Goal: Transaction & Acquisition: Purchase product/service

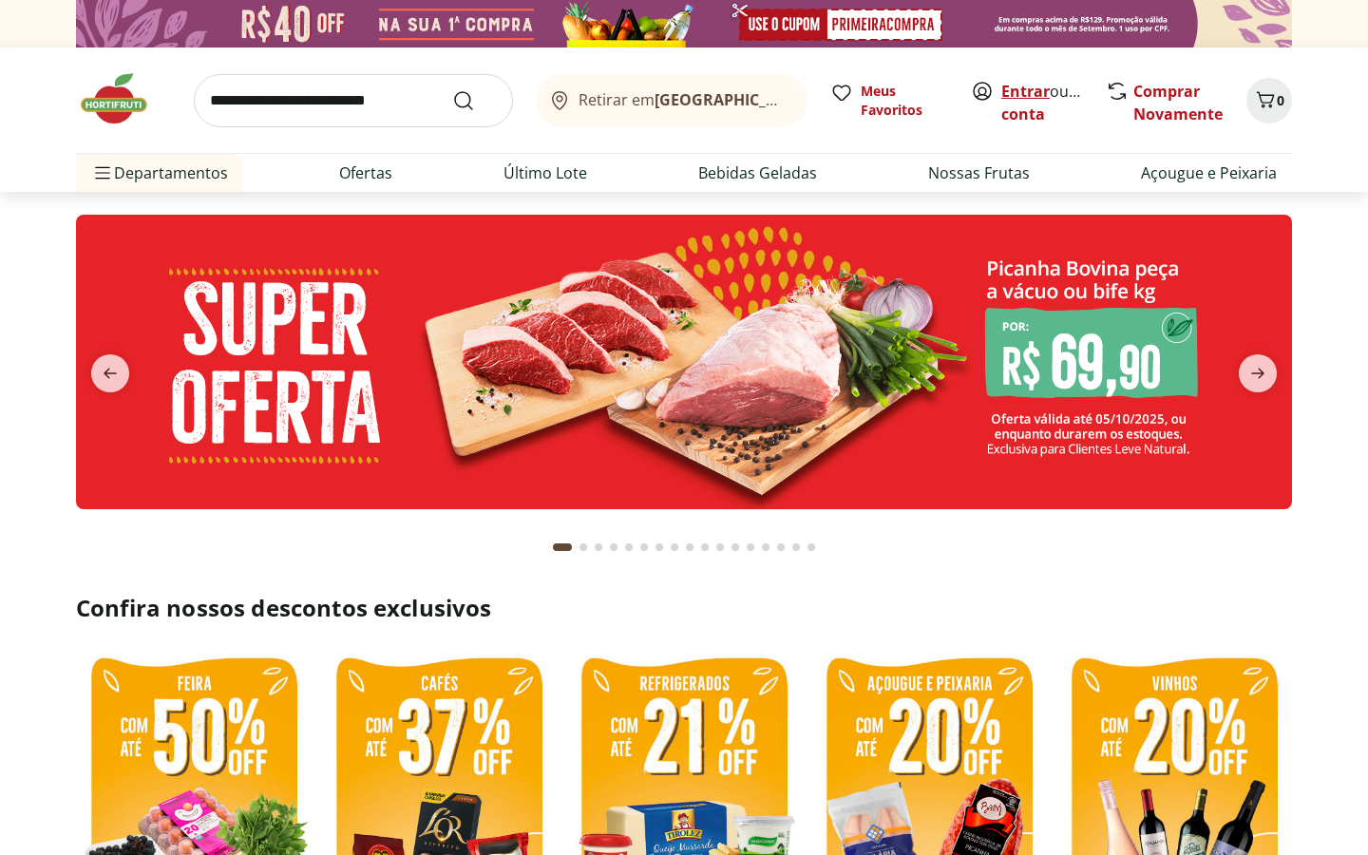
click at [1020, 90] on link "Entrar" at bounding box center [1025, 91] width 48 height 21
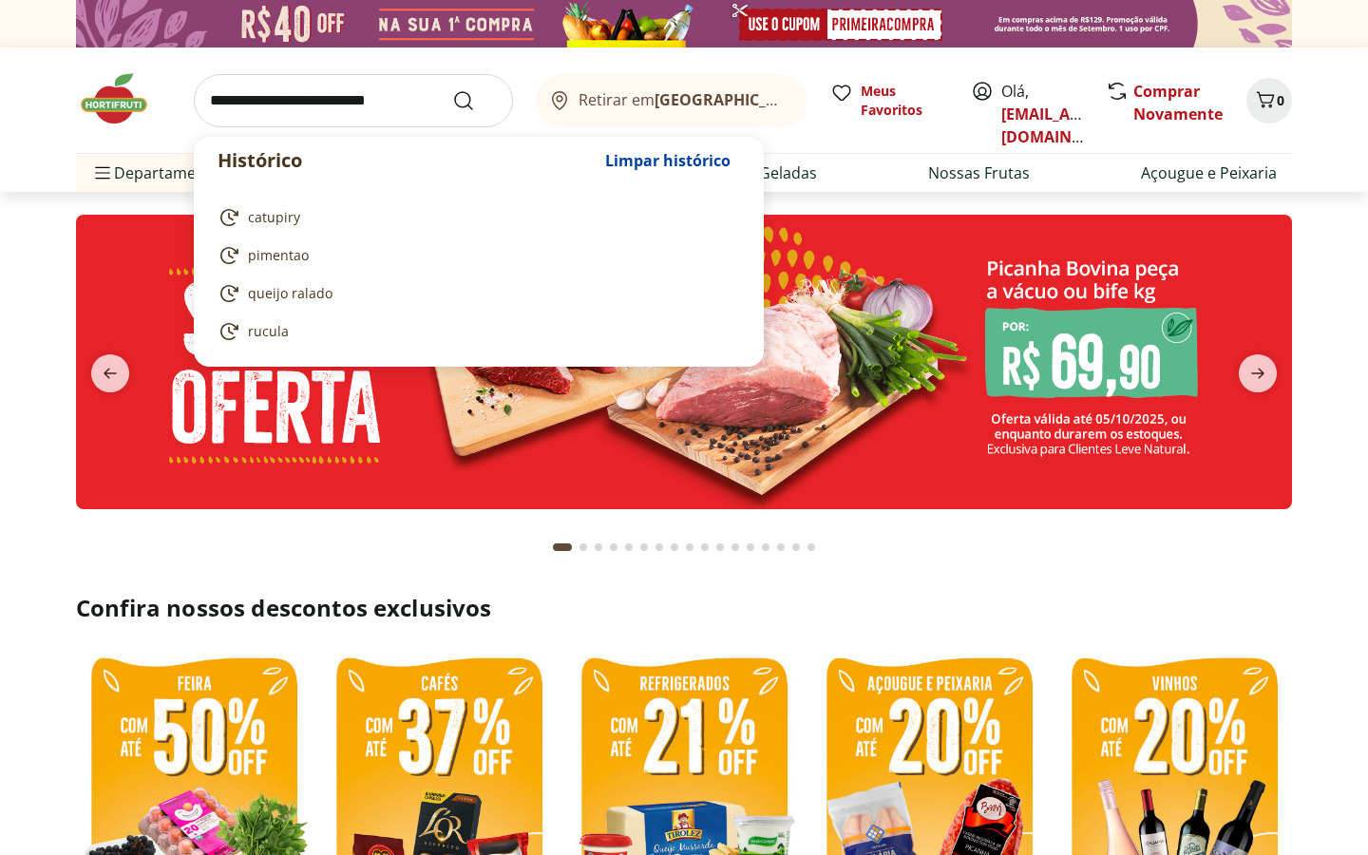
click at [401, 99] on input "search" at bounding box center [353, 100] width 319 height 53
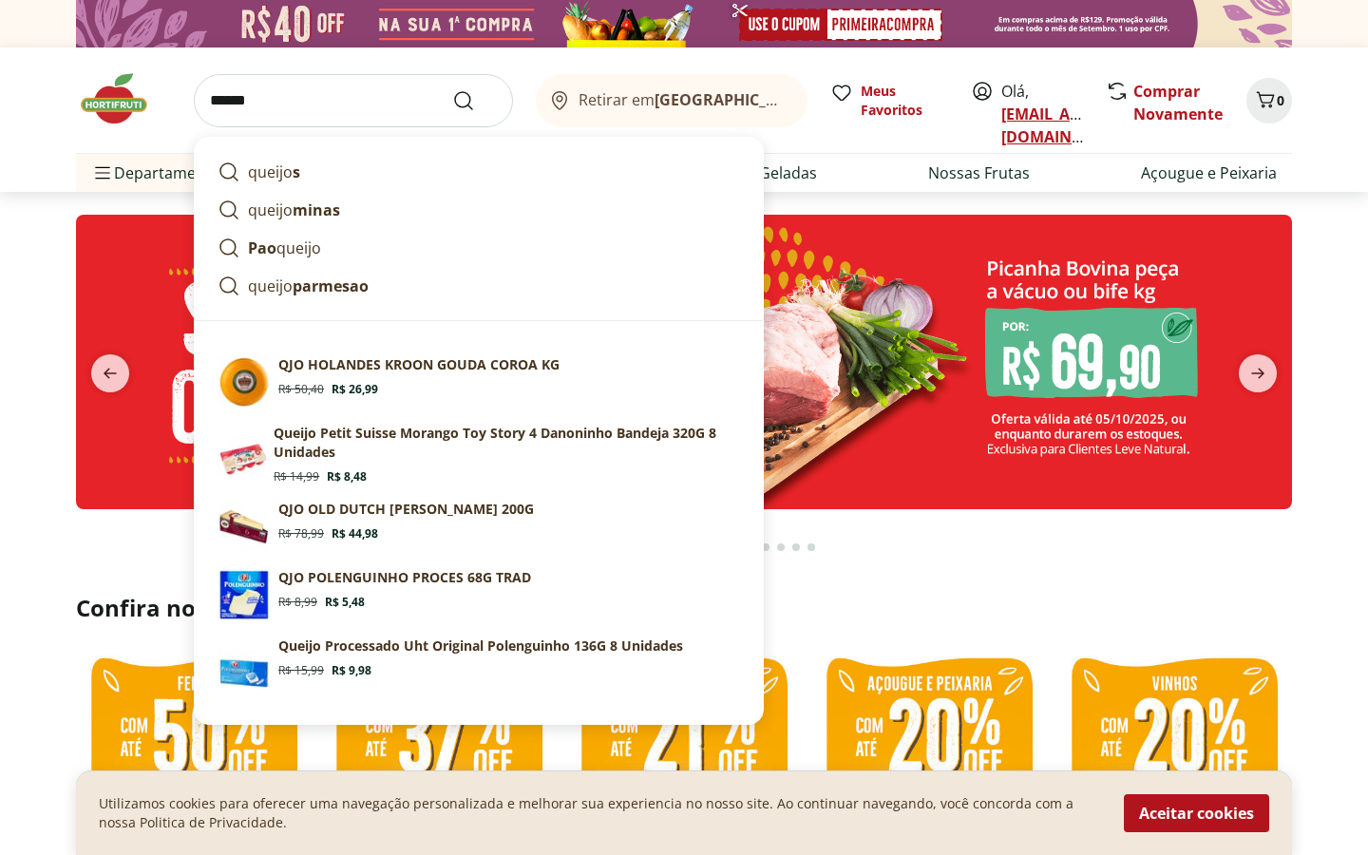
type input "******"
click at [1048, 121] on link "[EMAIL_ADDRESS][DOMAIN_NAME]" at bounding box center [1067, 126] width 132 height 44
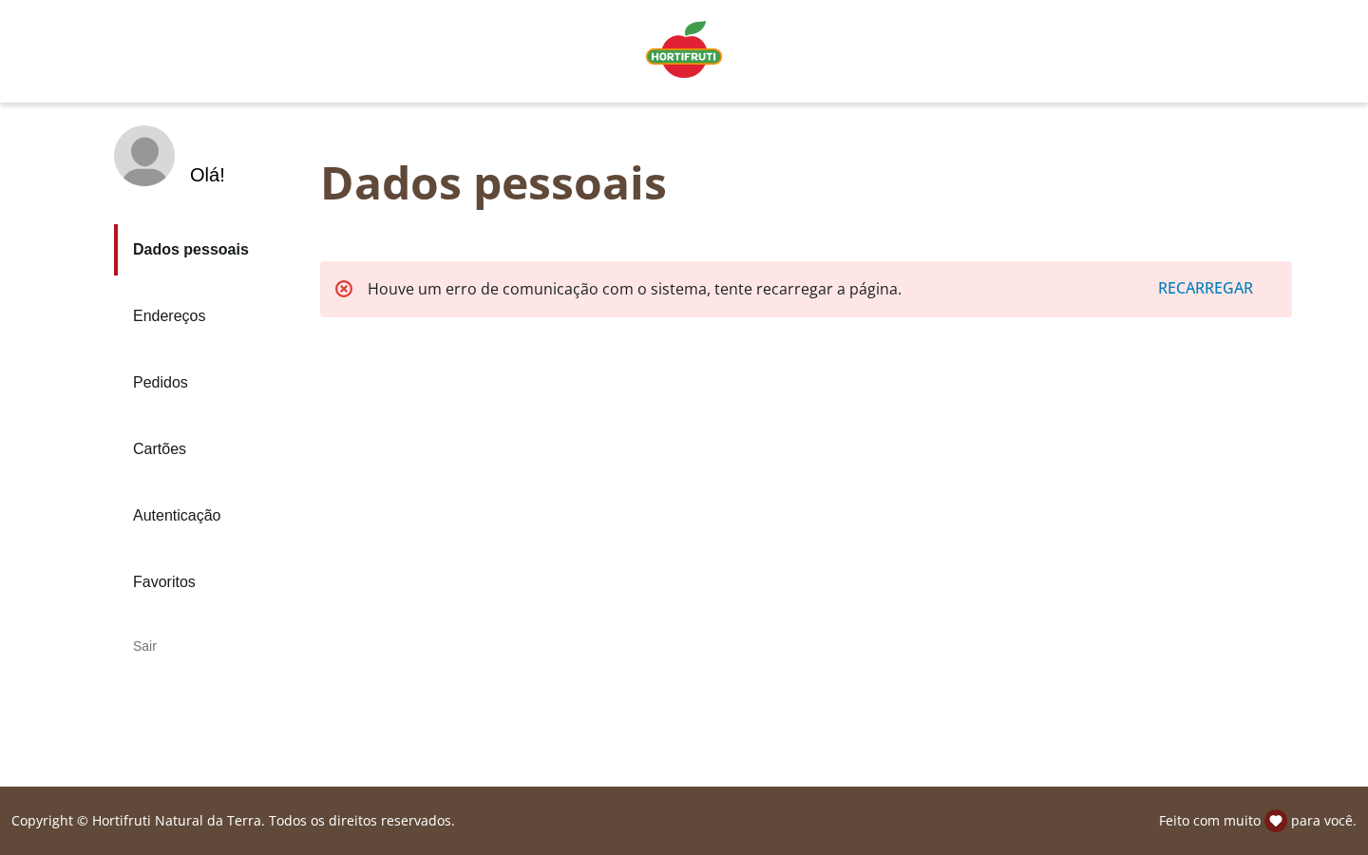
click at [191, 381] on link "Pedidos" at bounding box center [209, 382] width 191 height 51
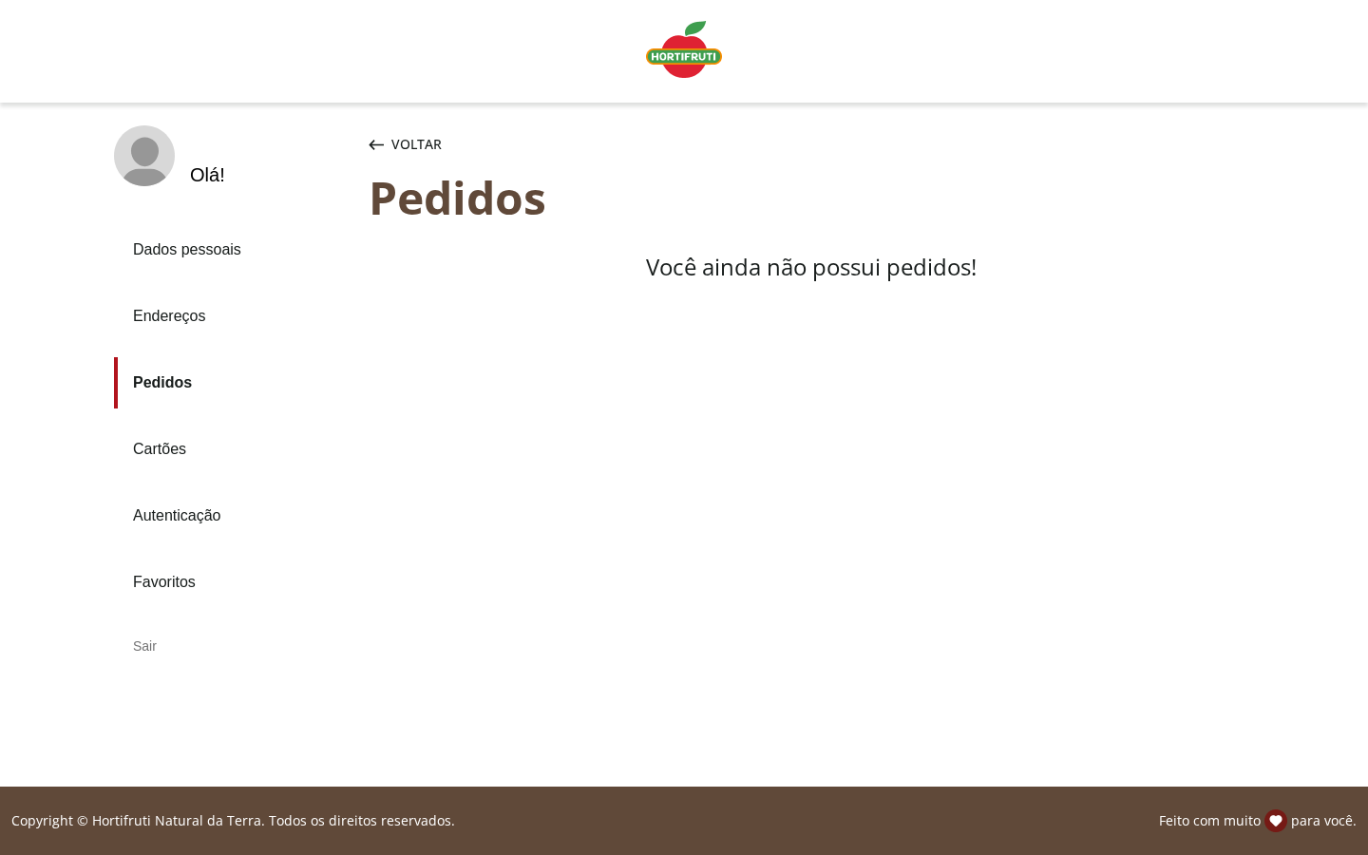
click at [194, 252] on link "Dados pessoais" at bounding box center [233, 249] width 239 height 51
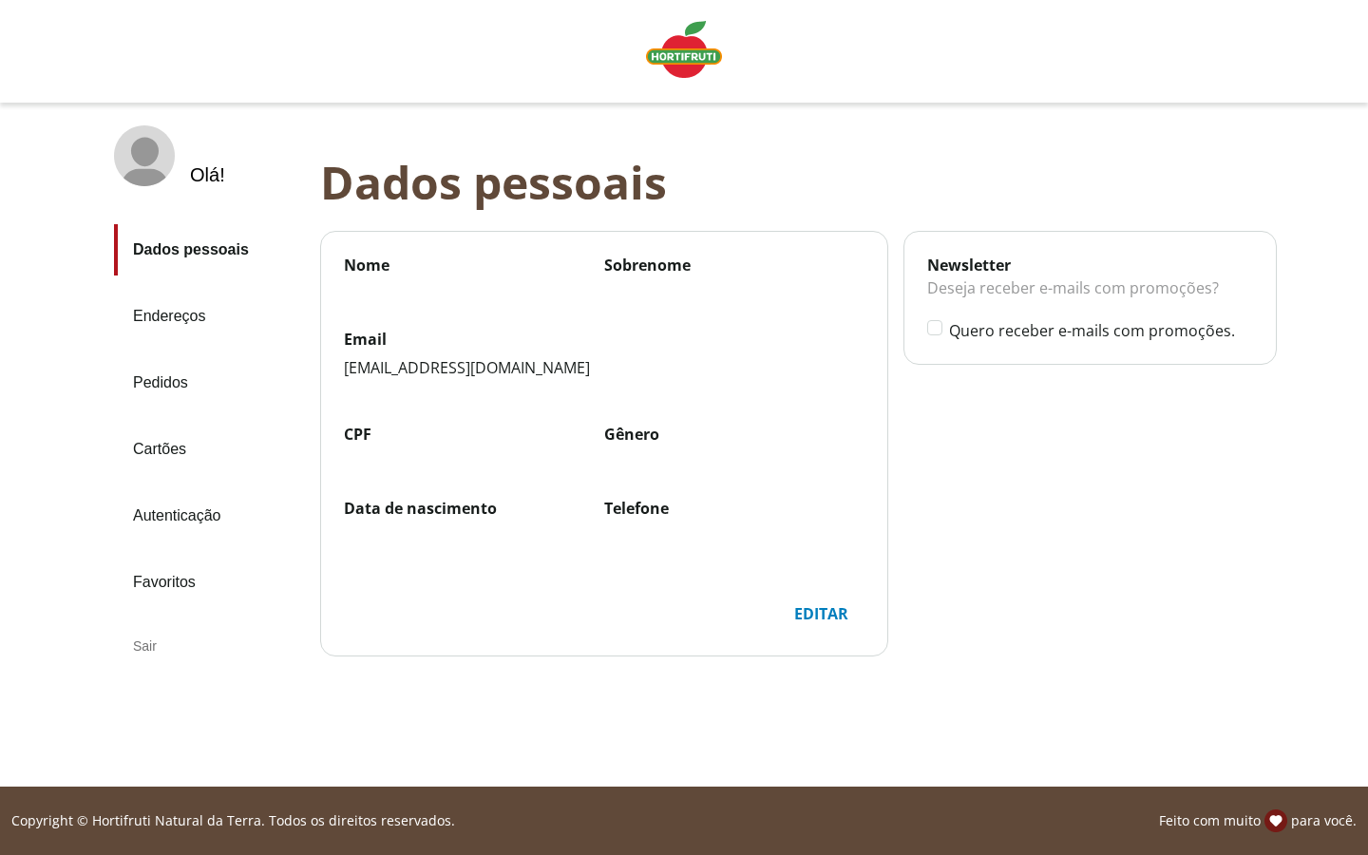
click at [828, 611] on div "Editar" at bounding box center [821, 614] width 85 height 36
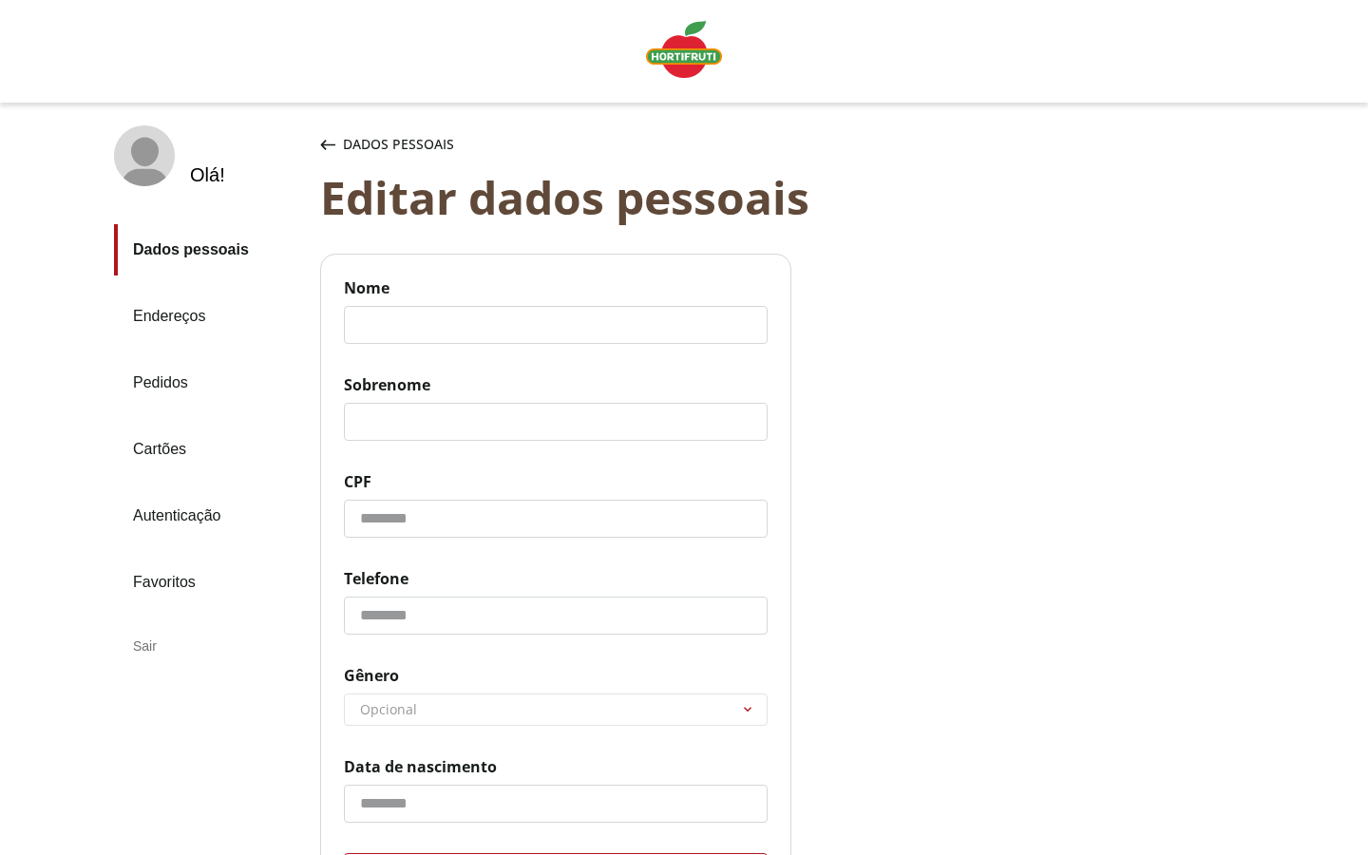
click at [486, 524] on input "CPF" at bounding box center [556, 519] width 424 height 38
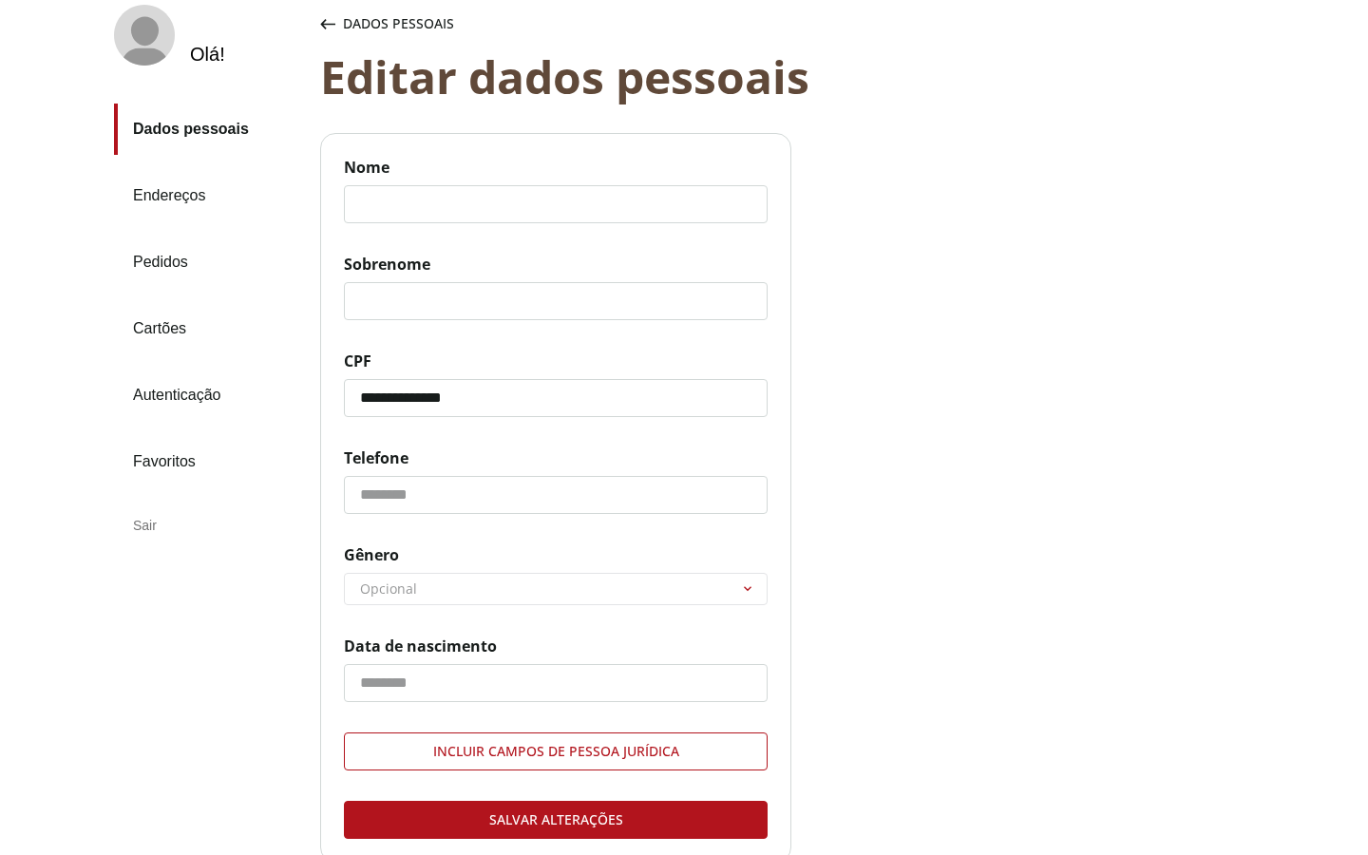
scroll to position [295, 0]
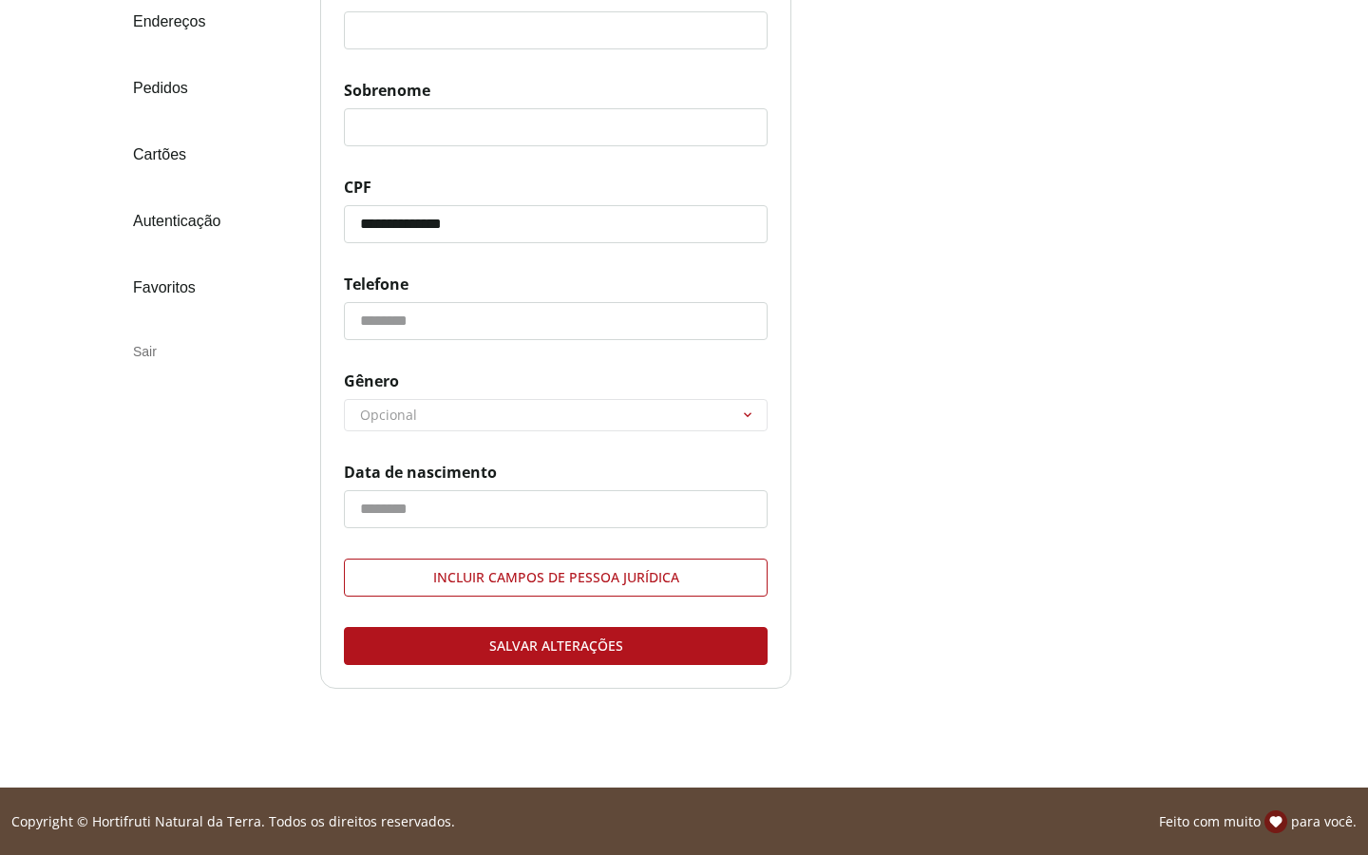
type input "**********"
click at [475, 662] on div "Salvar alterações" at bounding box center [556, 646] width 422 height 36
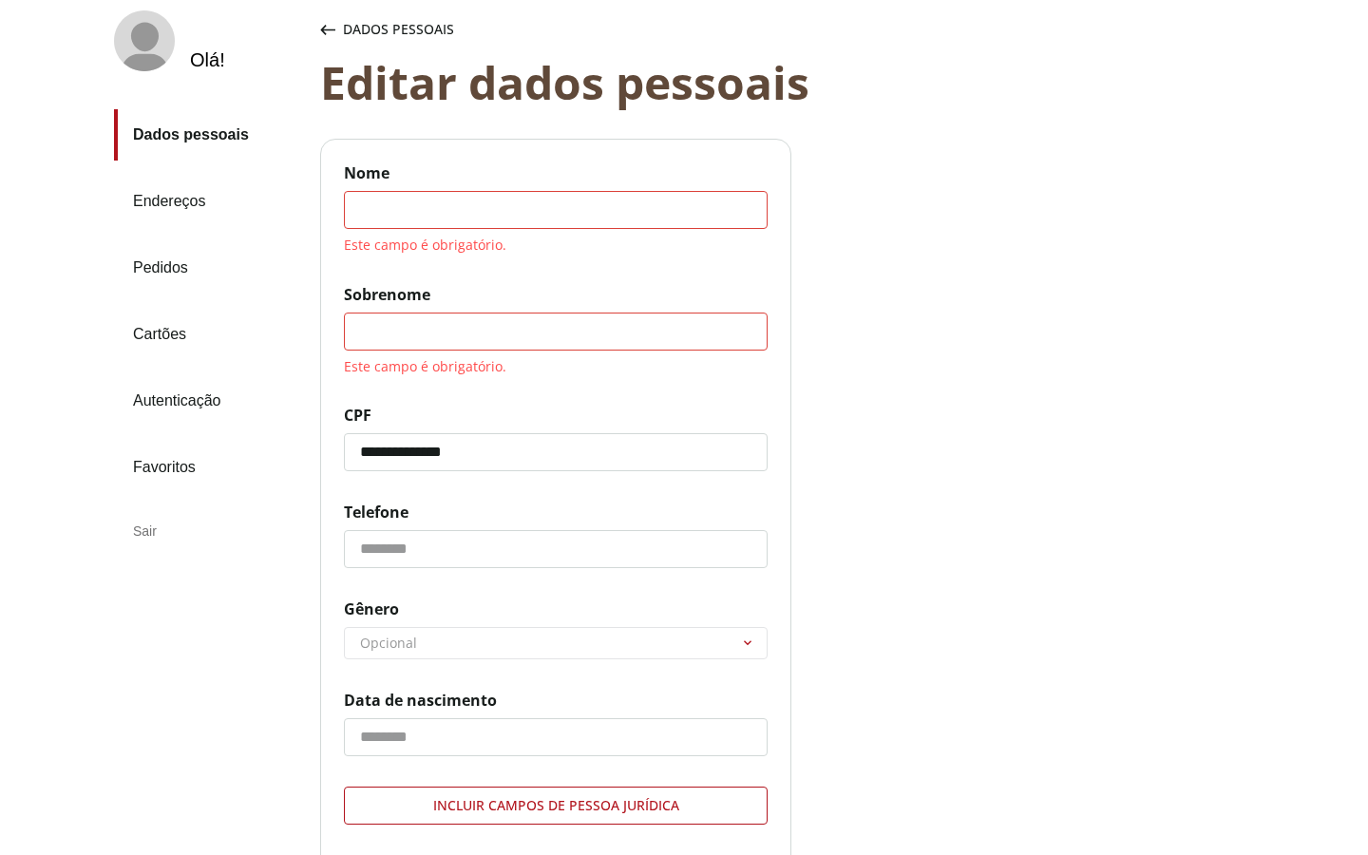
scroll to position [117, 0]
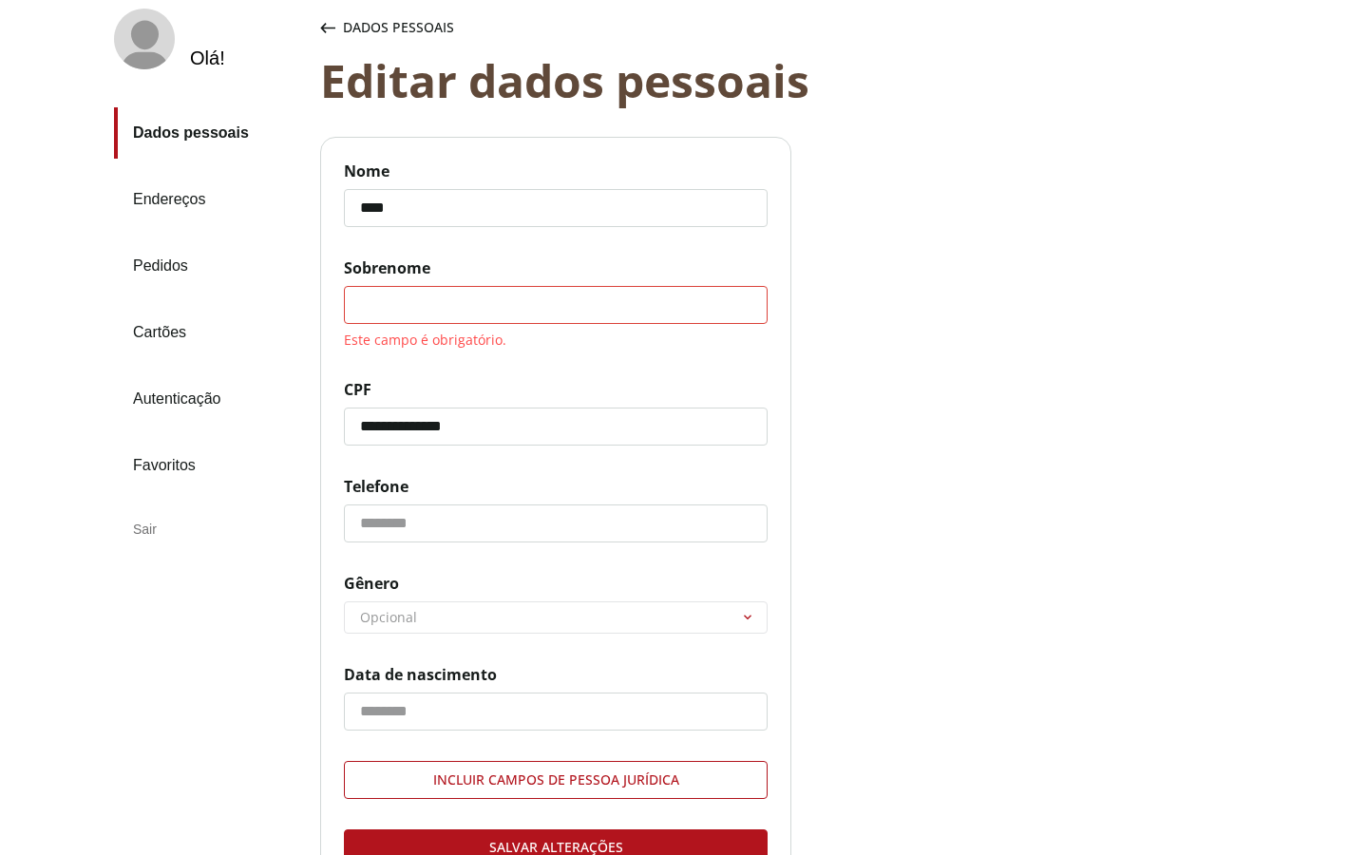
type input "****"
click at [472, 301] on input "Sobrenome Este campo é obrigatório." at bounding box center [556, 305] width 424 height 38
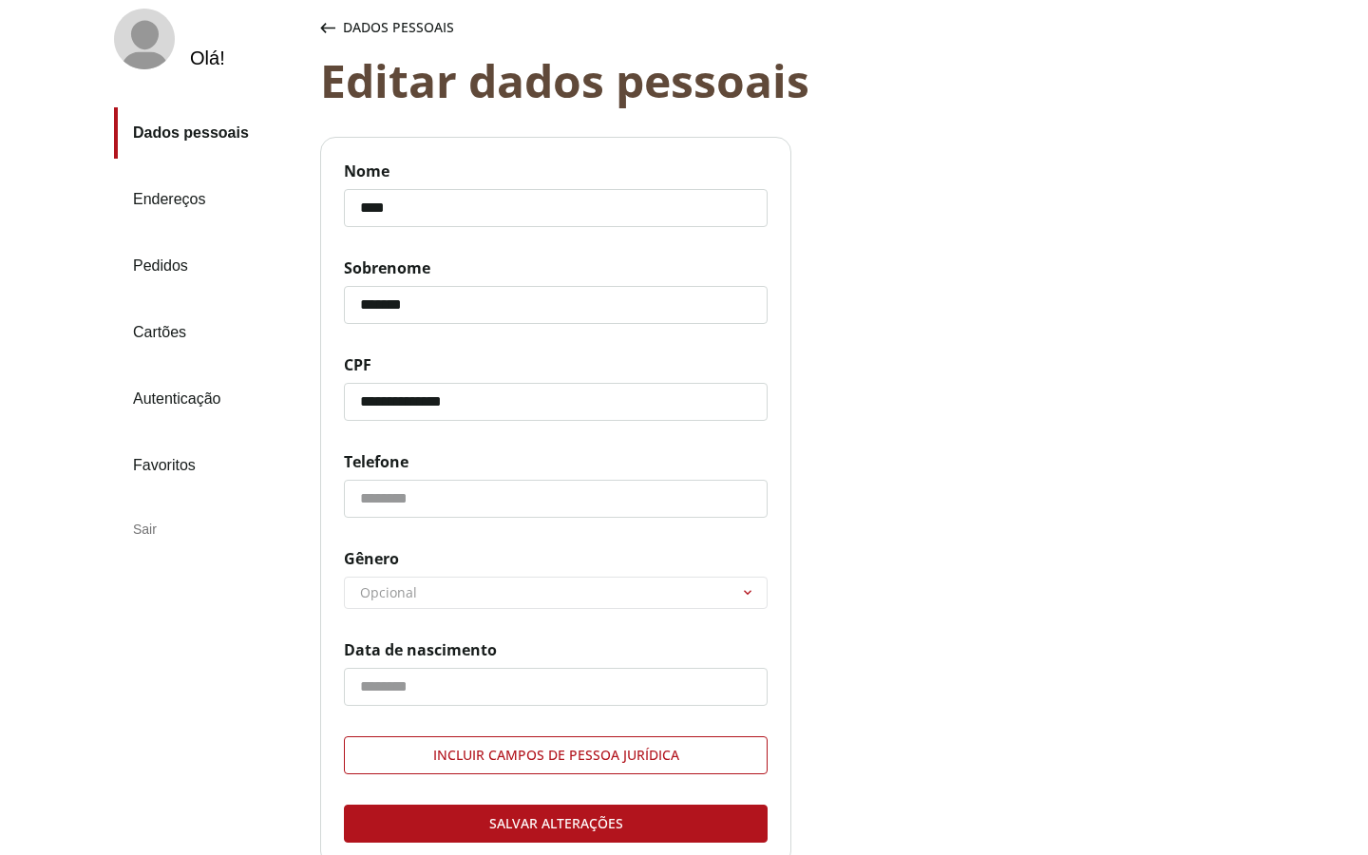
type input "*******"
click at [555, 821] on div "Salvar alterações" at bounding box center [556, 824] width 422 height 36
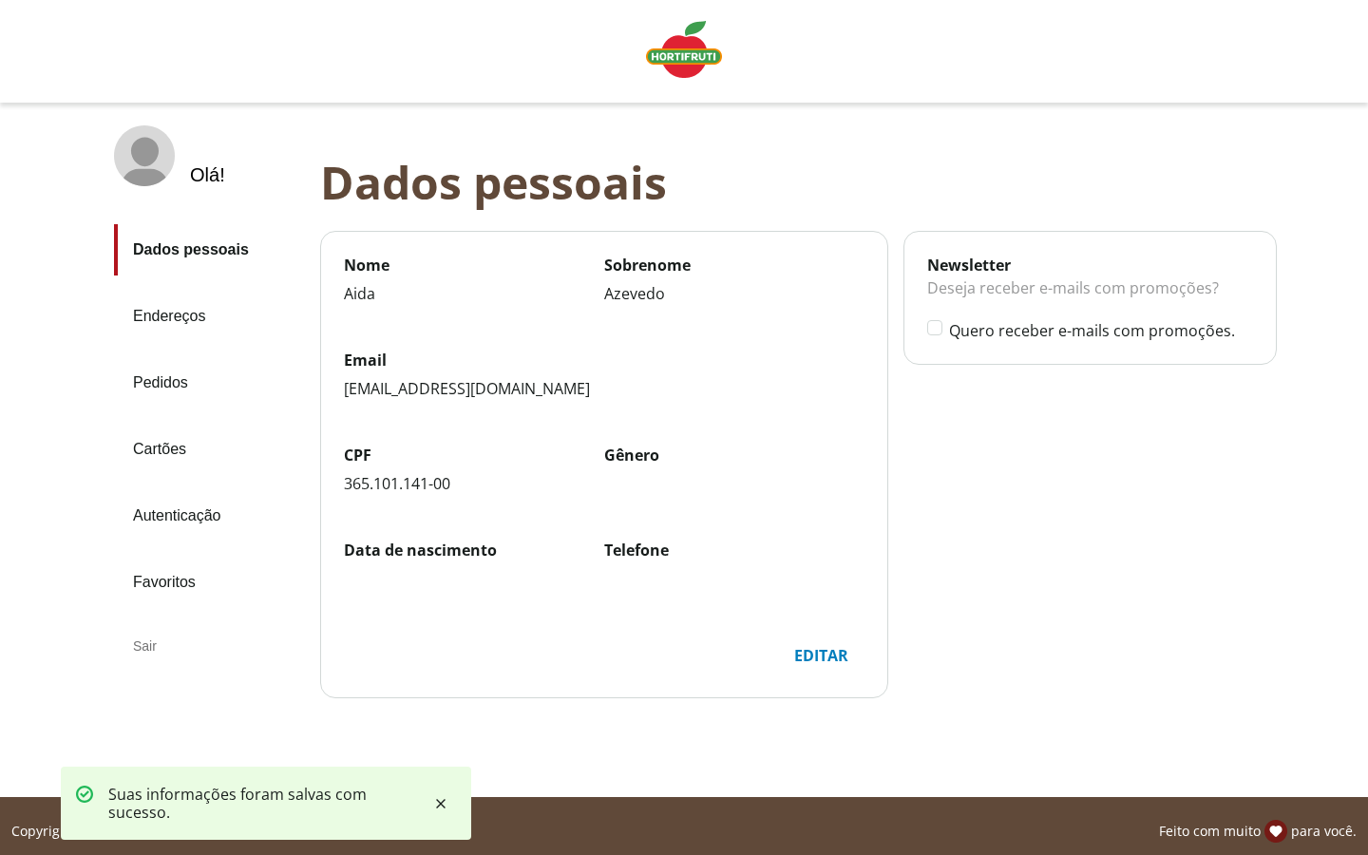
click at [677, 58] on img "Linha de sessão" at bounding box center [684, 49] width 76 height 57
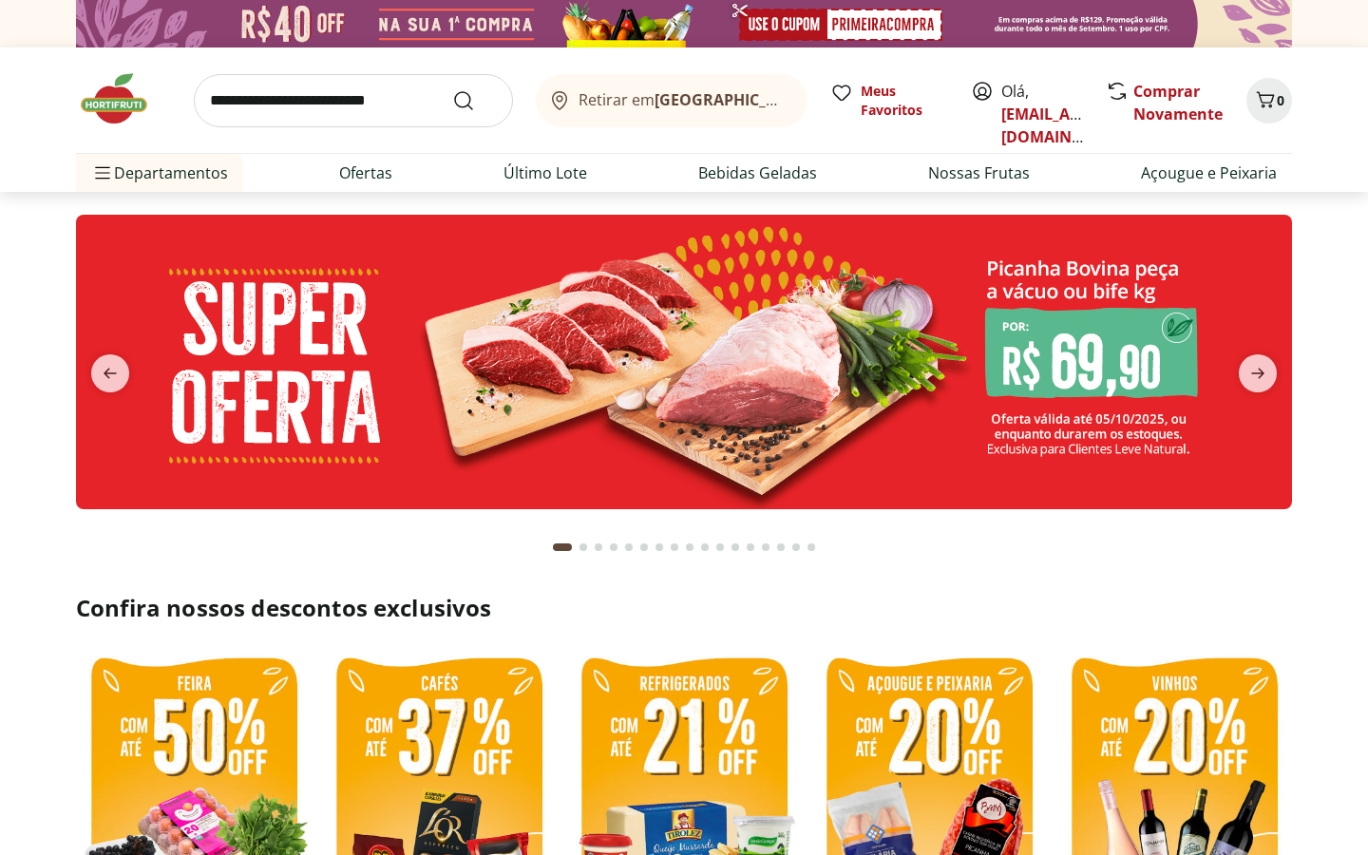
click at [345, 106] on input "search" at bounding box center [353, 100] width 319 height 53
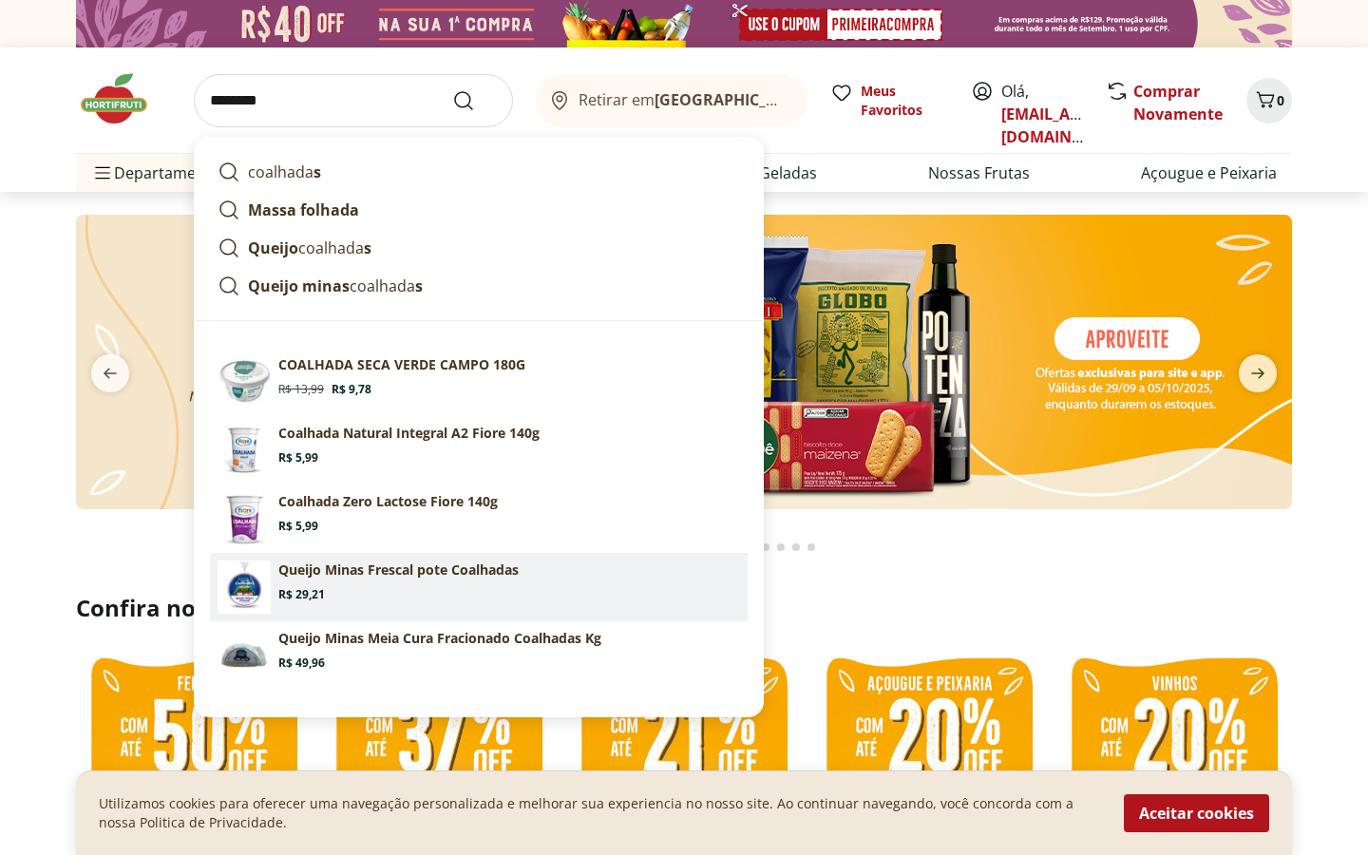
click at [355, 579] on section "Queijo Minas Frescal pote Coalhadas Price: R$ 29,21" at bounding box center [509, 582] width 462 height 42
type input "**********"
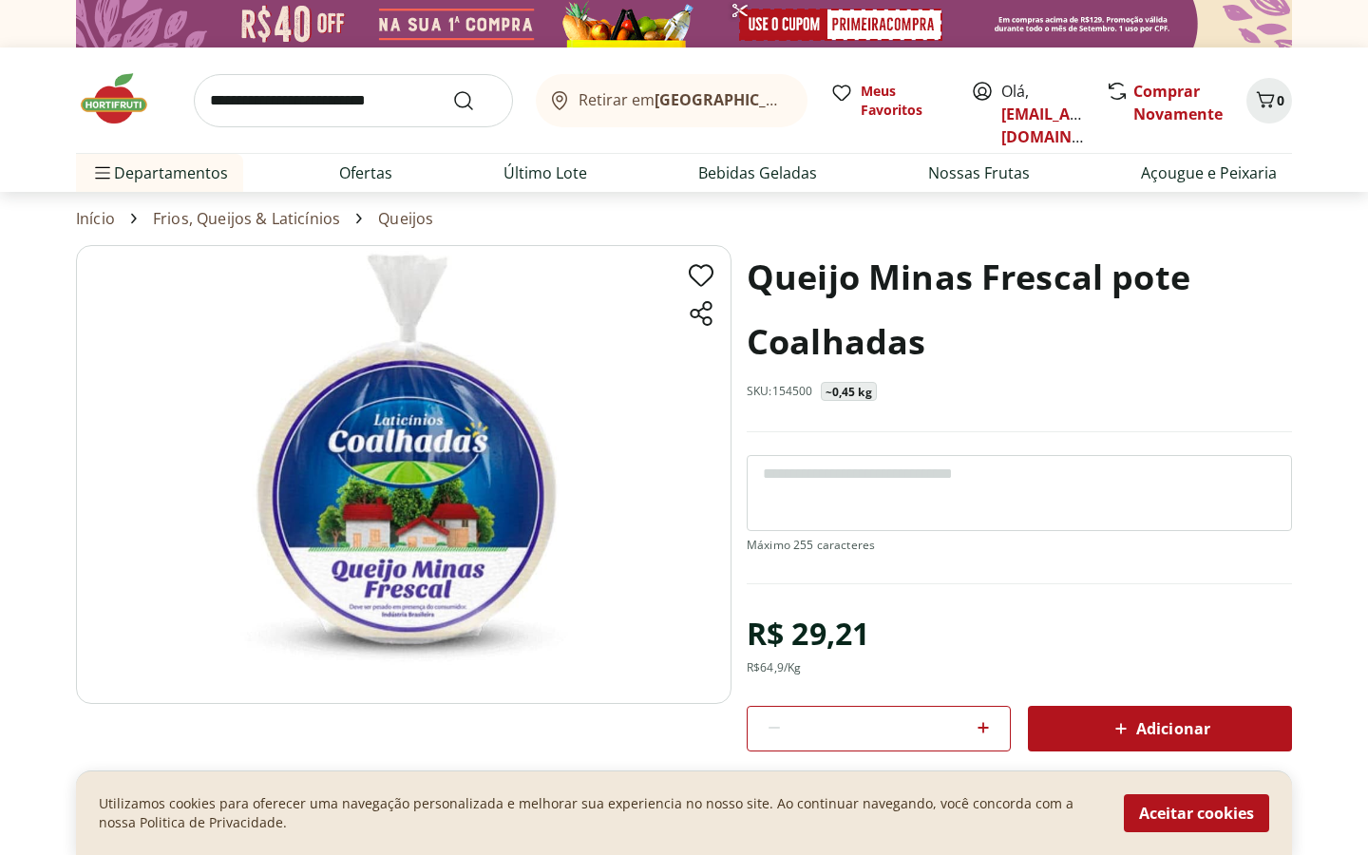
click at [124, 107] on img at bounding box center [123, 98] width 95 height 57
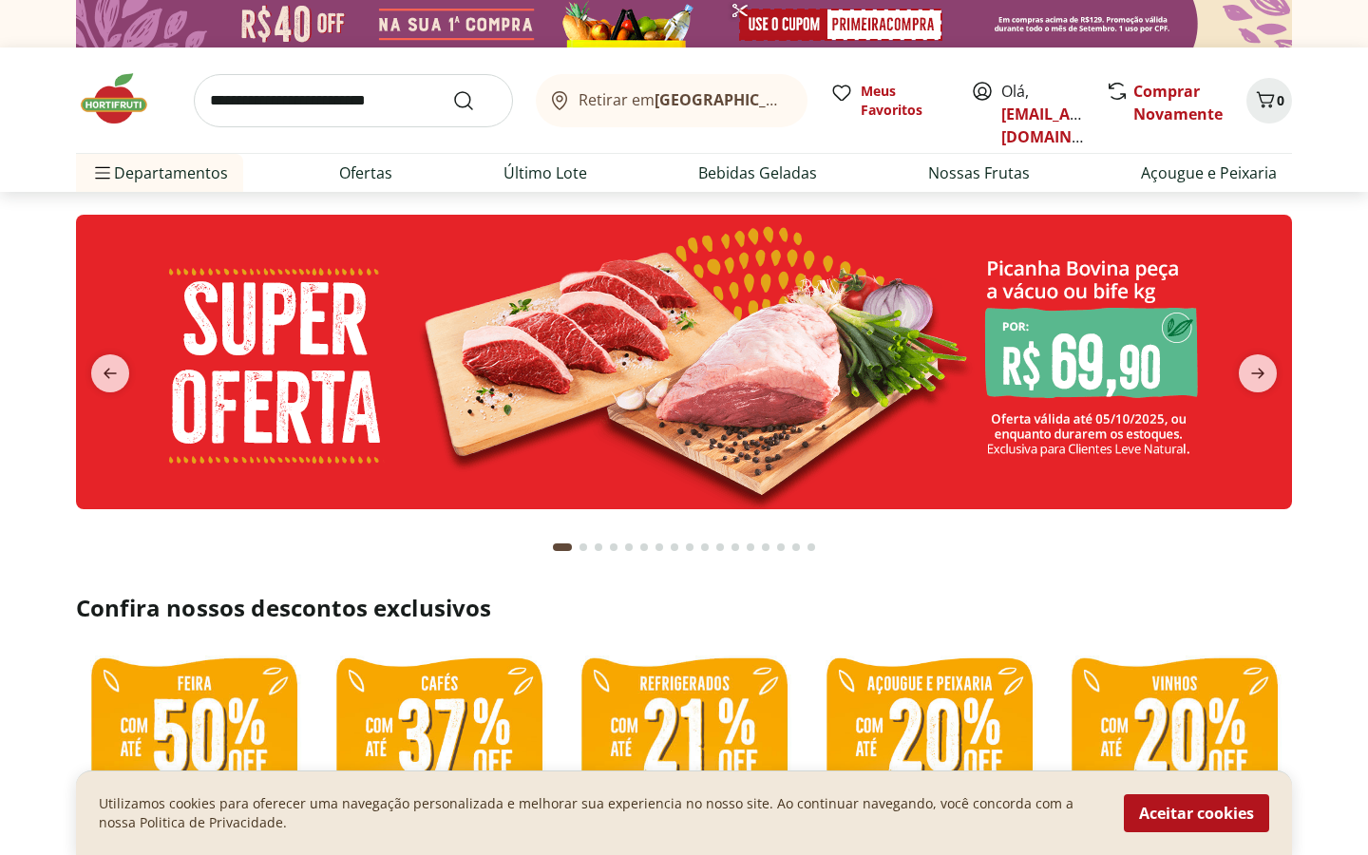
click at [327, 105] on input "search" at bounding box center [353, 100] width 319 height 53
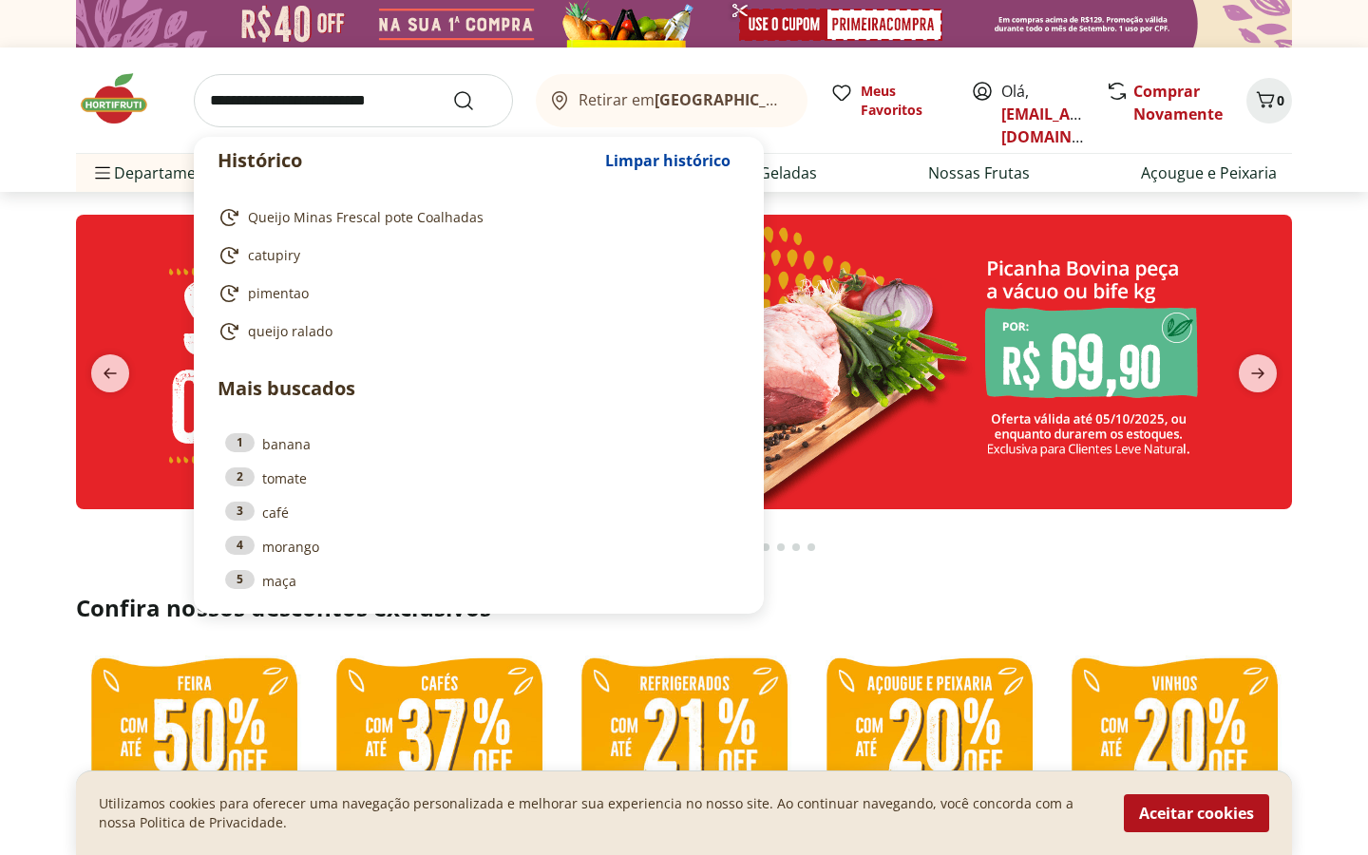
click at [652, 110] on div "Retirar em Rio de Janeiro/RJ" at bounding box center [667, 100] width 241 height 23
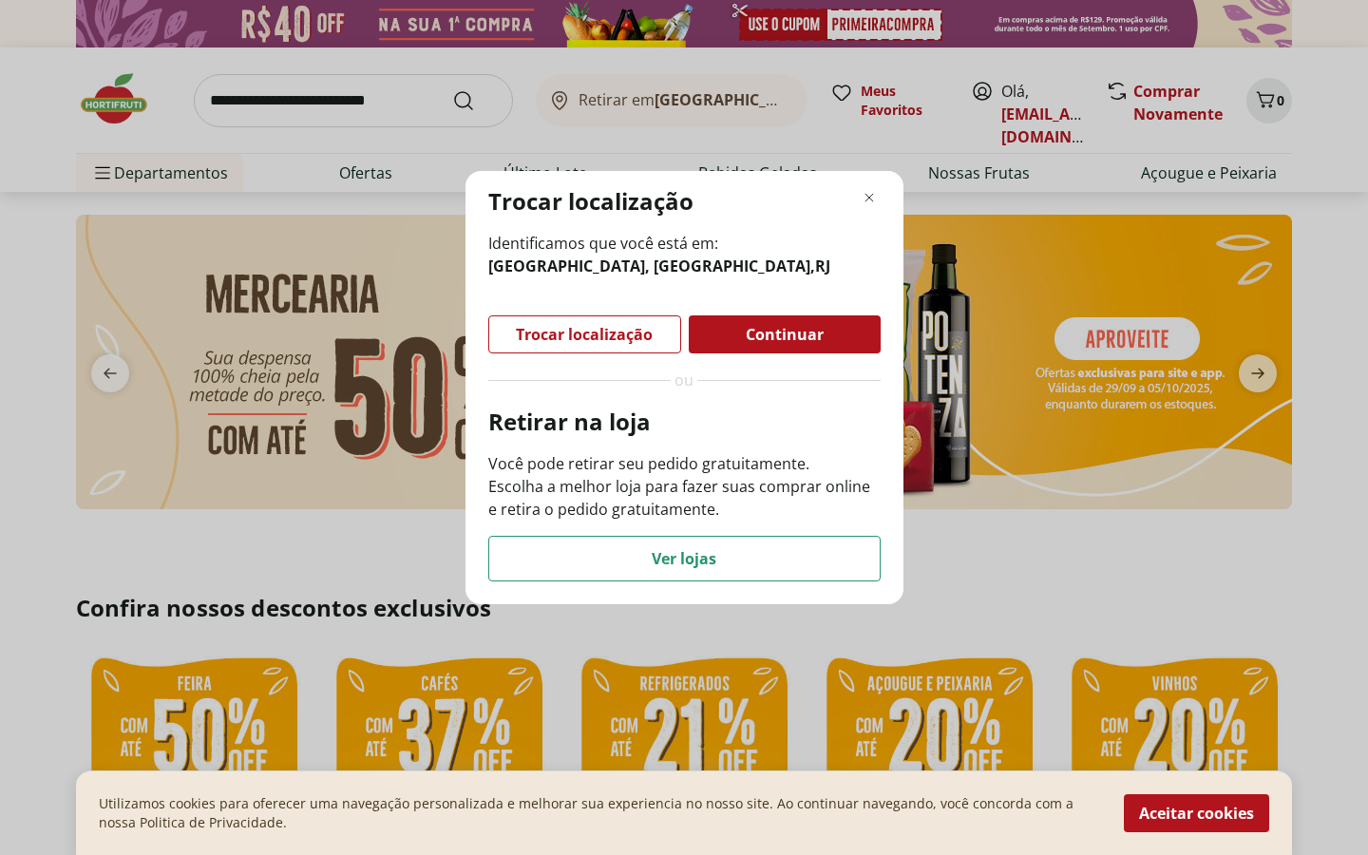
click at [751, 340] on span "Continuar" at bounding box center [785, 334] width 78 height 15
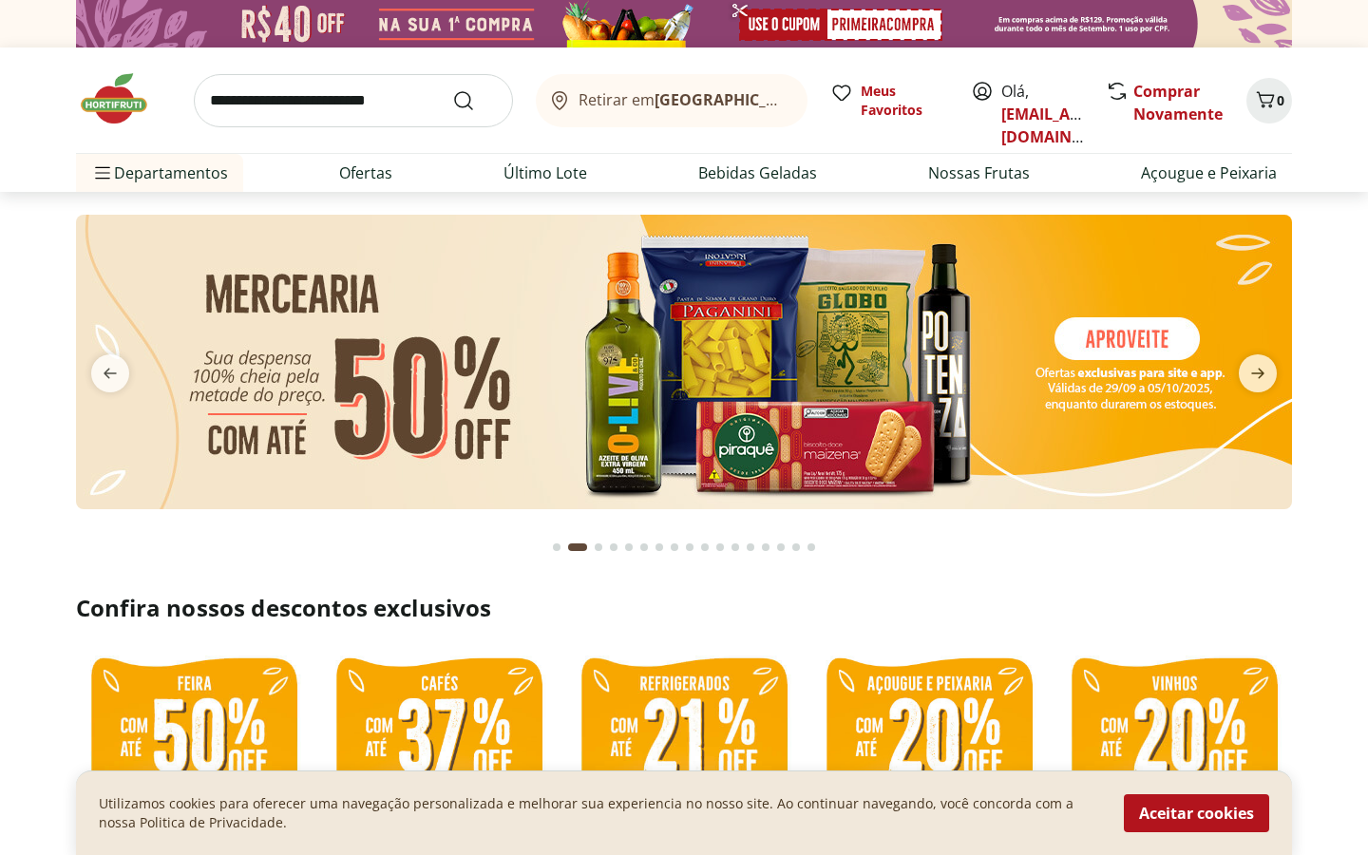
click at [356, 100] on input "search" at bounding box center [353, 100] width 319 height 53
type input "******"
click at [452, 89] on button "Submit Search" at bounding box center [475, 100] width 46 height 23
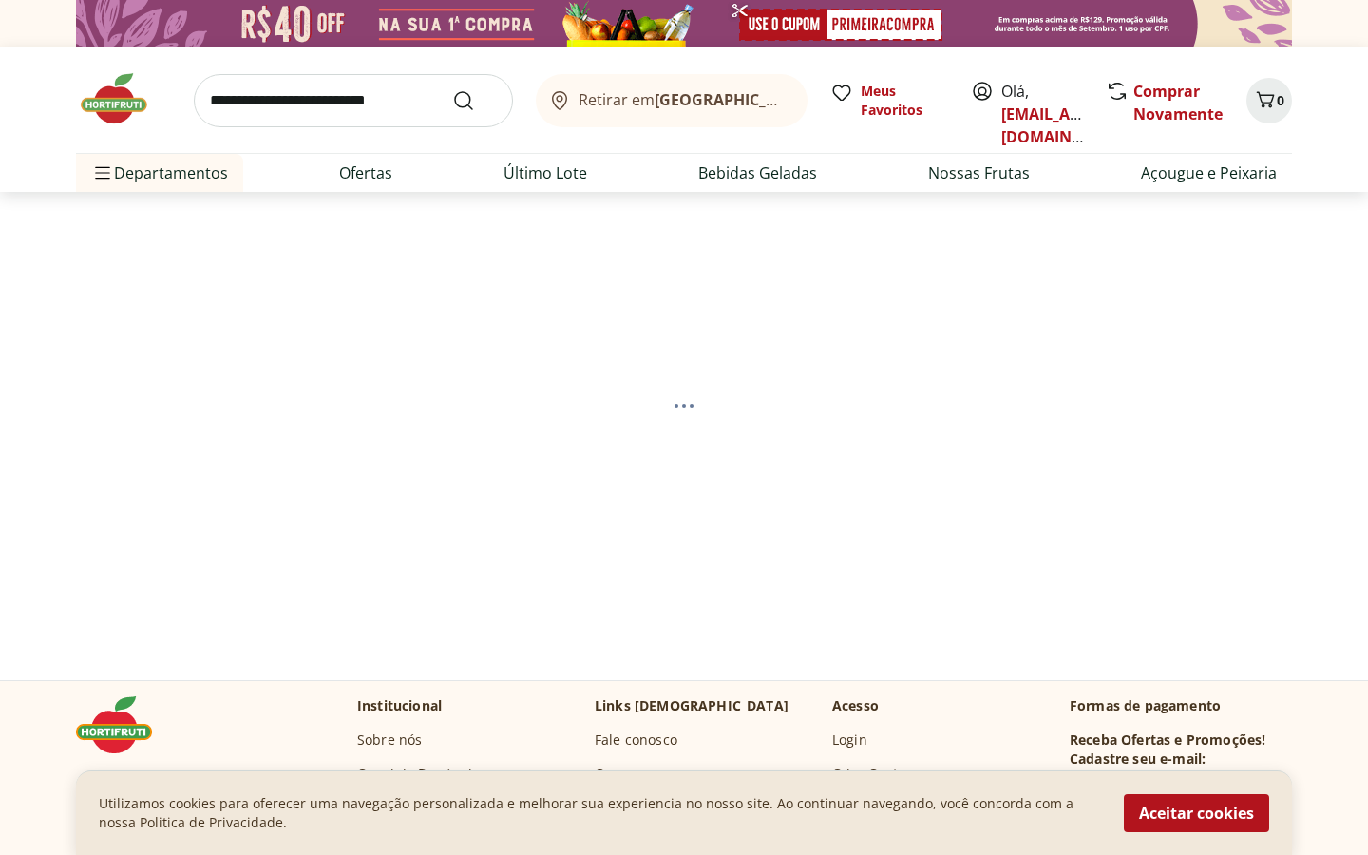
select select "**********"
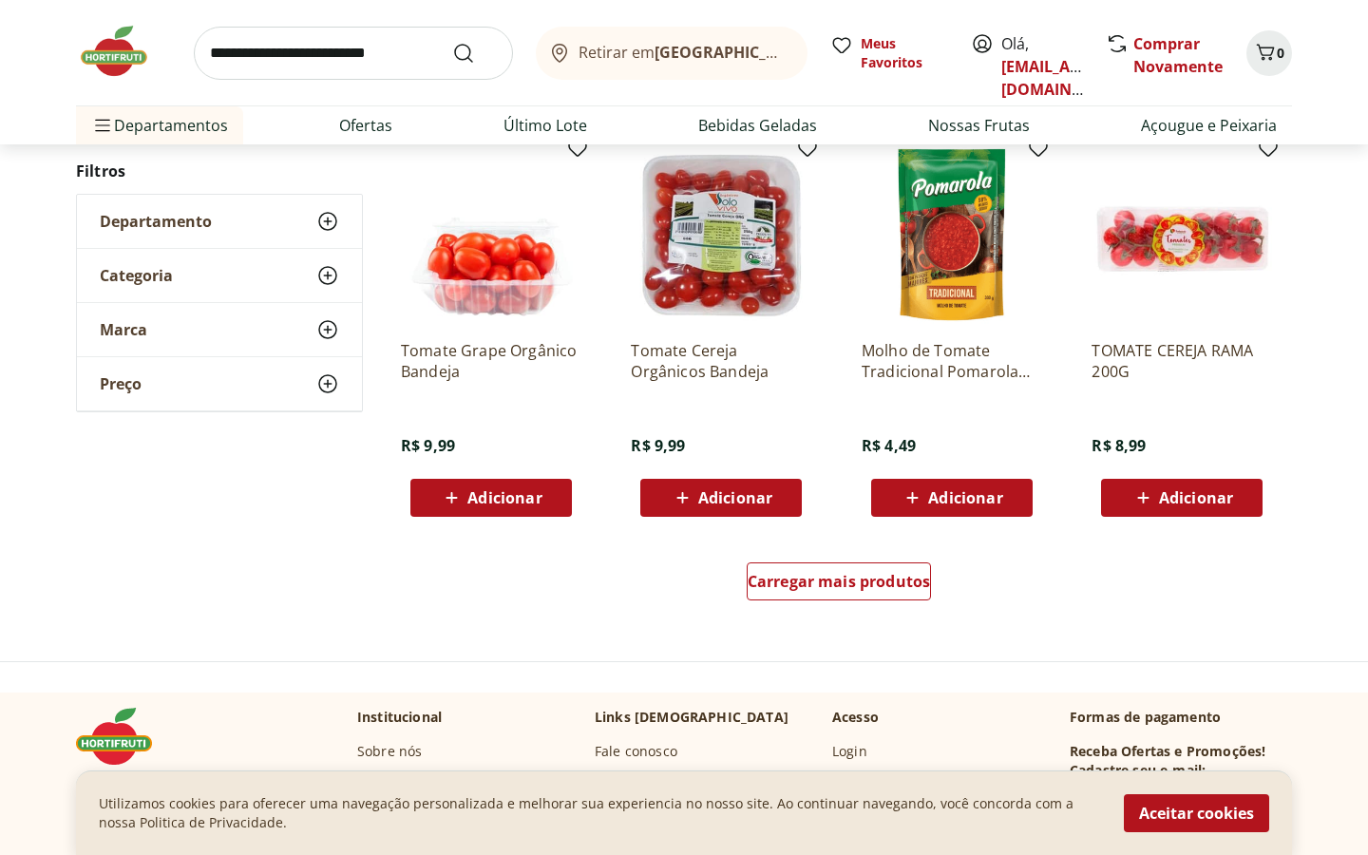
scroll to position [1097, 0]
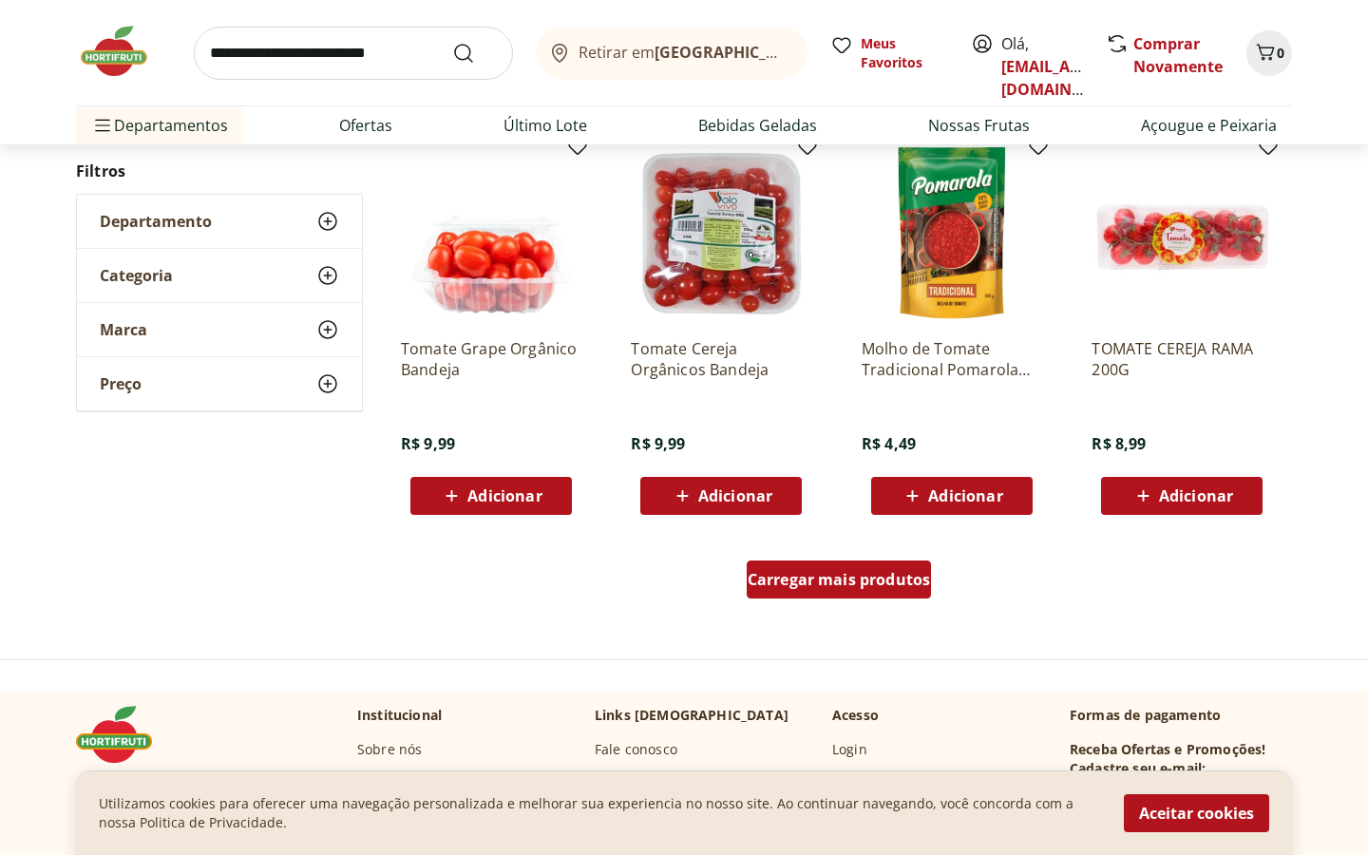
click at [905, 581] on span "Carregar mais produtos" at bounding box center [839, 579] width 183 height 15
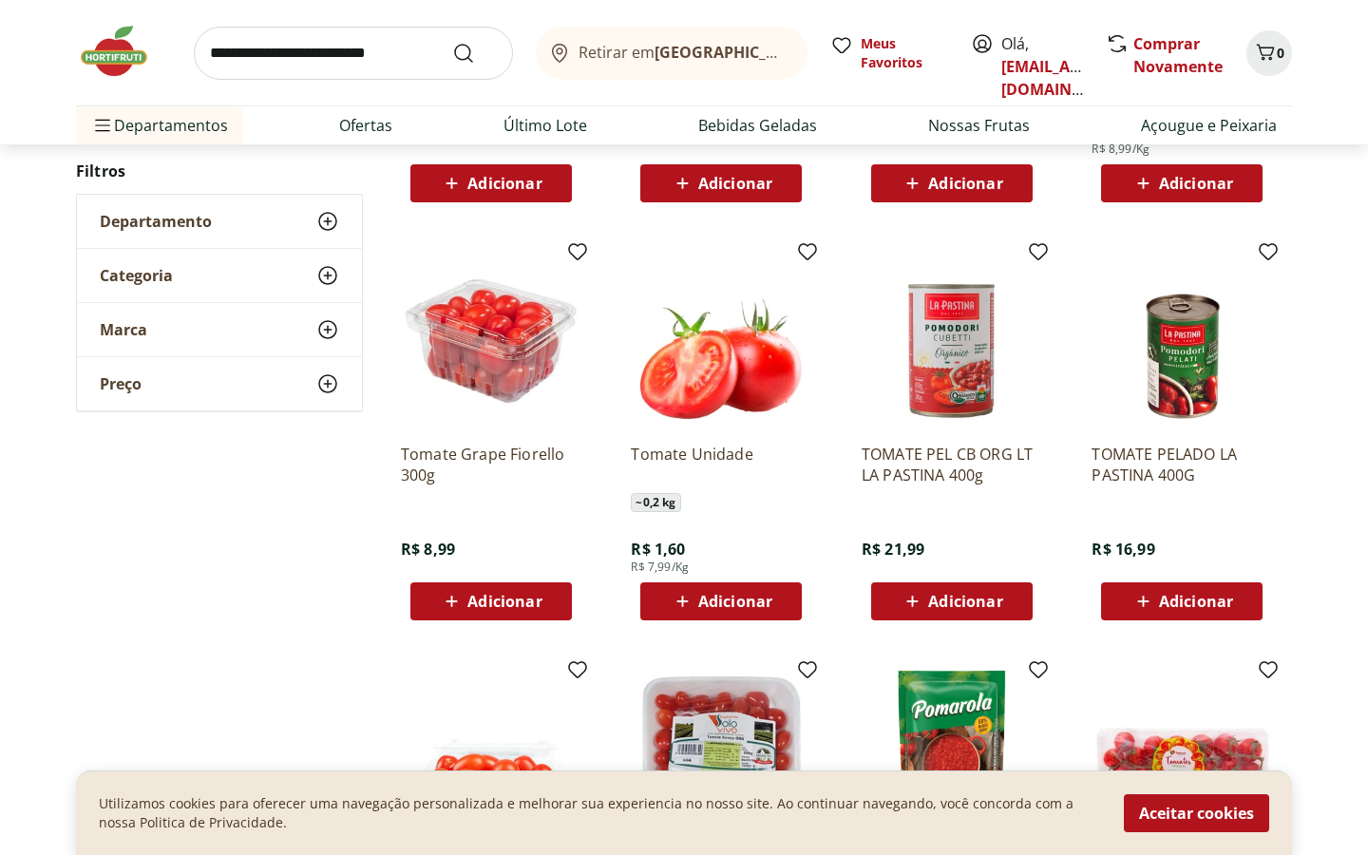
scroll to position [577, 0]
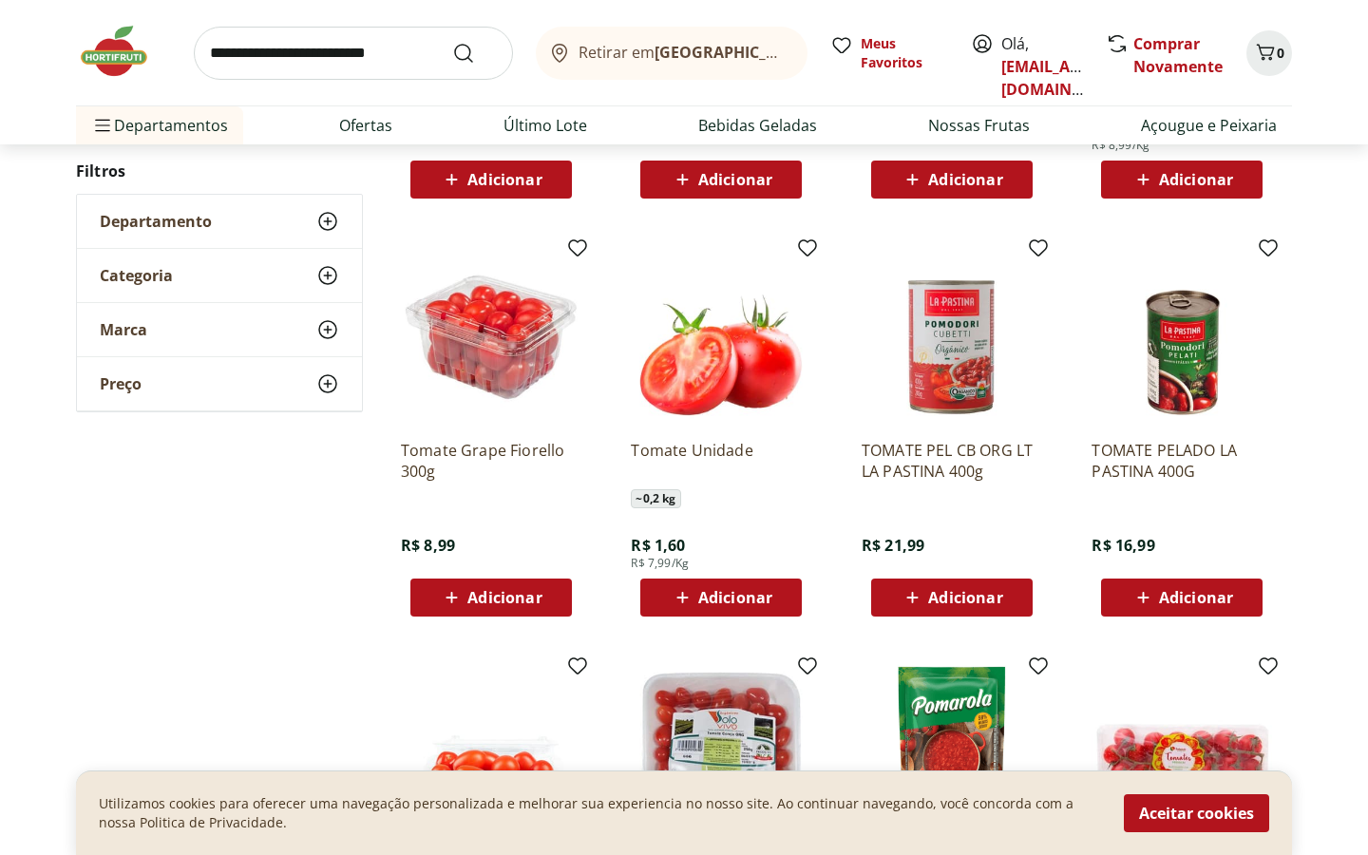
click at [747, 593] on span "Adicionar" at bounding box center [735, 597] width 74 height 15
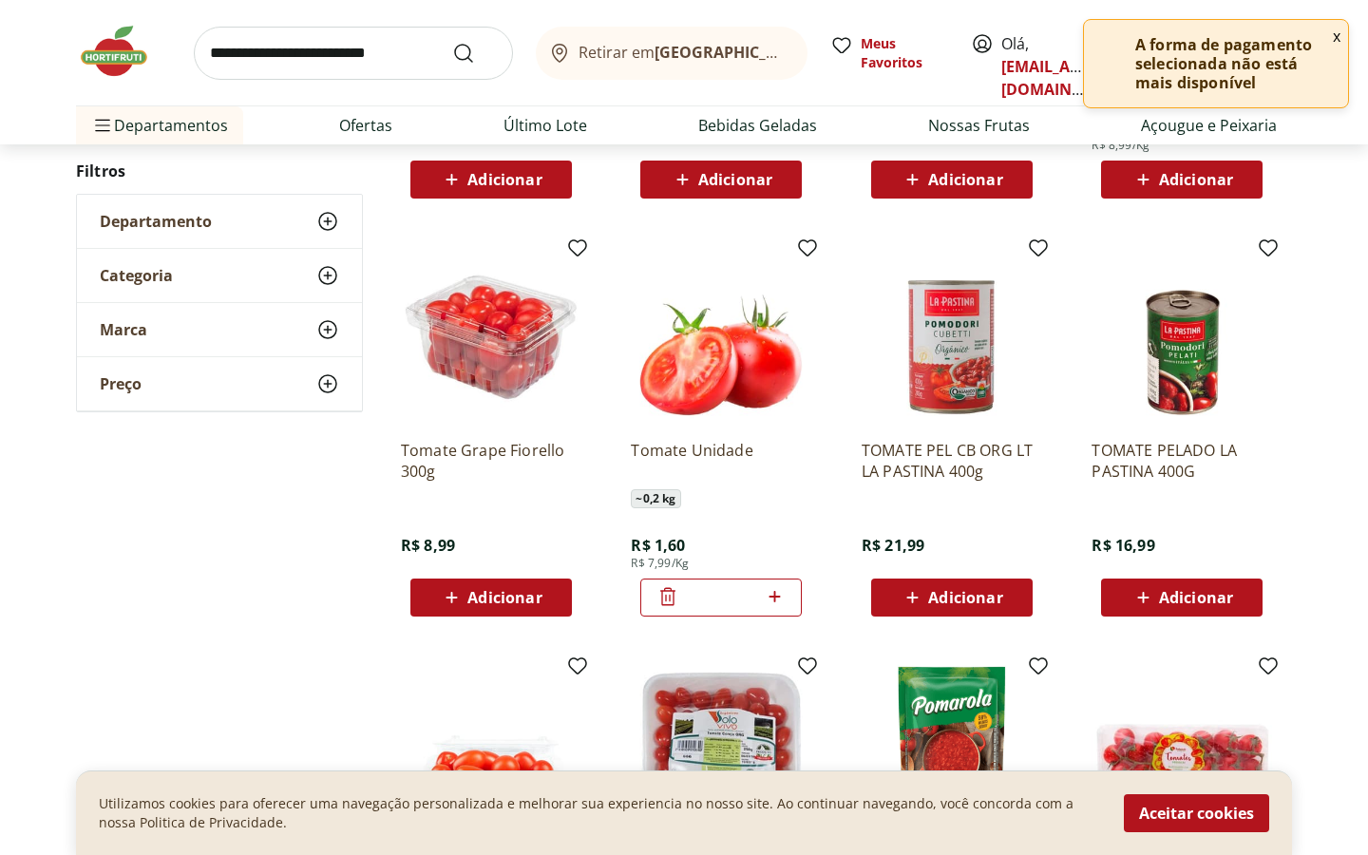
click at [772, 598] on icon at bounding box center [775, 596] width 24 height 23
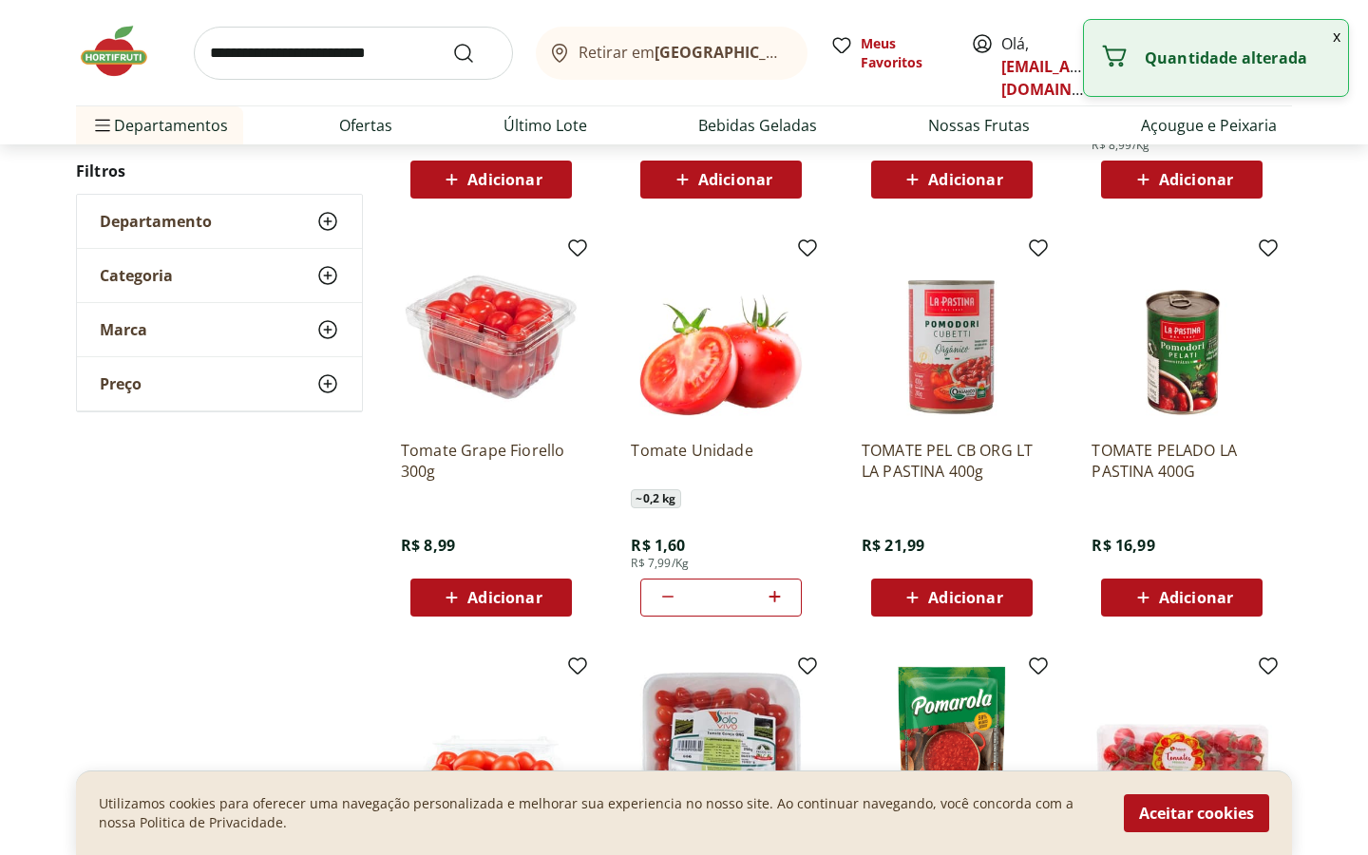
click at [772, 598] on icon at bounding box center [775, 596] width 24 height 23
type input "*"
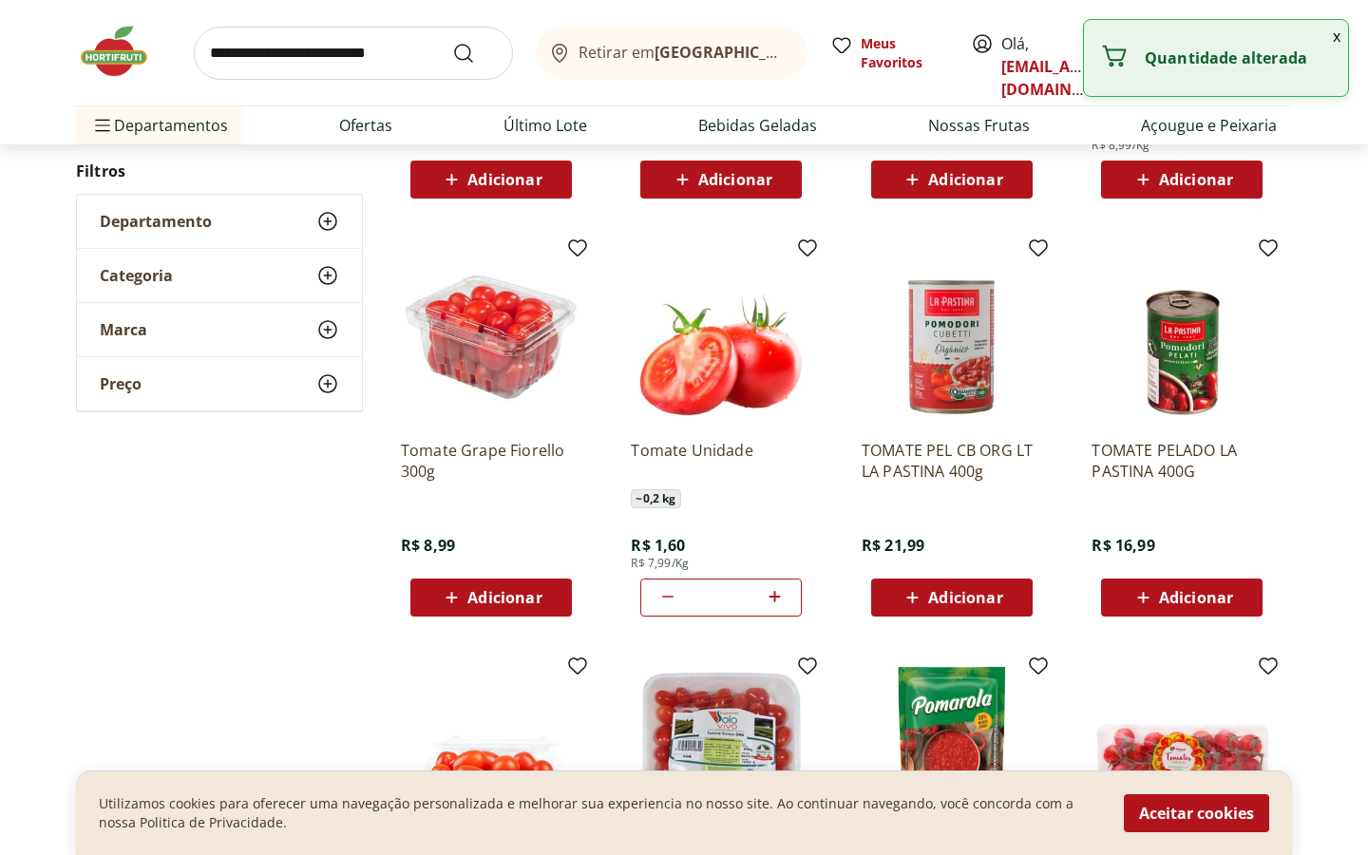
click at [284, 43] on input "search" at bounding box center [353, 53] width 319 height 53
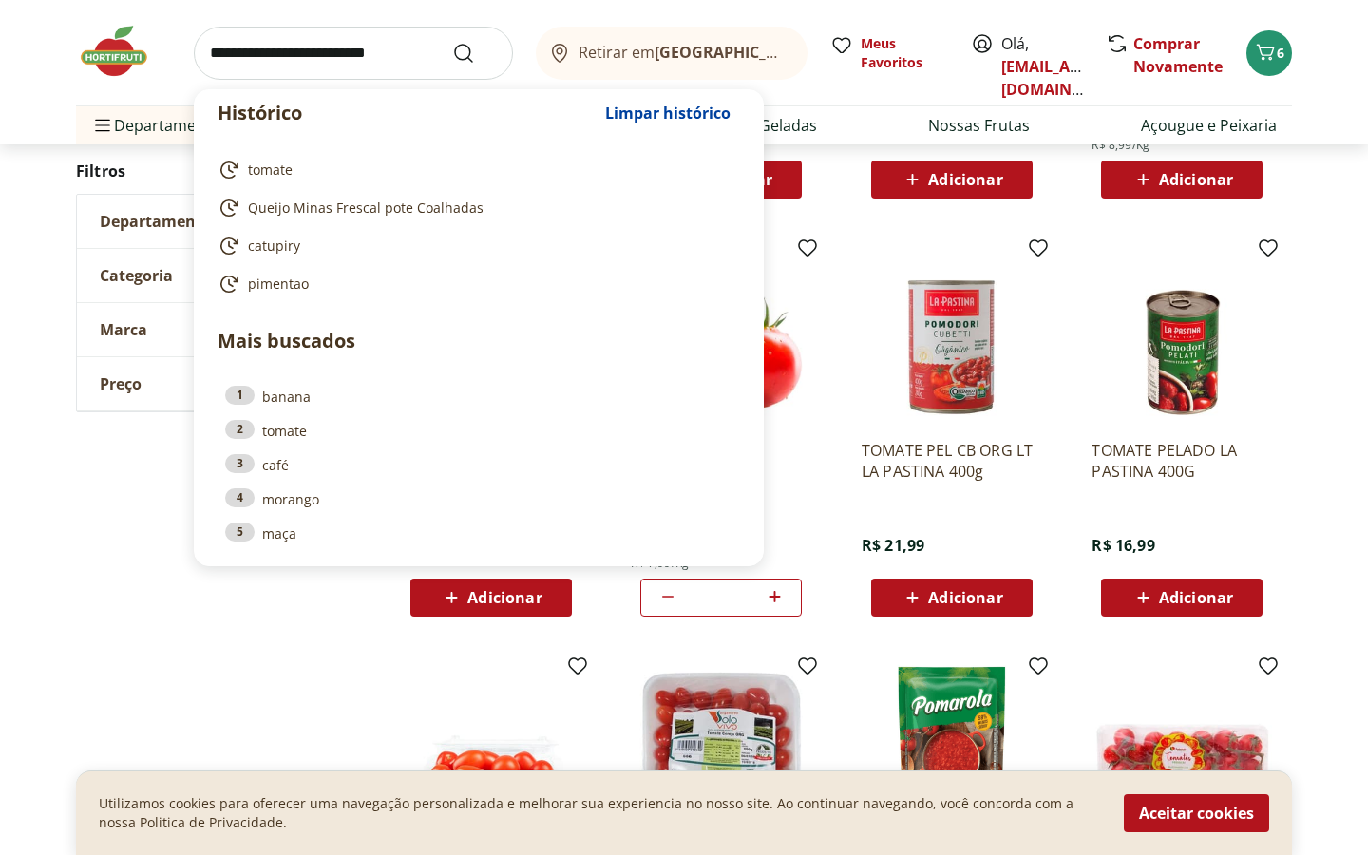
click at [103, 45] on img at bounding box center [123, 51] width 95 height 57
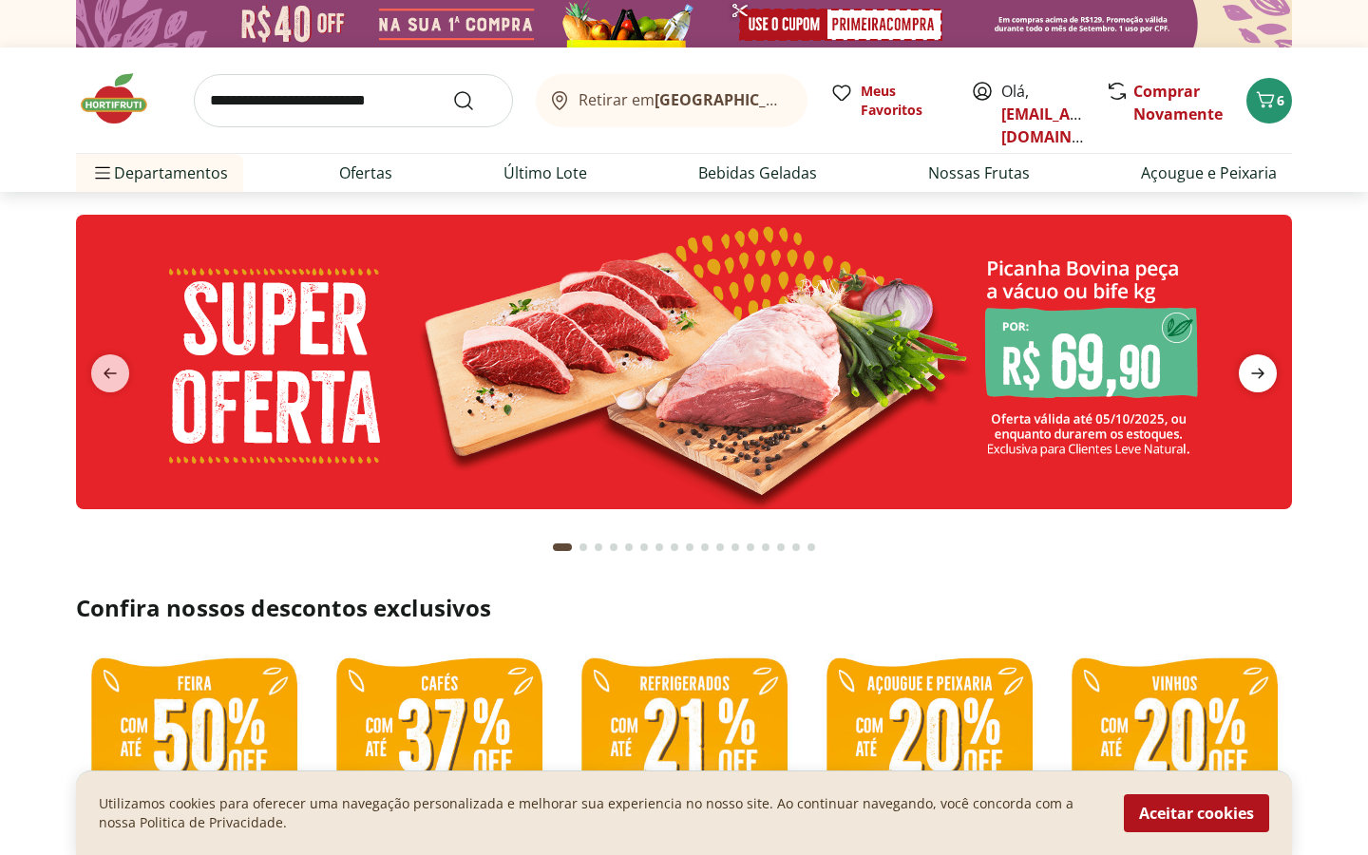
click at [1263, 368] on icon "next" at bounding box center [1258, 373] width 23 height 23
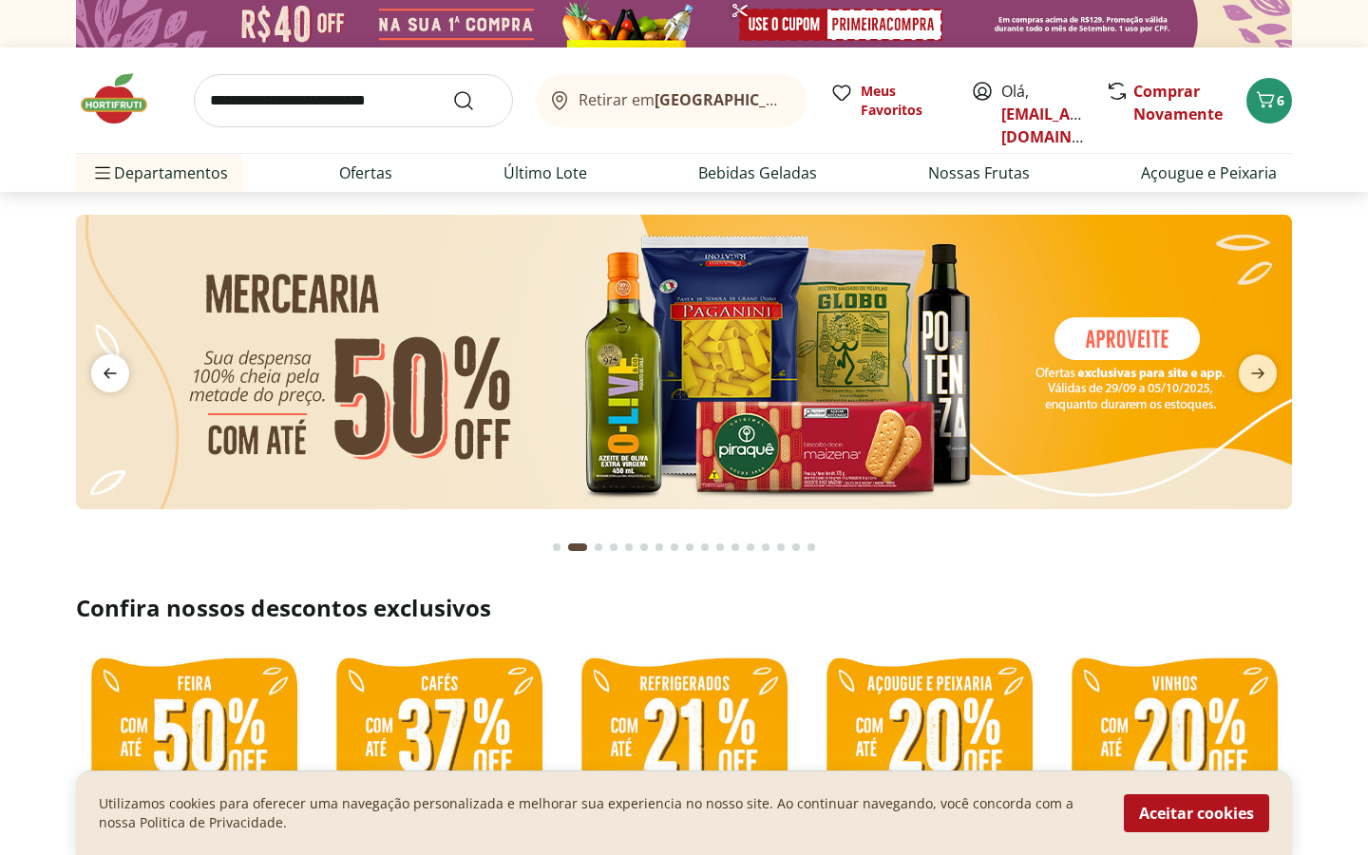
click at [109, 365] on icon "previous" at bounding box center [110, 373] width 23 height 23
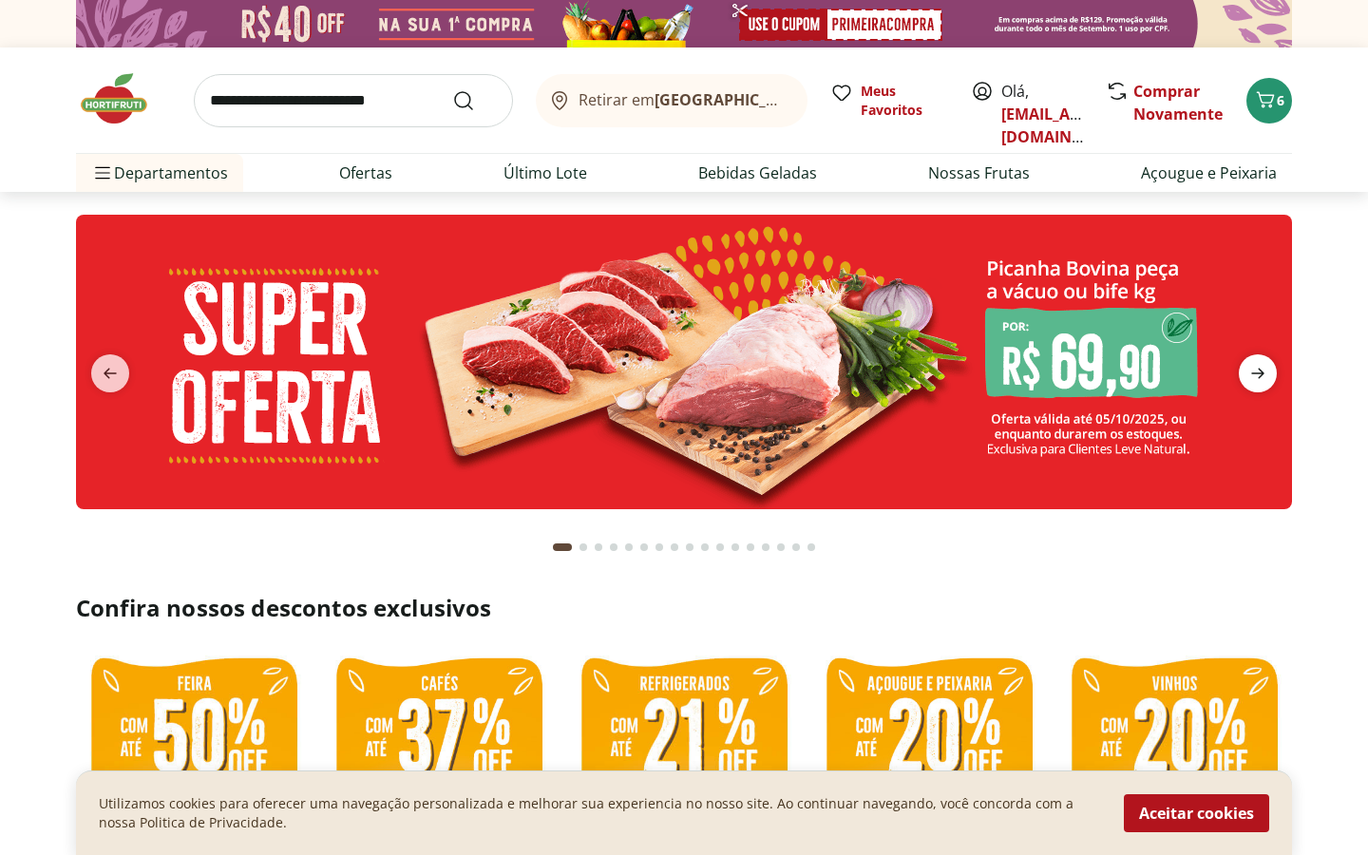
click at [1259, 380] on icon "next" at bounding box center [1258, 373] width 23 height 23
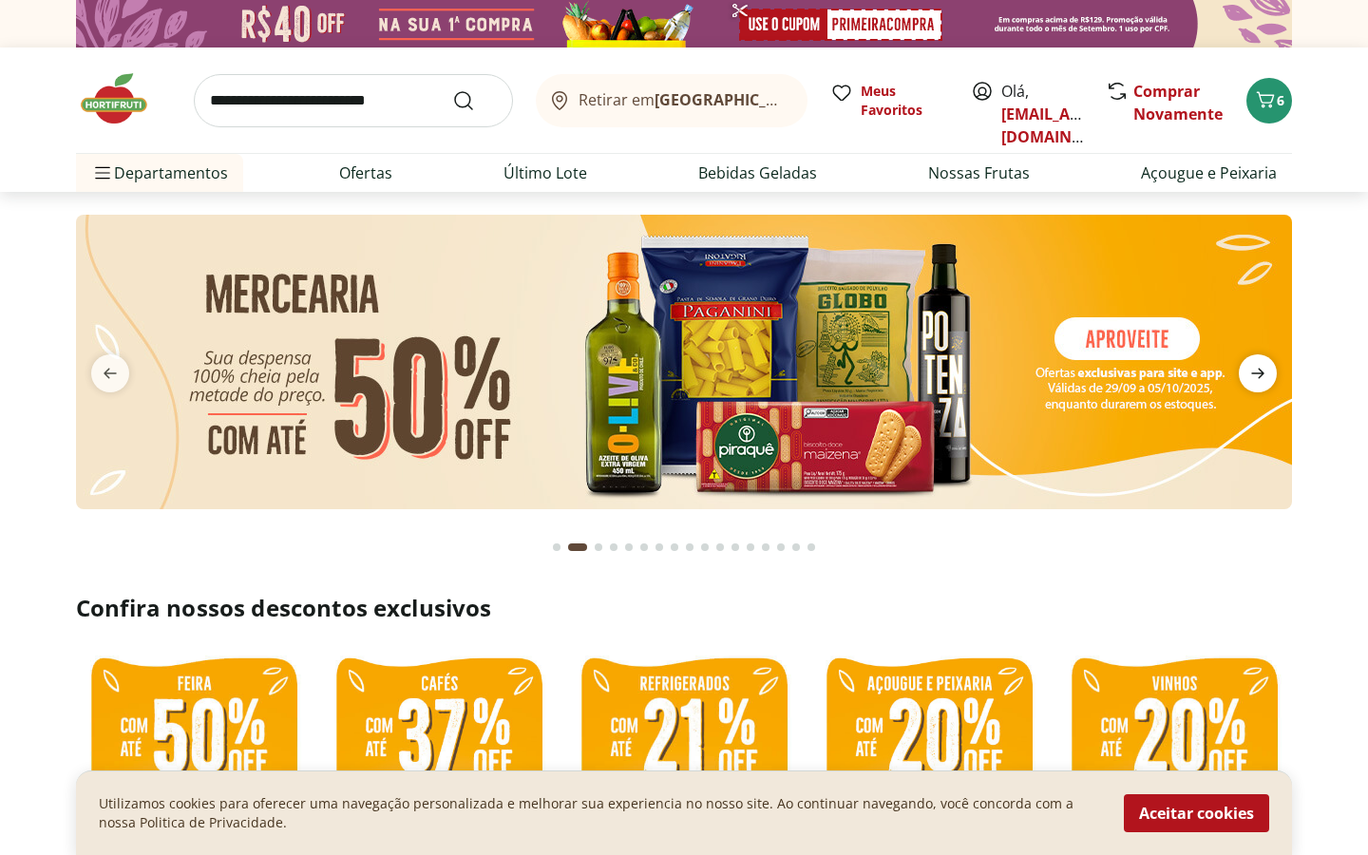
click at [1258, 372] on icon "next" at bounding box center [1258, 373] width 23 height 23
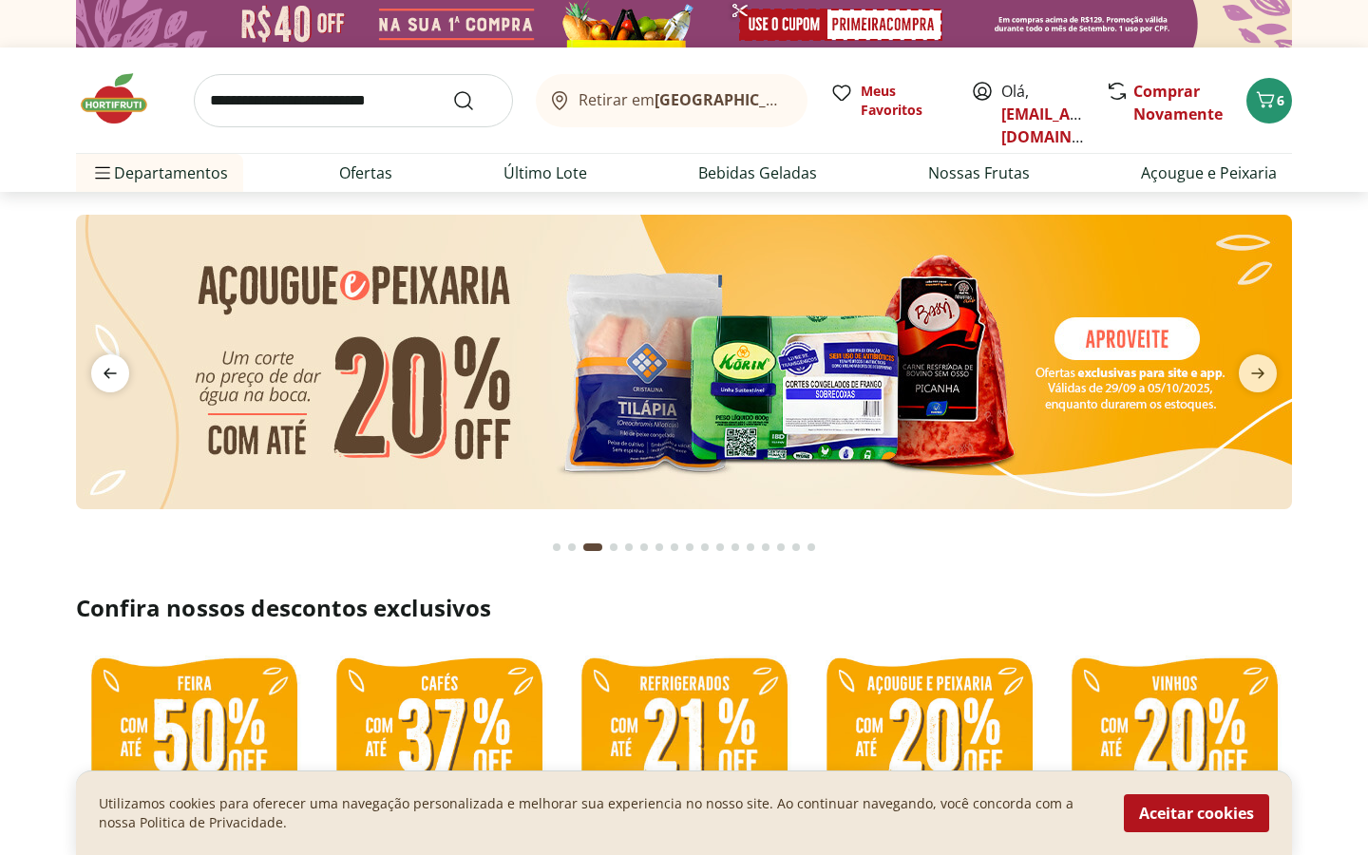
click at [112, 367] on icon "previous" at bounding box center [110, 373] width 23 height 23
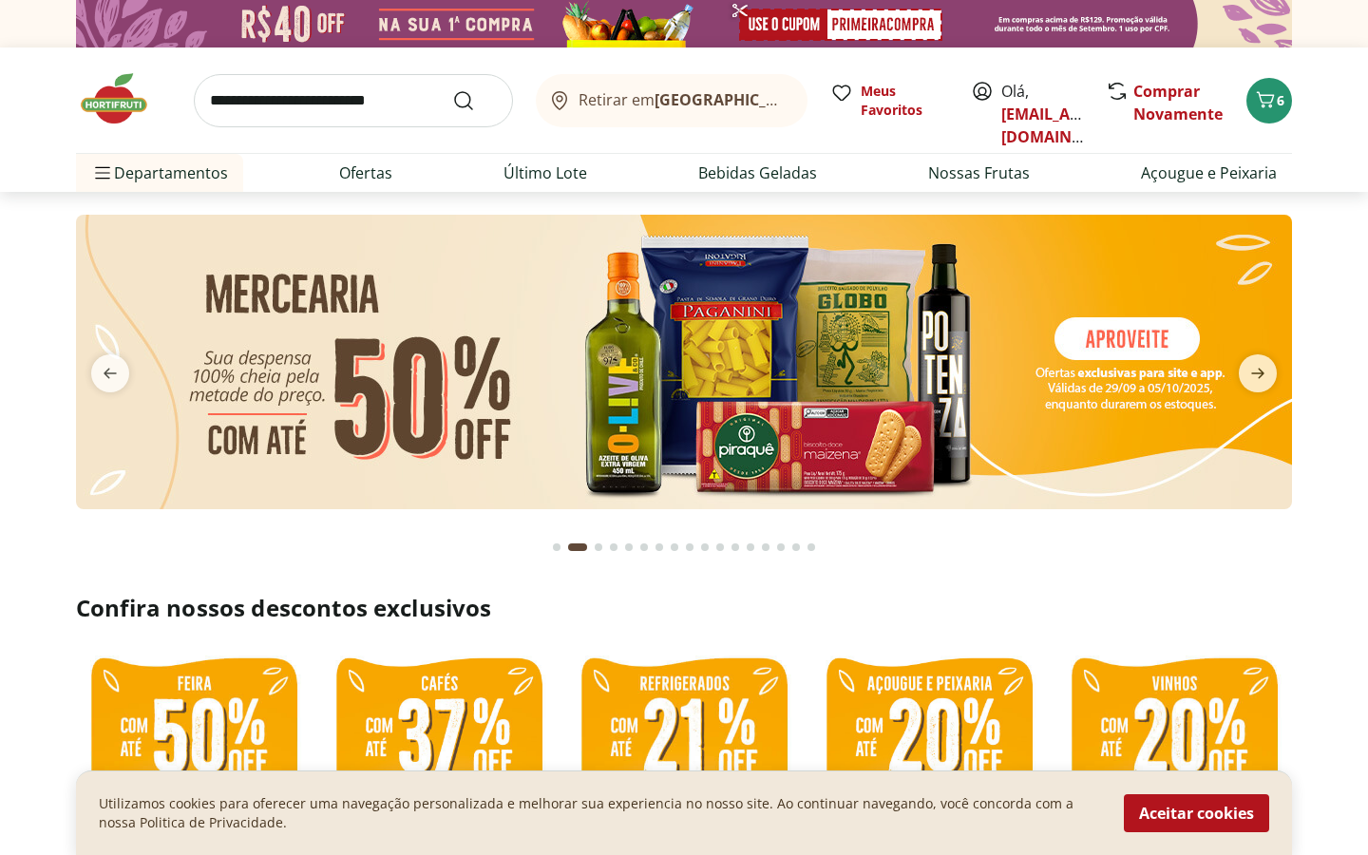
scroll to position [412, 0]
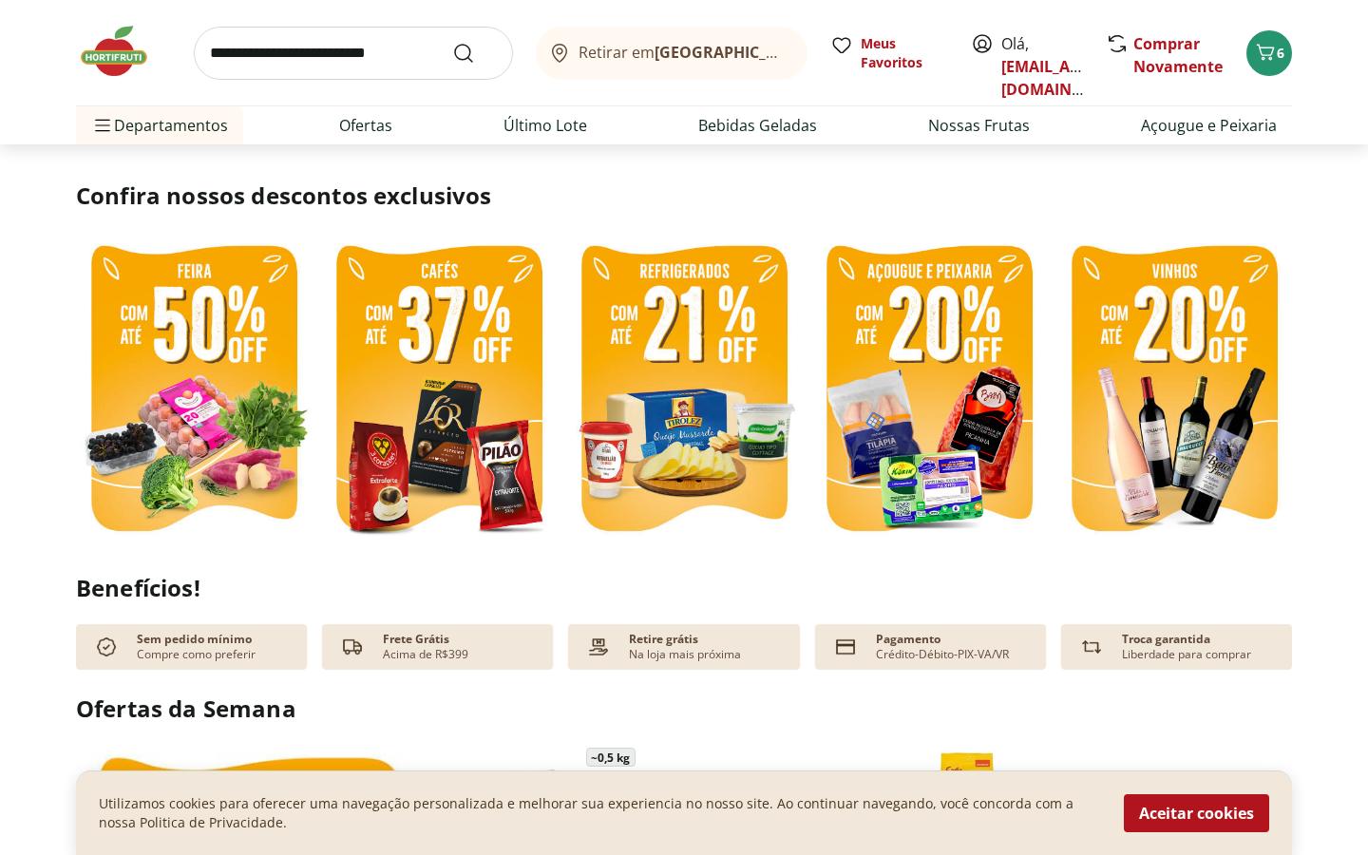
click at [162, 342] on img at bounding box center [194, 391] width 236 height 315
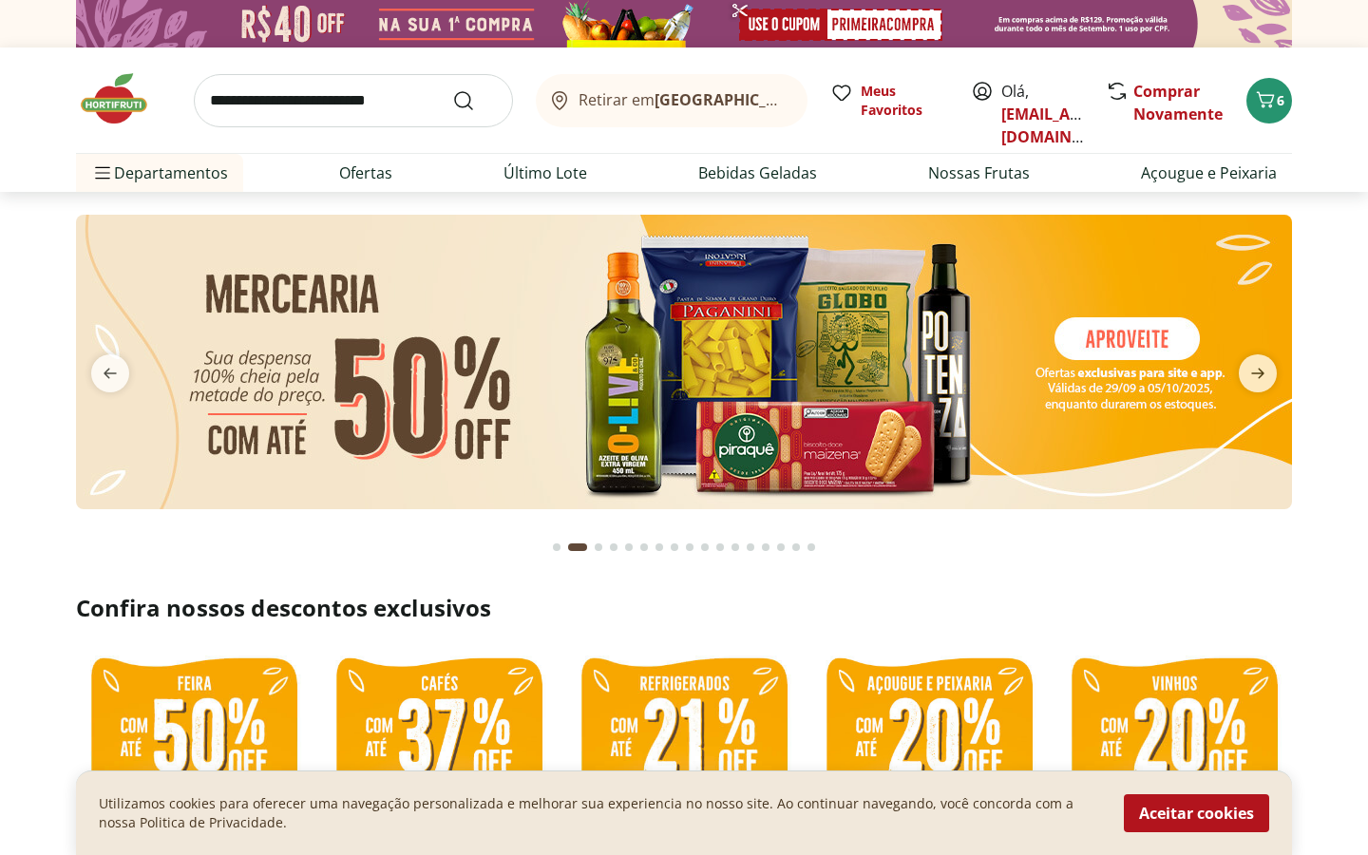
select select "**********"
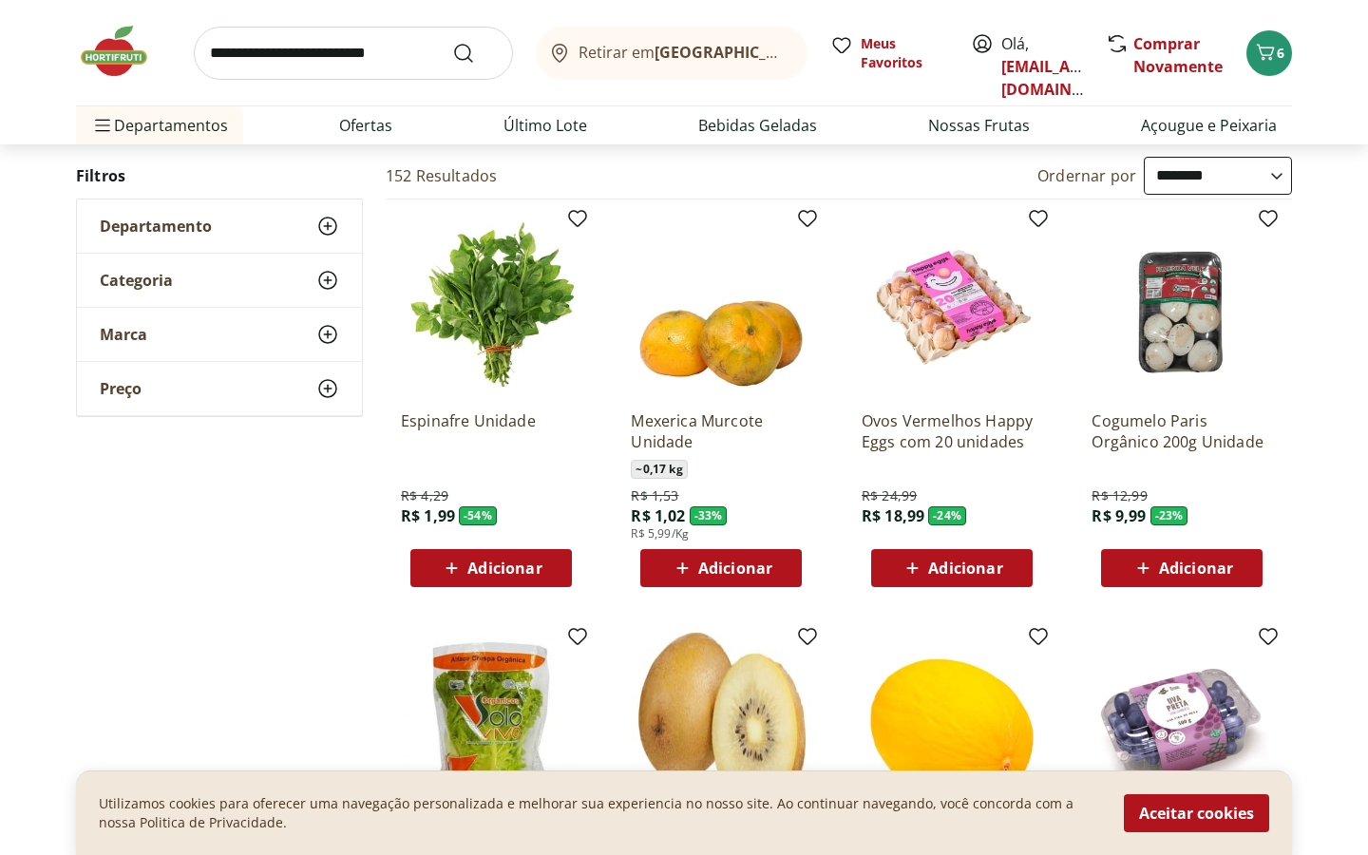
scroll to position [117, 0]
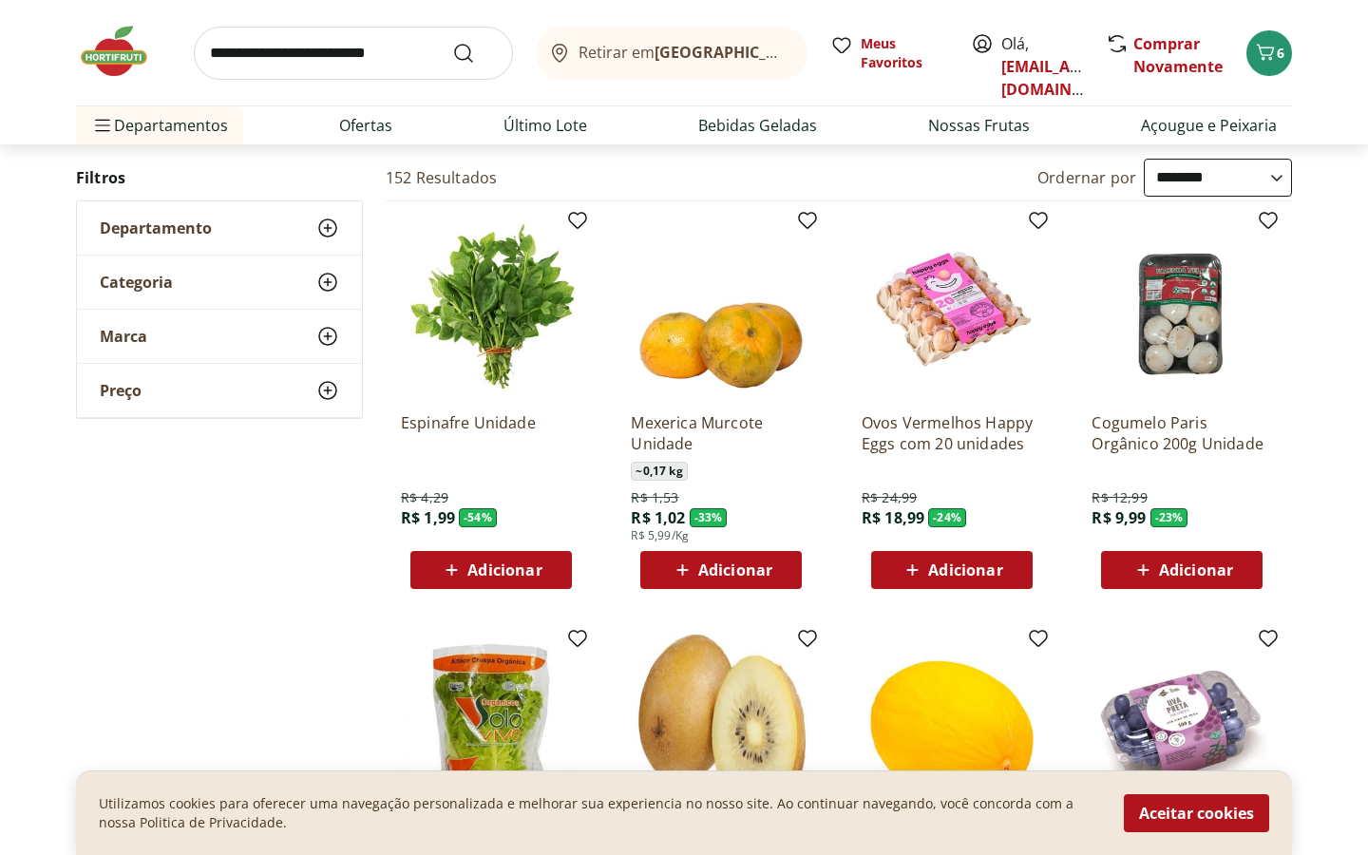
click at [476, 576] on span "Adicionar" at bounding box center [504, 570] width 74 height 15
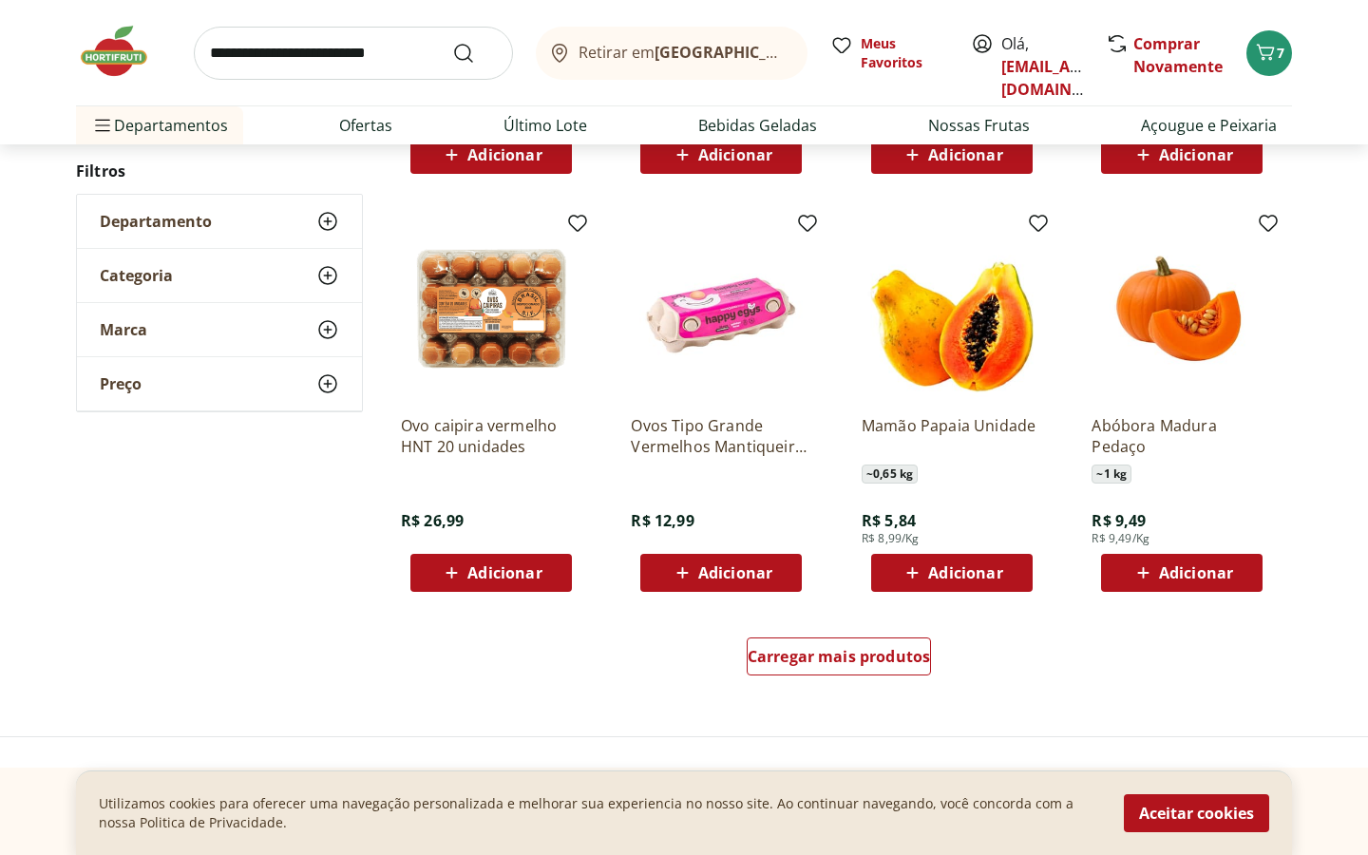
scroll to position [946, 0]
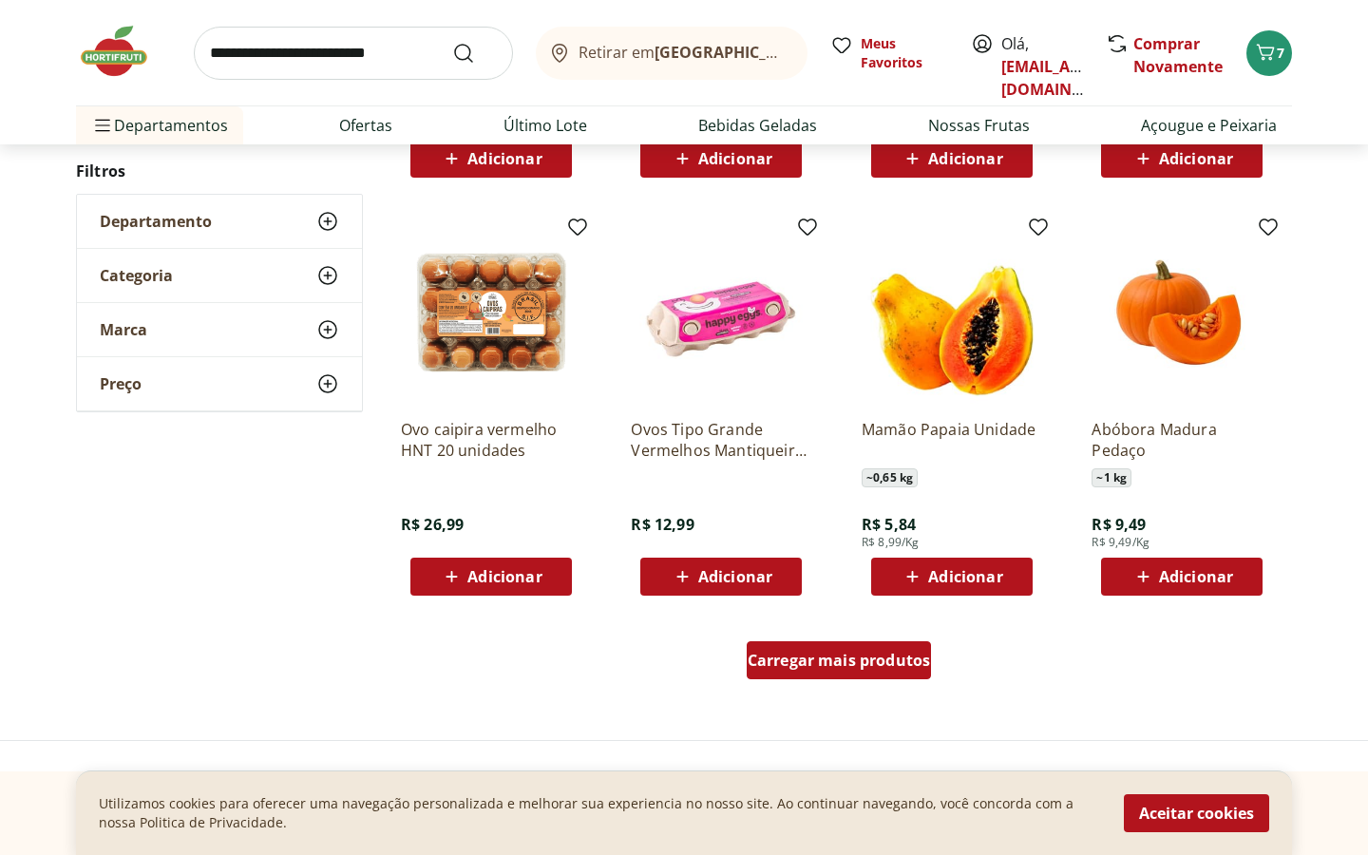
click at [864, 668] on span "Carregar mais produtos" at bounding box center [839, 660] width 183 height 15
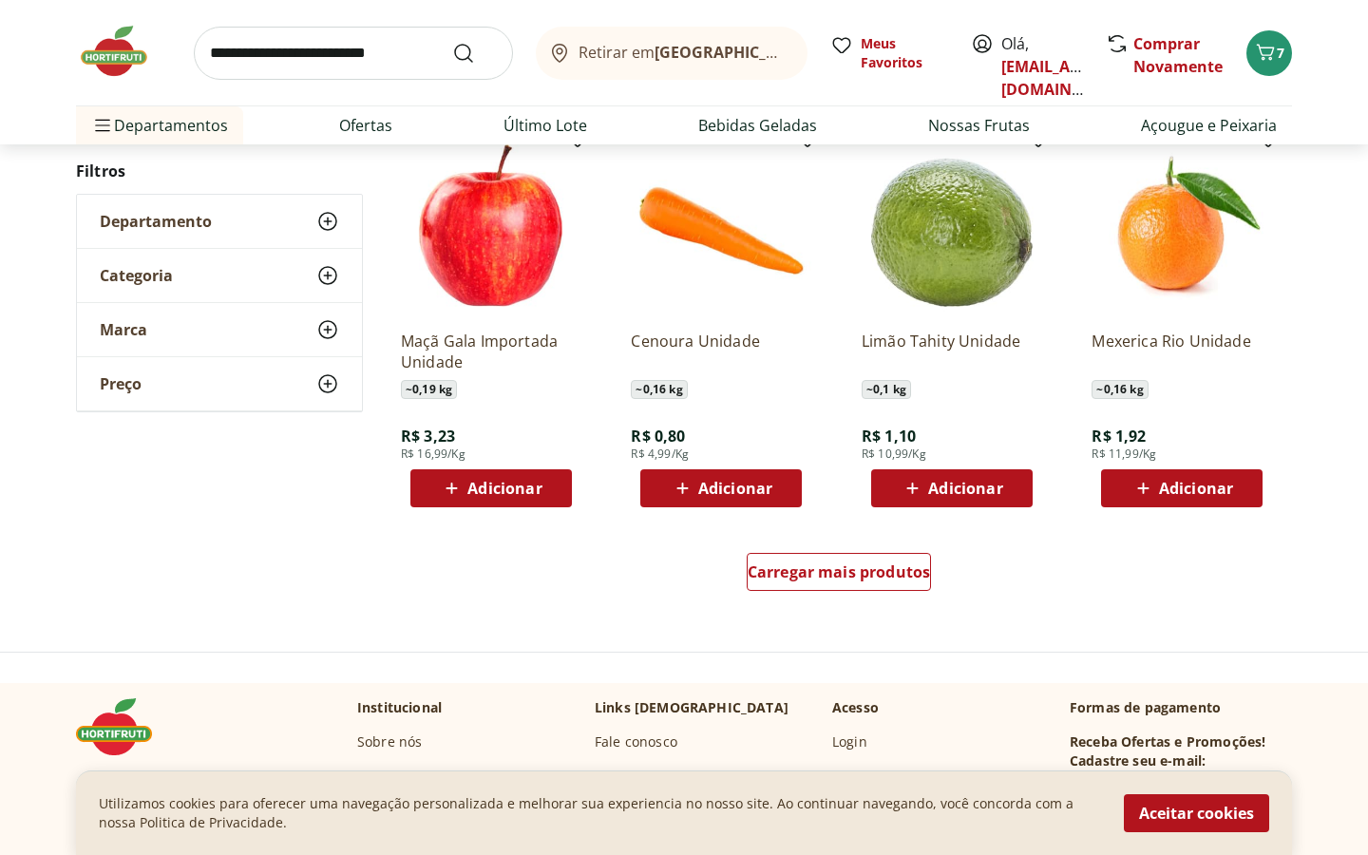
scroll to position [2273, 0]
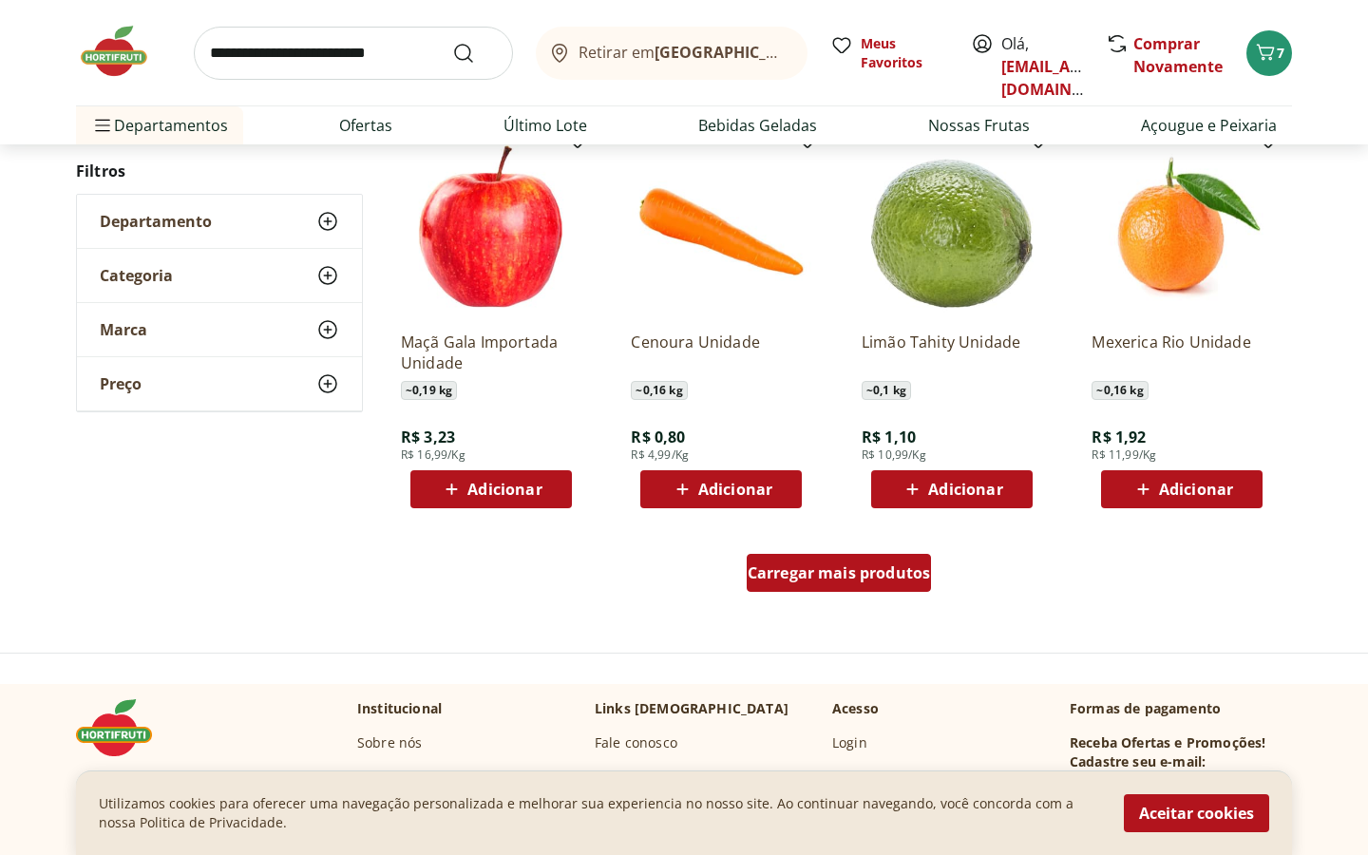
click at [868, 575] on span "Carregar mais produtos" at bounding box center [839, 572] width 183 height 15
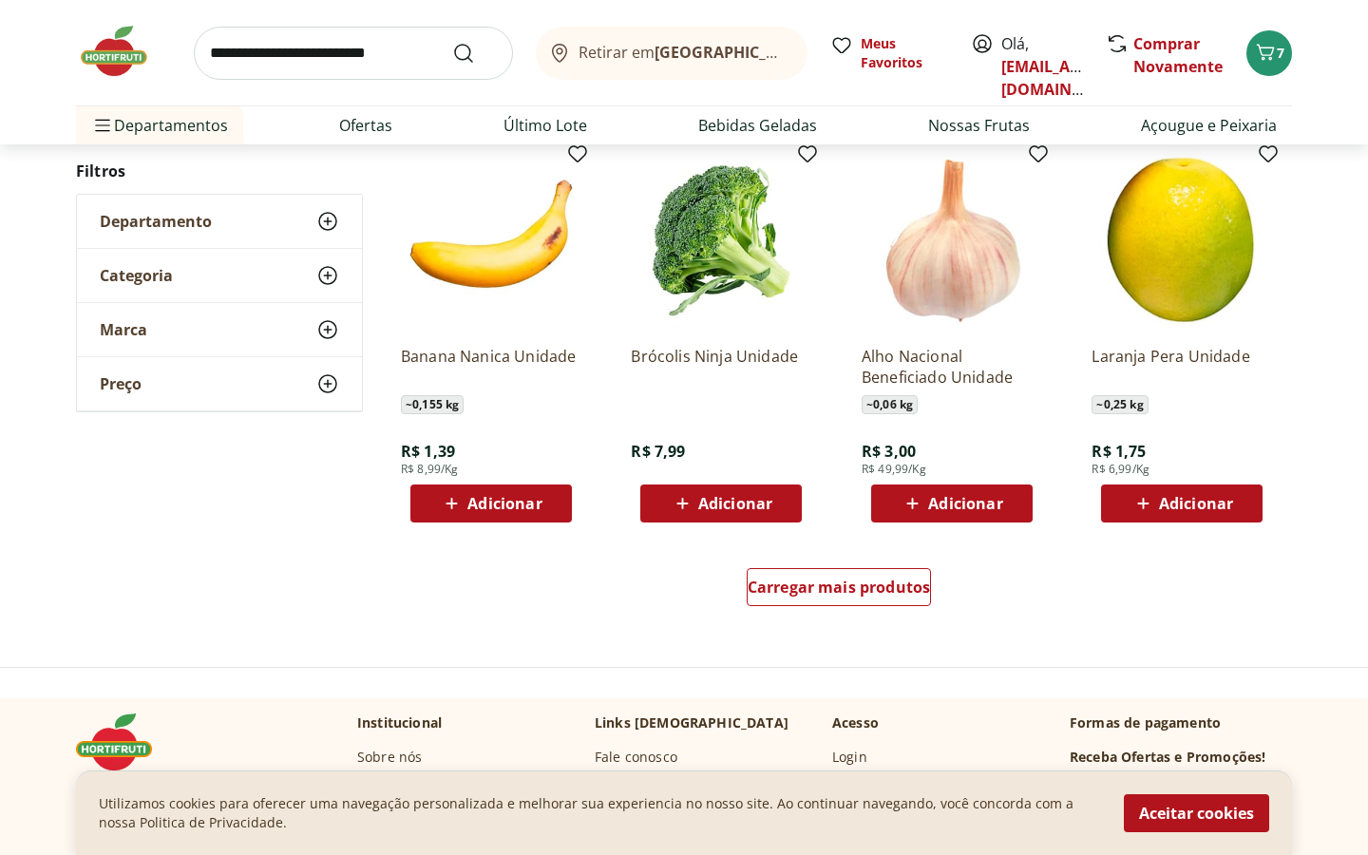
scroll to position [3497, 0]
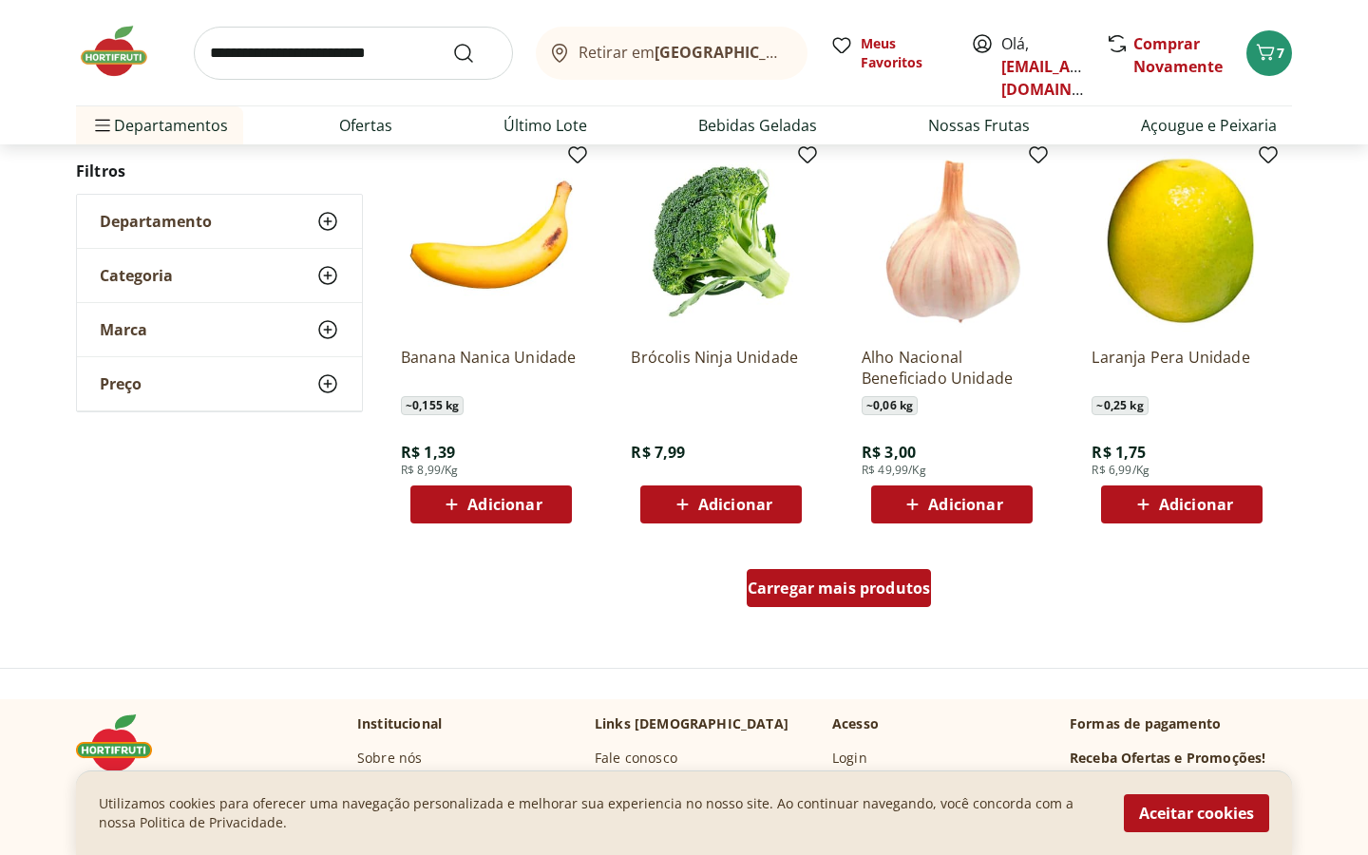
click at [906, 584] on span "Carregar mais produtos" at bounding box center [839, 588] width 183 height 15
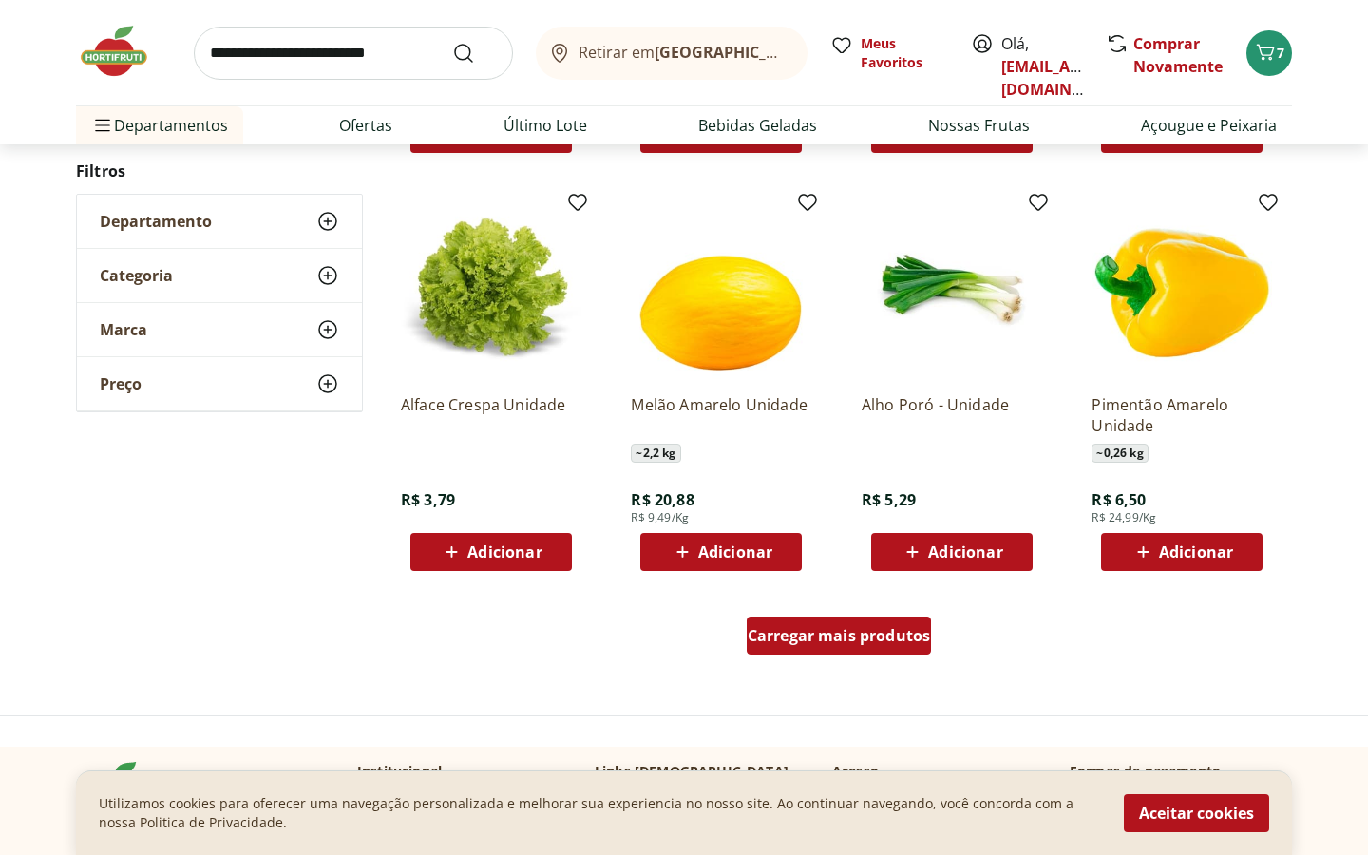
scroll to position [4682, 0]
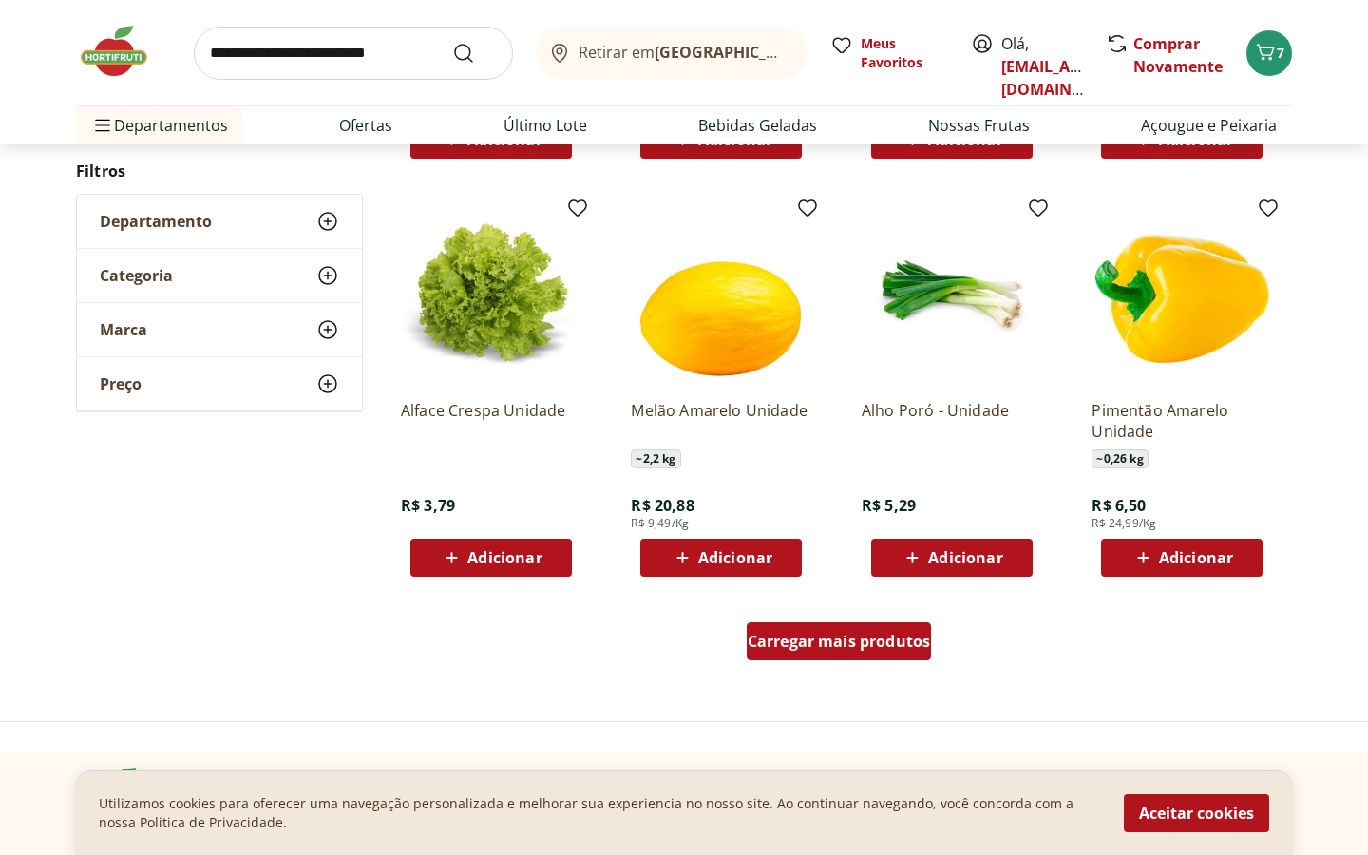
click at [873, 651] on div "Carregar mais produtos" at bounding box center [839, 641] width 185 height 38
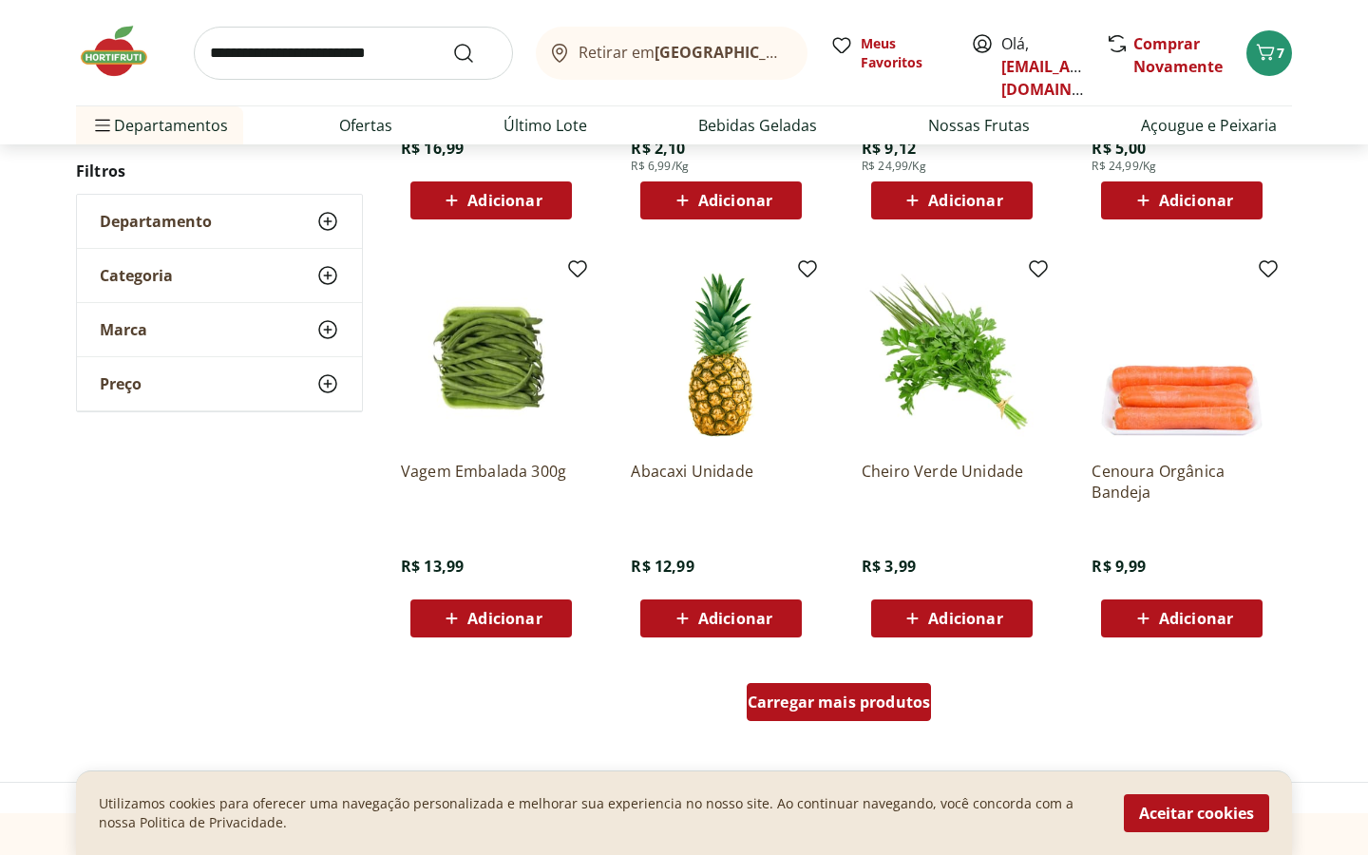
scroll to position [5880, 0]
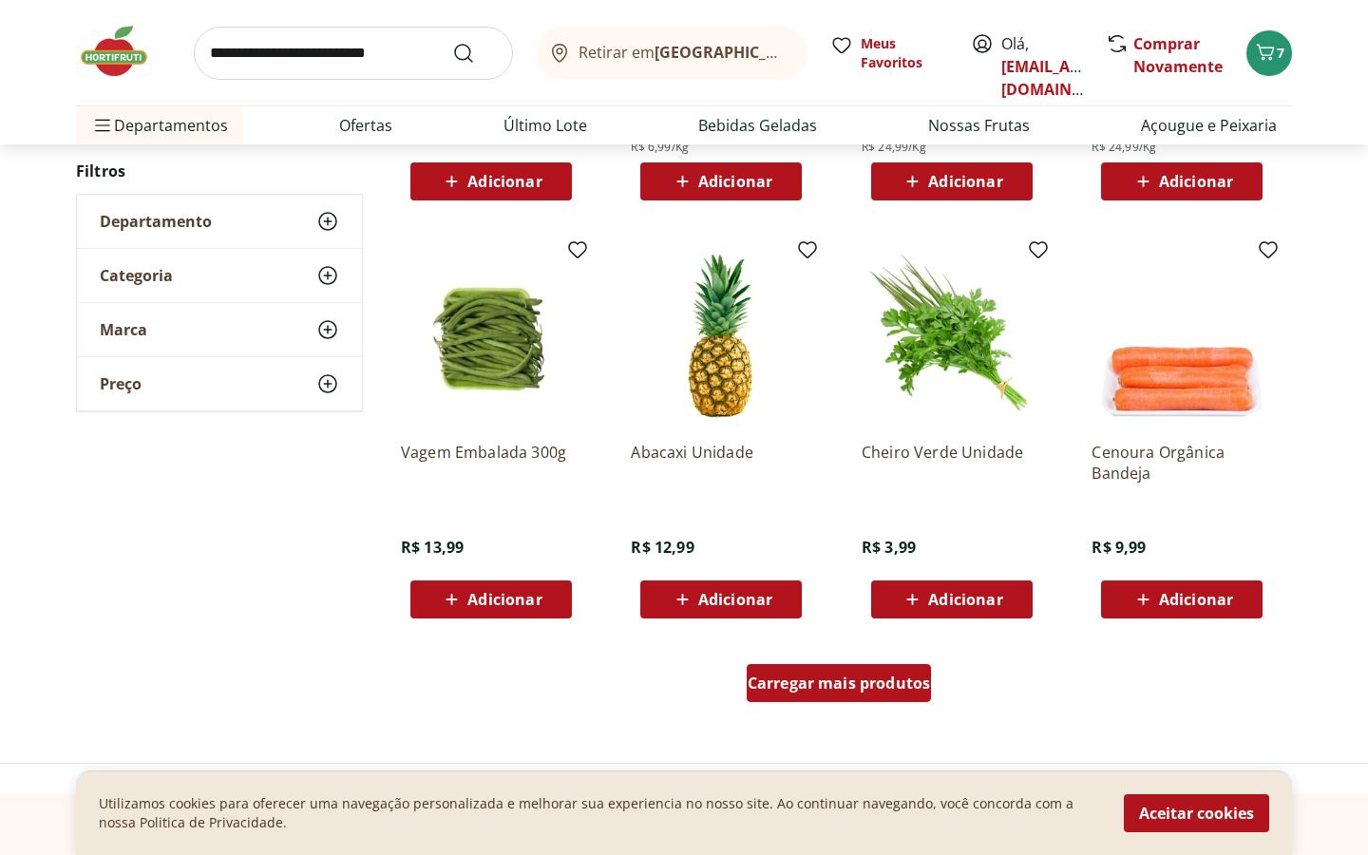
click at [882, 688] on span "Carregar mais produtos" at bounding box center [839, 683] width 183 height 15
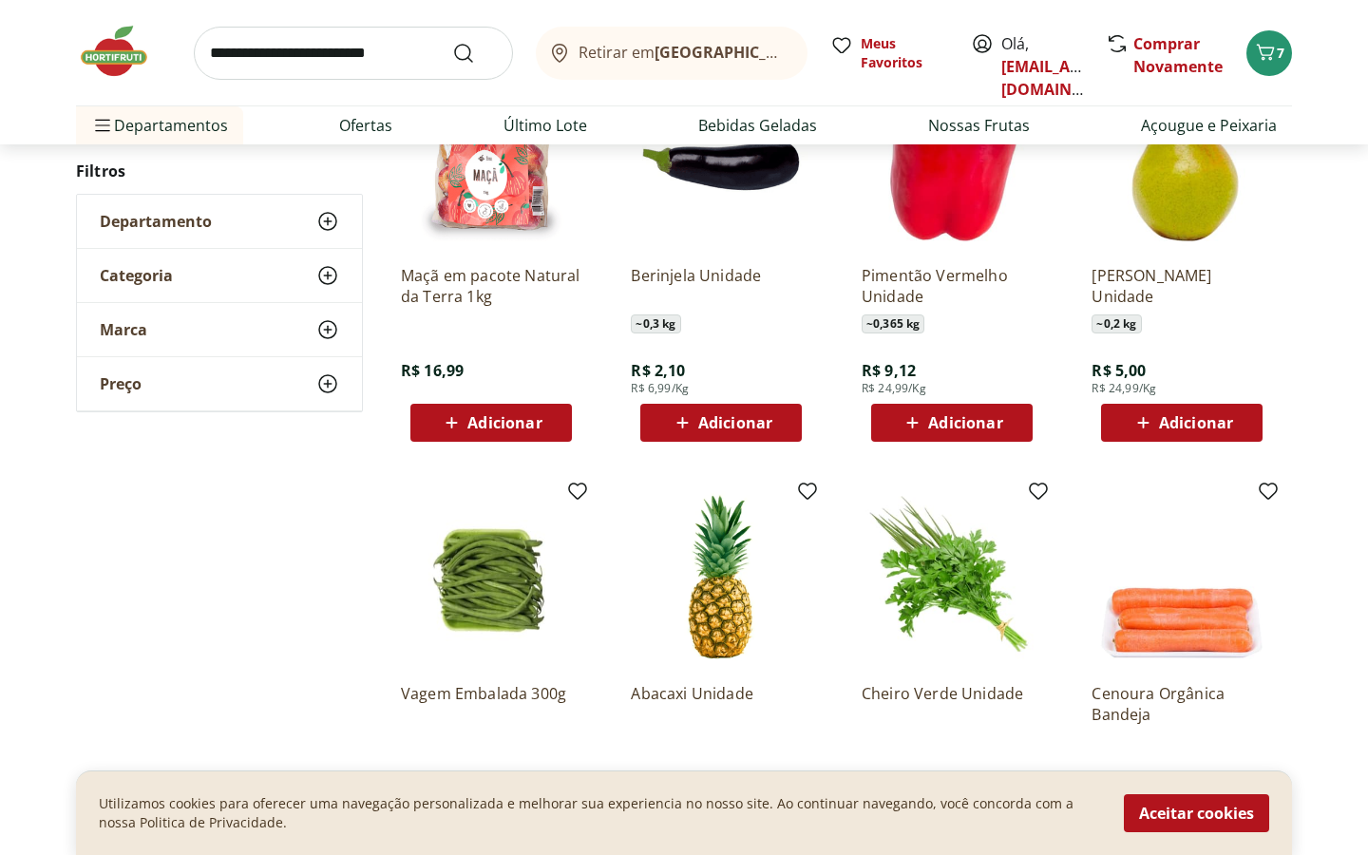
scroll to position [5633, 0]
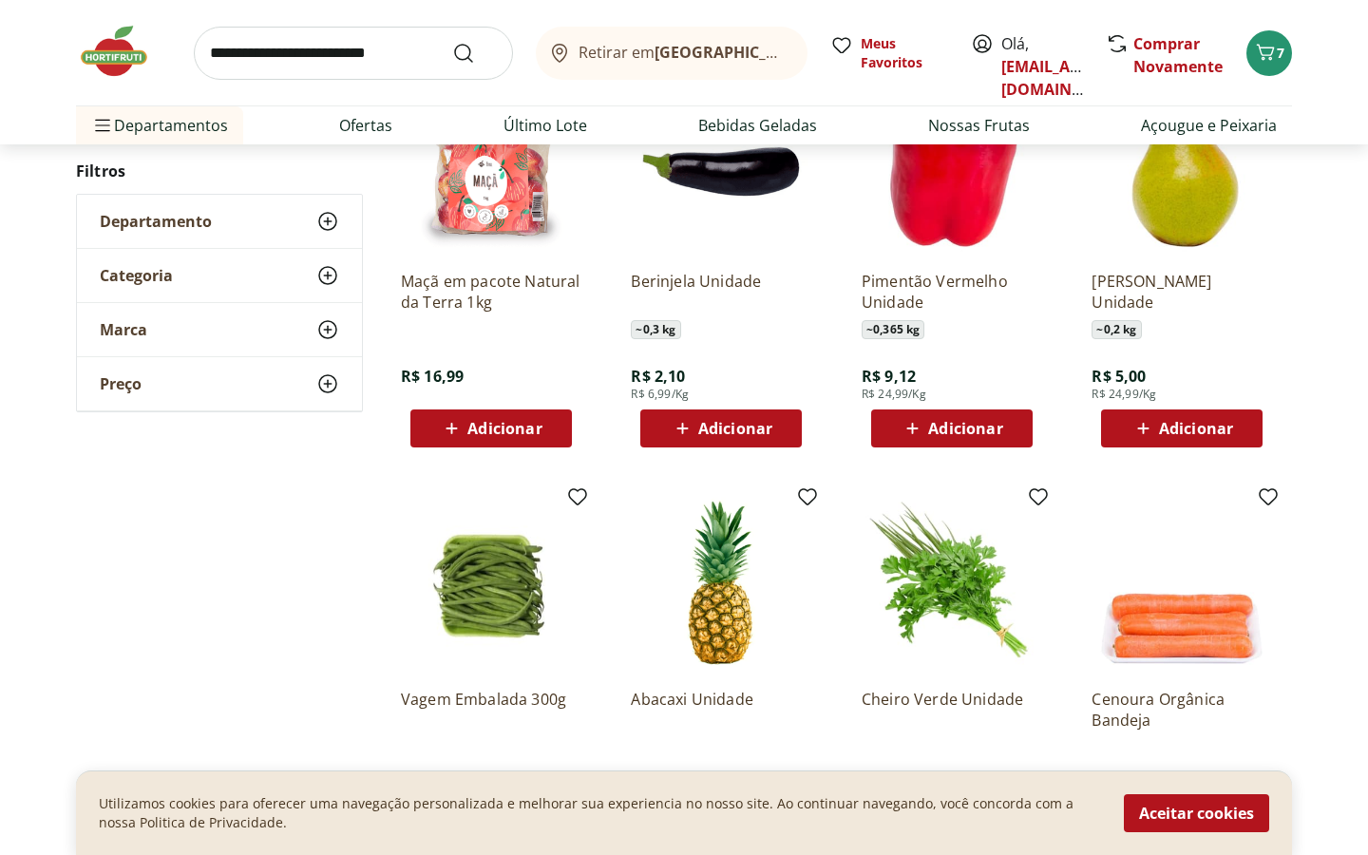
click at [961, 429] on span "Adicionar" at bounding box center [965, 428] width 74 height 15
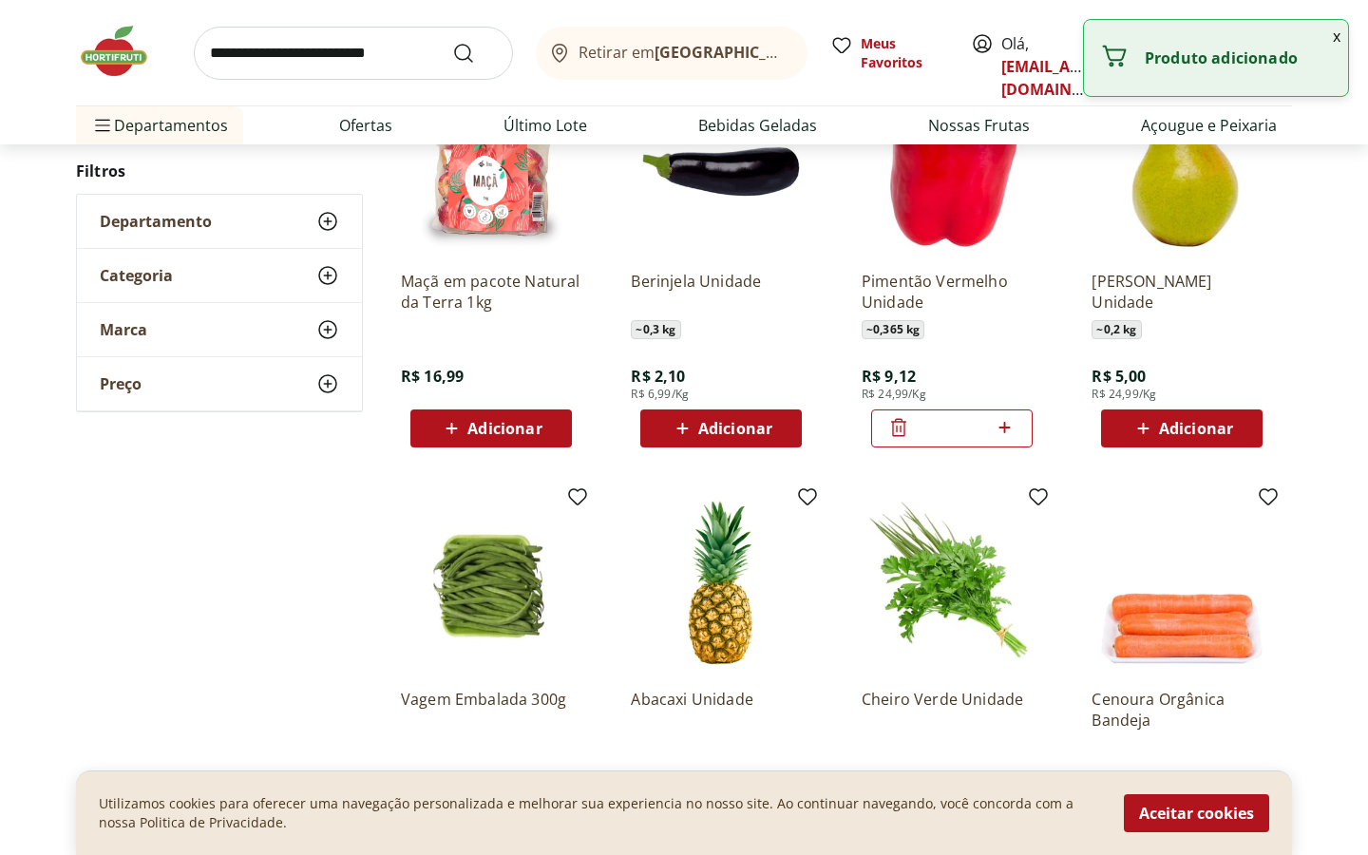
click at [1006, 430] on icon at bounding box center [1005, 427] width 24 height 23
click at [896, 431] on icon at bounding box center [898, 427] width 23 height 23
type input "*"
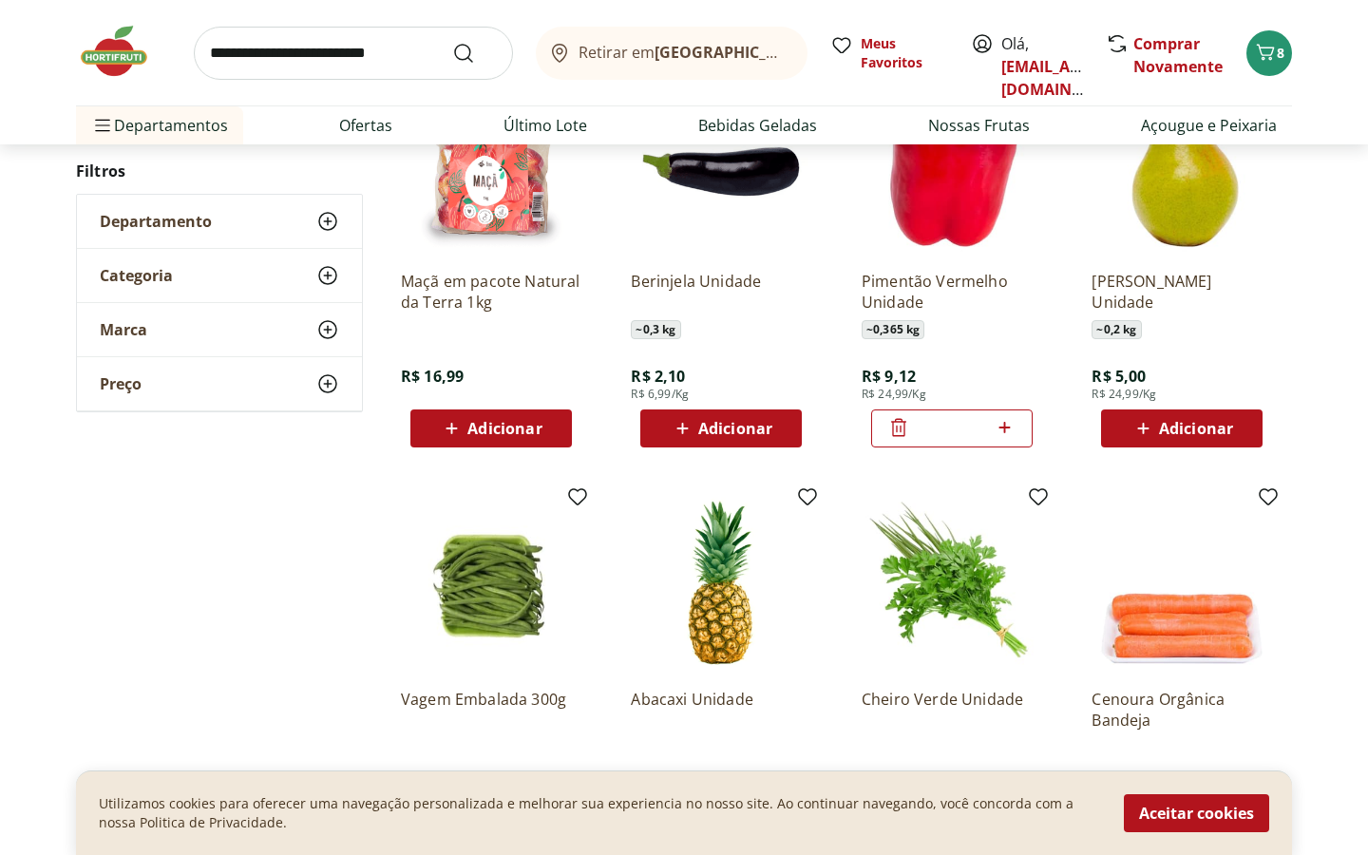
click at [902, 432] on icon at bounding box center [898, 427] width 23 height 23
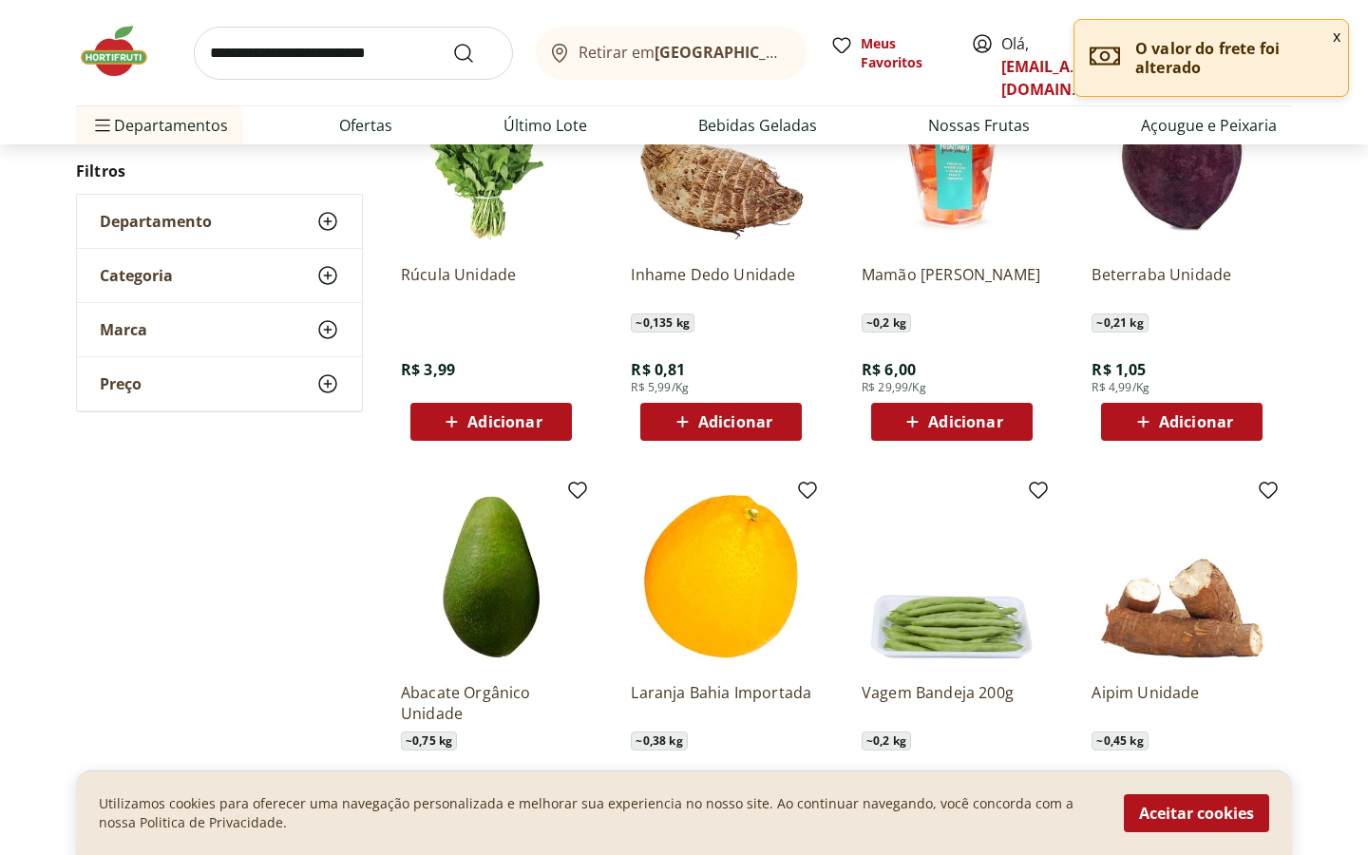
scroll to position [6457, 0]
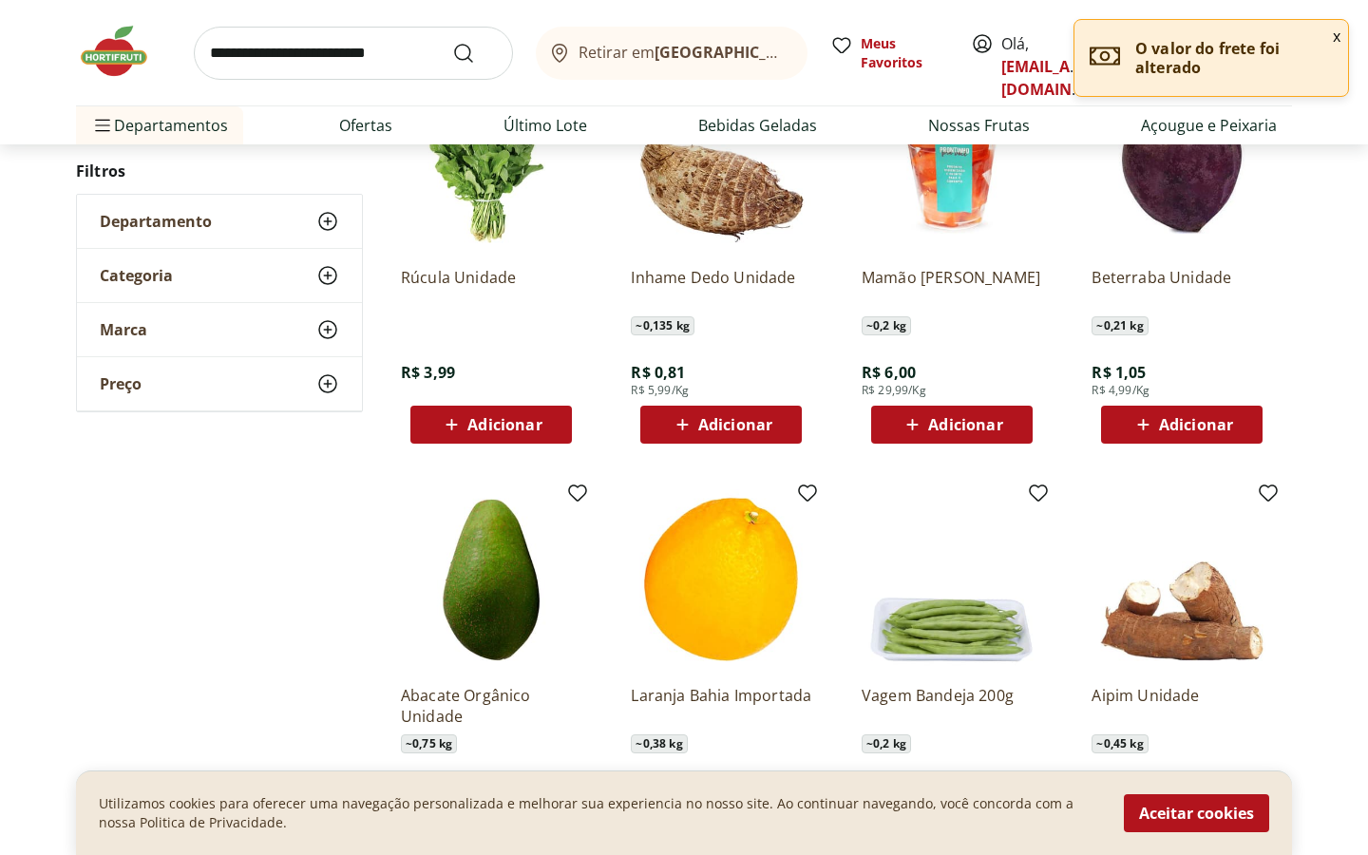
click at [1329, 34] on button "x" at bounding box center [1336, 36] width 23 height 32
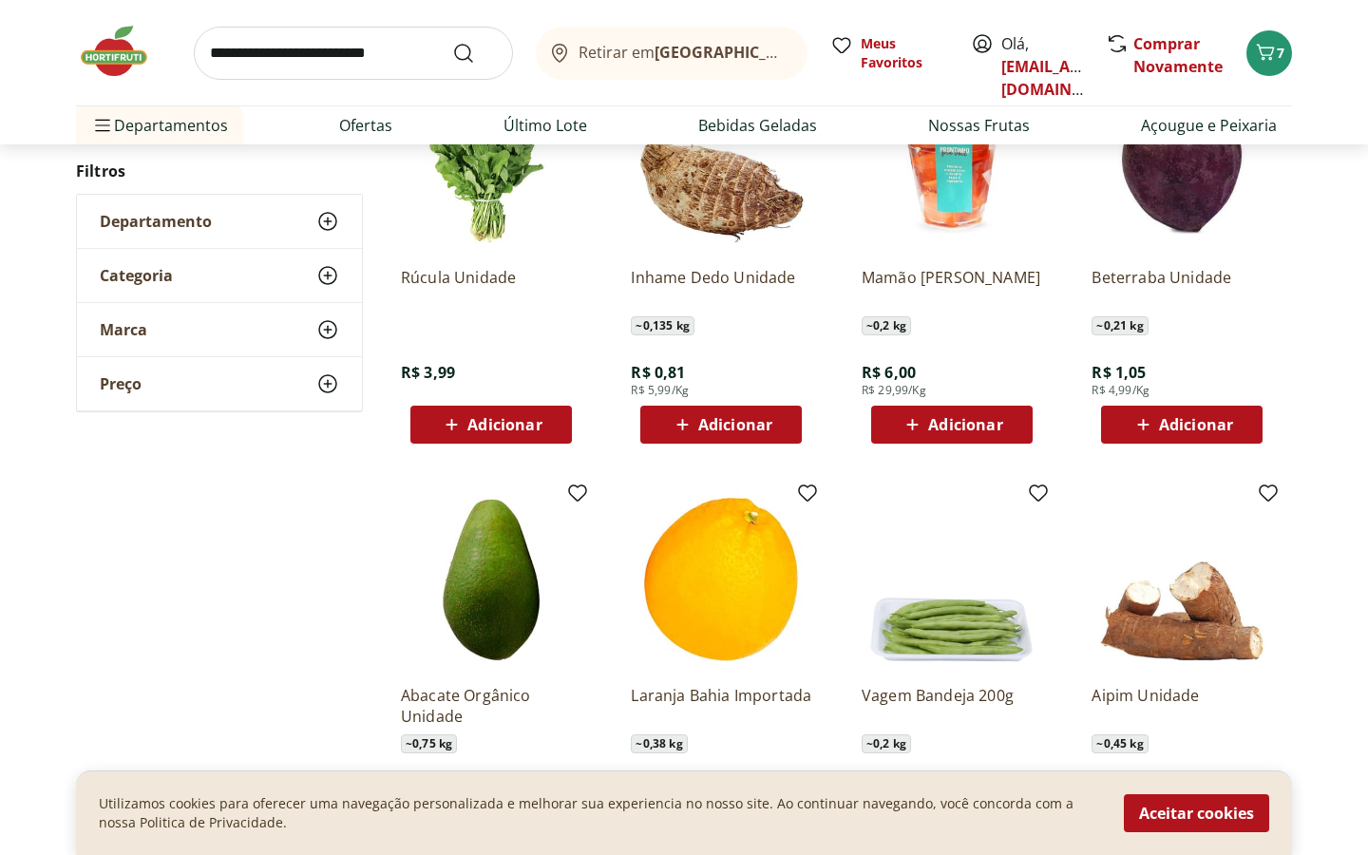
click at [1185, 425] on span "Adicionar" at bounding box center [1196, 424] width 74 height 15
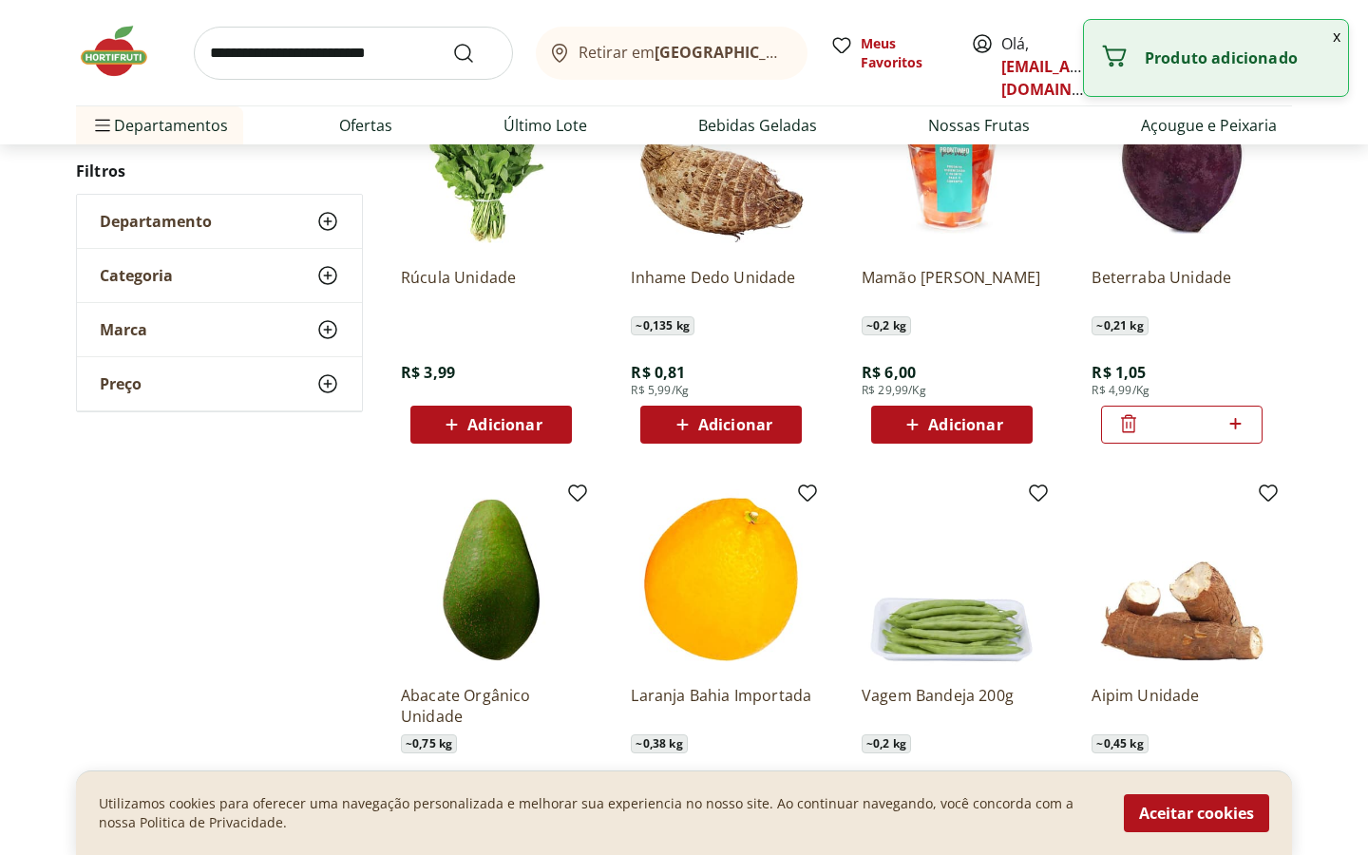
click at [1235, 422] on icon at bounding box center [1235, 423] width 11 height 11
type input "*"
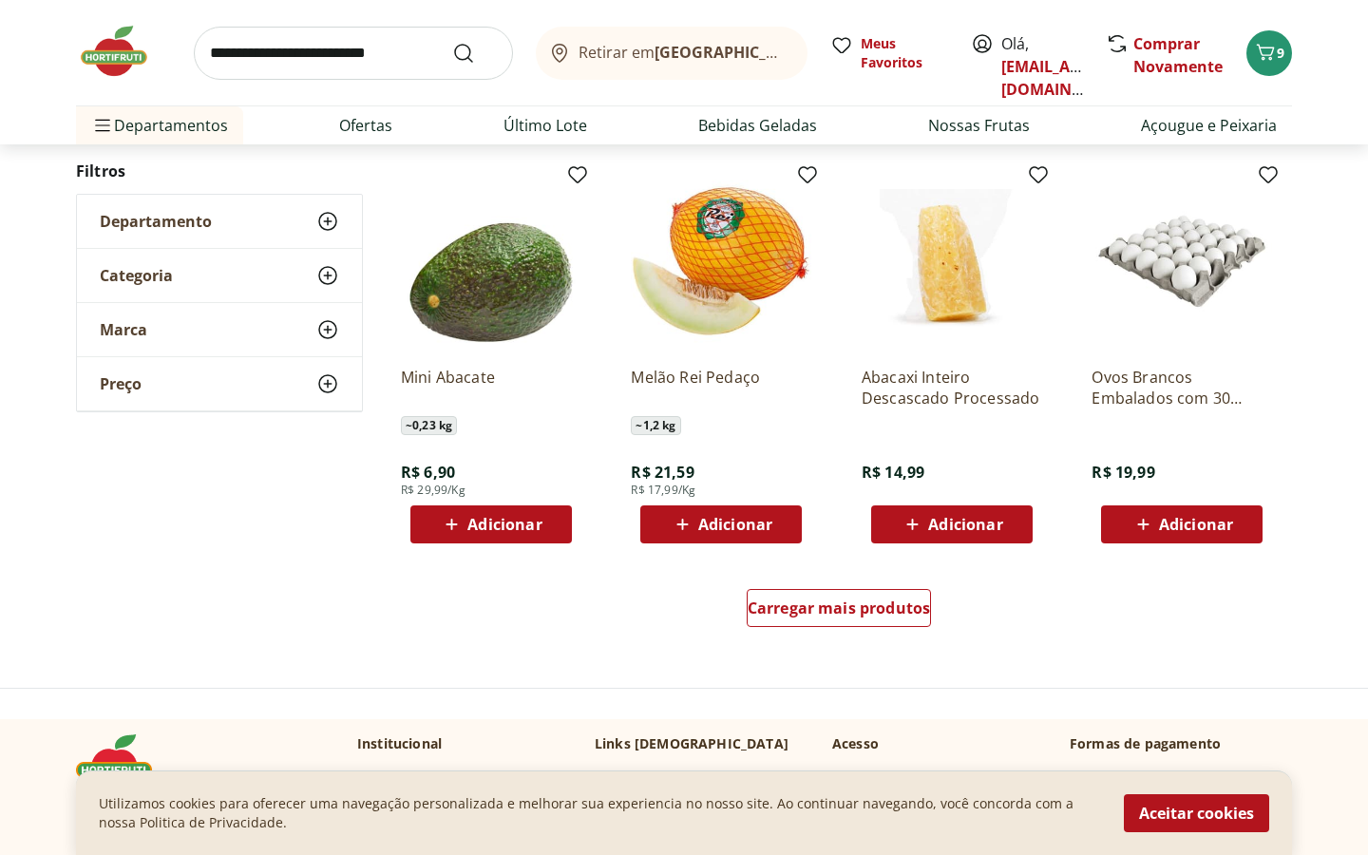
scroll to position [7202, 0]
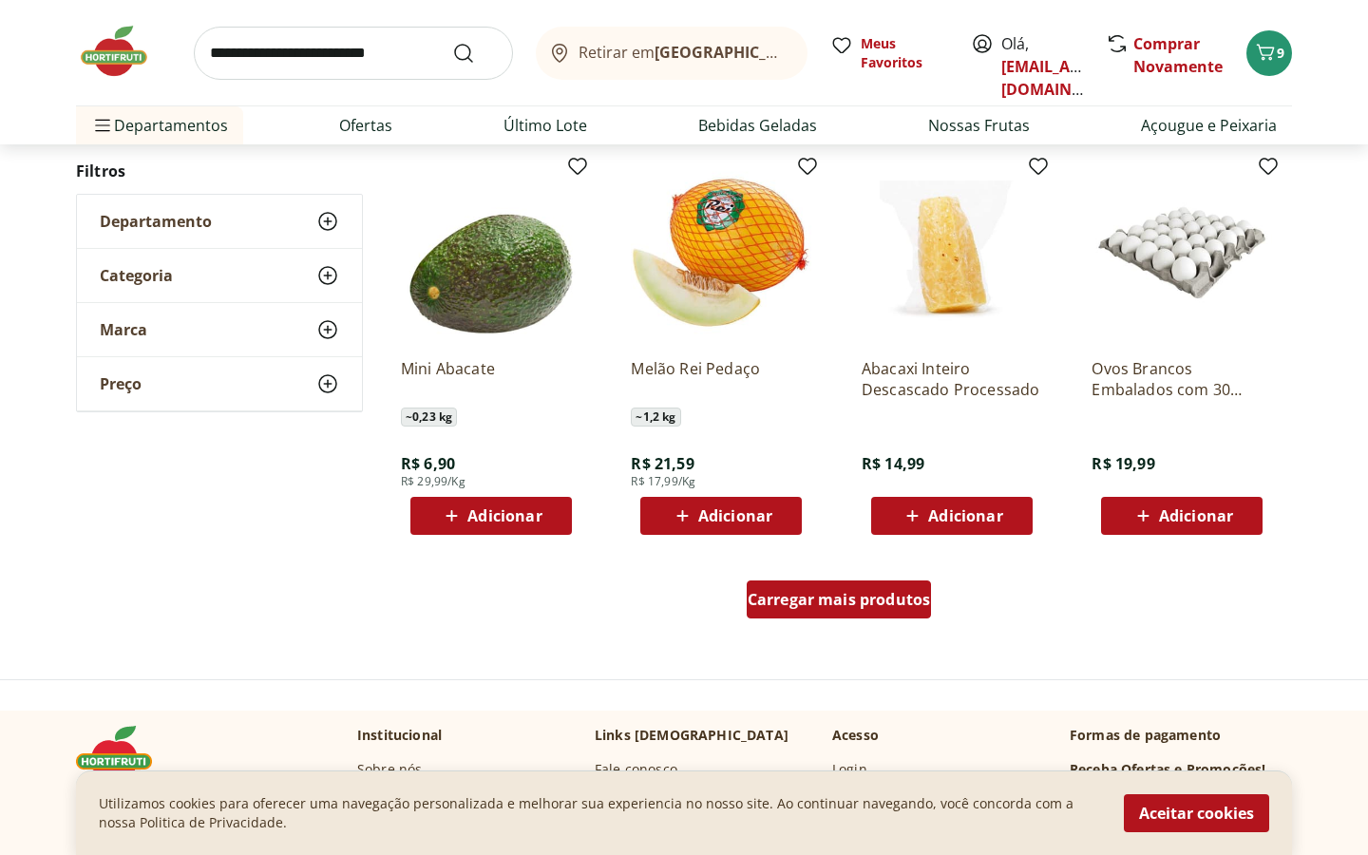
click at [864, 607] on span "Carregar mais produtos" at bounding box center [839, 599] width 183 height 15
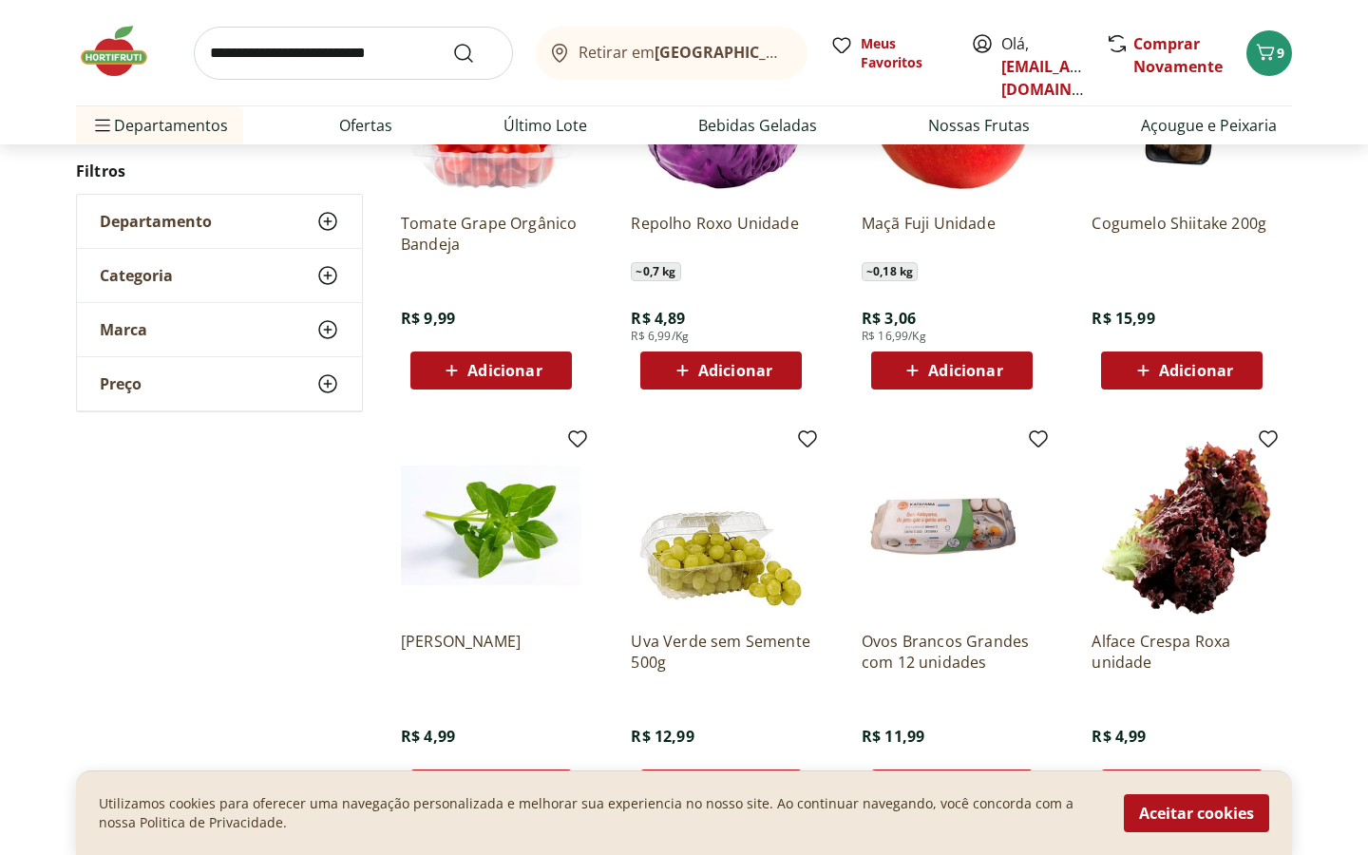
scroll to position [8559, 0]
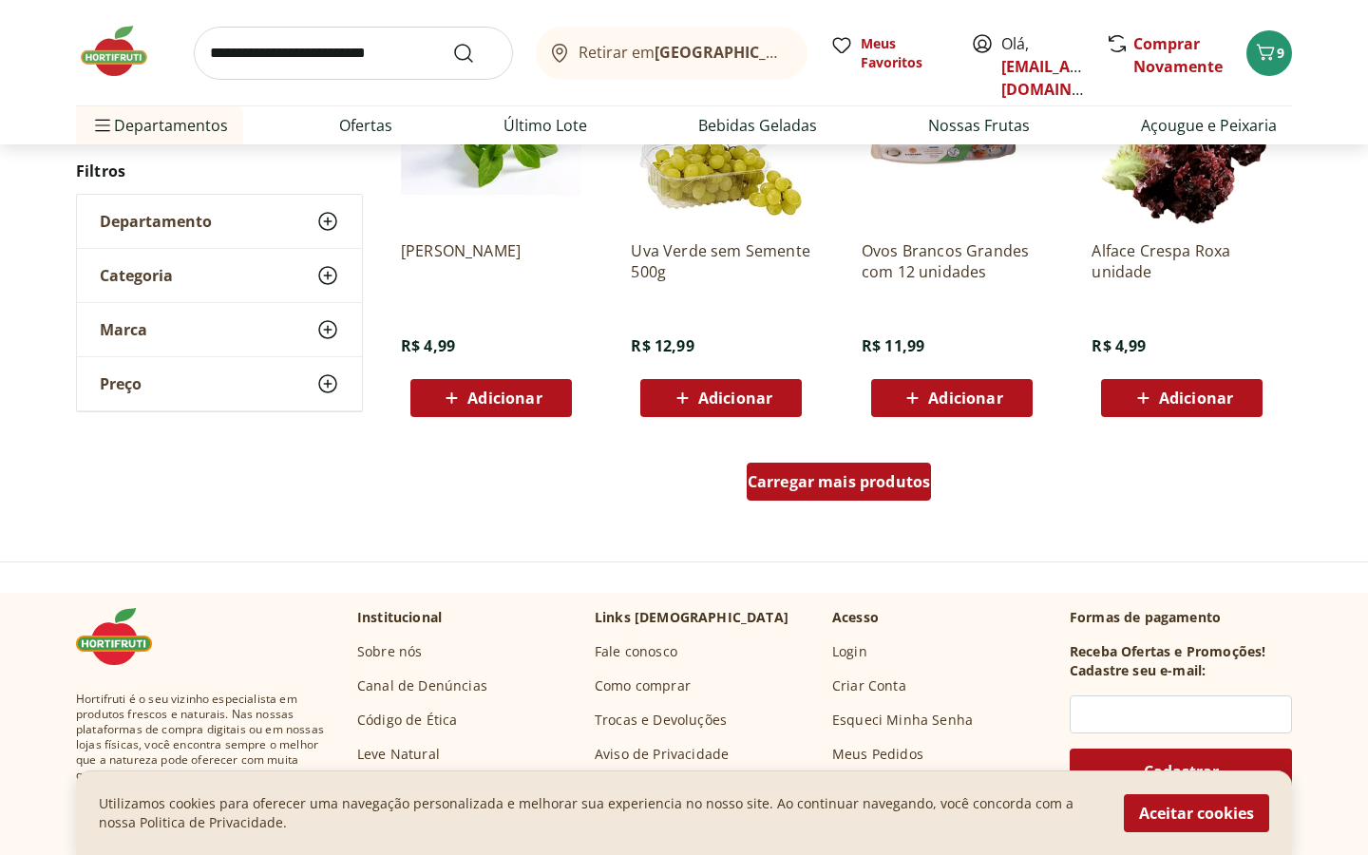
click at [802, 486] on span "Carregar mais produtos" at bounding box center [839, 481] width 183 height 15
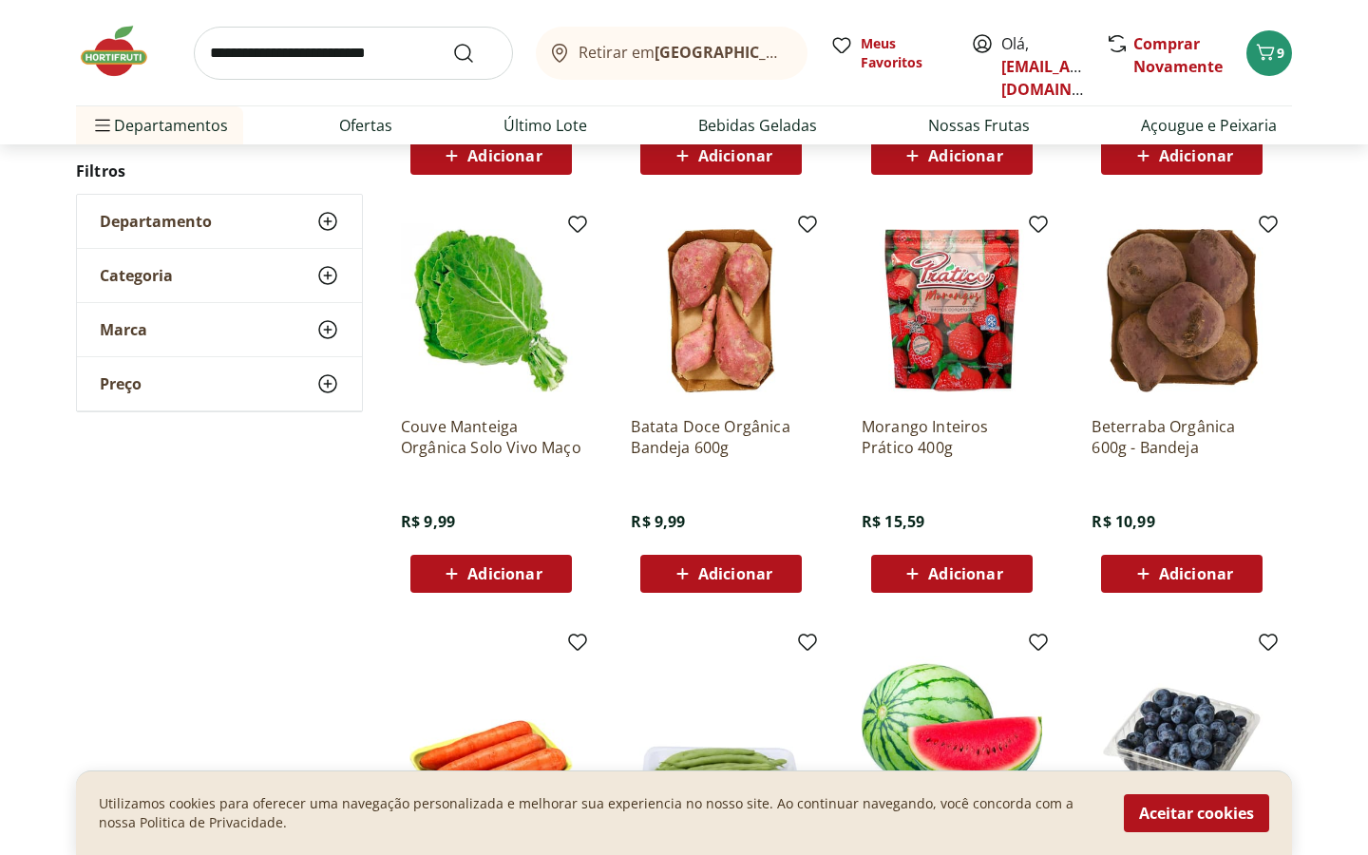
scroll to position [9209, 0]
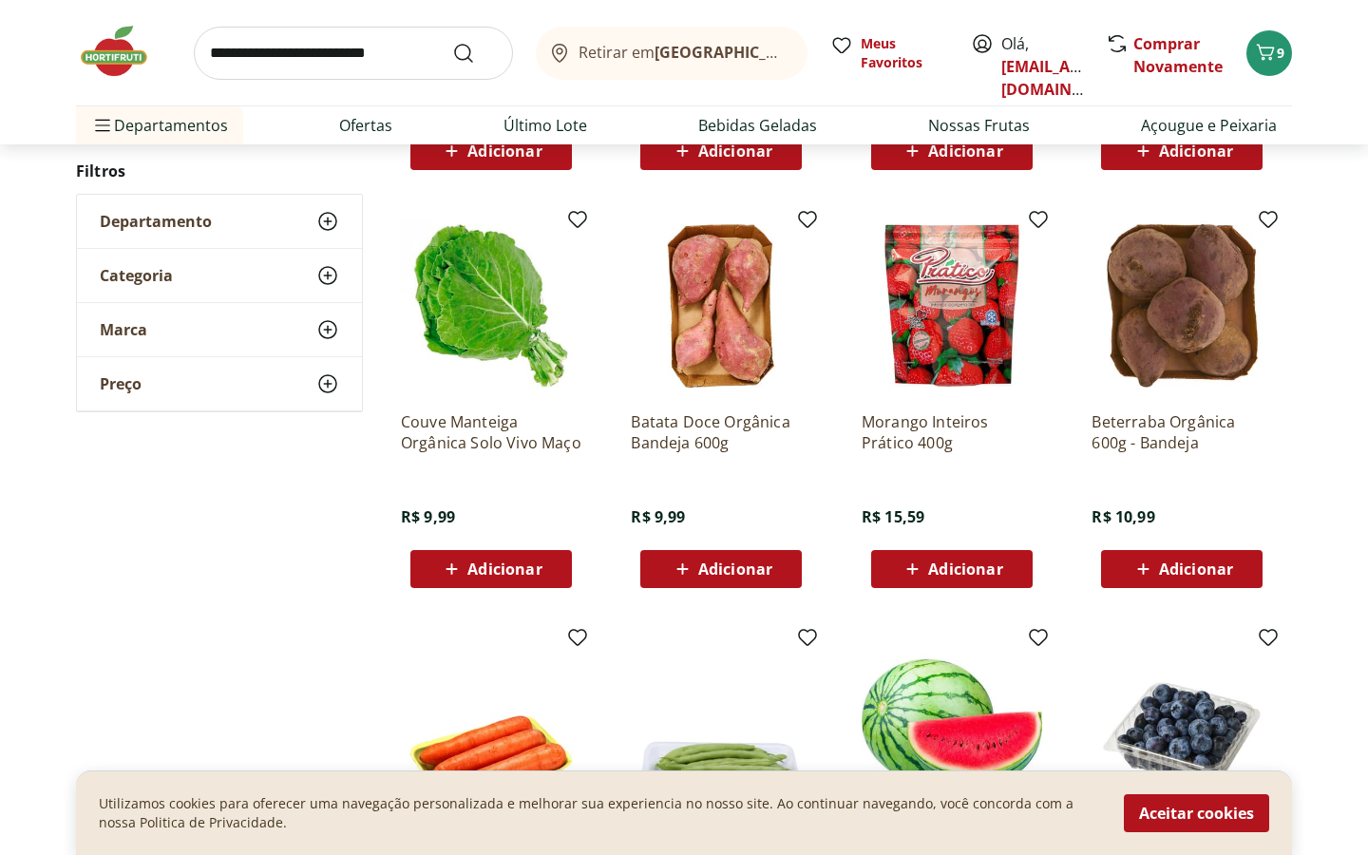
click at [369, 61] on input "search" at bounding box center [353, 53] width 319 height 53
type input "*******"
click at [452, 42] on button "Submit Search" at bounding box center [475, 53] width 46 height 23
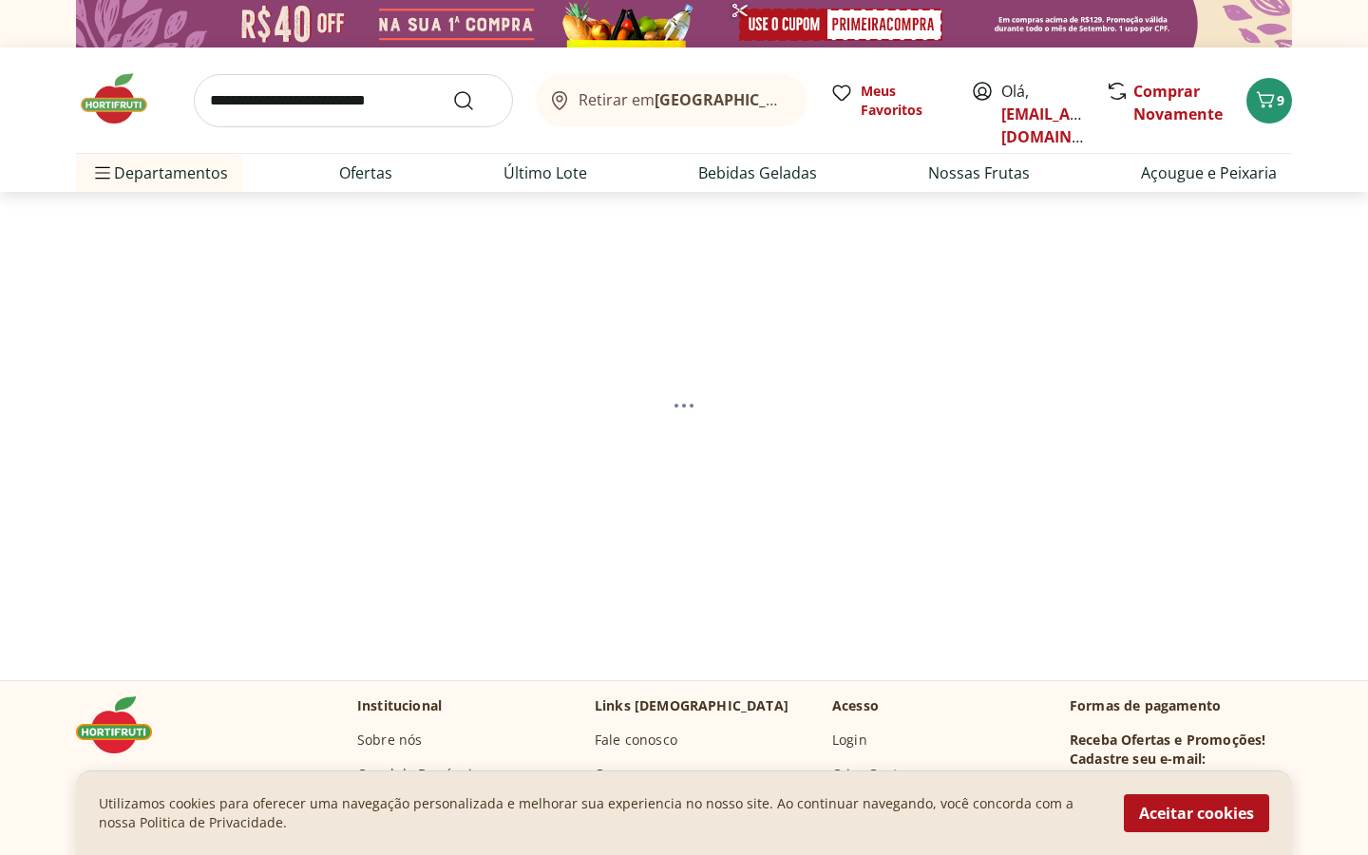
select select "**********"
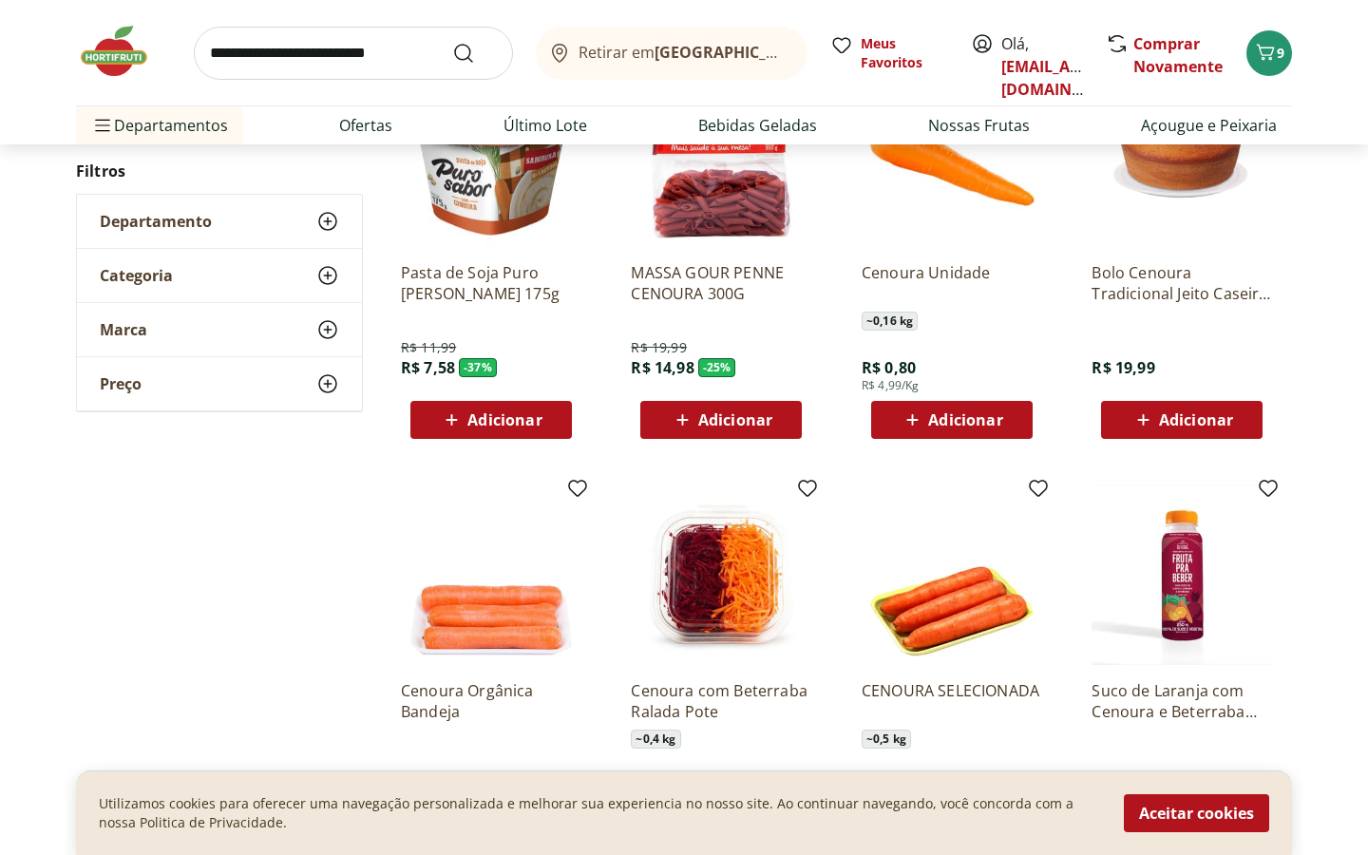
scroll to position [339, 0]
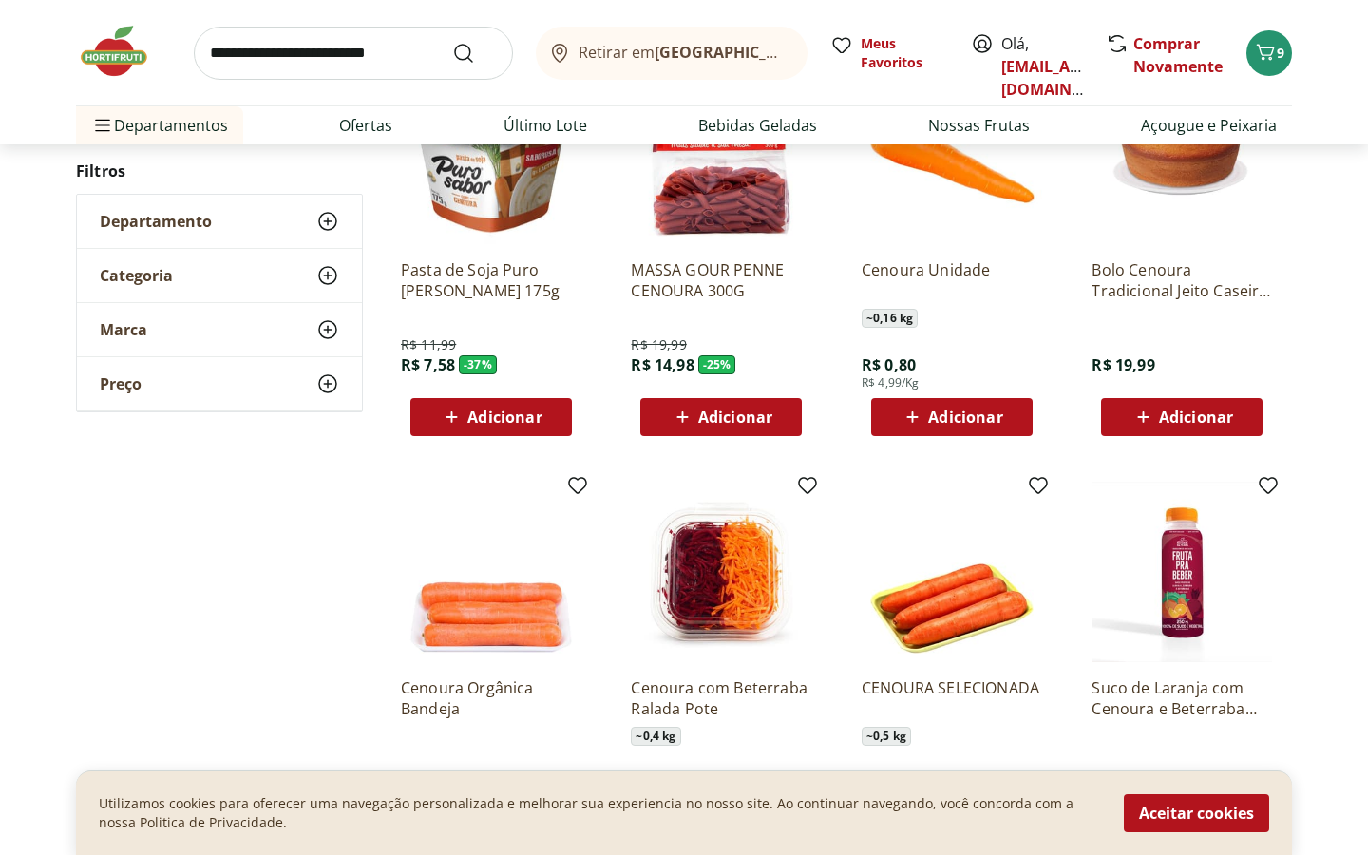
click at [986, 410] on span "Adicionar" at bounding box center [965, 417] width 74 height 15
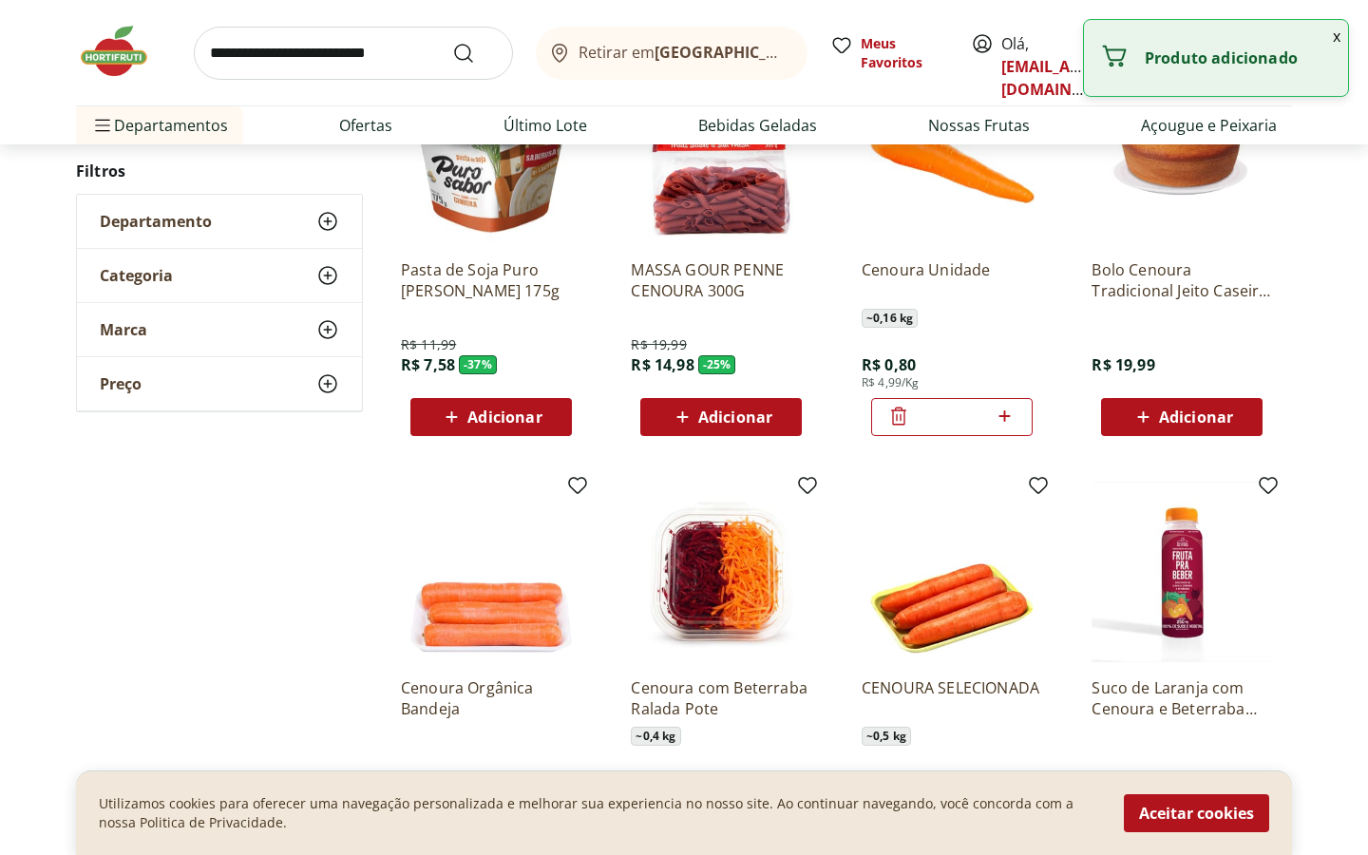
click at [1008, 425] on icon at bounding box center [1005, 416] width 24 height 23
click at [1010, 416] on icon at bounding box center [1005, 415] width 11 height 11
click at [899, 422] on icon at bounding box center [898, 416] width 23 height 23
type input "*"
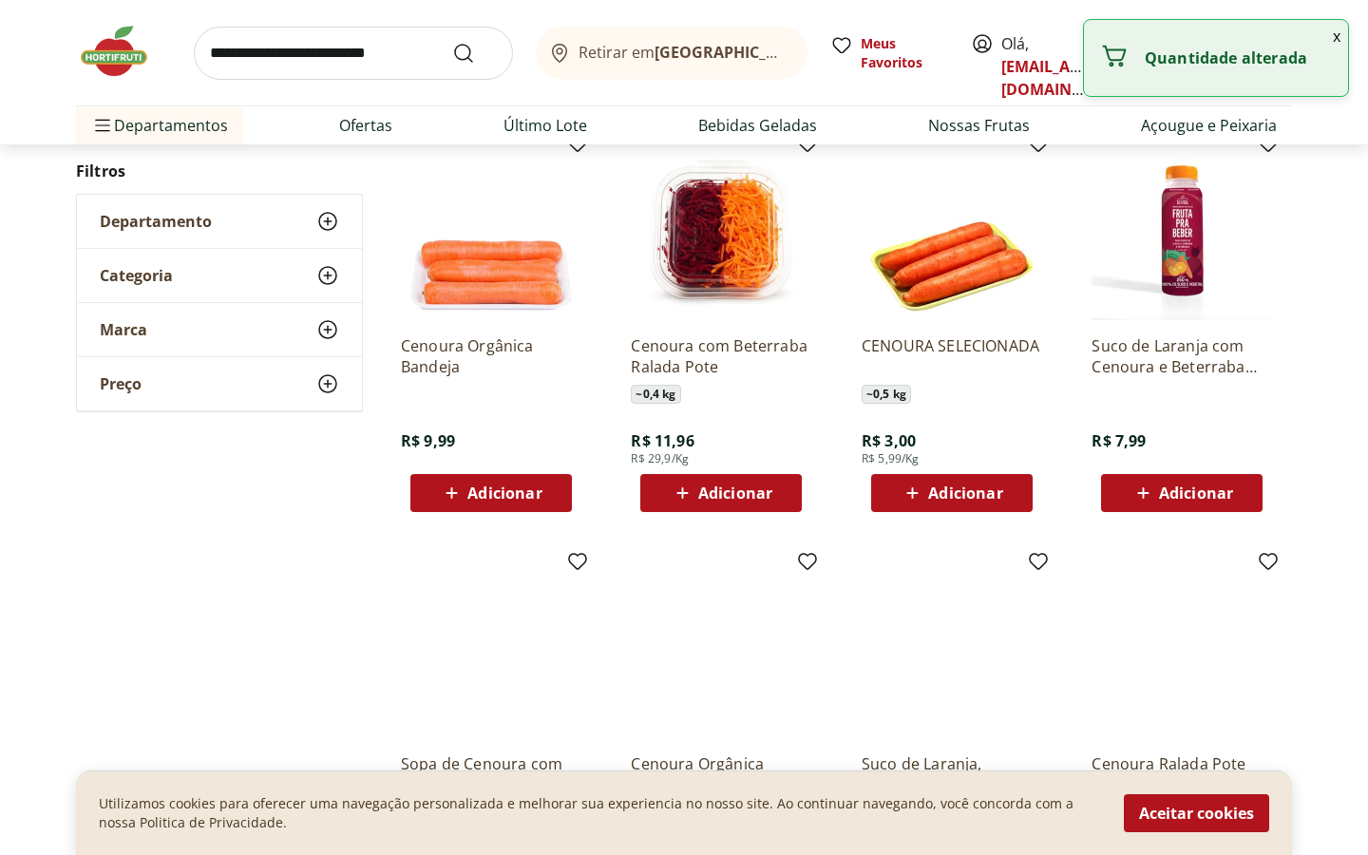
scroll to position [0, 0]
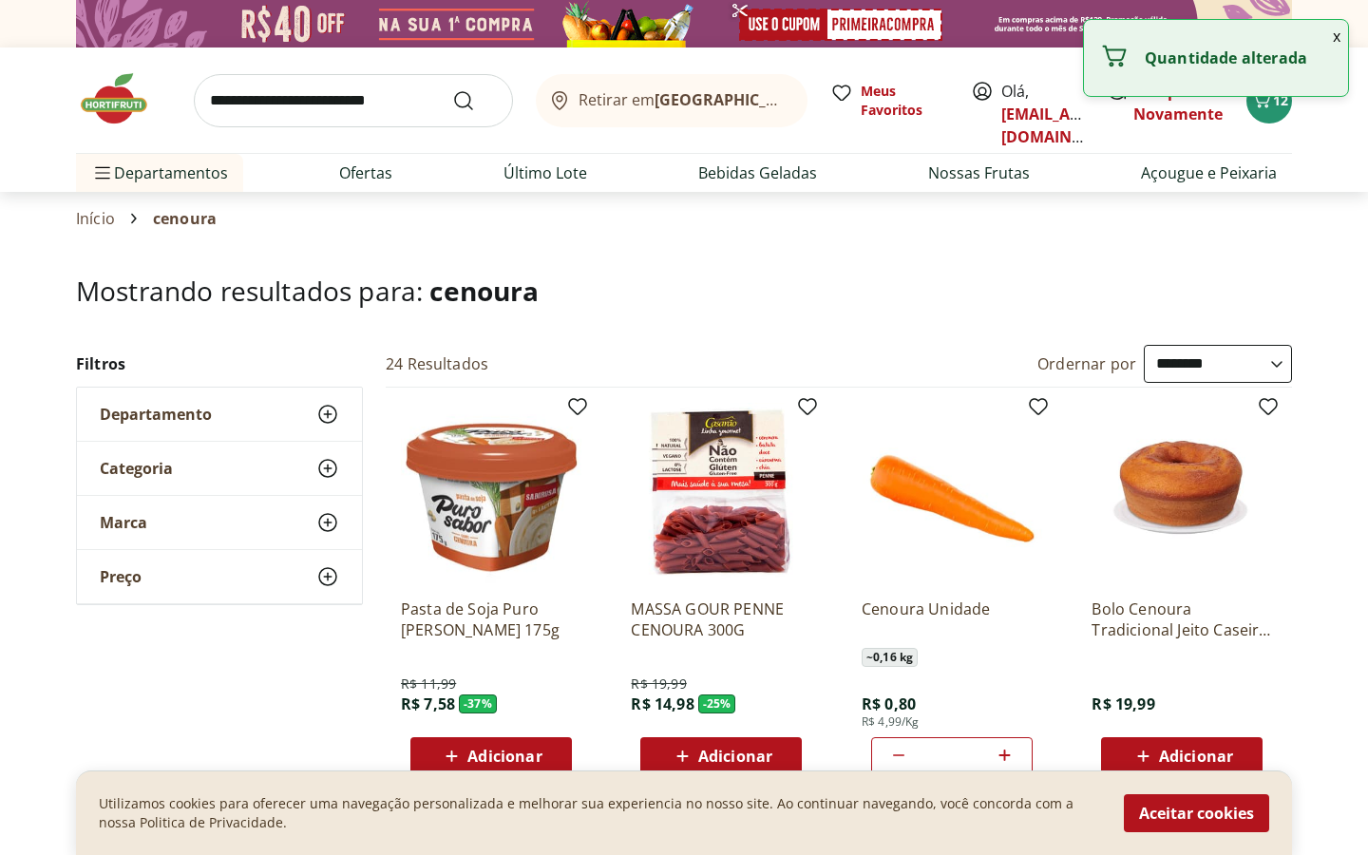
click at [368, 122] on input "search" at bounding box center [353, 100] width 319 height 53
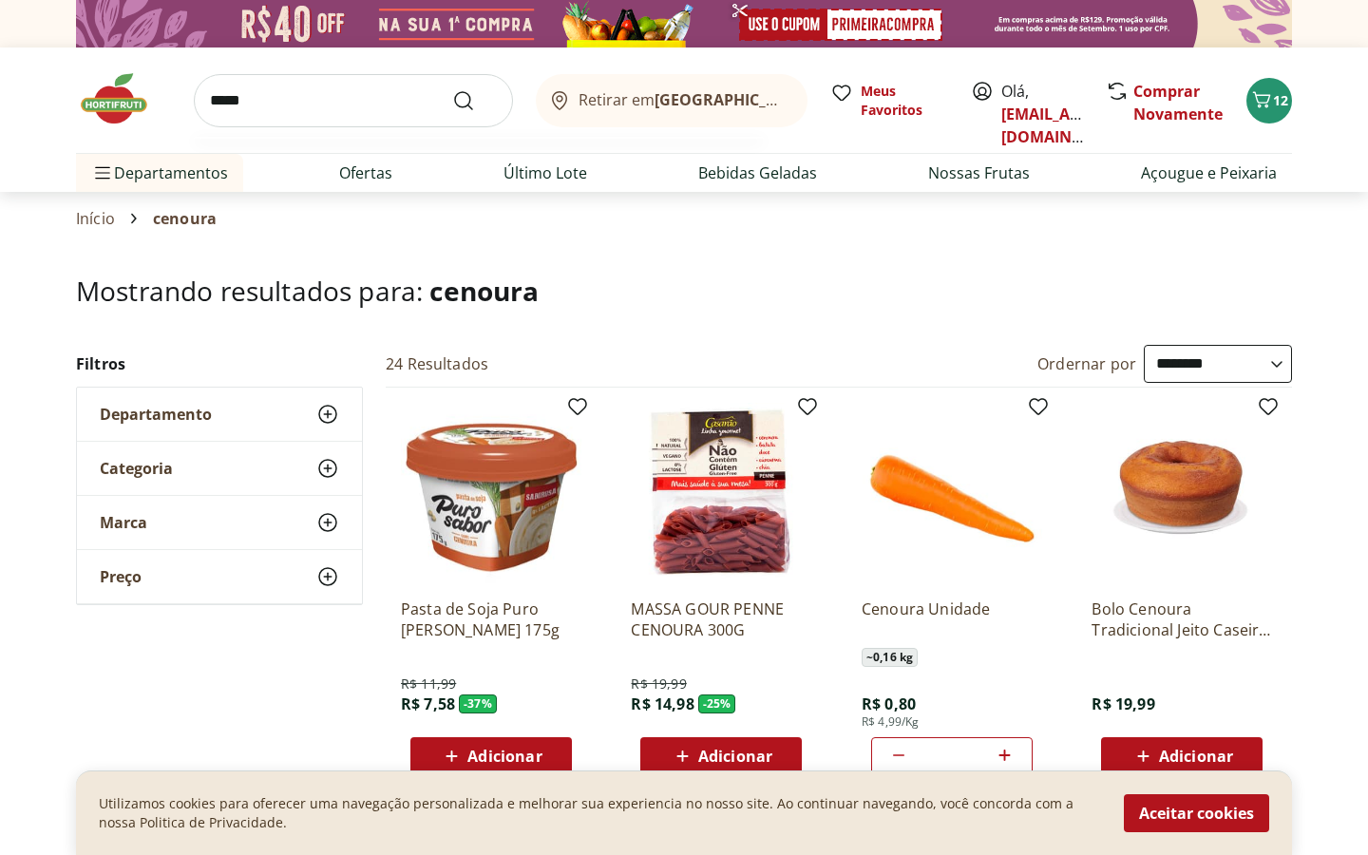
type input "*****"
click at [452, 89] on button "Submit Search" at bounding box center [475, 100] width 46 height 23
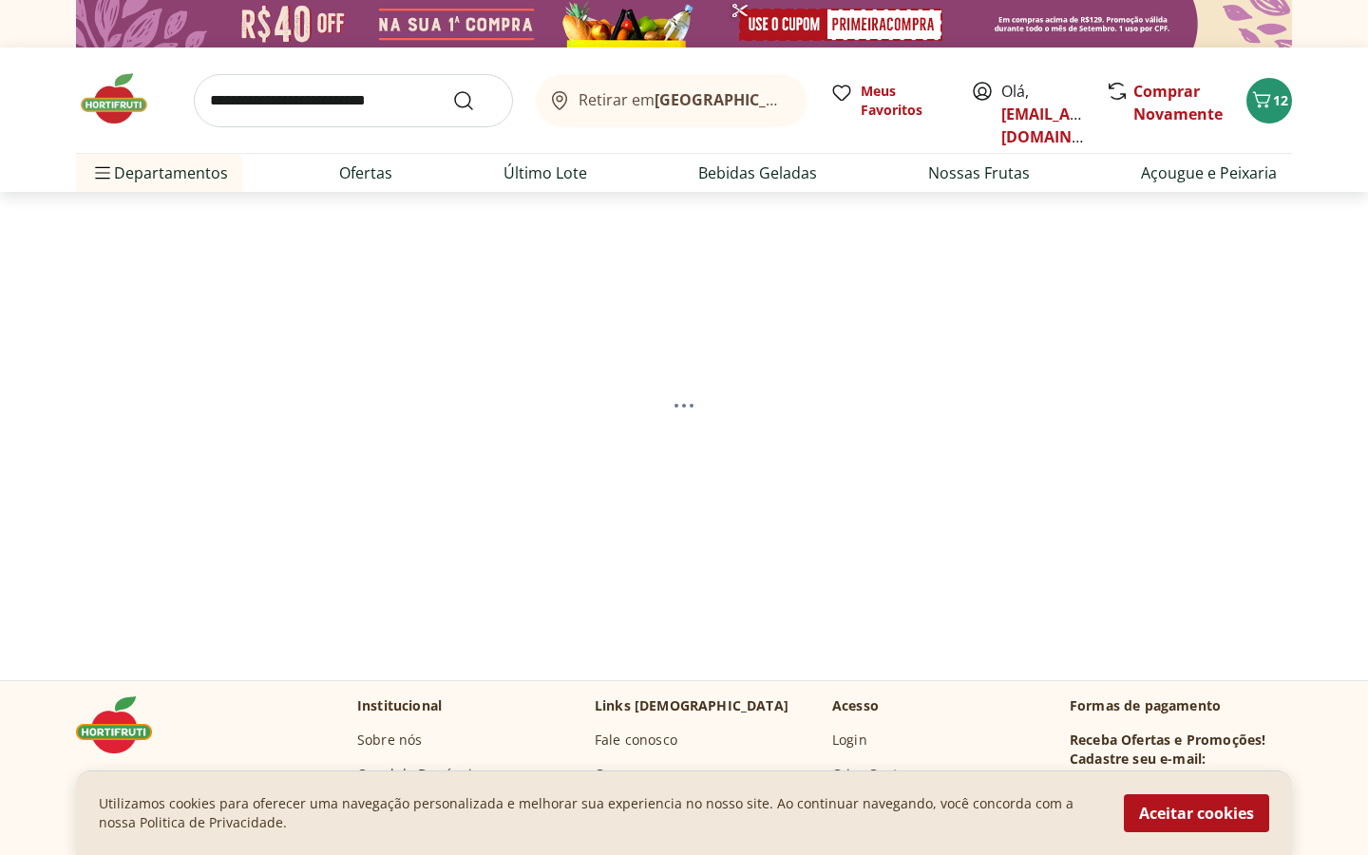
select select "**********"
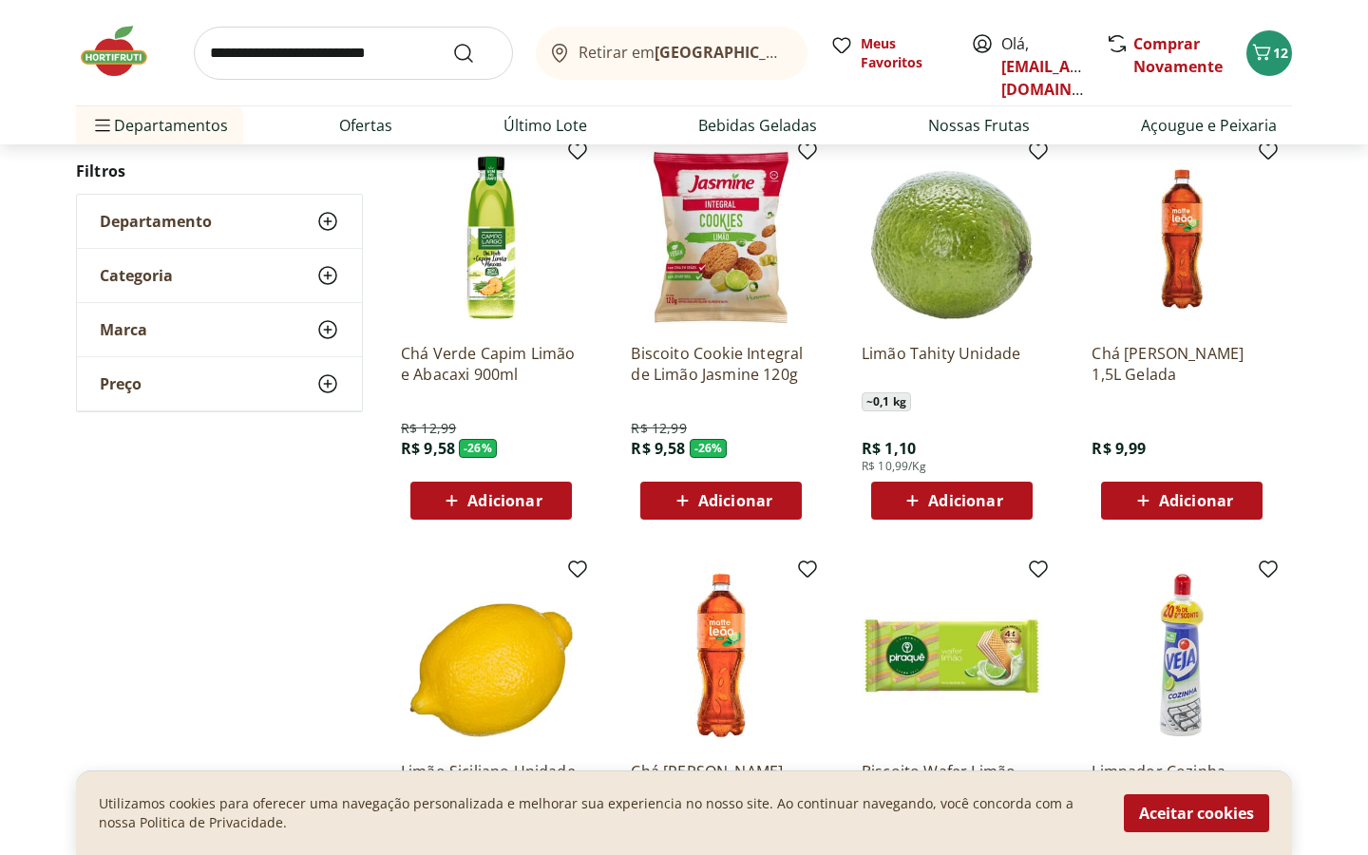
scroll to position [675, 0]
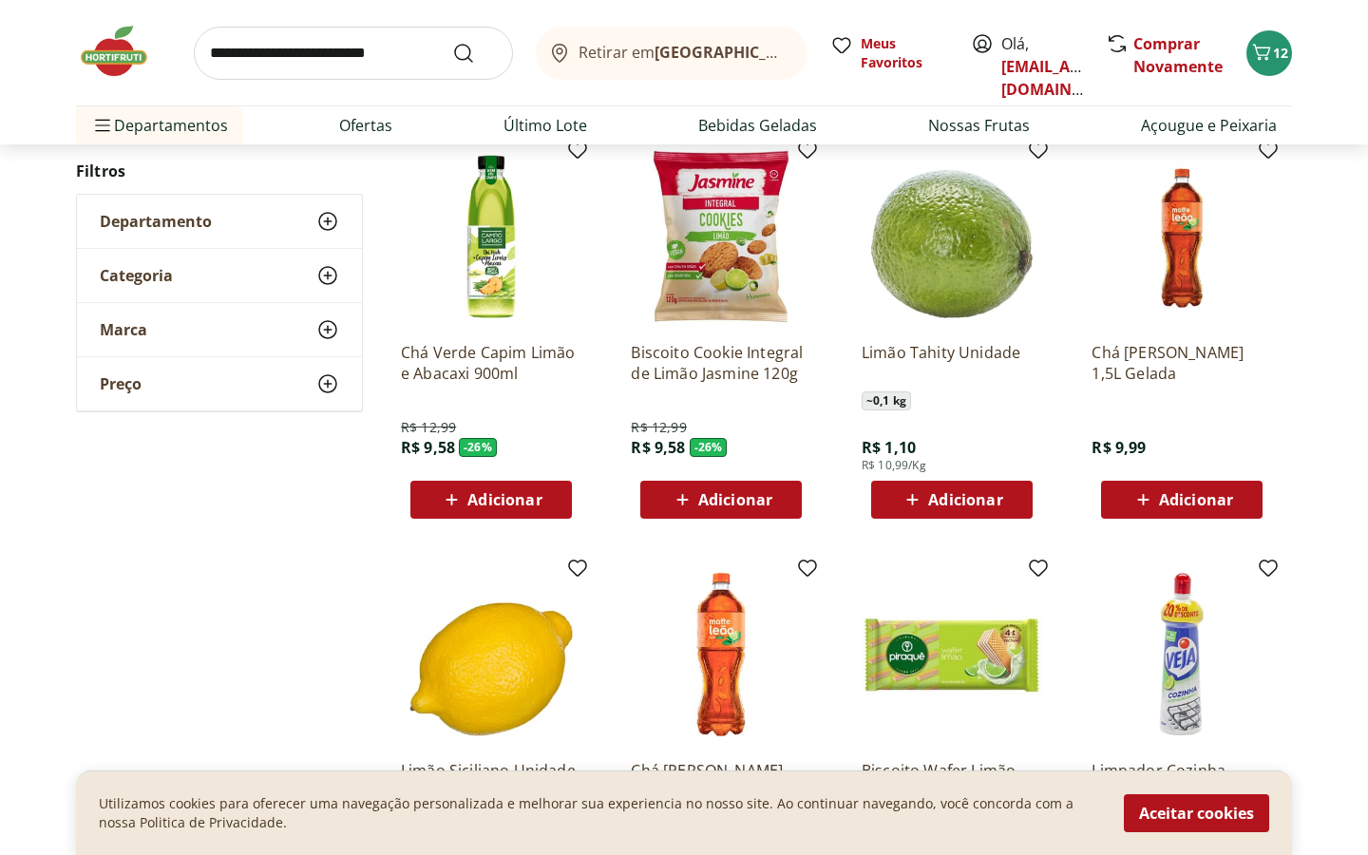
click at [980, 501] on span "Adicionar" at bounding box center [965, 499] width 74 height 15
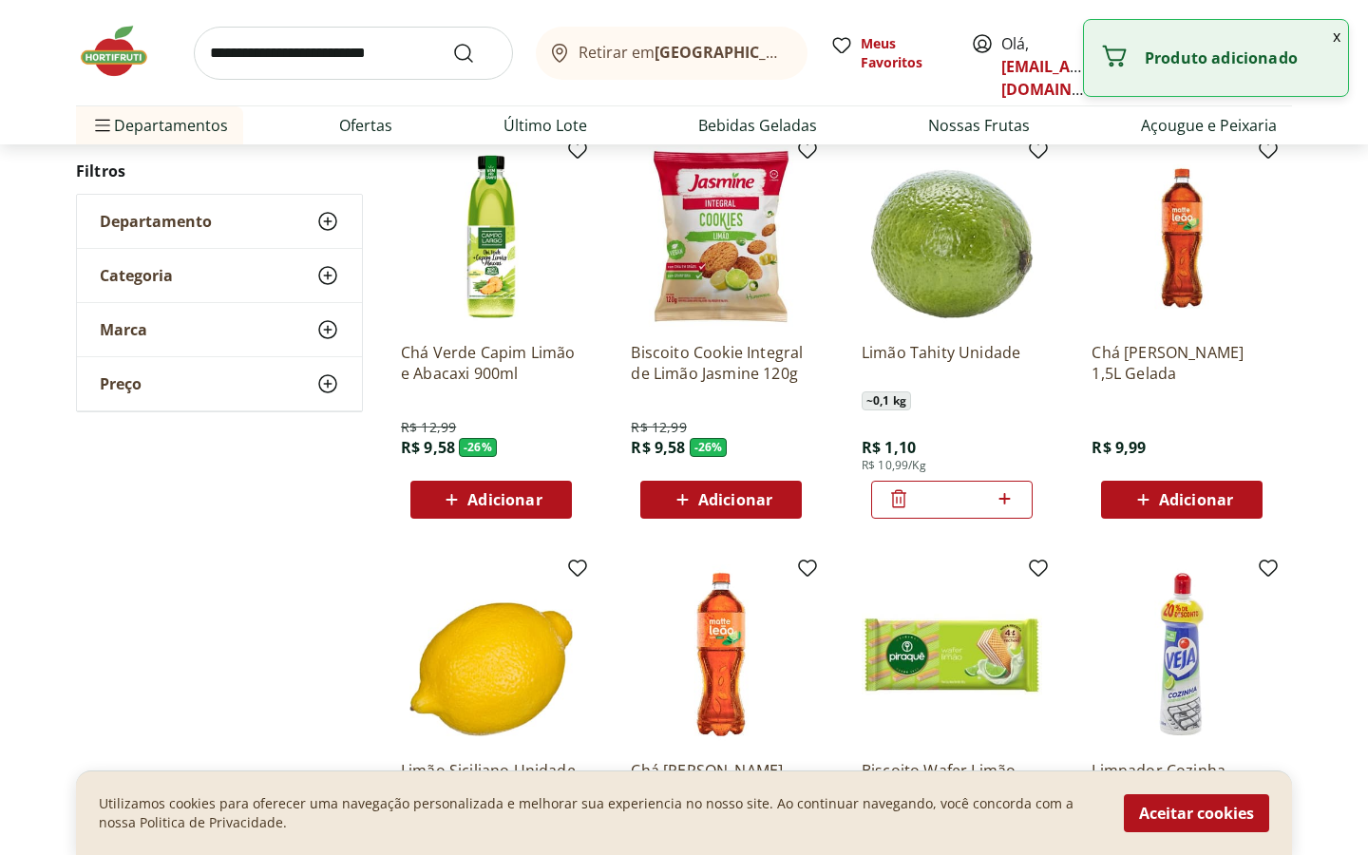
click at [1015, 495] on icon at bounding box center [1005, 498] width 24 height 23
type input "*"
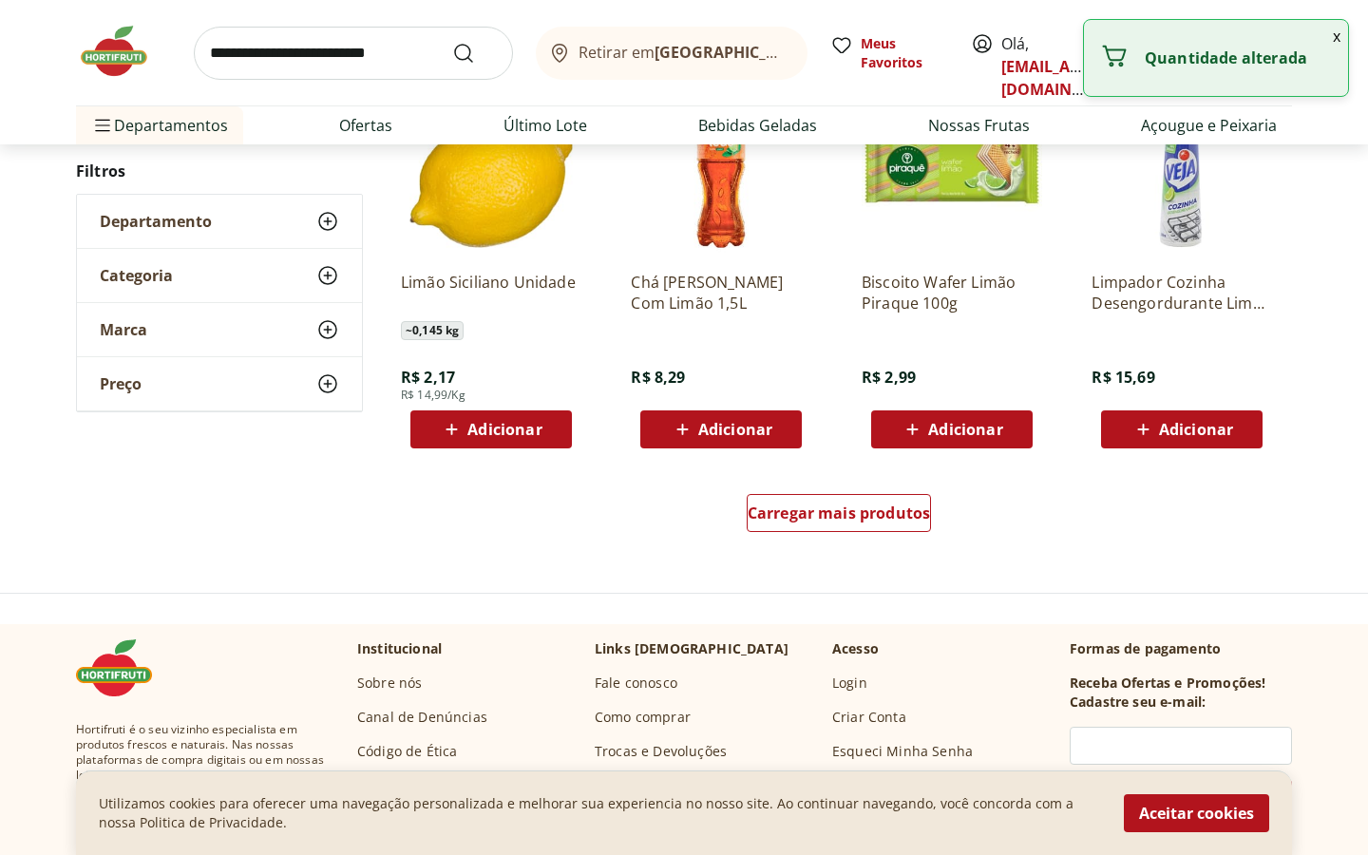
scroll to position [1175, 0]
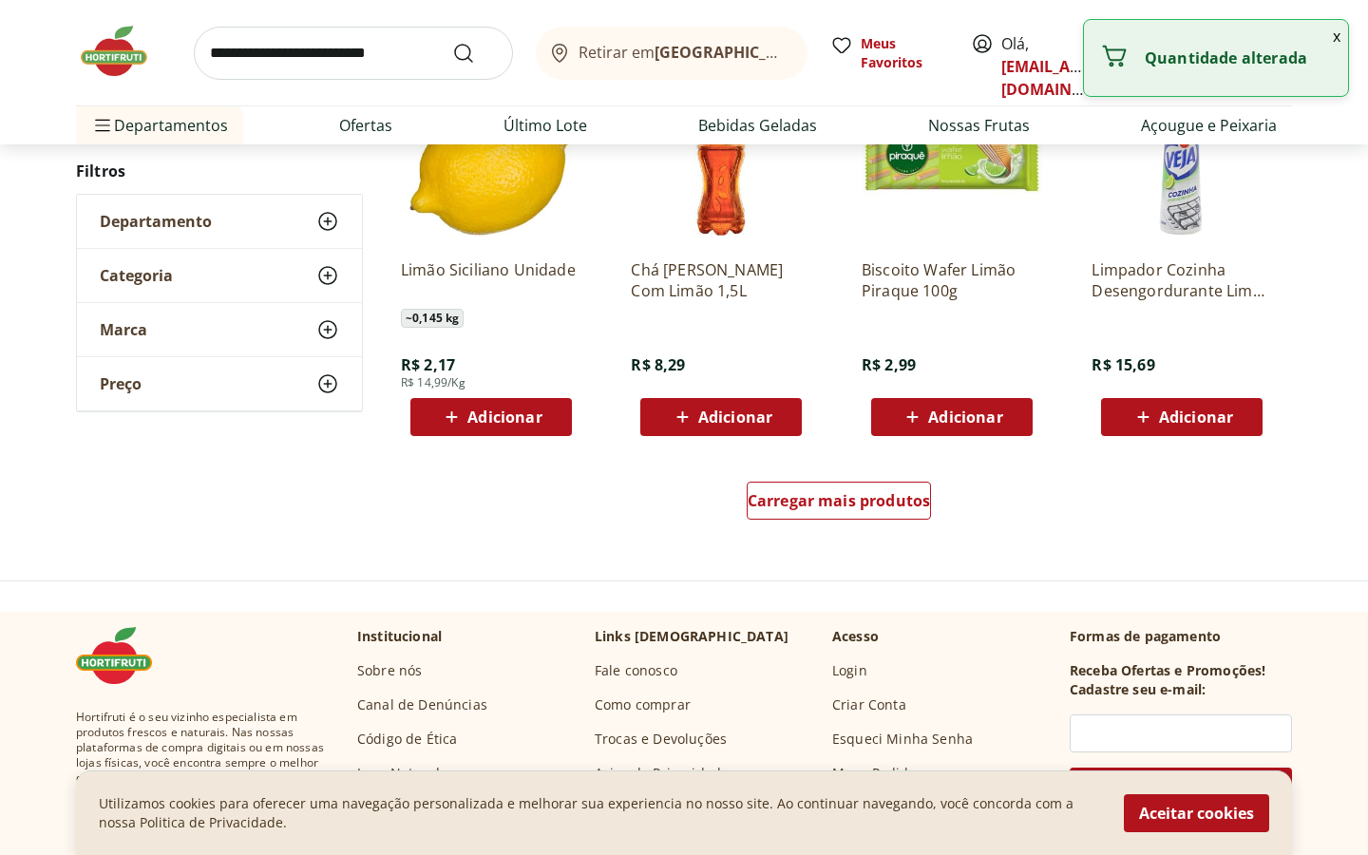
click at [357, 58] on input "search" at bounding box center [353, 53] width 319 height 53
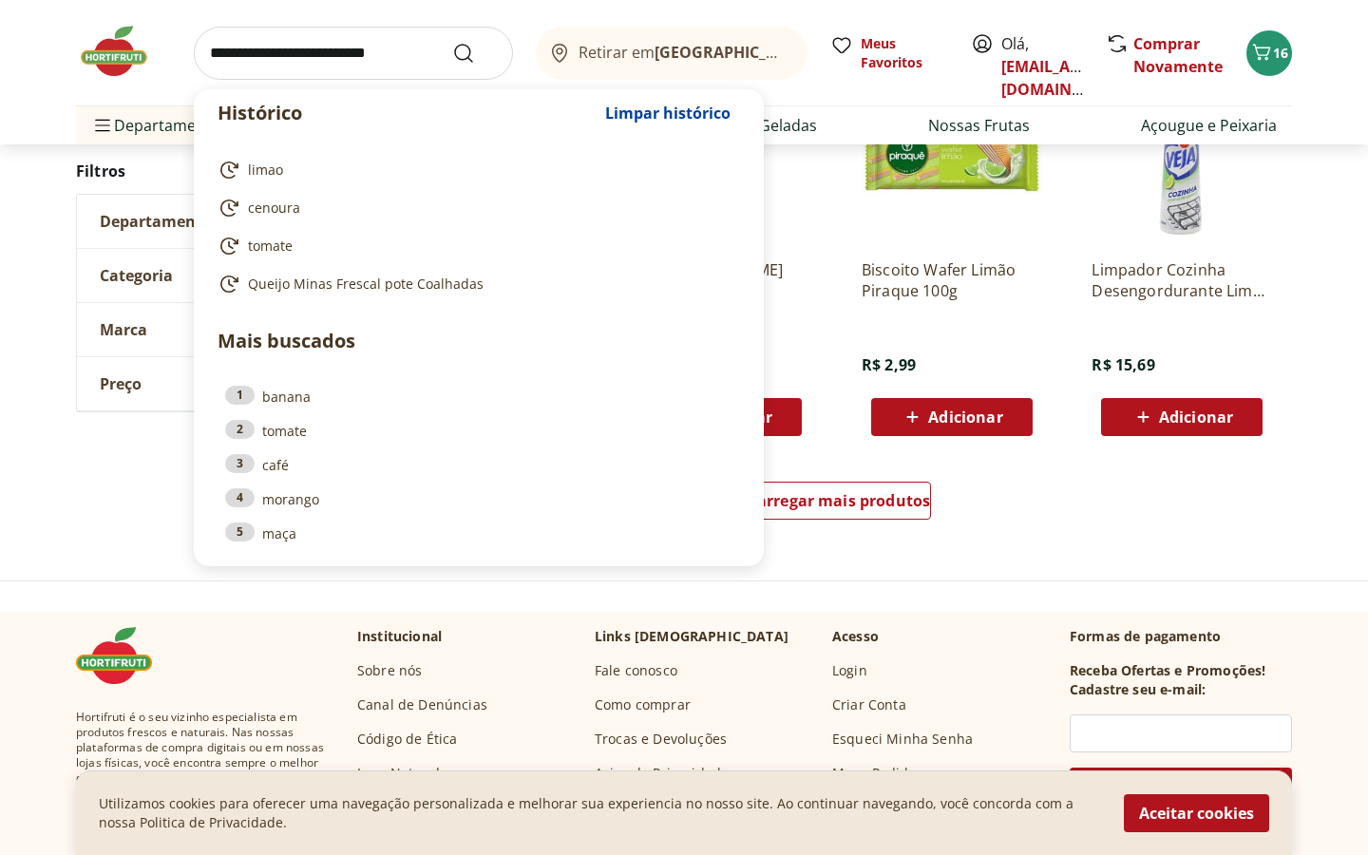
click at [357, 58] on input "search" at bounding box center [353, 53] width 319 height 53
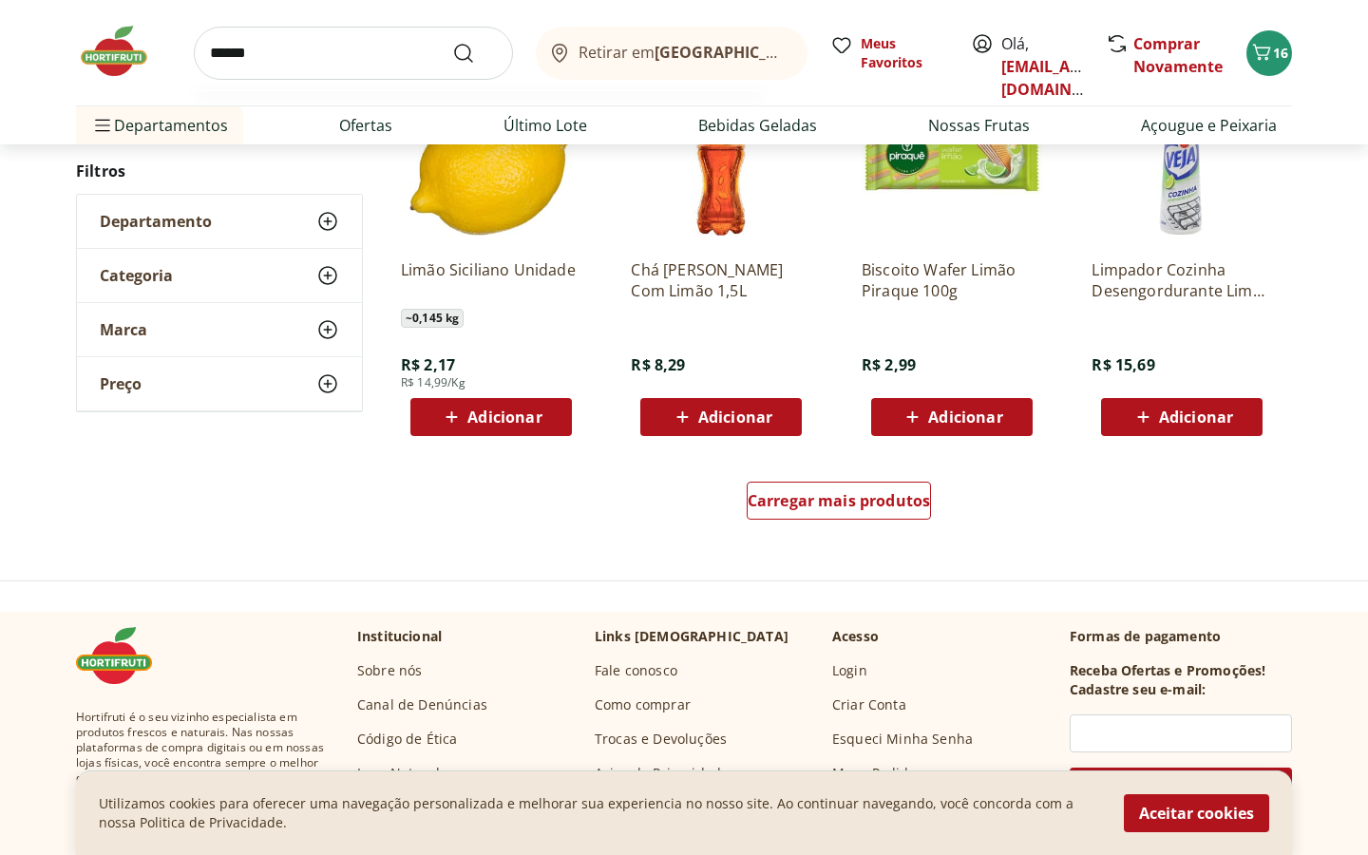
type input "******"
click at [452, 42] on button "Submit Search" at bounding box center [475, 53] width 46 height 23
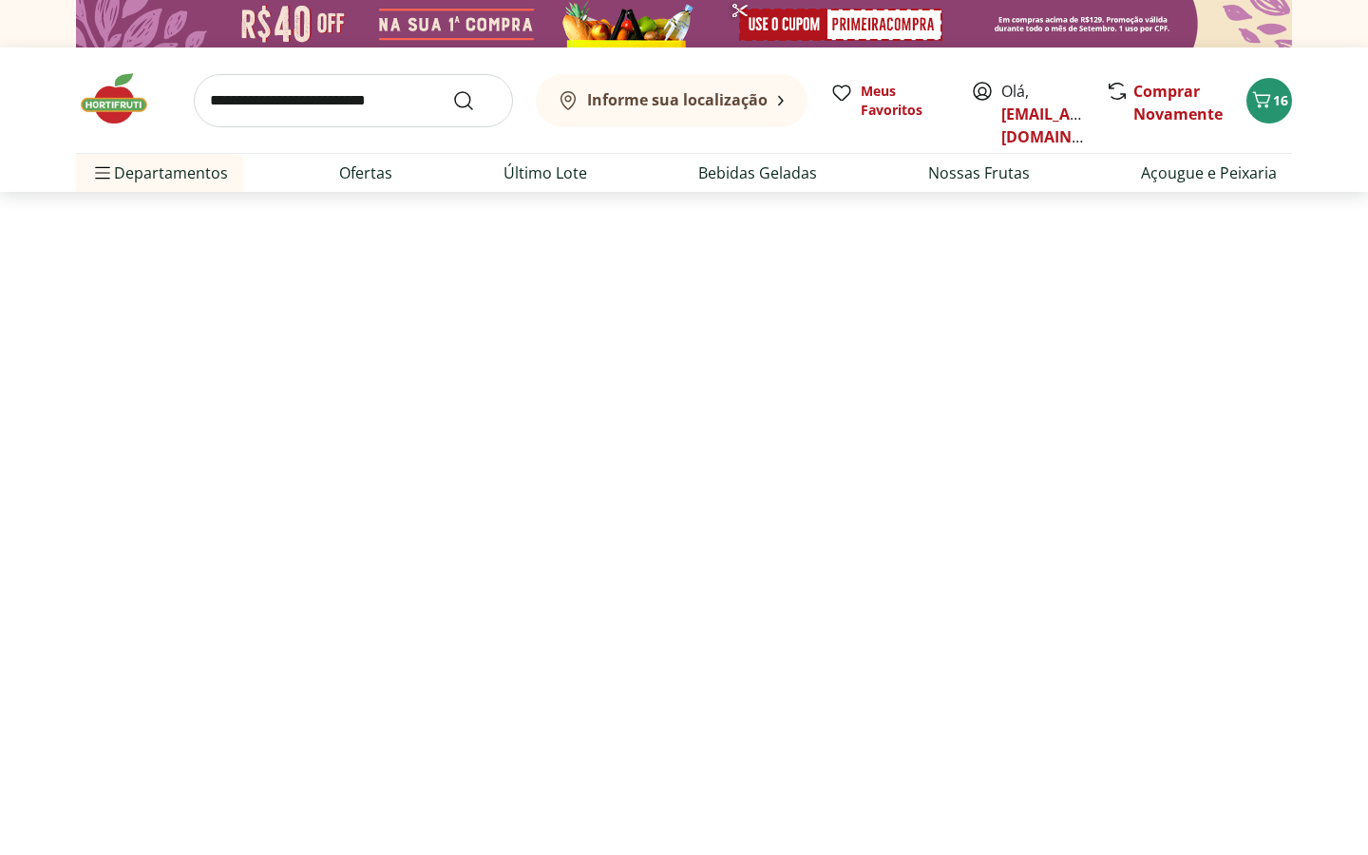
select select "**********"
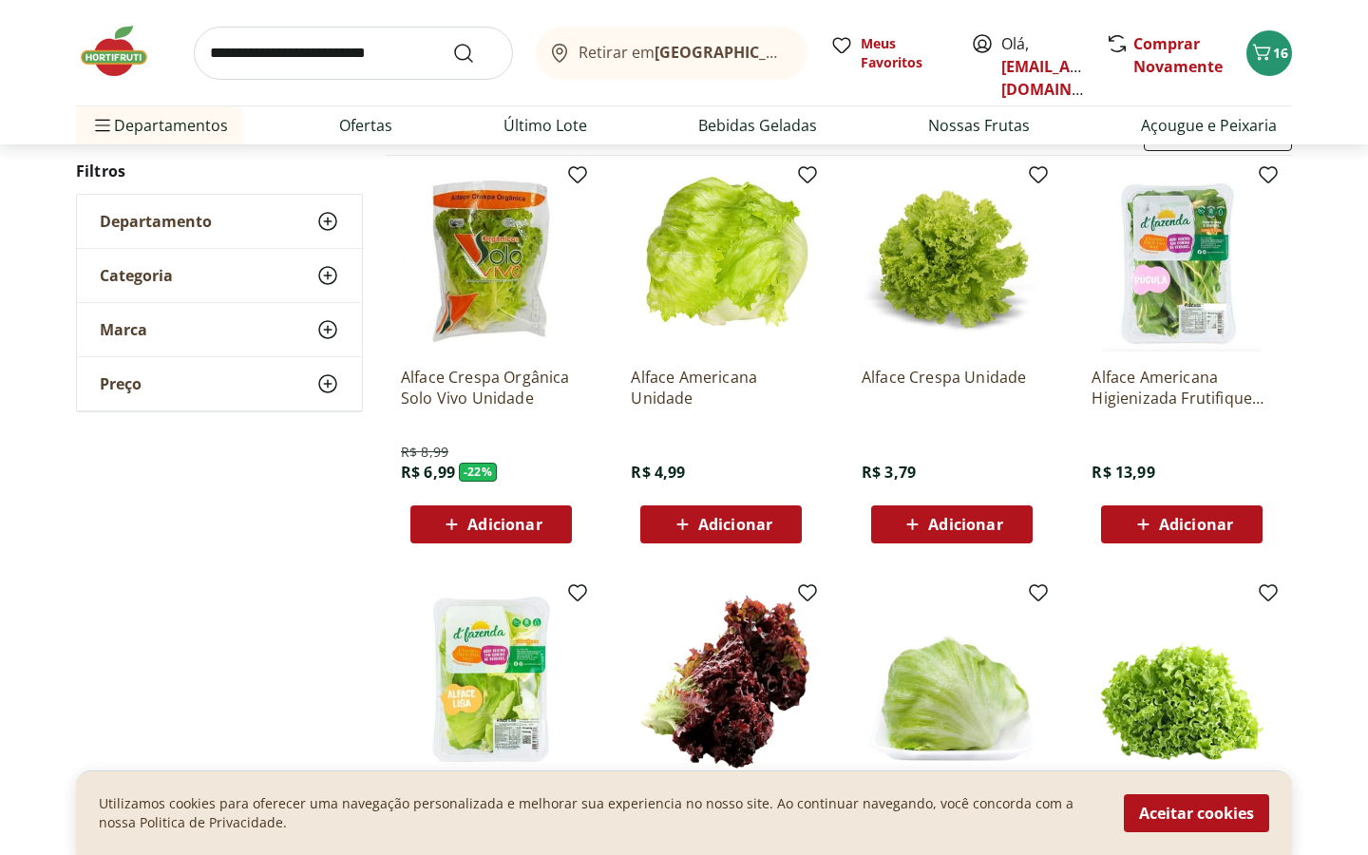
scroll to position [230, 0]
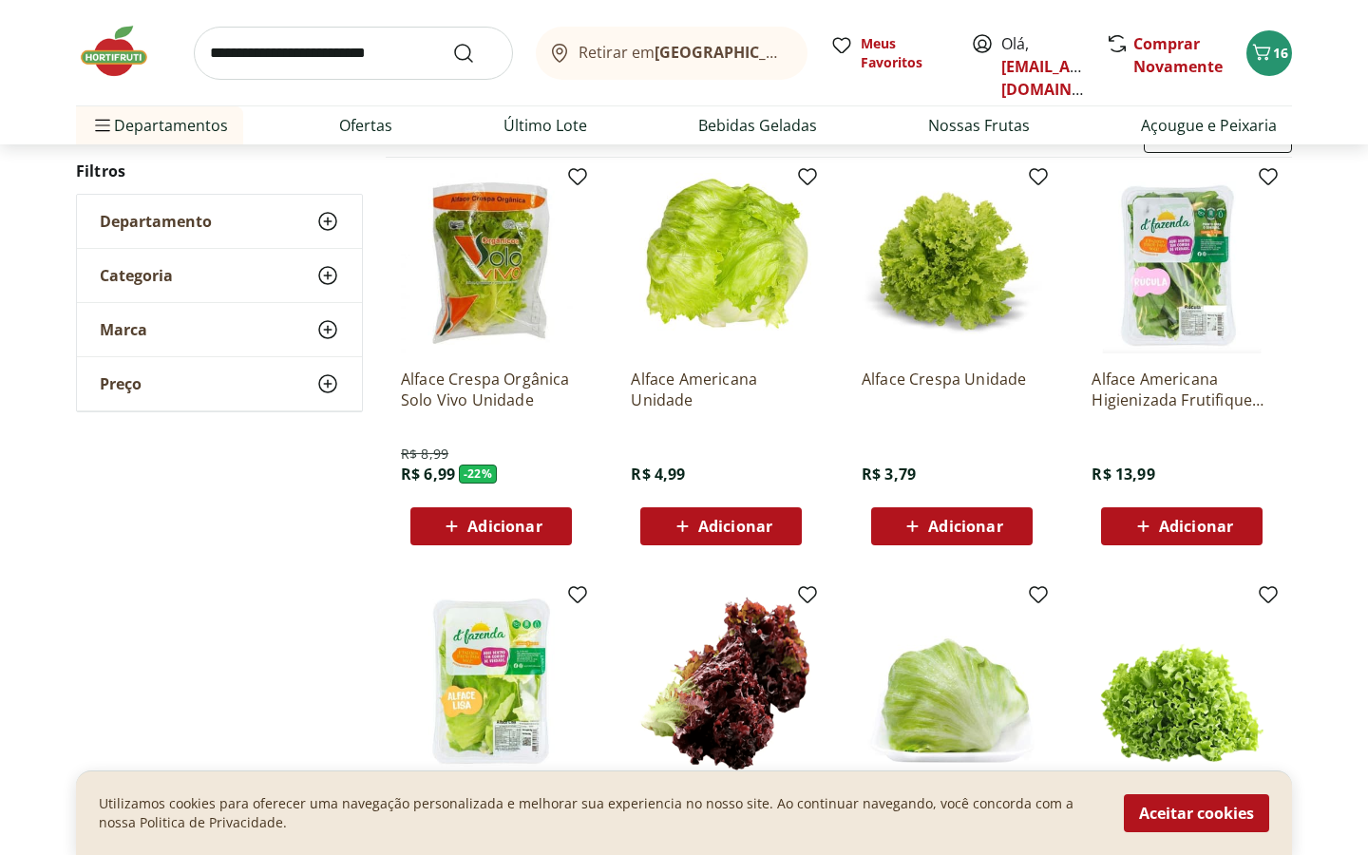
click at [705, 529] on span "Adicionar" at bounding box center [735, 526] width 74 height 15
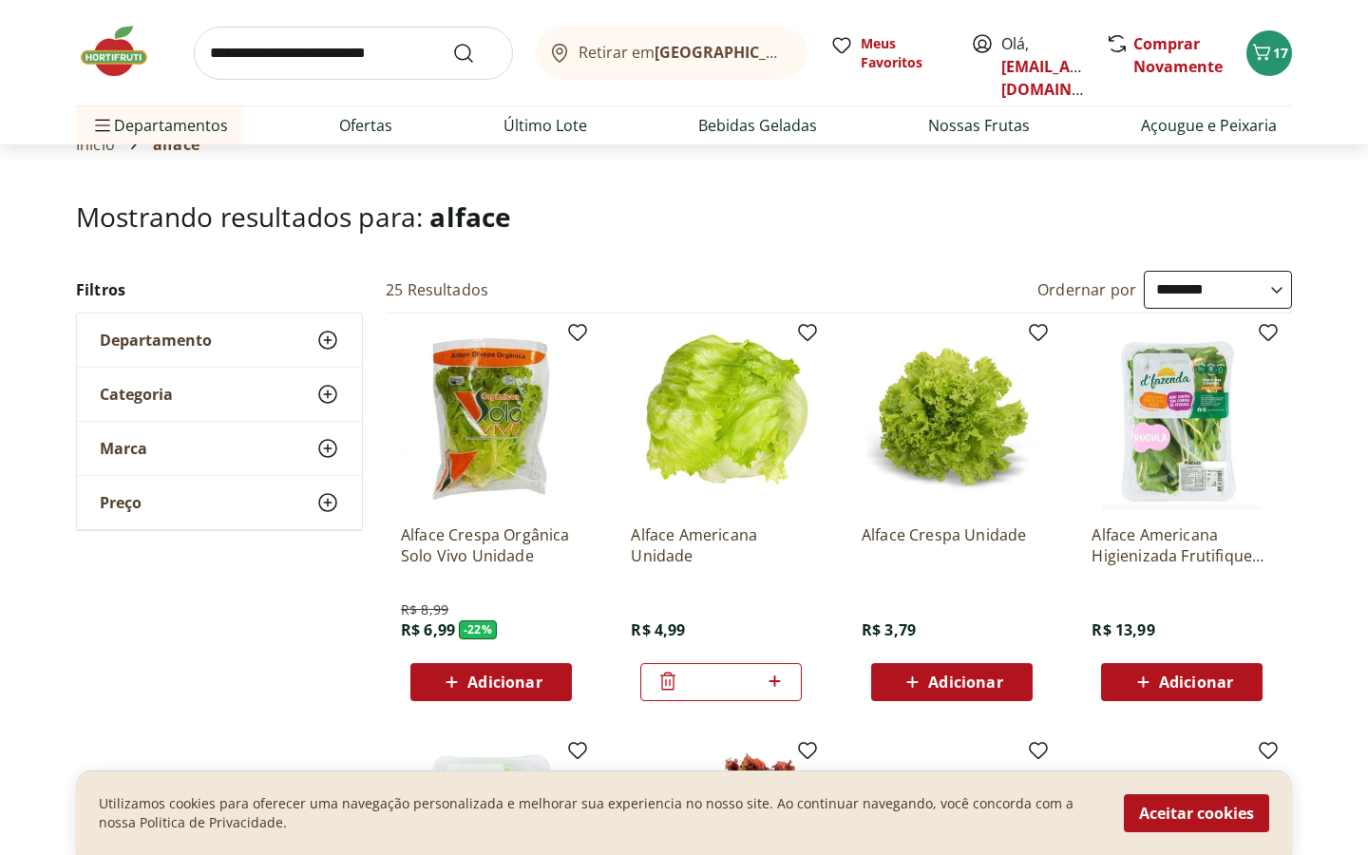
scroll to position [75, 0]
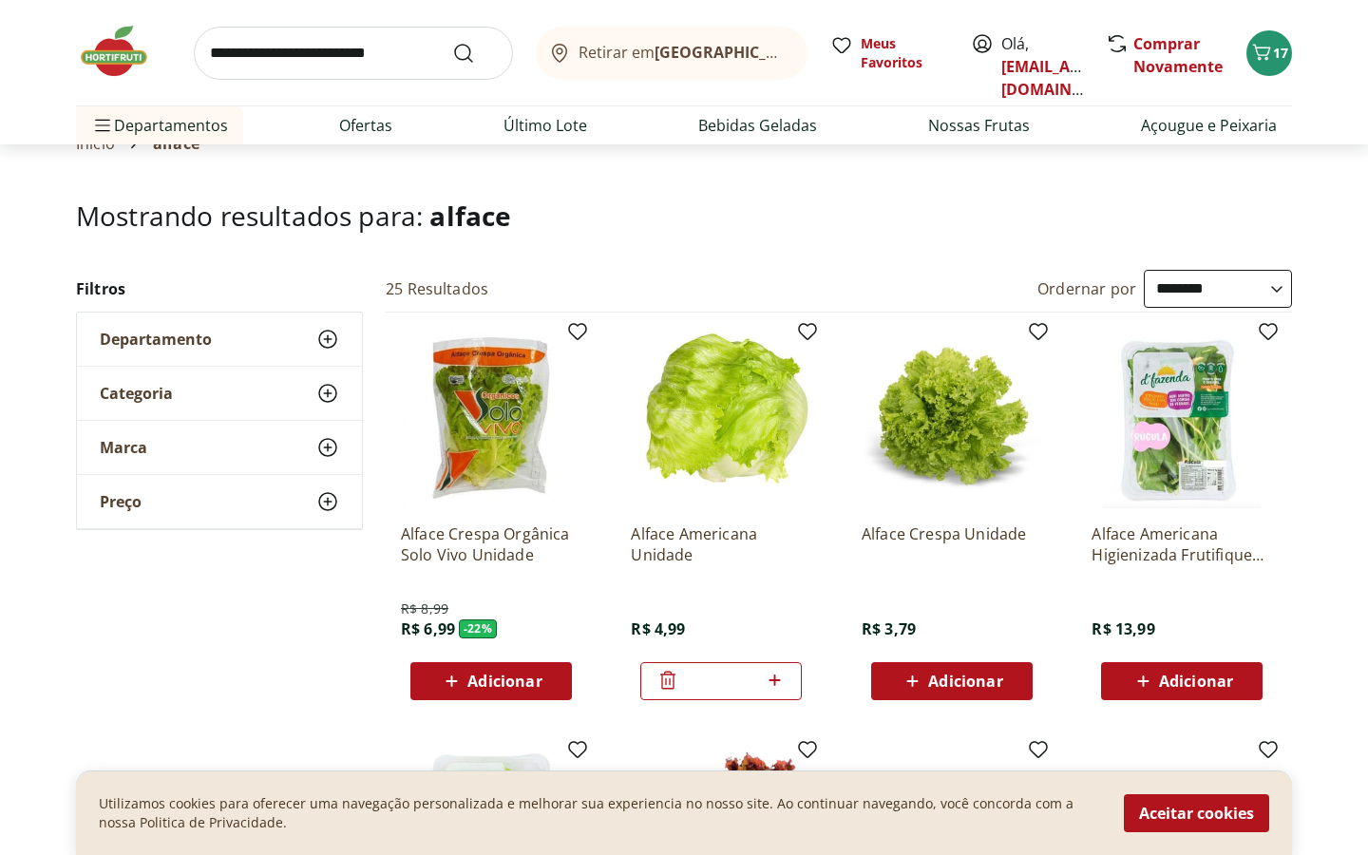
click at [346, 43] on input "search" at bounding box center [353, 53] width 319 height 53
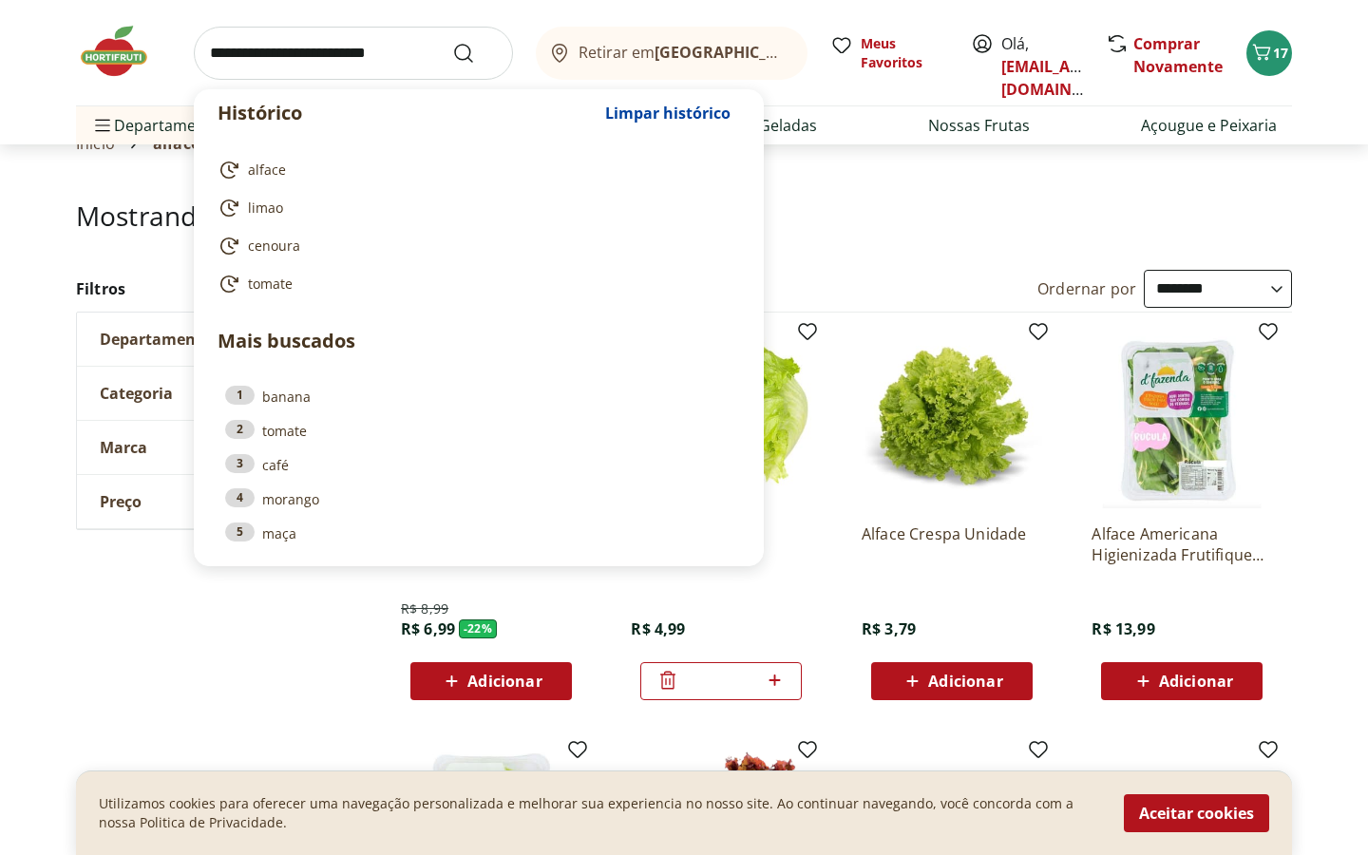
click at [346, 43] on input "search" at bounding box center [353, 53] width 319 height 53
click at [325, 505] on link "4 morango" at bounding box center [478, 498] width 507 height 21
type input "*******"
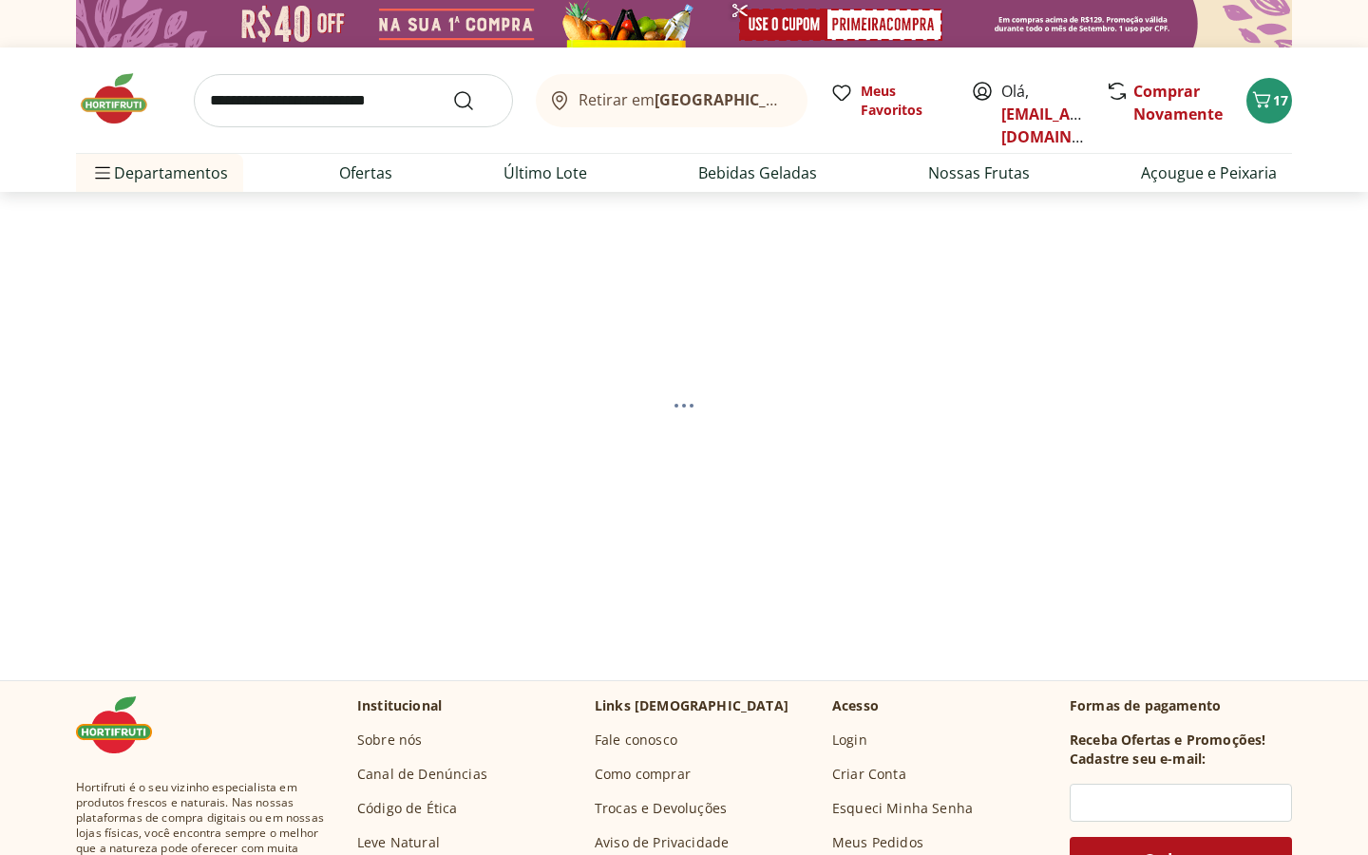
select select "**********"
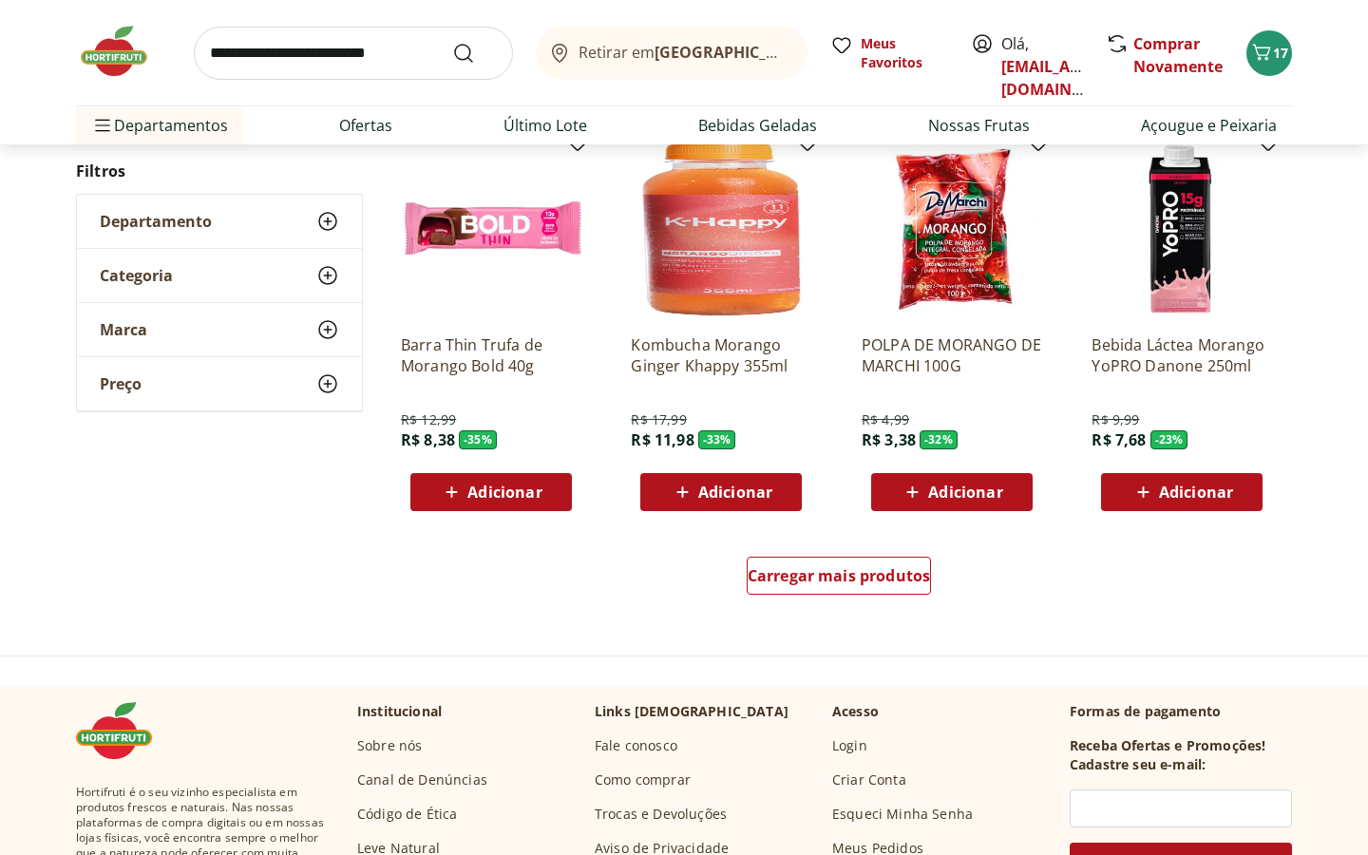
scroll to position [1091, 0]
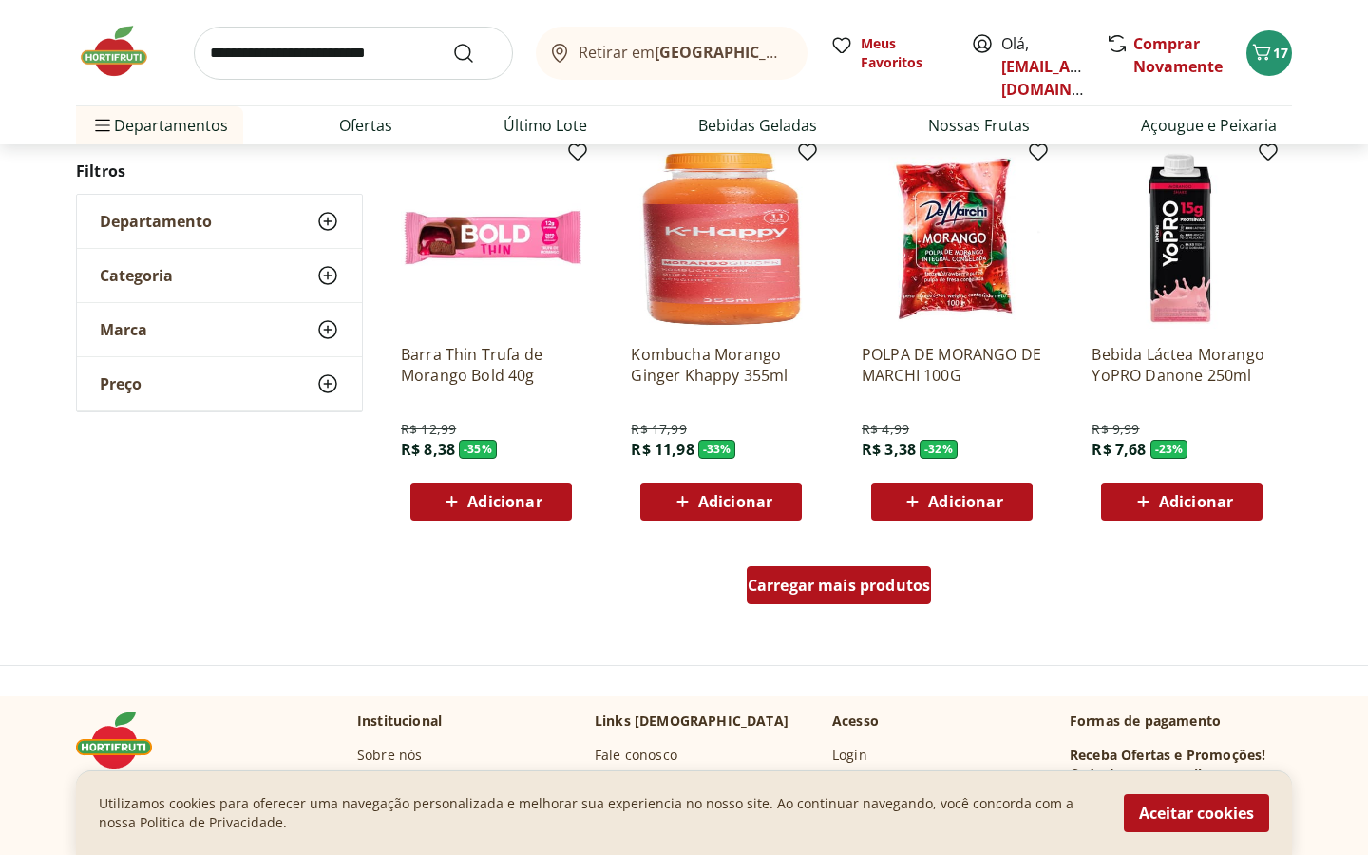
click at [823, 597] on div "Carregar mais produtos" at bounding box center [839, 585] width 185 height 38
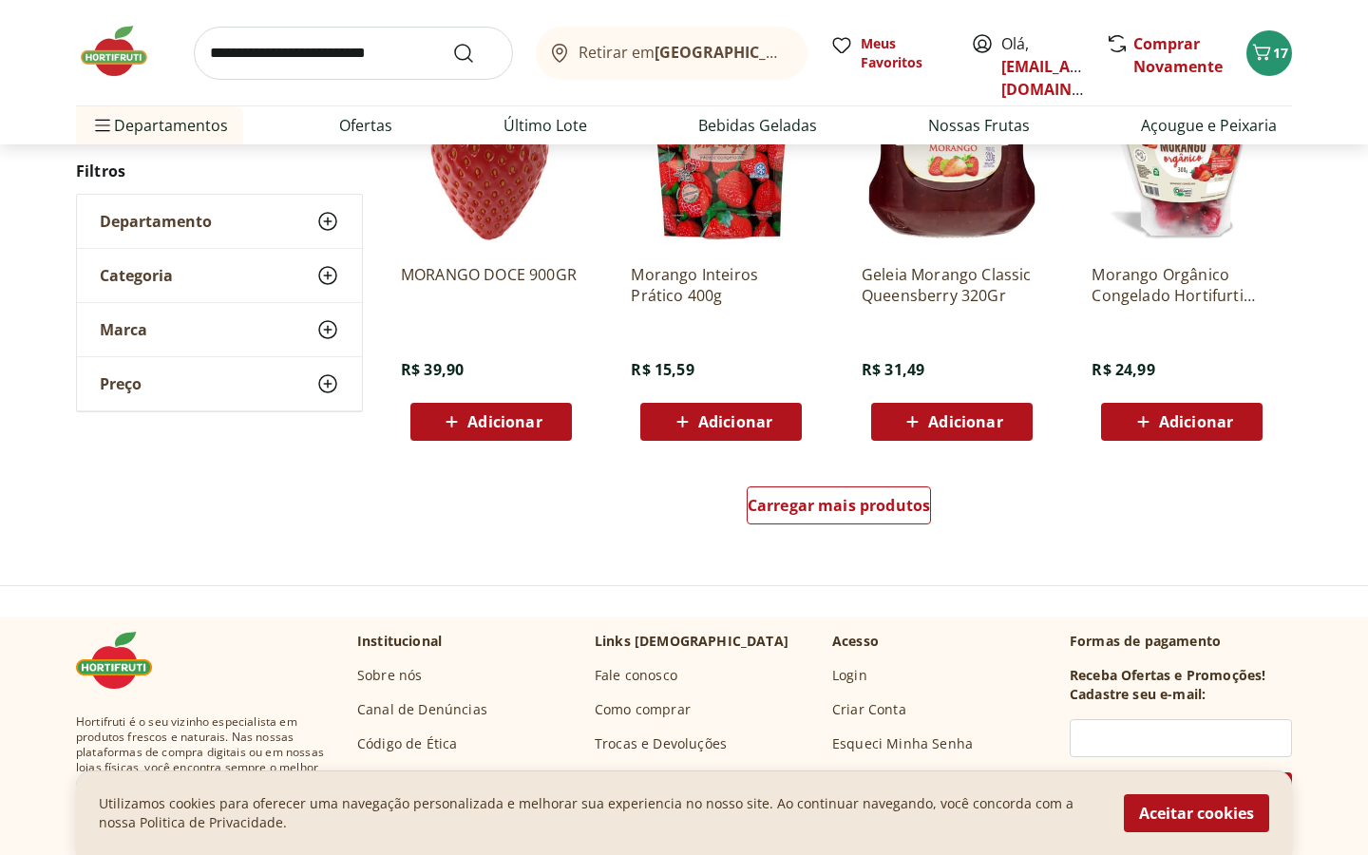
scroll to position [2412, 0]
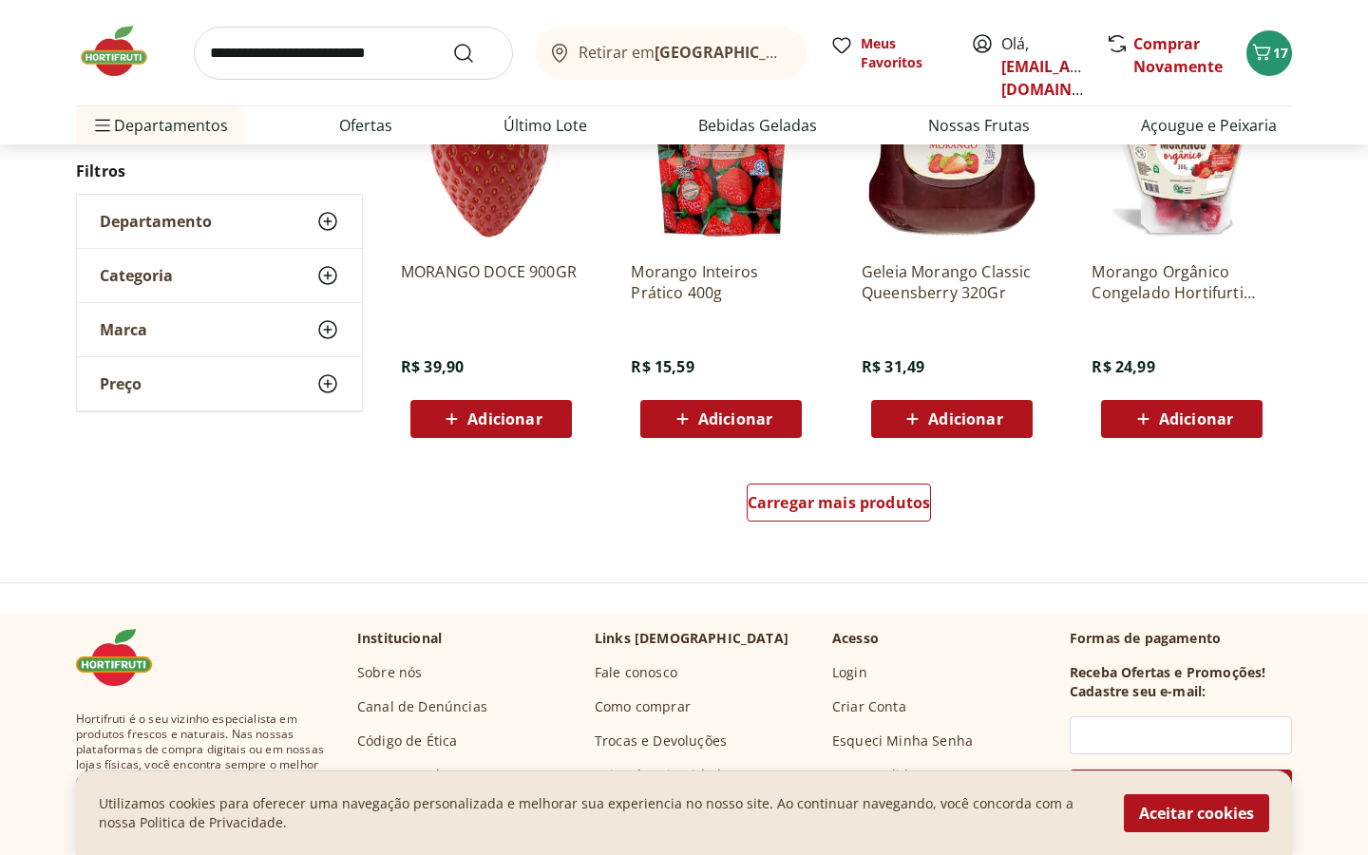
click at [886, 535] on div "Carregar mais produtos" at bounding box center [839, 506] width 922 height 91
click at [892, 510] on span "Carregar mais produtos" at bounding box center [839, 502] width 183 height 15
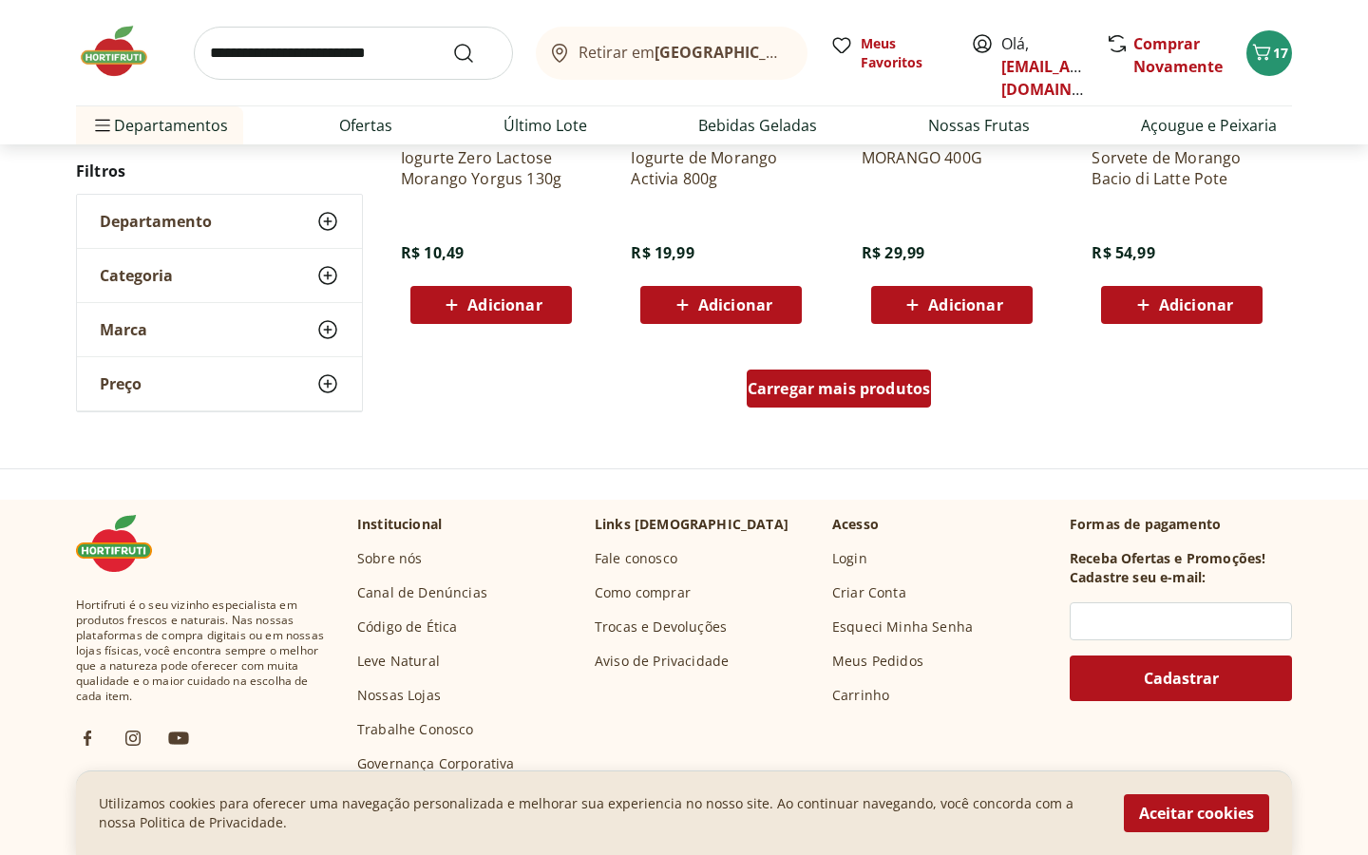
scroll to position [3821, 0]
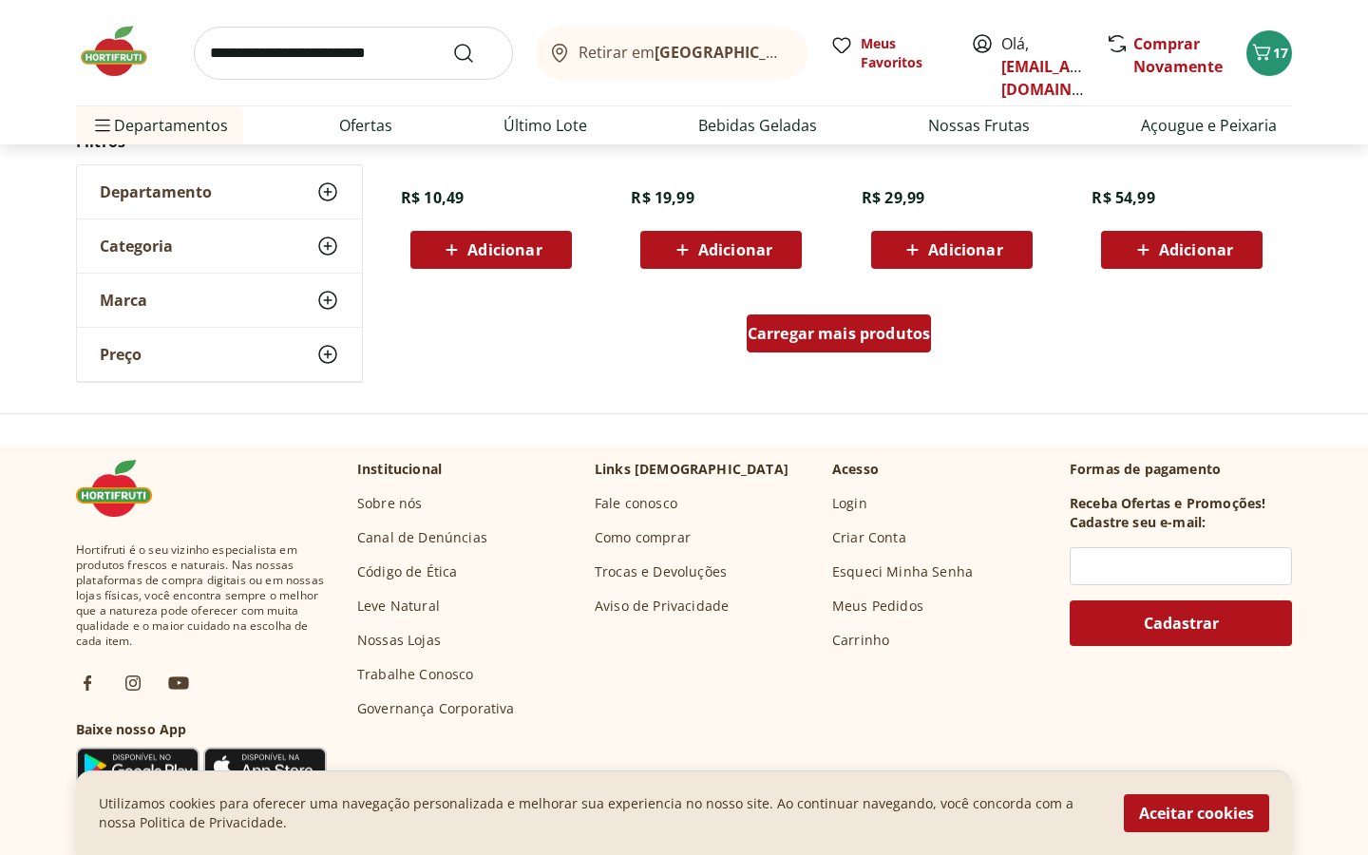
click at [914, 334] on span "Carregar mais produtos" at bounding box center [839, 333] width 183 height 15
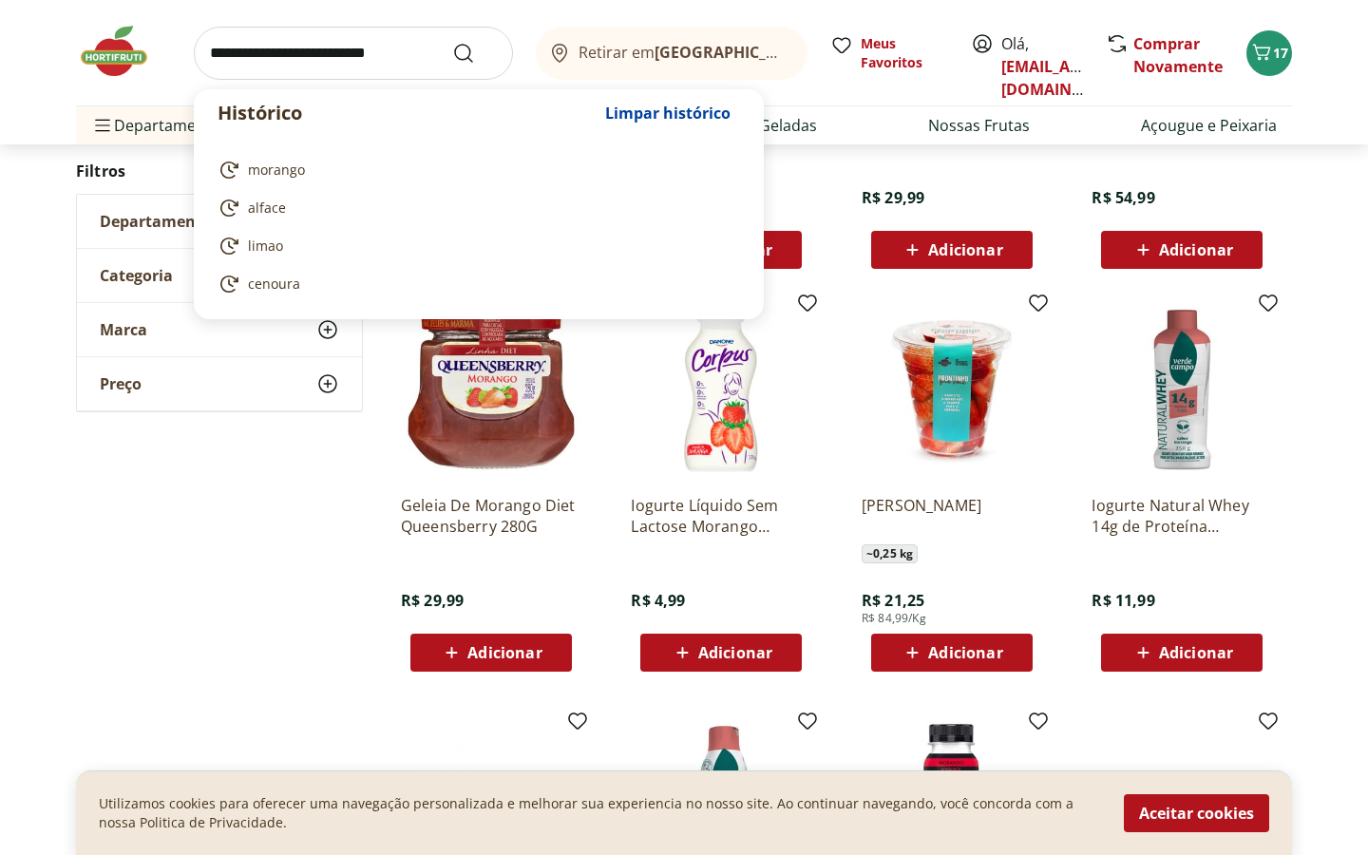
click at [341, 57] on input "search" at bounding box center [353, 53] width 319 height 53
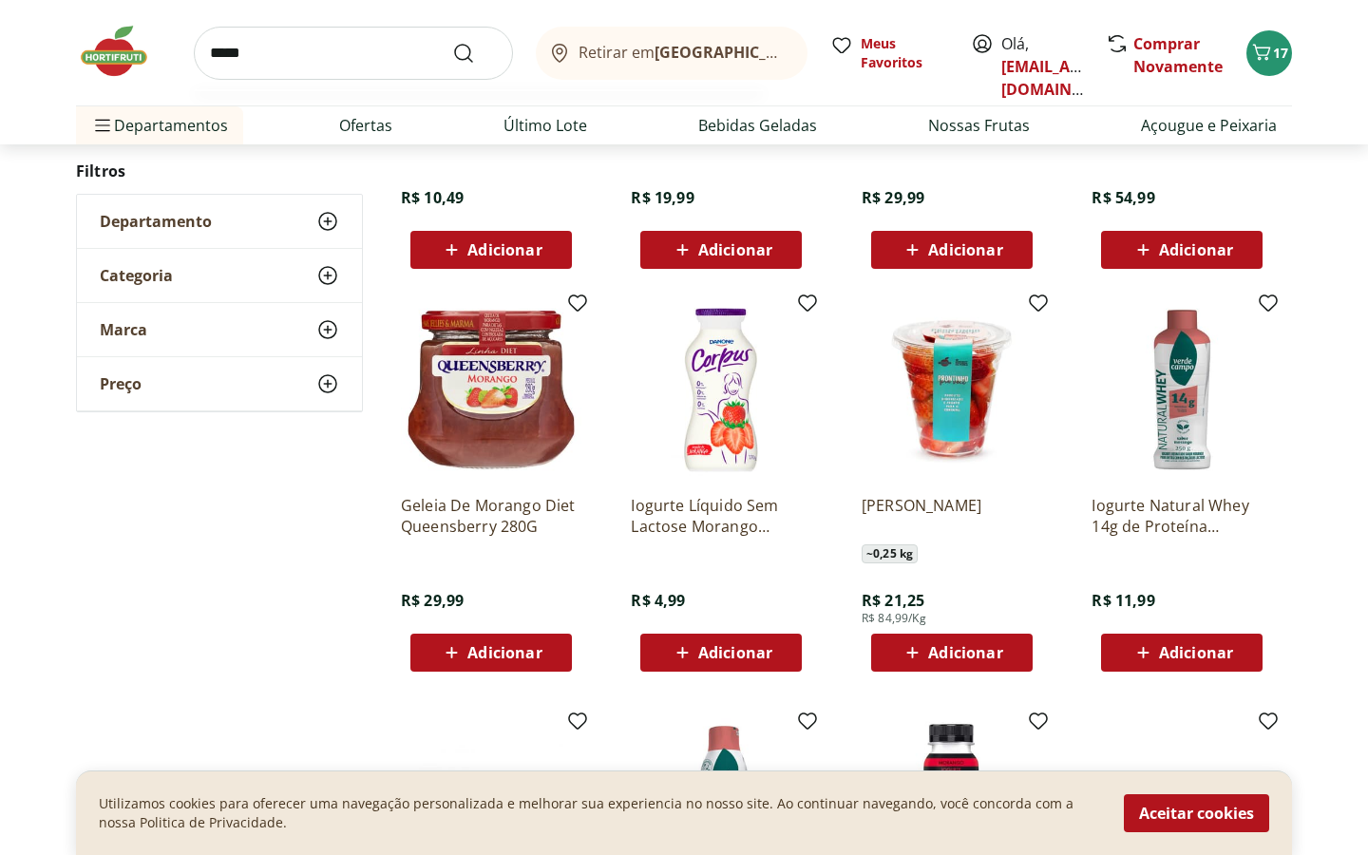
type input "*****"
click at [452, 42] on button "Submit Search" at bounding box center [475, 53] width 46 height 23
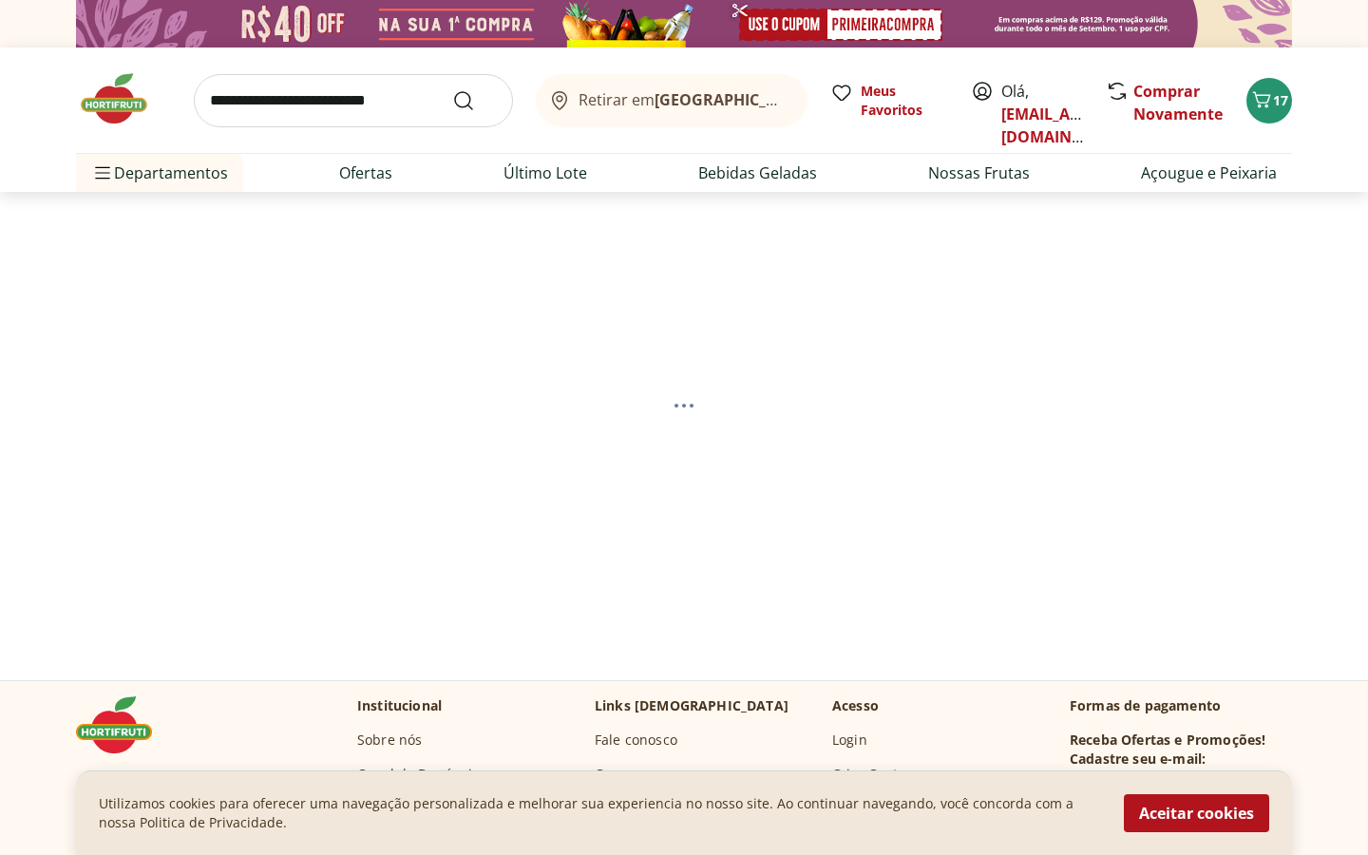
select select "**********"
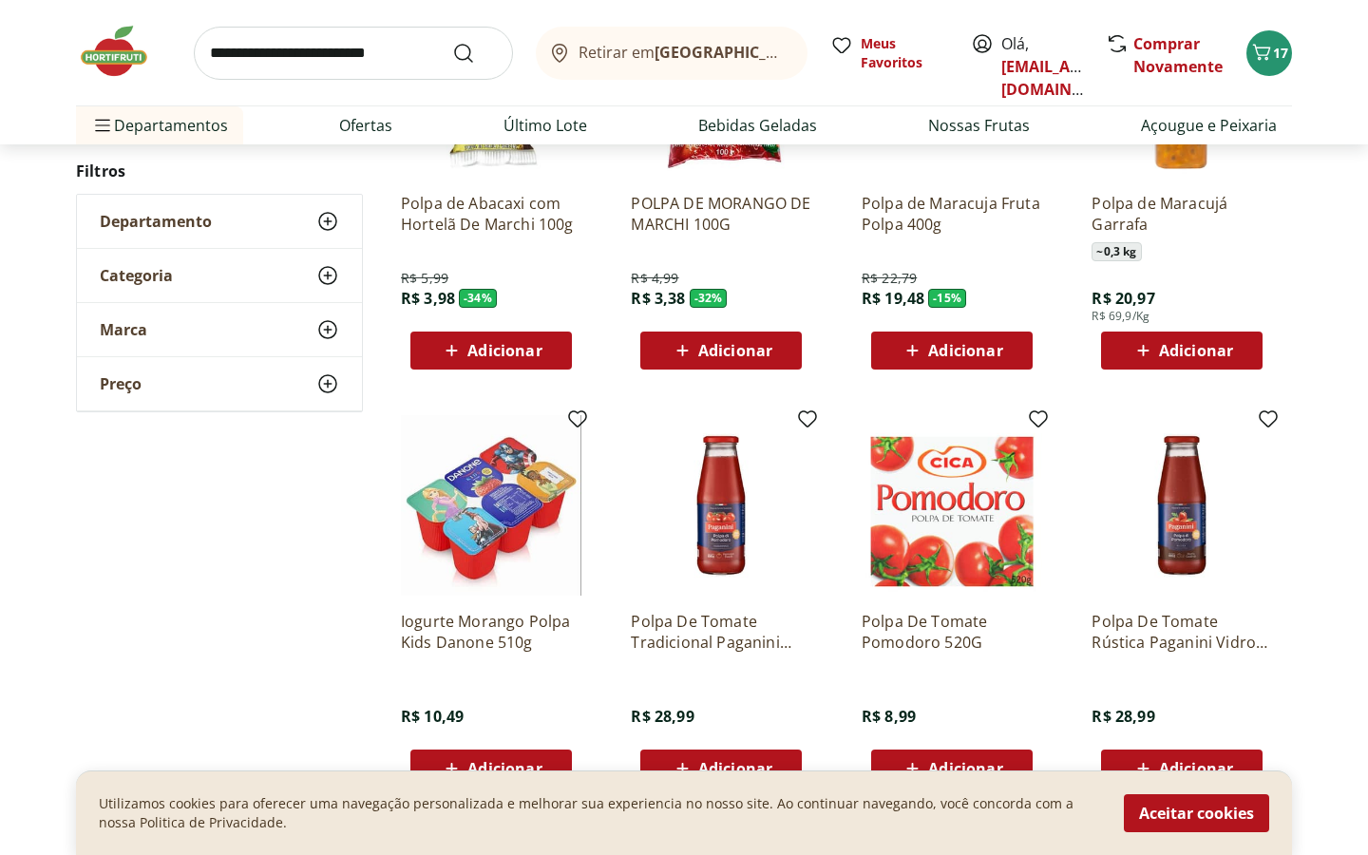
scroll to position [977, 0]
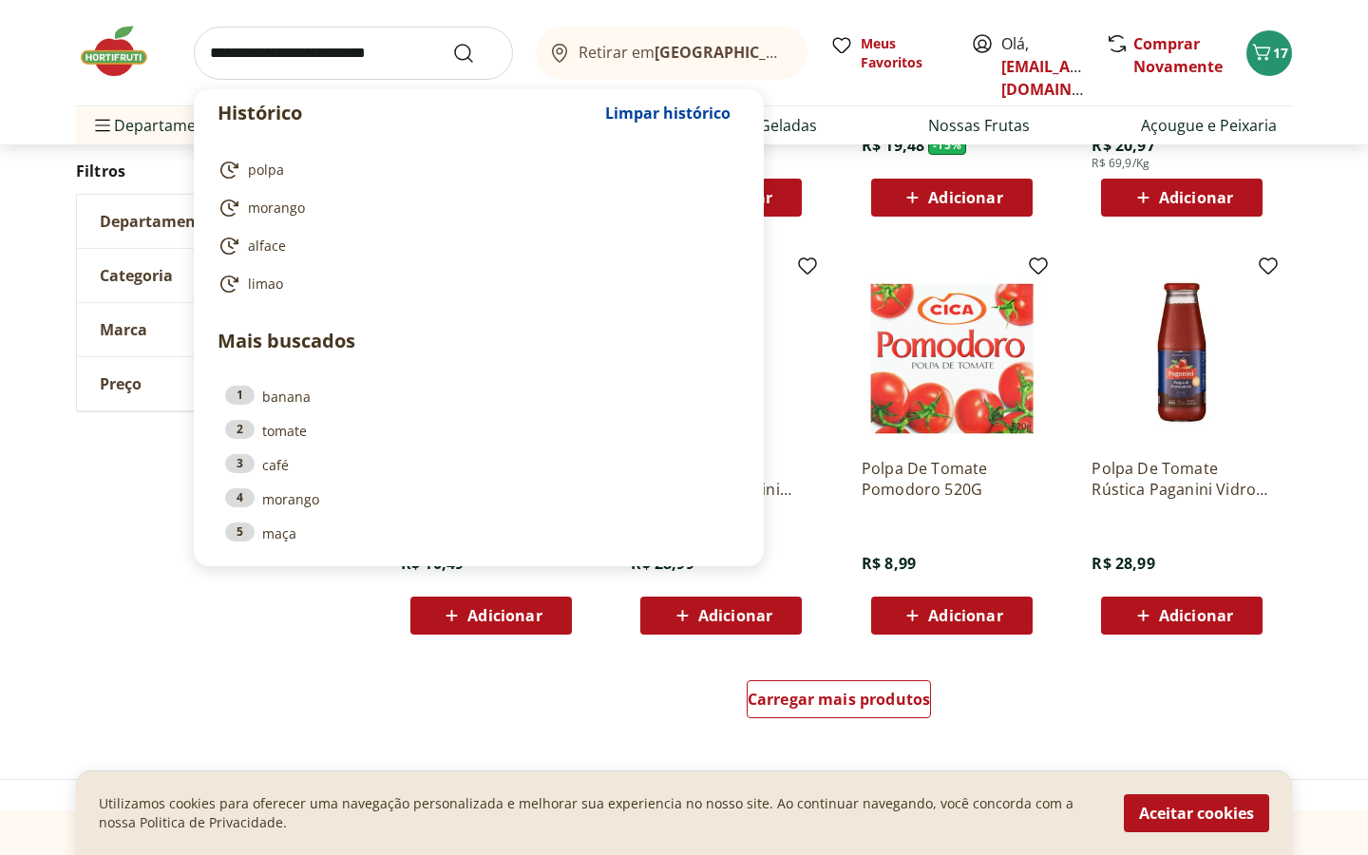
click at [404, 58] on input "search" at bounding box center [353, 53] width 319 height 53
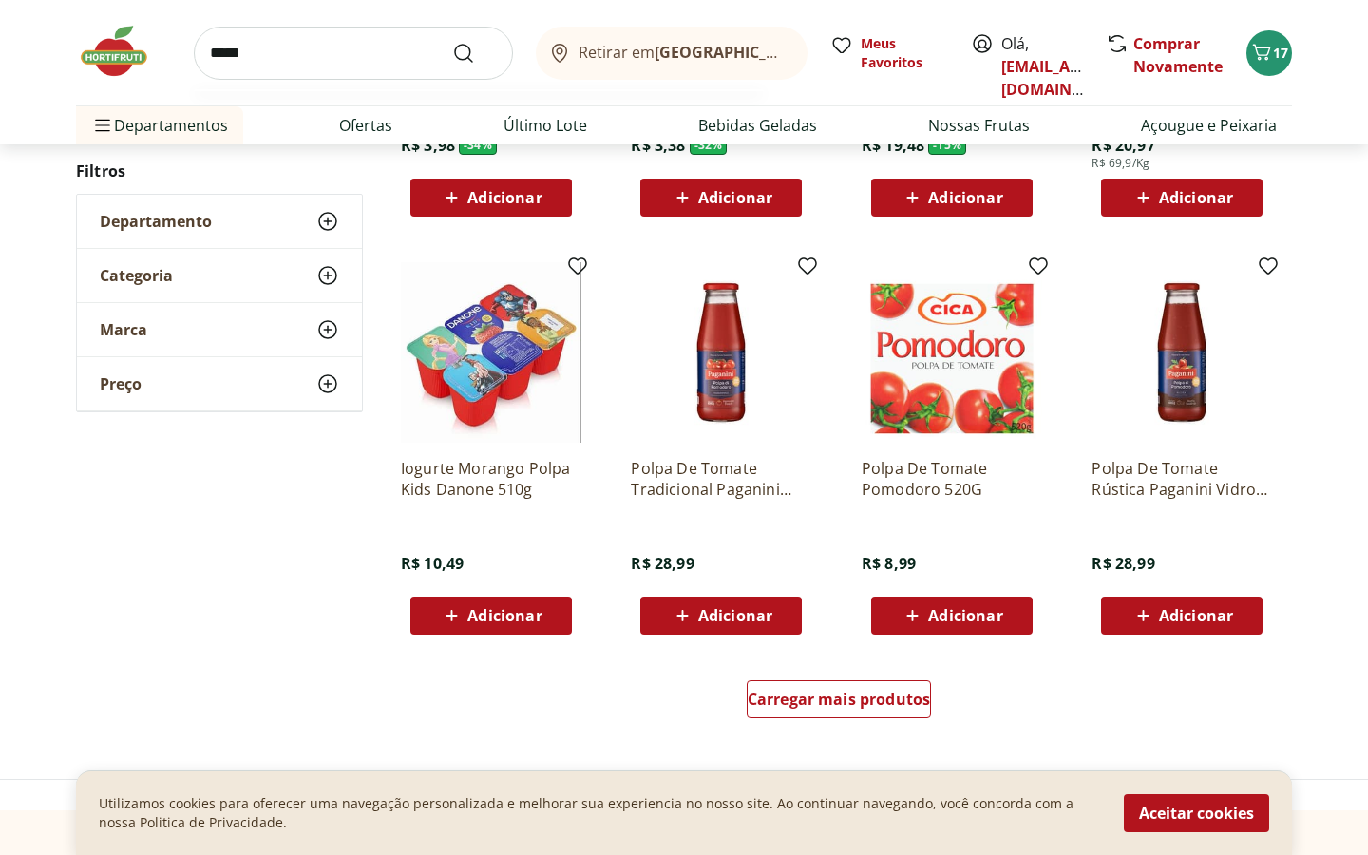
type input "*****"
click at [452, 42] on button "Submit Search" at bounding box center [475, 53] width 46 height 23
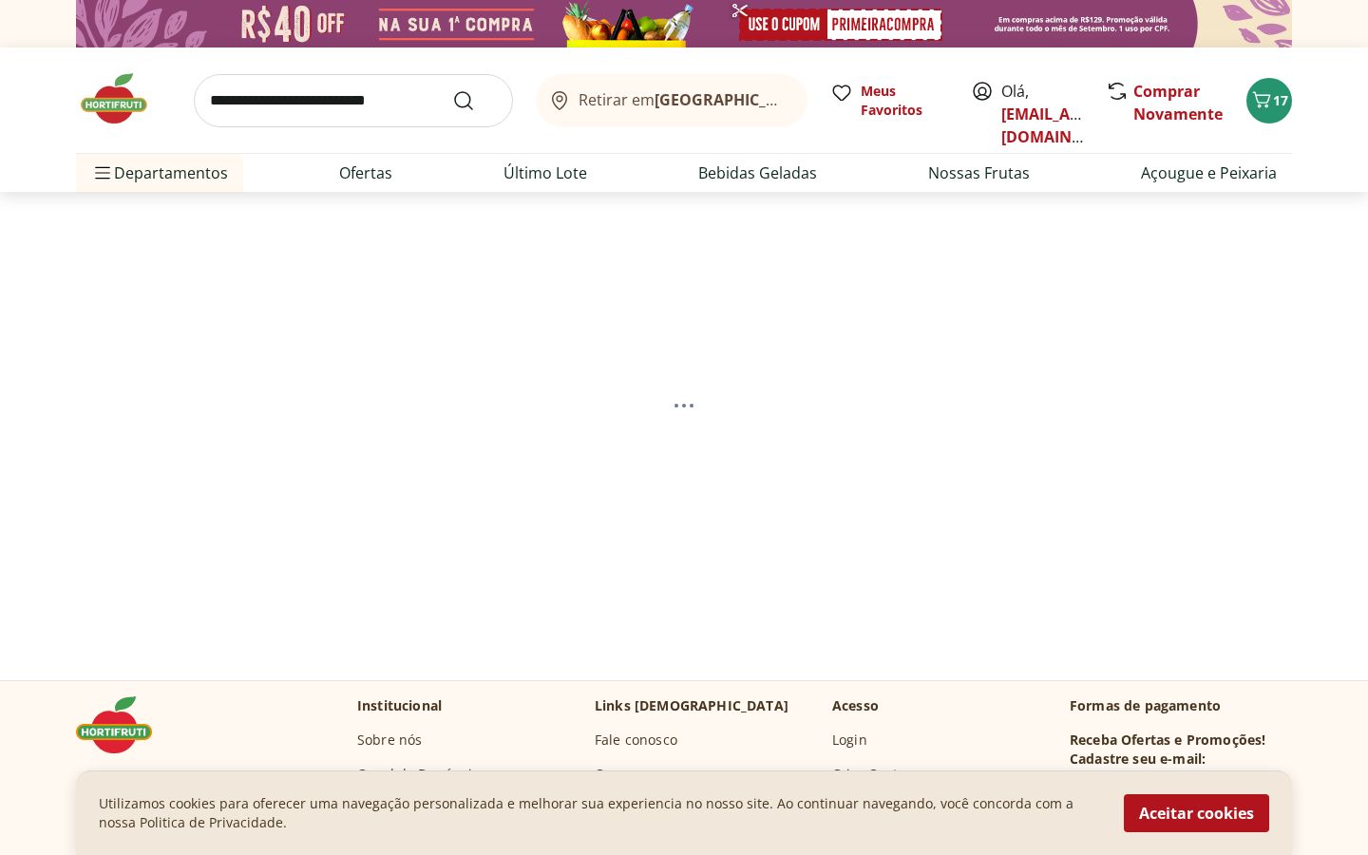
select select "**********"
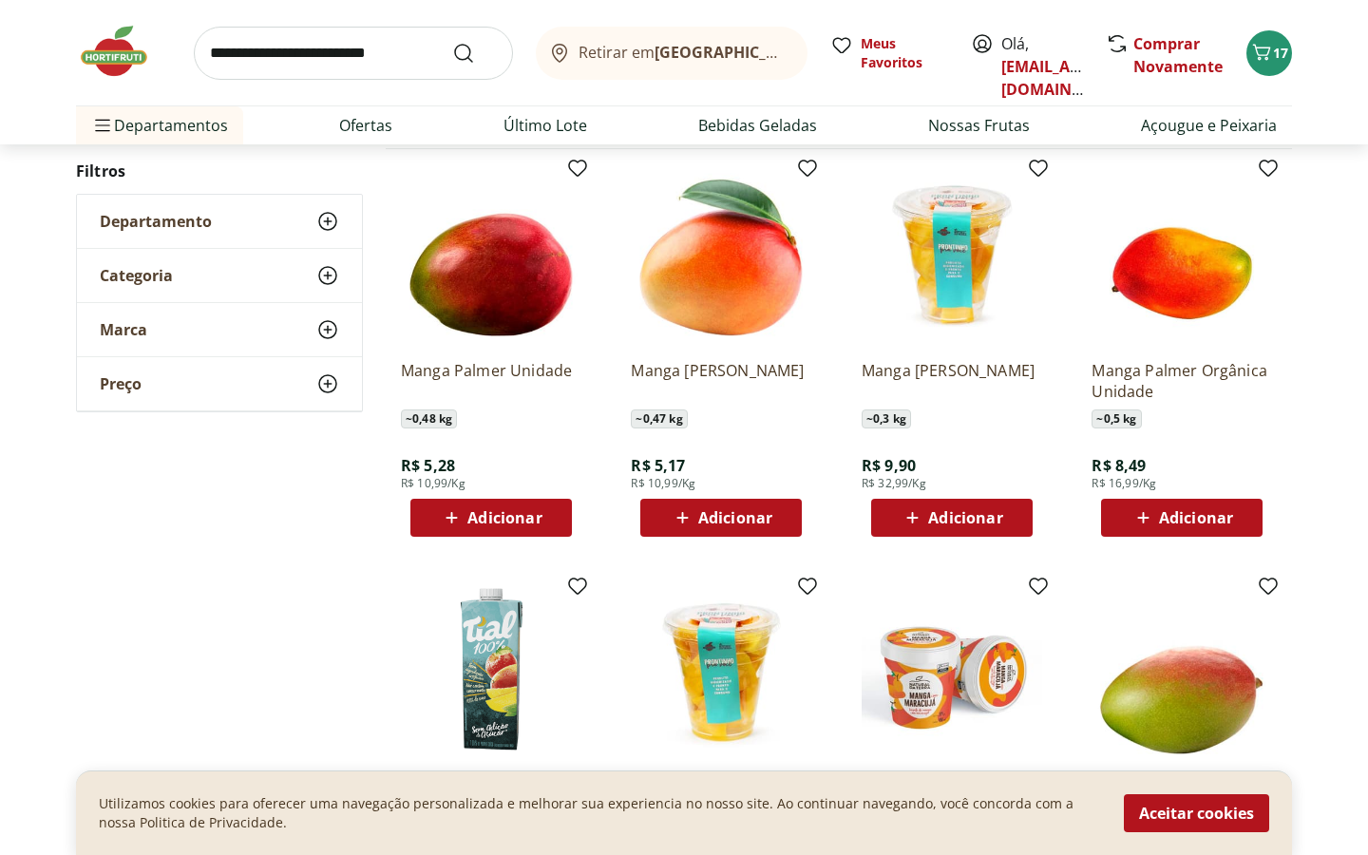
scroll to position [245, 0]
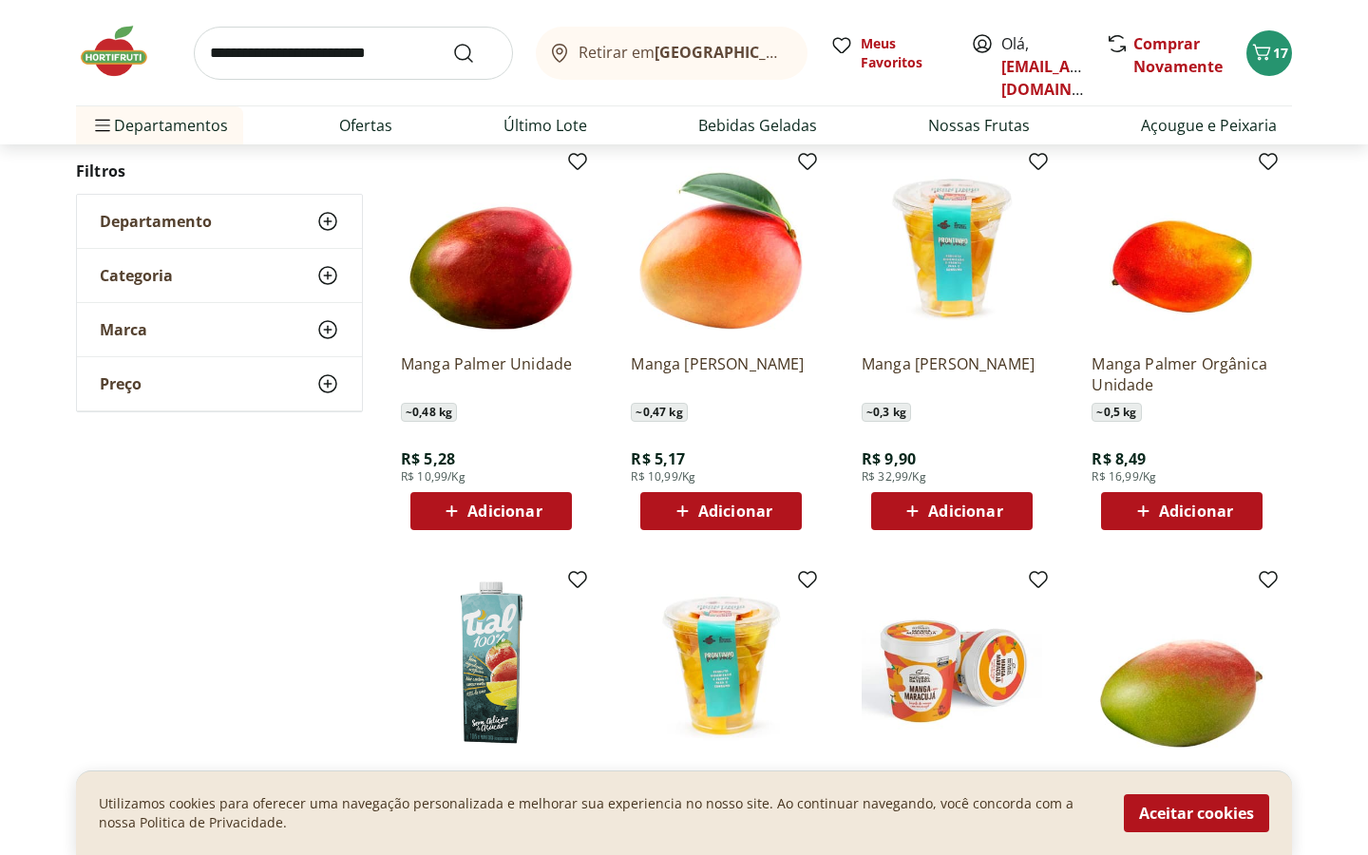
click at [358, 44] on input "search" at bounding box center [353, 53] width 319 height 53
type input "********"
click at [452, 42] on button "Submit Search" at bounding box center [475, 53] width 46 height 23
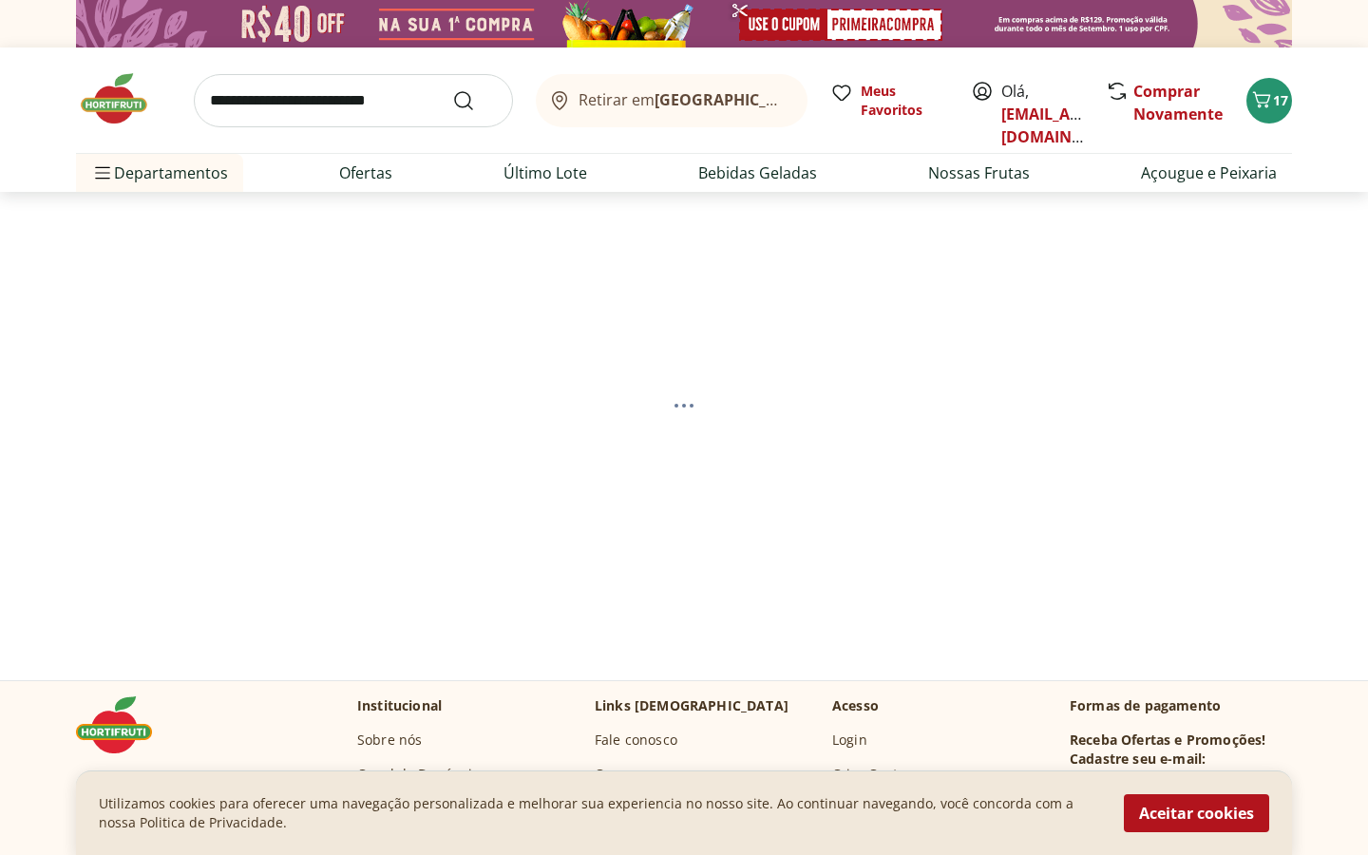
select select "**********"
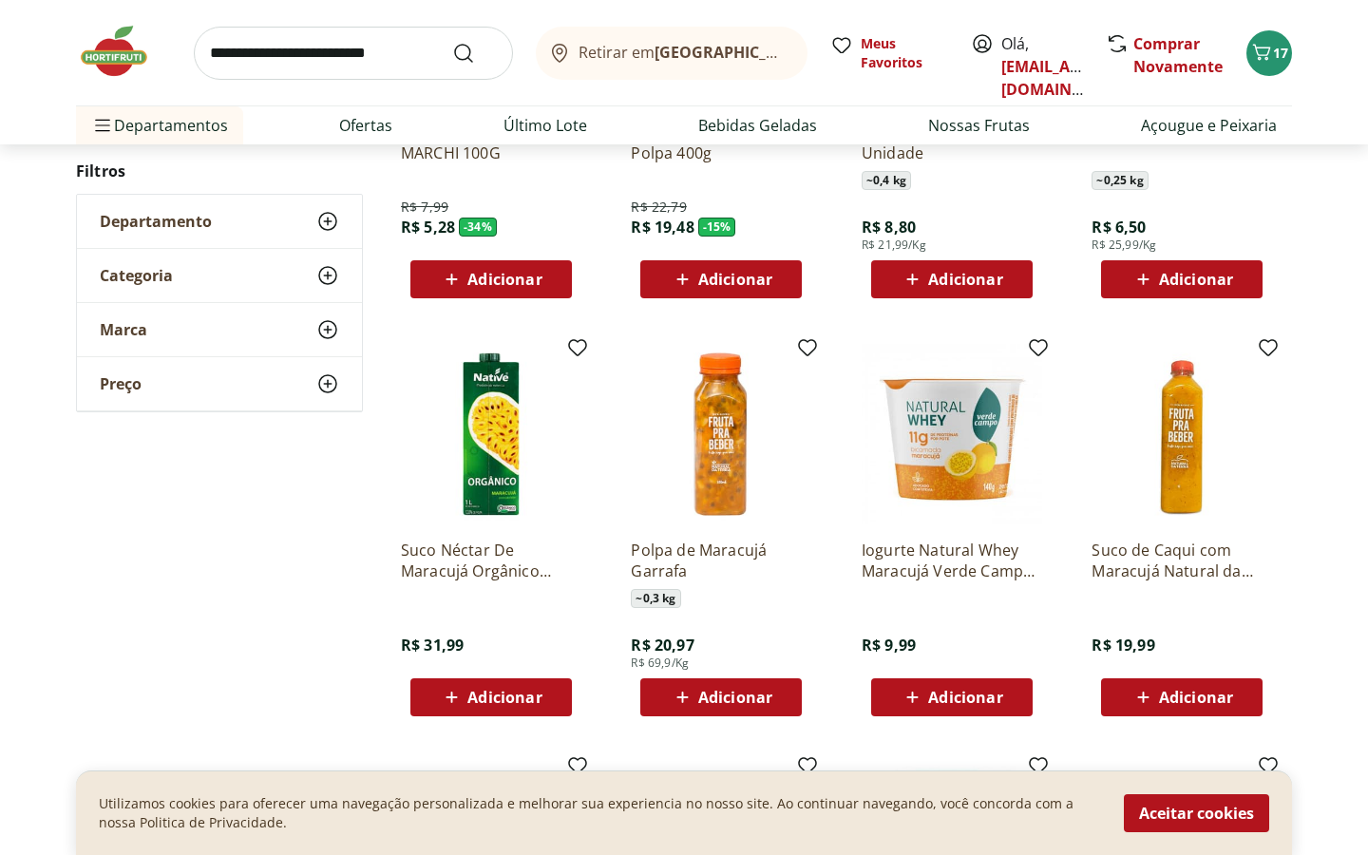
scroll to position [482, 0]
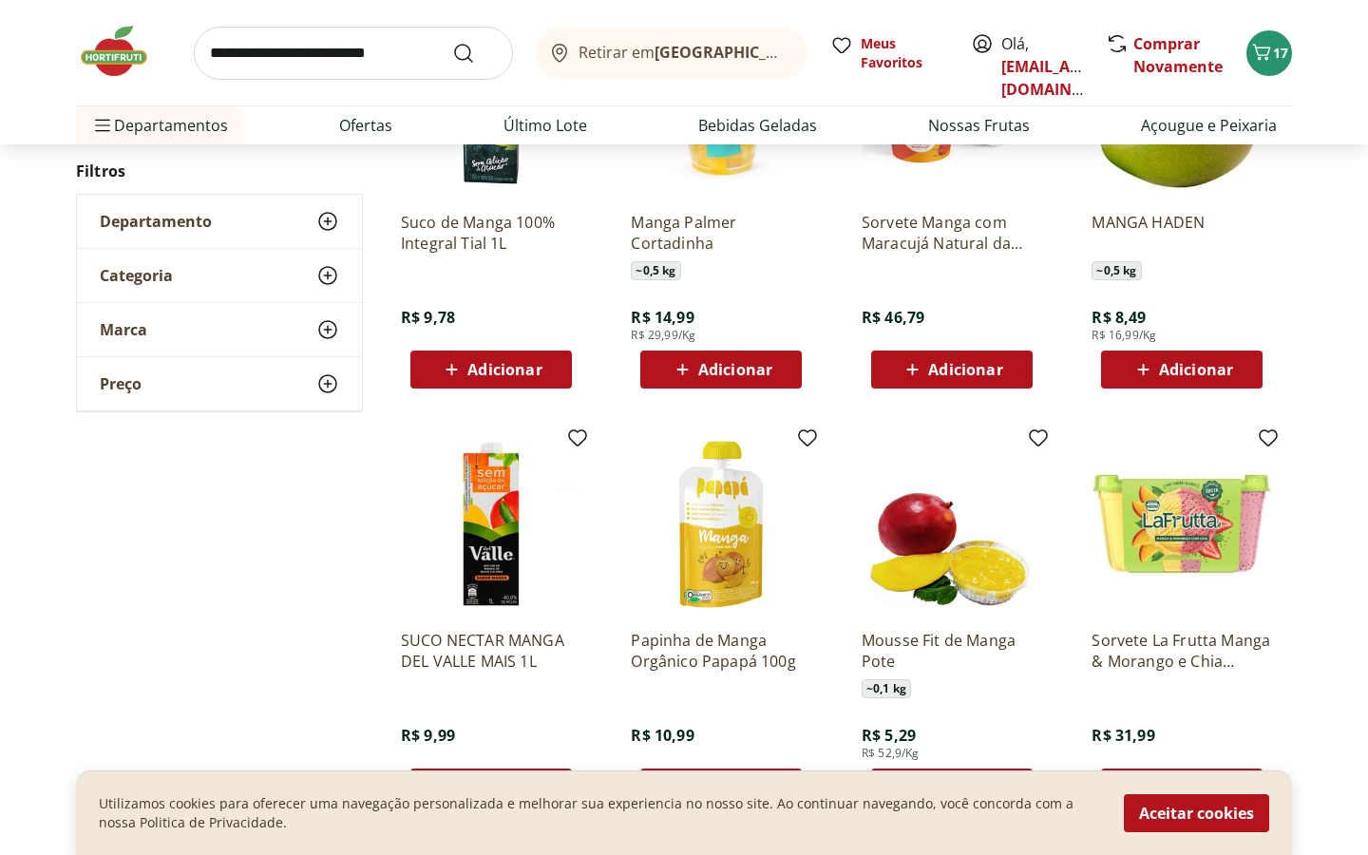
scroll to position [845, 0]
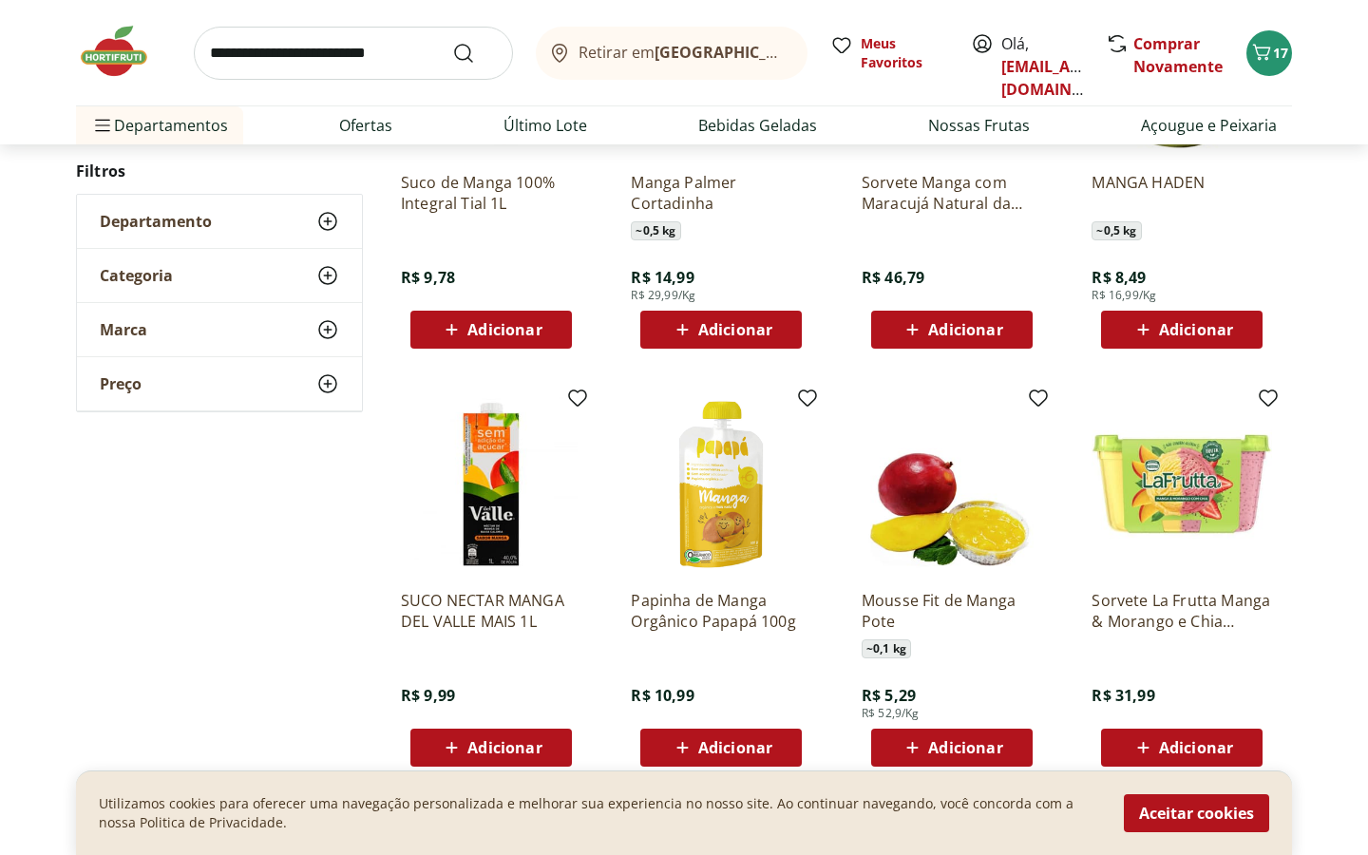
click at [333, 55] on input "search" at bounding box center [353, 53] width 319 height 53
type input "******"
click at [452, 42] on button "Submit Search" at bounding box center [475, 53] width 46 height 23
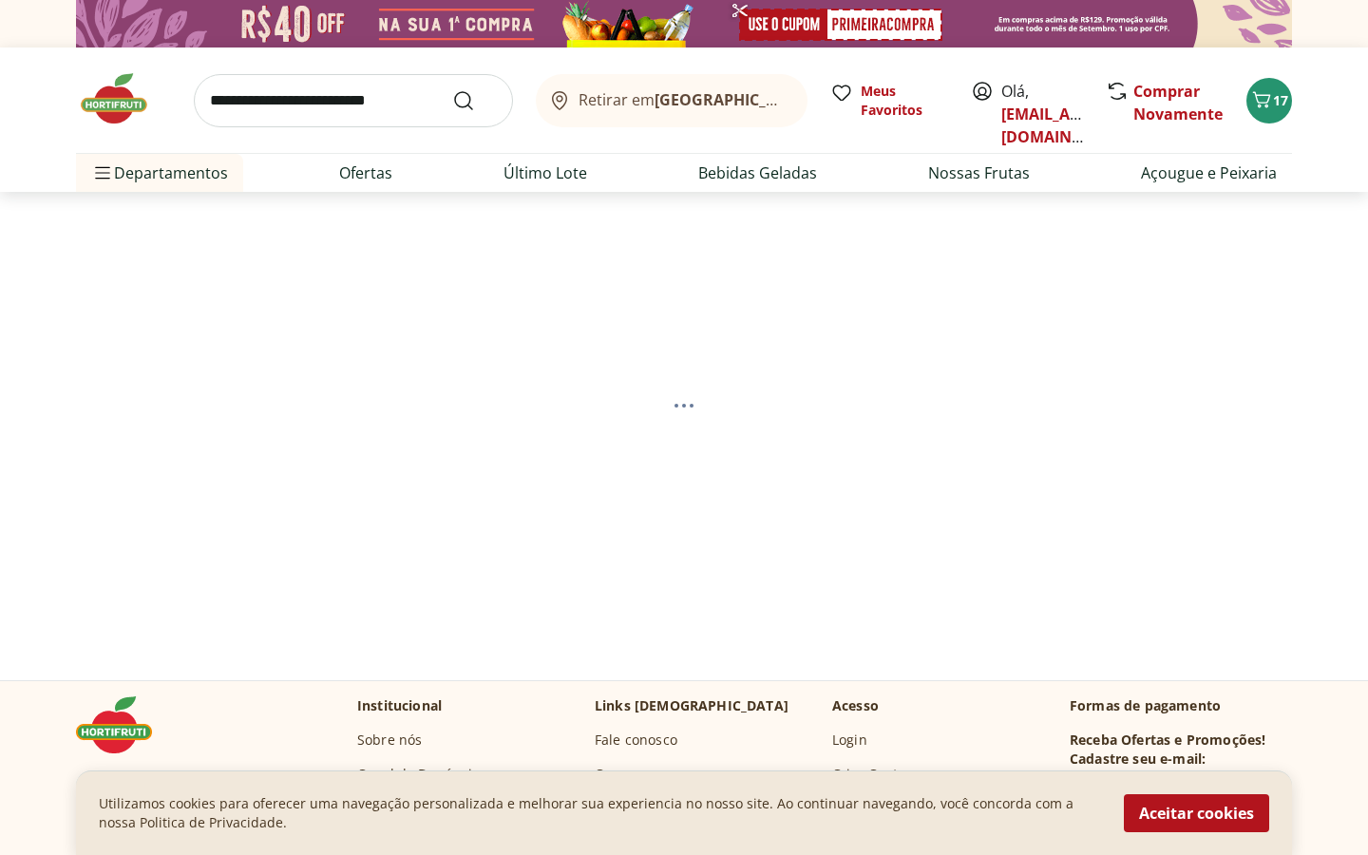
select select "**********"
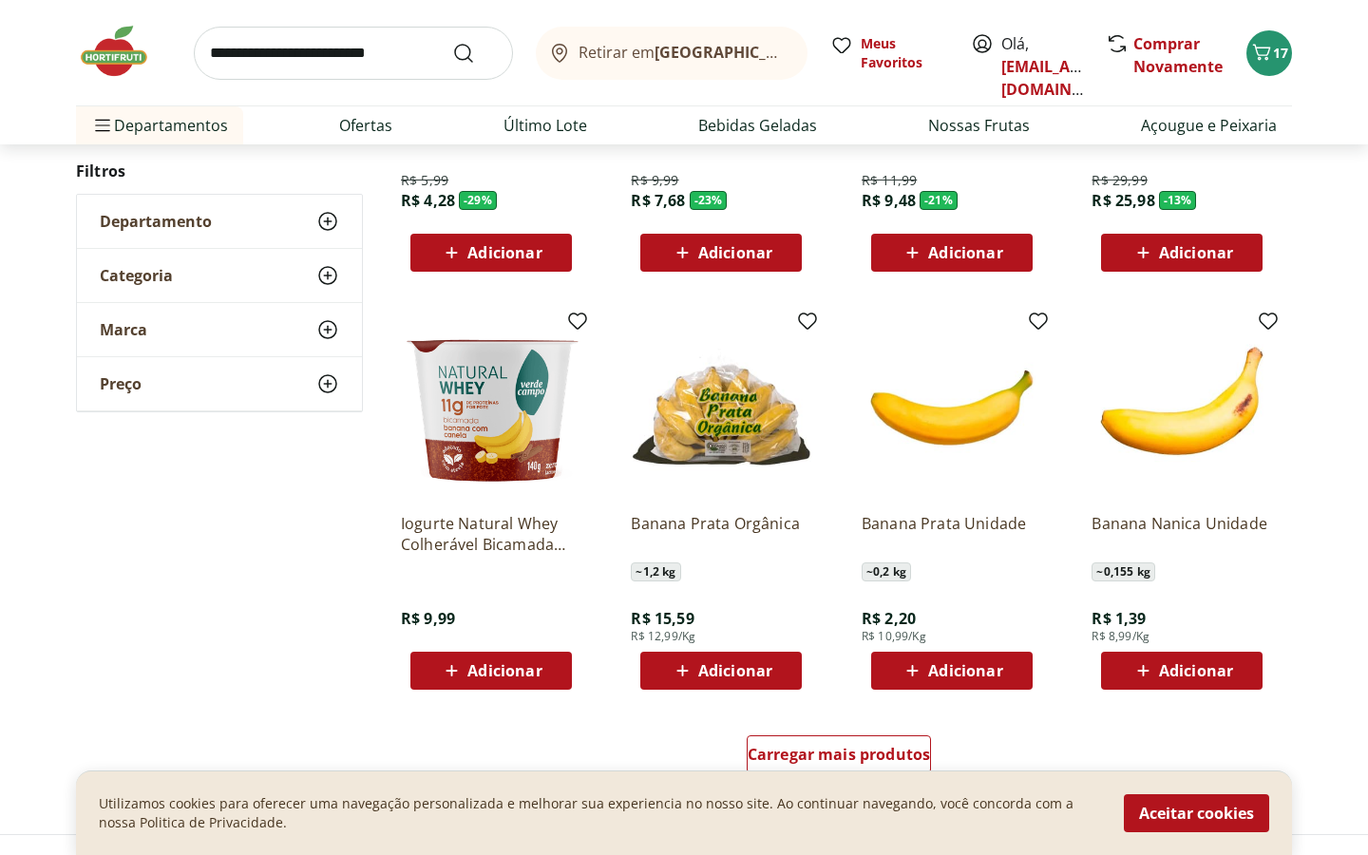
scroll to position [933, 0]
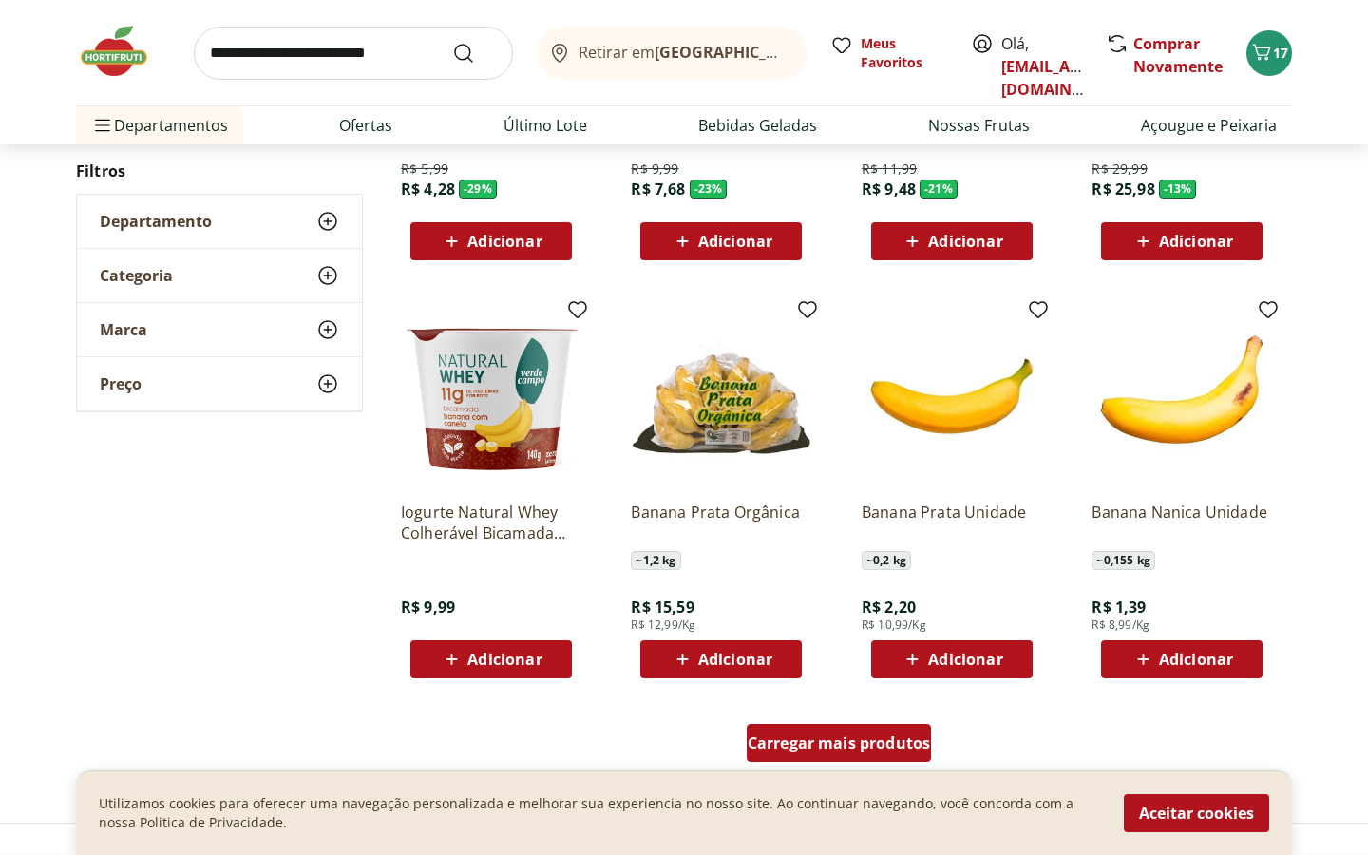
click at [803, 735] on span "Carregar mais produtos" at bounding box center [839, 742] width 183 height 15
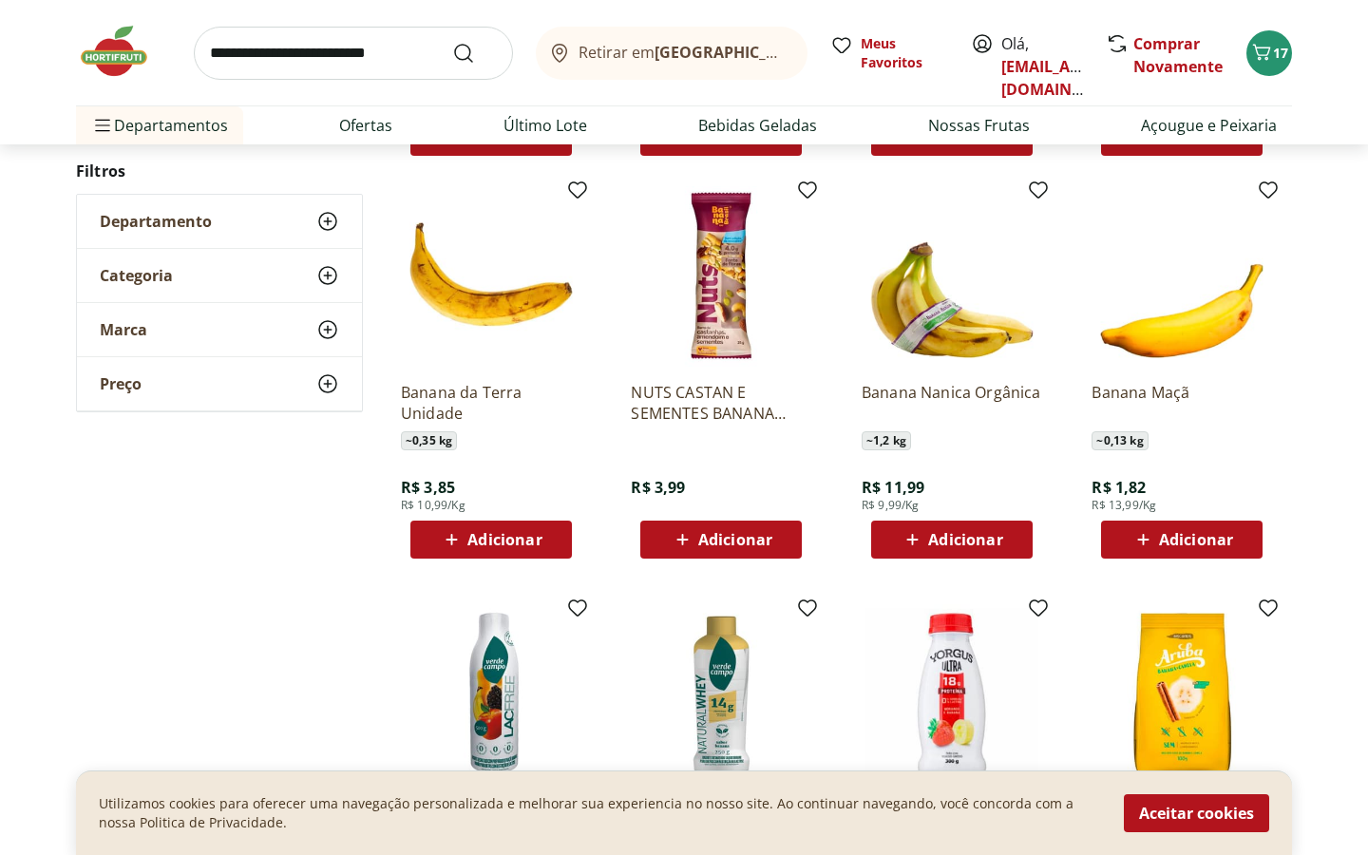
scroll to position [1554, 0]
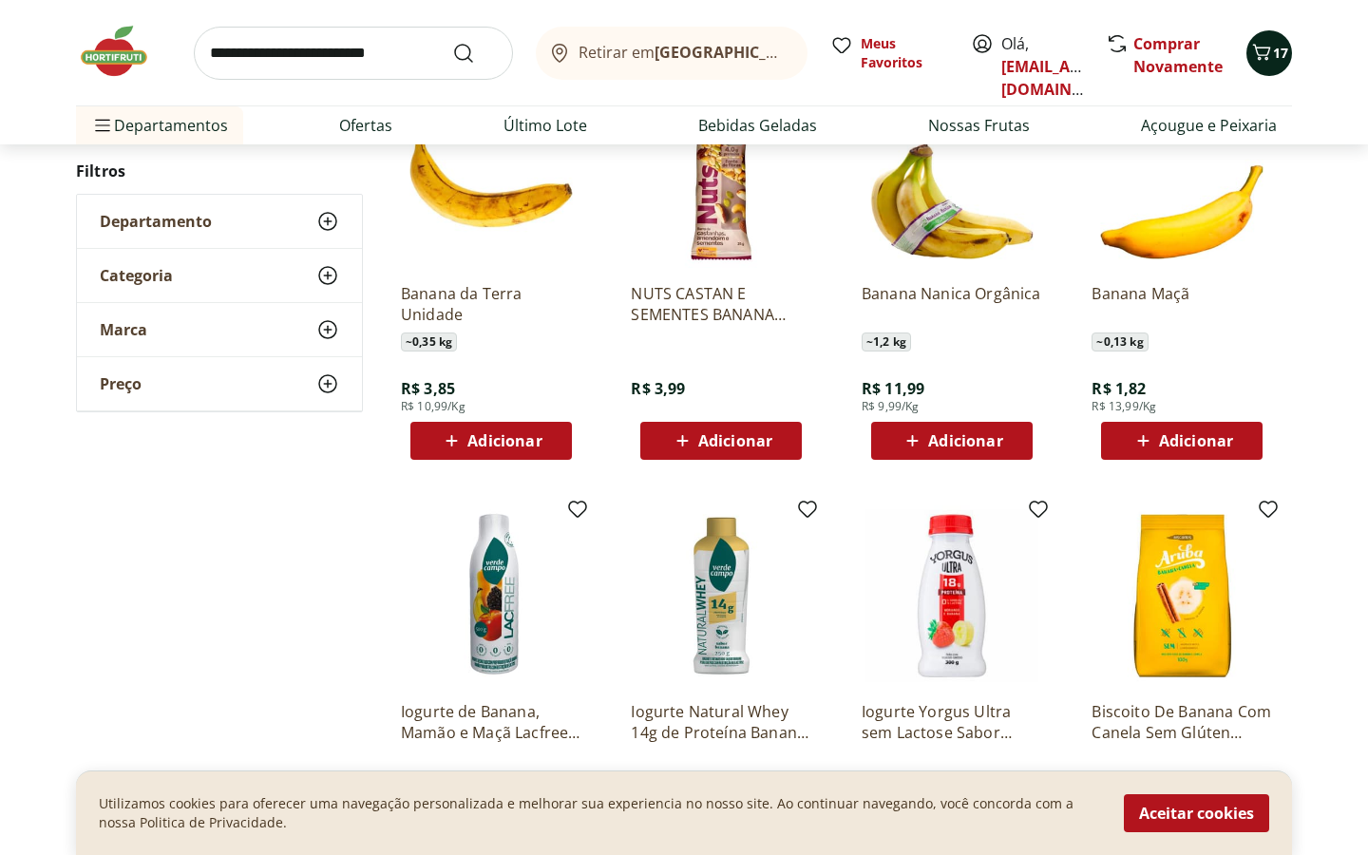
click at [1274, 59] on span "17" at bounding box center [1280, 53] width 15 height 18
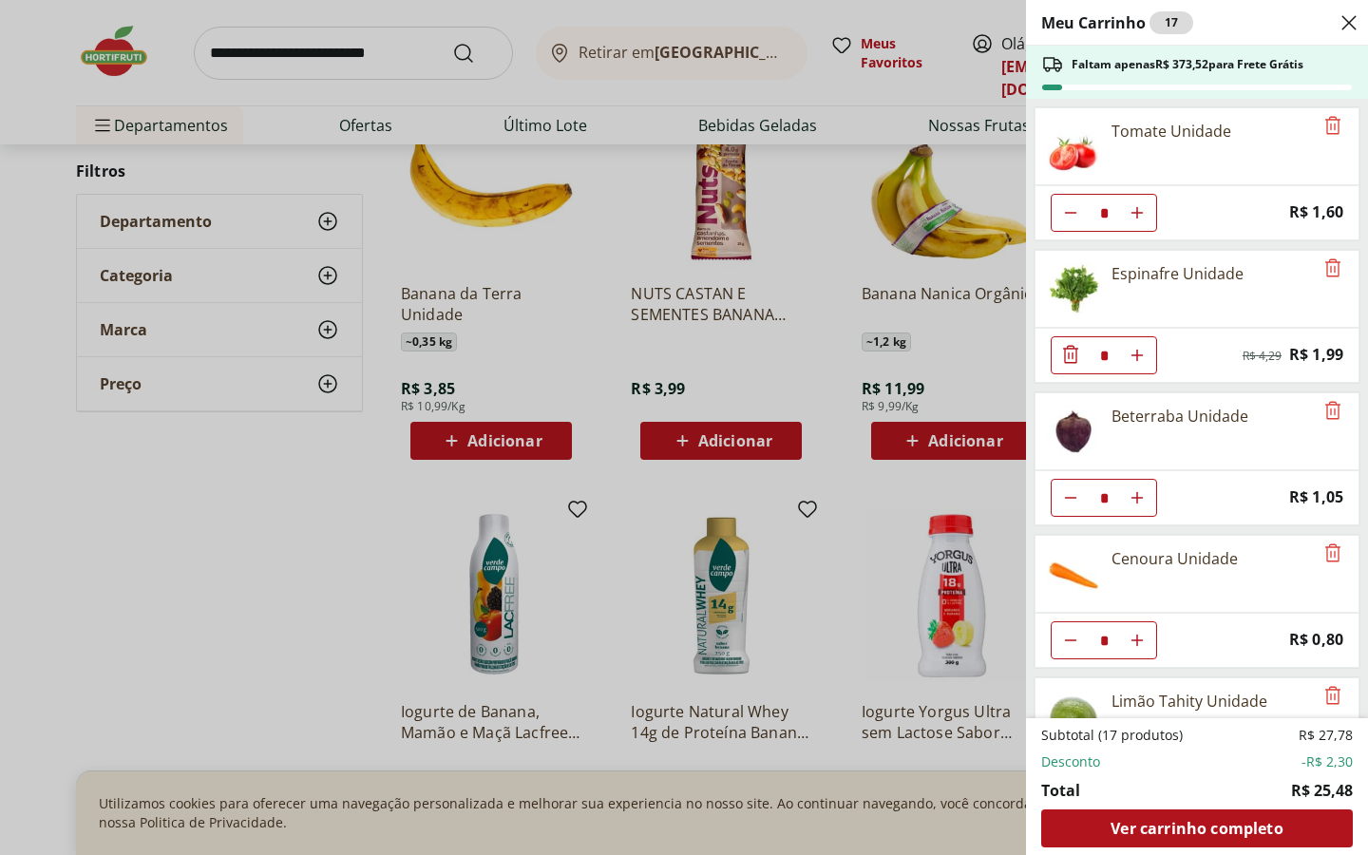
scroll to position [243, 0]
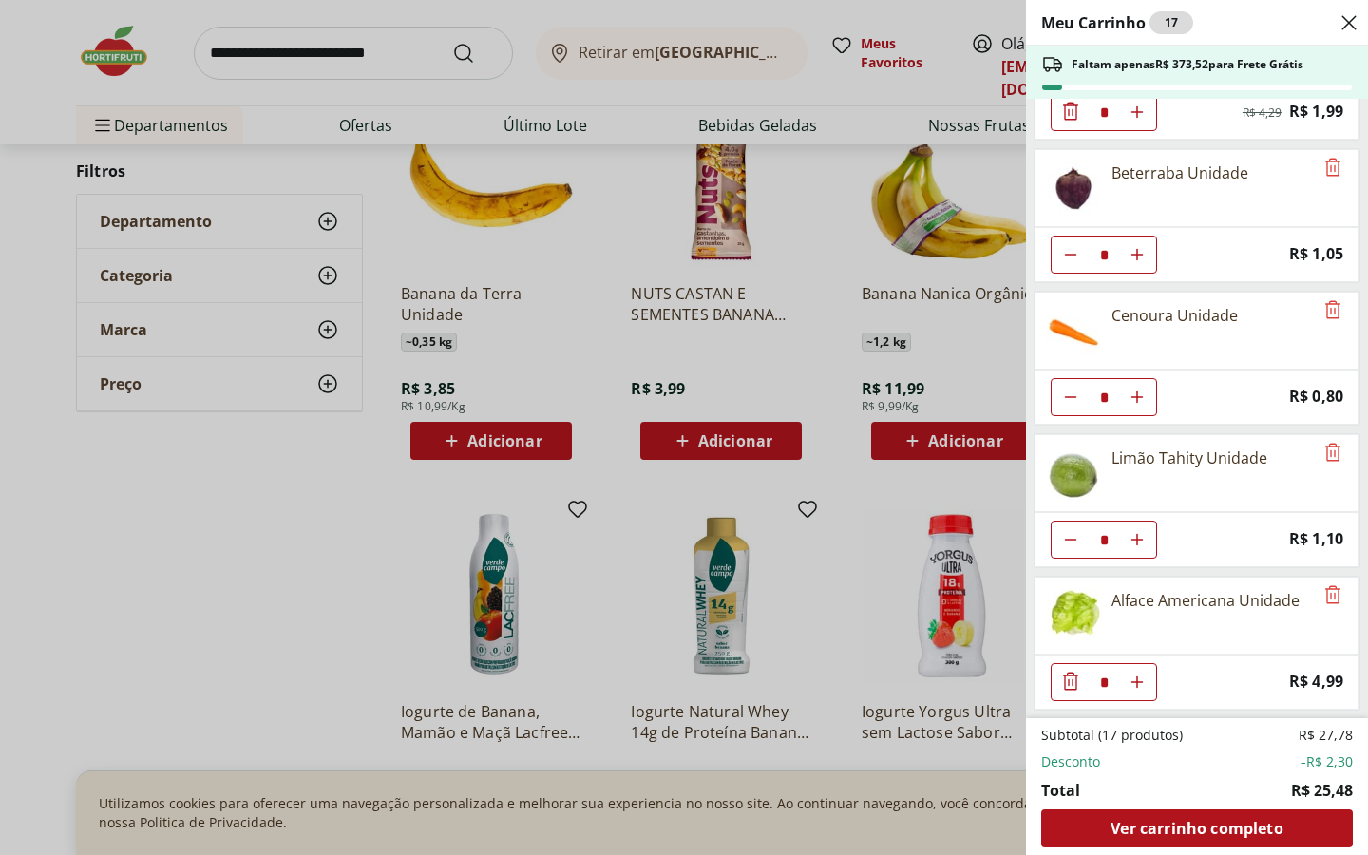
click at [299, 639] on div "Meu Carrinho 17 Faltam apenas R$ 373,52 para Frete Grátis Tomate Unidade * Pric…" at bounding box center [684, 427] width 1368 height 855
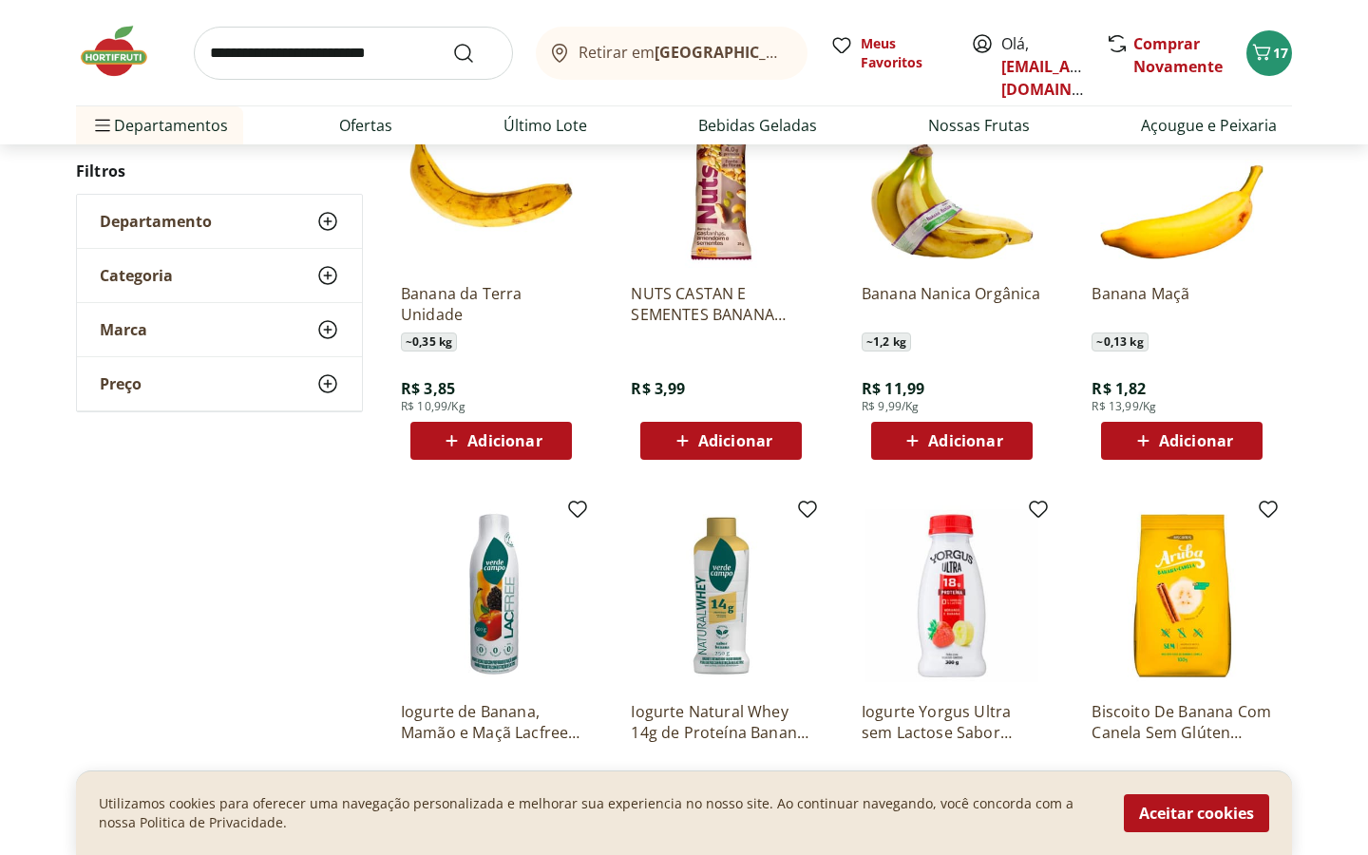
click at [348, 62] on input "search" at bounding box center [353, 53] width 319 height 53
type input "******"
click at [452, 42] on button "Submit Search" at bounding box center [475, 53] width 46 height 23
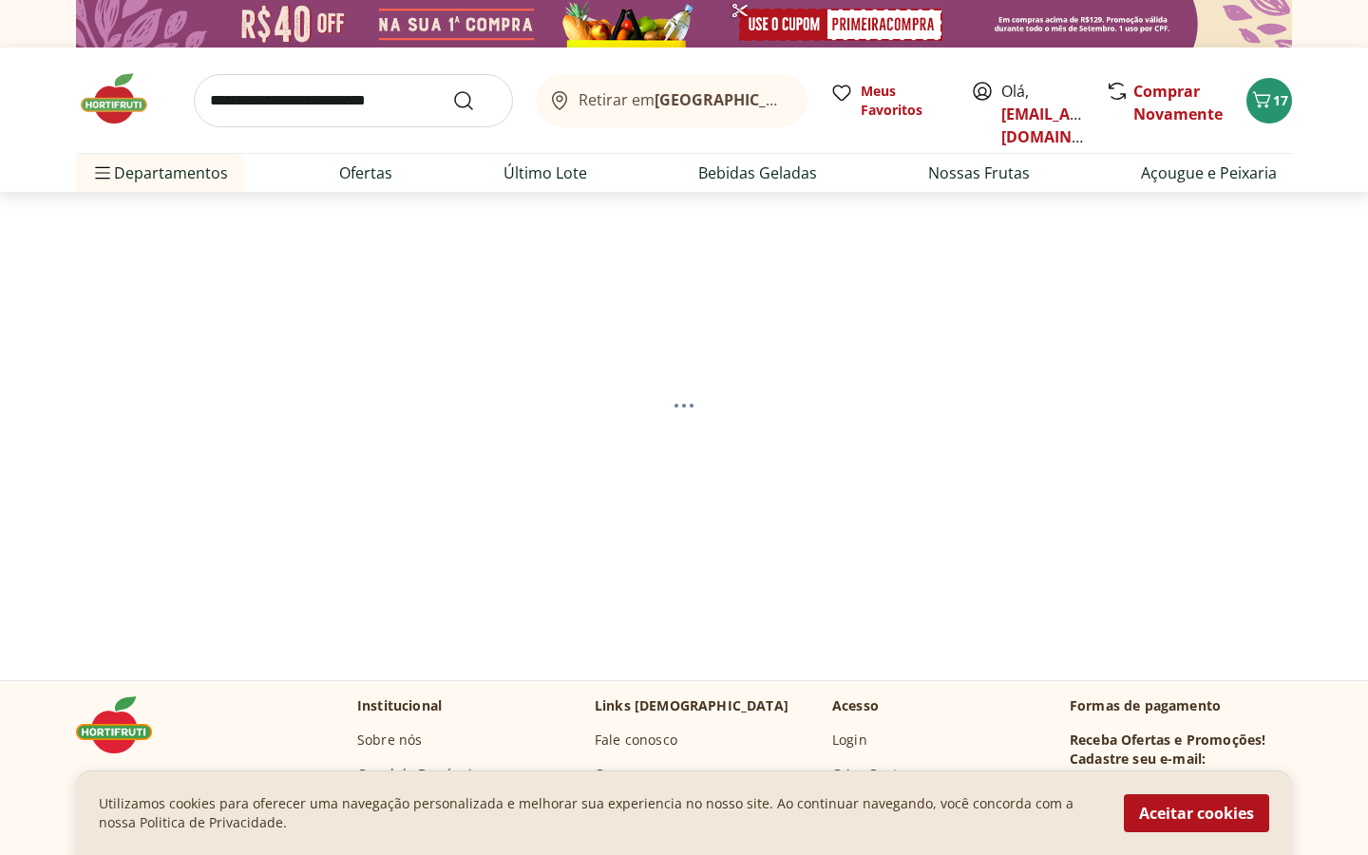
select select "**********"
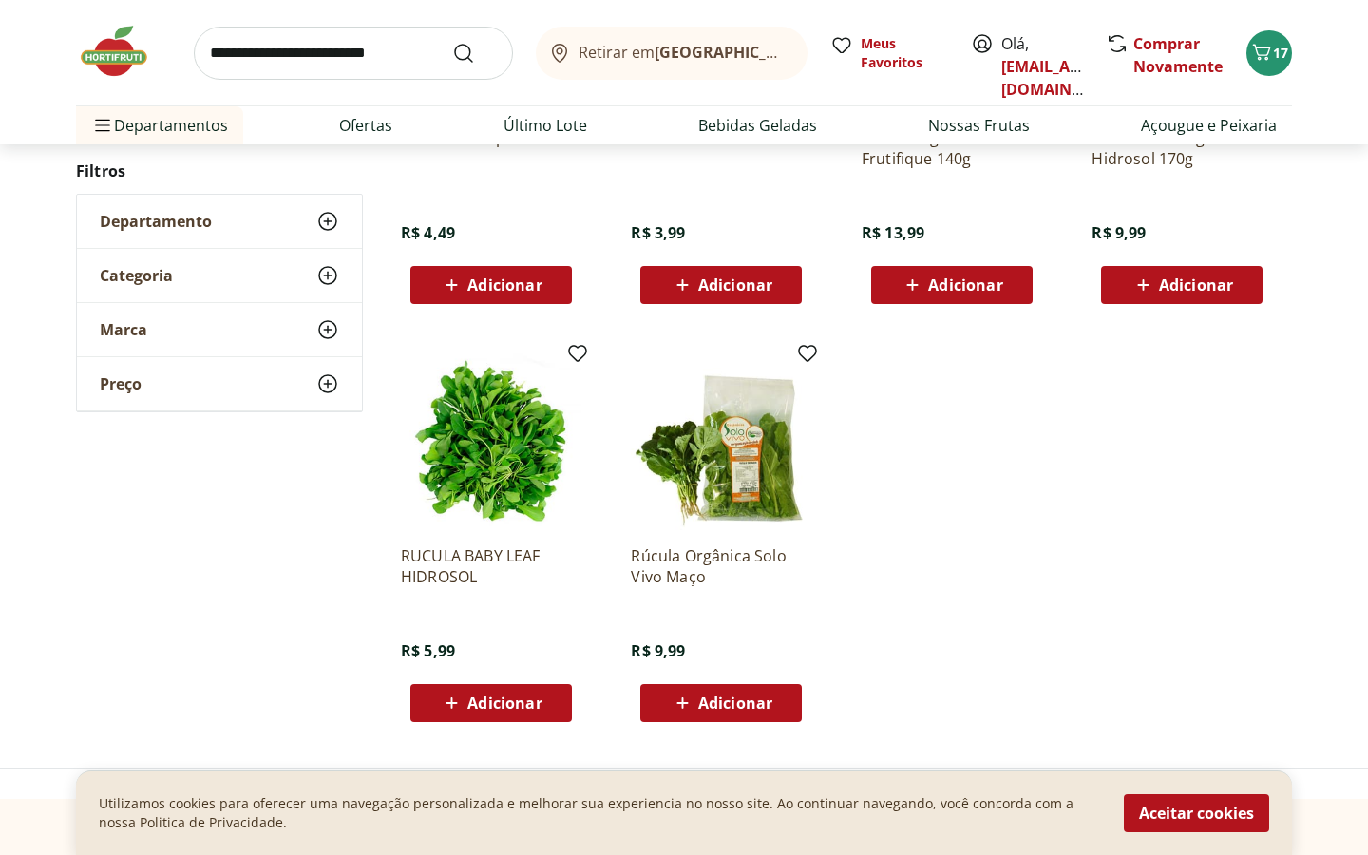
scroll to position [472, 0]
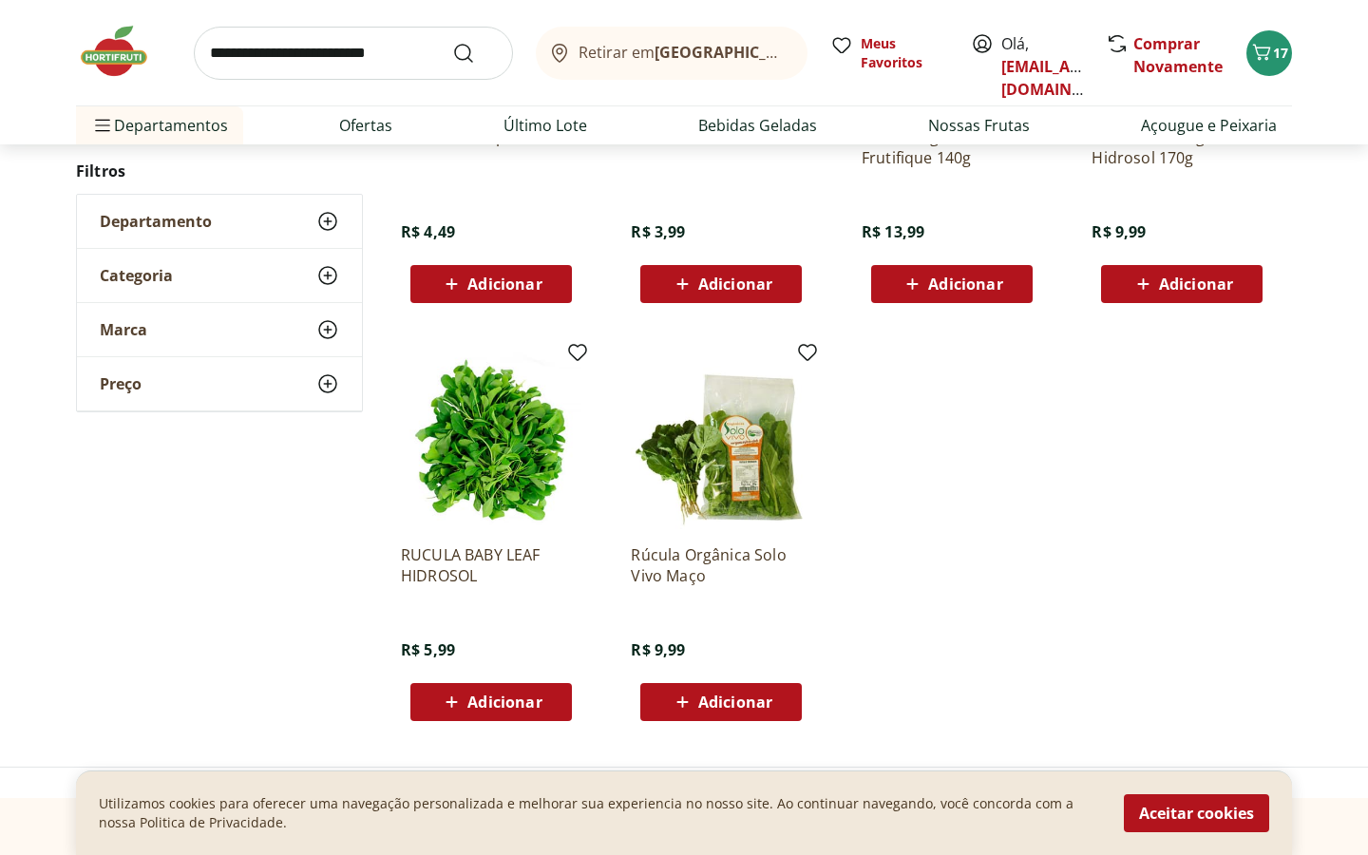
click at [484, 291] on span "Adicionar" at bounding box center [504, 284] width 74 height 15
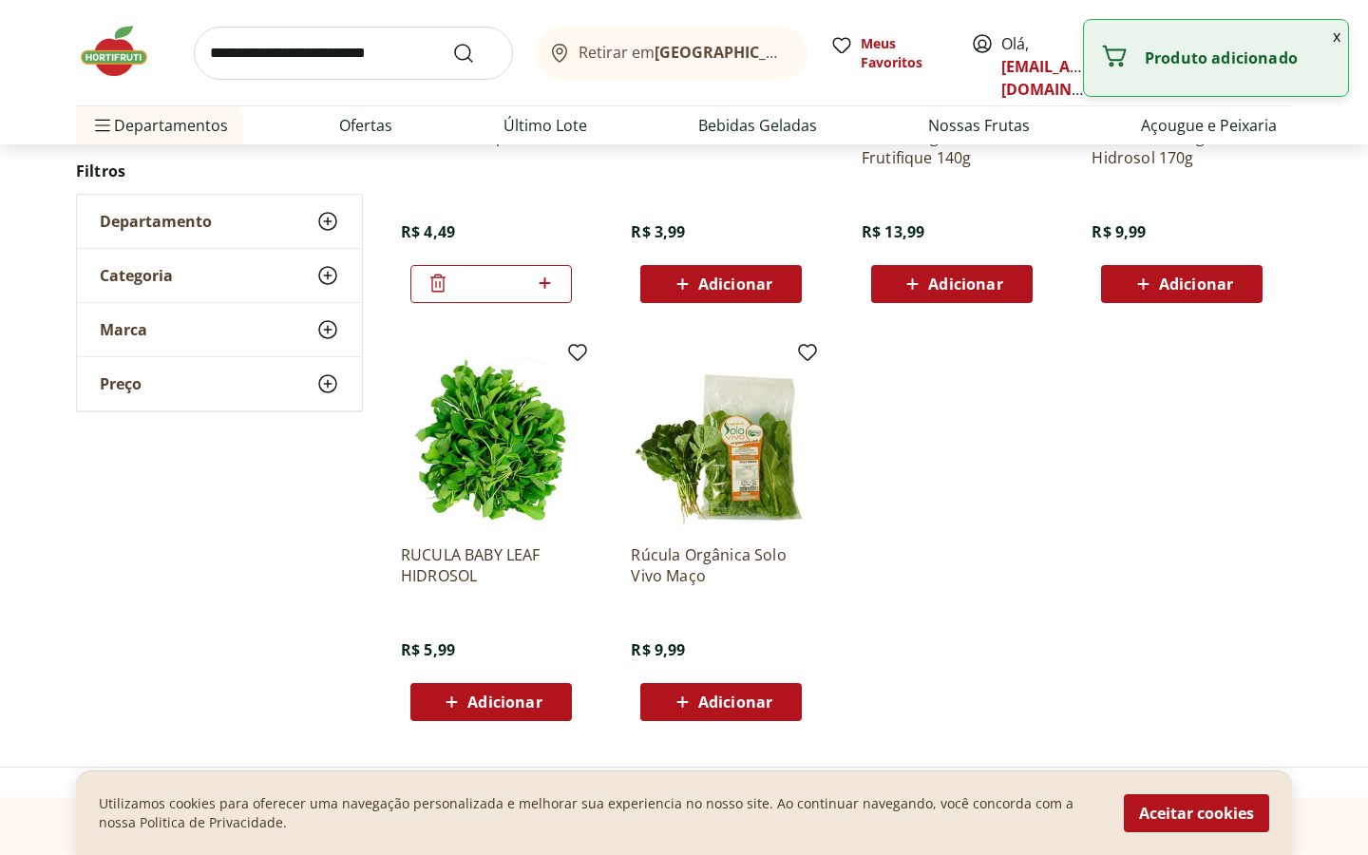
click at [393, 85] on div "Retirar em Rio de Janeiro/RJ Meus Favoritos Olá, aidahca@gmail.com Comprar Nova…" at bounding box center [684, 52] width 1216 height 105
click at [372, 60] on input "search" at bounding box center [353, 53] width 319 height 53
type input "*****"
click at [452, 42] on button "Submit Search" at bounding box center [475, 53] width 46 height 23
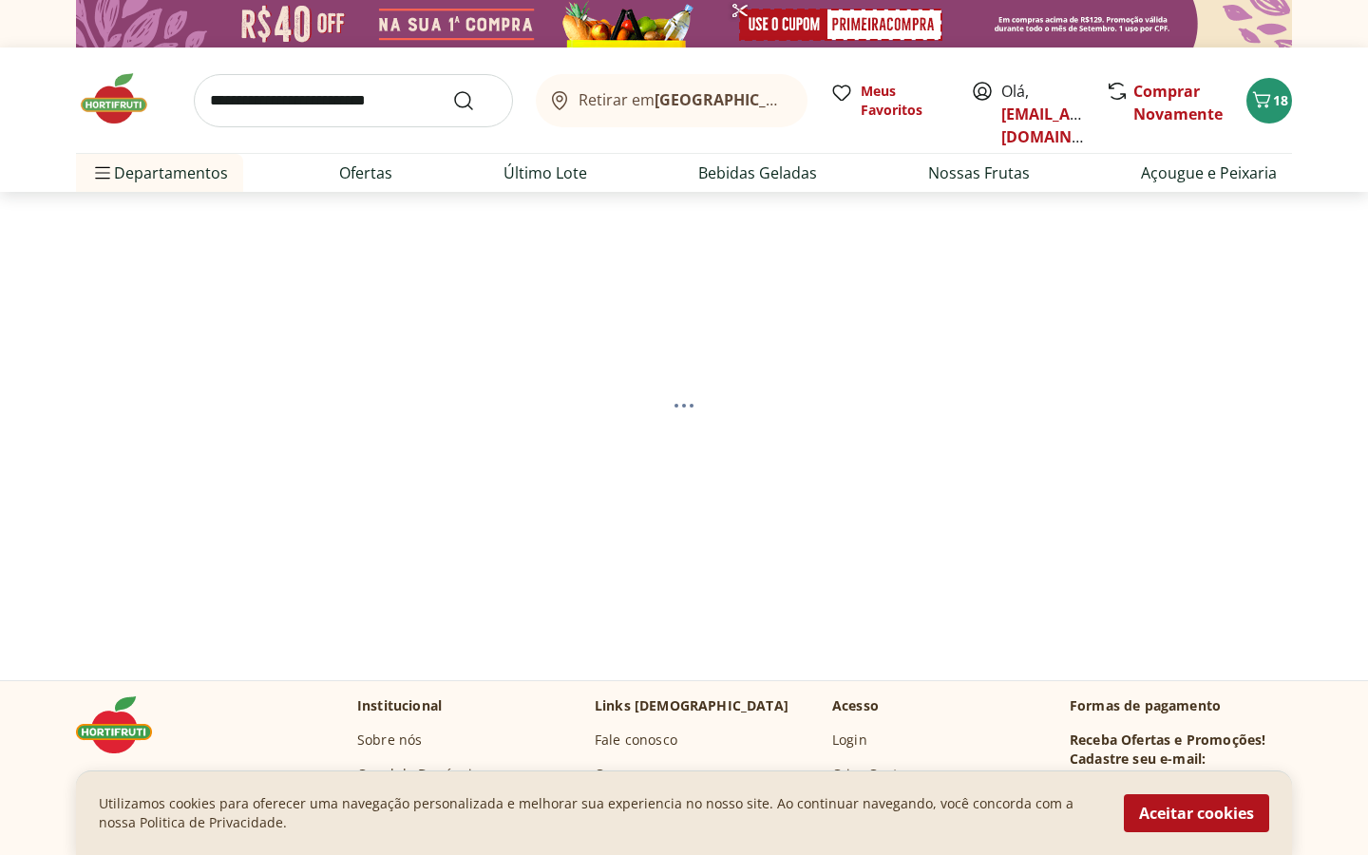
select select "**********"
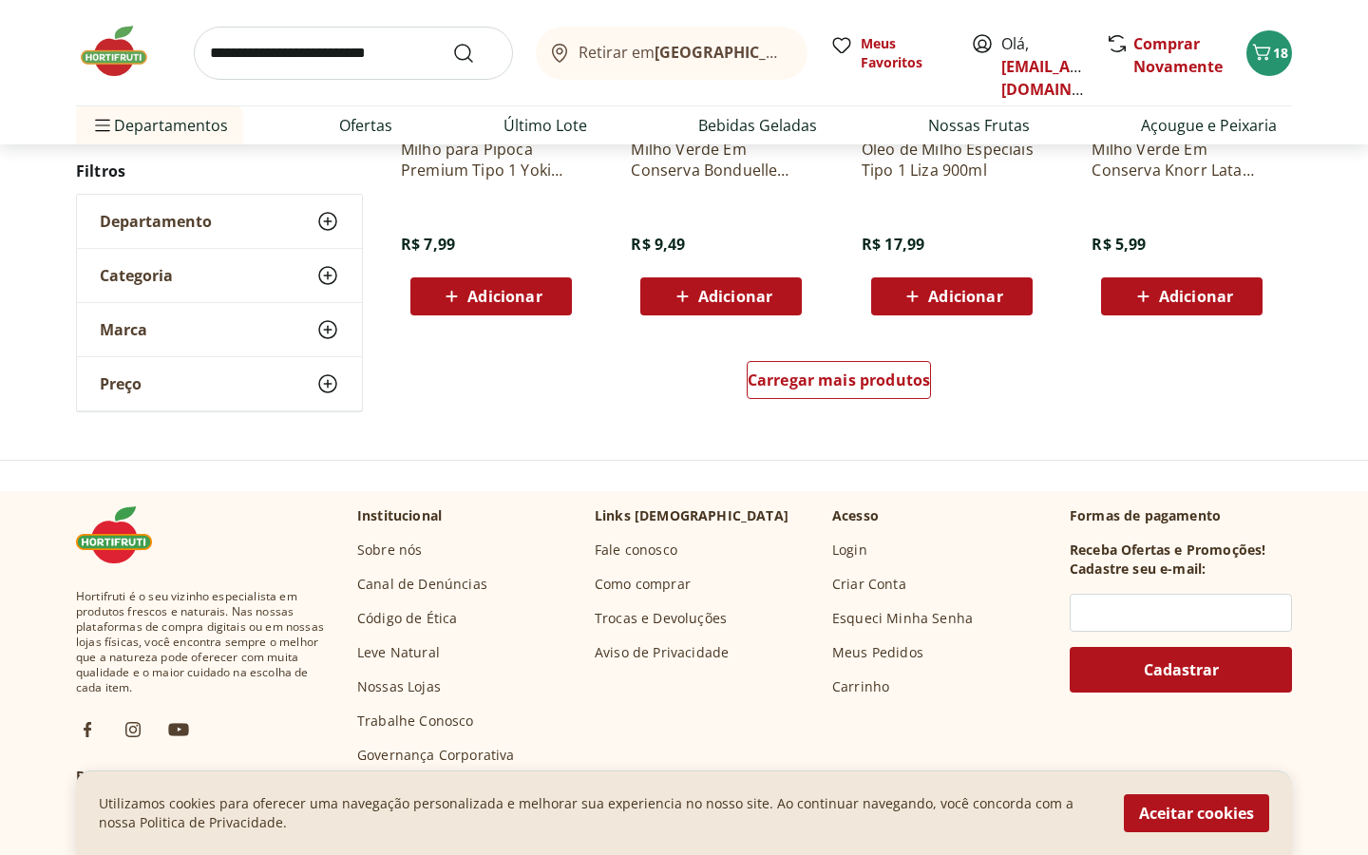
scroll to position [1381, 0]
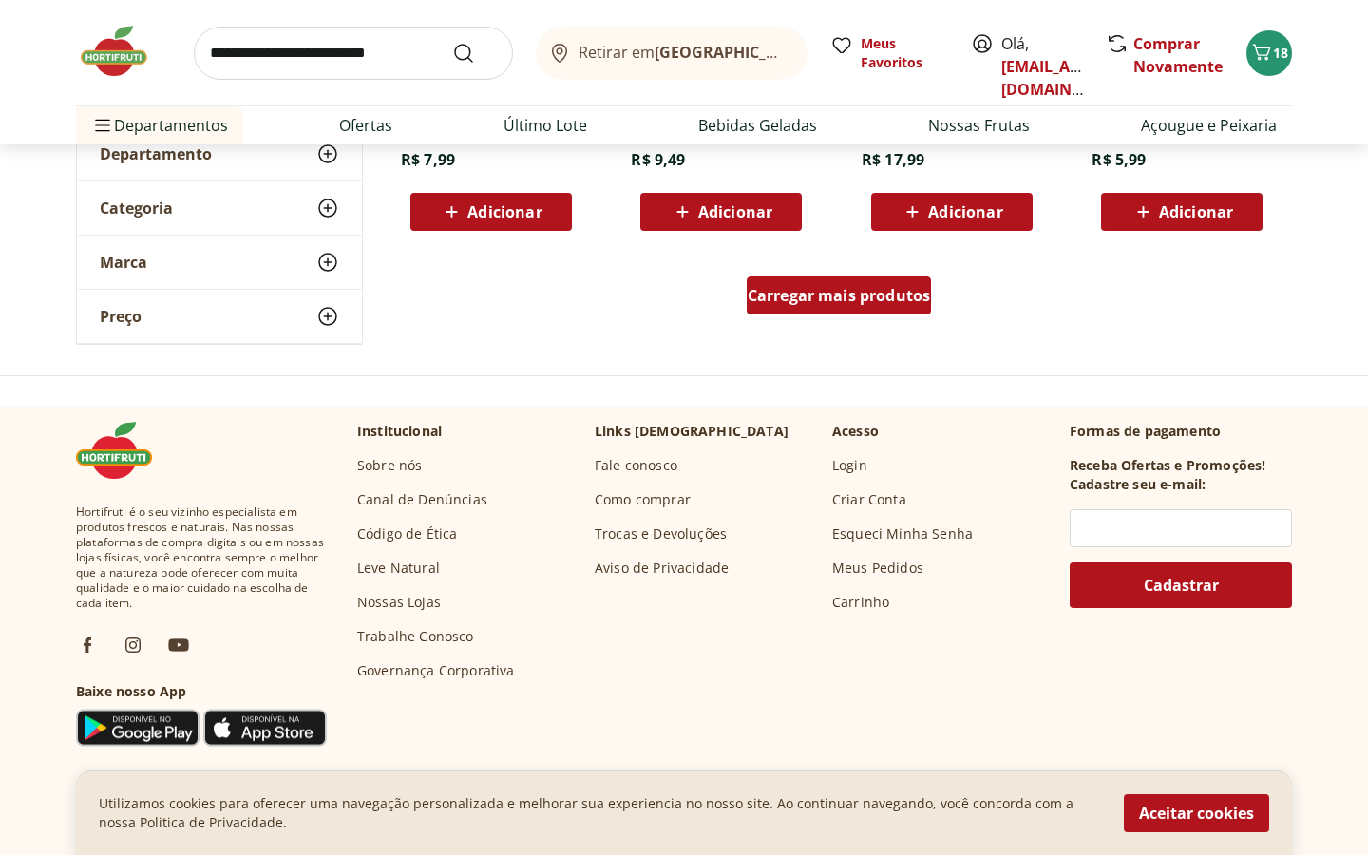
click at [815, 303] on span "Carregar mais produtos" at bounding box center [839, 295] width 183 height 15
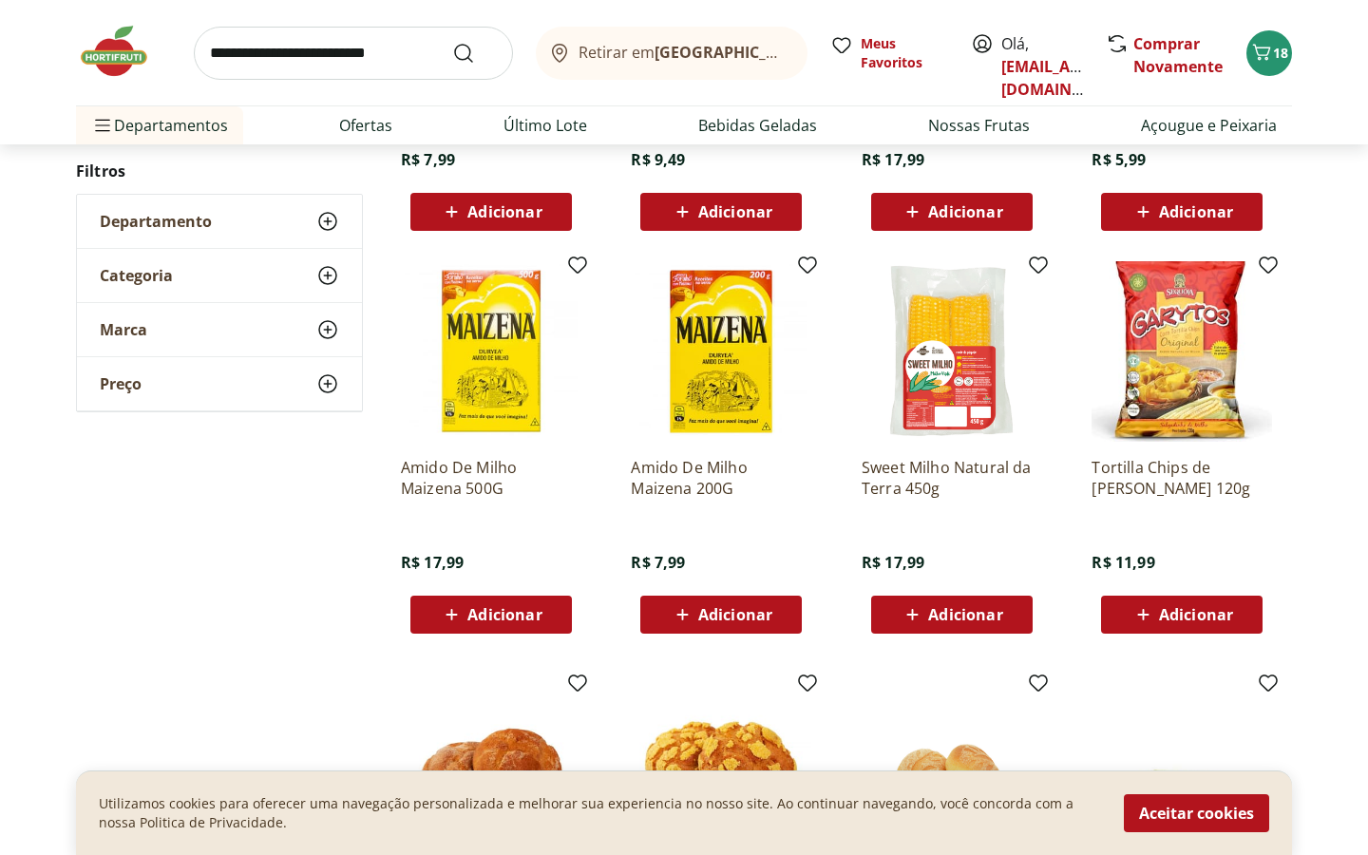
click at [105, 43] on img at bounding box center [123, 51] width 95 height 57
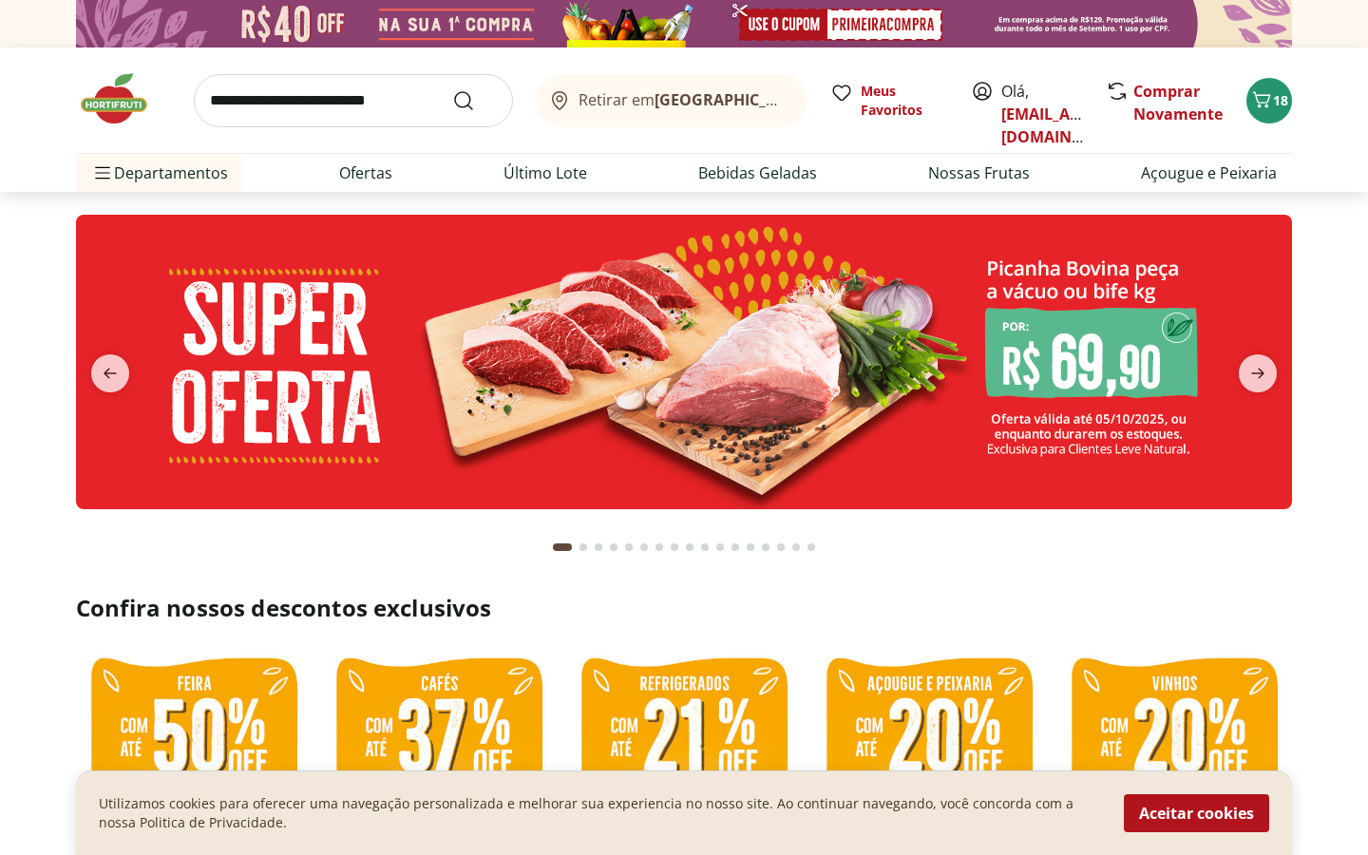
scroll to position [442, 0]
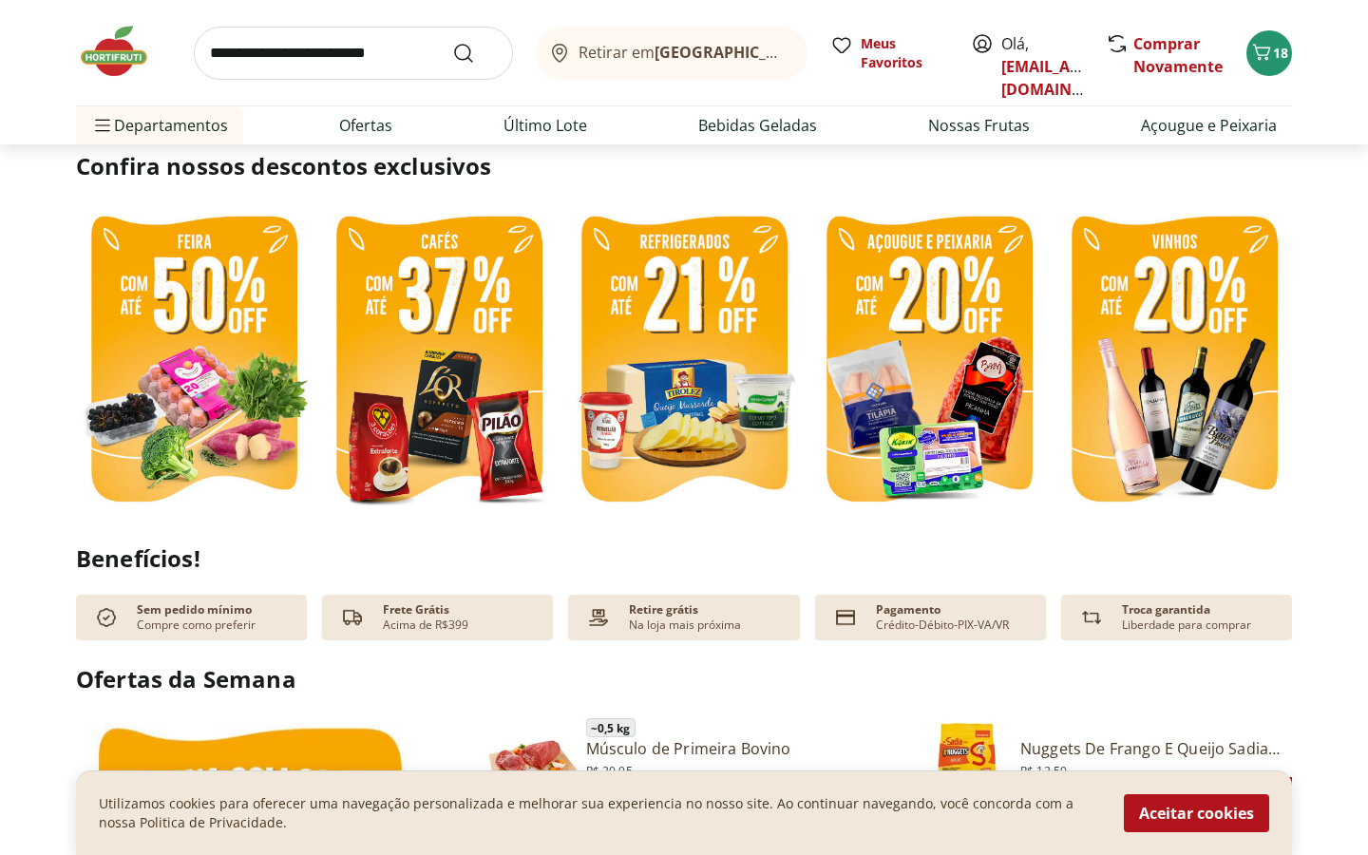
click at [669, 332] on img at bounding box center [684, 361] width 236 height 315
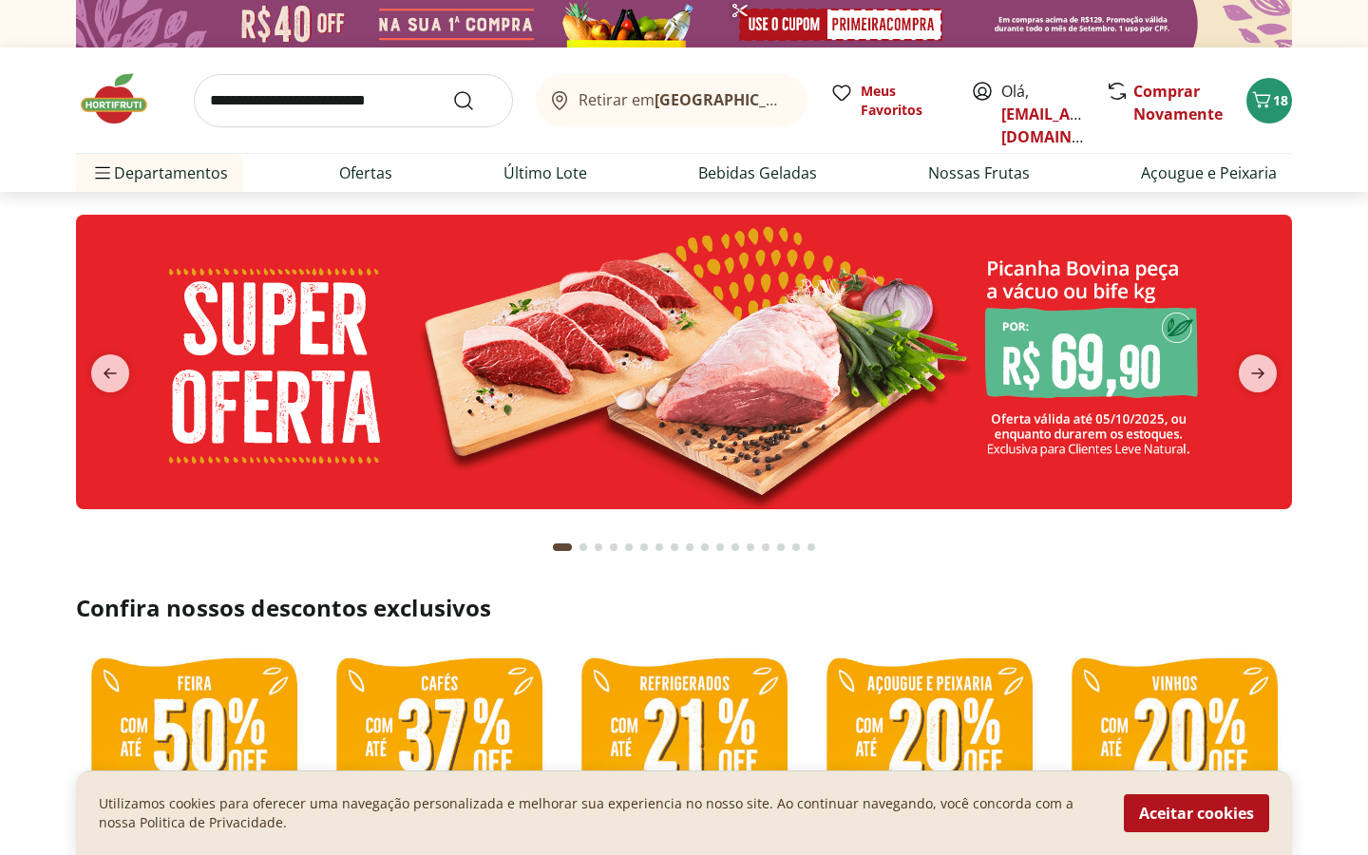
select select "**********"
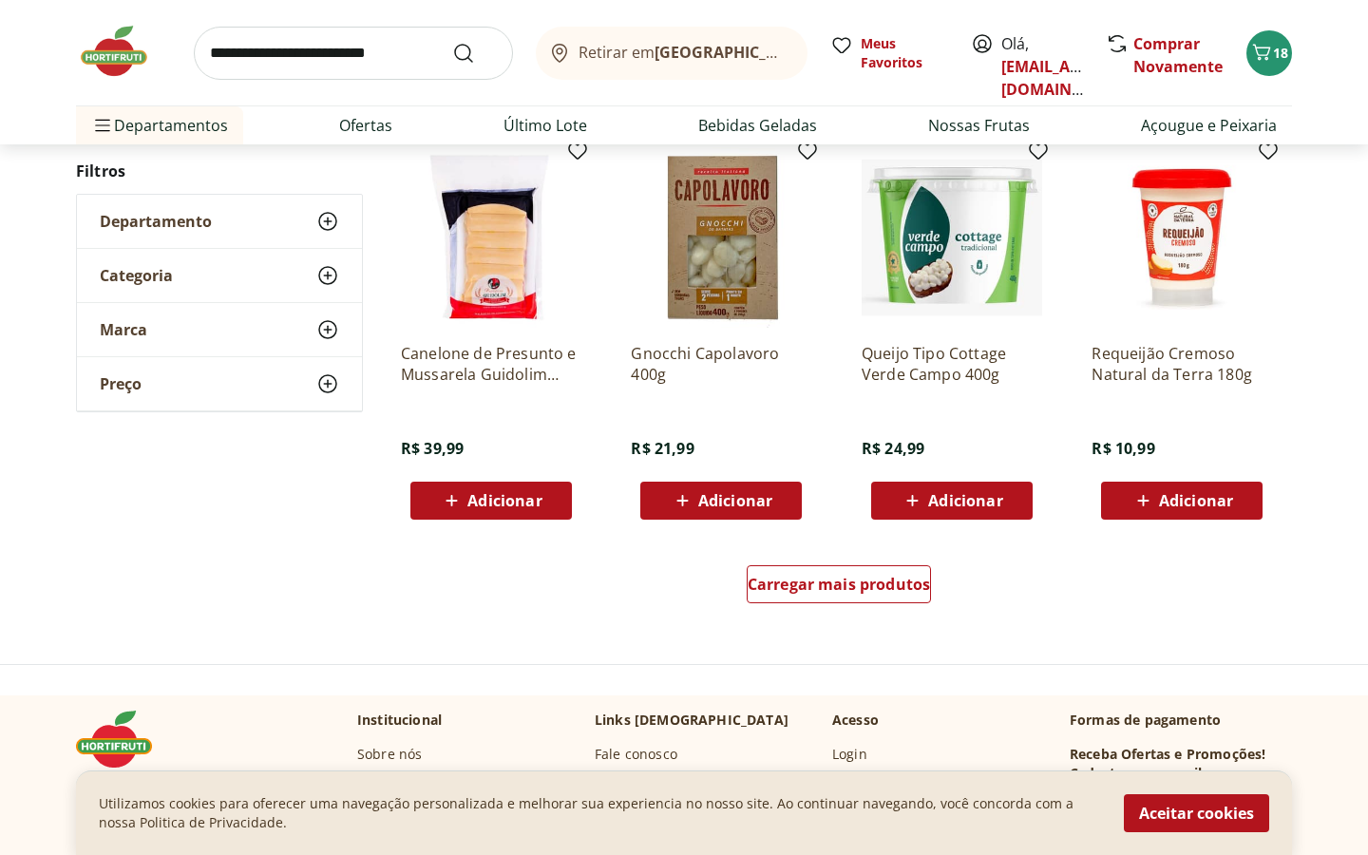
scroll to position [1036, 0]
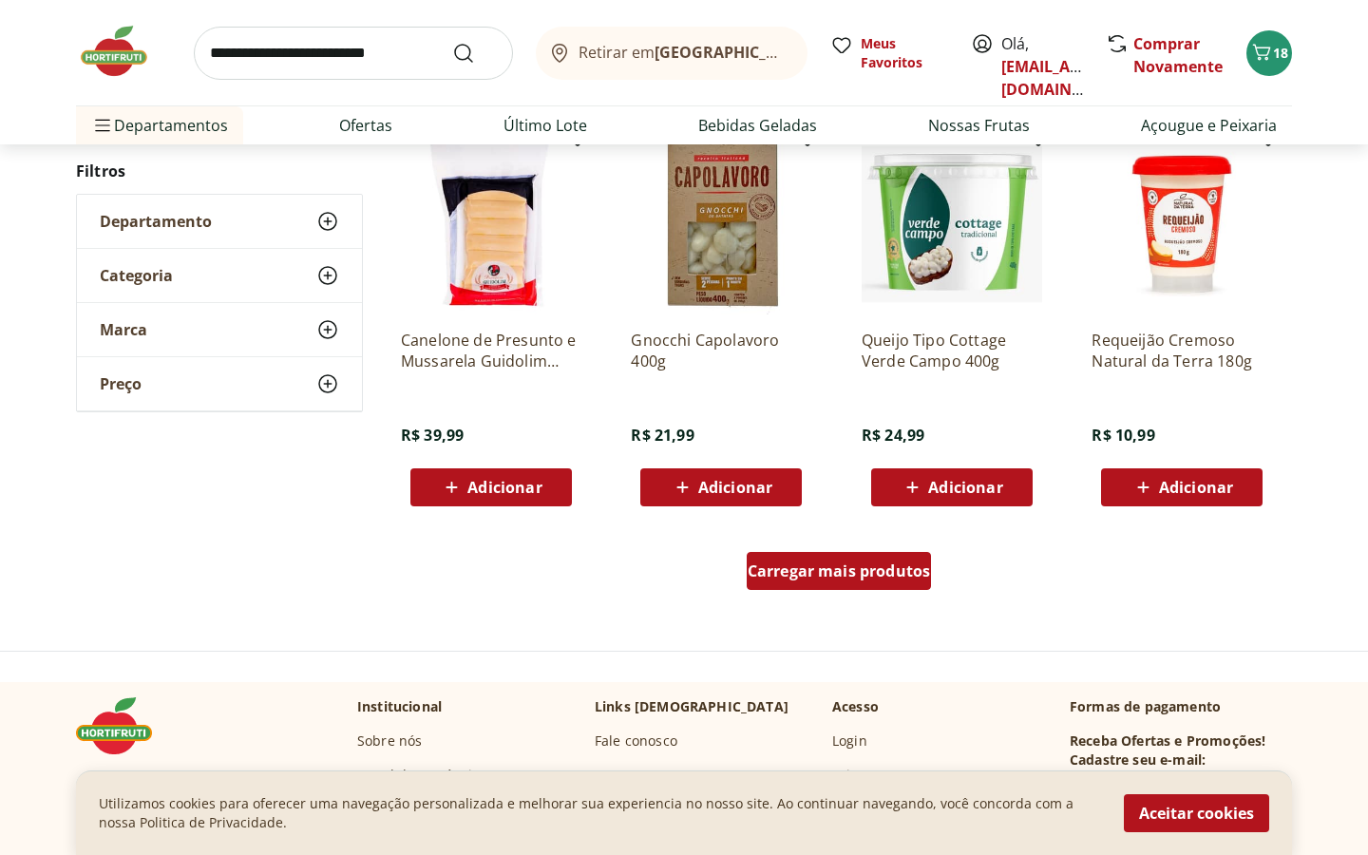
click at [843, 575] on span "Carregar mais produtos" at bounding box center [839, 570] width 183 height 15
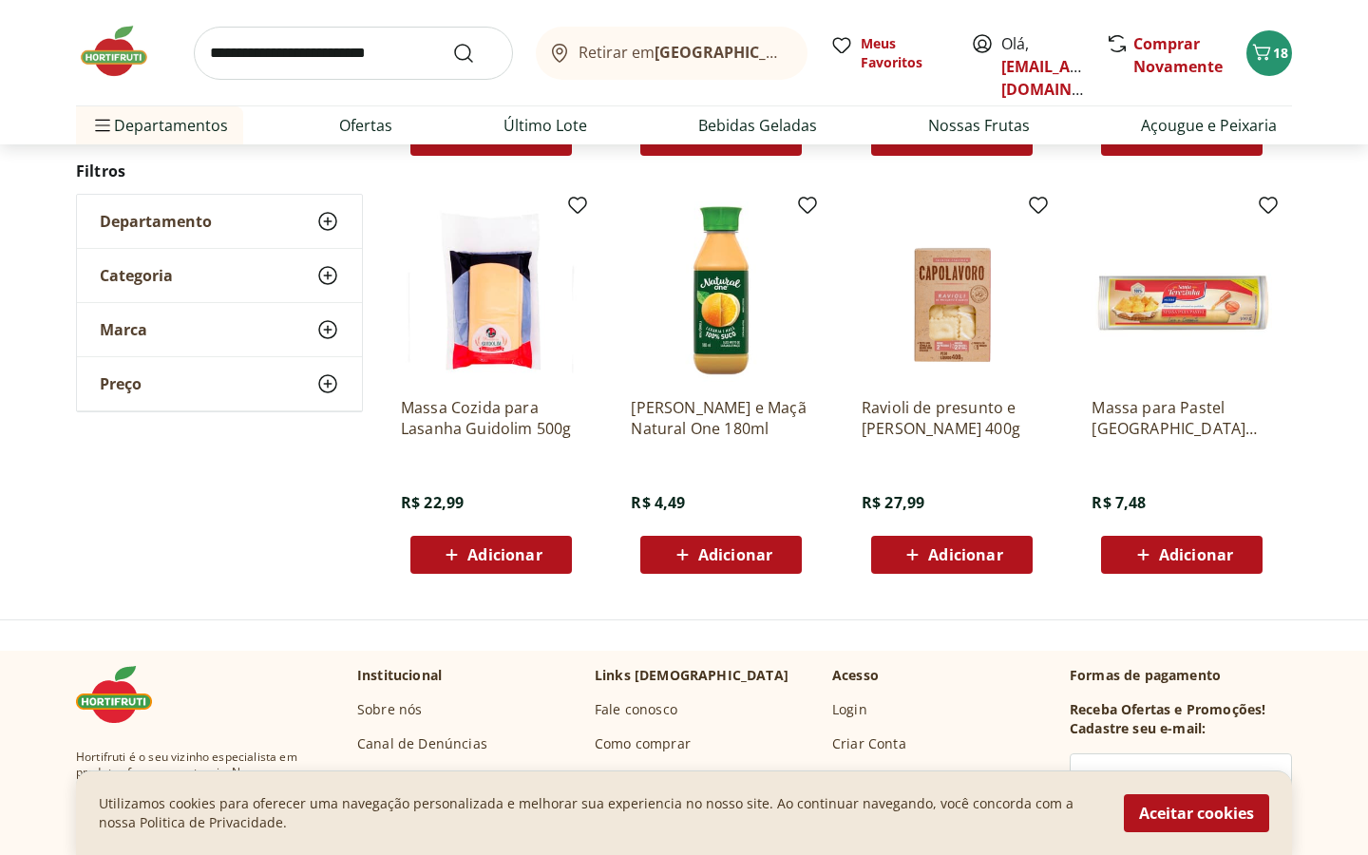
scroll to position [733, 0]
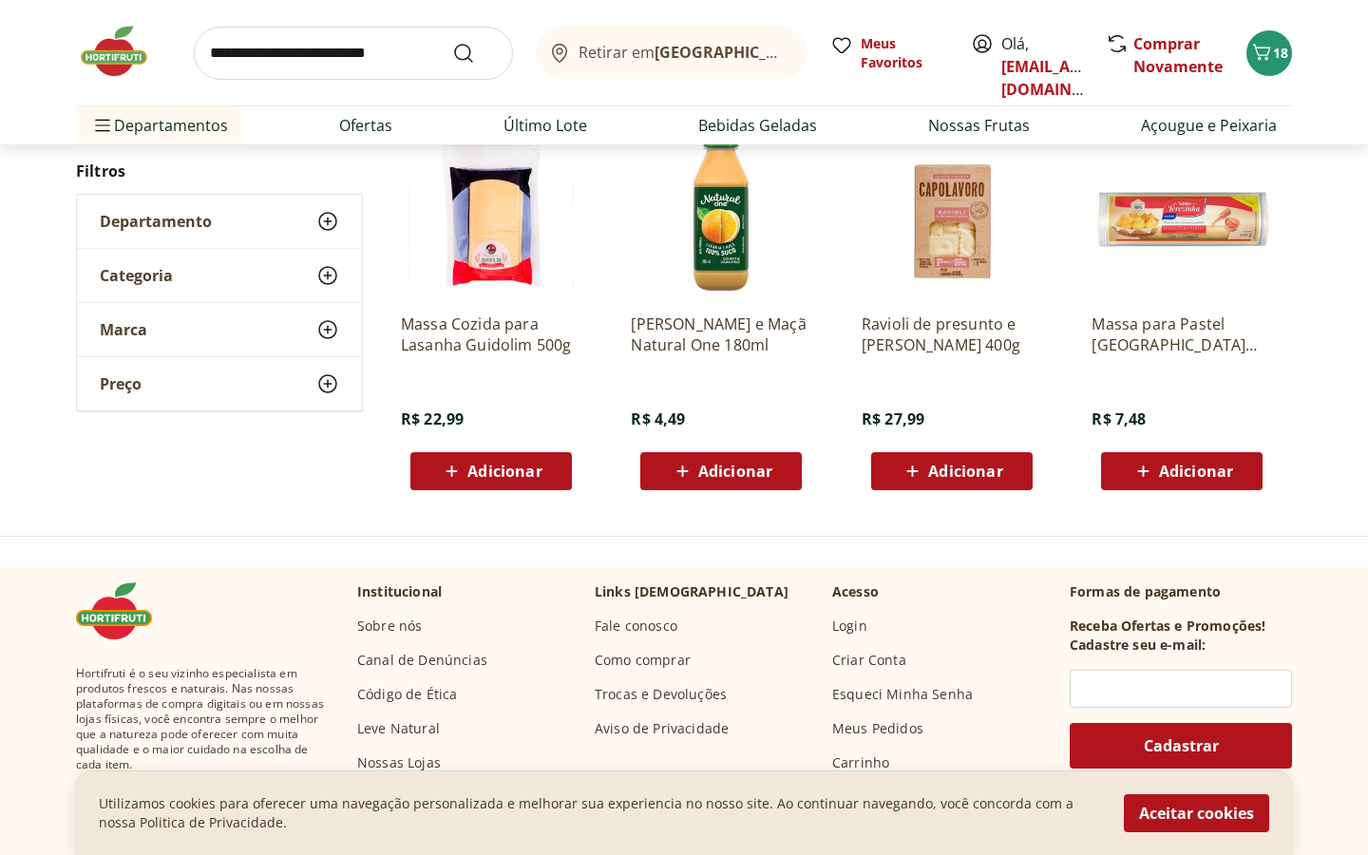
click at [121, 61] on img at bounding box center [123, 51] width 95 height 57
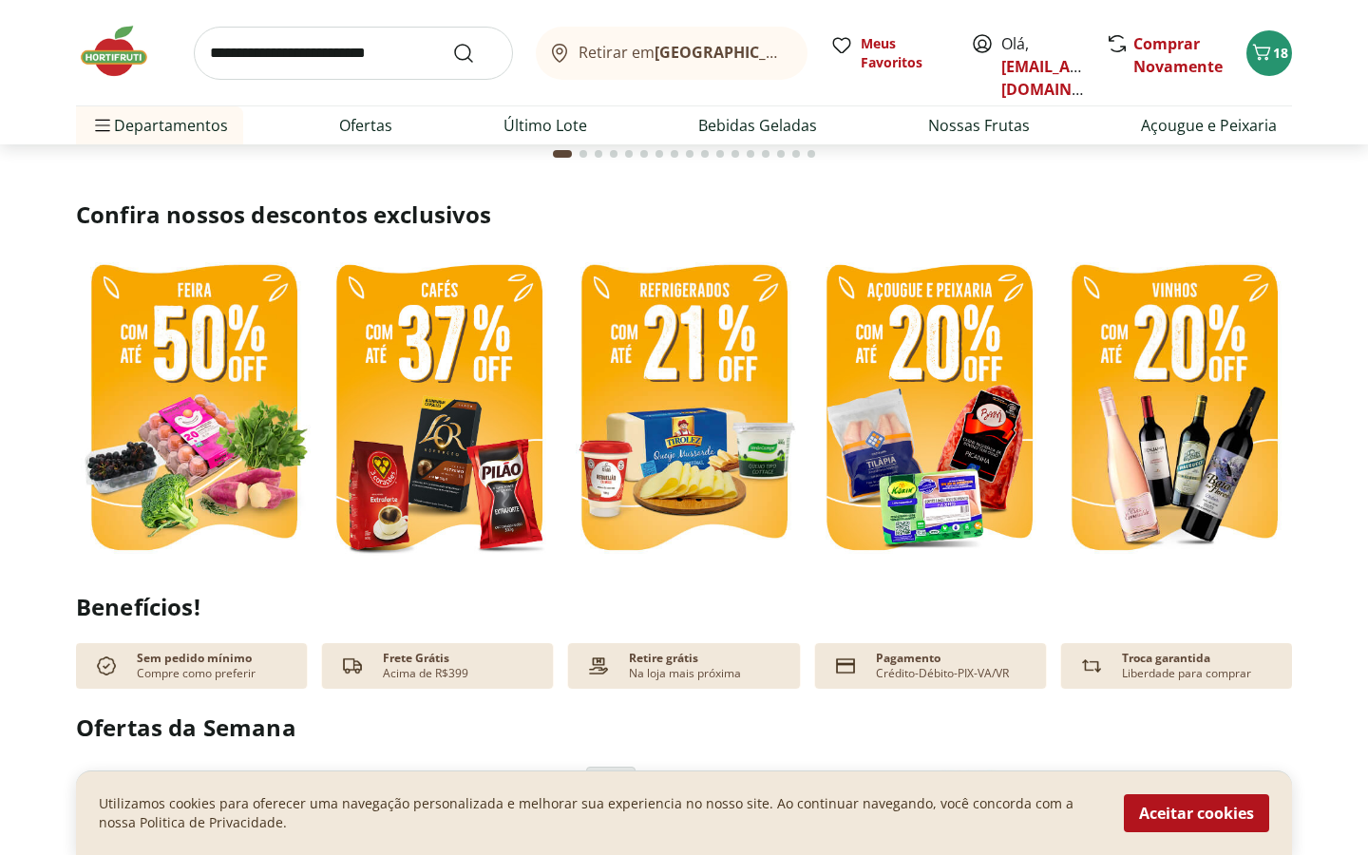
scroll to position [394, 0]
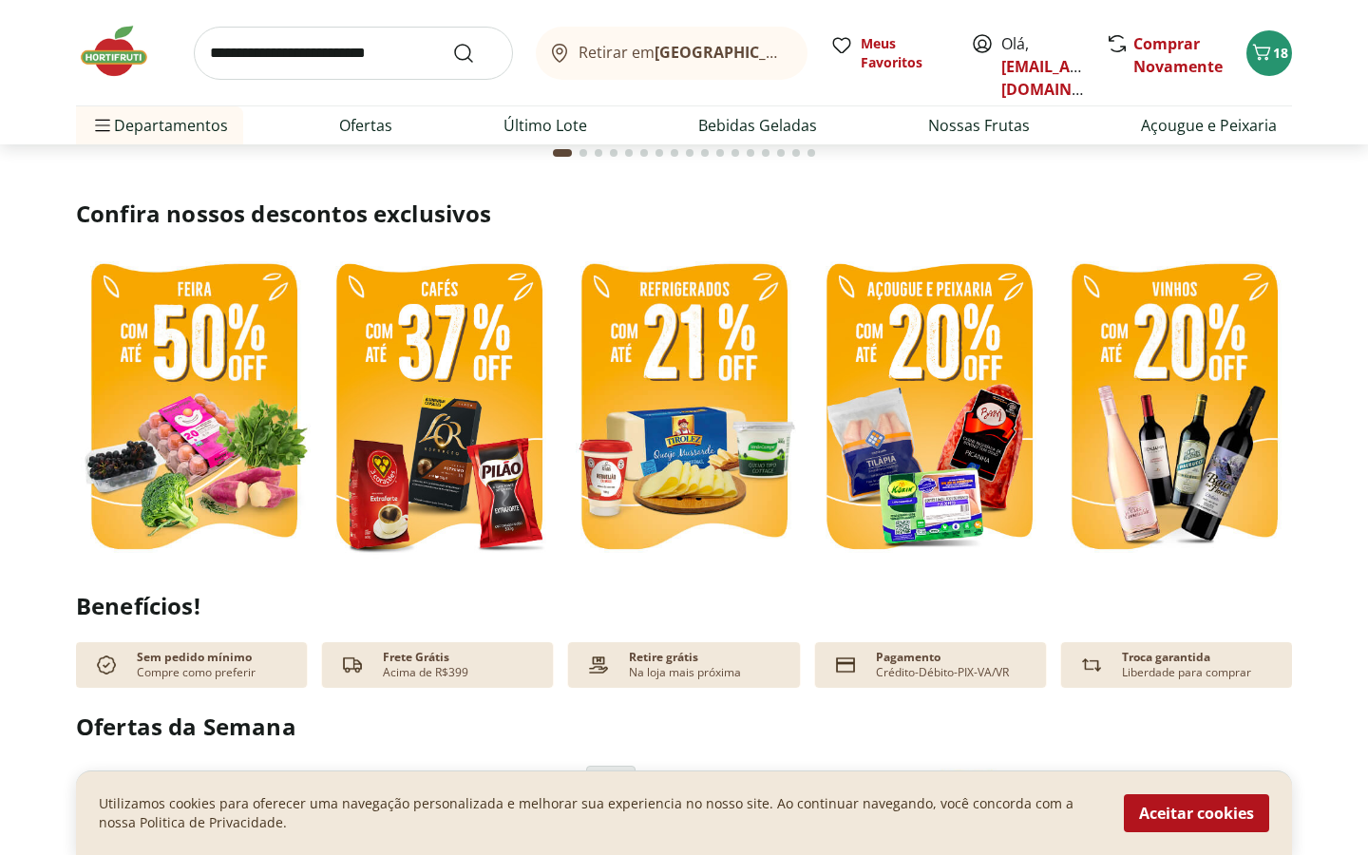
click at [1178, 417] on img at bounding box center [1175, 409] width 236 height 315
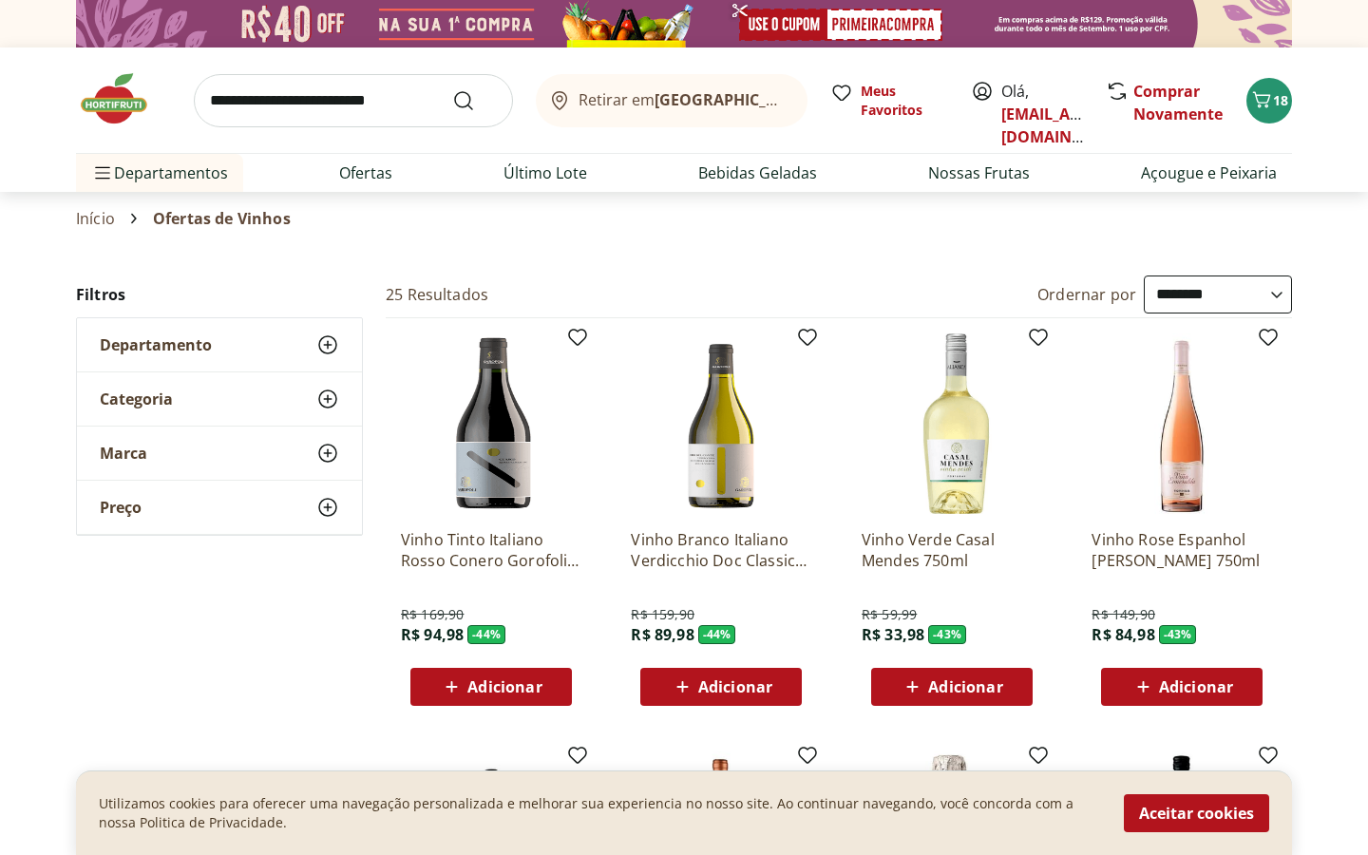
click at [1187, 302] on select "**********" at bounding box center [1218, 295] width 148 height 38
select select "*********"
click at [1144, 276] on select "**********" at bounding box center [1218, 295] width 148 height 38
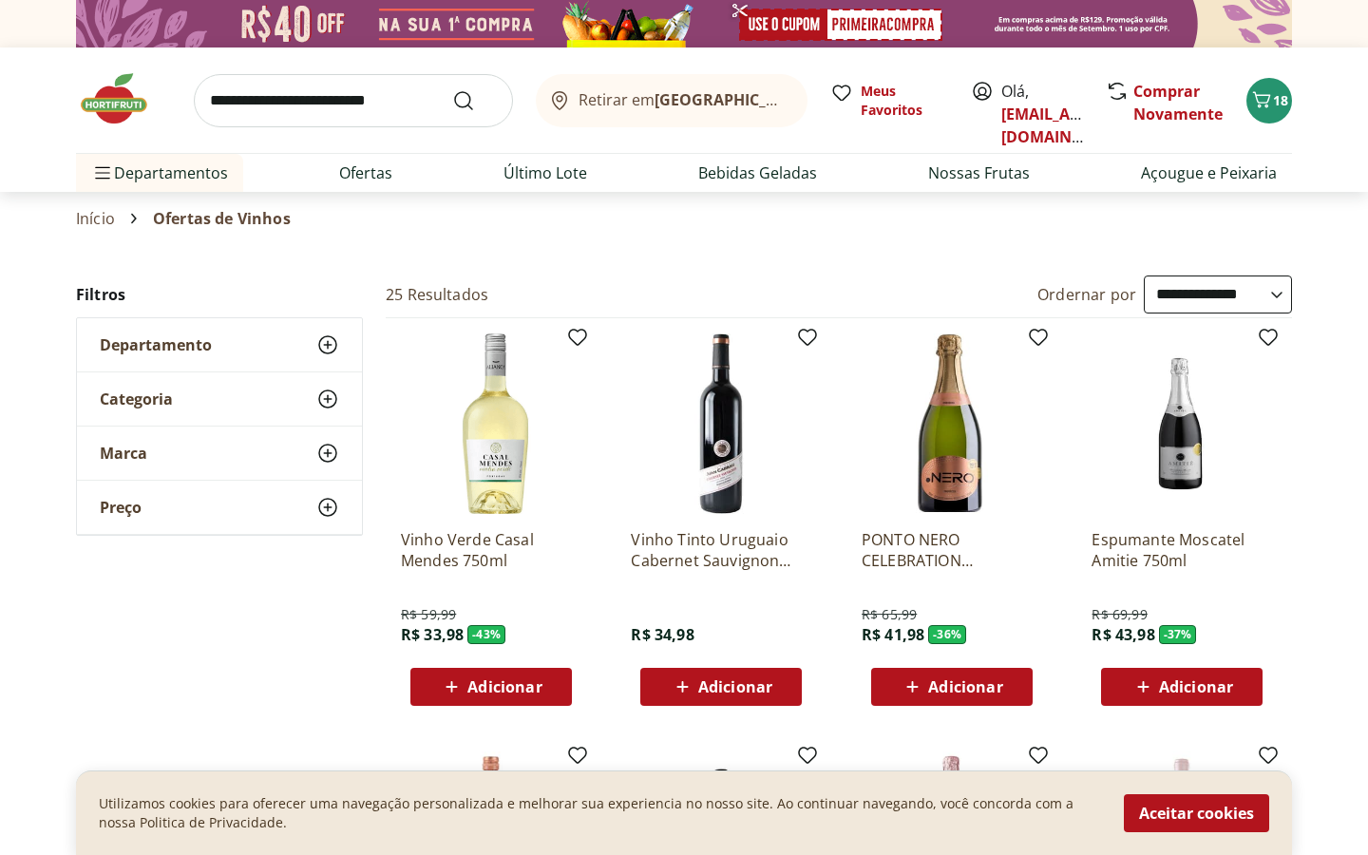
click at [124, 112] on img at bounding box center [123, 98] width 95 height 57
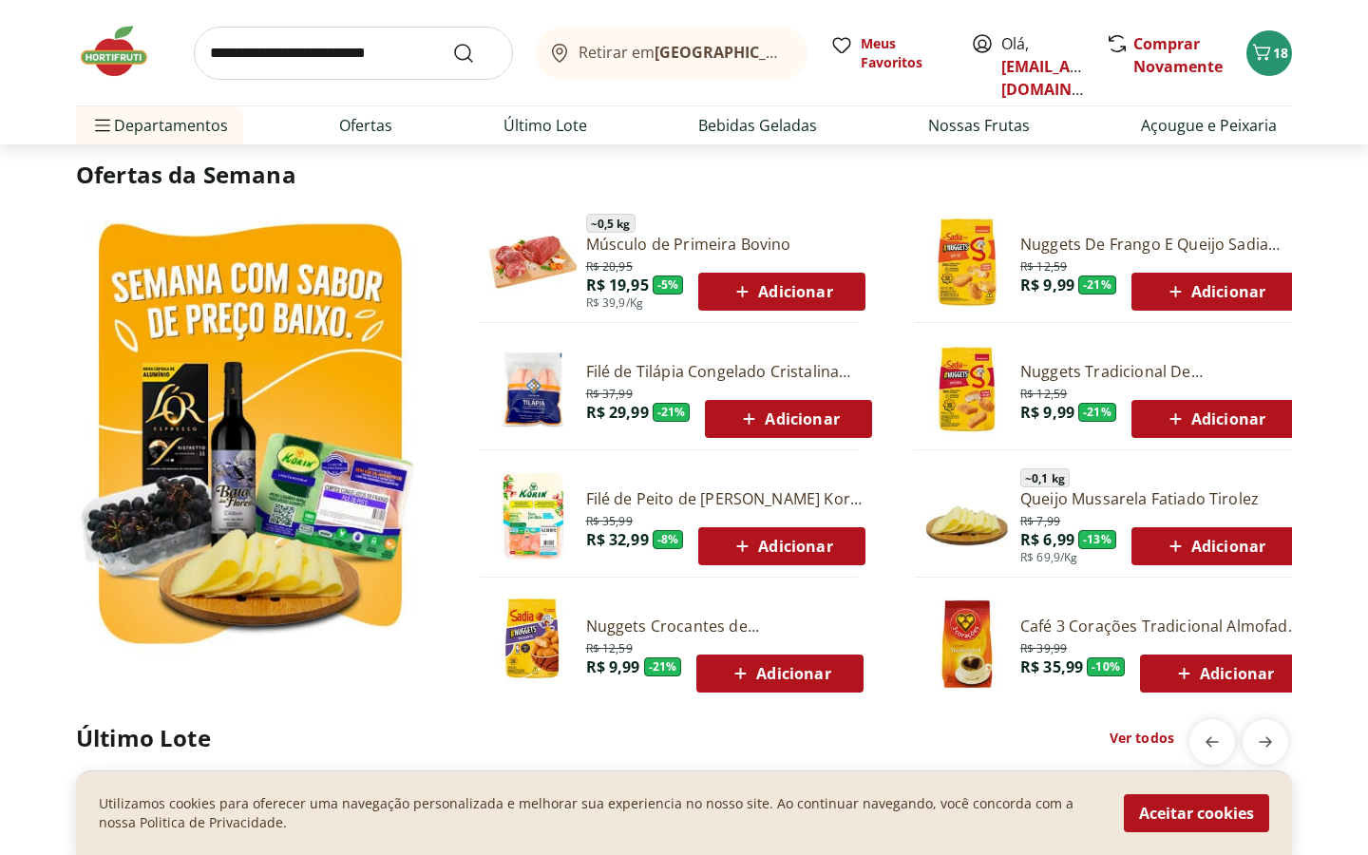
scroll to position [947, 0]
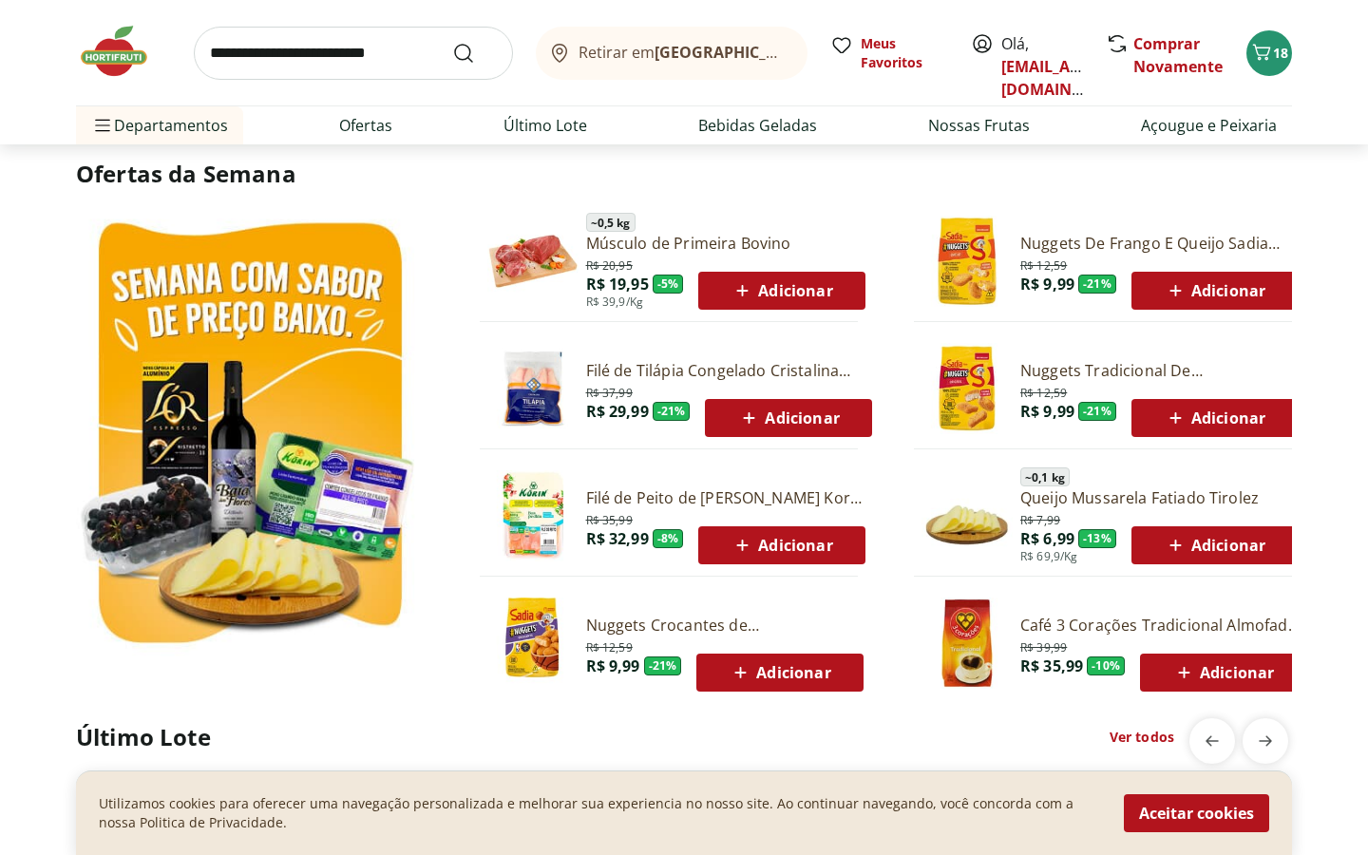
click at [403, 55] on input "search" at bounding box center [353, 53] width 319 height 53
type input "******"
click at [452, 42] on button "Submit Search" at bounding box center [475, 53] width 46 height 23
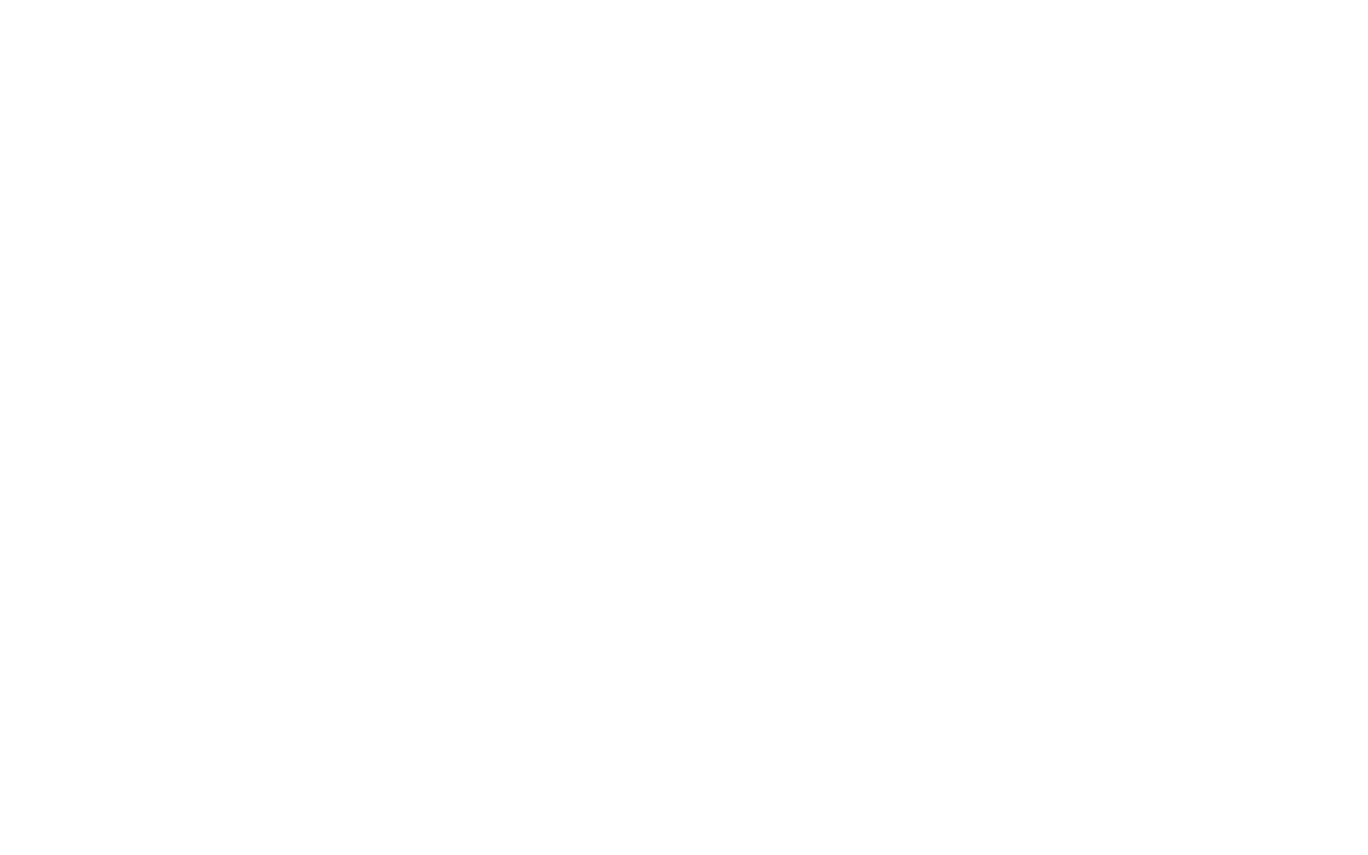
select select "**********"
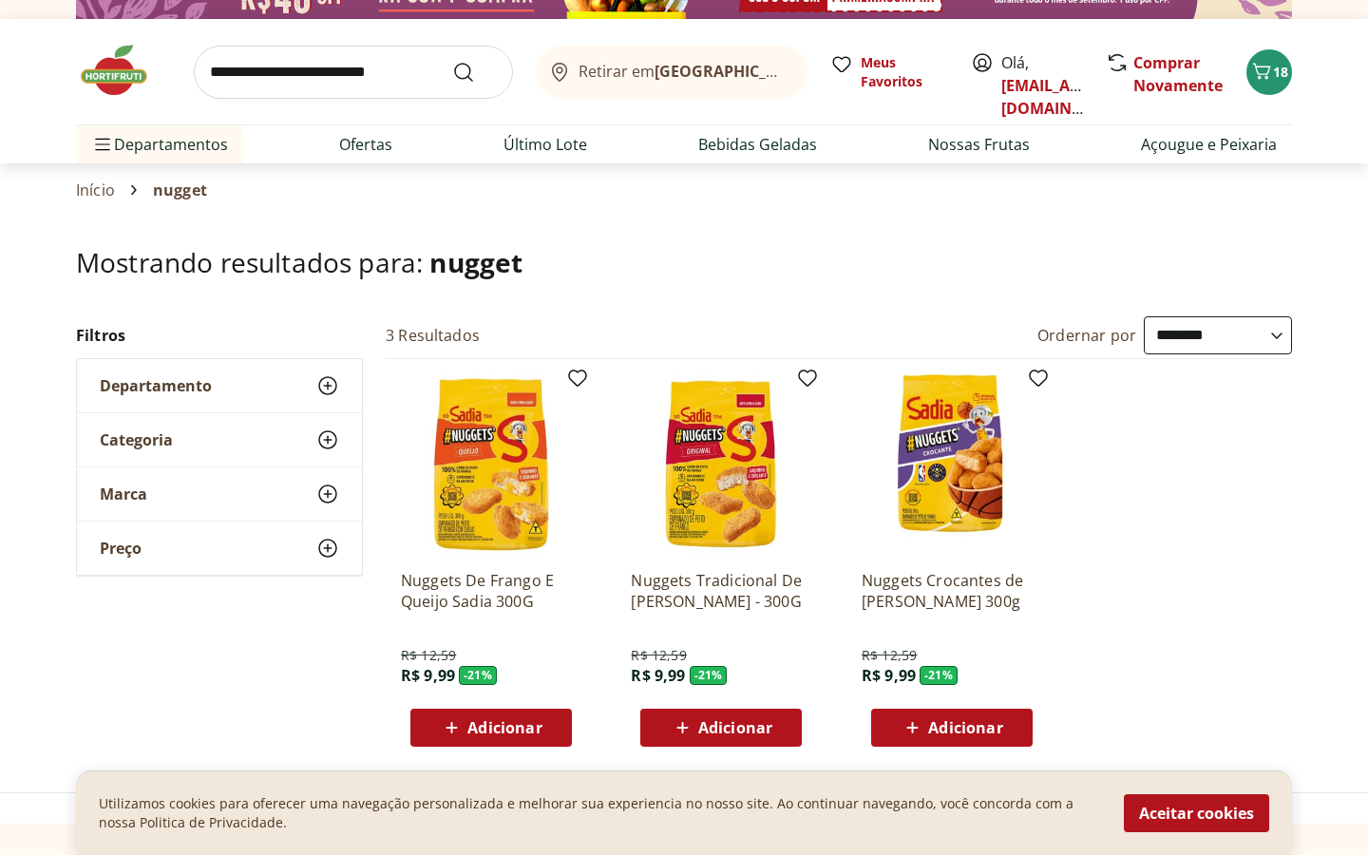
scroll to position [41, 0]
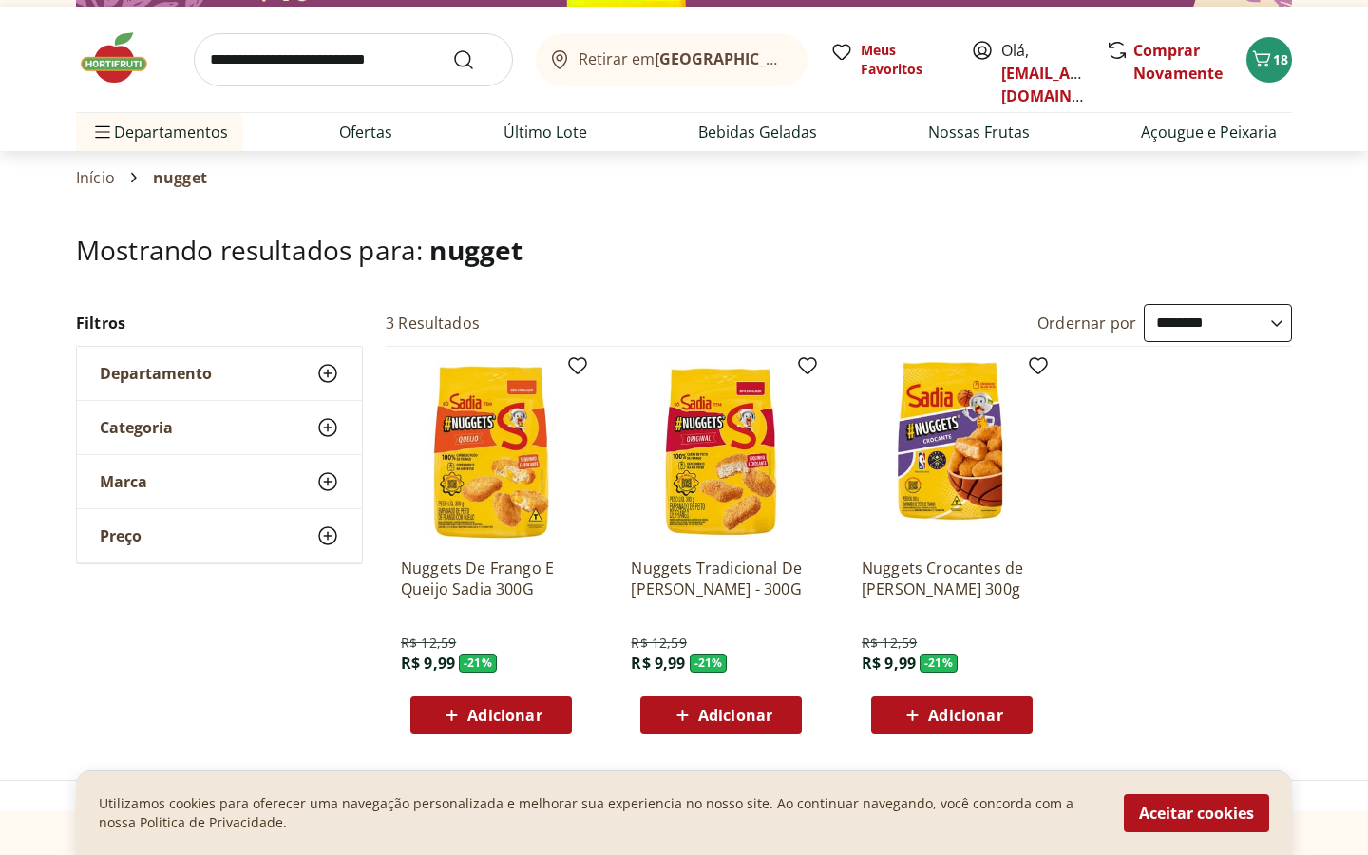
click at [108, 62] on img at bounding box center [123, 57] width 95 height 57
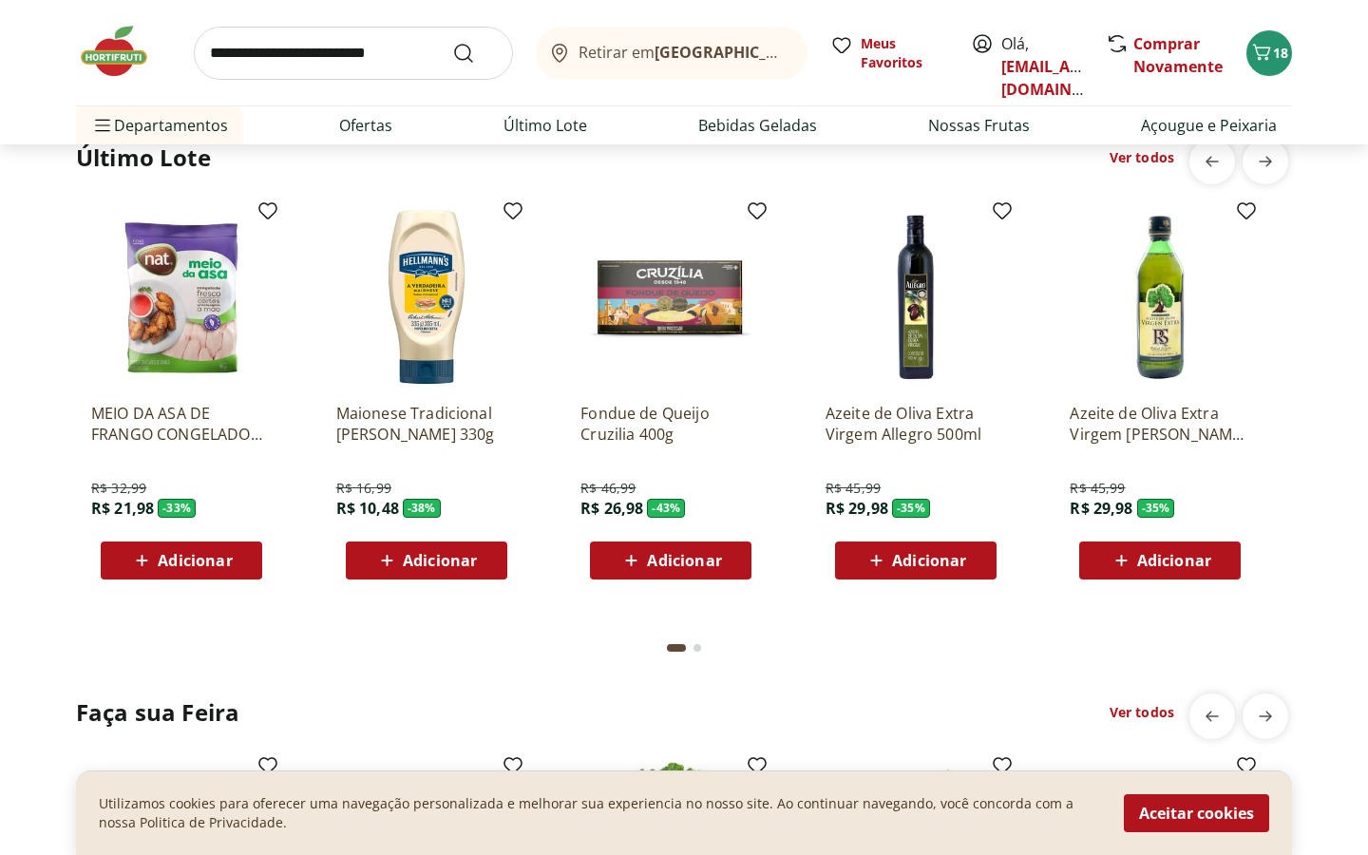
scroll to position [1531, 0]
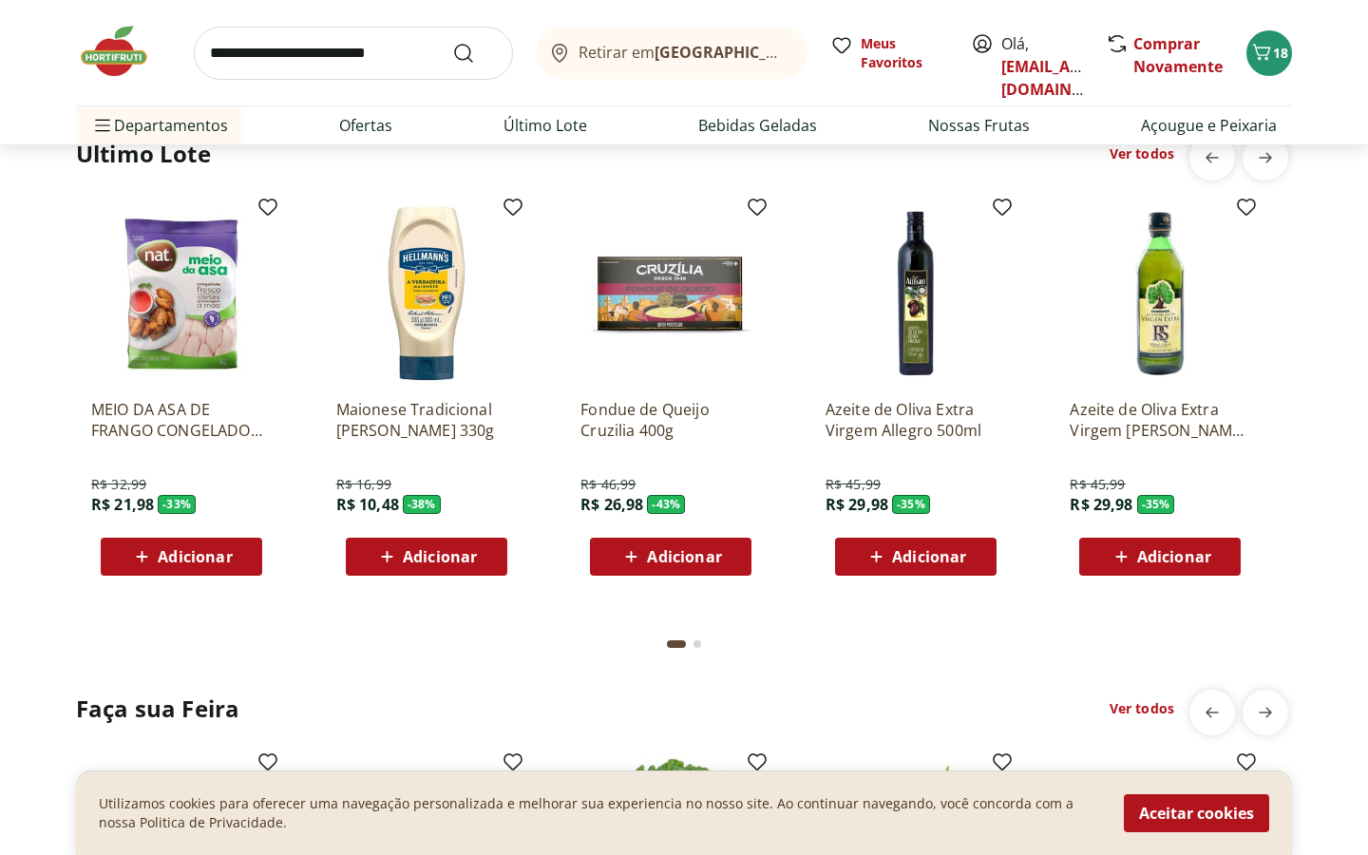
click at [697, 641] on div "Go to page 2 from fs-carousel" at bounding box center [698, 644] width 8 height 8
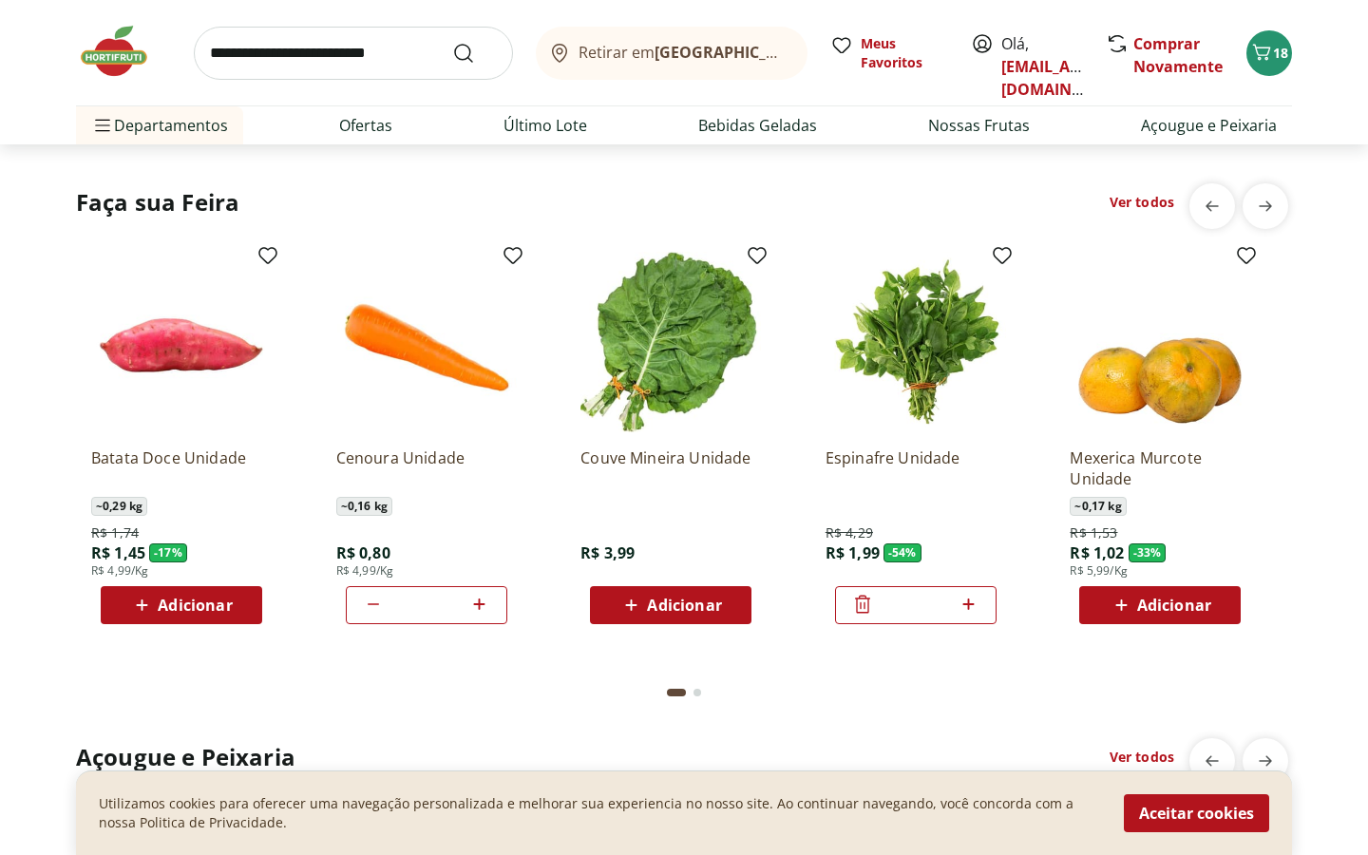
scroll to position [2035, 0]
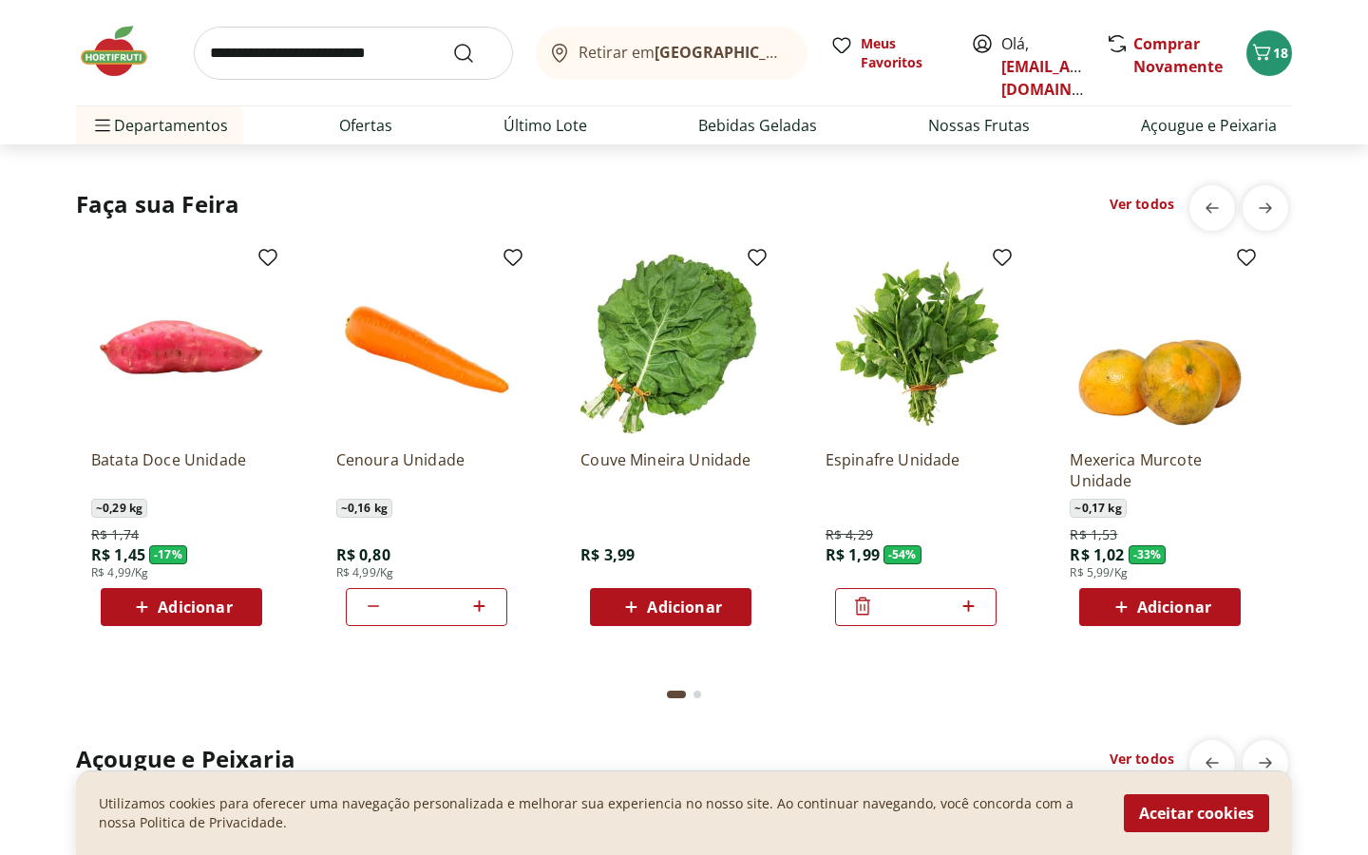
click at [696, 692] on div "Go to page 2 from fs-carousel" at bounding box center [698, 695] width 8 height 8
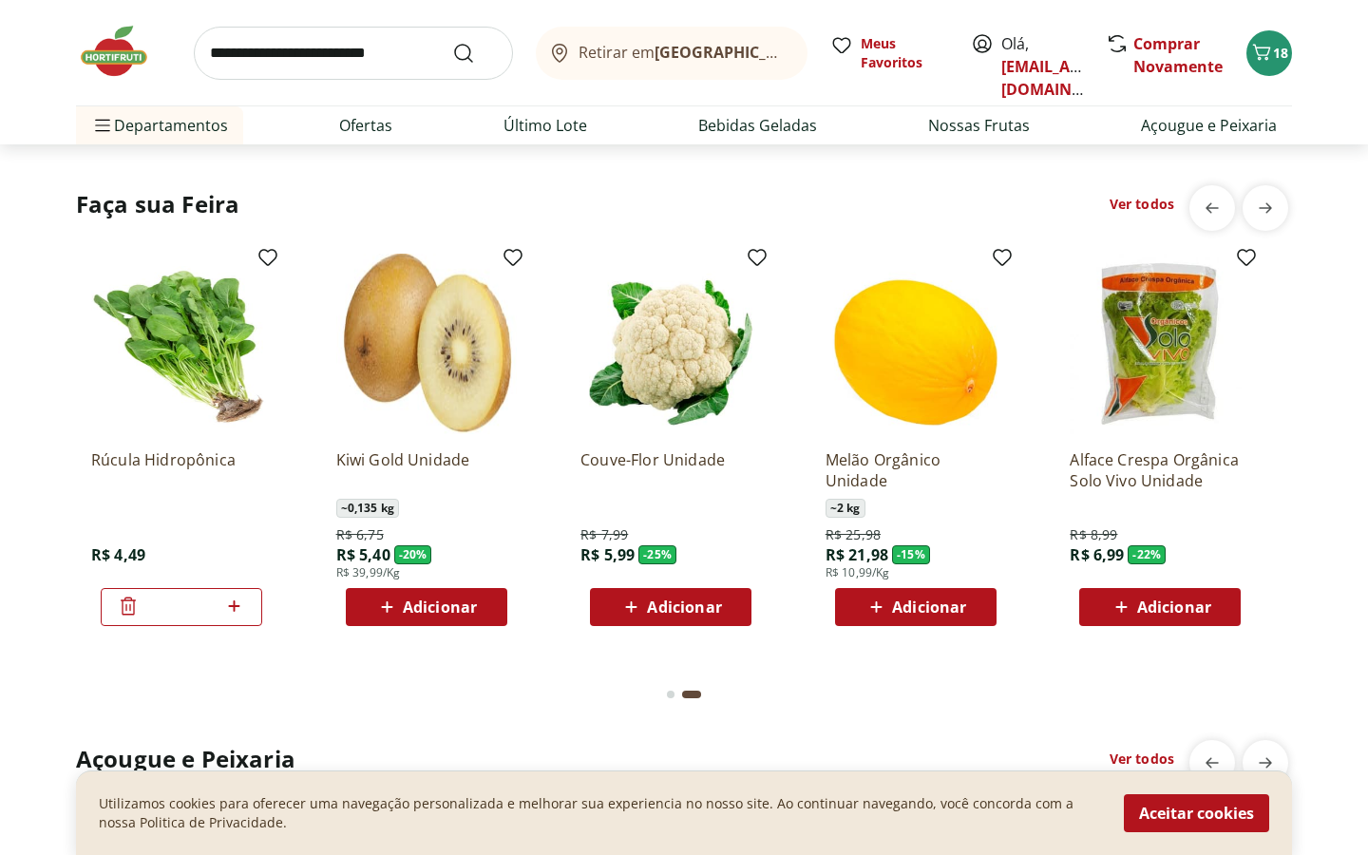
click at [677, 692] on button "Go to page 1 from fs-carousel" at bounding box center [670, 695] width 15 height 46
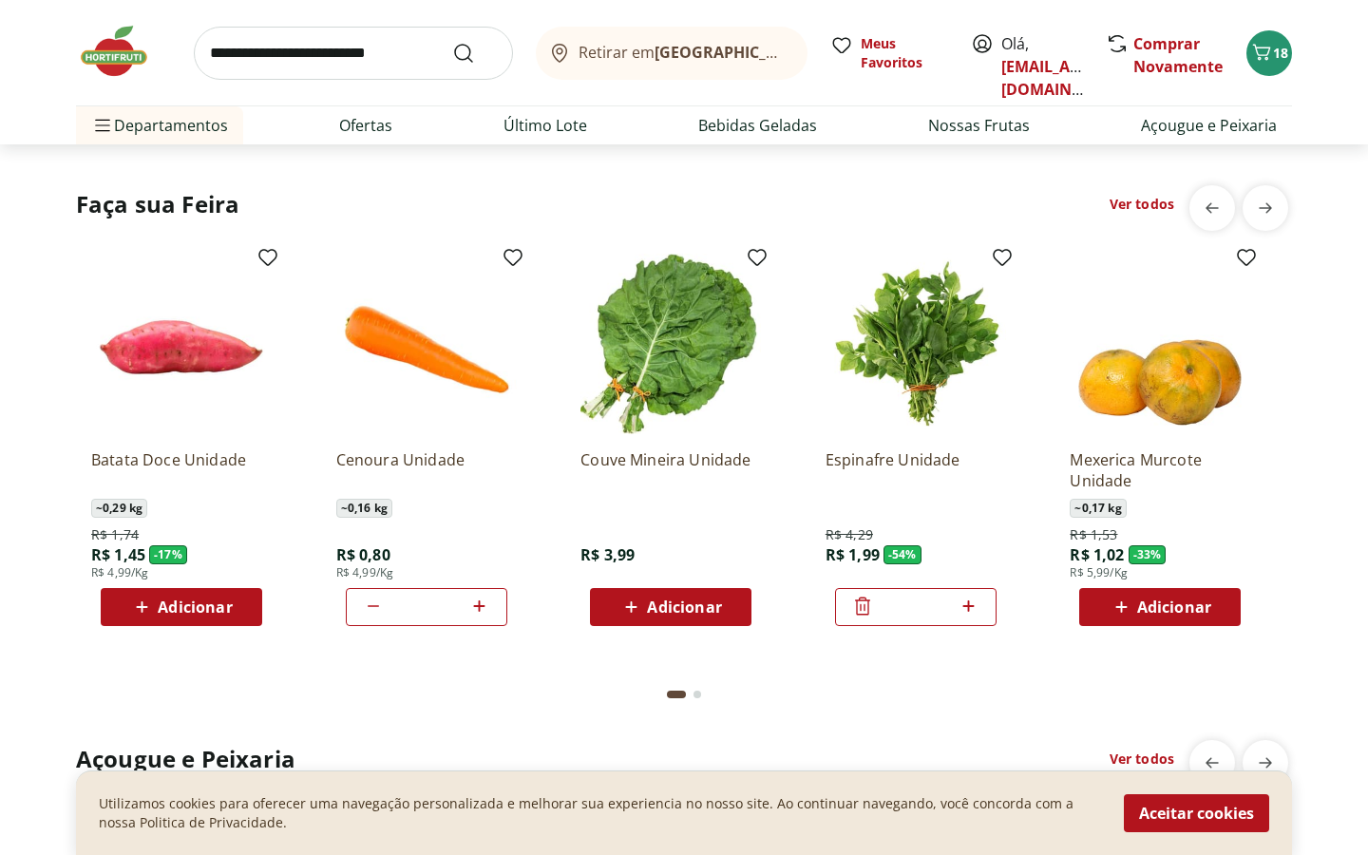
scroll to position [0, 0]
click at [227, 609] on span "Adicionar" at bounding box center [195, 607] width 74 height 15
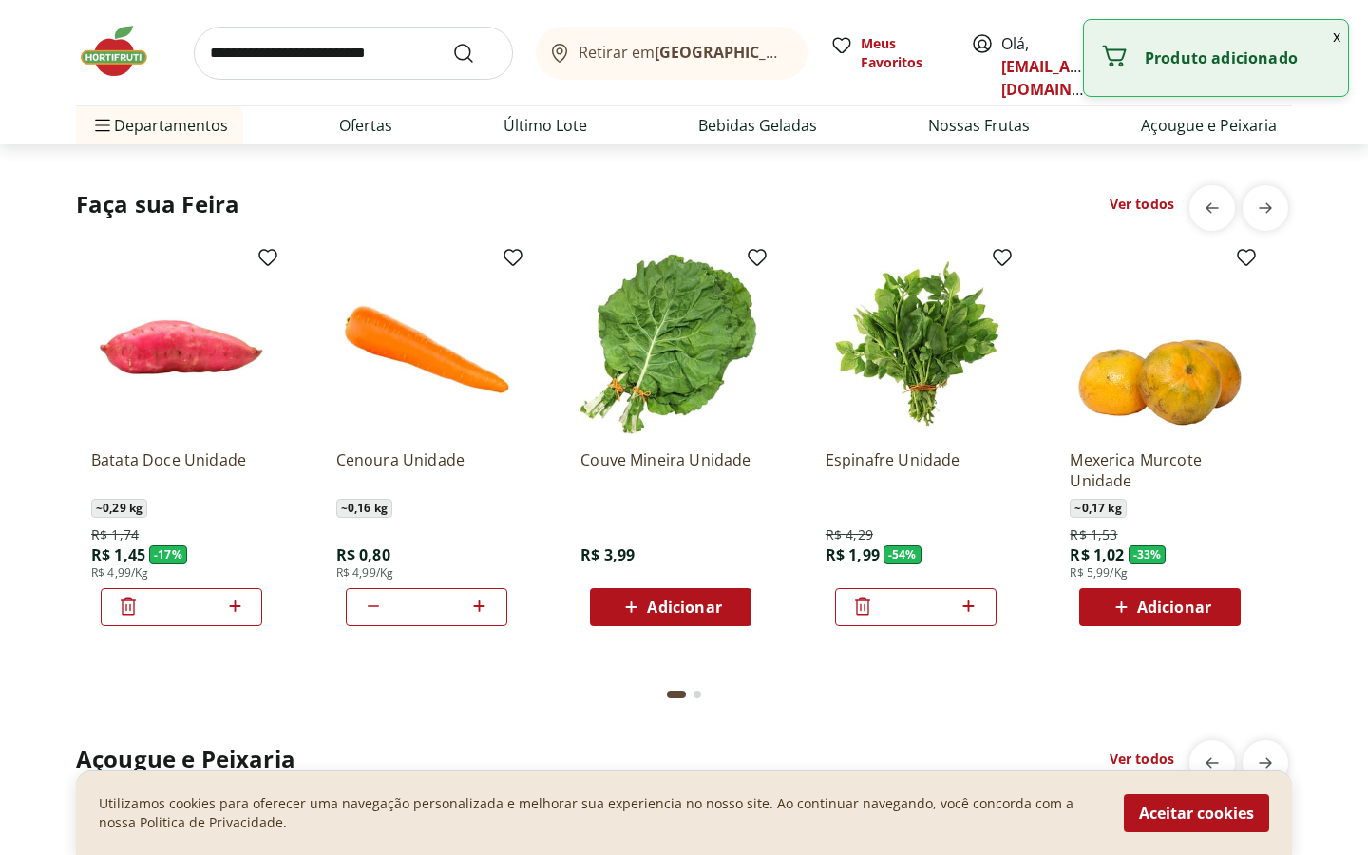
click at [128, 601] on icon at bounding box center [128, 606] width 15 height 18
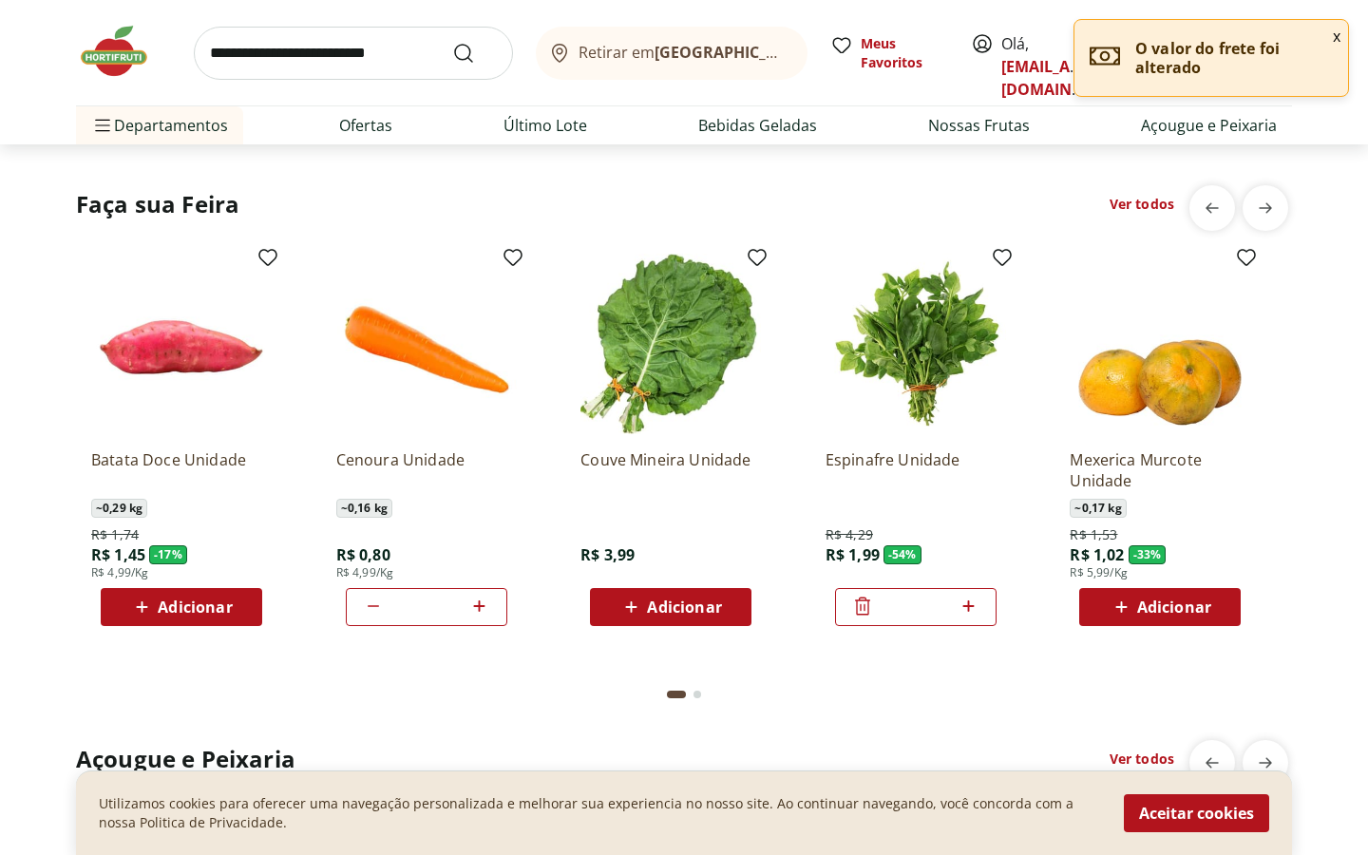
click at [697, 695] on div "Go to page 2 from fs-carousel" at bounding box center [698, 695] width 8 height 8
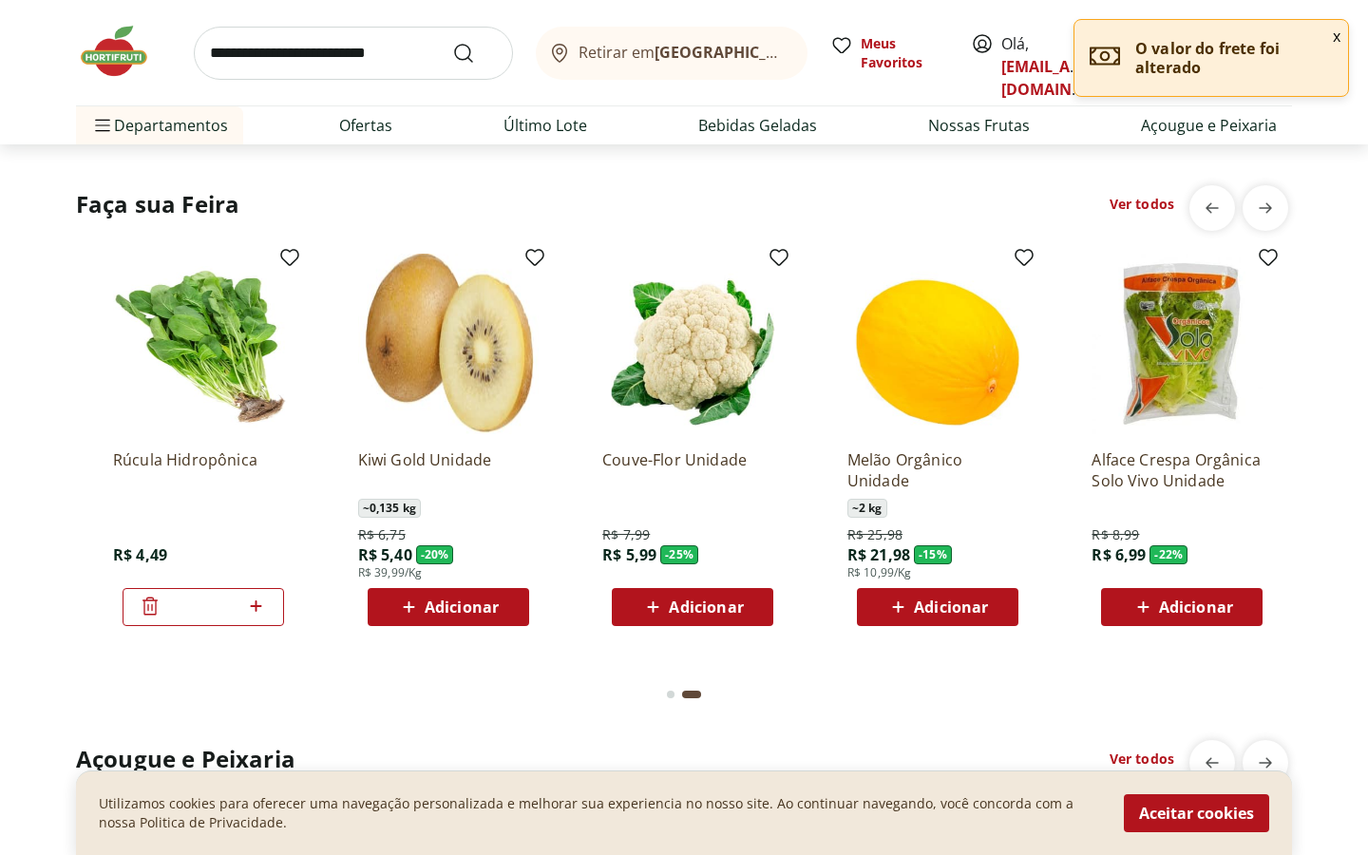
scroll to position [0, 1224]
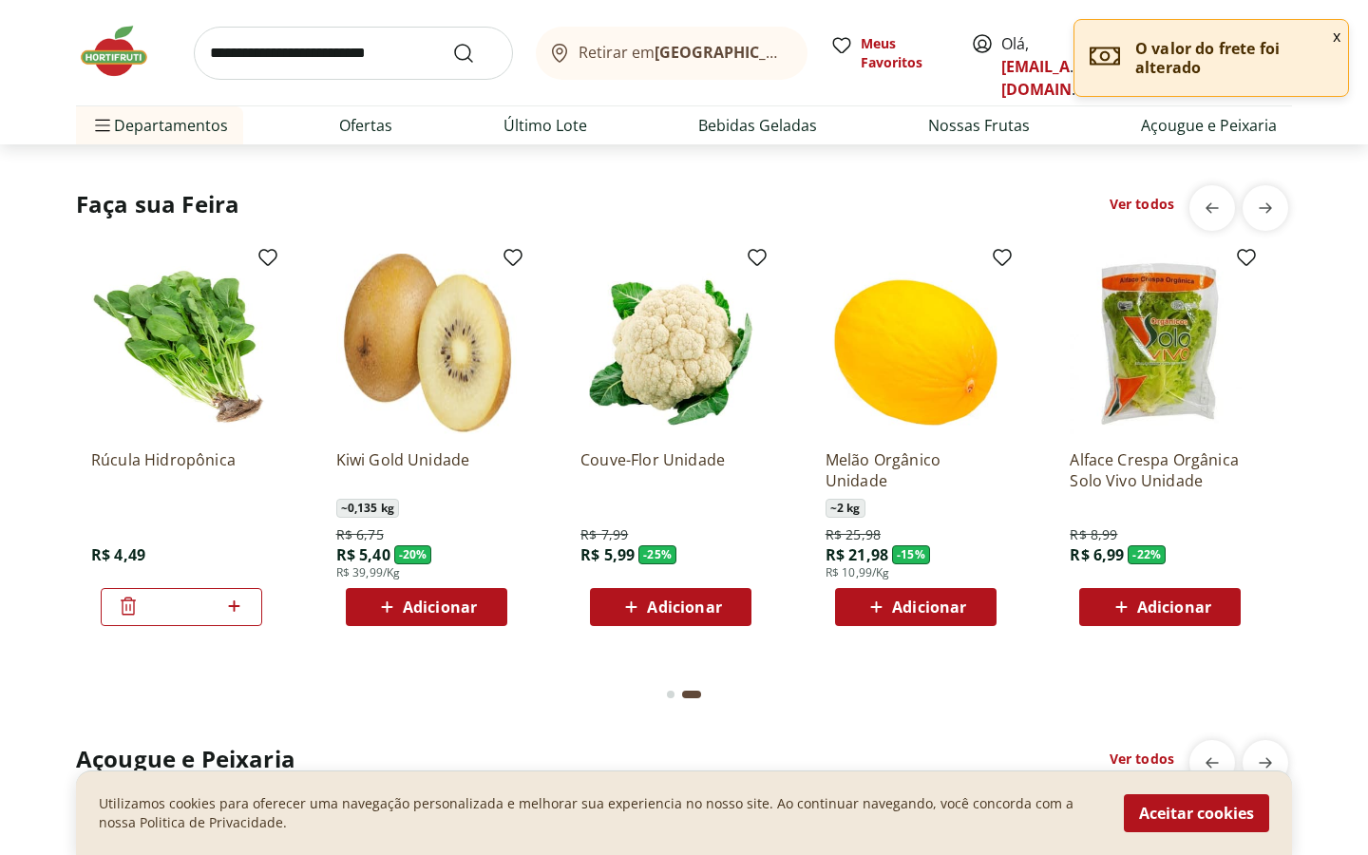
click at [677, 701] on button "Go to page 1 from fs-carousel" at bounding box center [670, 695] width 15 height 46
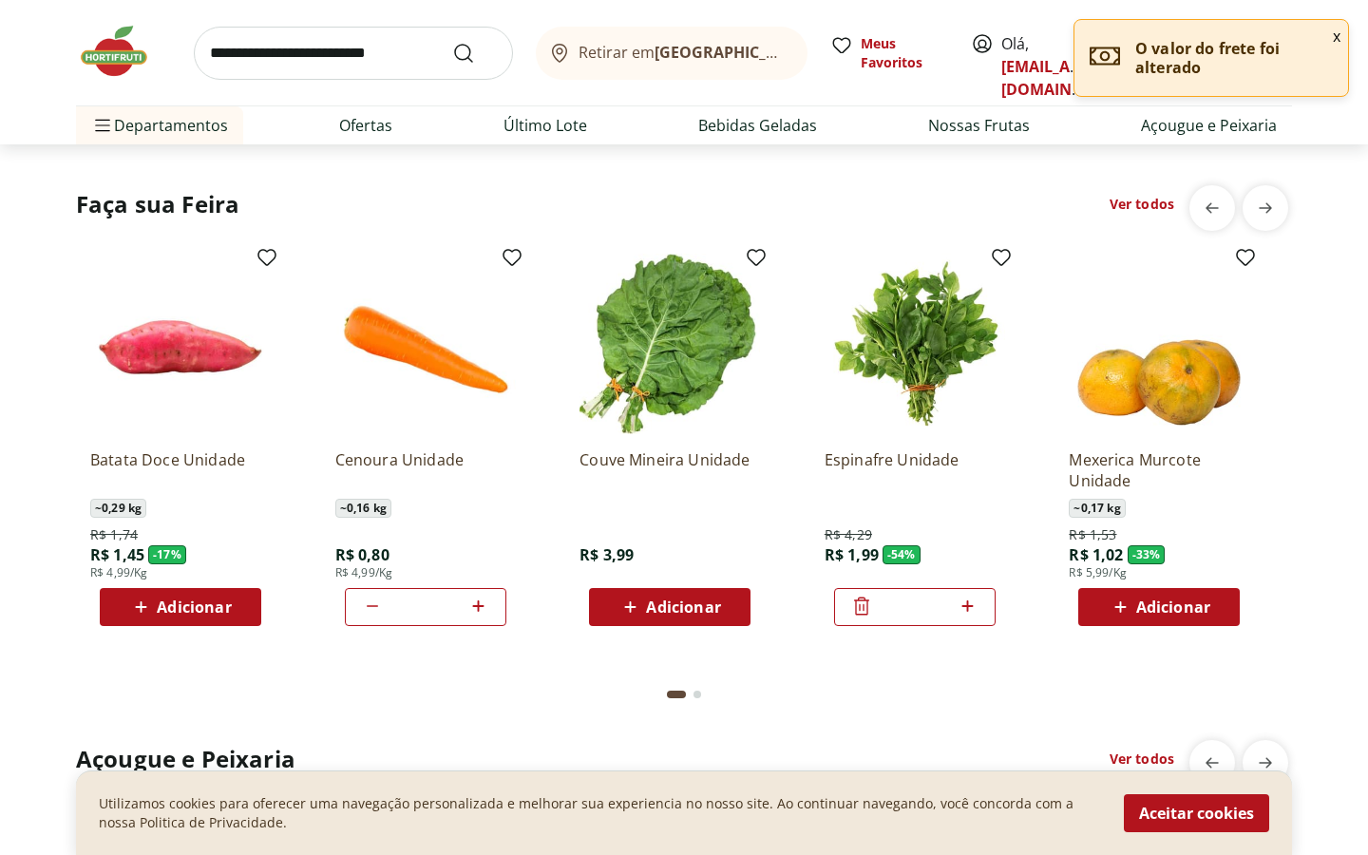
scroll to position [0, 0]
click at [185, 604] on span "Adicionar" at bounding box center [195, 607] width 74 height 15
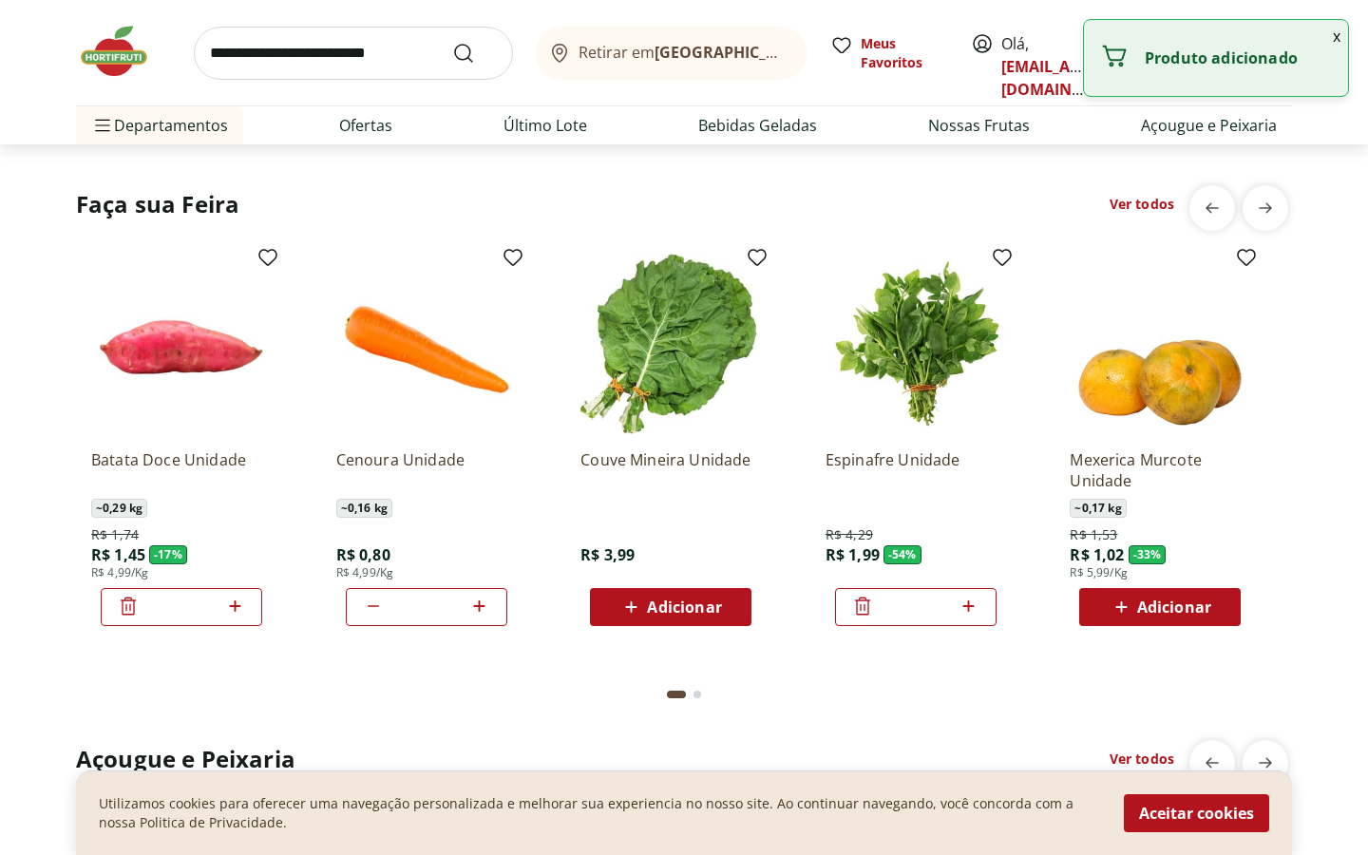
click at [237, 604] on icon at bounding box center [235, 606] width 24 height 23
type input "*"
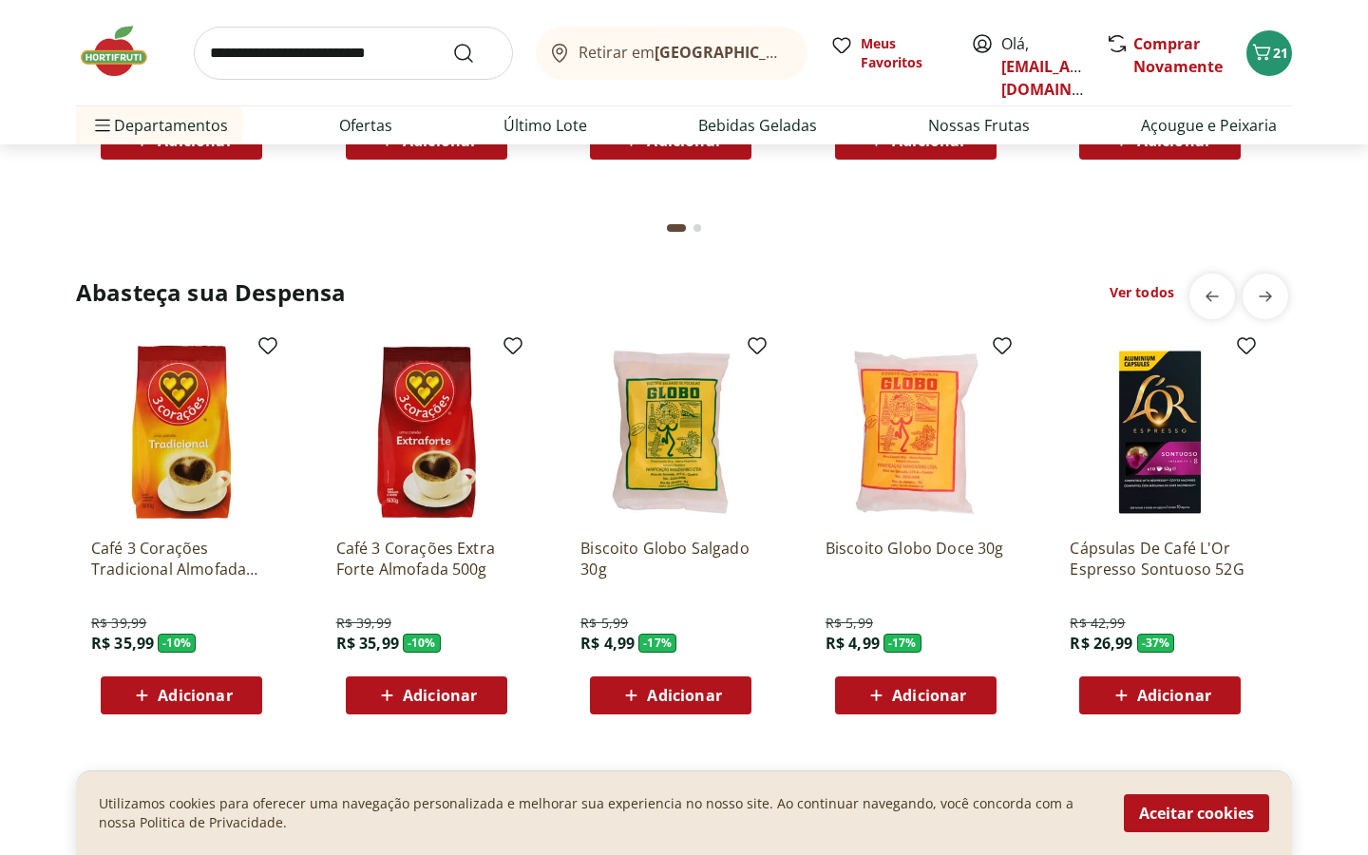
scroll to position [3126, 0]
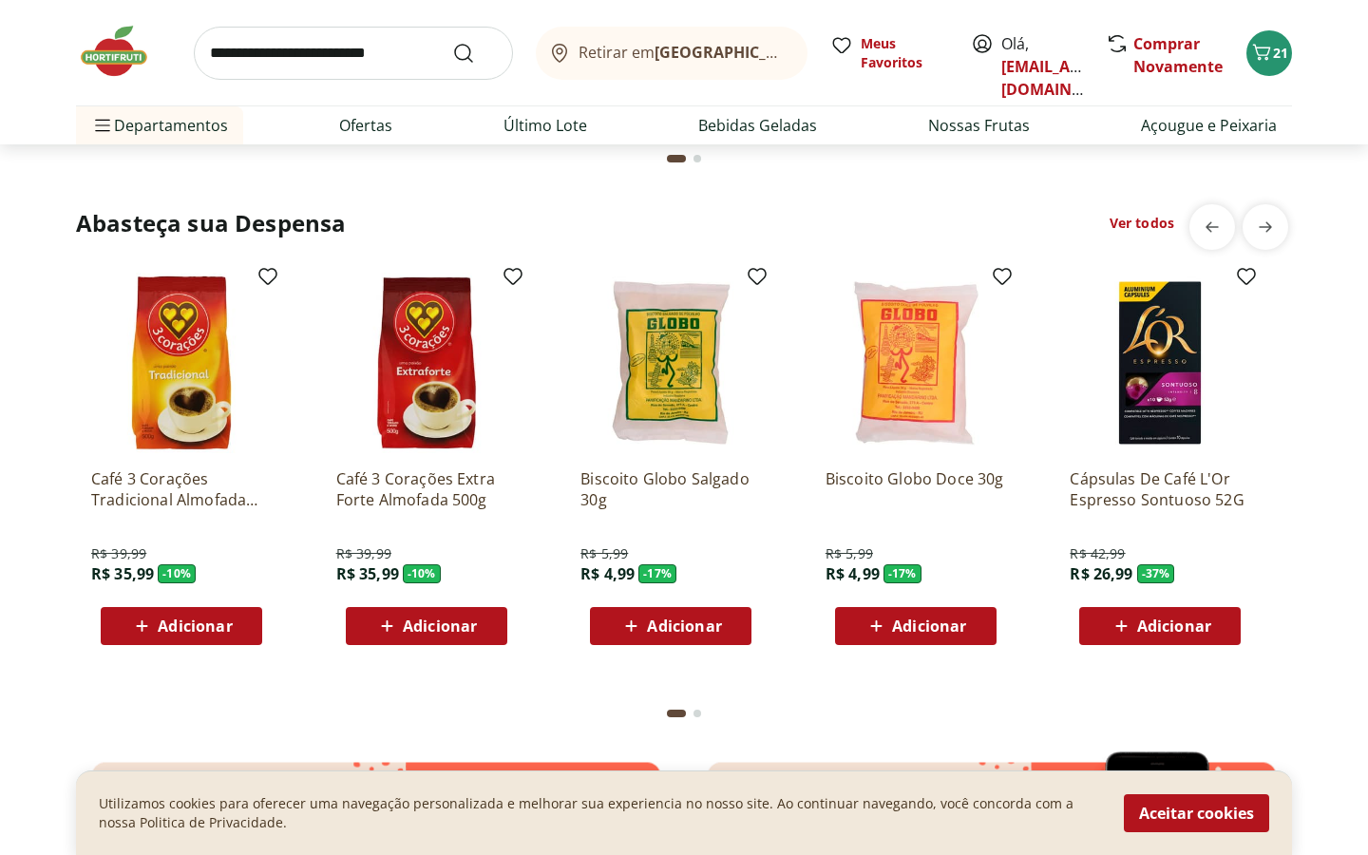
click at [289, 44] on input "search" at bounding box center [353, 53] width 319 height 53
type input "******"
click at [452, 42] on button "Submit Search" at bounding box center [475, 53] width 46 height 23
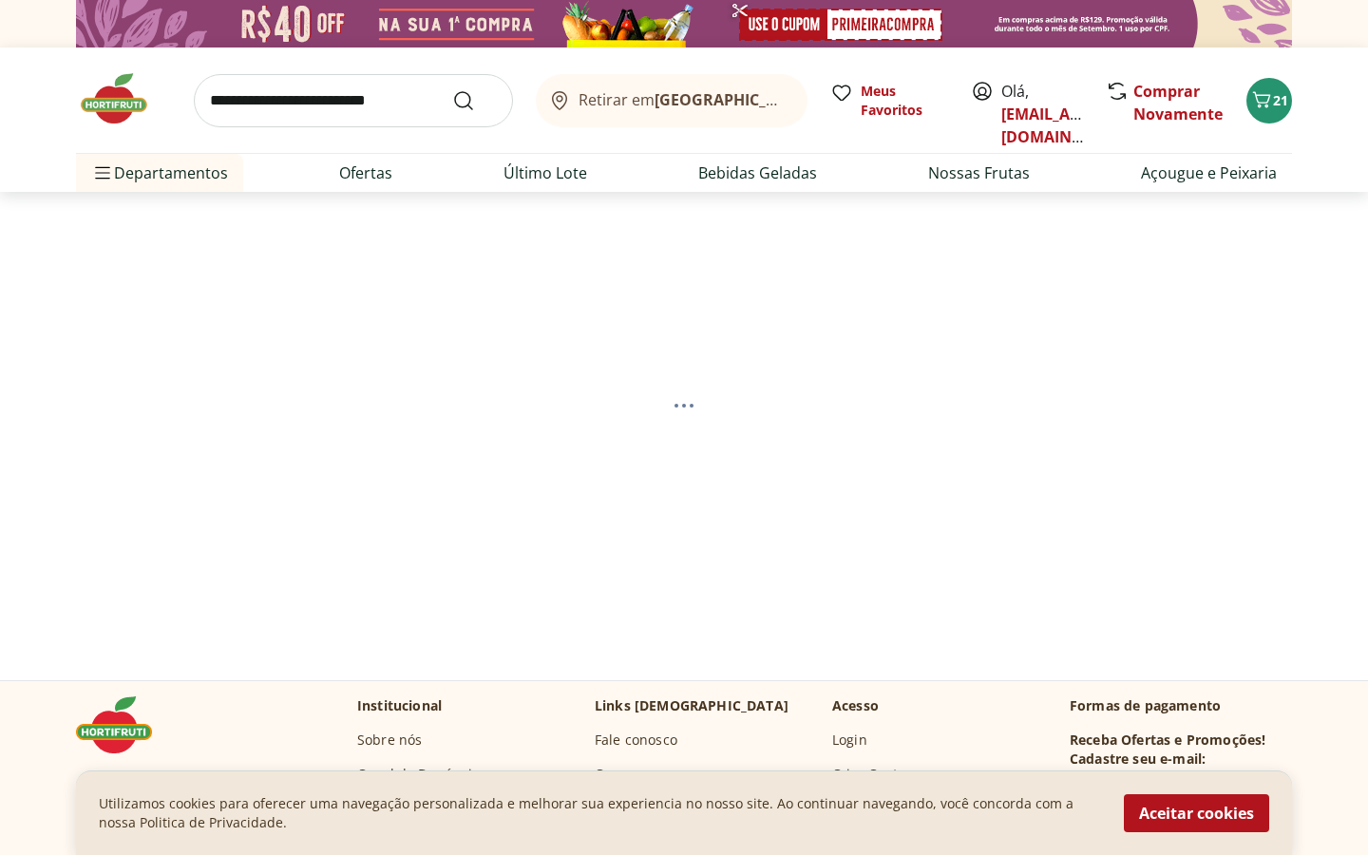
select select "**********"
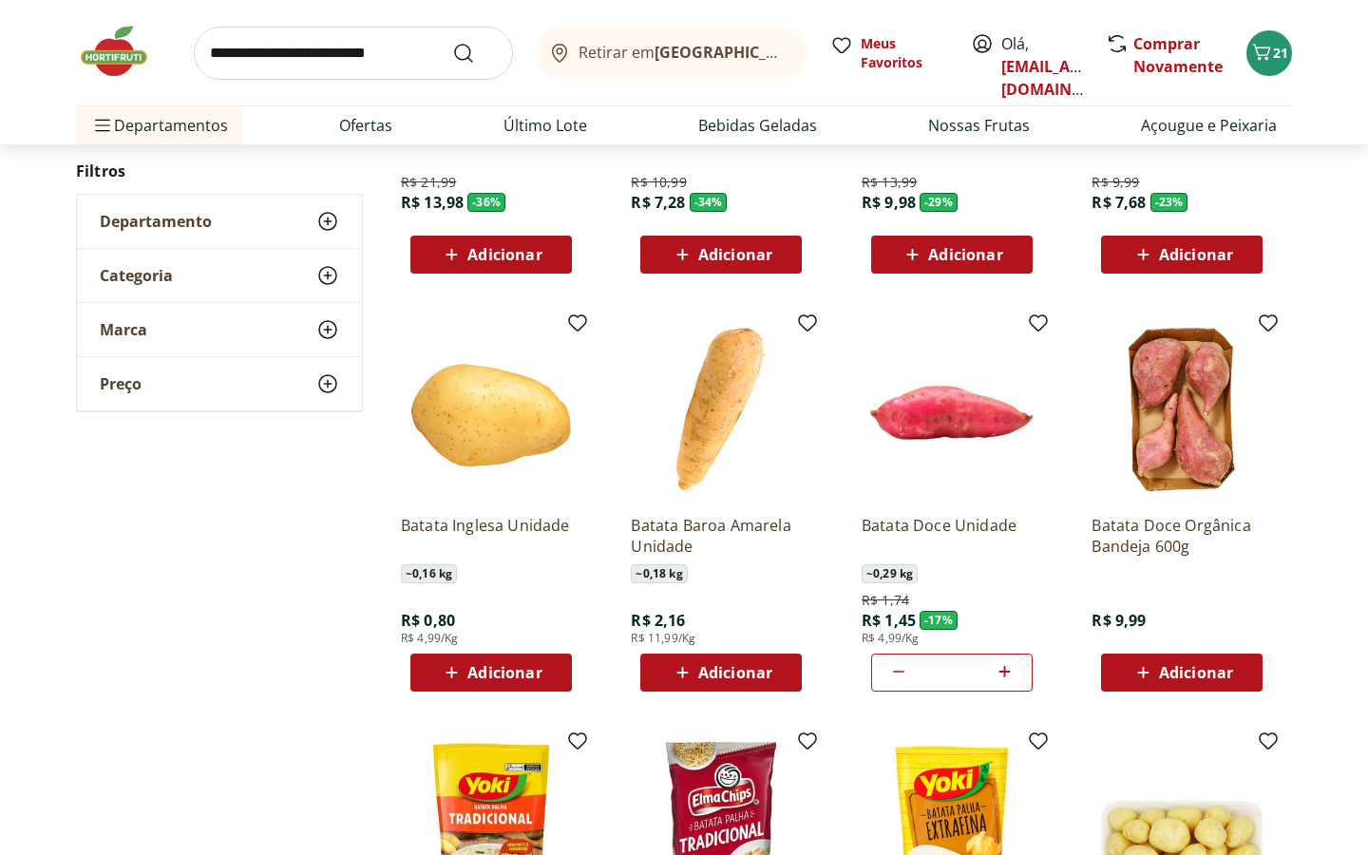
scroll to position [563, 0]
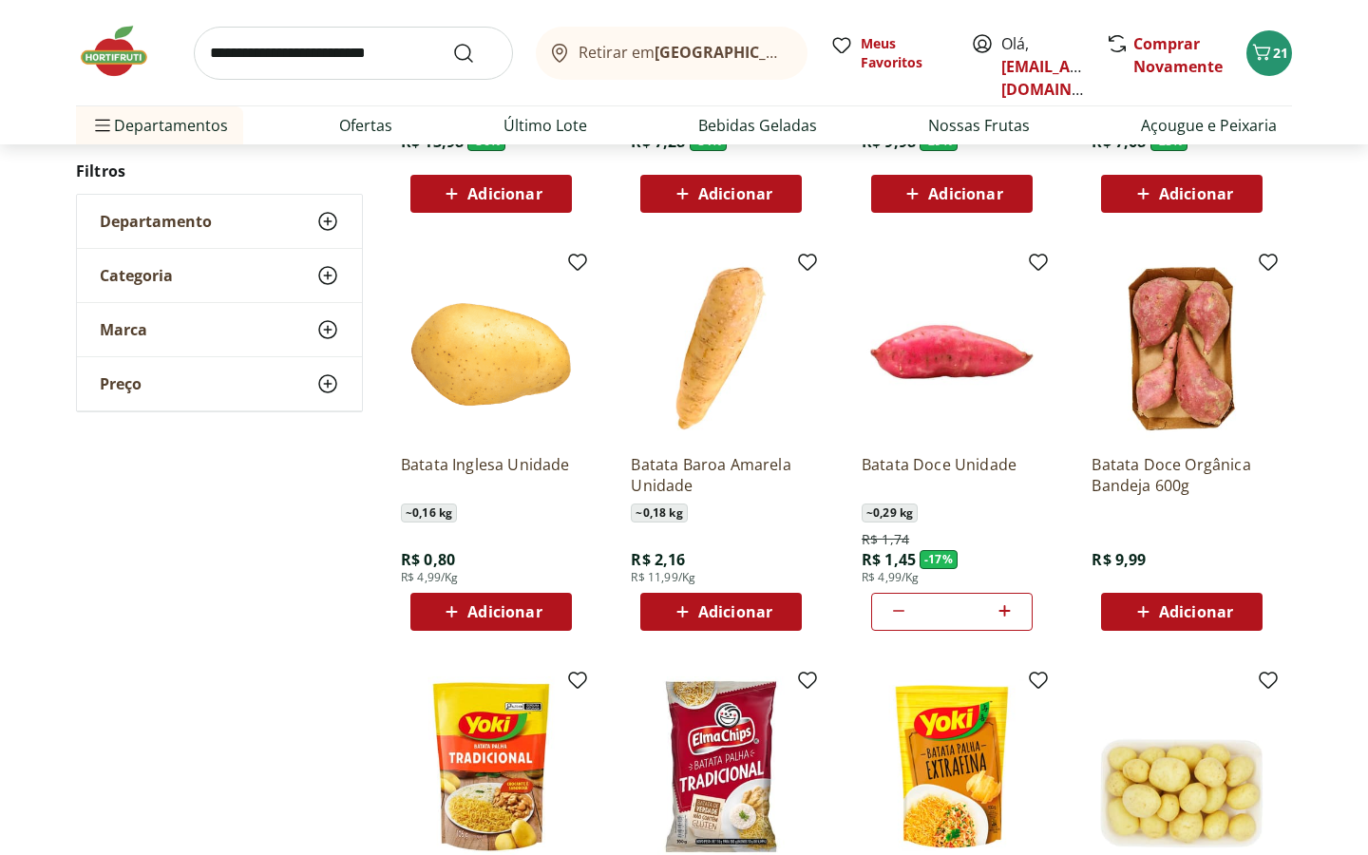
click at [548, 601] on div "Adicionar" at bounding box center [491, 612] width 131 height 34
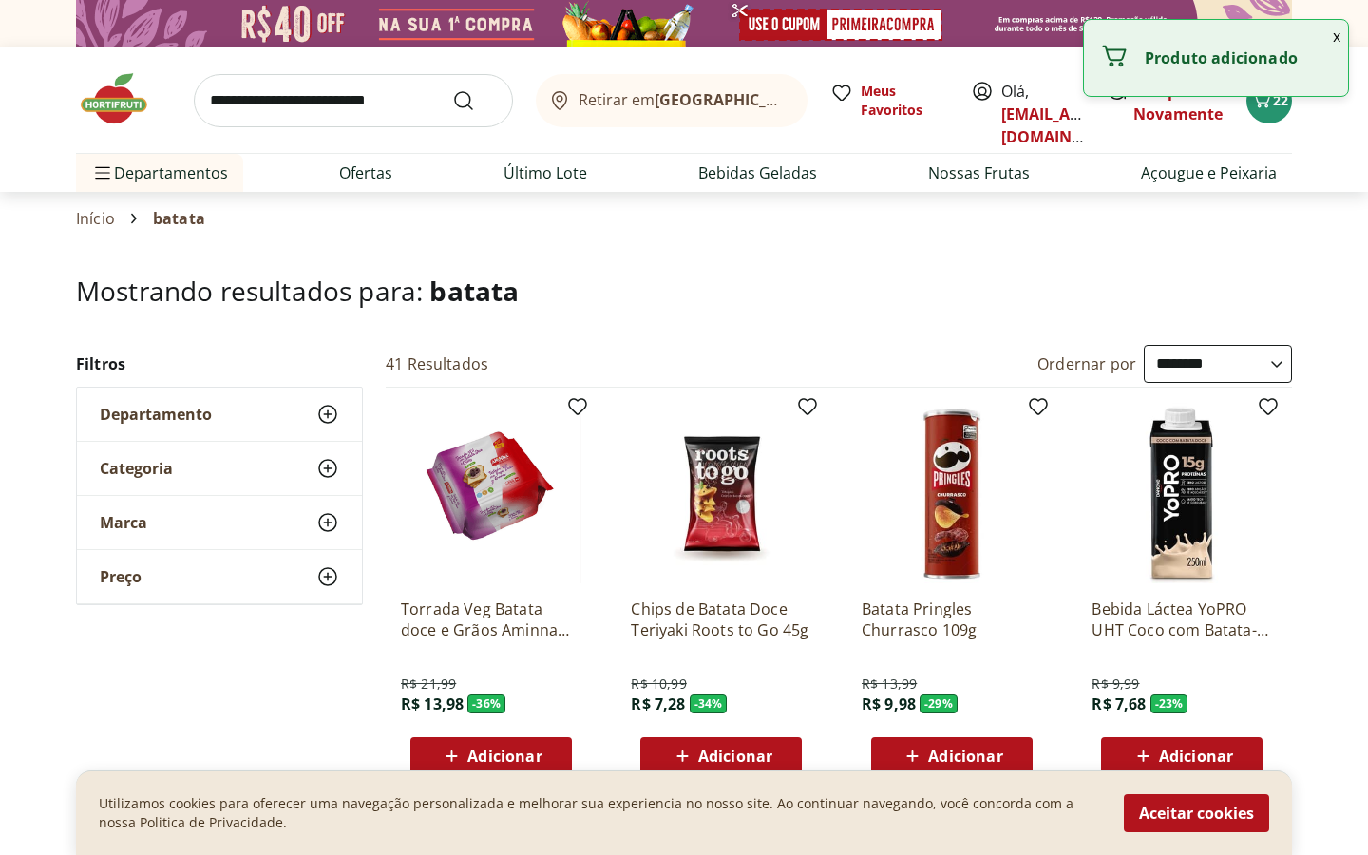
select select "**********"
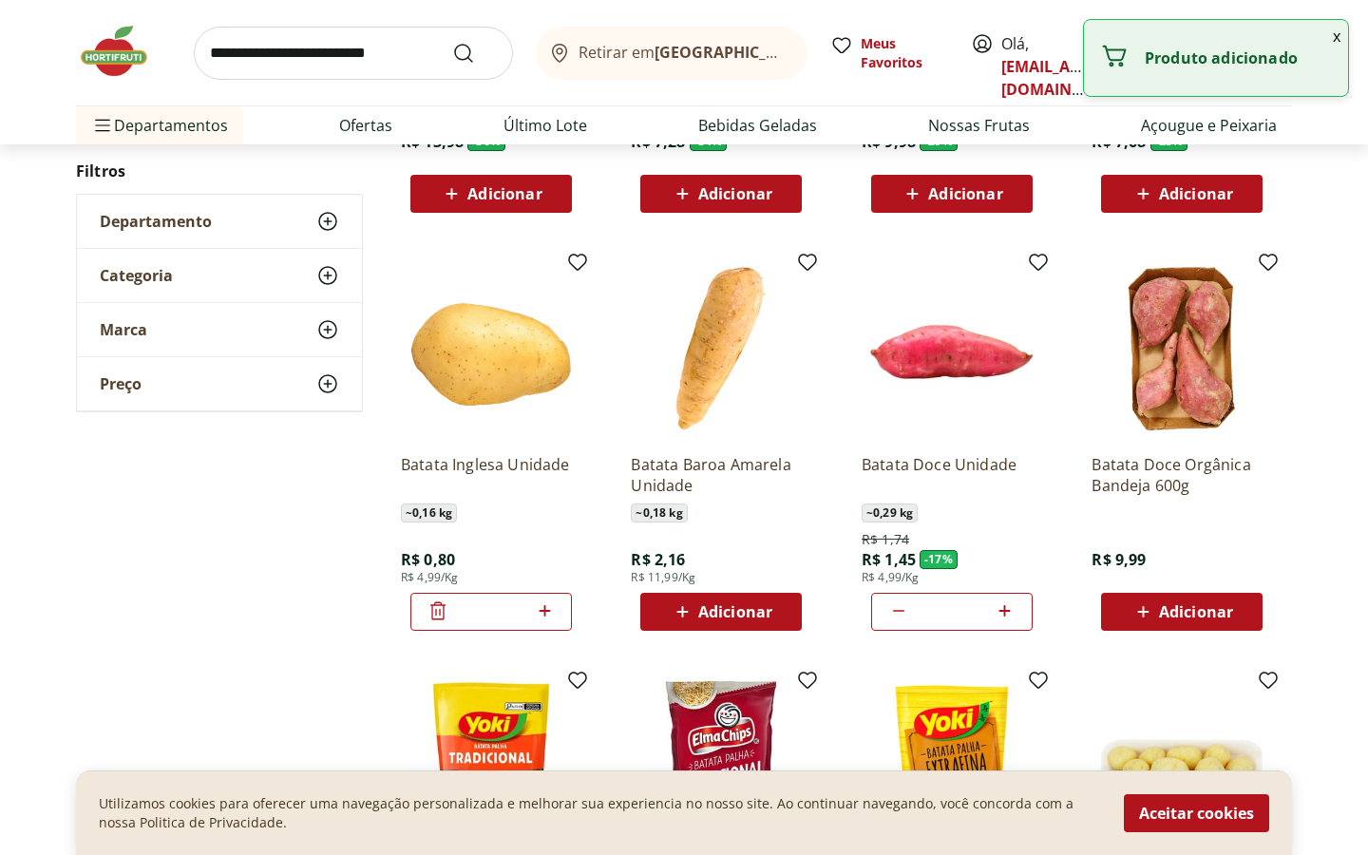
click at [553, 606] on icon at bounding box center [545, 611] width 24 height 23
type input "*"
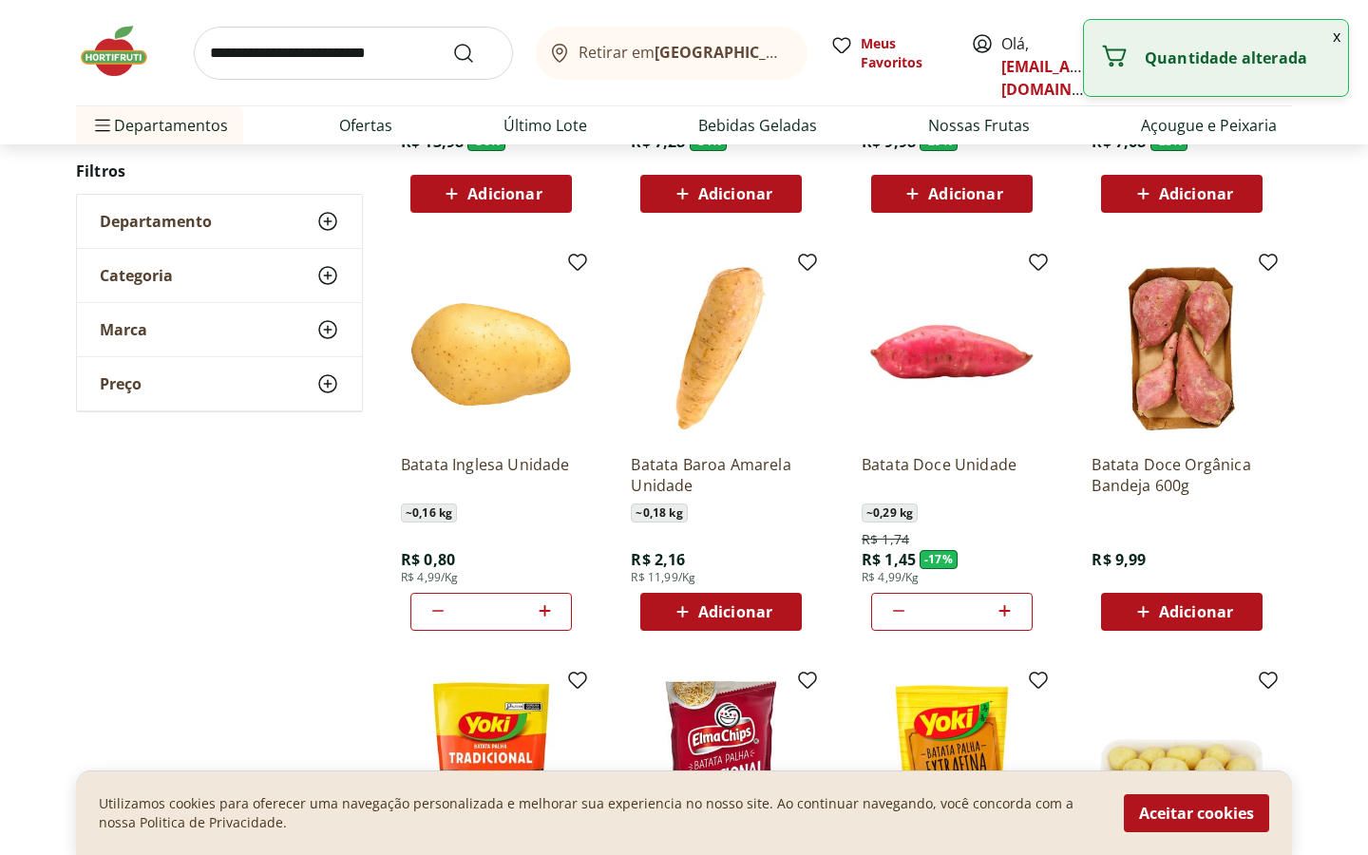
click at [897, 604] on icon at bounding box center [898, 611] width 23 height 23
type input "*"
click at [545, 613] on icon at bounding box center [545, 611] width 24 height 23
type input "*"
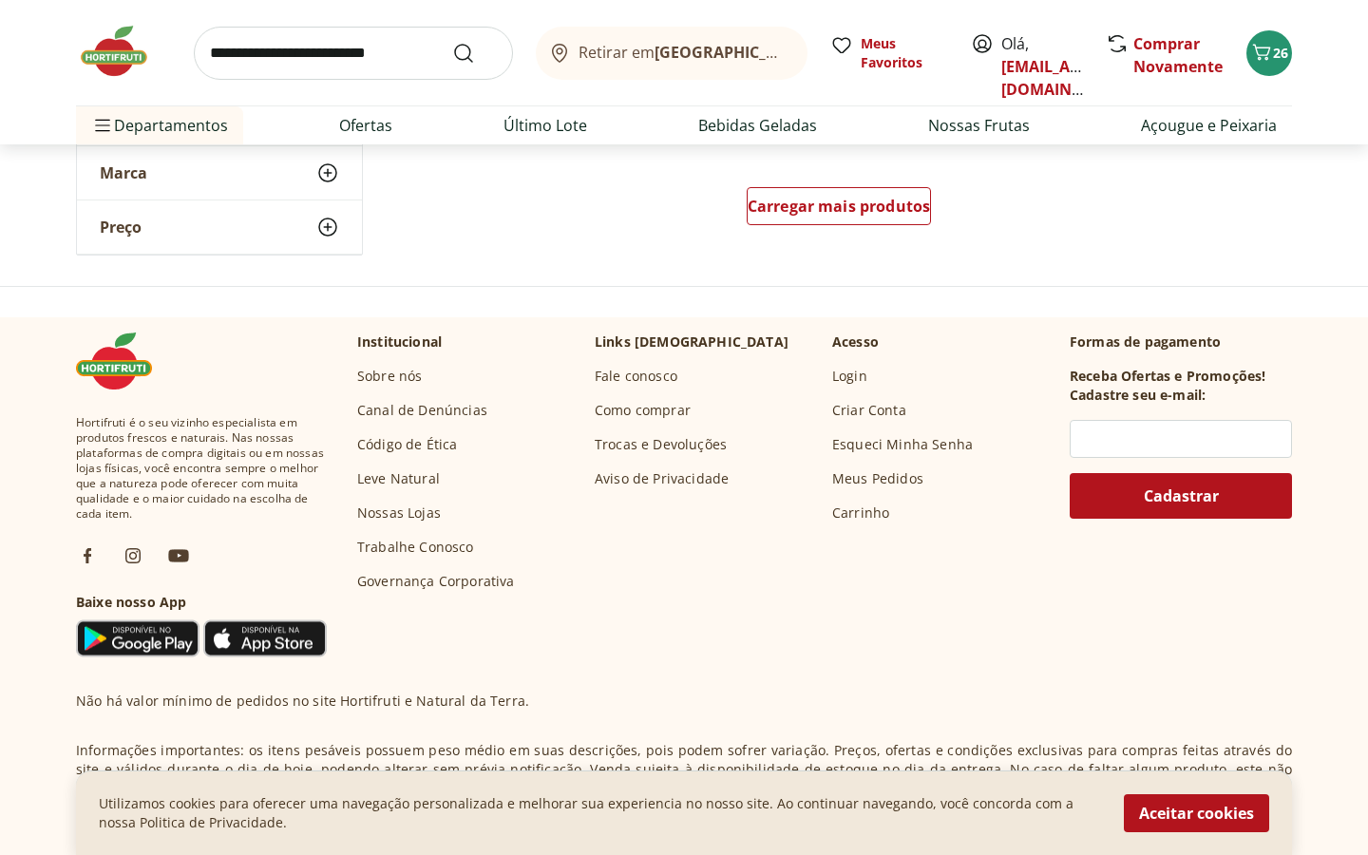
scroll to position [1513, 0]
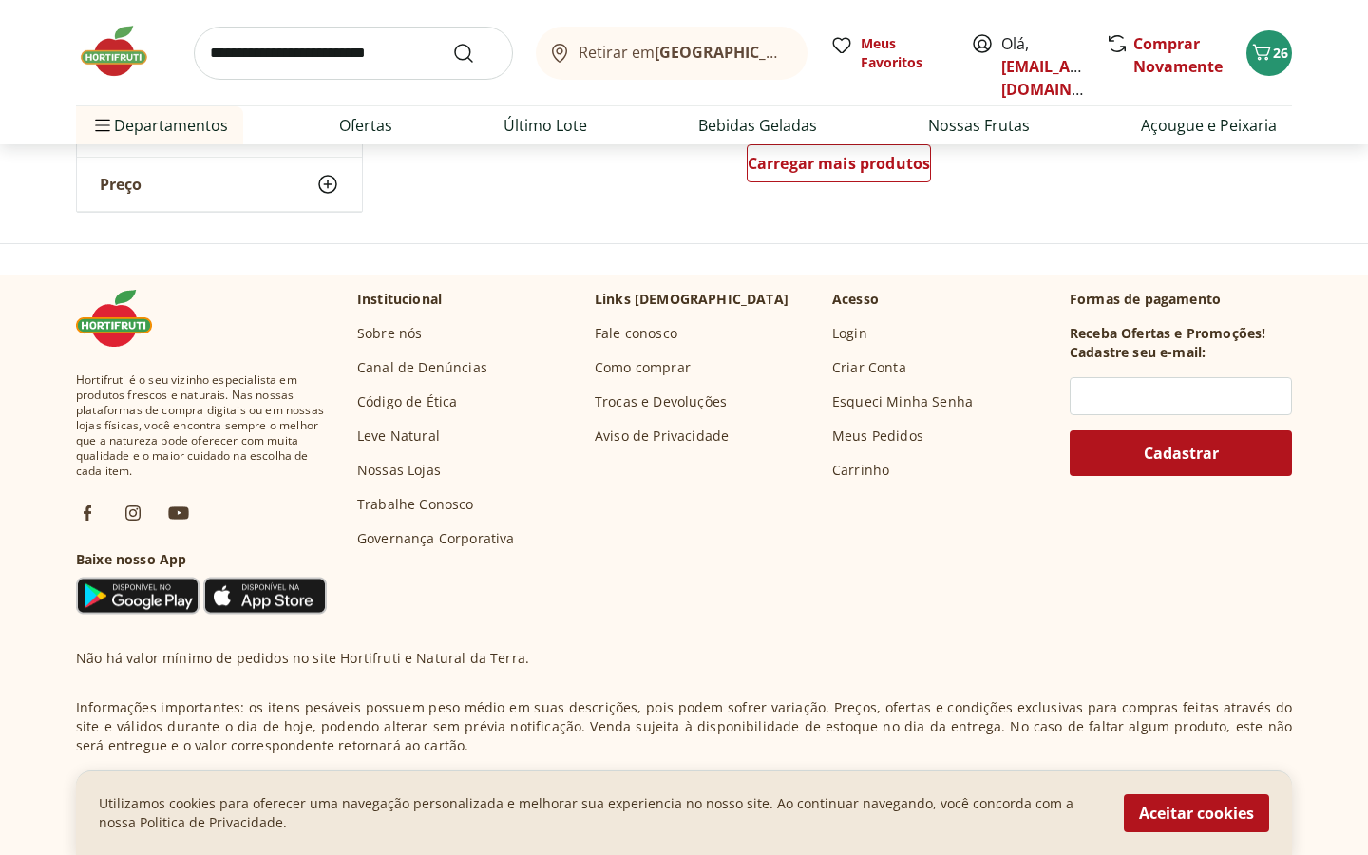
click at [122, 50] on img at bounding box center [123, 51] width 95 height 57
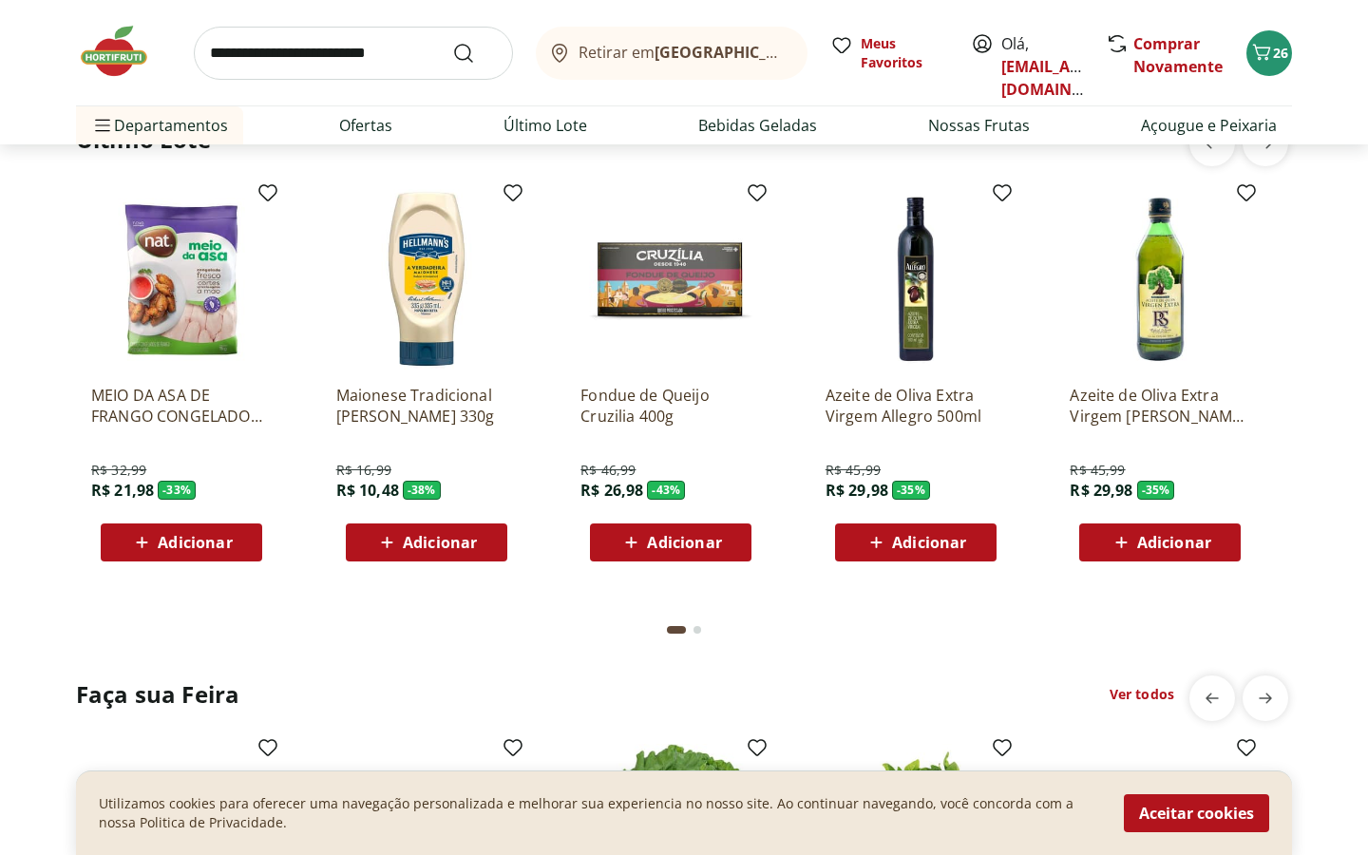
scroll to position [1544, 0]
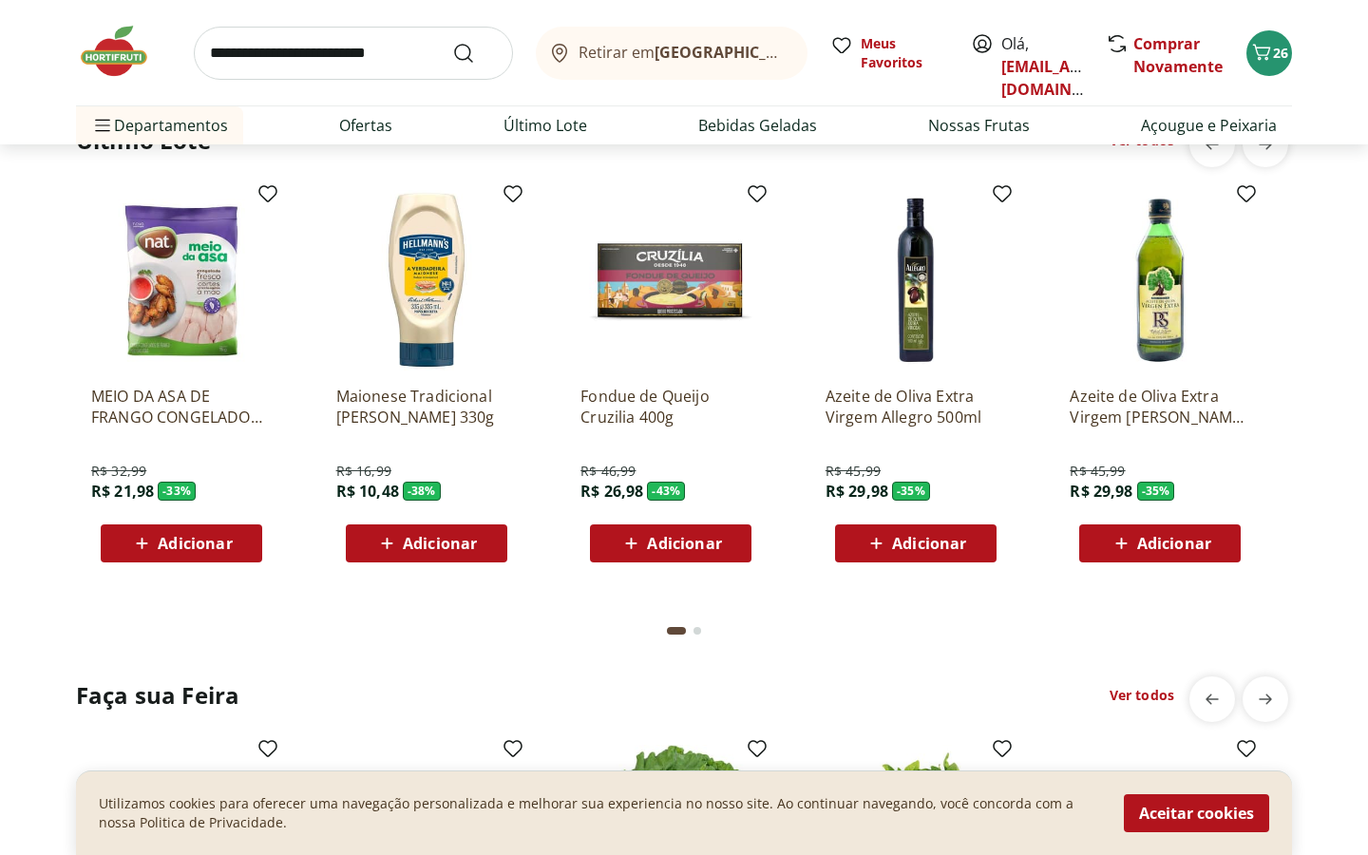
click at [696, 628] on div "Go to page 2 from fs-carousel" at bounding box center [698, 631] width 8 height 8
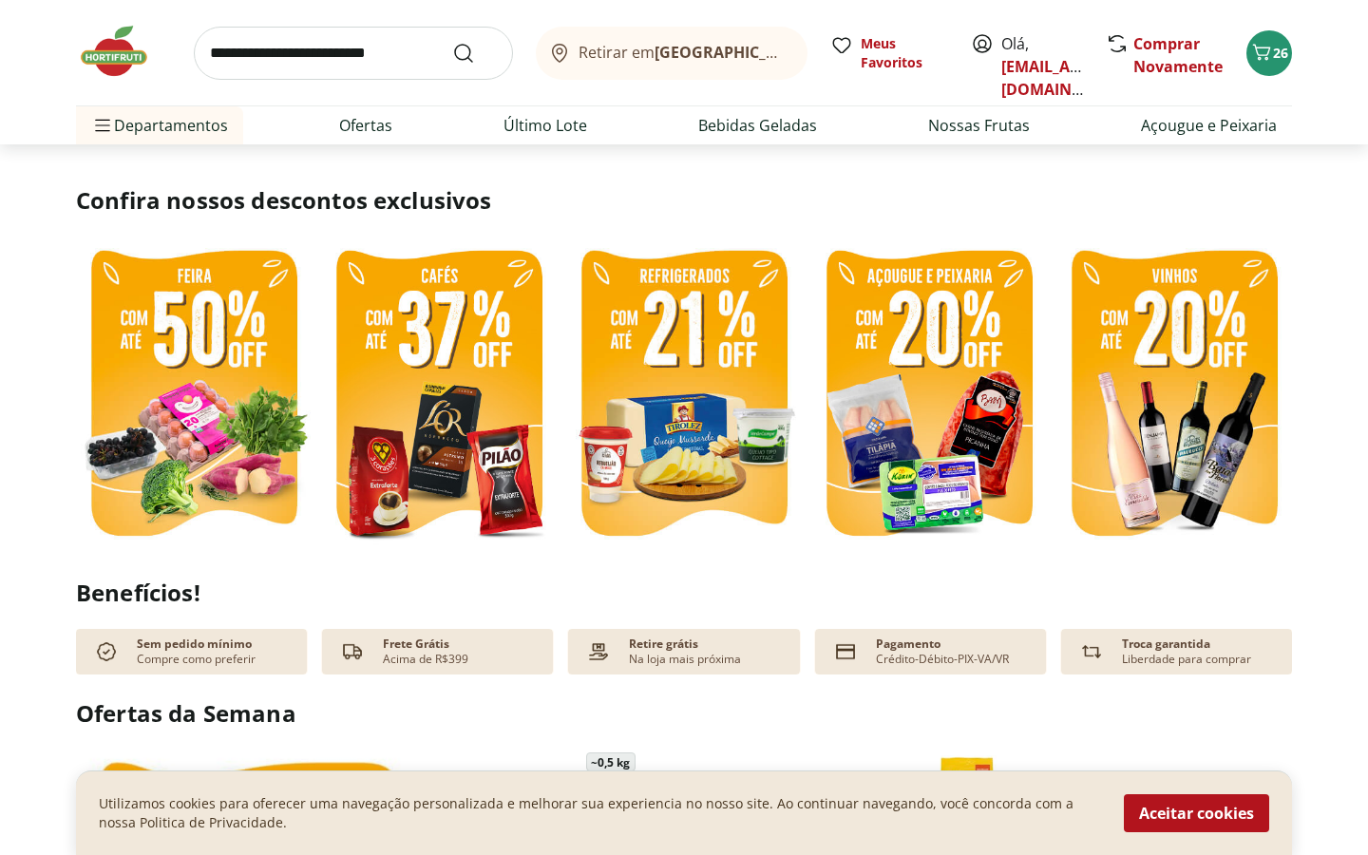
scroll to position [407, 0]
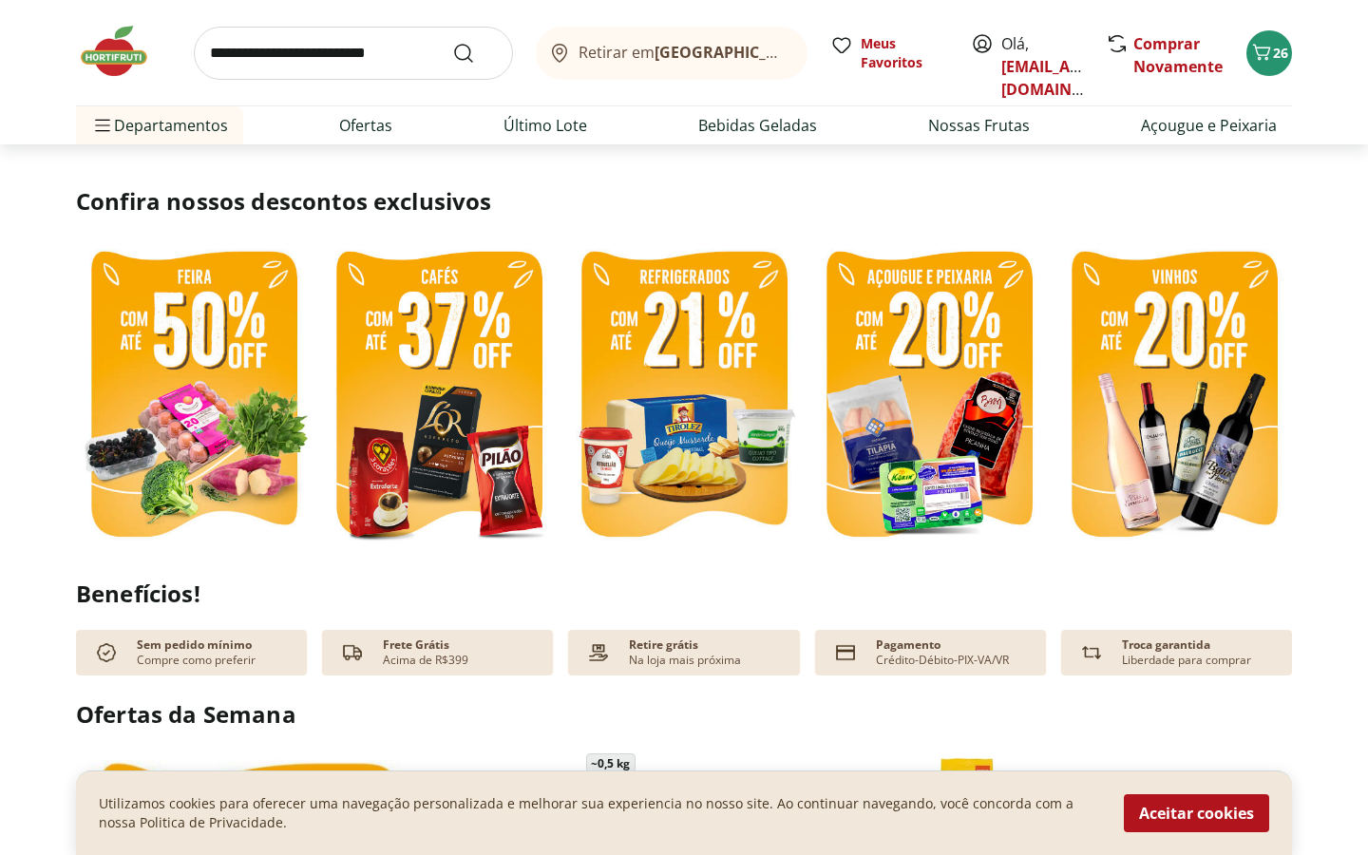
click at [340, 52] on input "search" at bounding box center [353, 53] width 319 height 53
type input "***"
click at [452, 42] on button "Submit Search" at bounding box center [475, 53] width 46 height 23
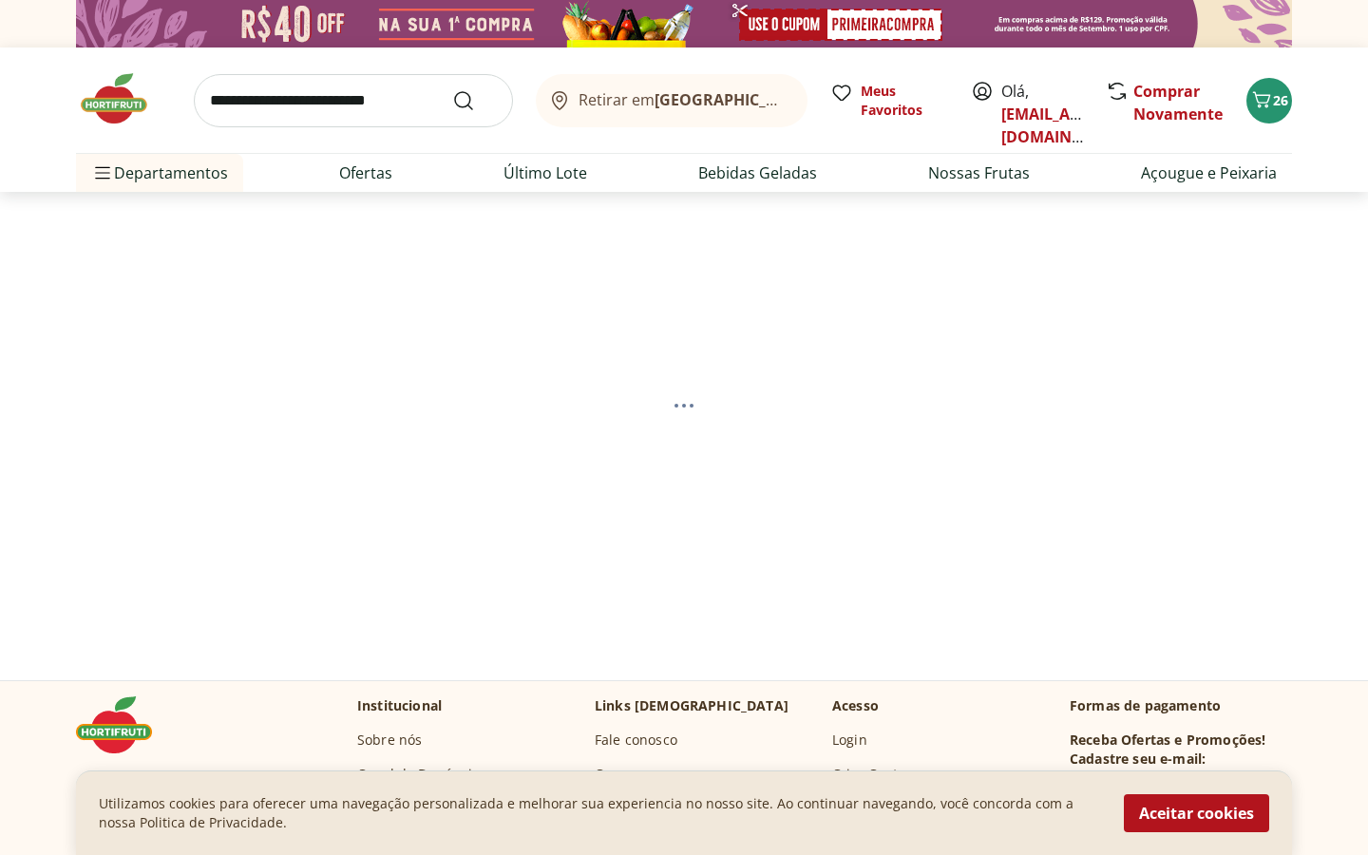
select select "**********"
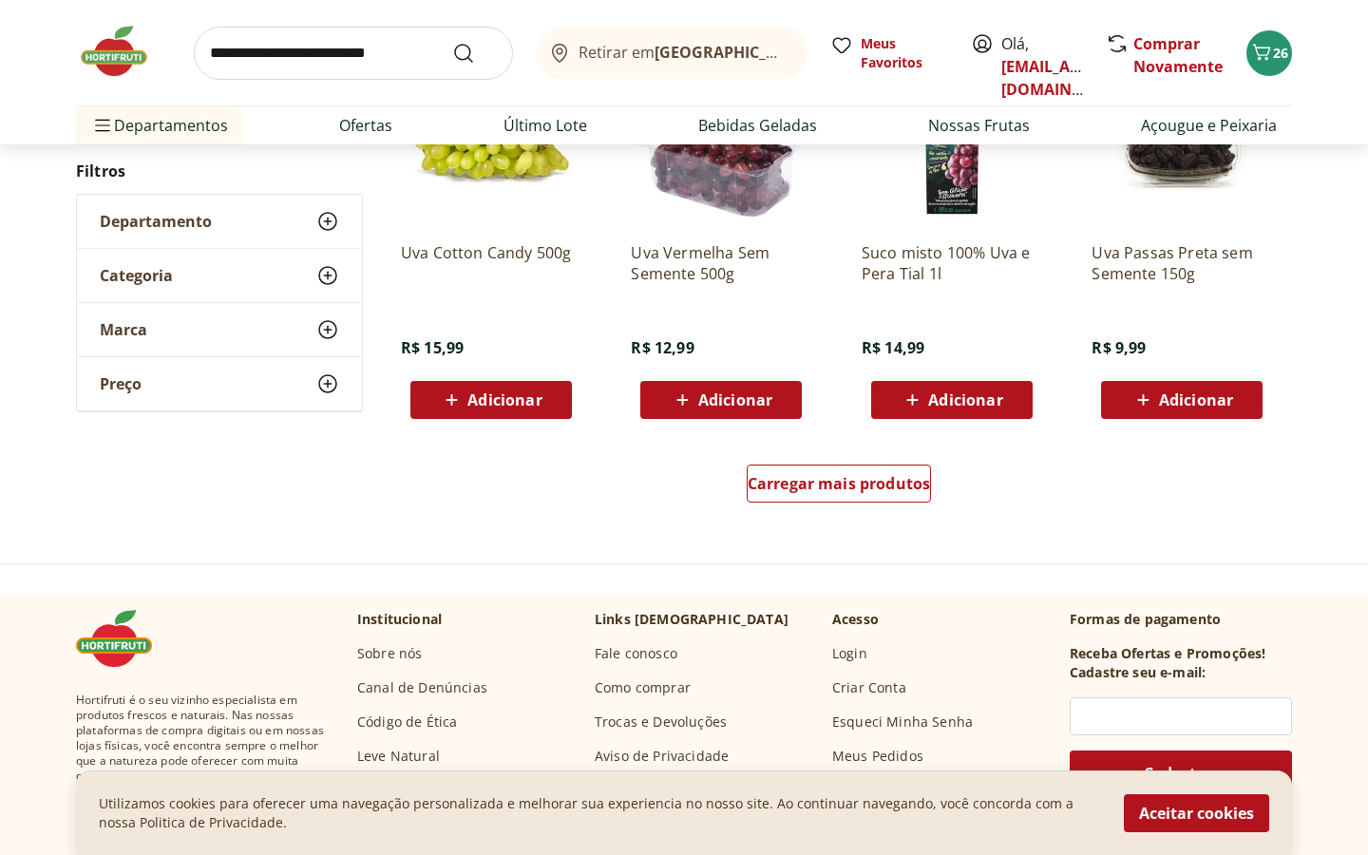
scroll to position [1196, 0]
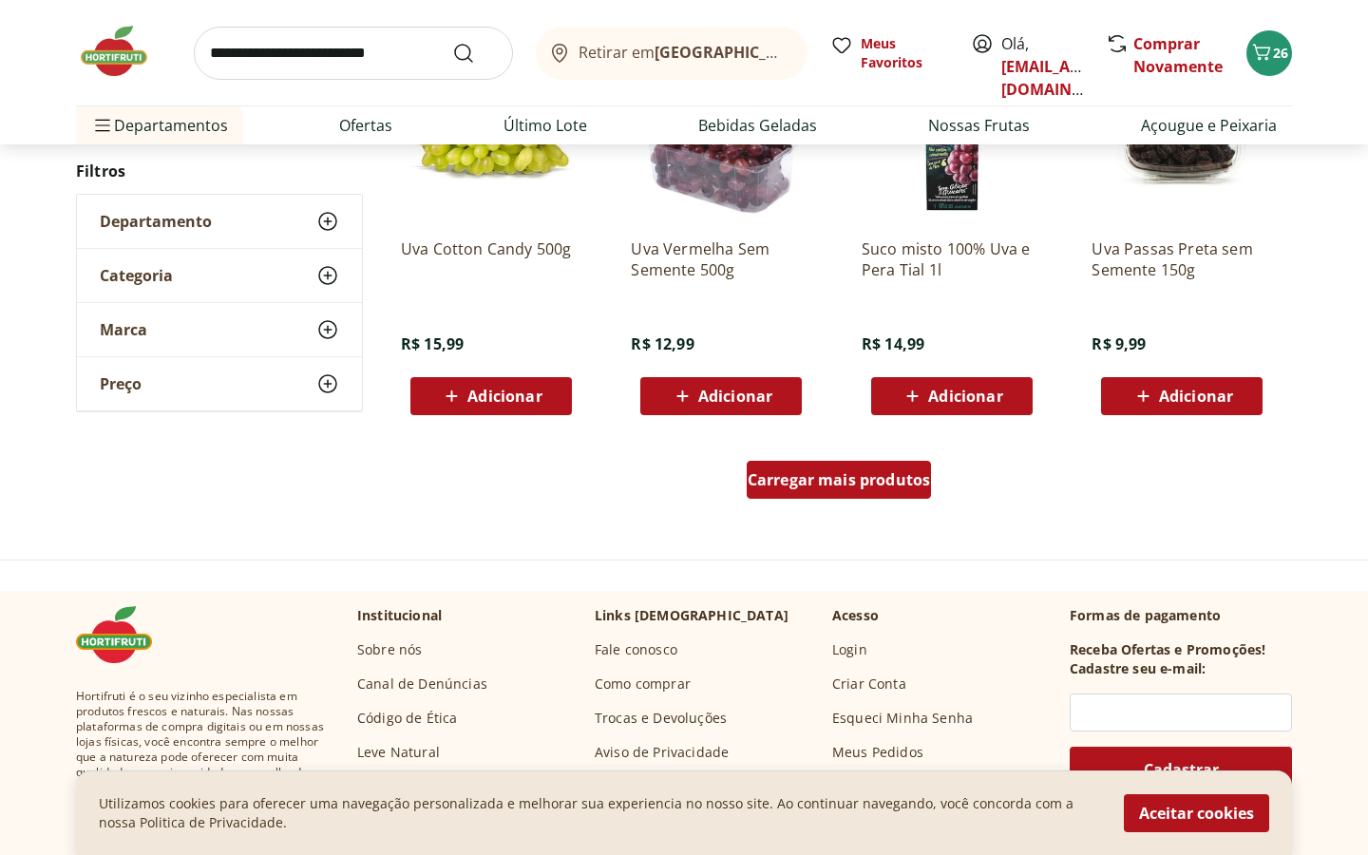
click at [899, 461] on div "Carregar mais produtos" at bounding box center [839, 480] width 185 height 38
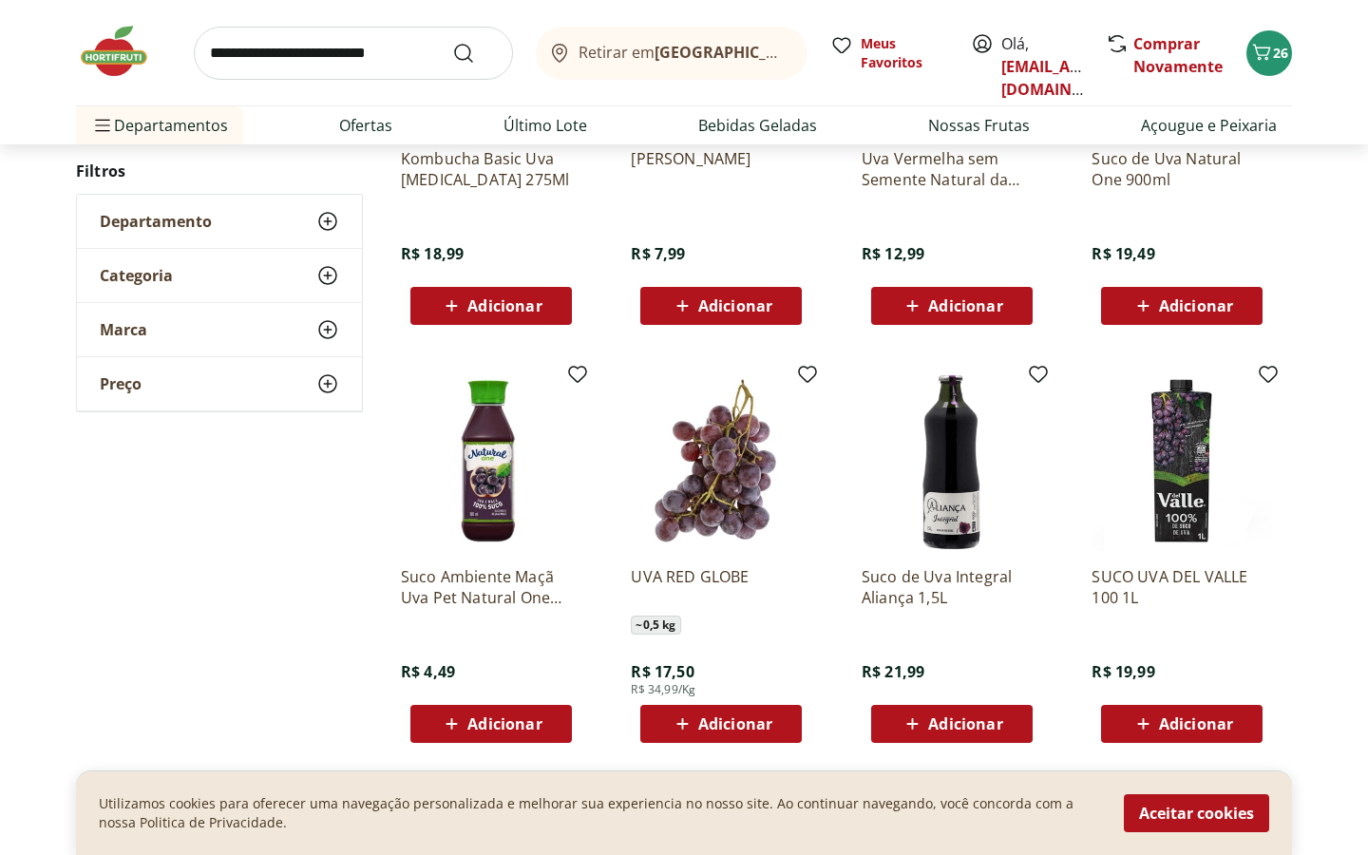
scroll to position [2274, 0]
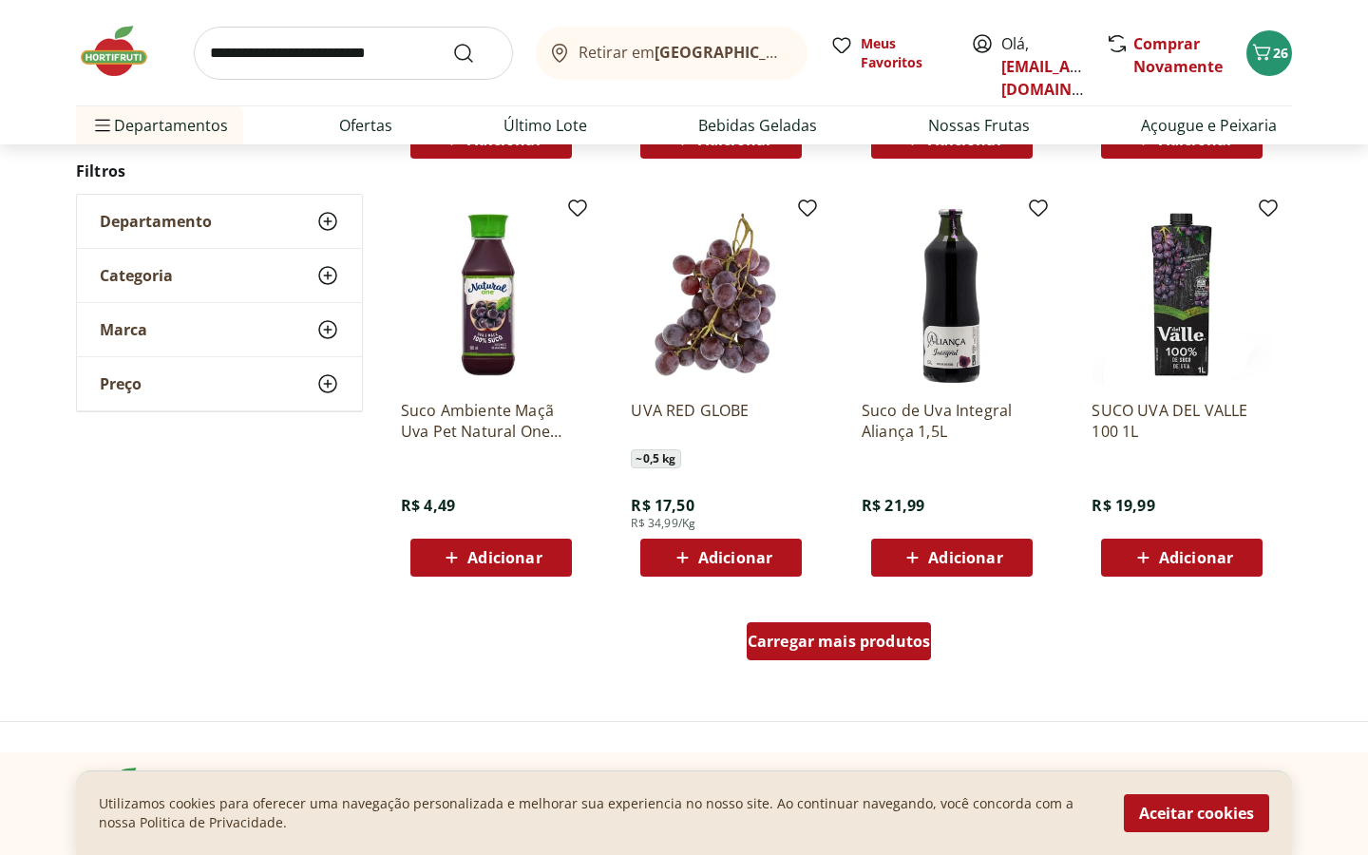
click at [877, 645] on span "Carregar mais produtos" at bounding box center [839, 641] width 183 height 15
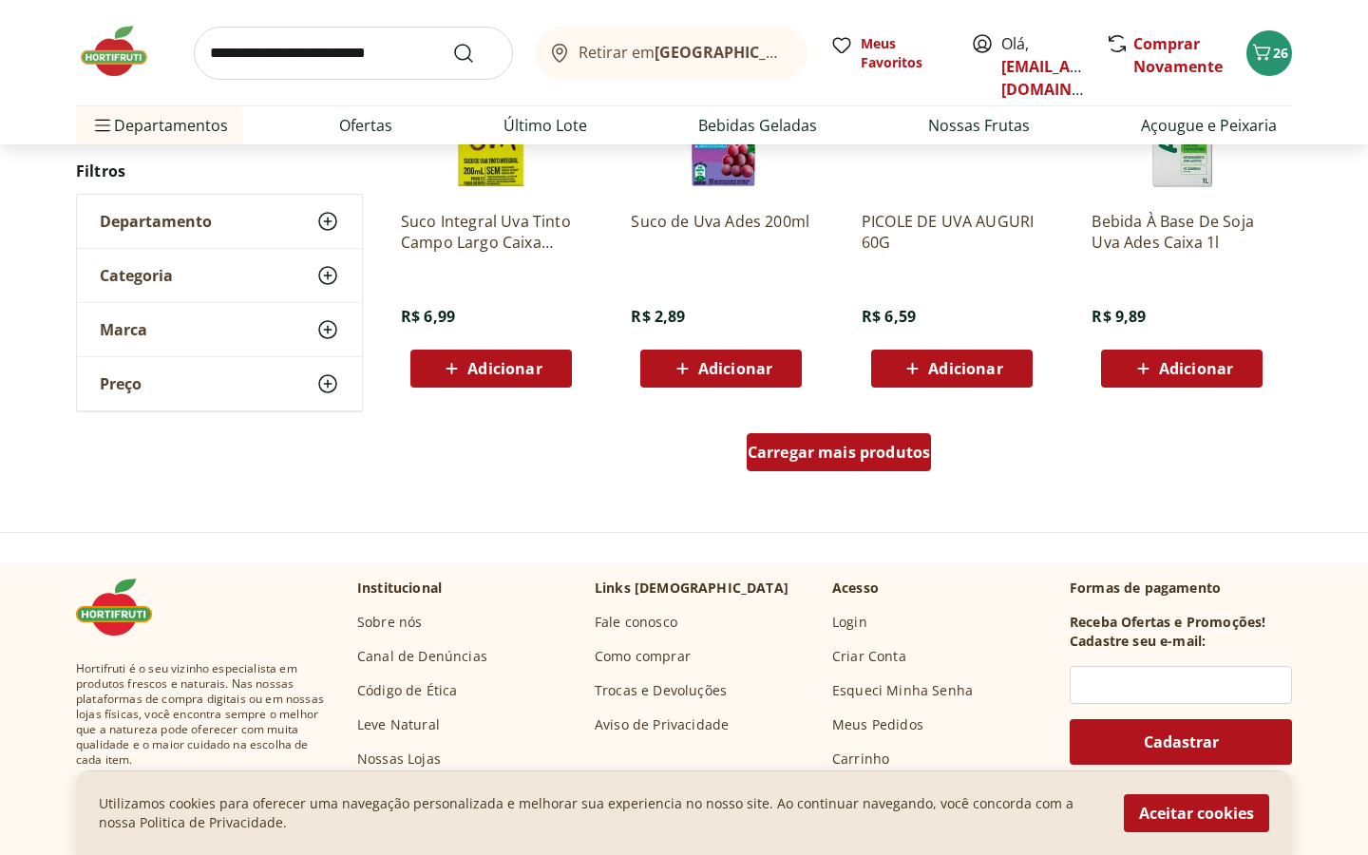
scroll to position [3806, 0]
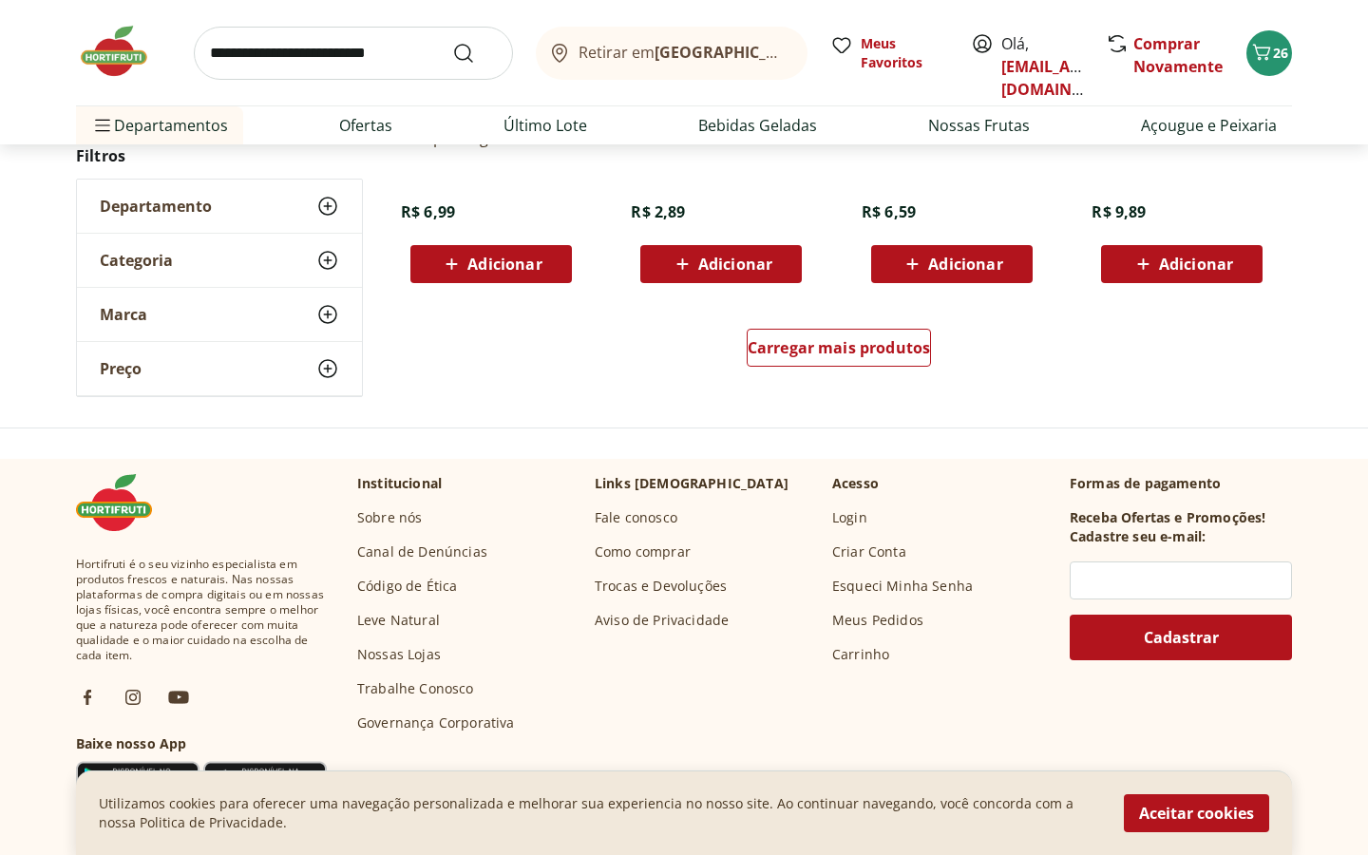
click at [117, 61] on img at bounding box center [123, 51] width 95 height 57
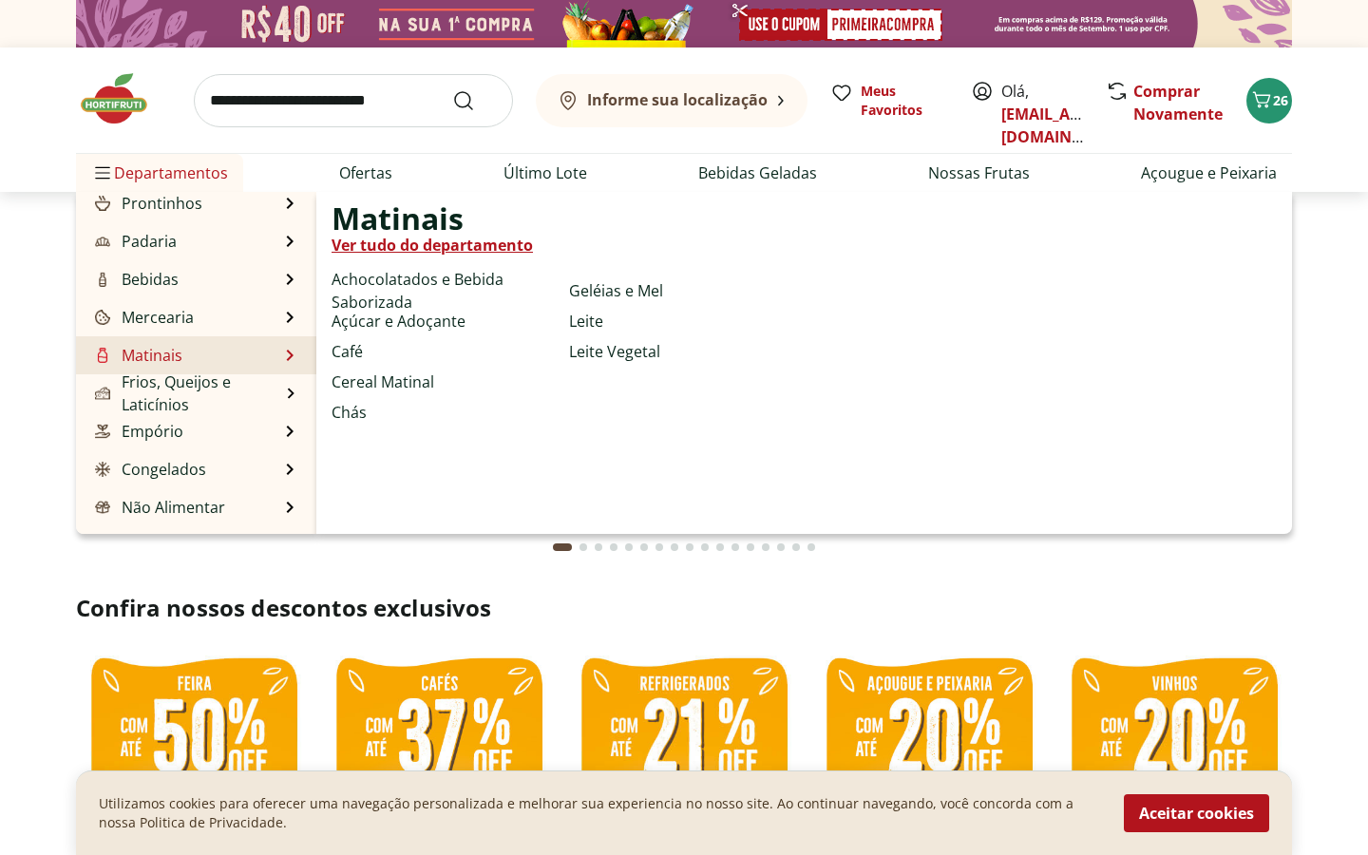
scroll to position [162, 0]
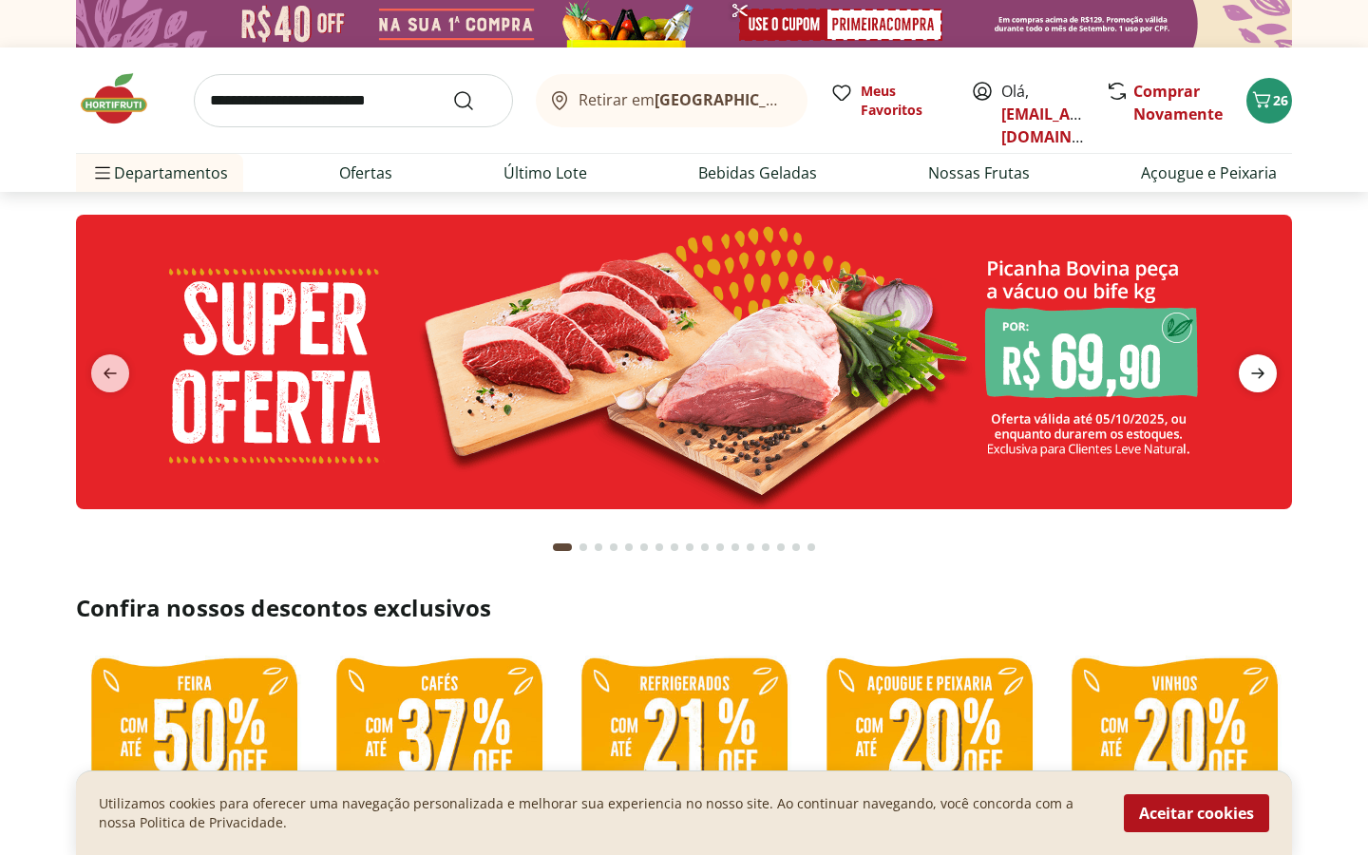
click at [1267, 382] on icon "next" at bounding box center [1258, 373] width 23 height 23
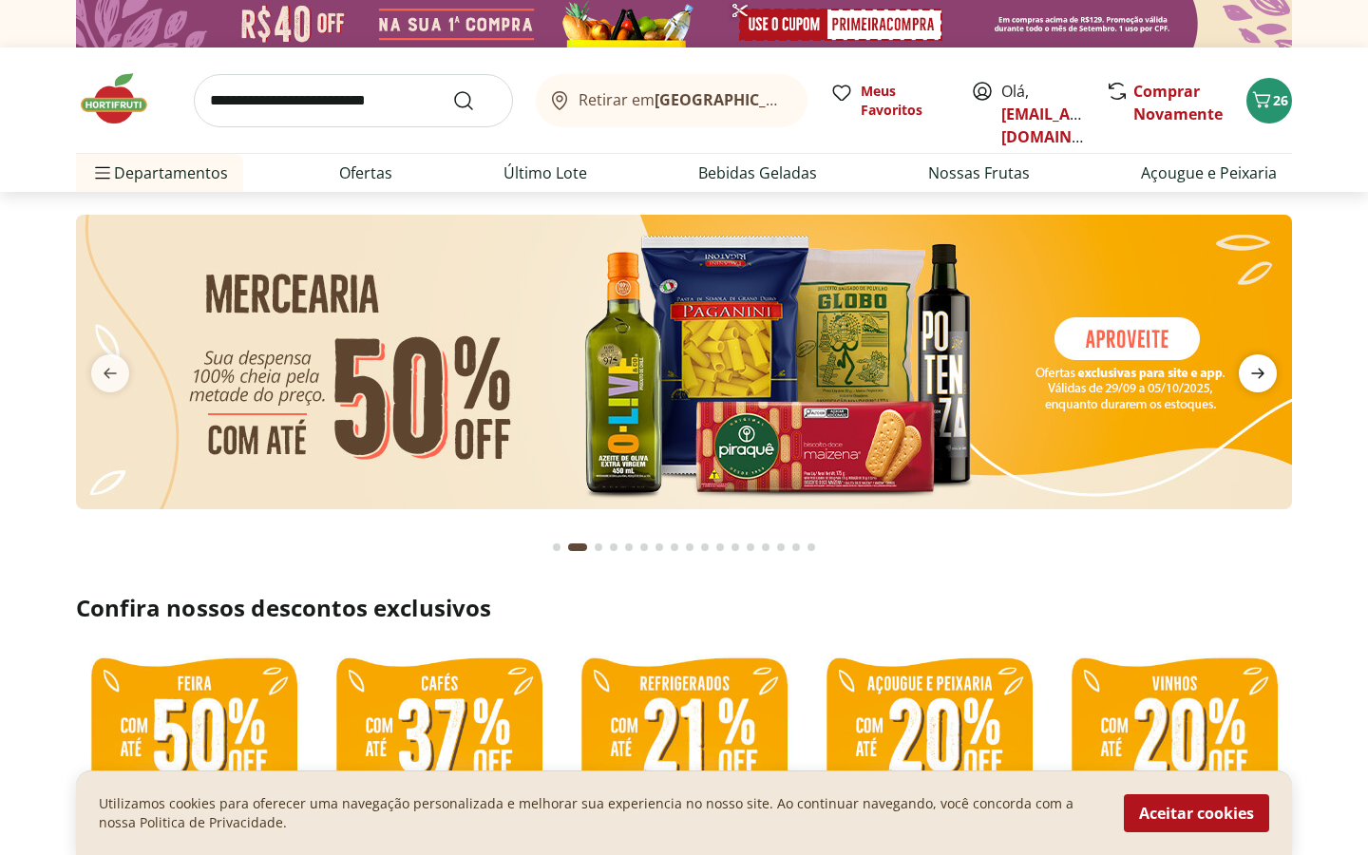
click at [1267, 382] on icon "next" at bounding box center [1258, 373] width 23 height 23
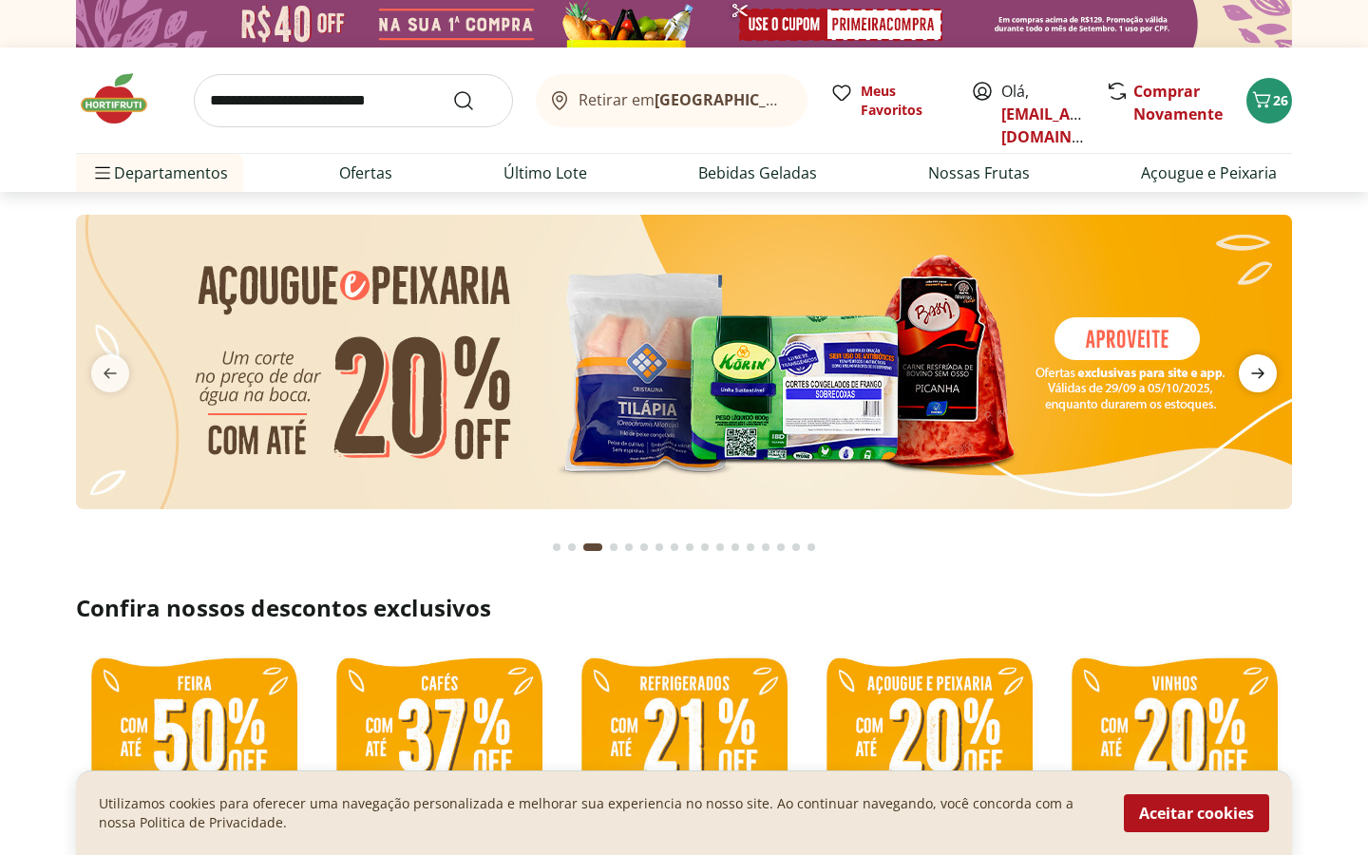
click at [1267, 382] on icon "next" at bounding box center [1258, 373] width 23 height 23
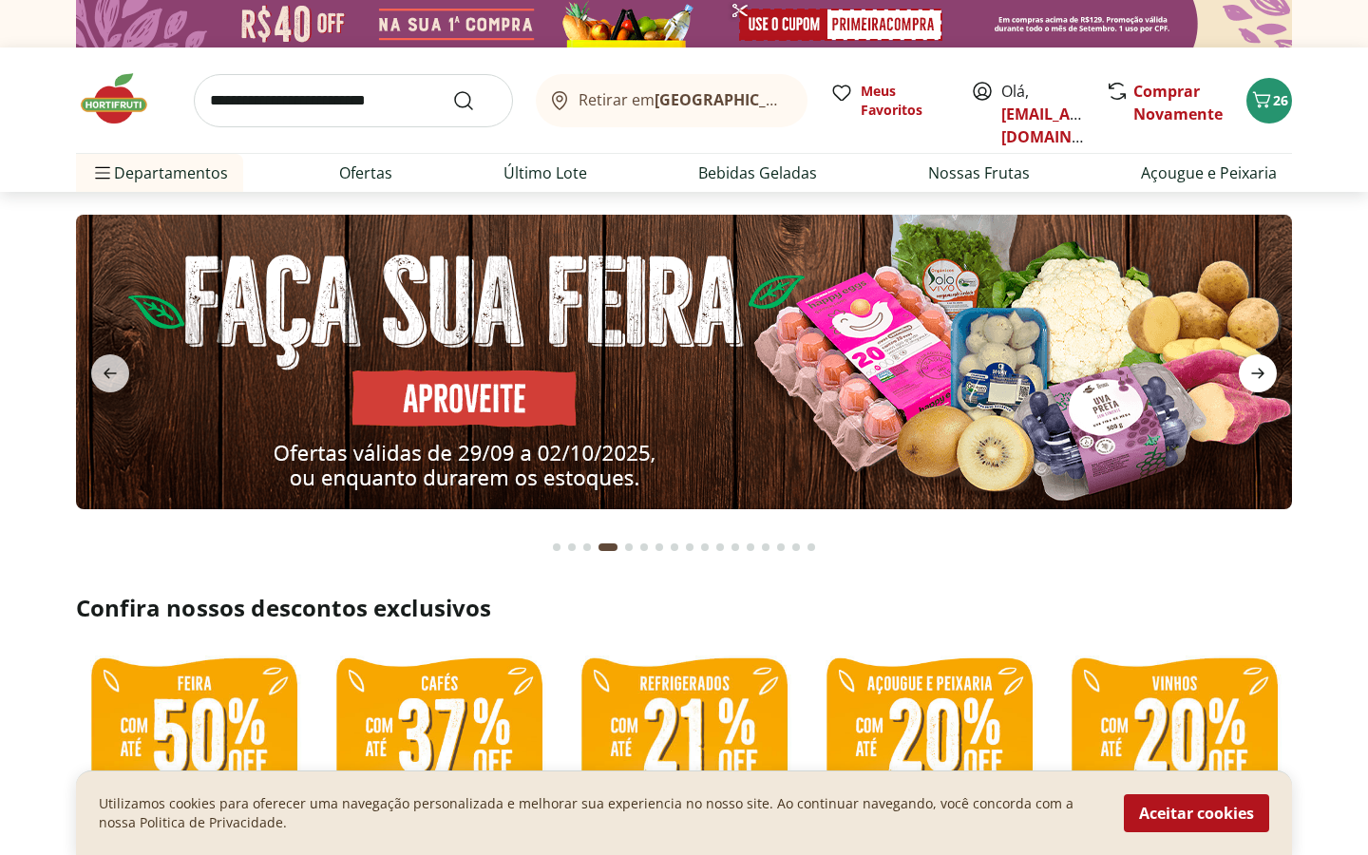
click at [1267, 382] on icon "next" at bounding box center [1258, 373] width 23 height 23
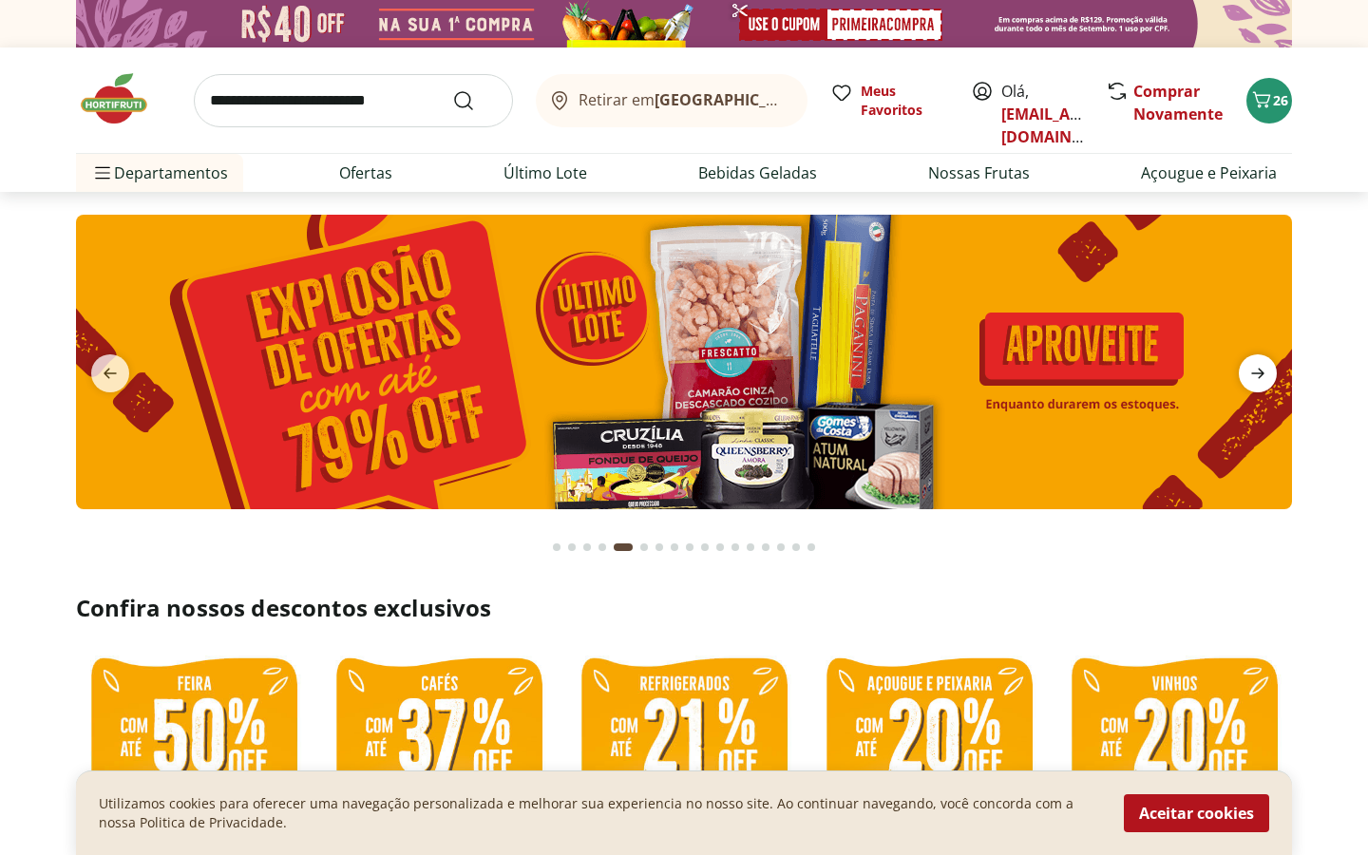
click at [1267, 382] on icon "next" at bounding box center [1258, 373] width 23 height 23
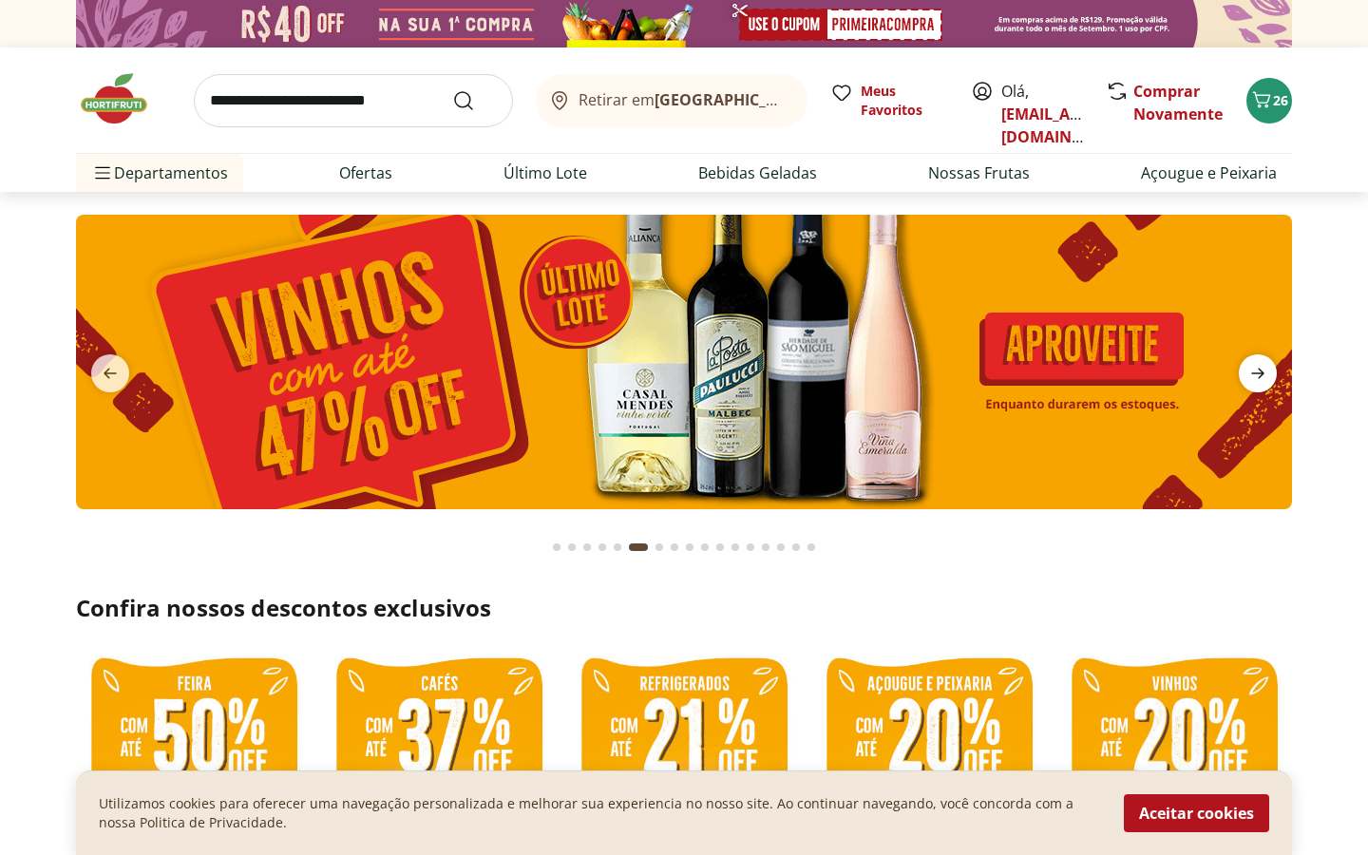
click at [1267, 382] on icon "next" at bounding box center [1258, 373] width 23 height 23
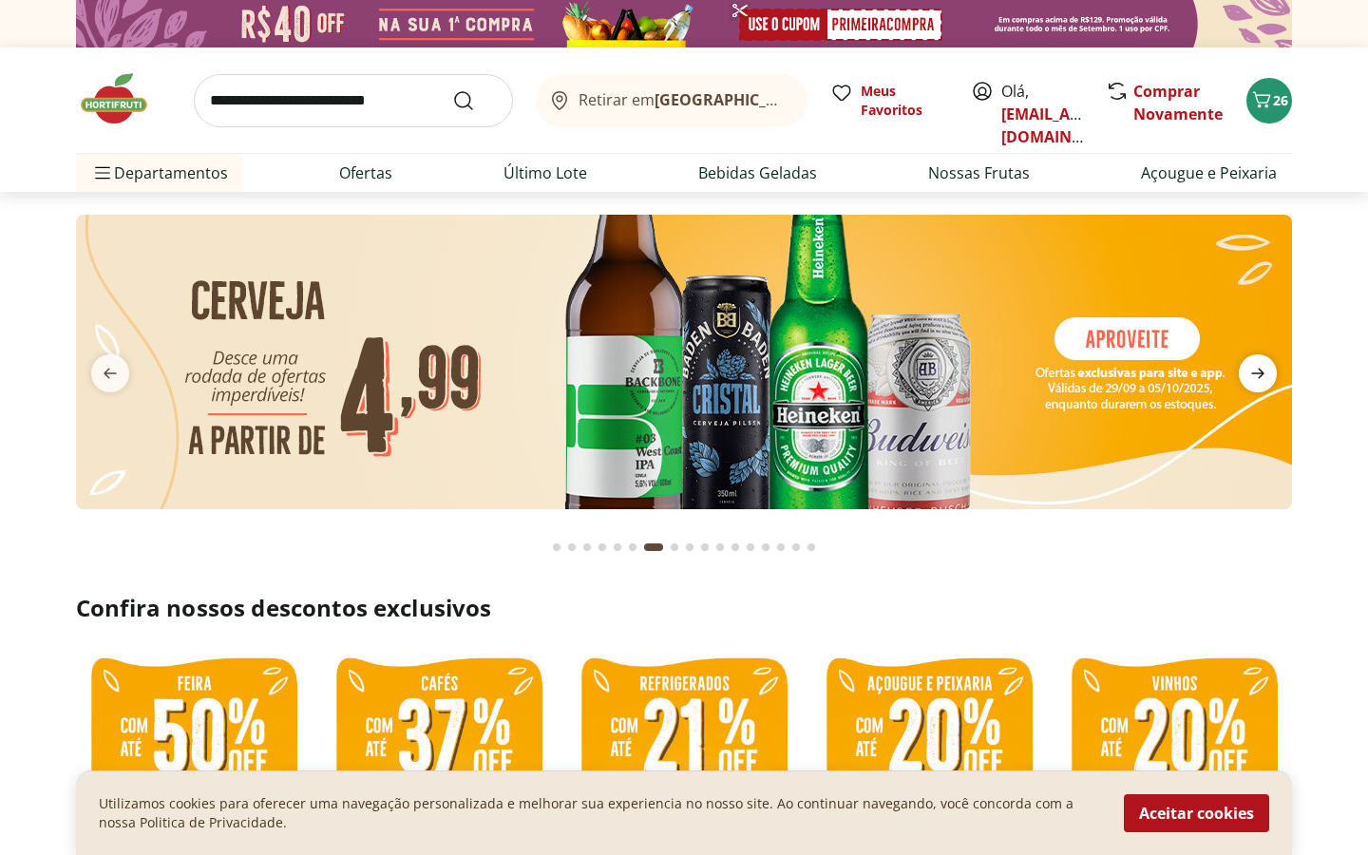
click at [1267, 382] on icon "next" at bounding box center [1258, 373] width 23 height 23
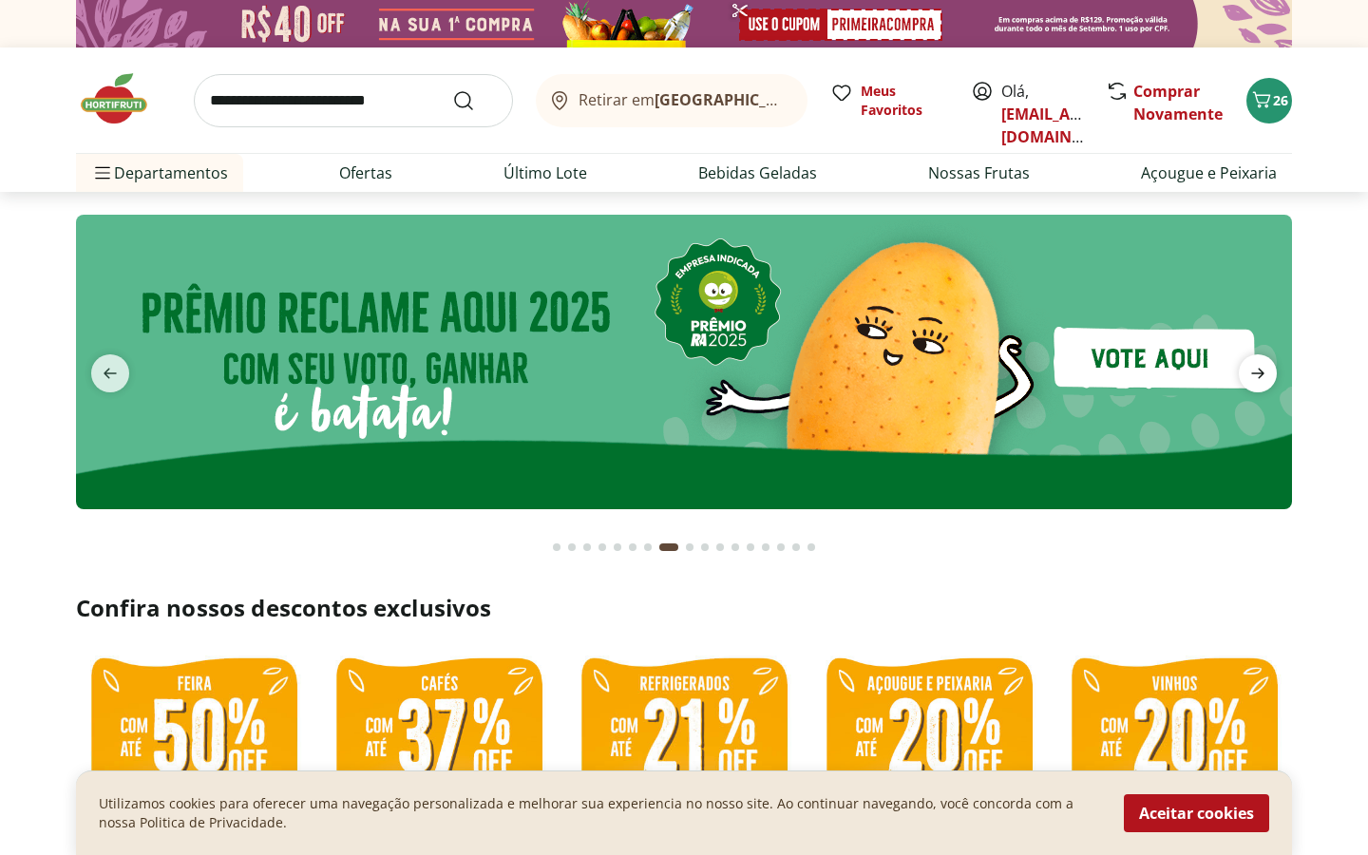
click at [1266, 378] on icon "next" at bounding box center [1258, 373] width 23 height 23
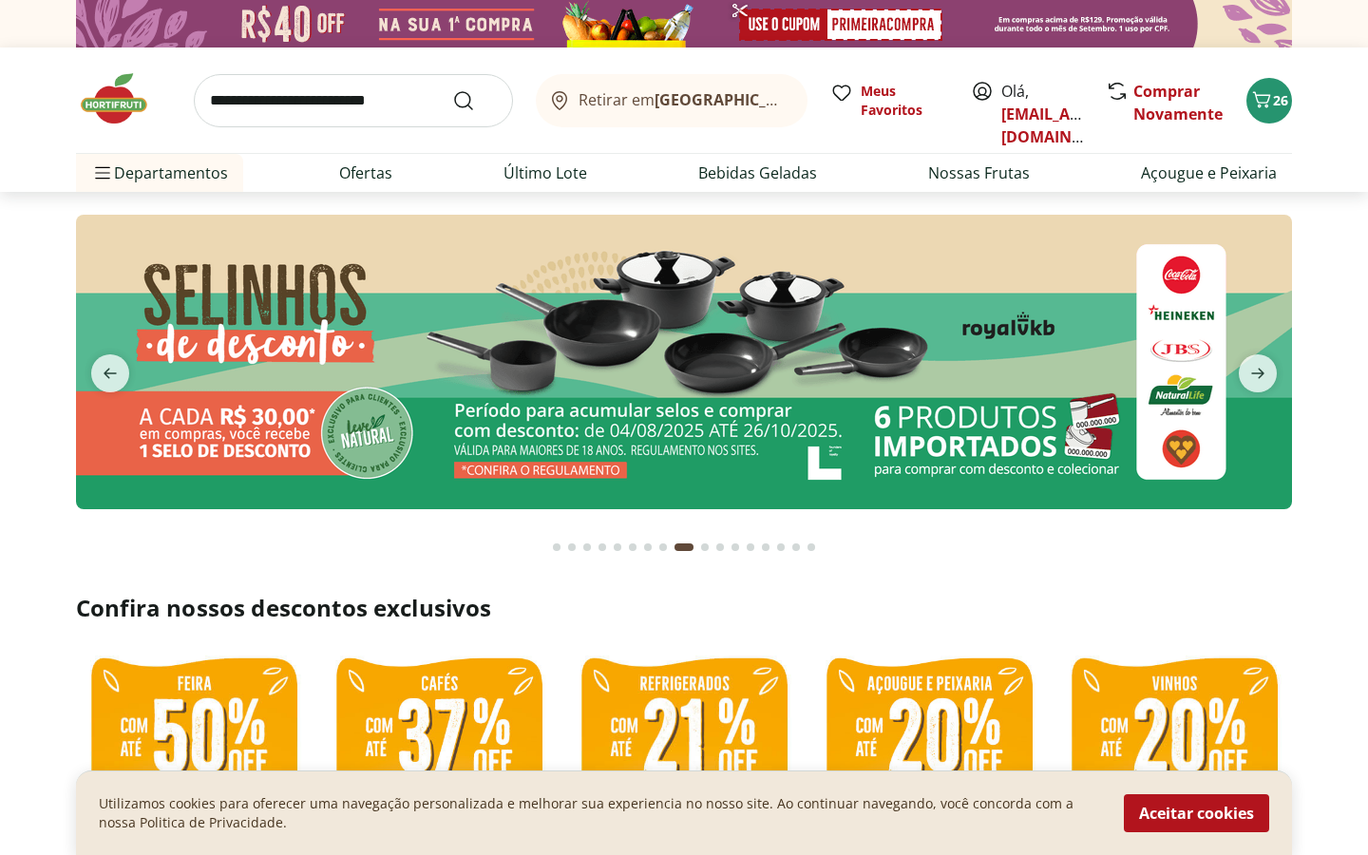
click at [295, 105] on input "search" at bounding box center [353, 100] width 319 height 53
type input "****"
click at [452, 89] on button "Submit Search" at bounding box center [475, 100] width 46 height 23
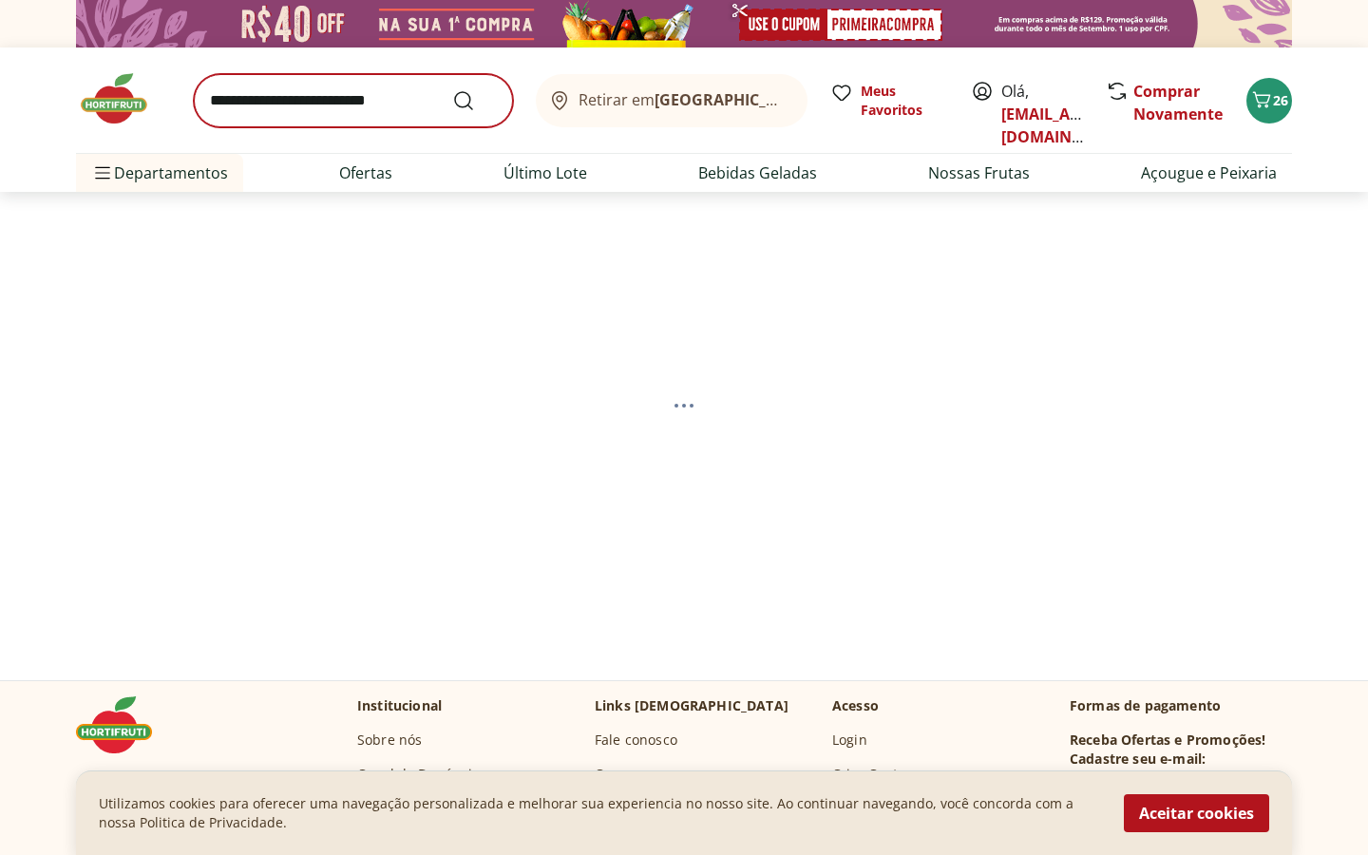
select select "**********"
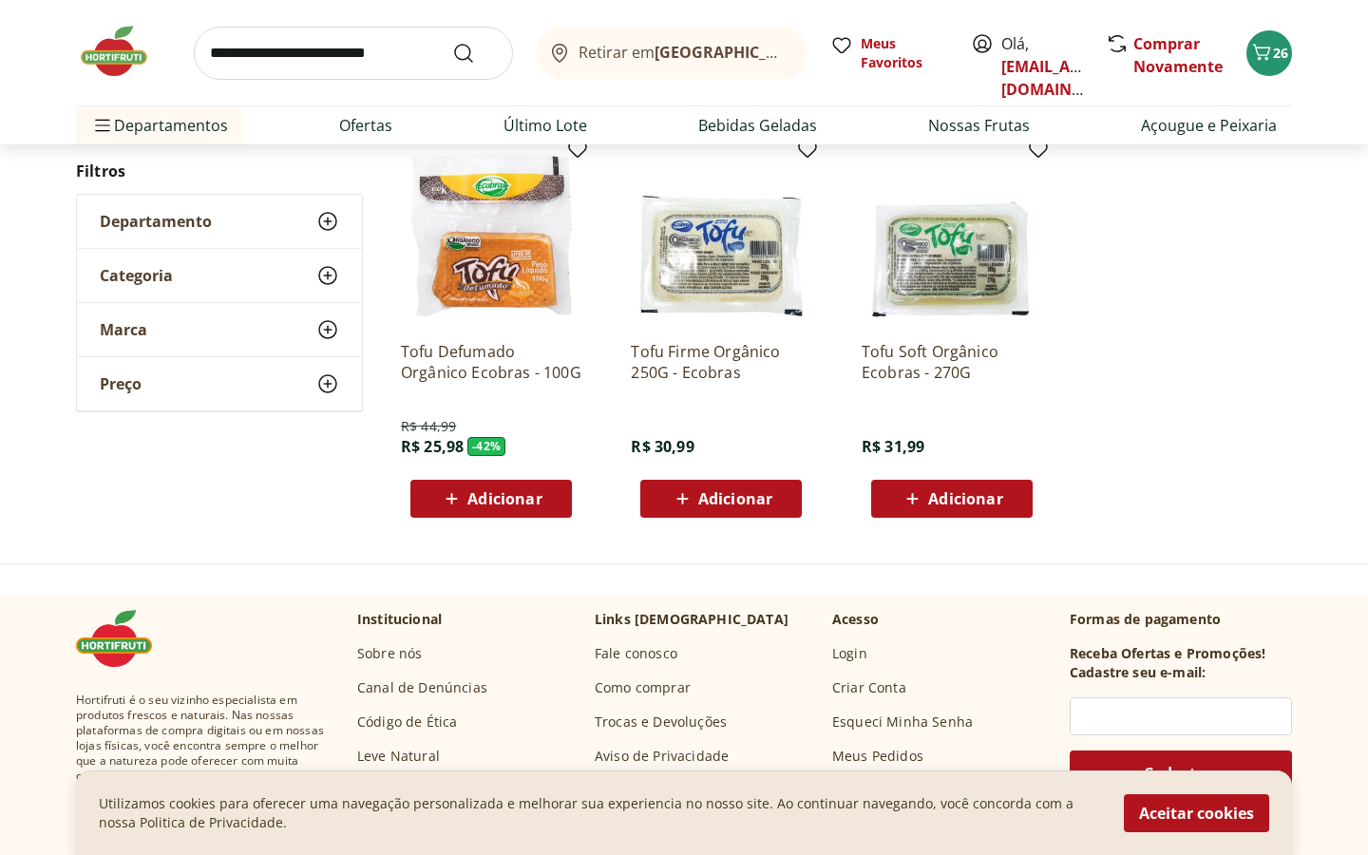
scroll to position [250, 0]
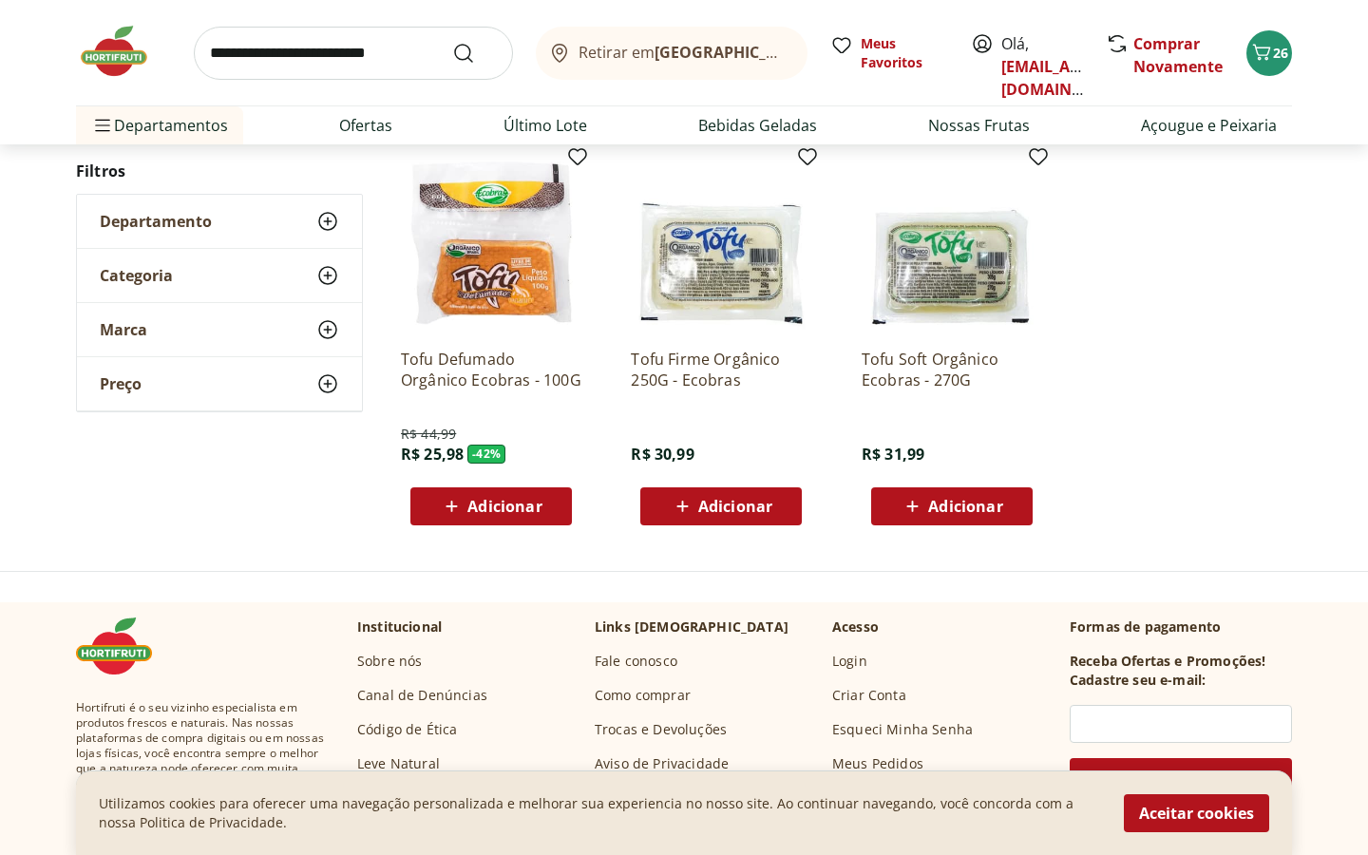
click at [347, 63] on input "search" at bounding box center [353, 53] width 319 height 53
type input "****"
click at [452, 42] on button "Submit Search" at bounding box center [475, 53] width 46 height 23
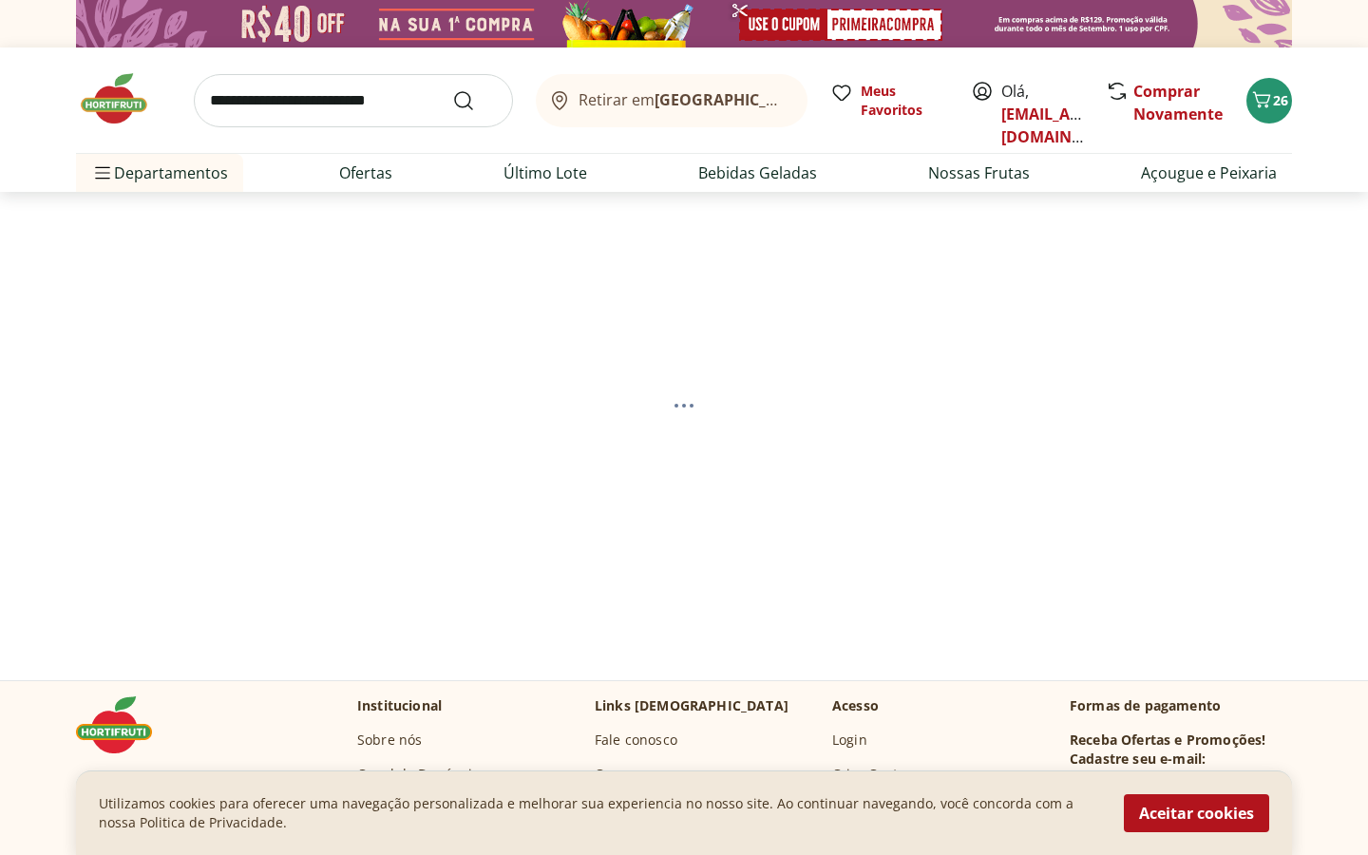
select select "**********"
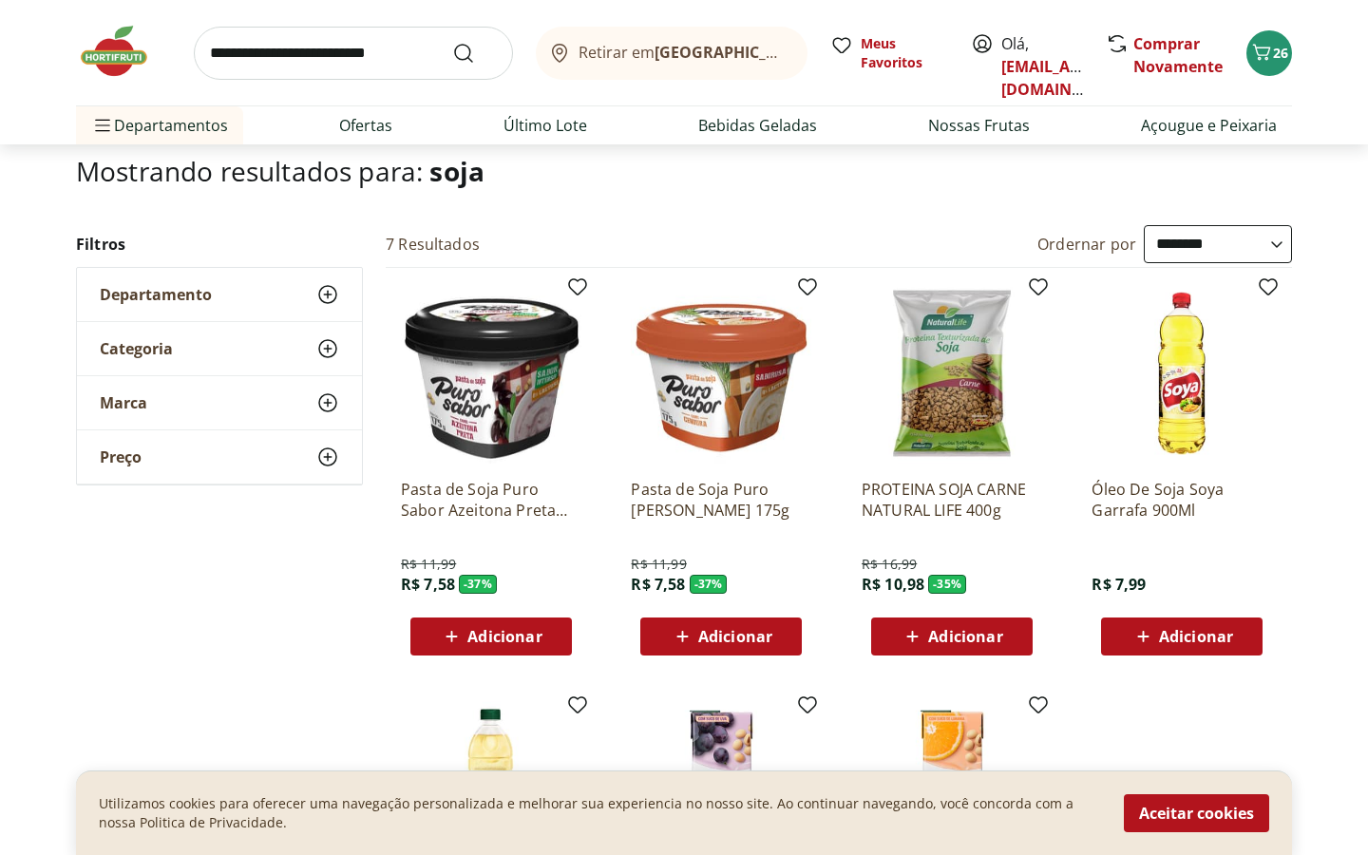
scroll to position [123, 0]
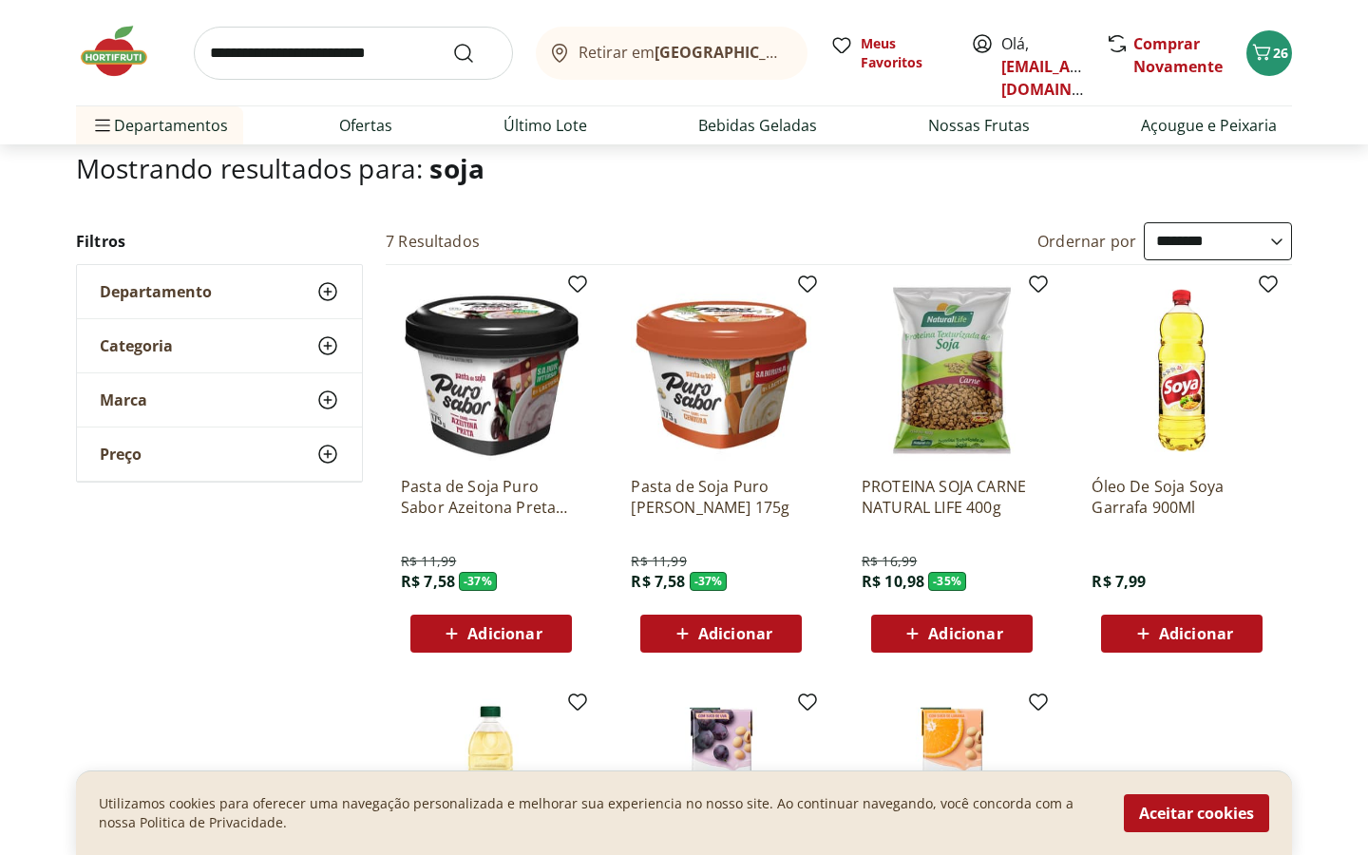
click at [963, 406] on img at bounding box center [952, 370] width 181 height 181
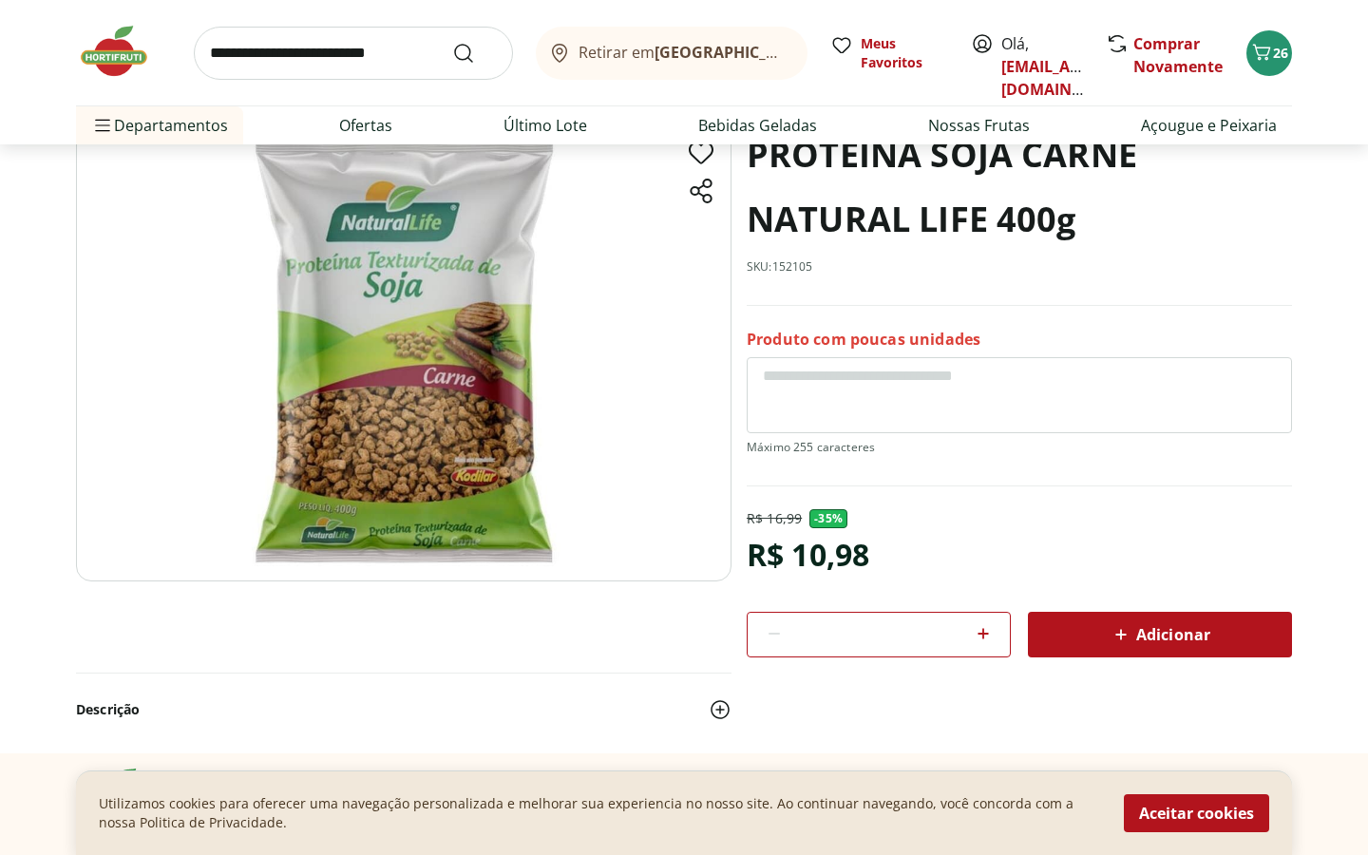
select select "**********"
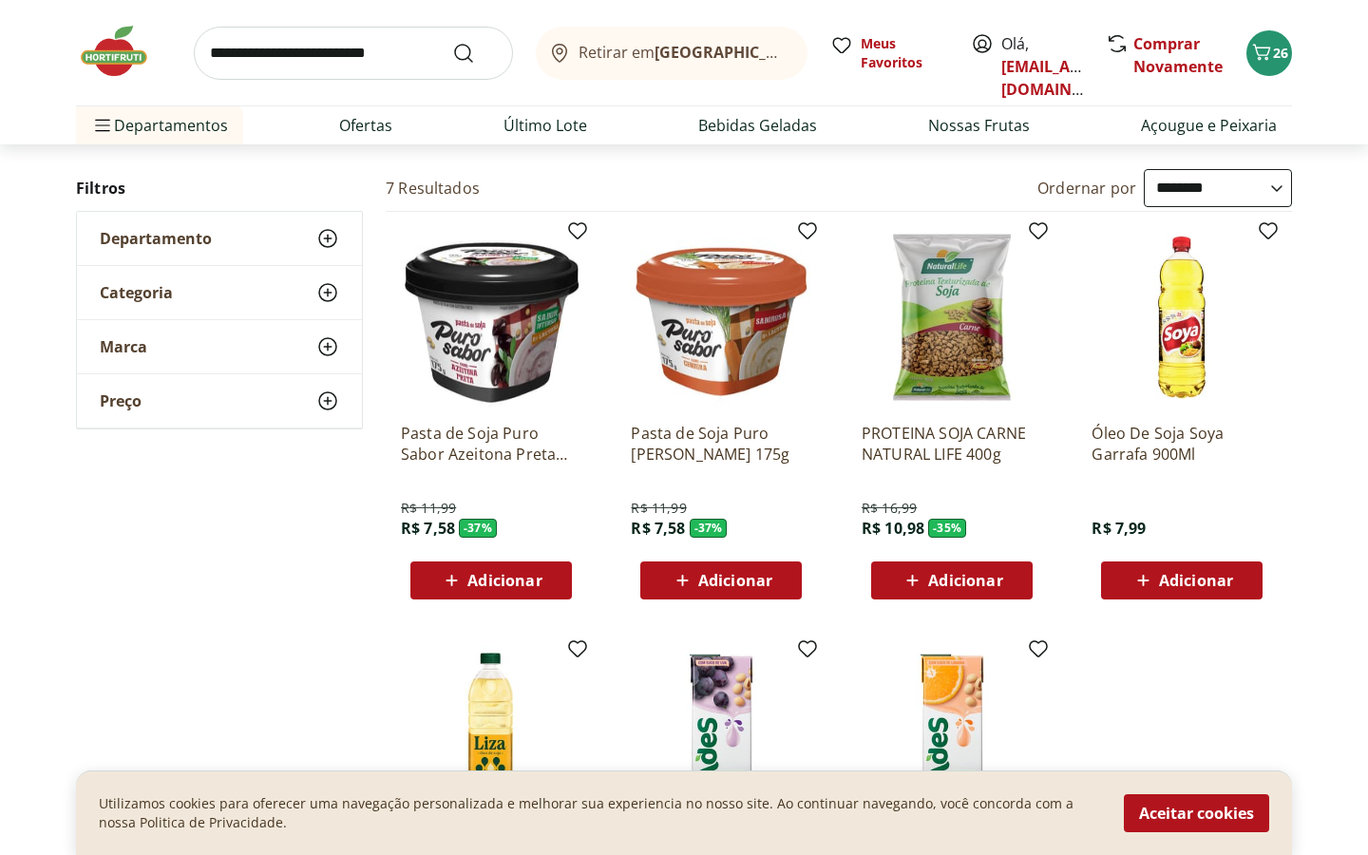
scroll to position [175, 0]
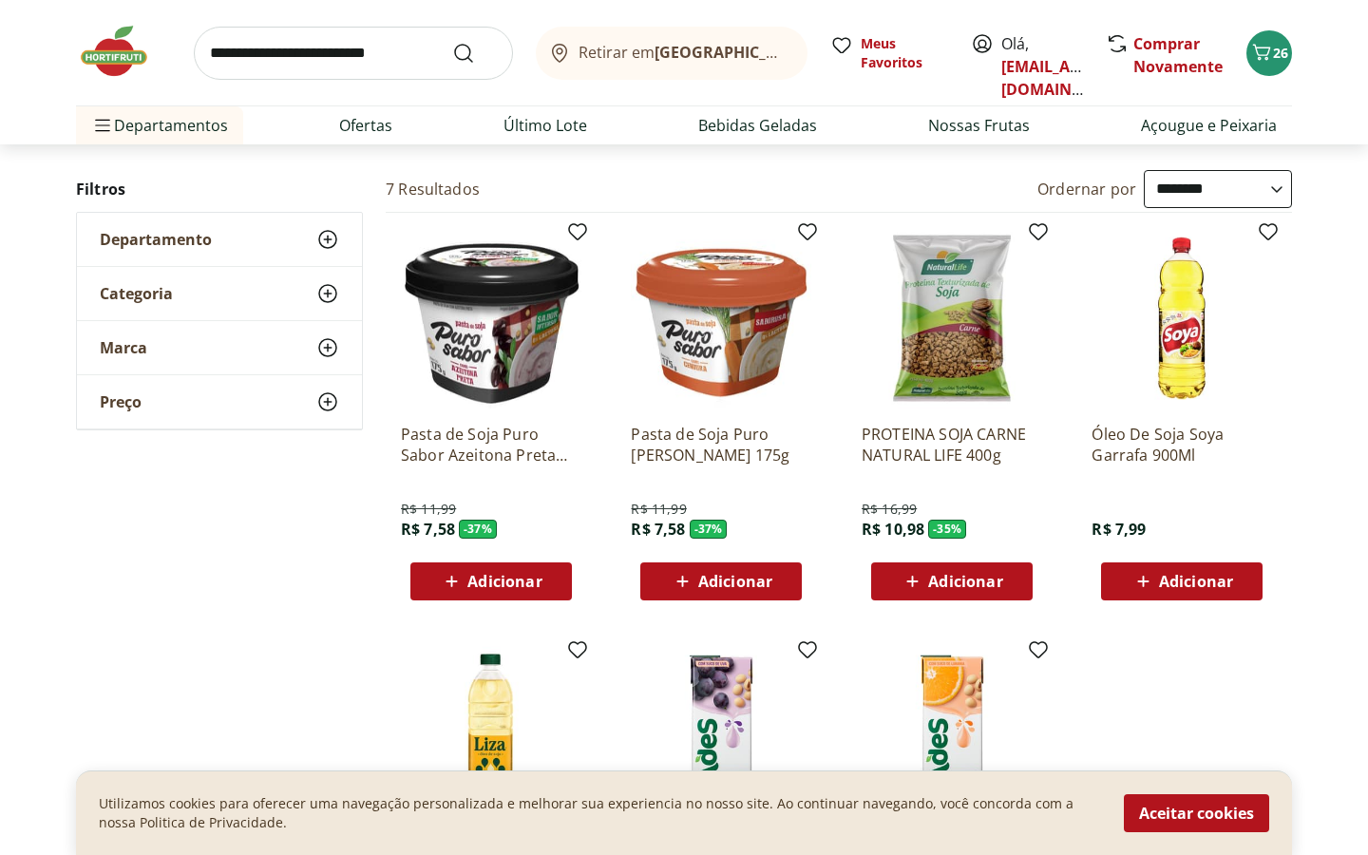
click at [490, 347] on img at bounding box center [491, 318] width 181 height 181
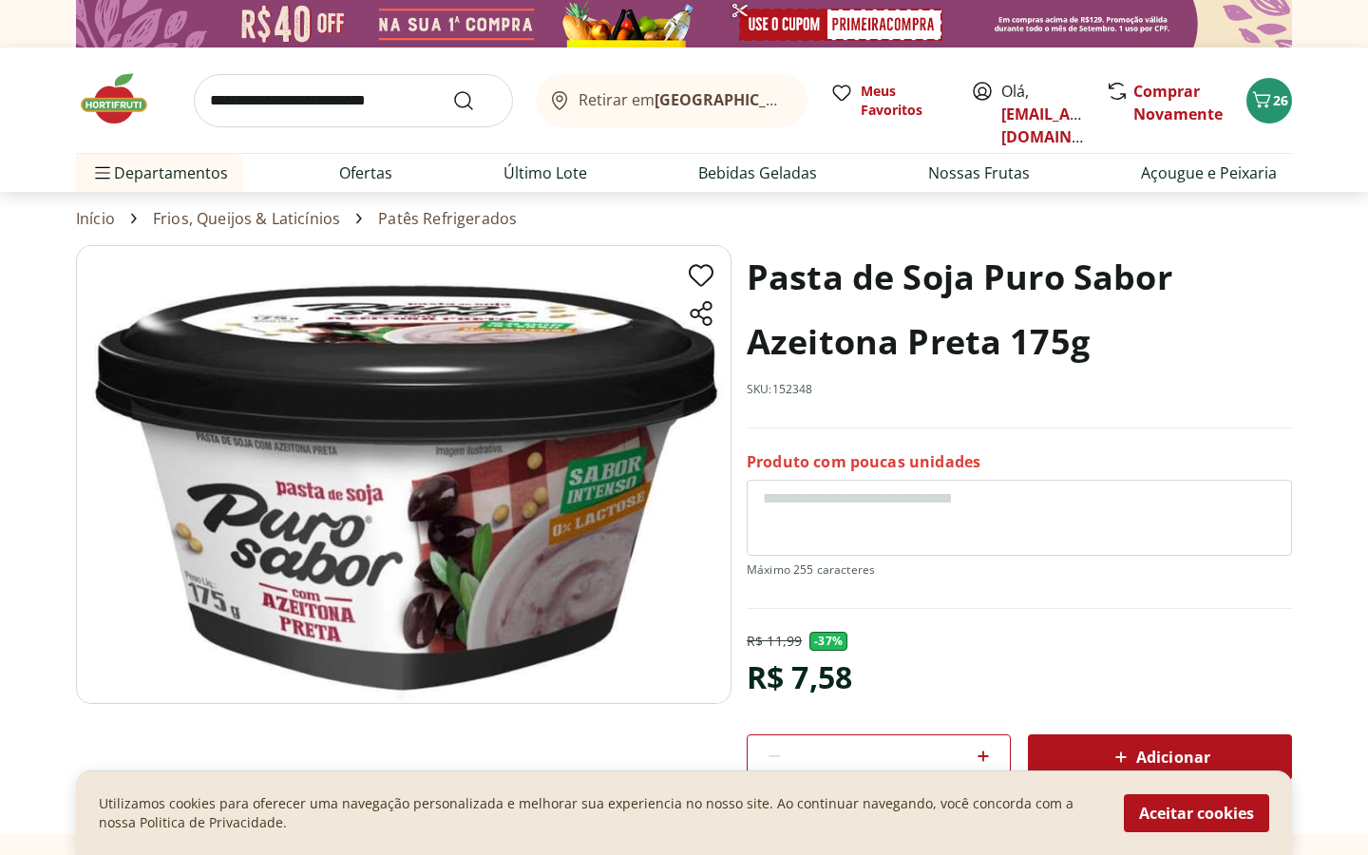
click at [296, 90] on input "search" at bounding box center [353, 100] width 319 height 53
type input "******"
click at [452, 89] on button "Submit Search" at bounding box center [475, 100] width 46 height 23
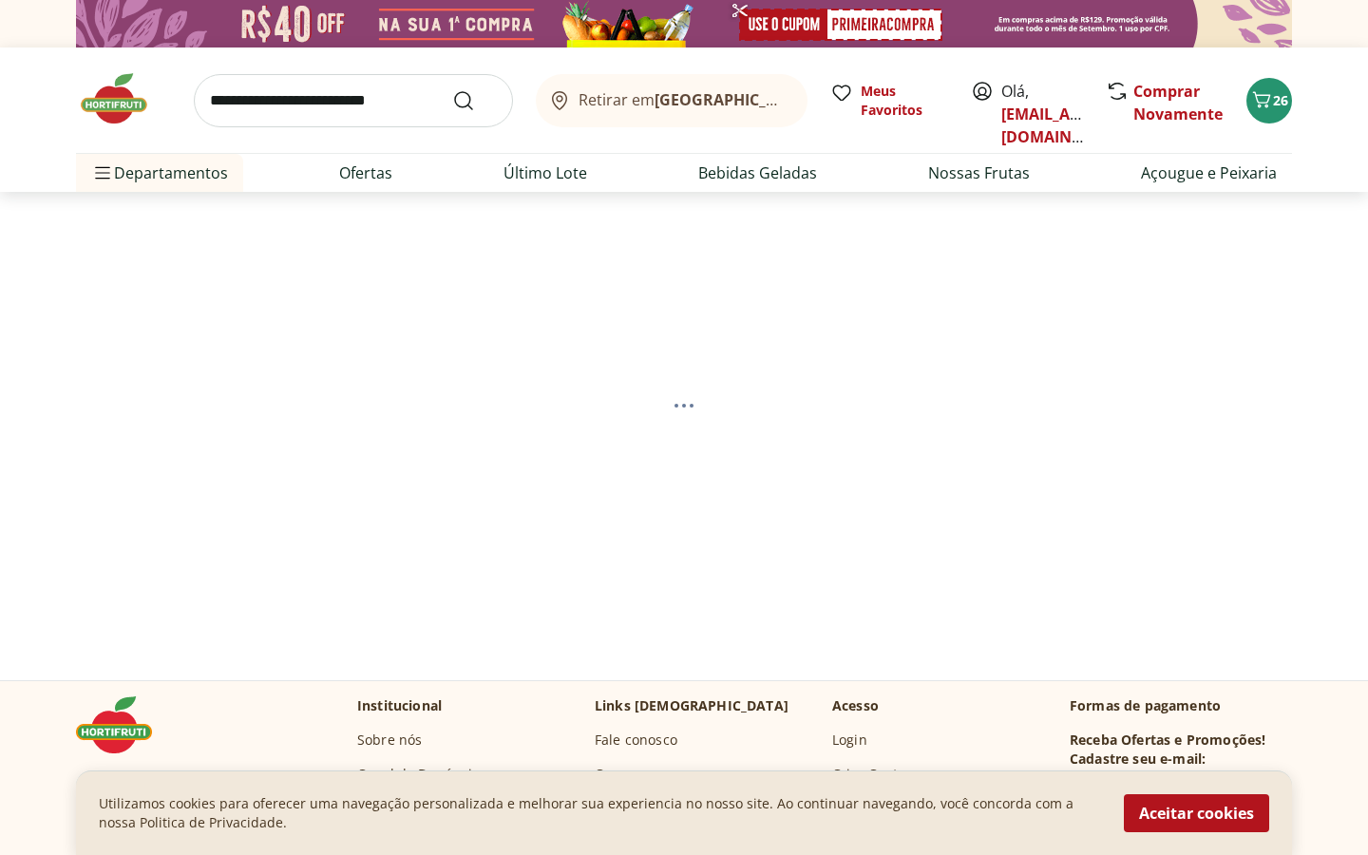
select select "**********"
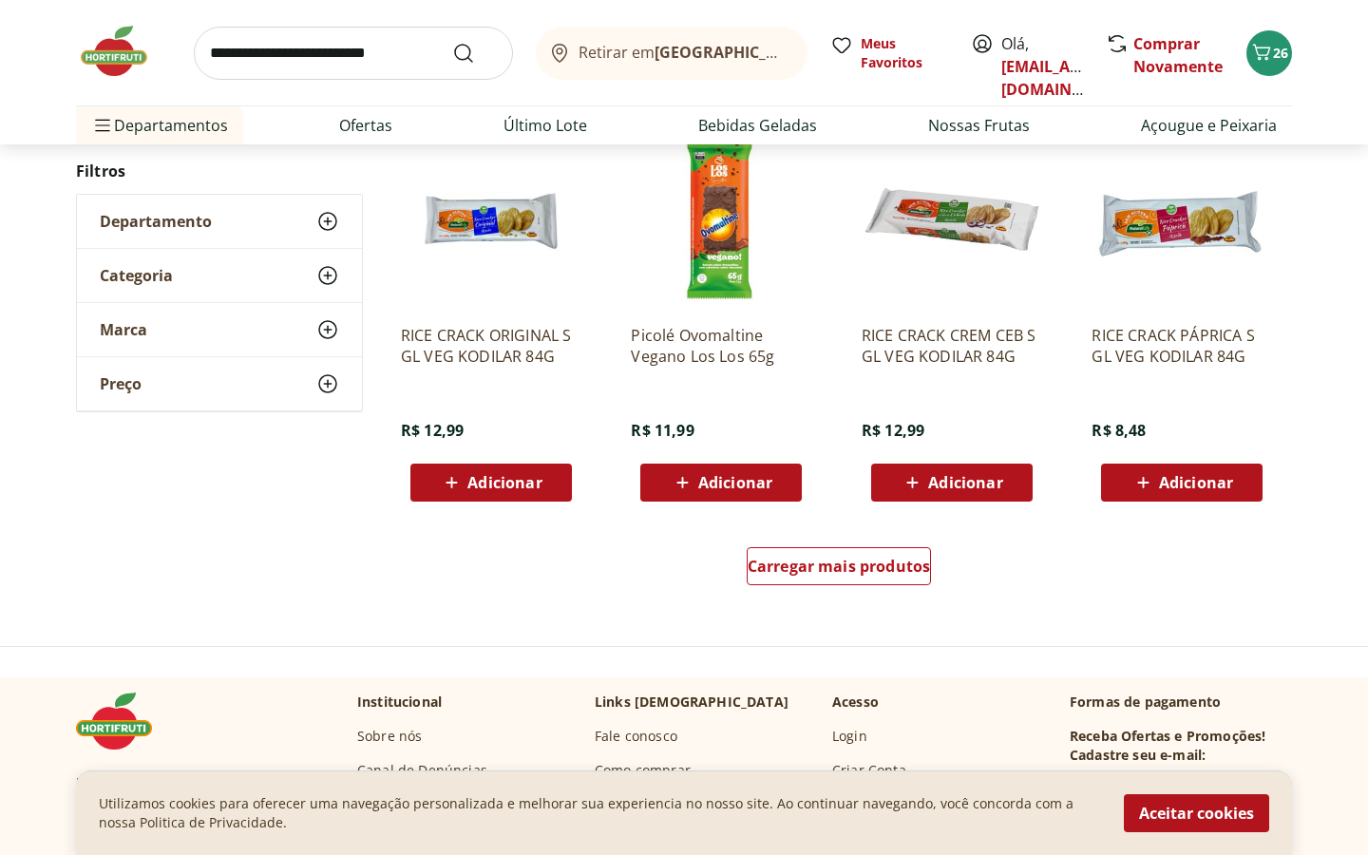
scroll to position [1112, 0]
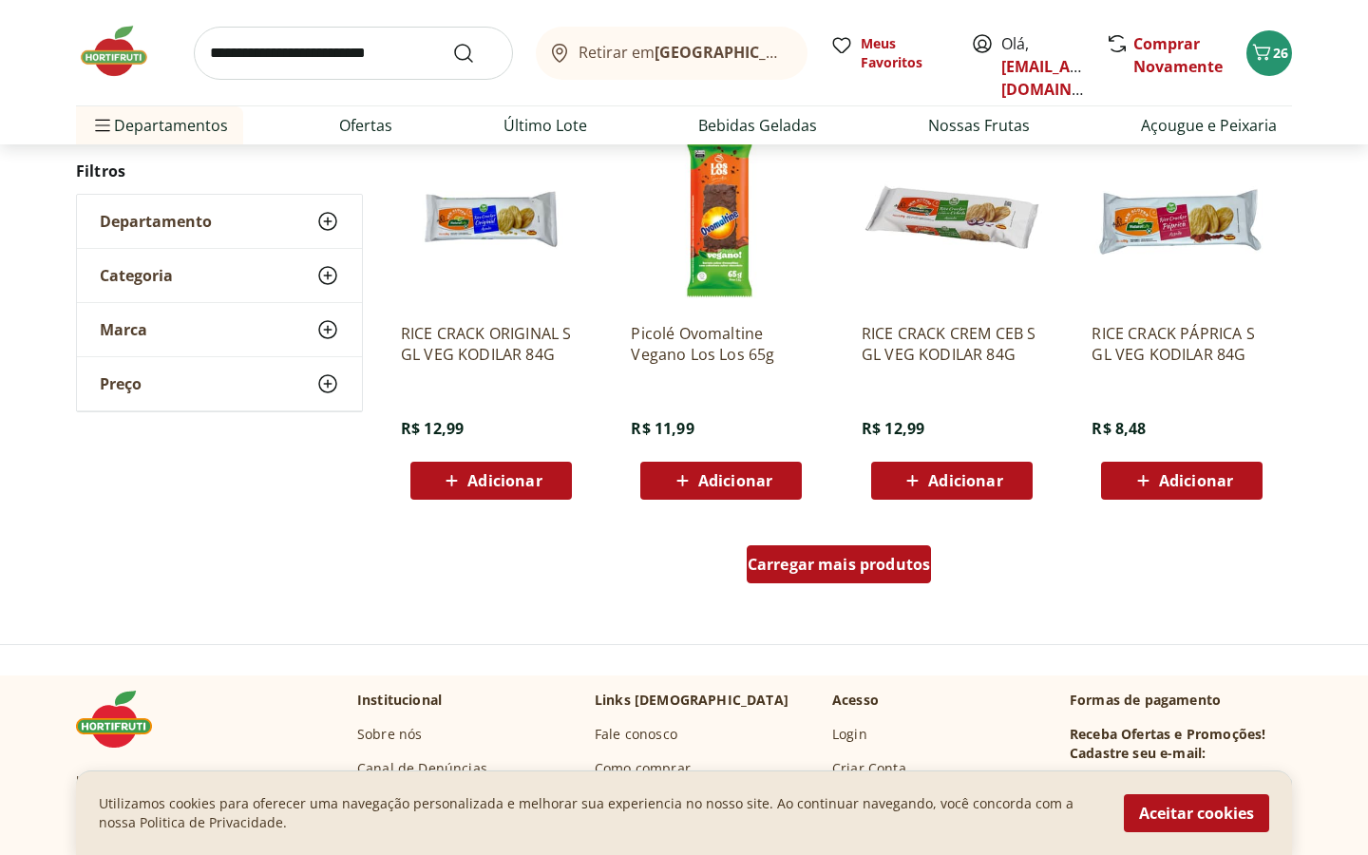
click at [860, 563] on span "Carregar mais produtos" at bounding box center [839, 564] width 183 height 15
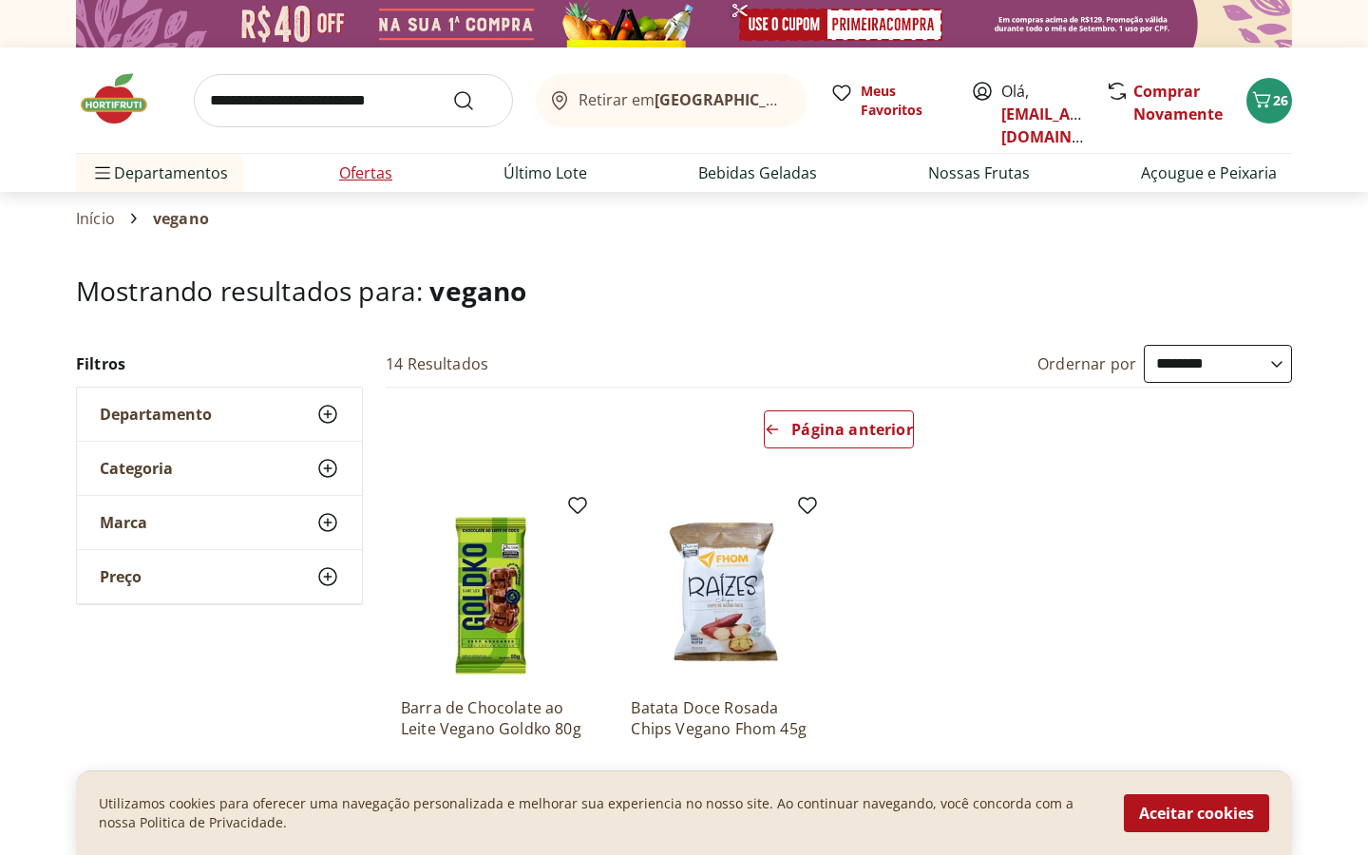
click at [374, 161] on li "Ofertas" at bounding box center [366, 173] width 84 height 38
click at [380, 170] on link "Ofertas" at bounding box center [365, 173] width 53 height 23
select select "**********"
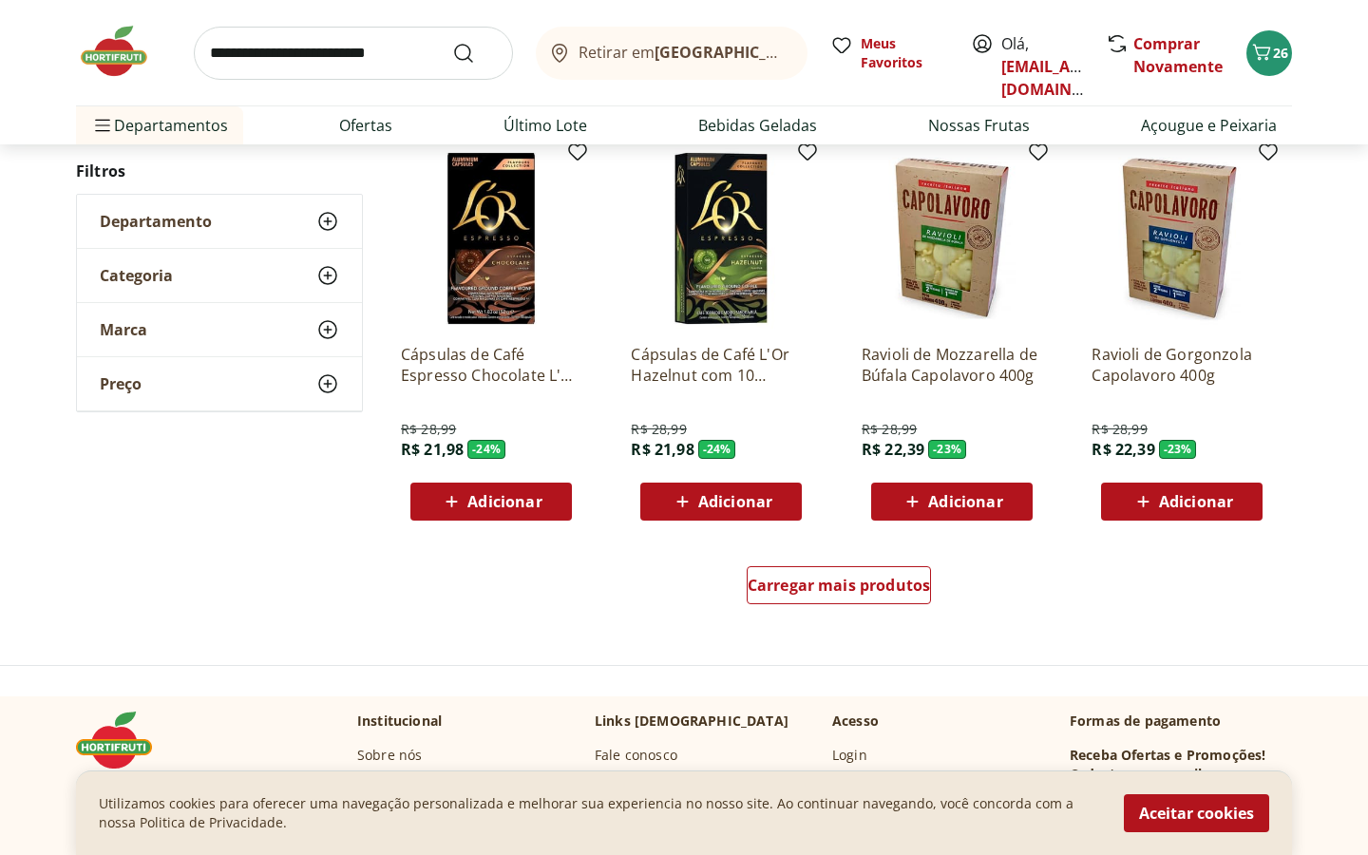
scroll to position [1025, 0]
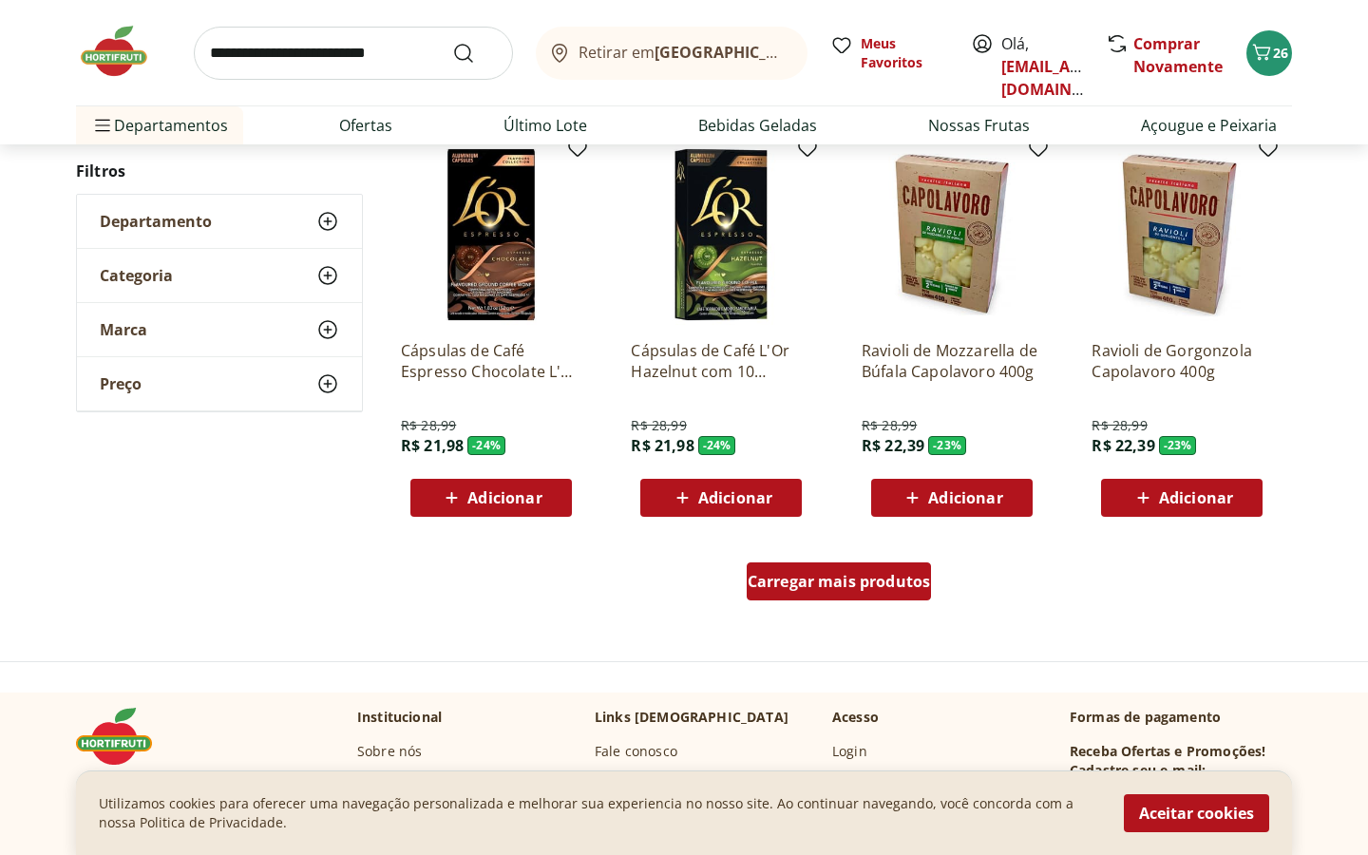
click at [880, 566] on div "Carregar mais produtos" at bounding box center [839, 582] width 185 height 38
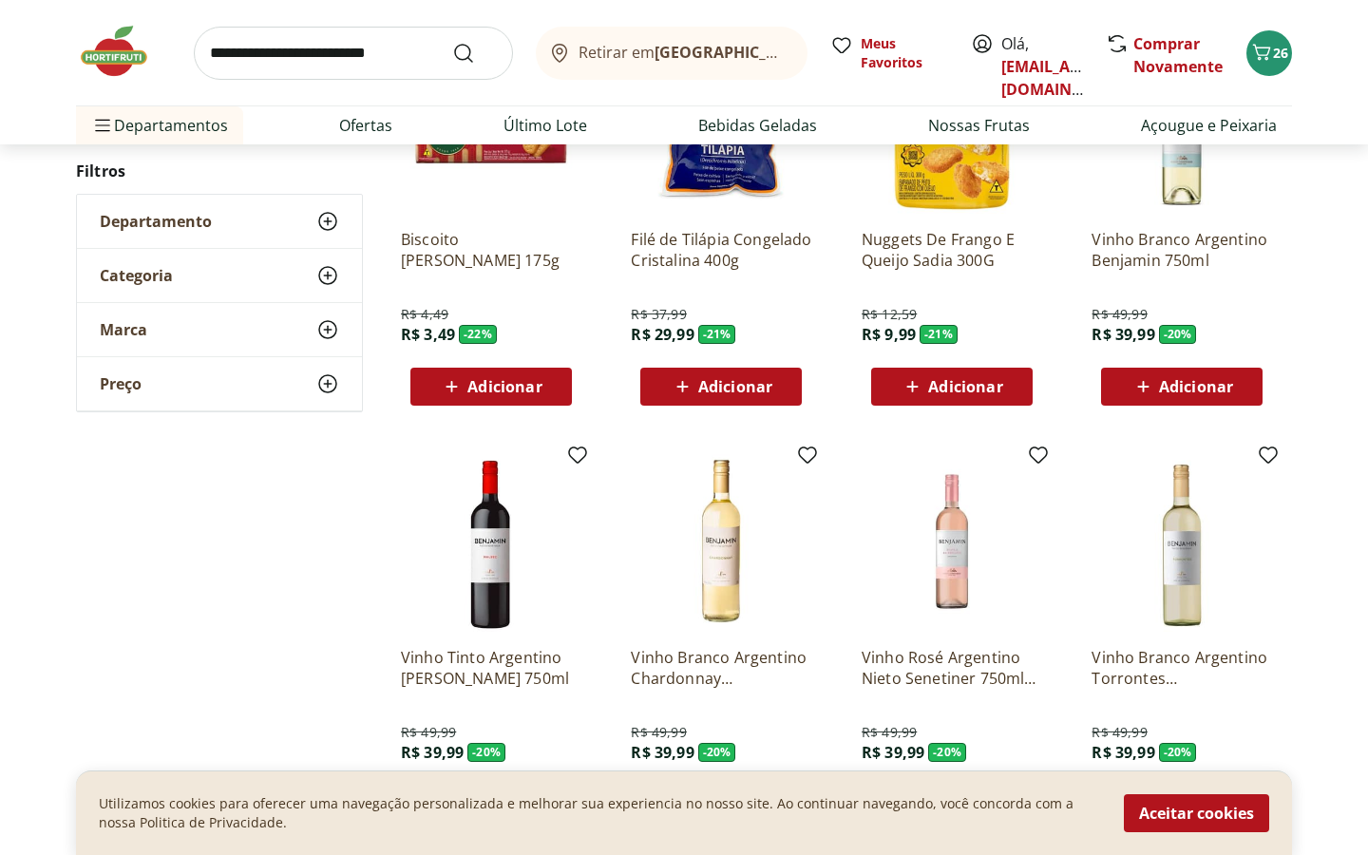
scroll to position [1555, 0]
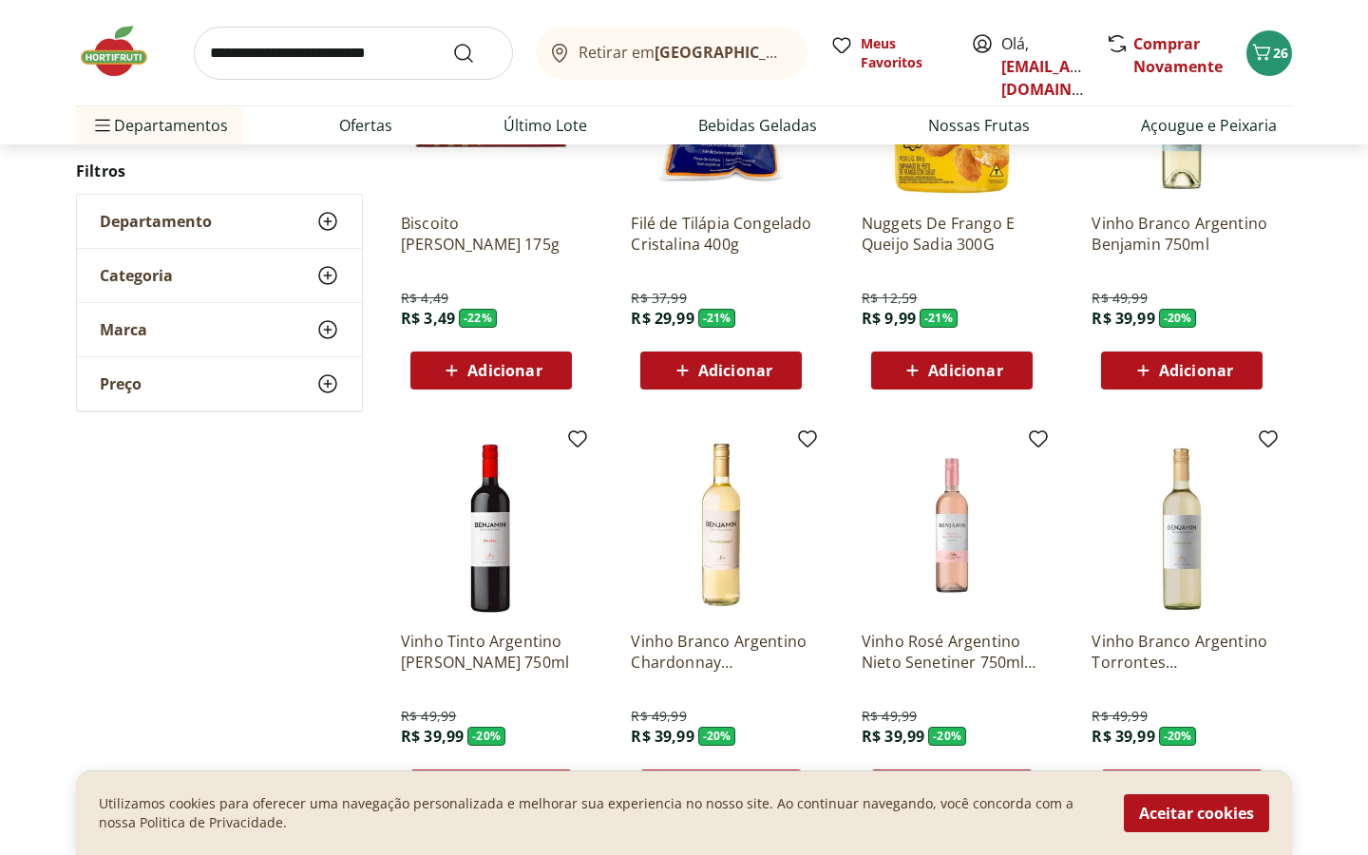
click at [1168, 243] on p "Vinho Branco Argentino Benjamin 750ml" at bounding box center [1182, 234] width 181 height 42
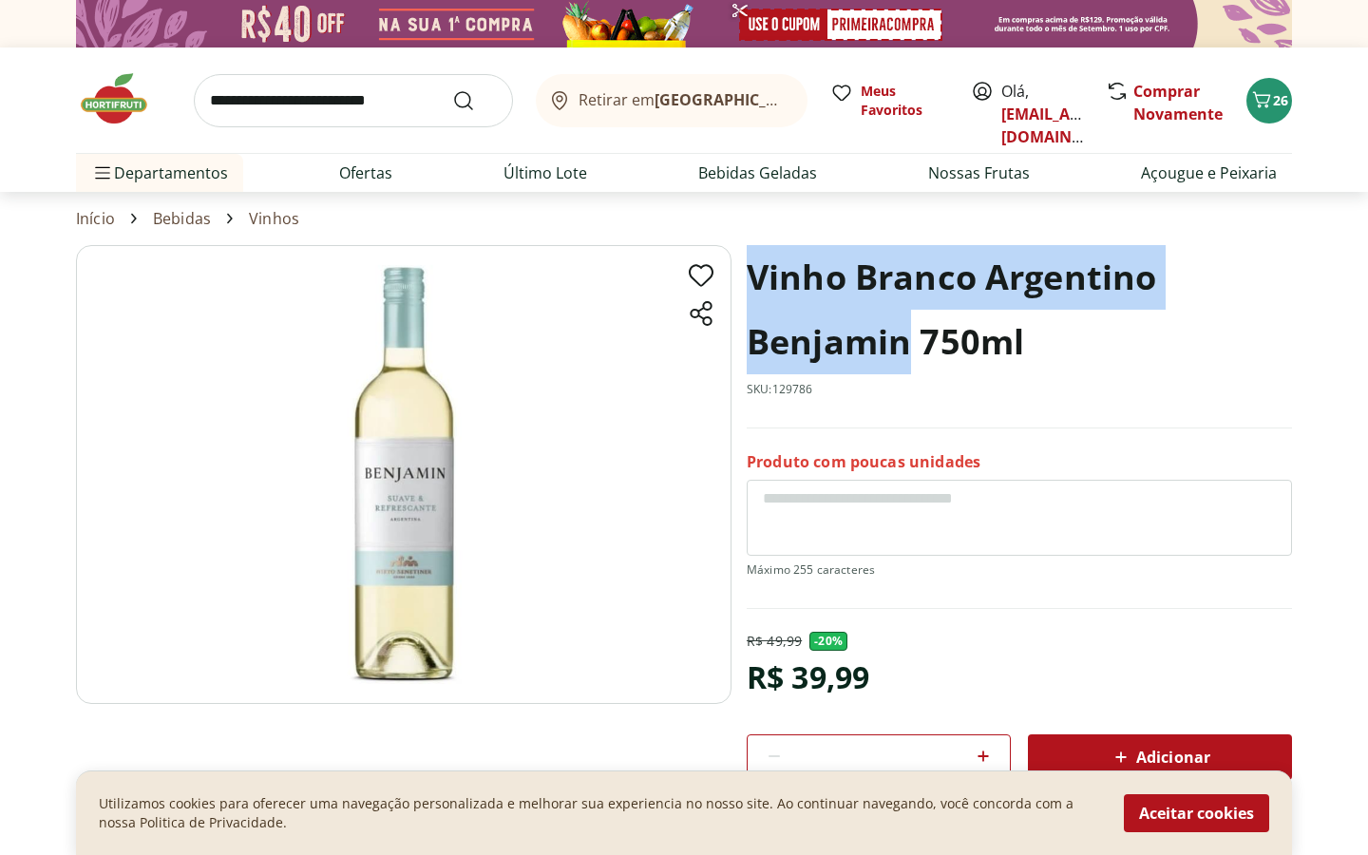
drag, startPoint x: 753, startPoint y: 278, endPoint x: 909, endPoint y: 362, distance: 177.7
click at [909, 362] on h1 "Vinho Branco Argentino Benjamin 750ml" at bounding box center [1019, 309] width 545 height 129
copy h1 "Vinho Branco Argentino Benjamin"
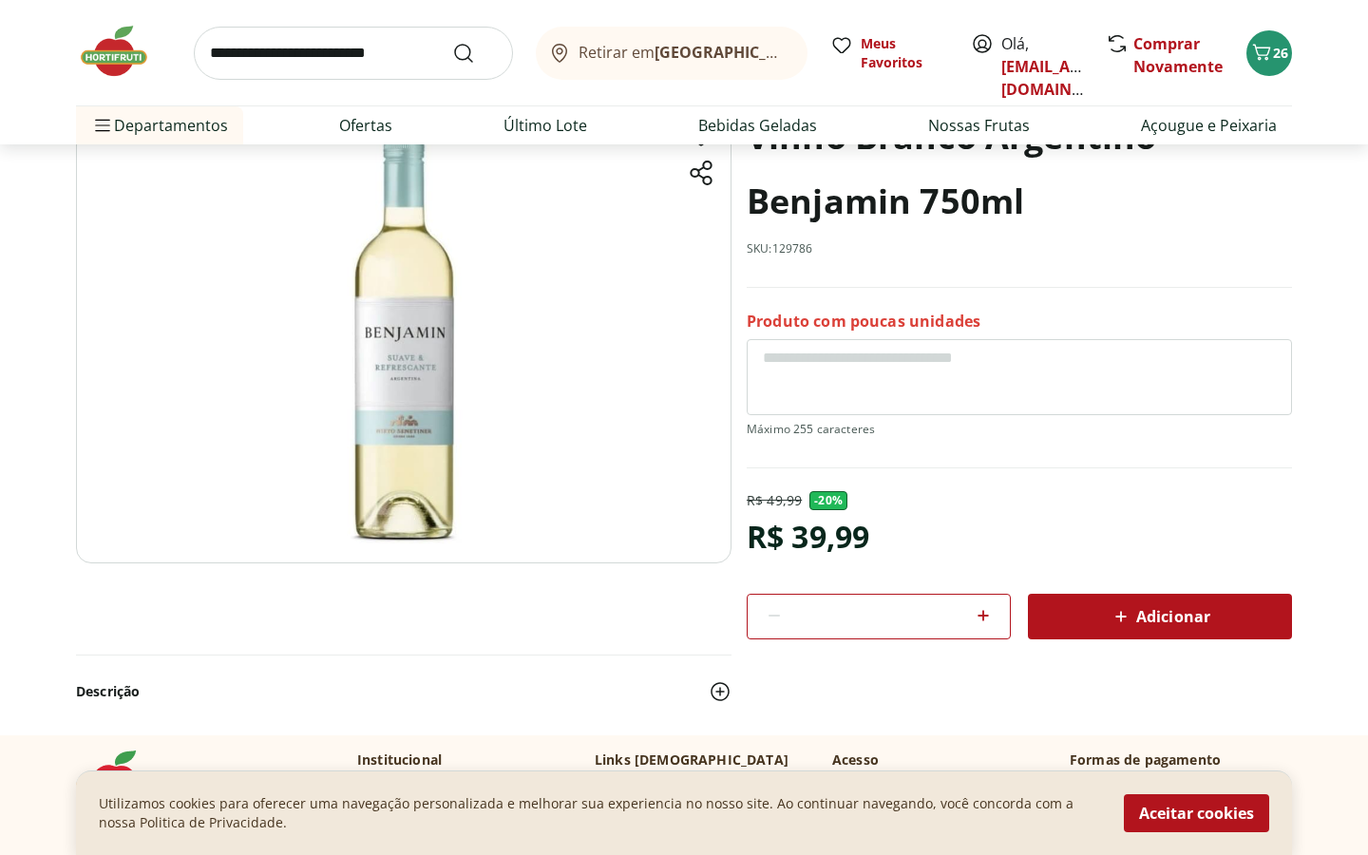
scroll to position [140, 0]
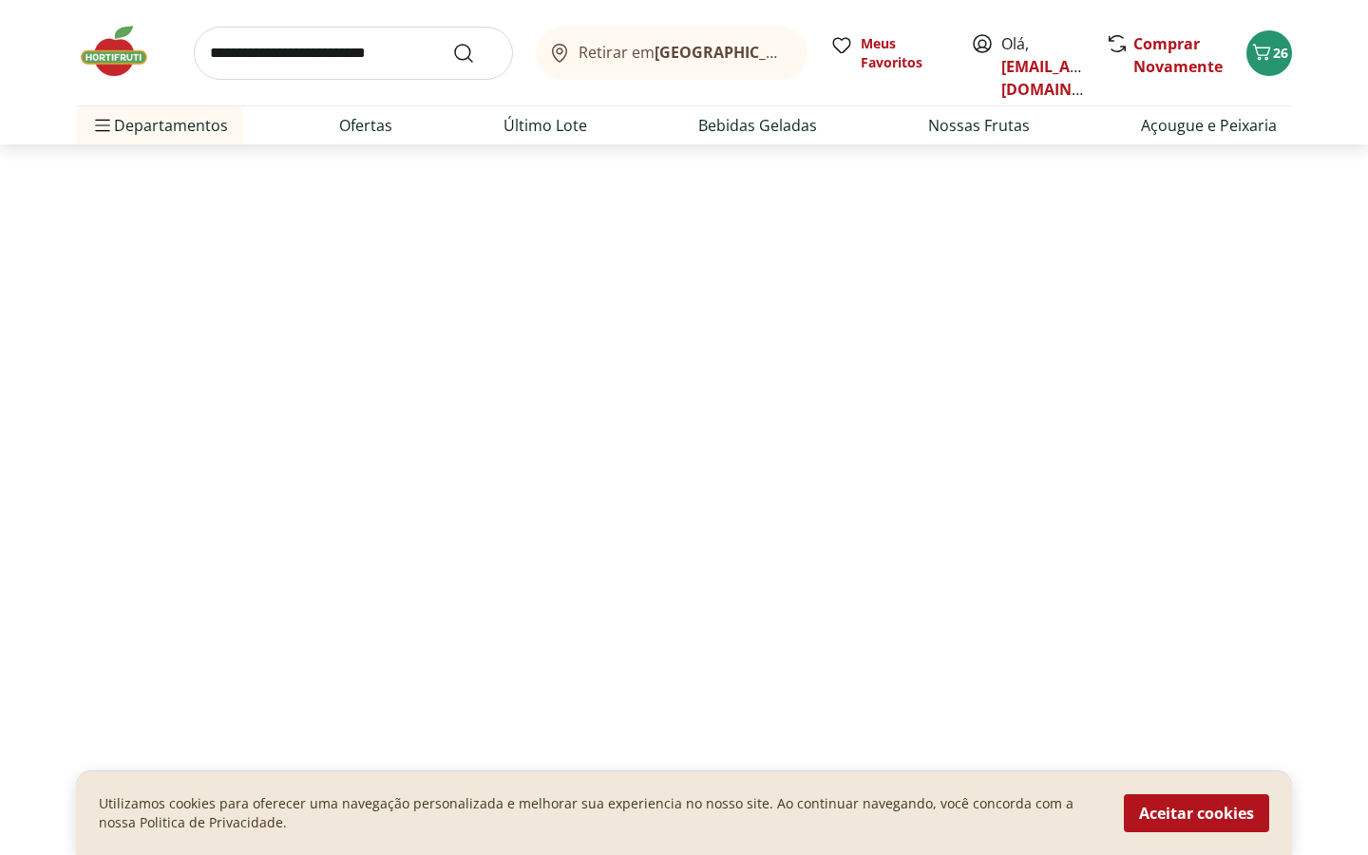
select select "**********"
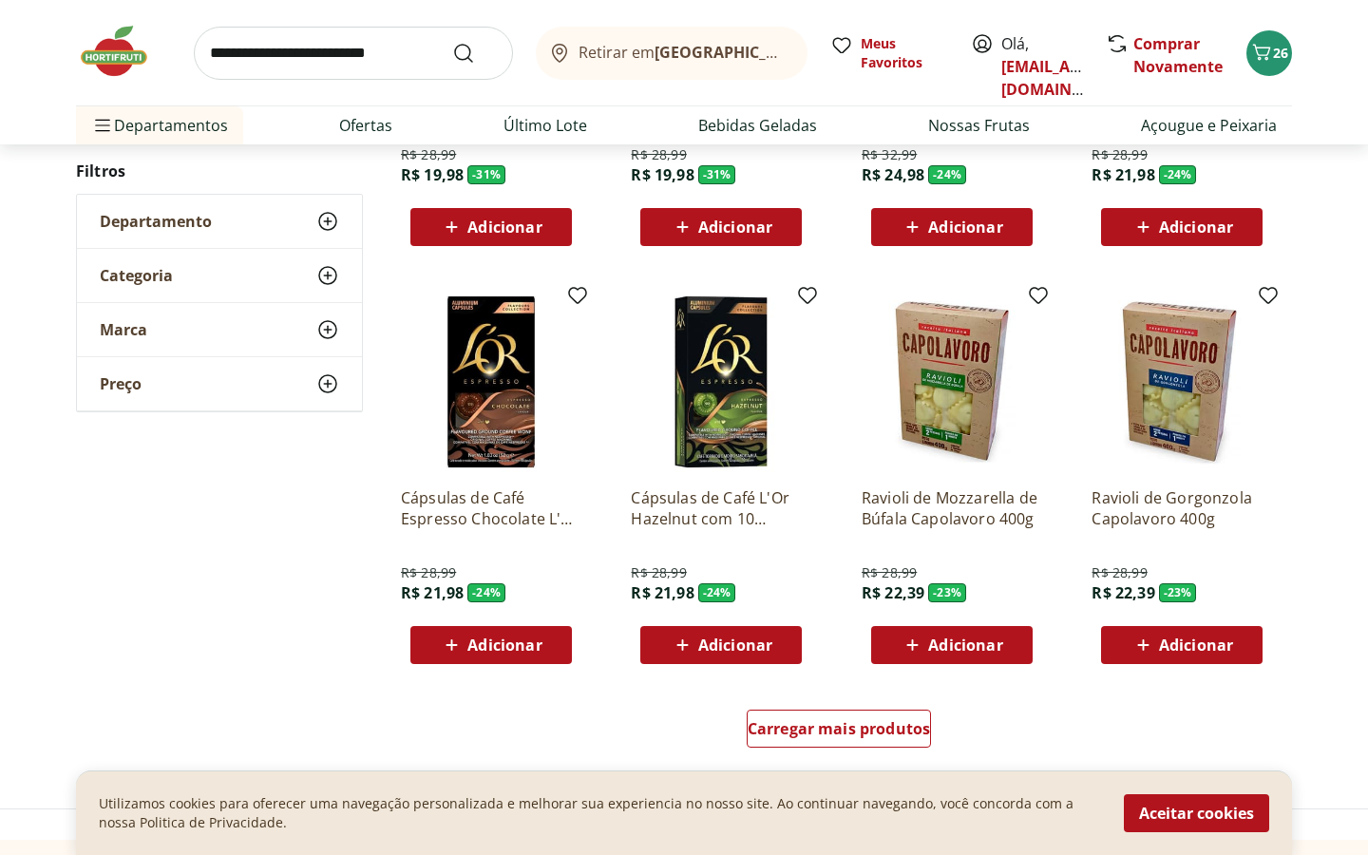
scroll to position [1661, 0]
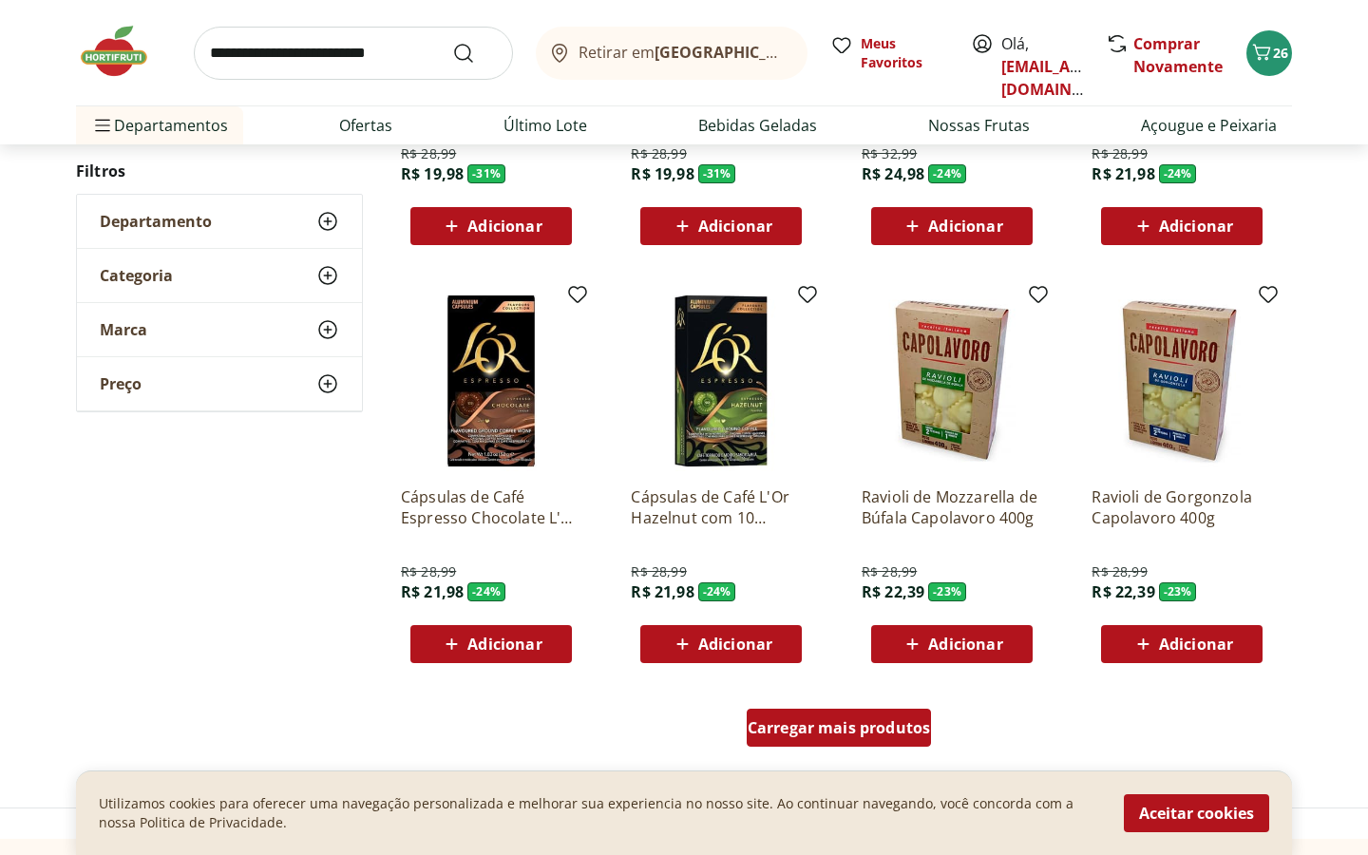
click at [868, 729] on span "Carregar mais produtos" at bounding box center [839, 727] width 183 height 15
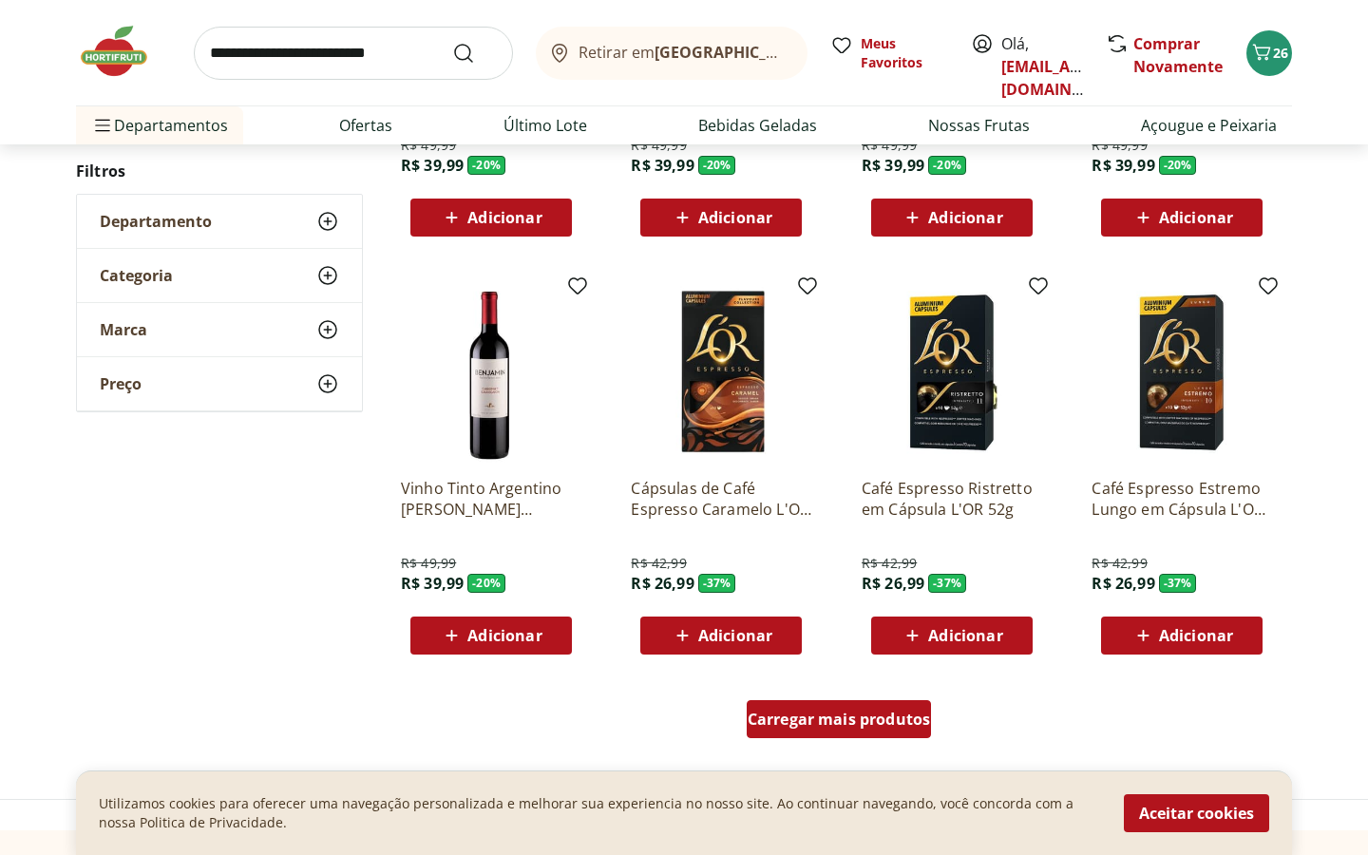
scroll to position [2879, 0]
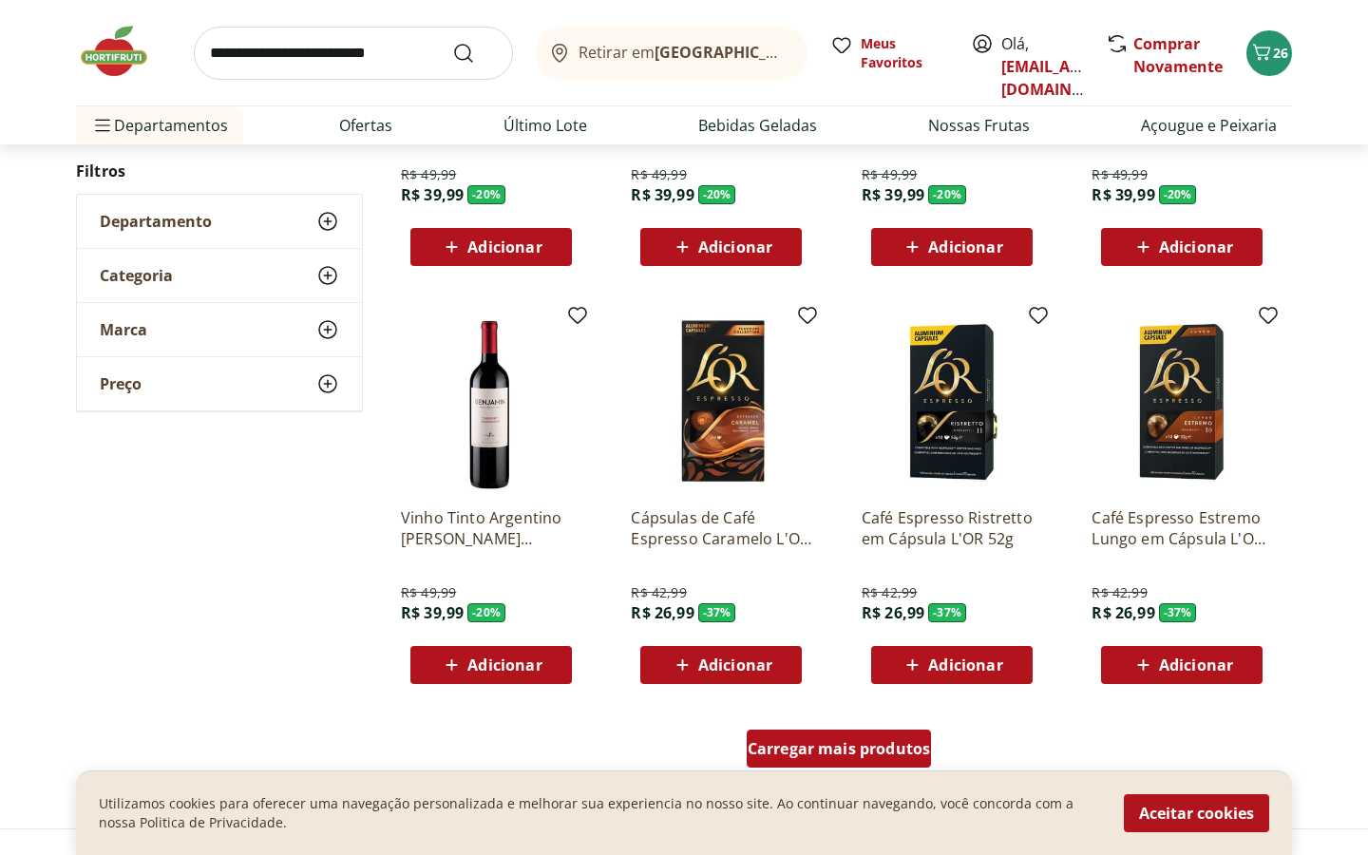
click at [874, 753] on span "Carregar mais produtos" at bounding box center [839, 748] width 183 height 15
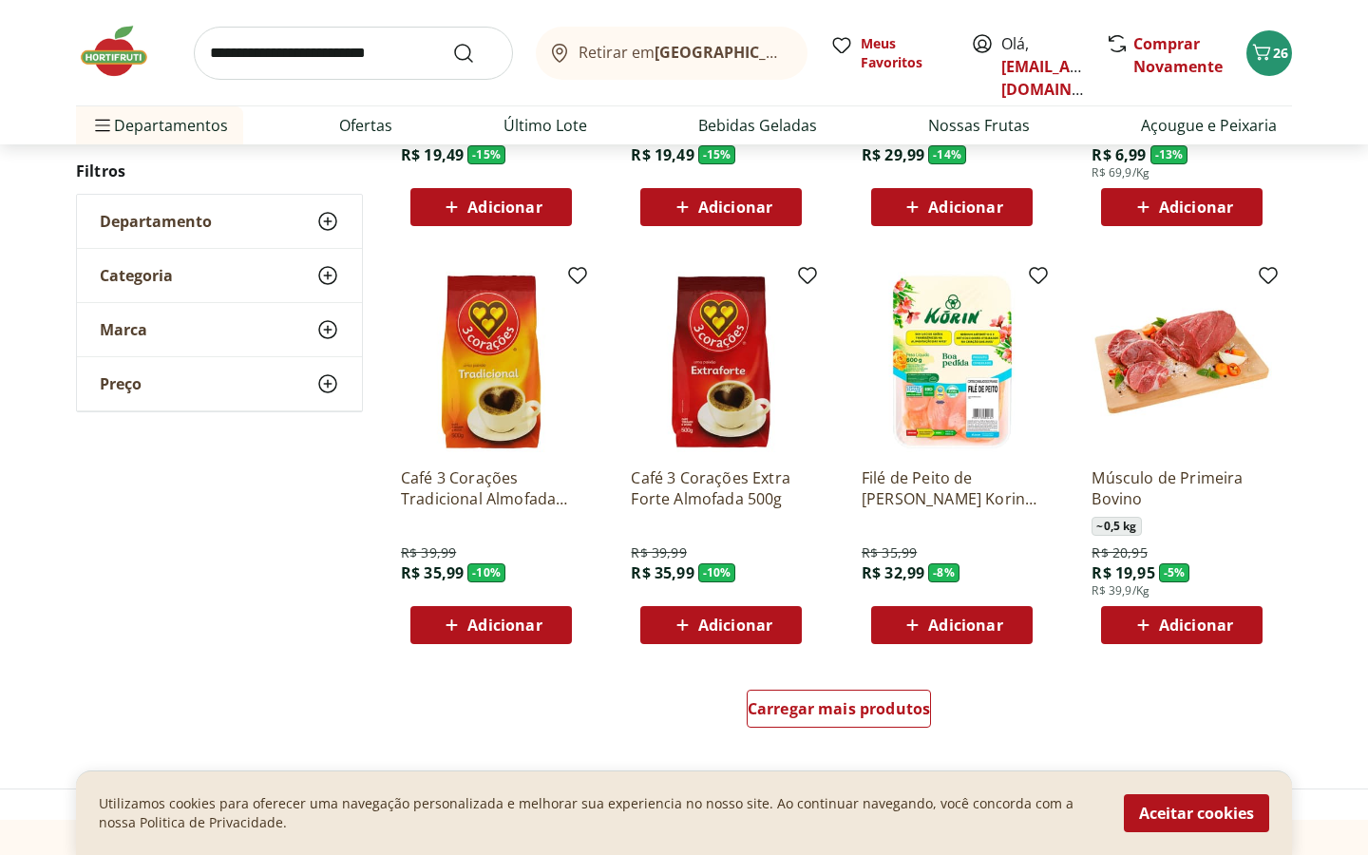
scroll to position [4523, 0]
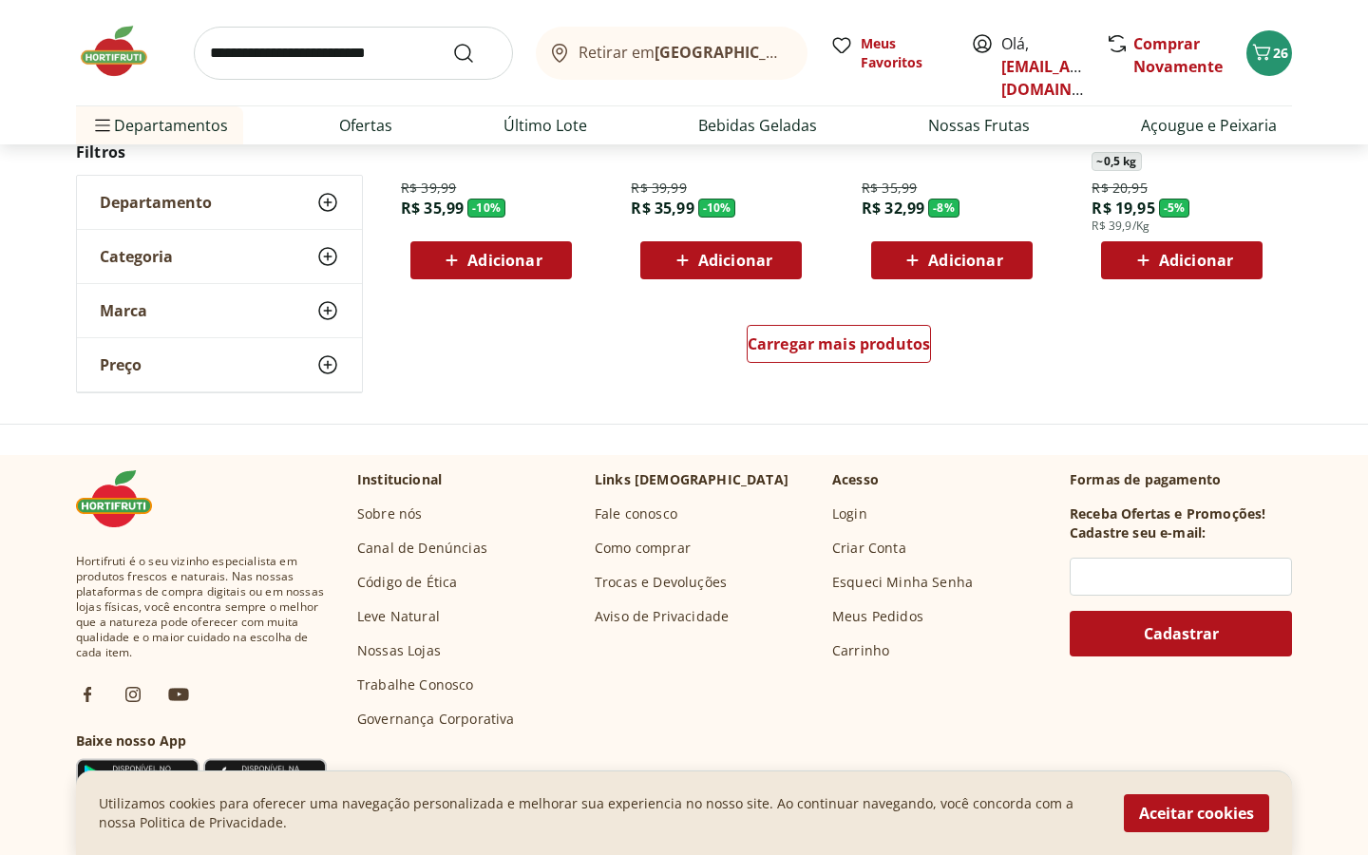
click at [292, 56] on input "search" at bounding box center [353, 53] width 319 height 53
type input "**********"
click at [452, 42] on button "Submit Search" at bounding box center [475, 53] width 46 height 23
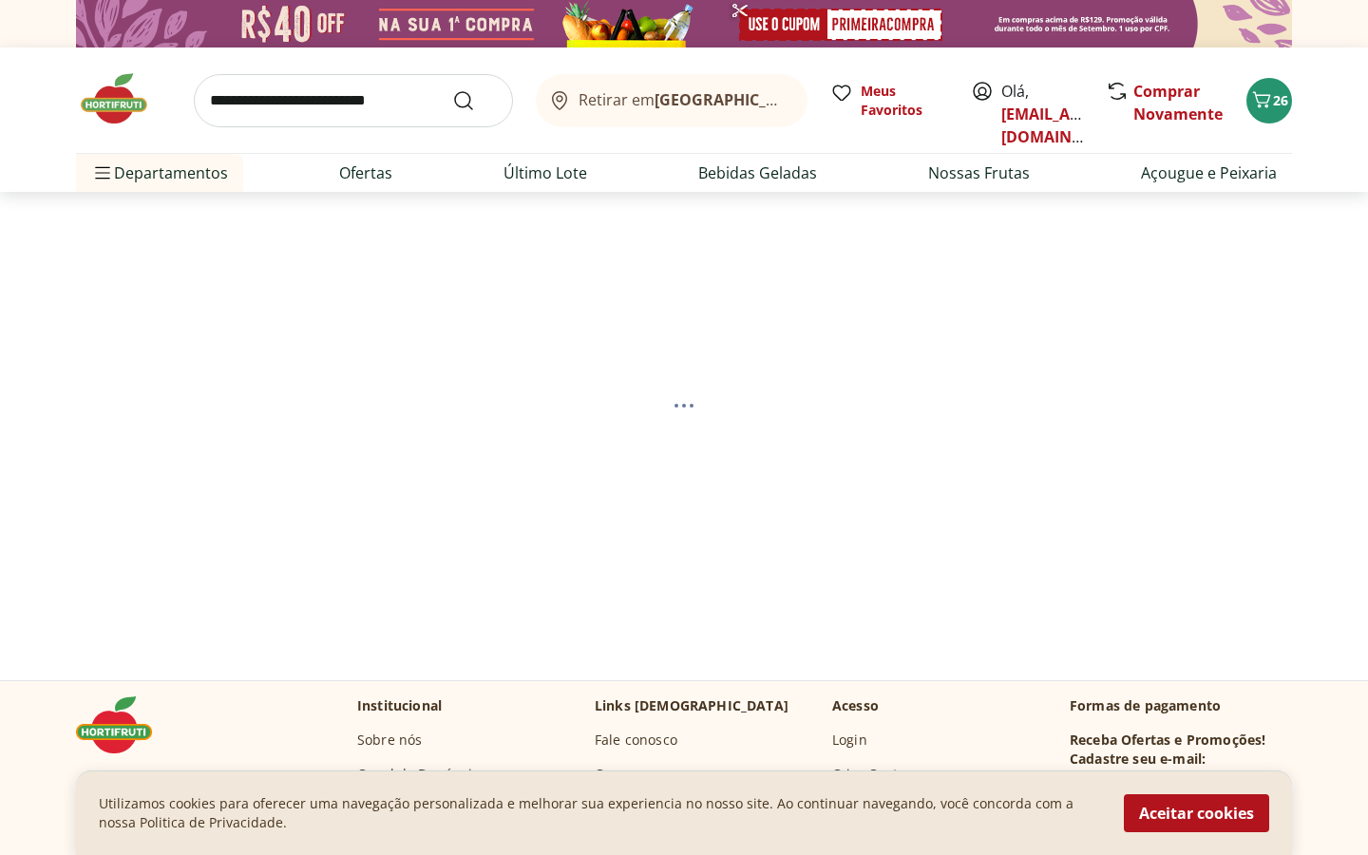
select select "**********"
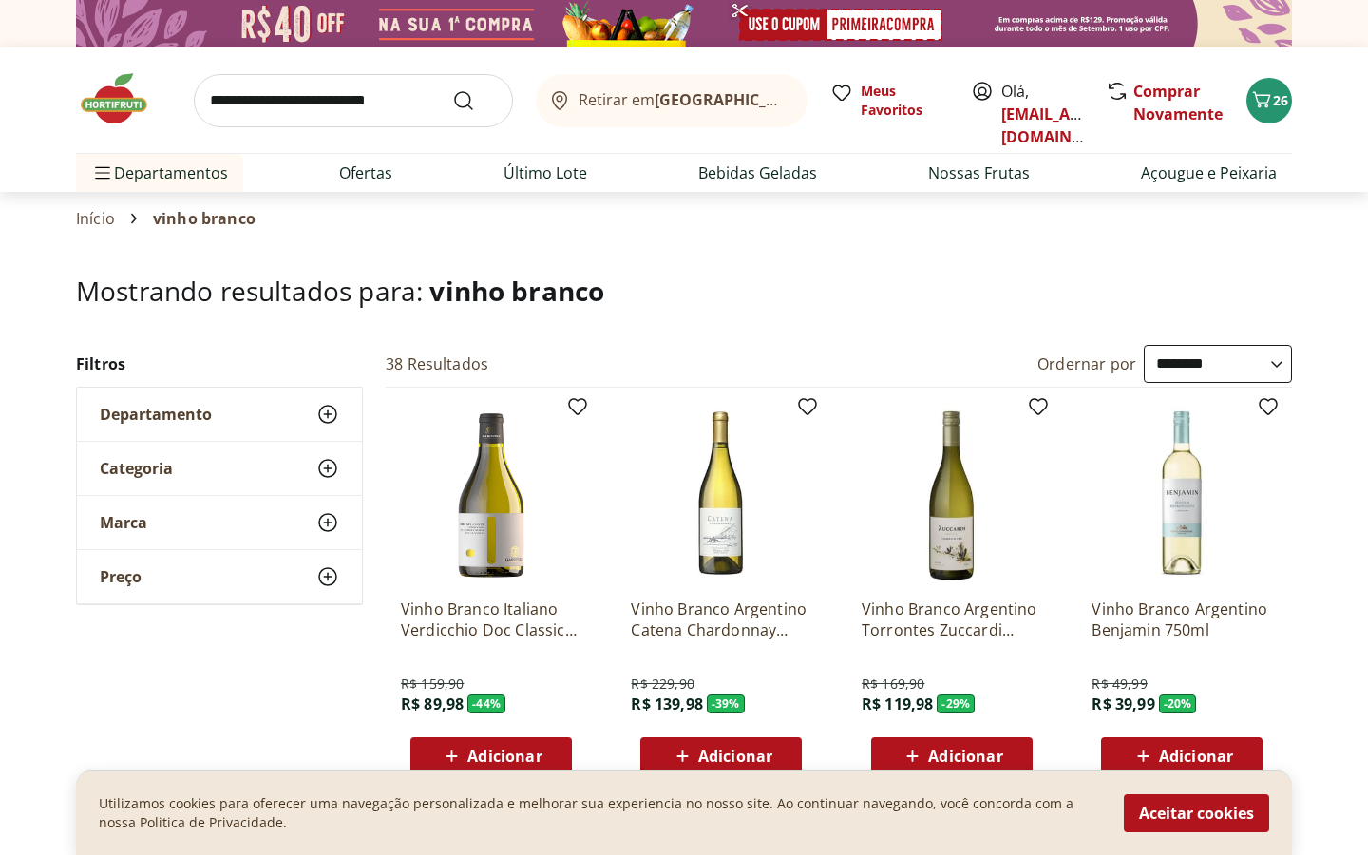
click at [1198, 372] on select "**********" at bounding box center [1218, 364] width 148 height 38
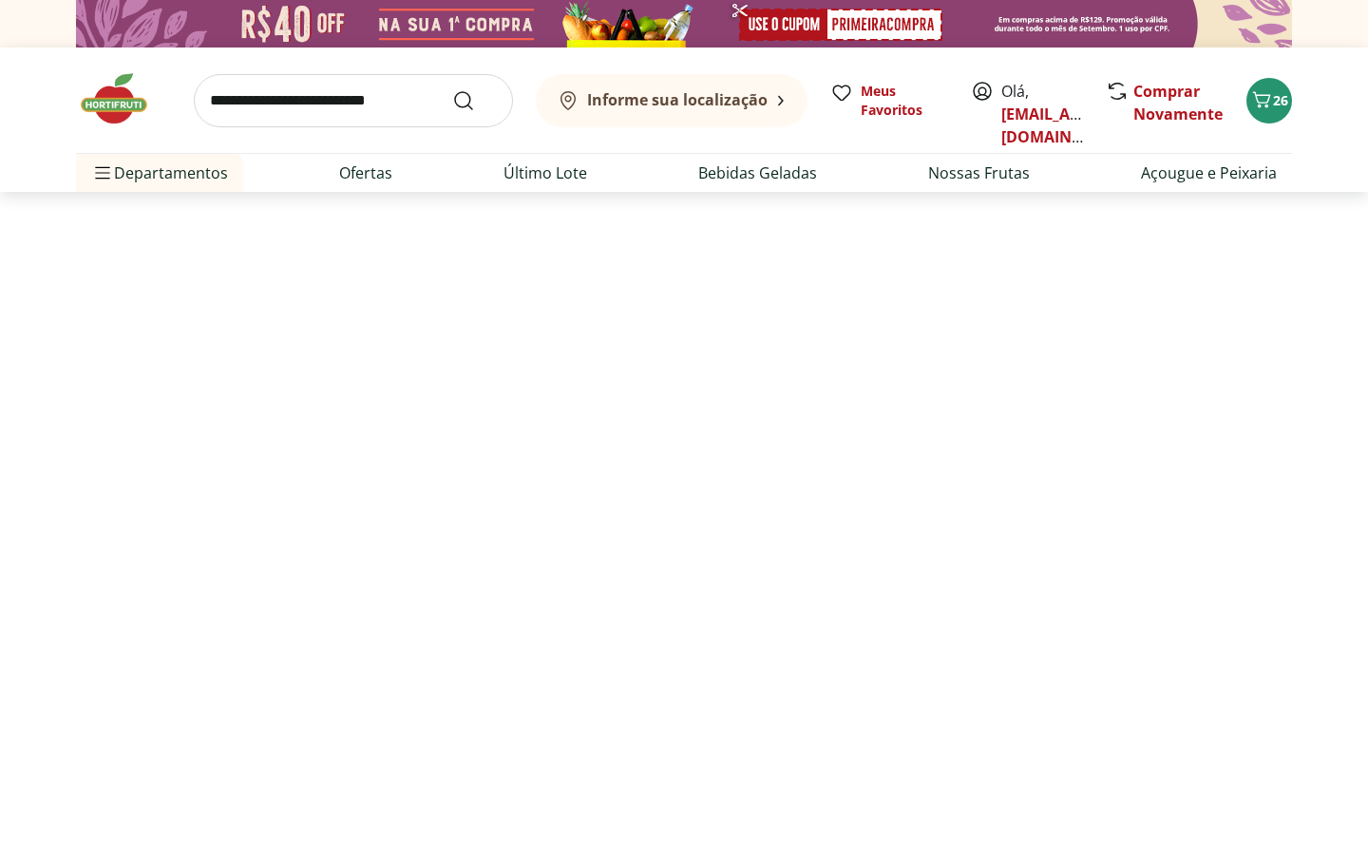
select select "*********"
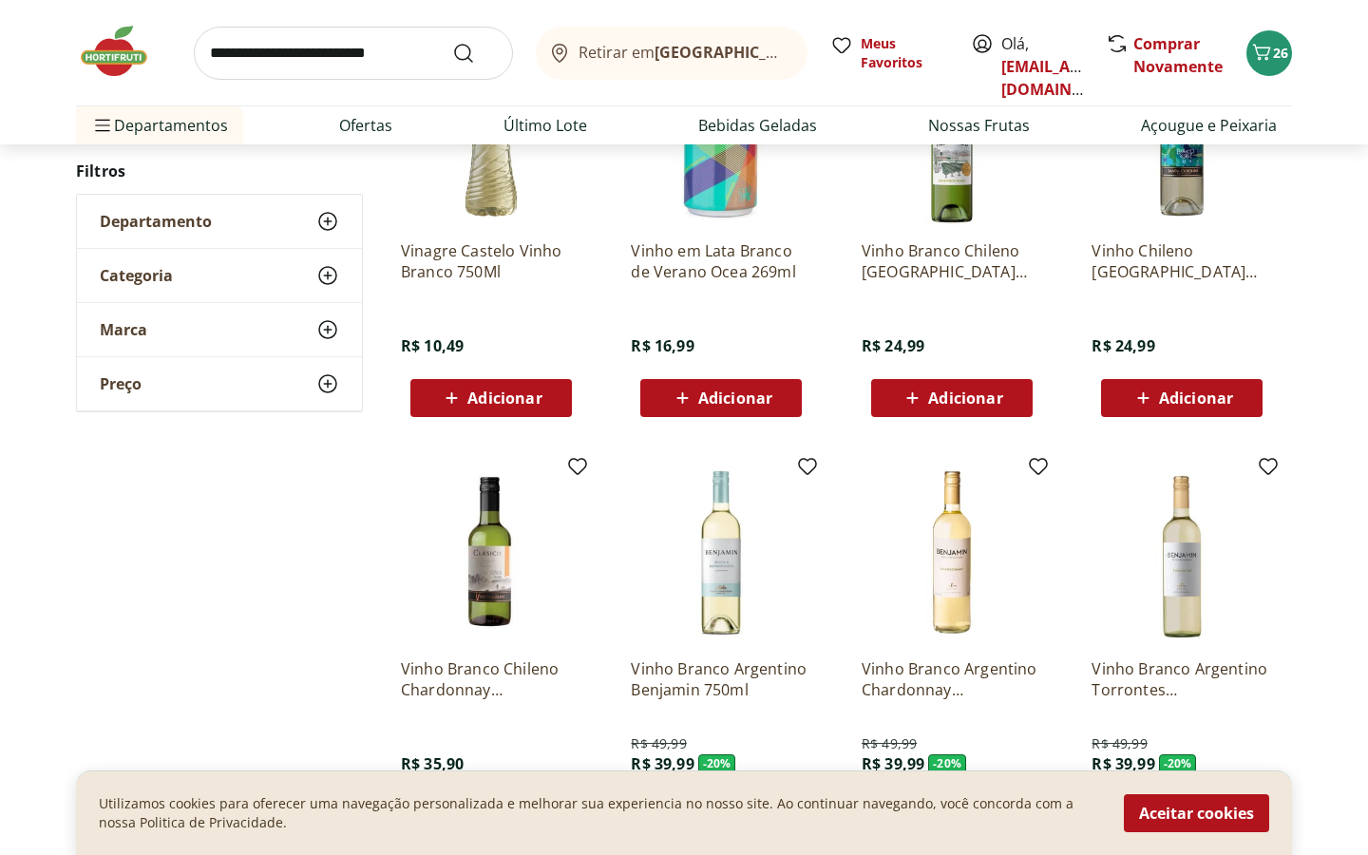
scroll to position [357, 0]
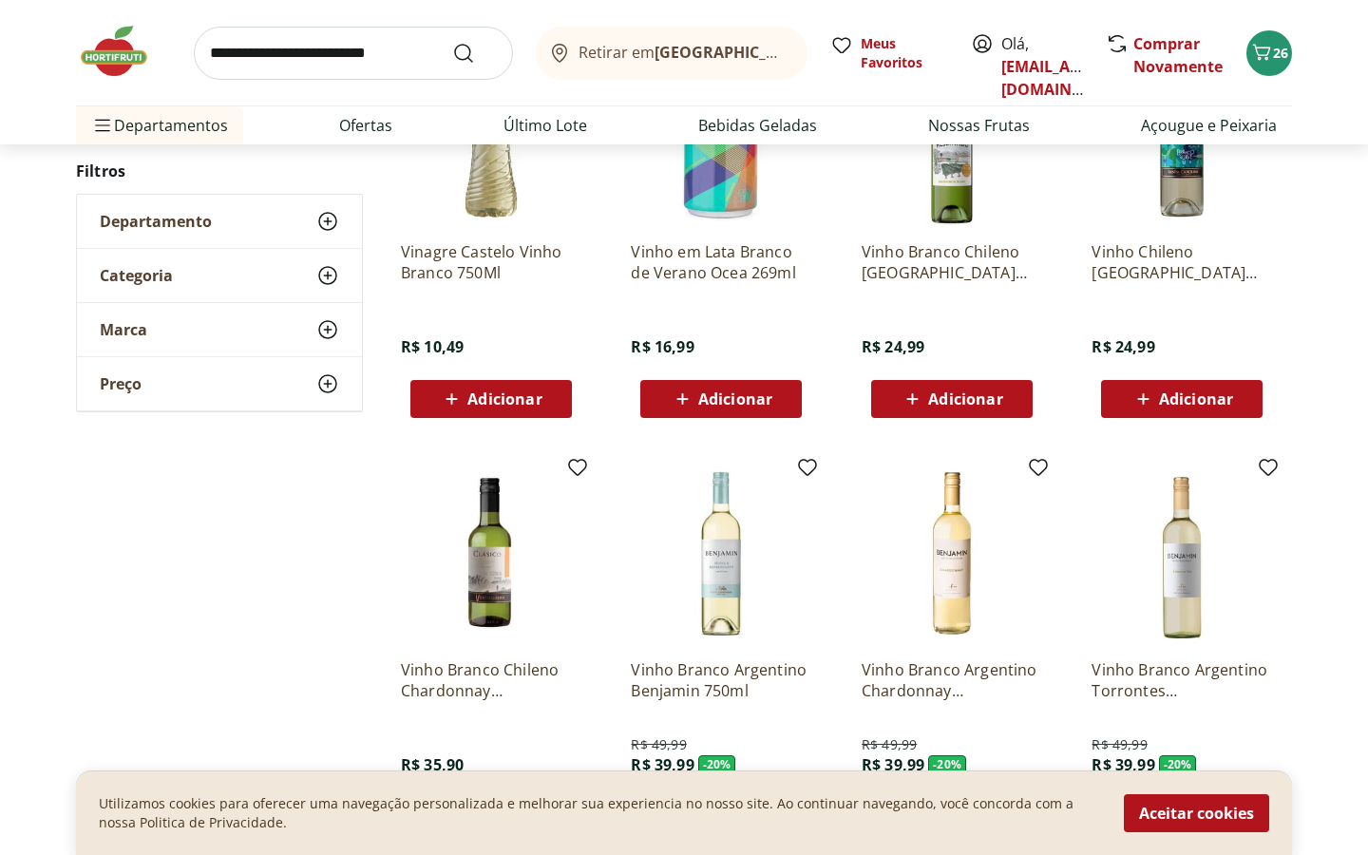
click at [947, 274] on p "Vinho Branco Chileno Santa Carolina Reservado Sauvignon Blanc 750ml" at bounding box center [952, 262] width 181 height 42
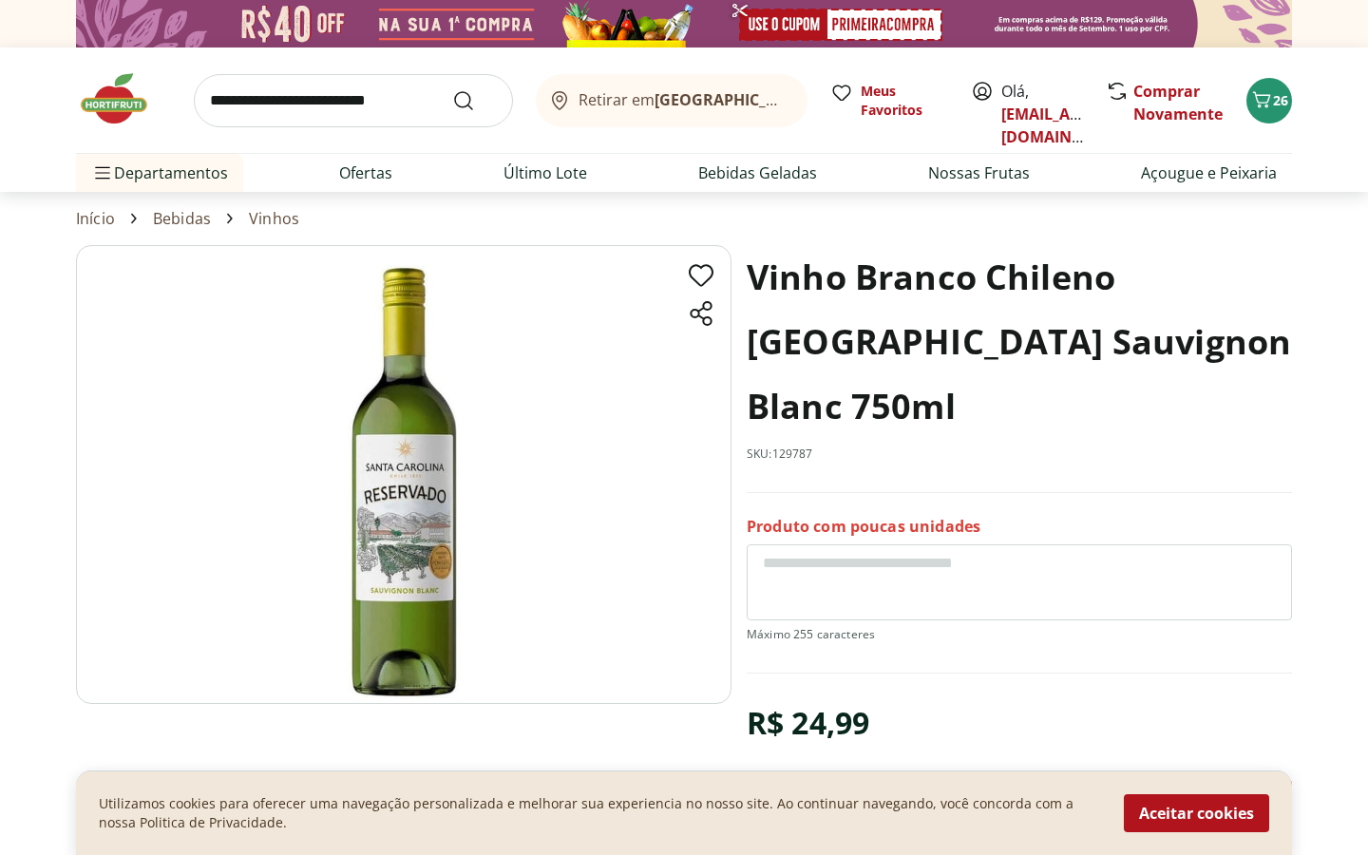
drag, startPoint x: 739, startPoint y: 259, endPoint x: 1078, endPoint y: 428, distance: 378.6
click at [1078, 428] on section "Vinho Branco Chileno Santa Carolina Reservado Sauvignon Blanc 750ml SKU: 129787…" at bounding box center [684, 583] width 1216 height 676
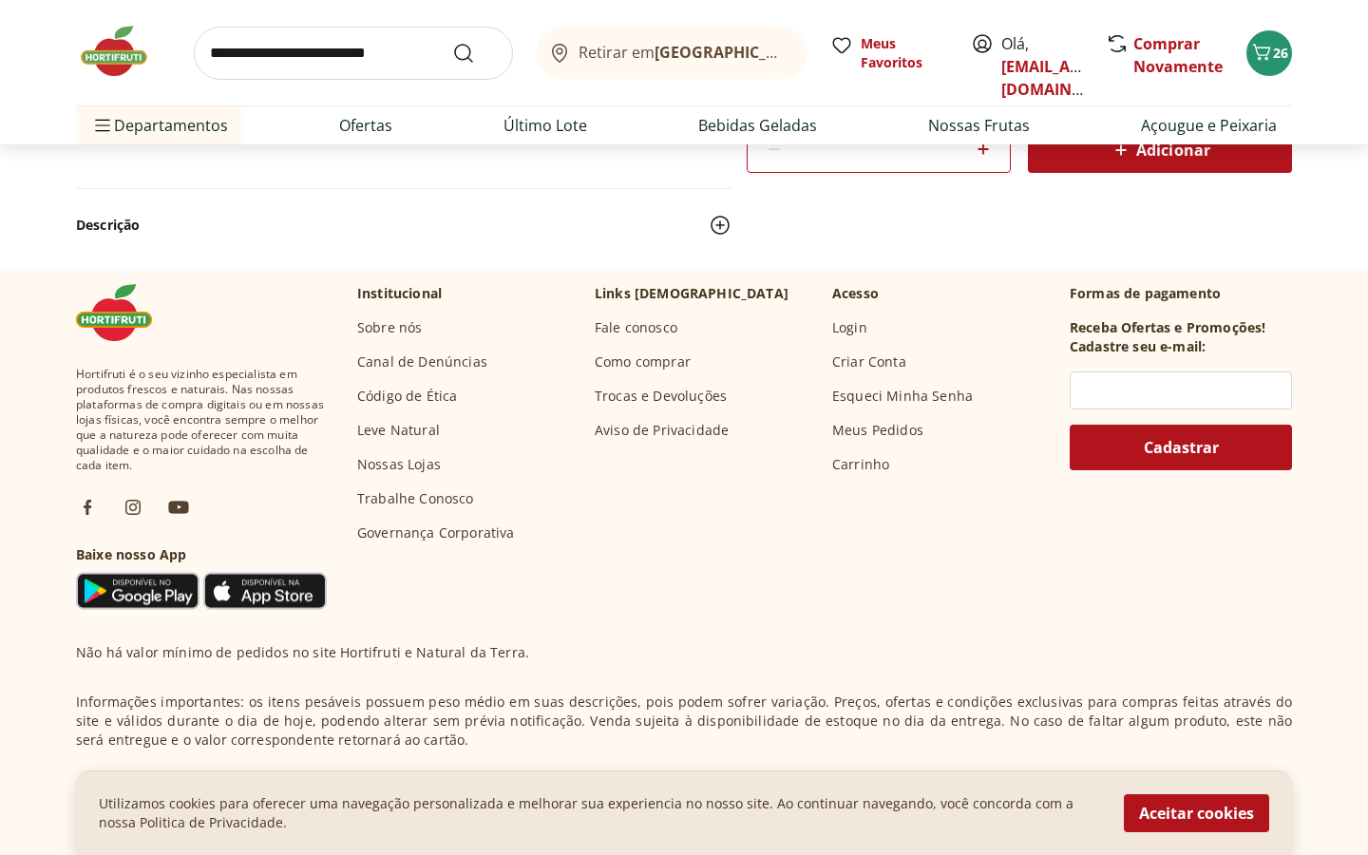
scroll to position [371, 0]
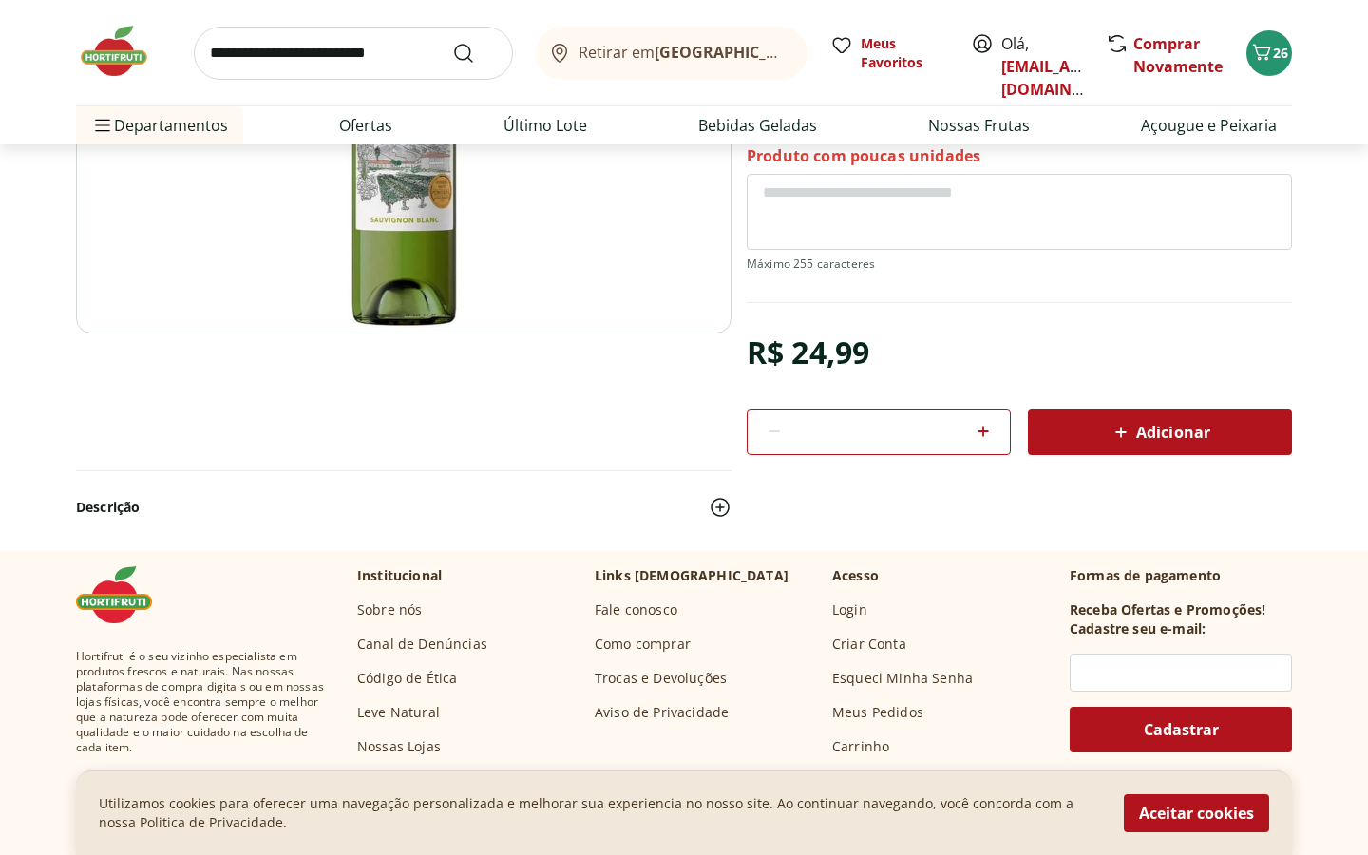
click at [717, 506] on img at bounding box center [720, 507] width 23 height 23
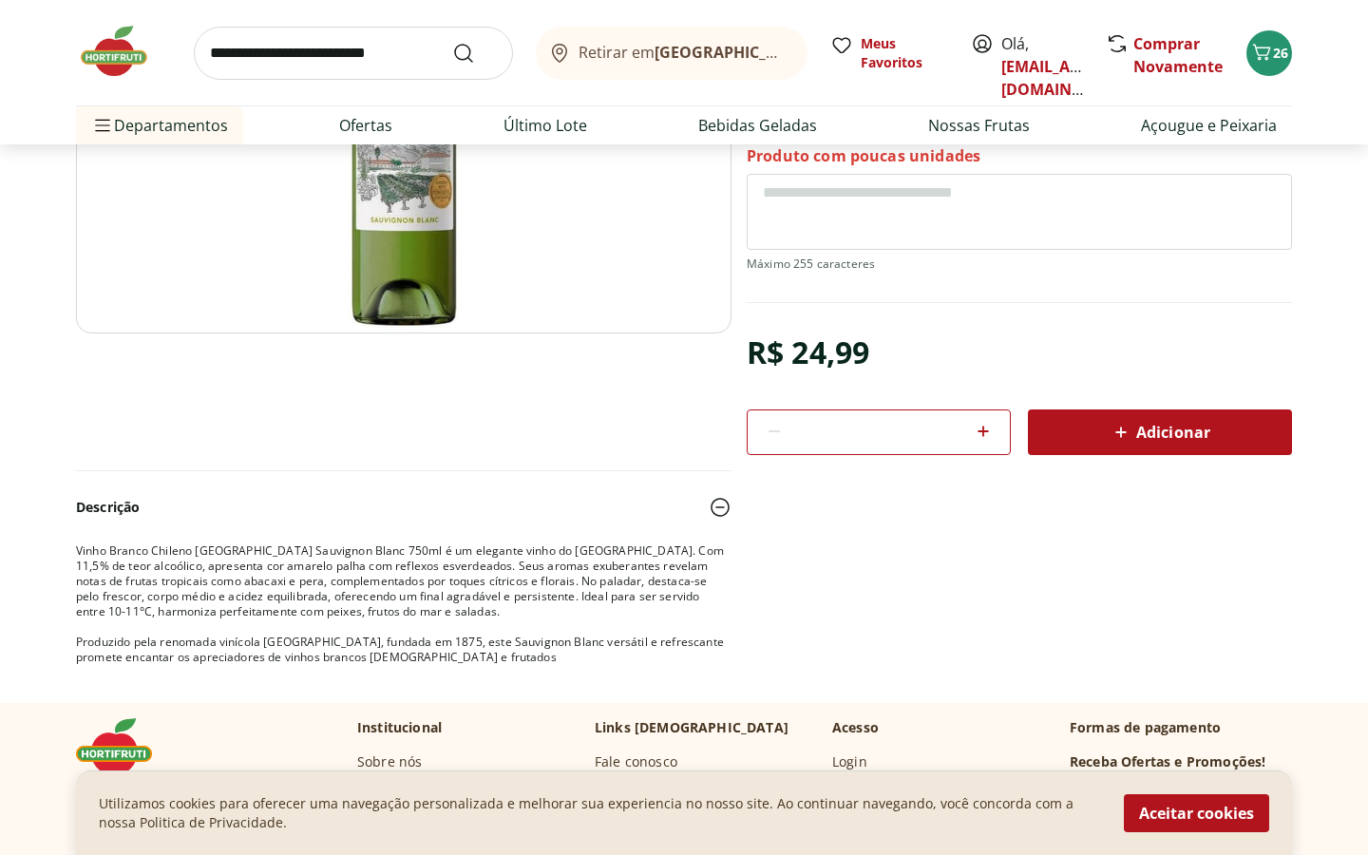
click at [646, 563] on span "Vinho Branco Chileno Santa Carolina Reservado Sauvignon Blanc 750ml é um elegan…" at bounding box center [400, 581] width 648 height 77
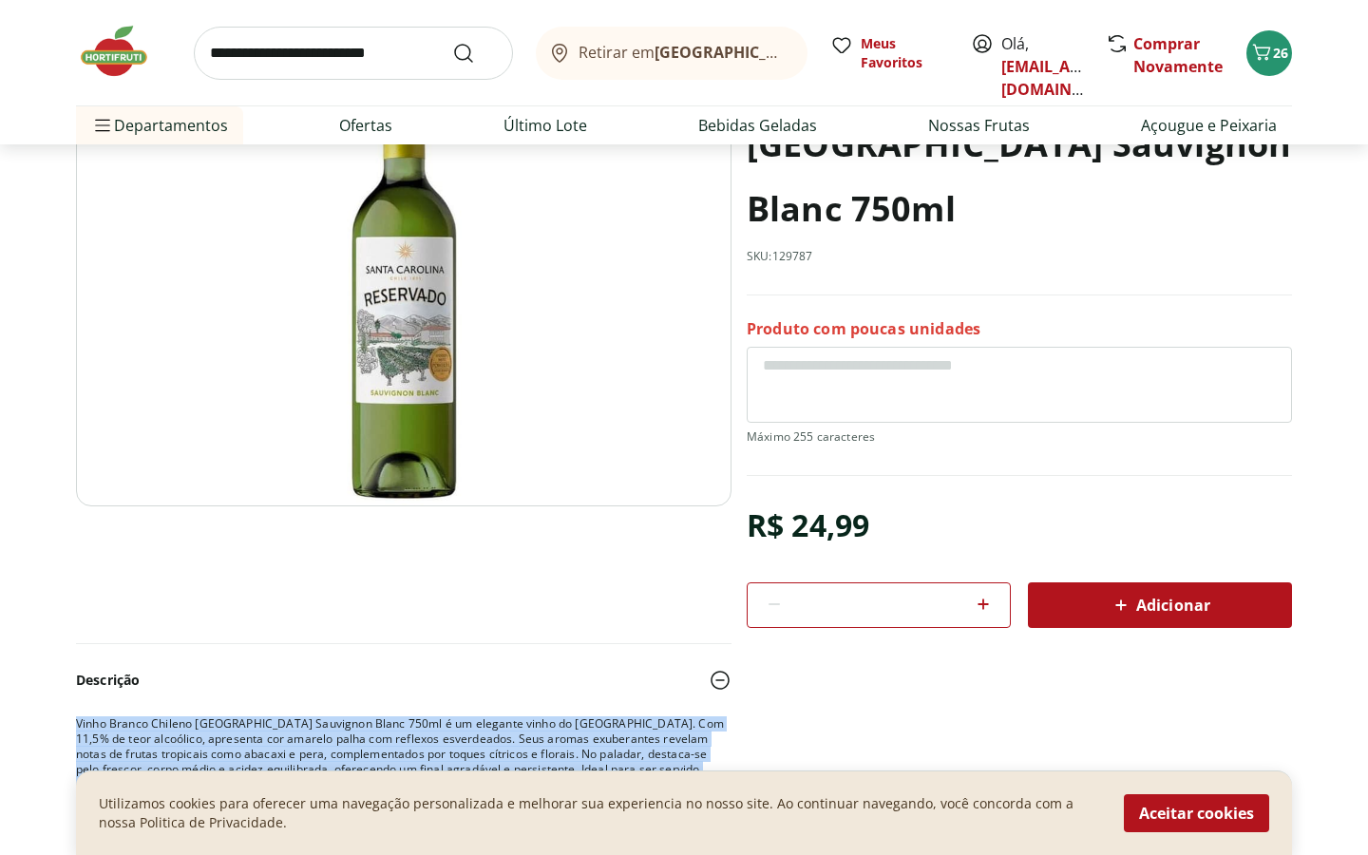
scroll to position [162, 0]
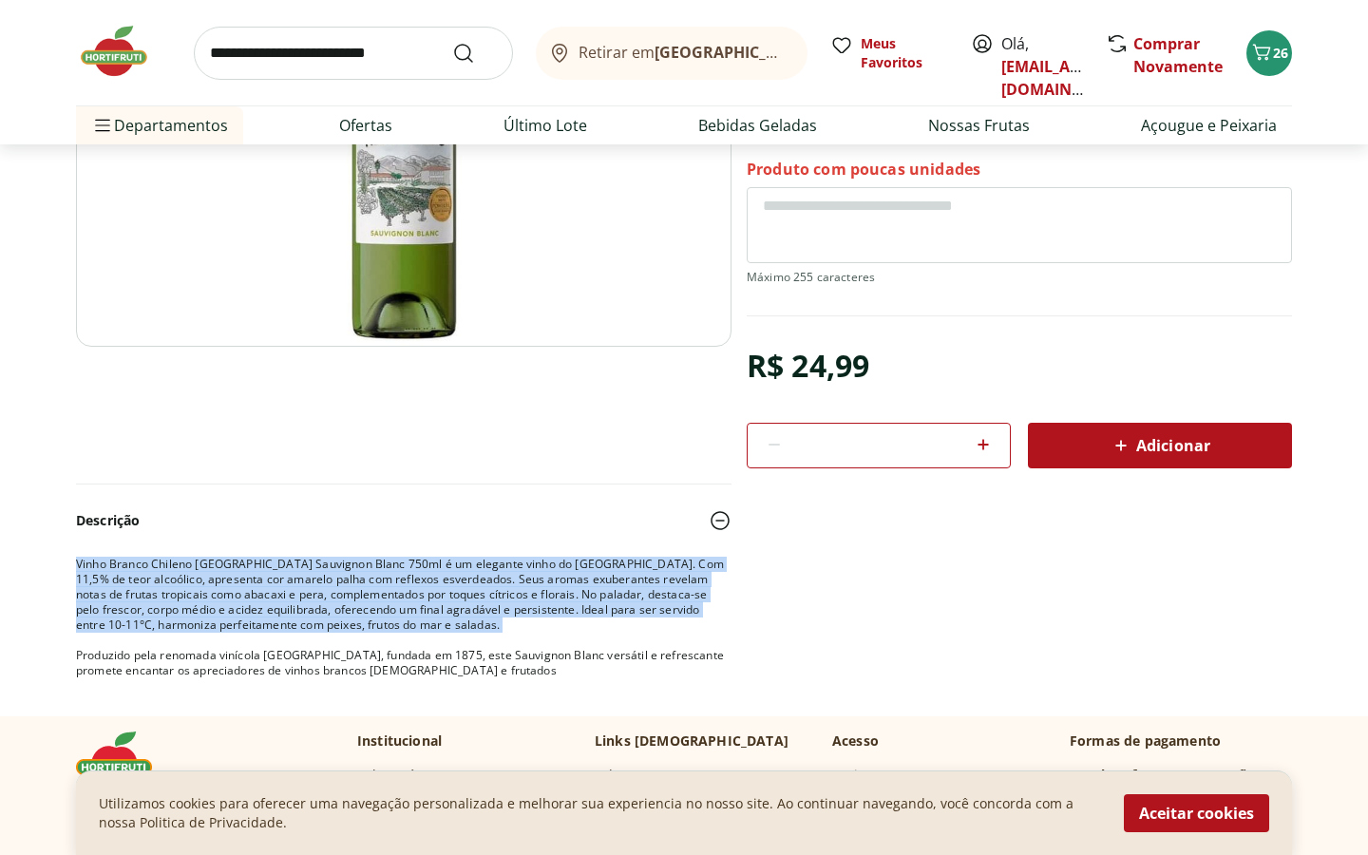
select select "*********"
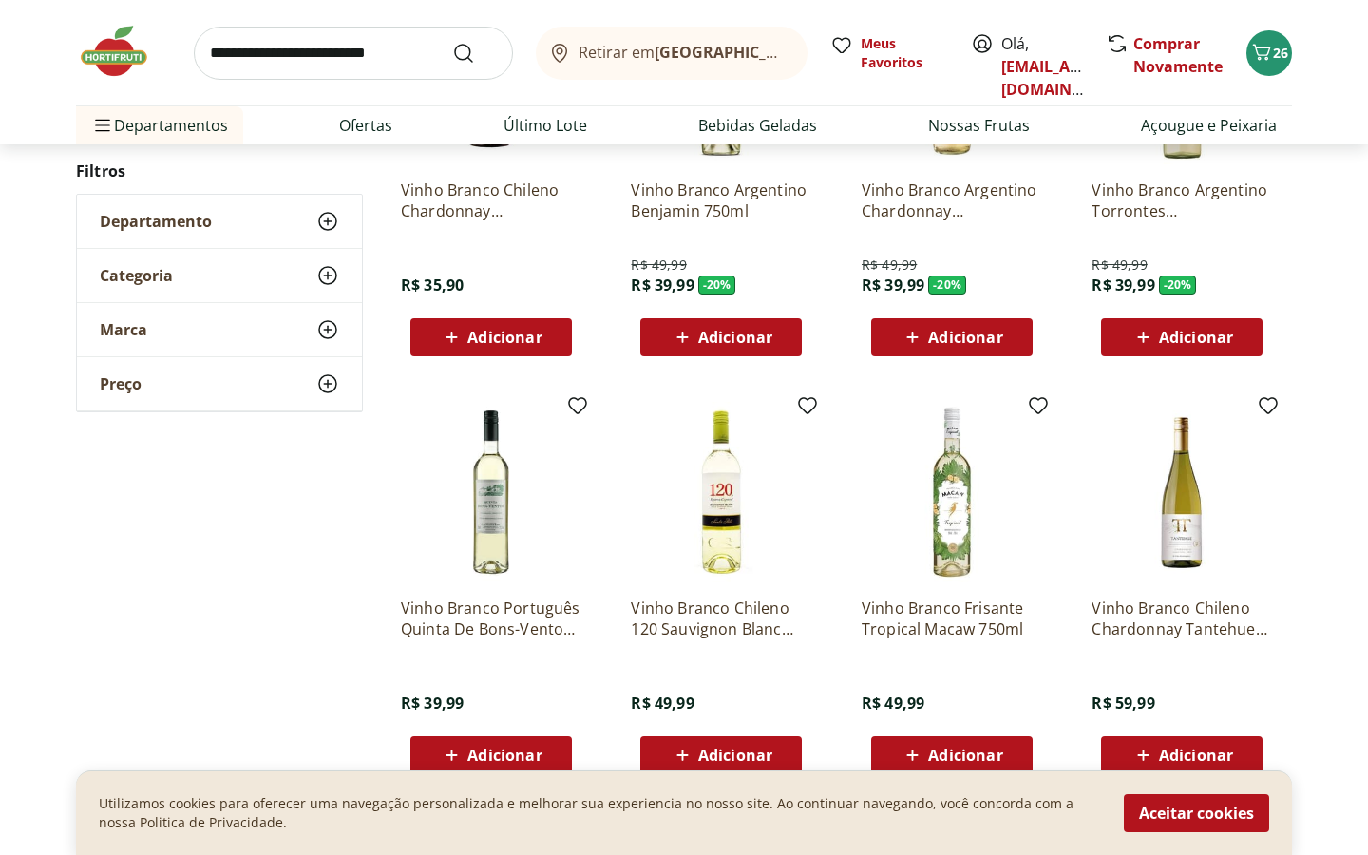
scroll to position [838, 0]
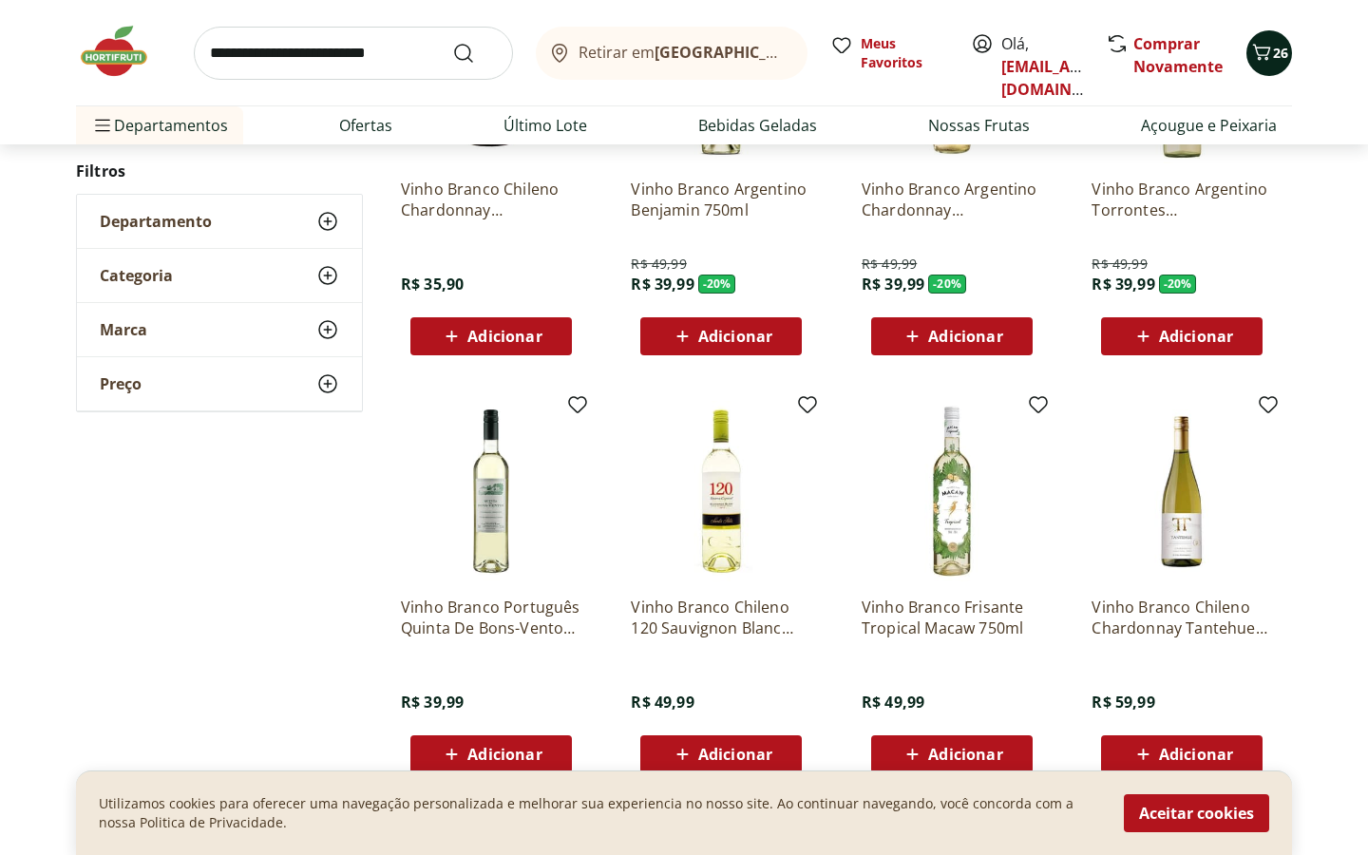
click at [1262, 58] on icon "Carrinho" at bounding box center [1261, 52] width 23 height 23
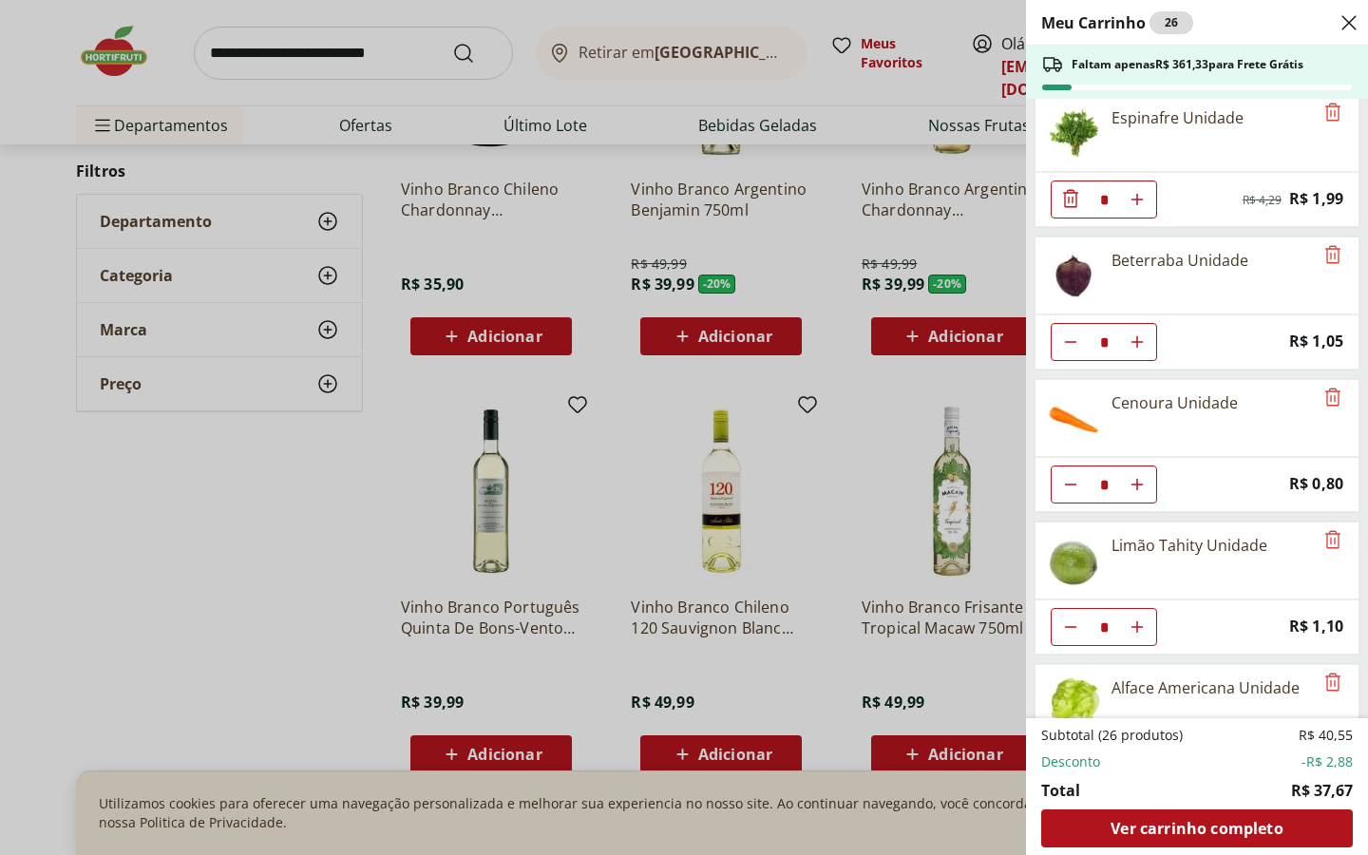
scroll to position [0, 0]
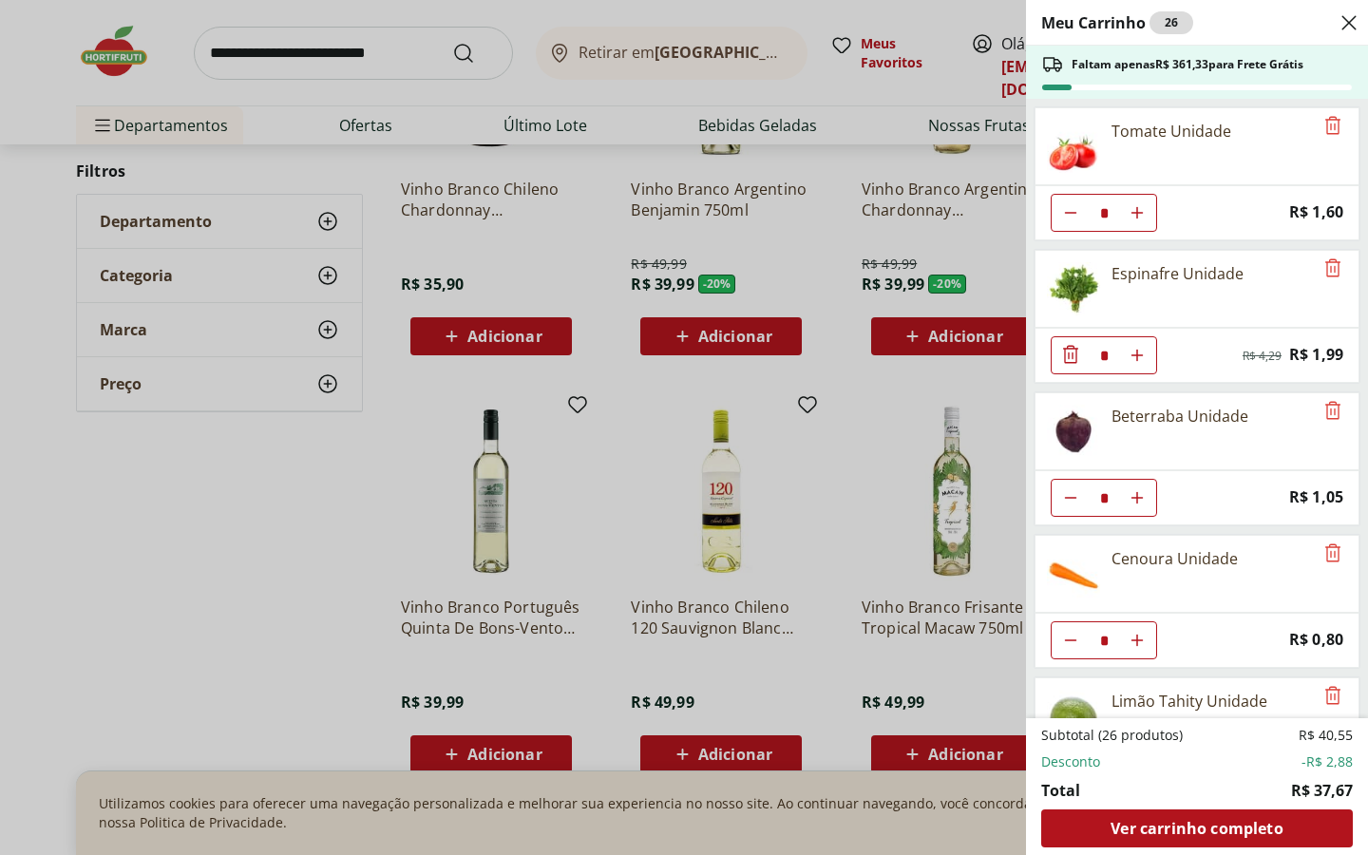
click at [294, 524] on div "Meu Carrinho 26 Faltam apenas R$ 361,33 para Frete Grátis Tomate Unidade * Pric…" at bounding box center [684, 427] width 1368 height 855
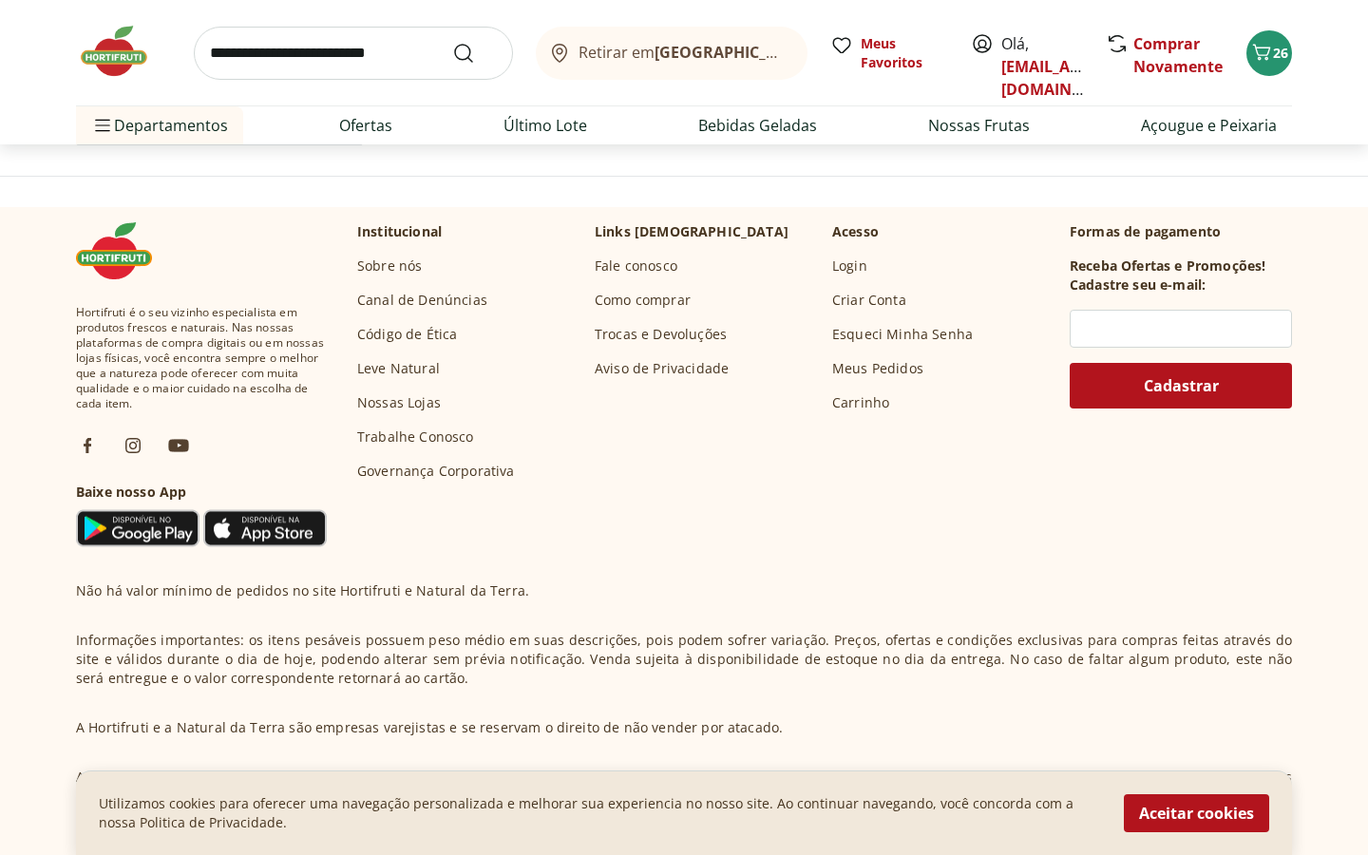
scroll to position [1694, 0]
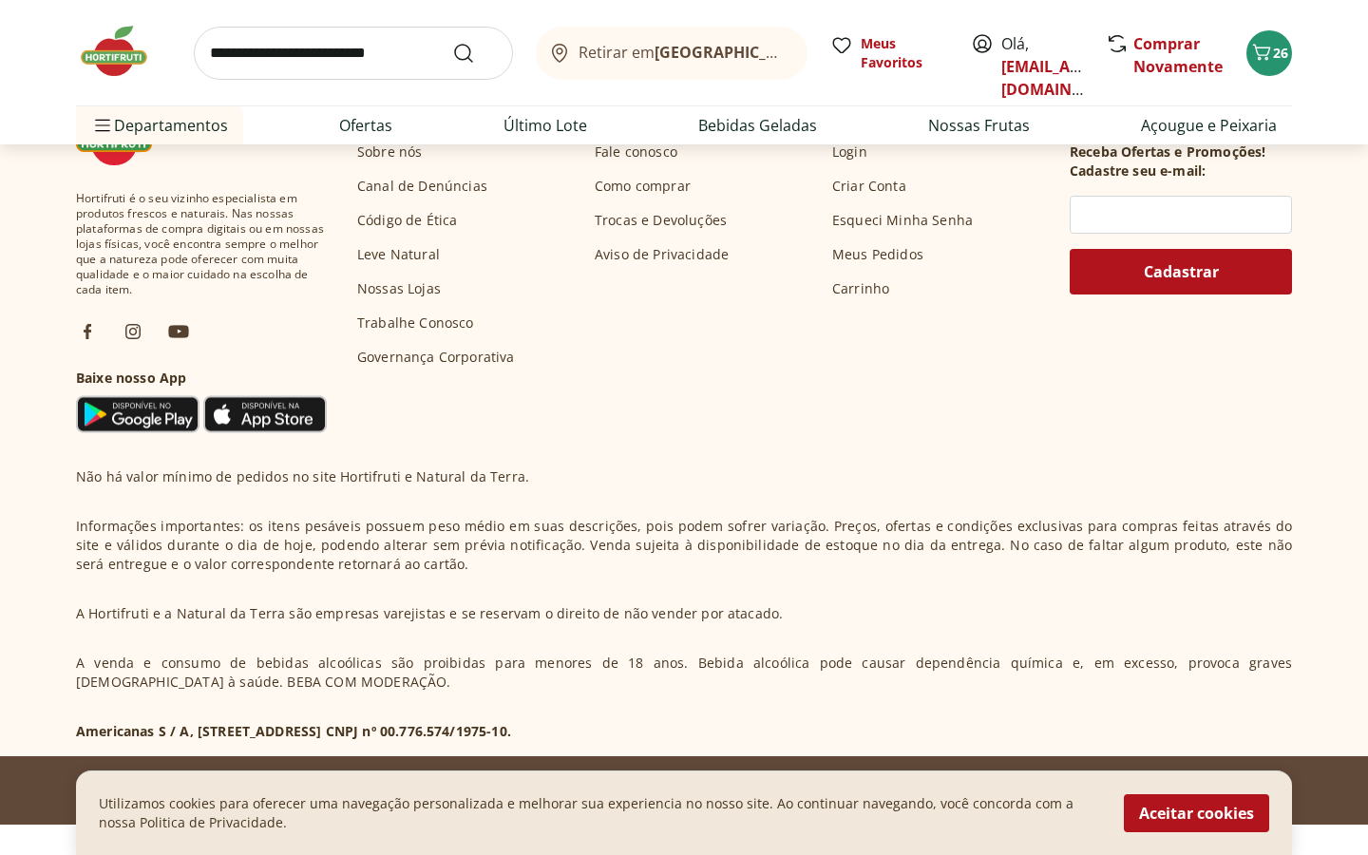
click at [112, 60] on img at bounding box center [123, 51] width 95 height 57
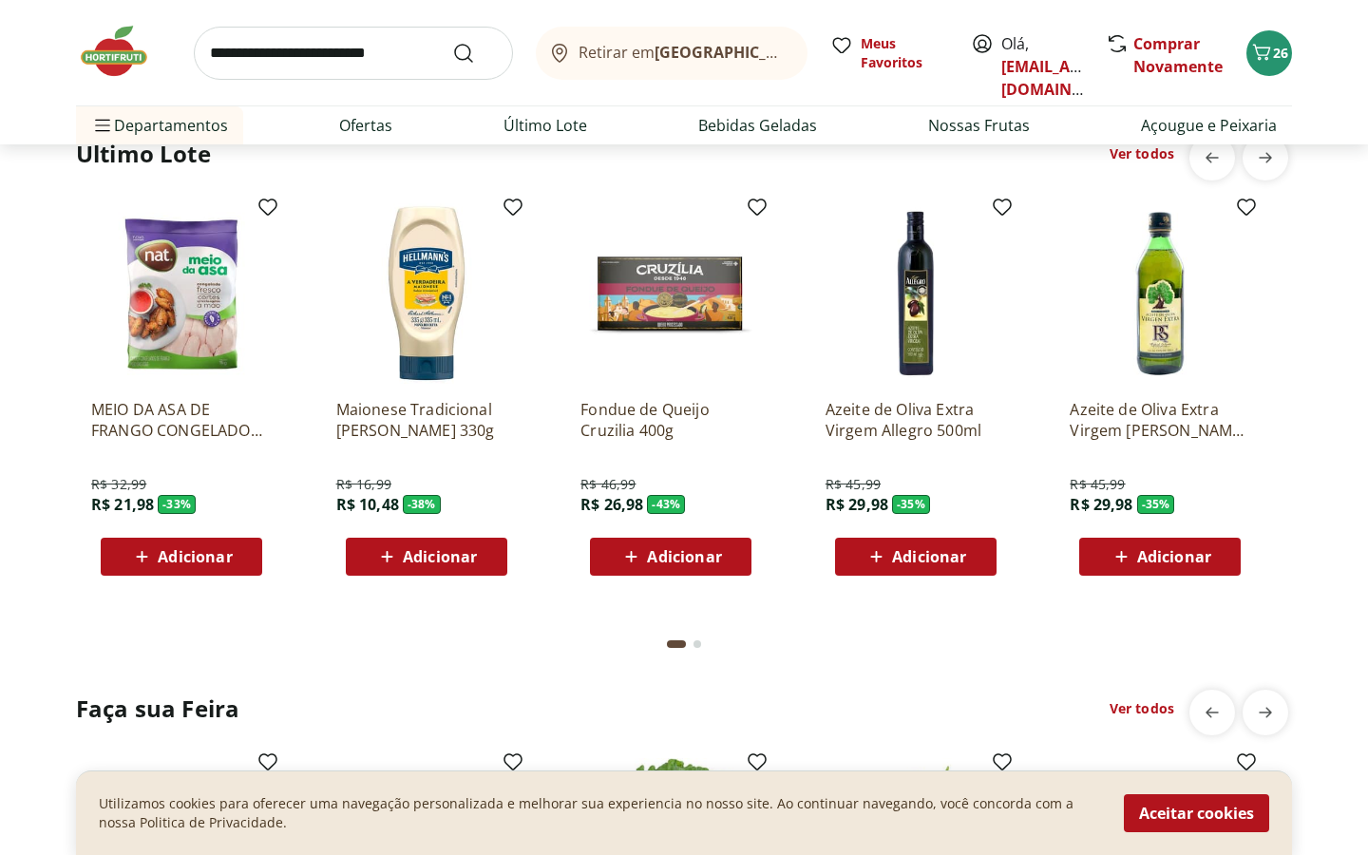
scroll to position [1530, 0]
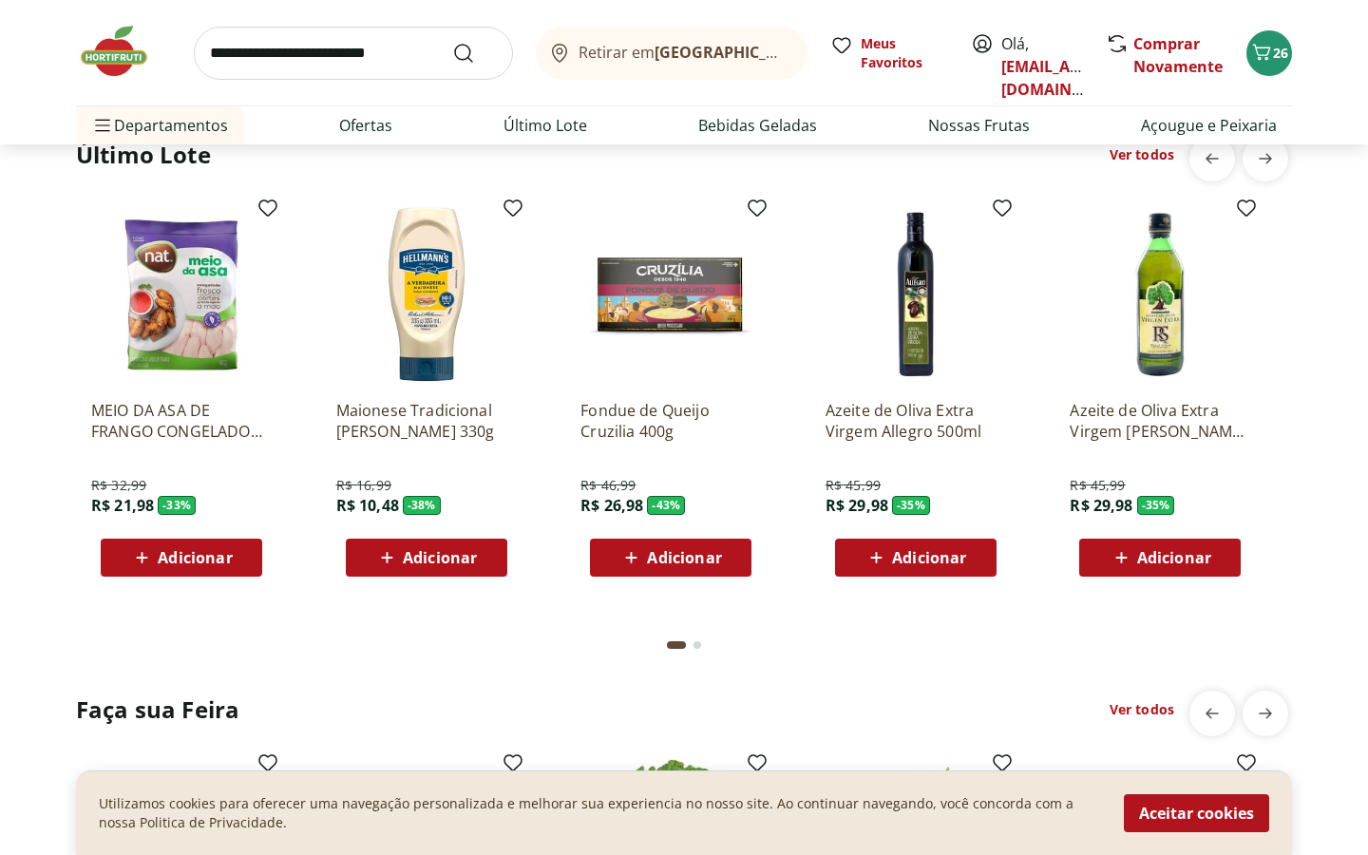
click at [695, 647] on div "Go to page 2 from fs-carousel" at bounding box center [698, 645] width 8 height 8
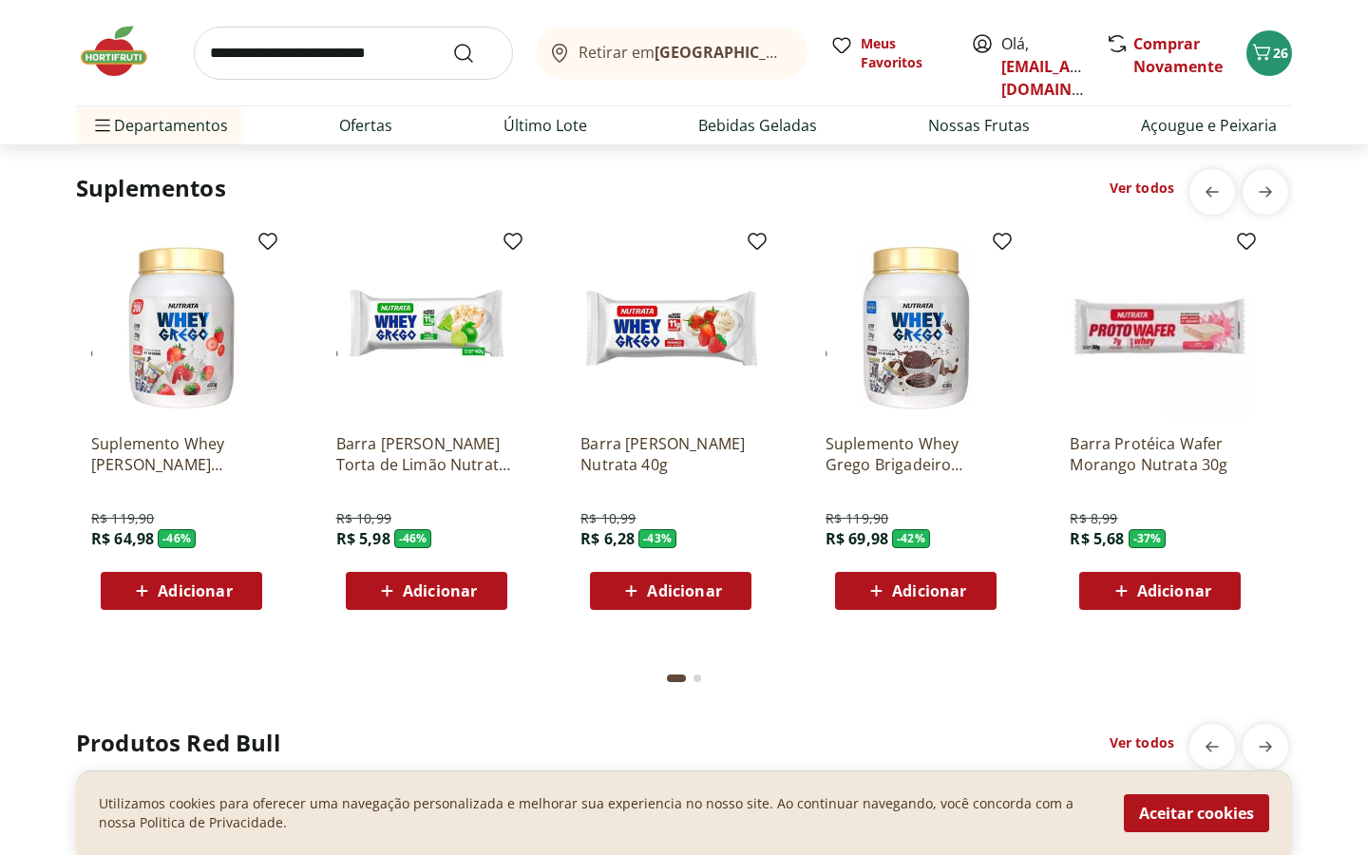
scroll to position [4528, 0]
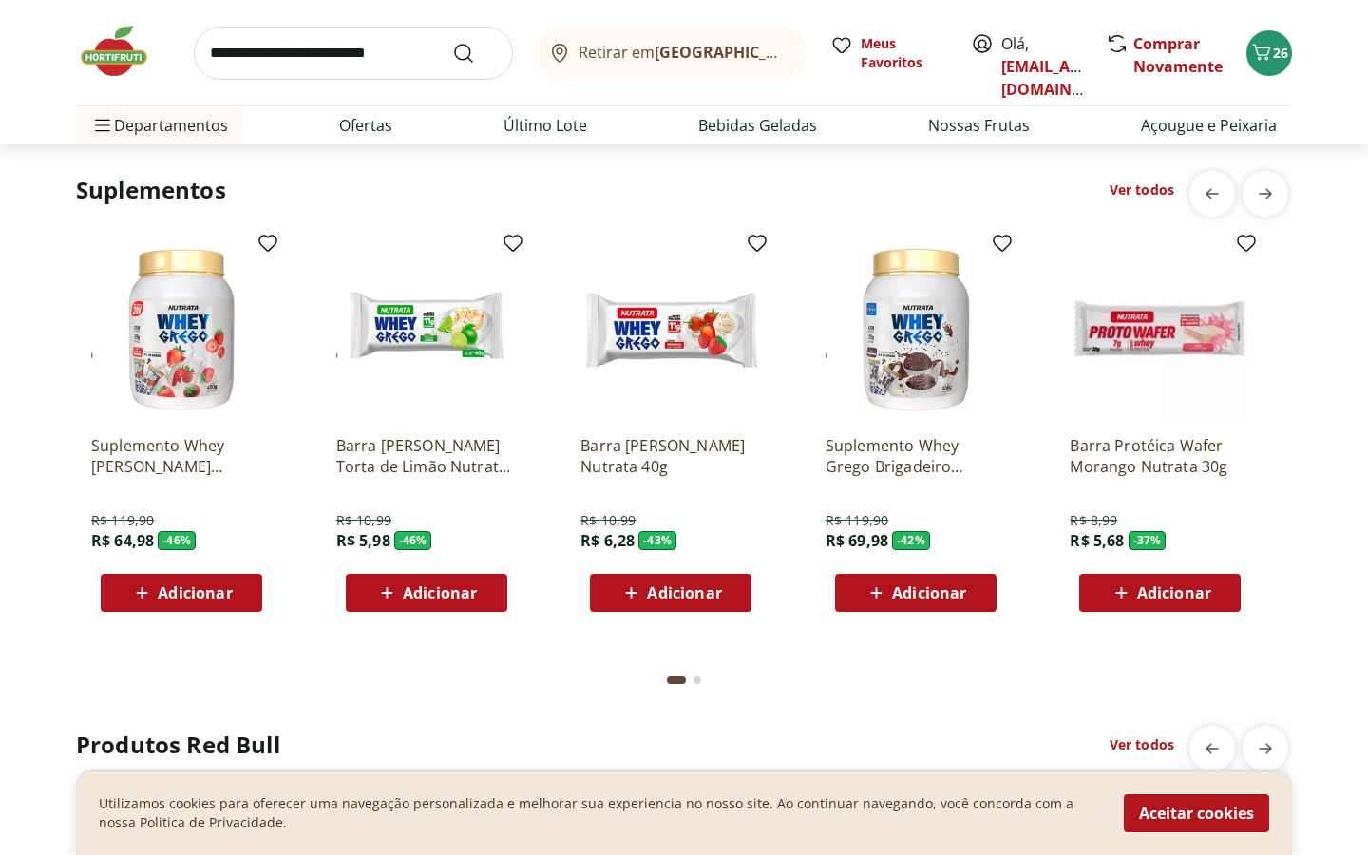
click at [187, 328] on img at bounding box center [181, 329] width 181 height 181
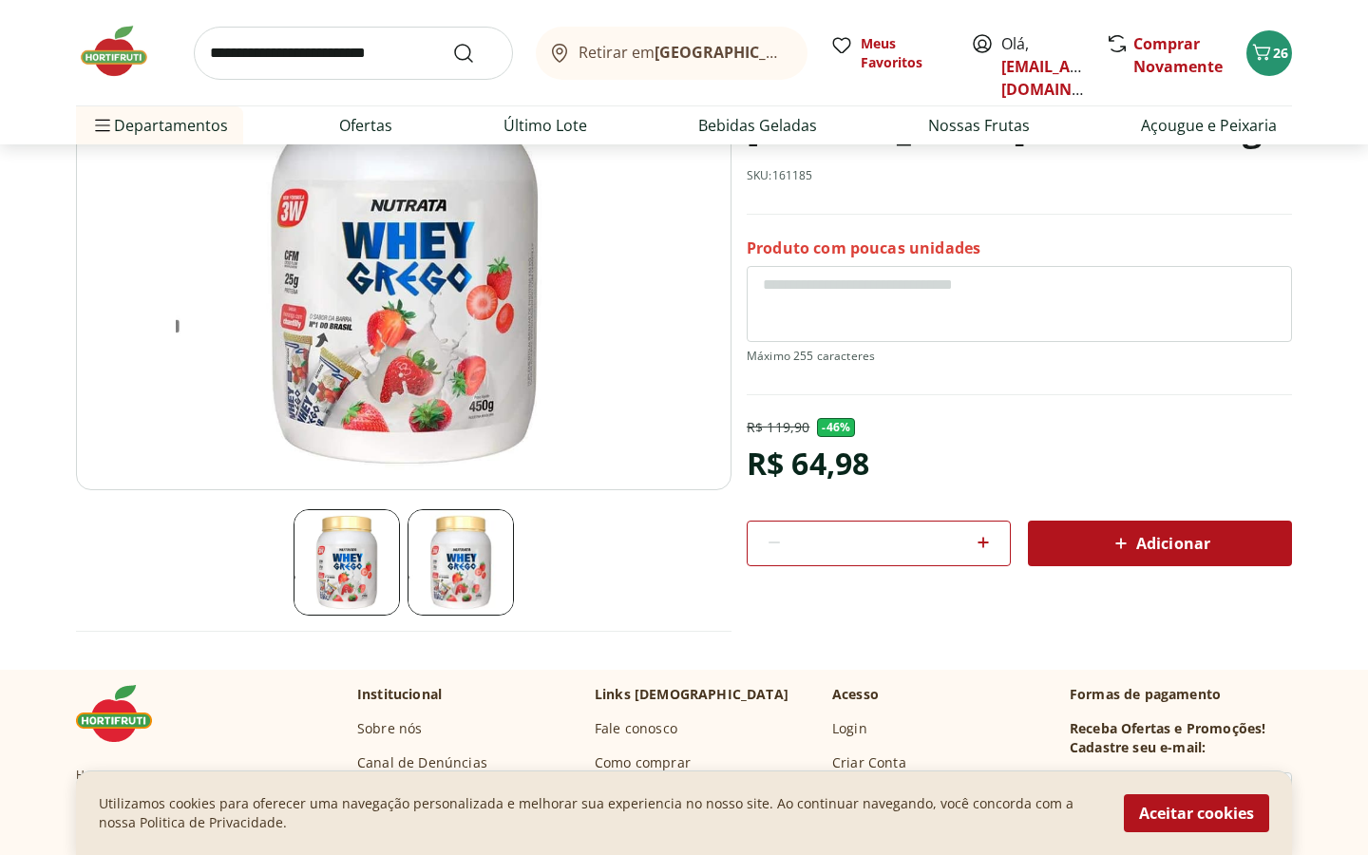
scroll to position [213, 0]
click at [438, 537] on img at bounding box center [461, 563] width 106 height 106
click at [375, 550] on img at bounding box center [347, 563] width 106 height 106
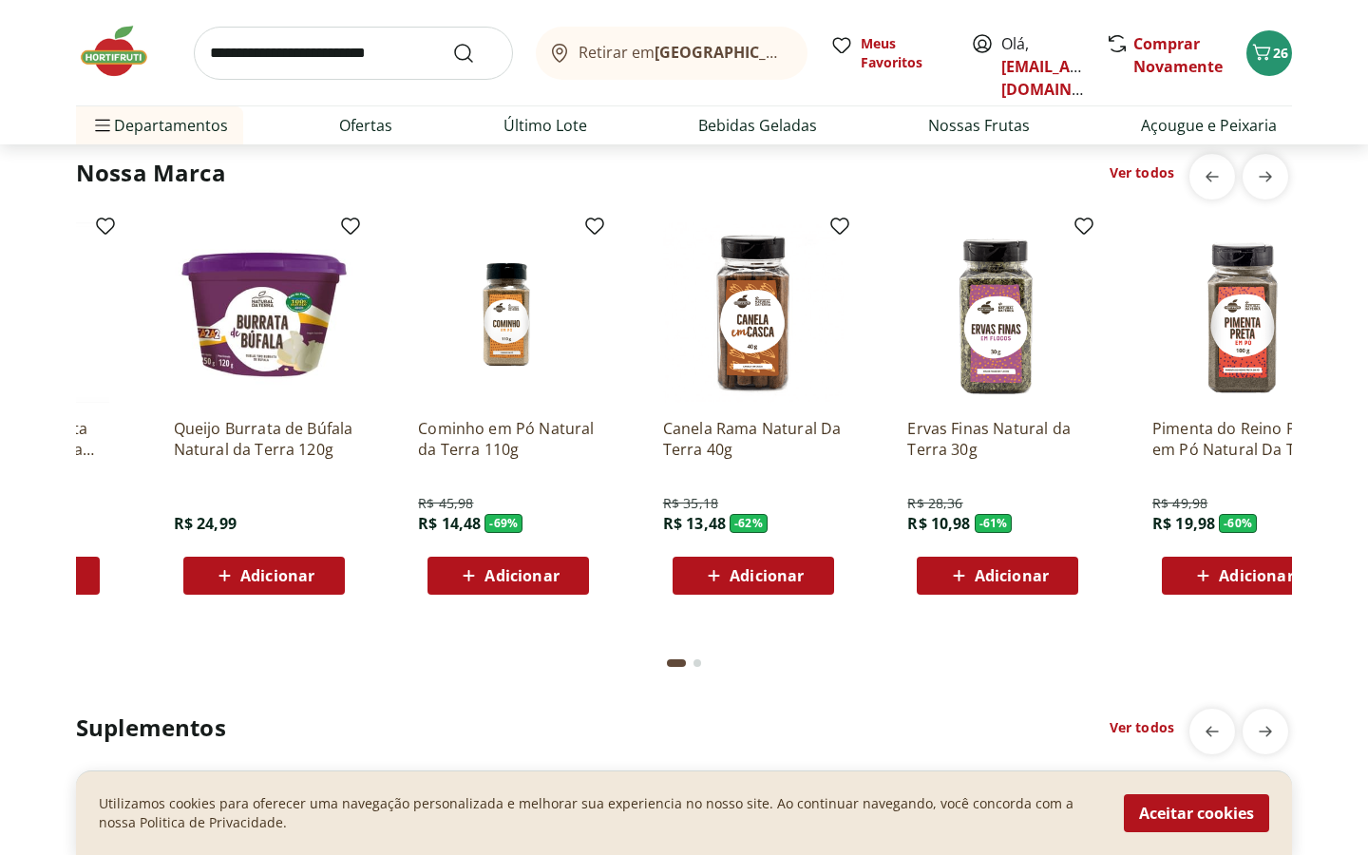
scroll to position [0, 180]
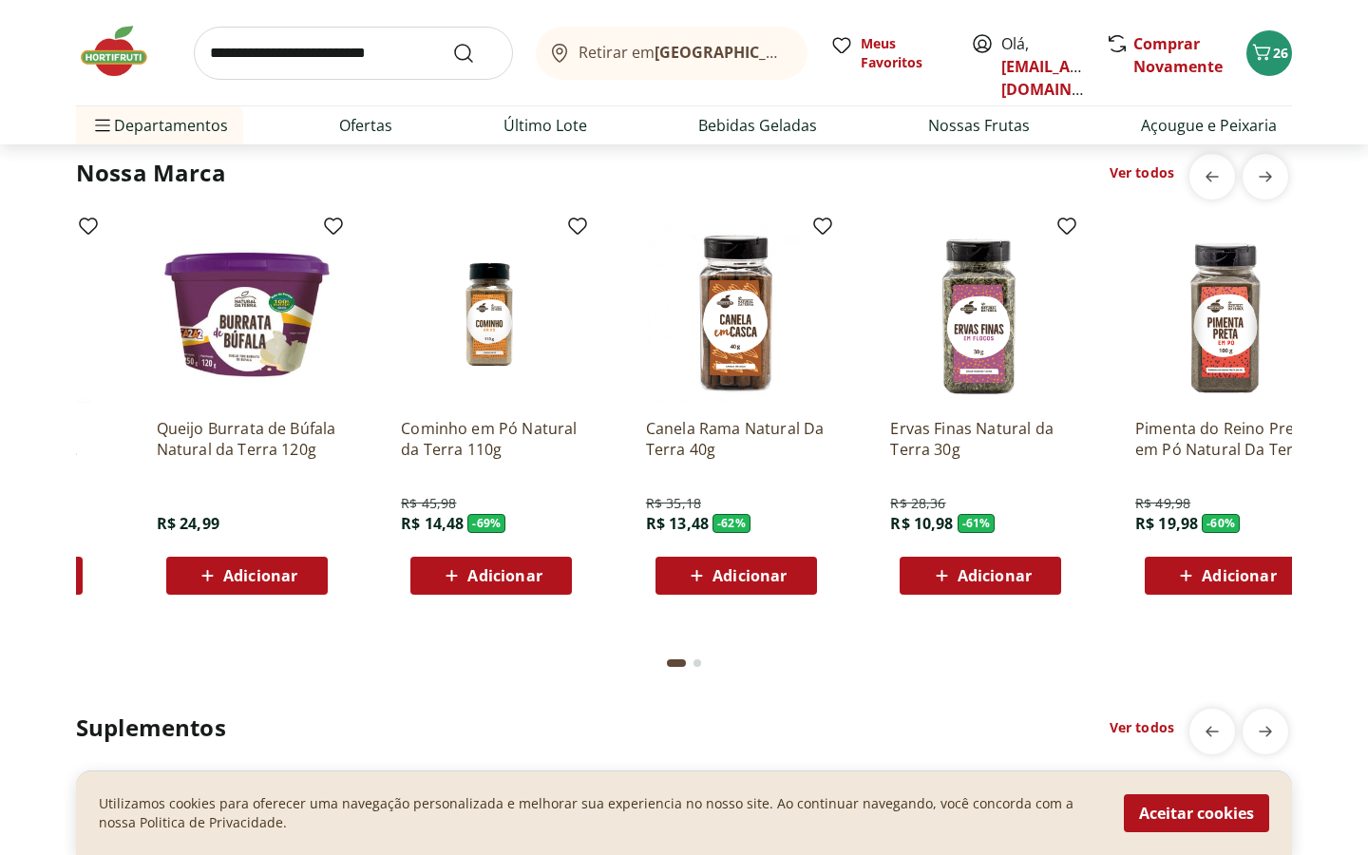
click at [303, 53] on input "search" at bounding box center [353, 53] width 319 height 53
type input "*******"
click at [452, 42] on button "Submit Search" at bounding box center [475, 53] width 46 height 23
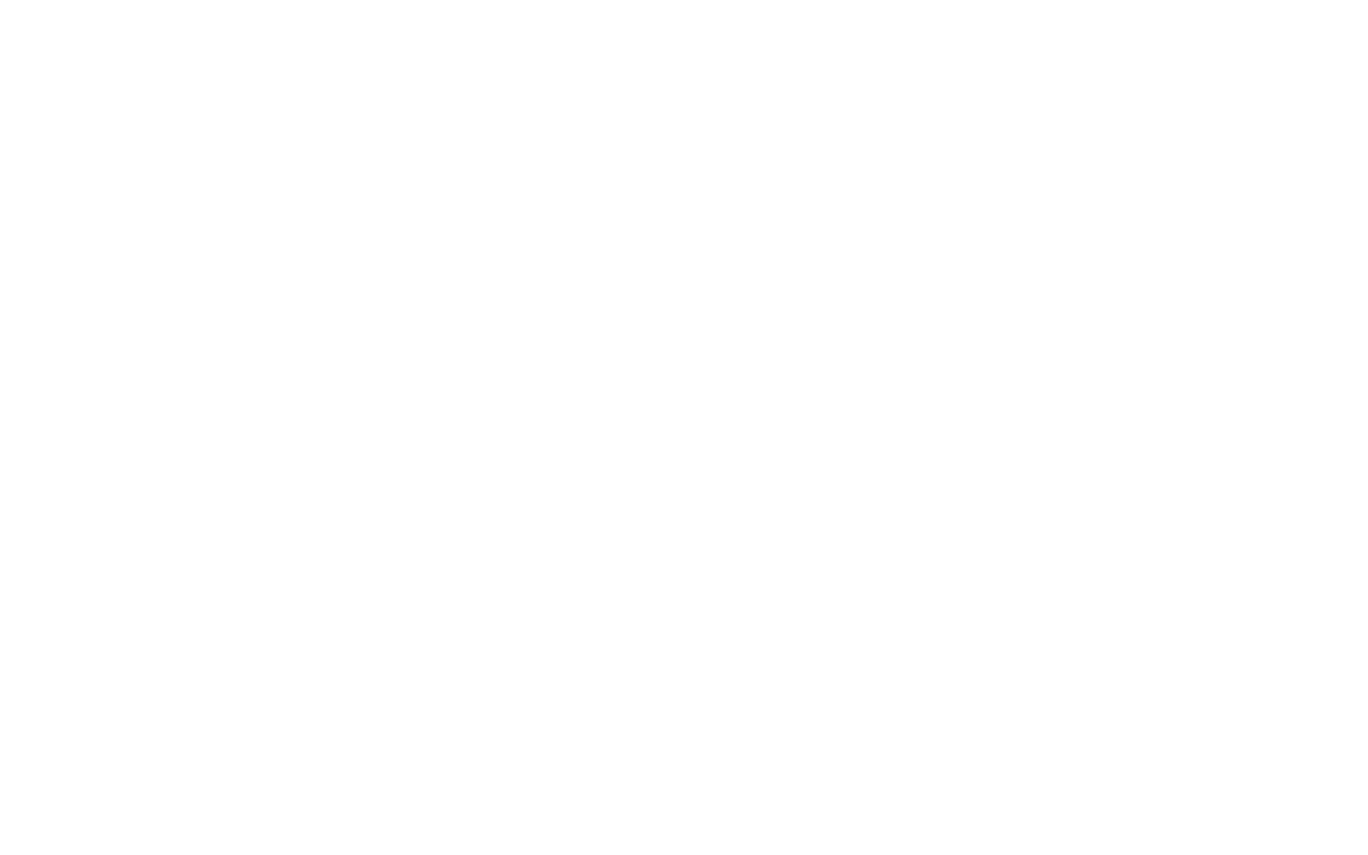
select select "**********"
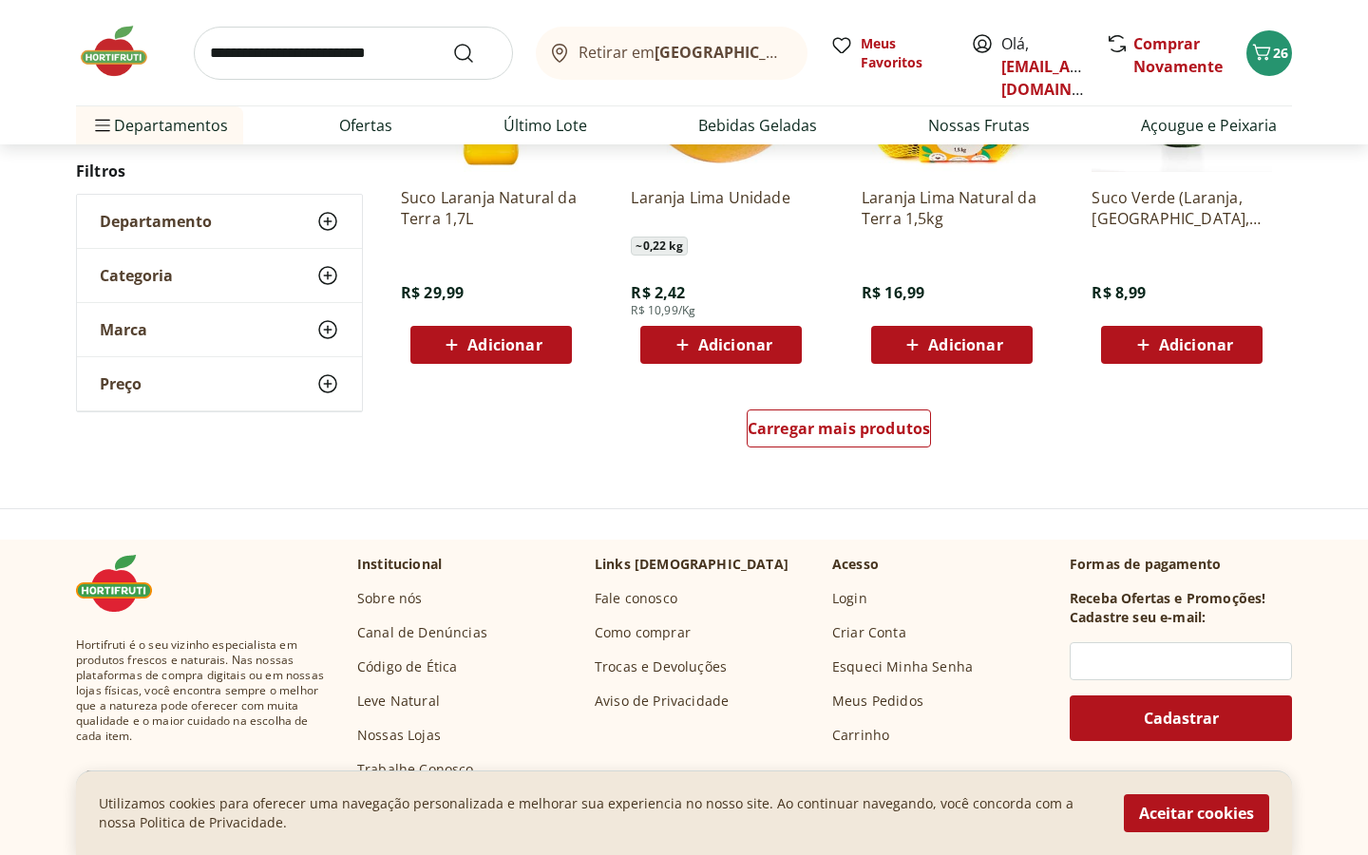
scroll to position [1254, 0]
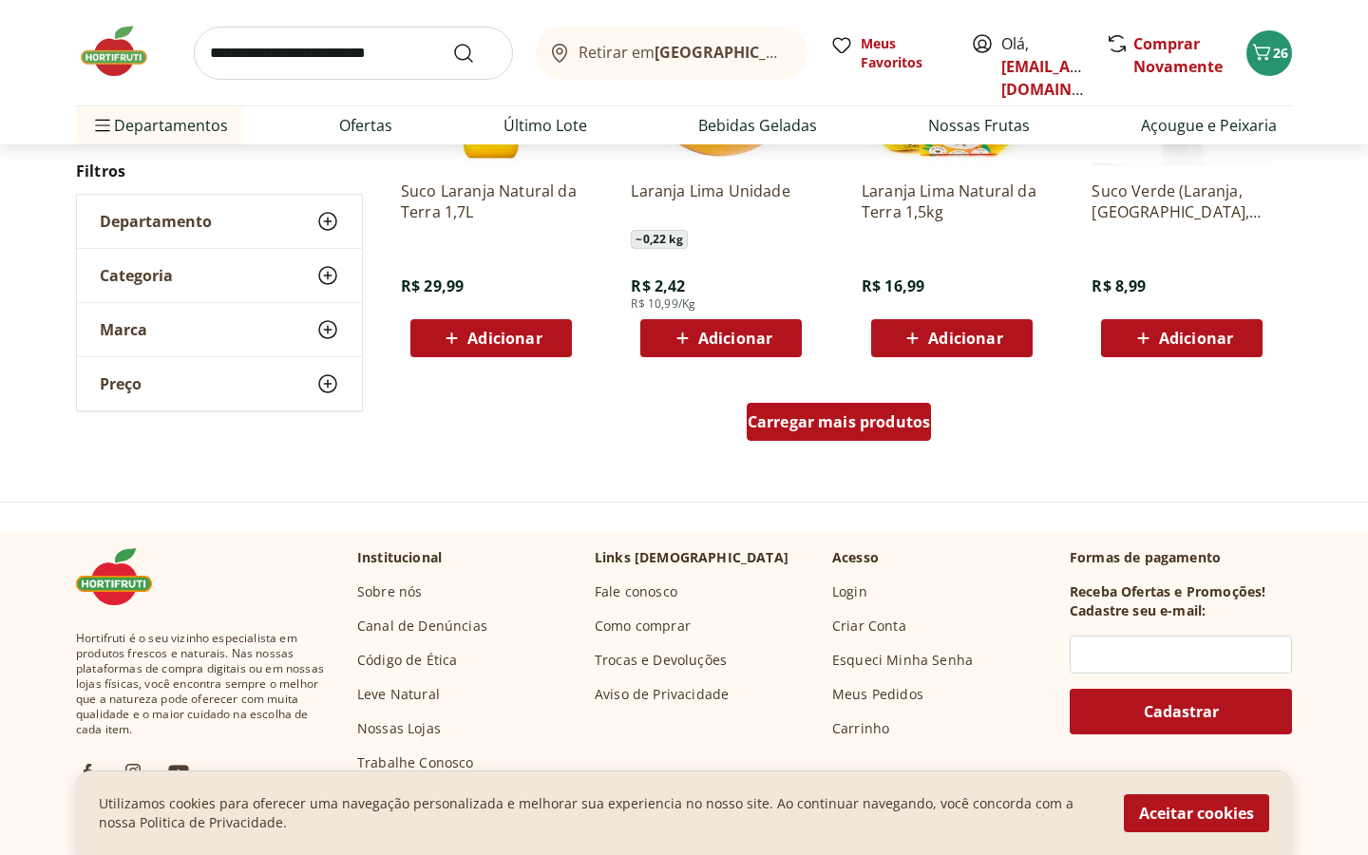
click at [847, 429] on span "Carregar mais produtos" at bounding box center [839, 421] width 183 height 15
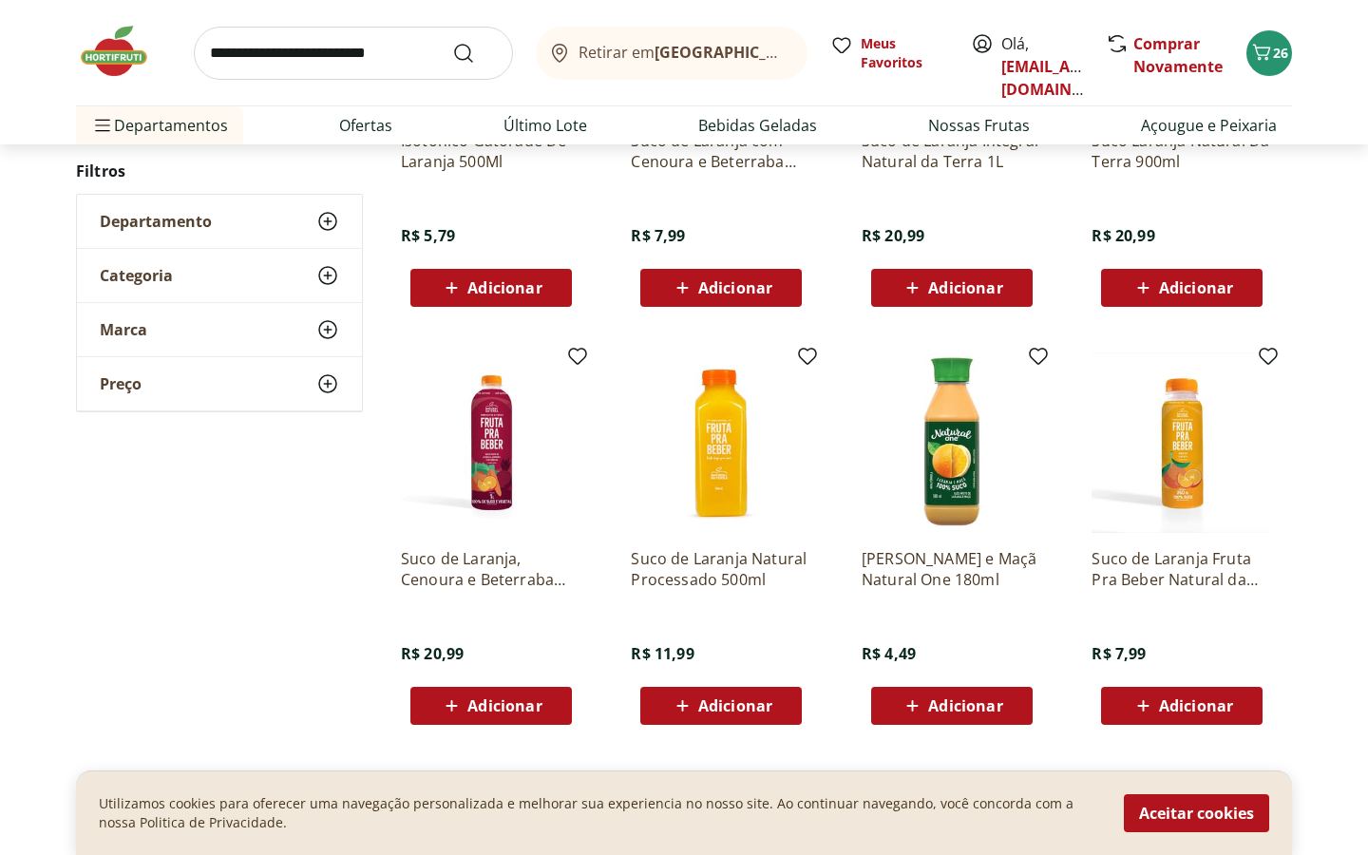
scroll to position [2681, 0]
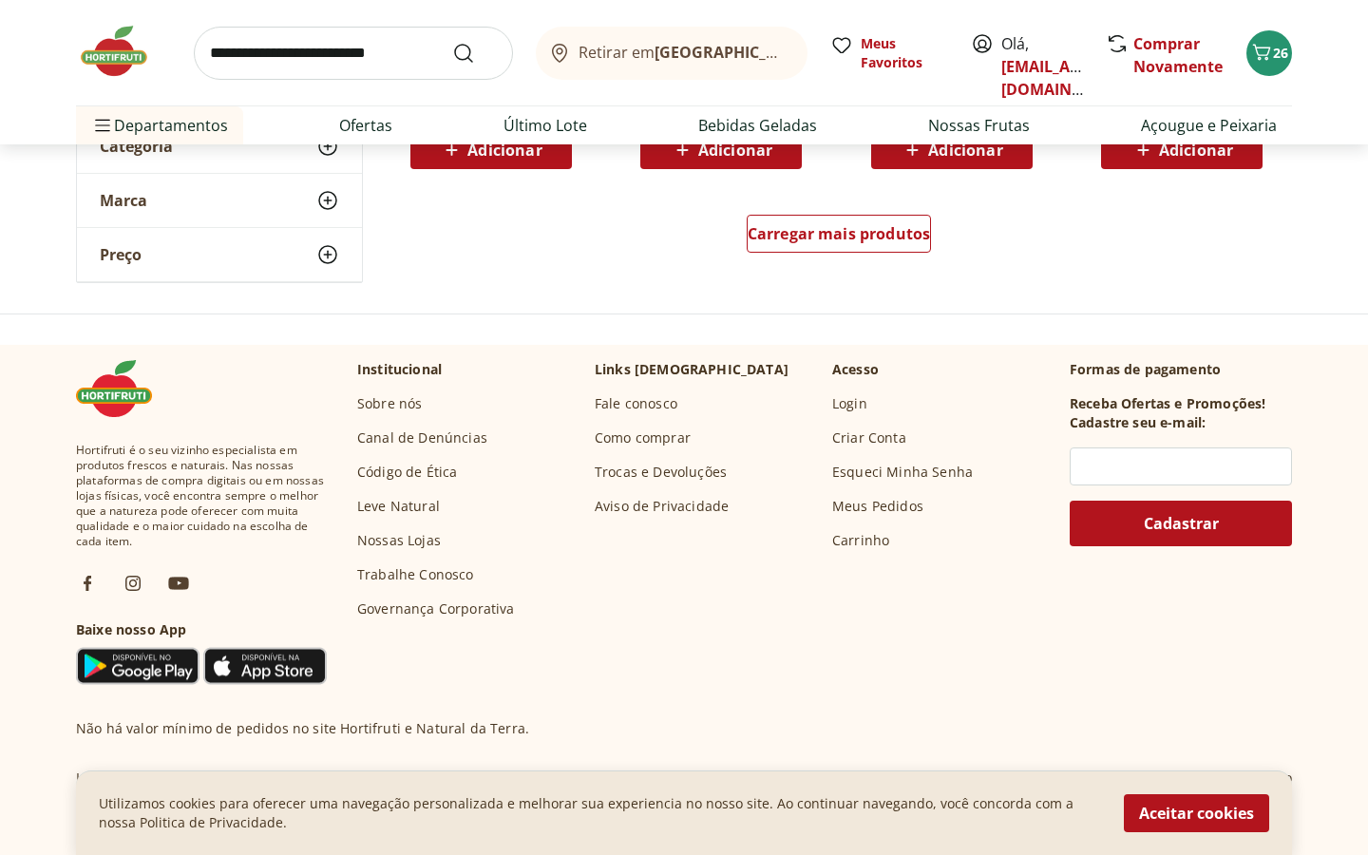
click at [344, 61] on input "search" at bounding box center [353, 53] width 319 height 53
type input "******"
click at [452, 42] on button "Submit Search" at bounding box center [475, 53] width 46 height 23
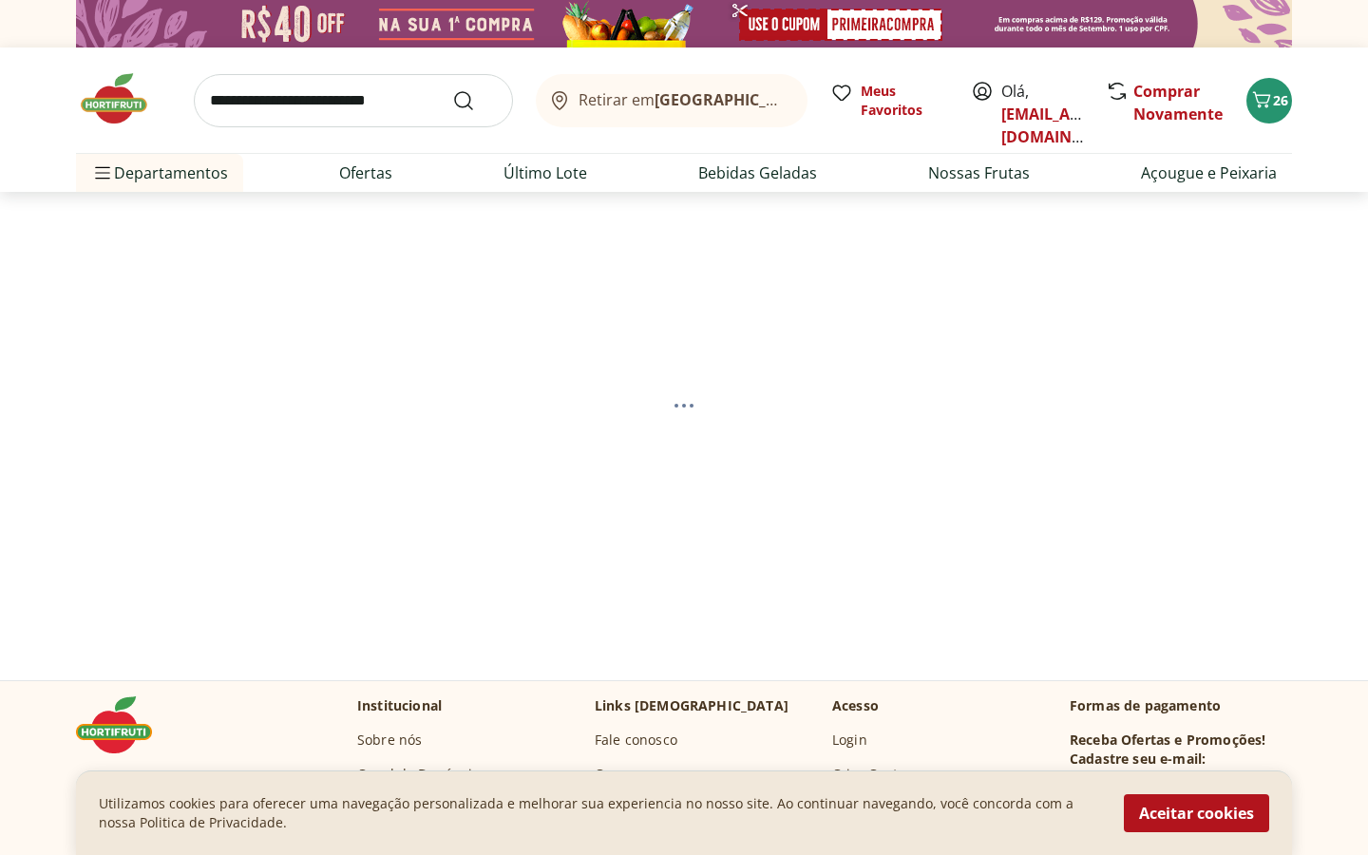
select select "**********"
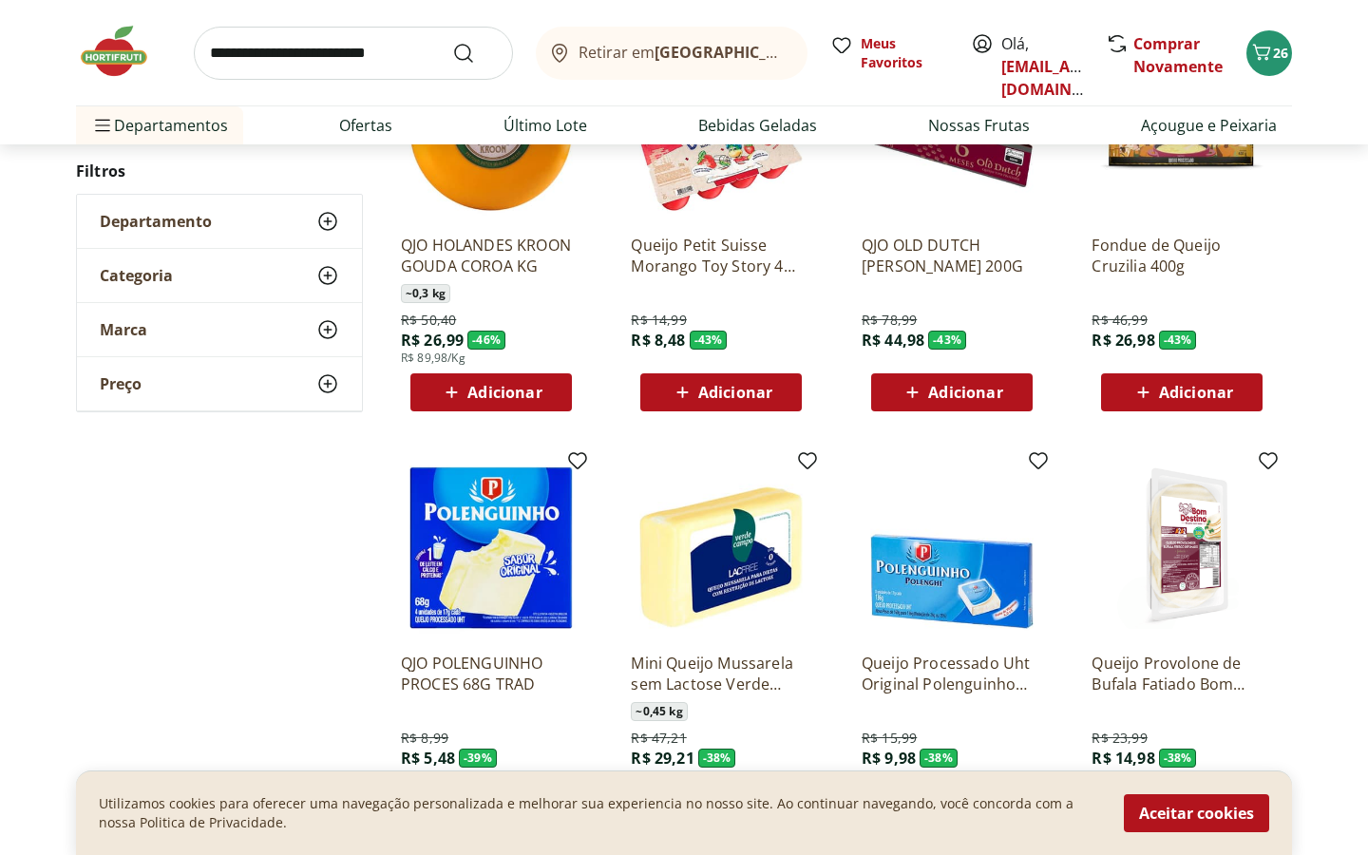
scroll to position [449, 0]
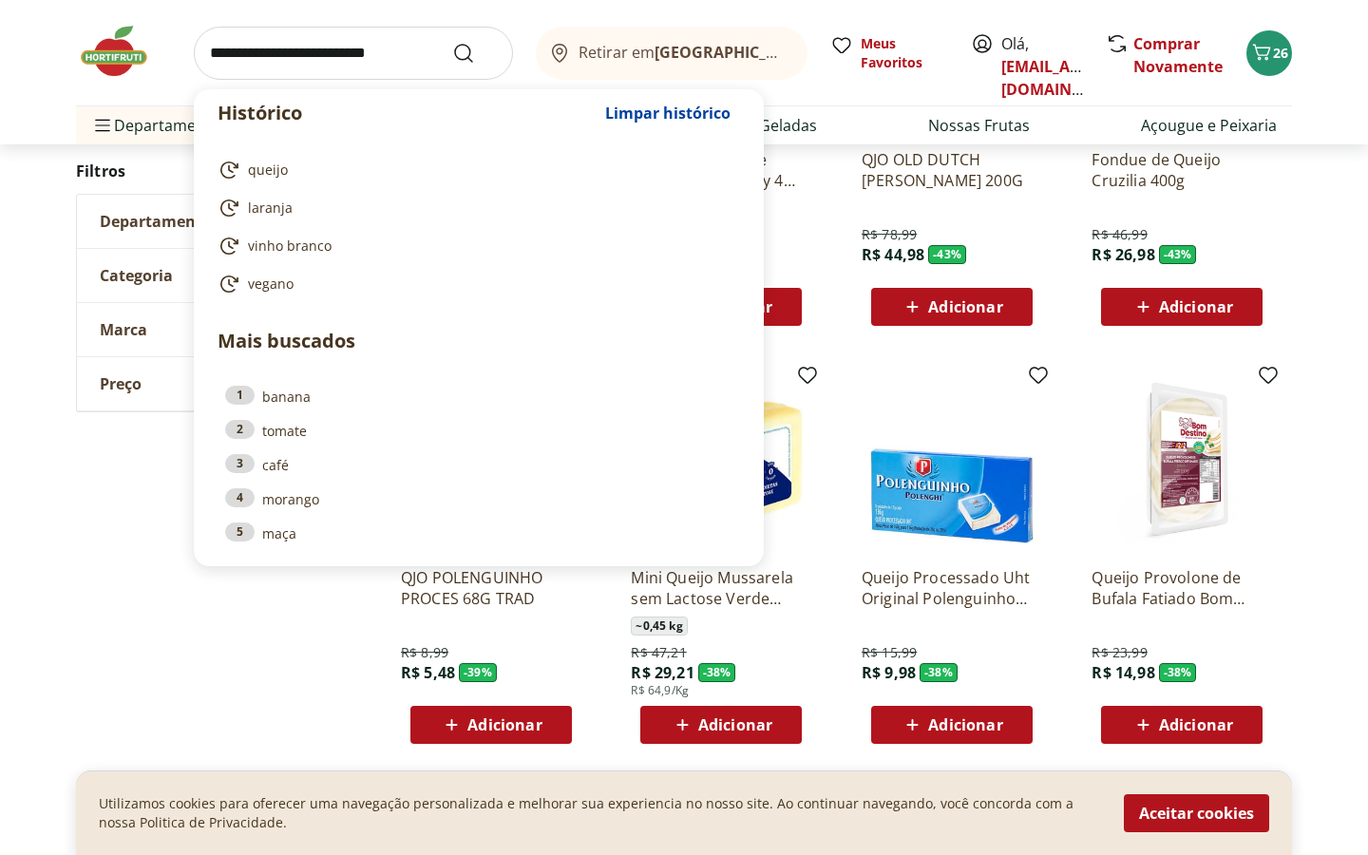
click at [402, 47] on input "search" at bounding box center [353, 53] width 319 height 53
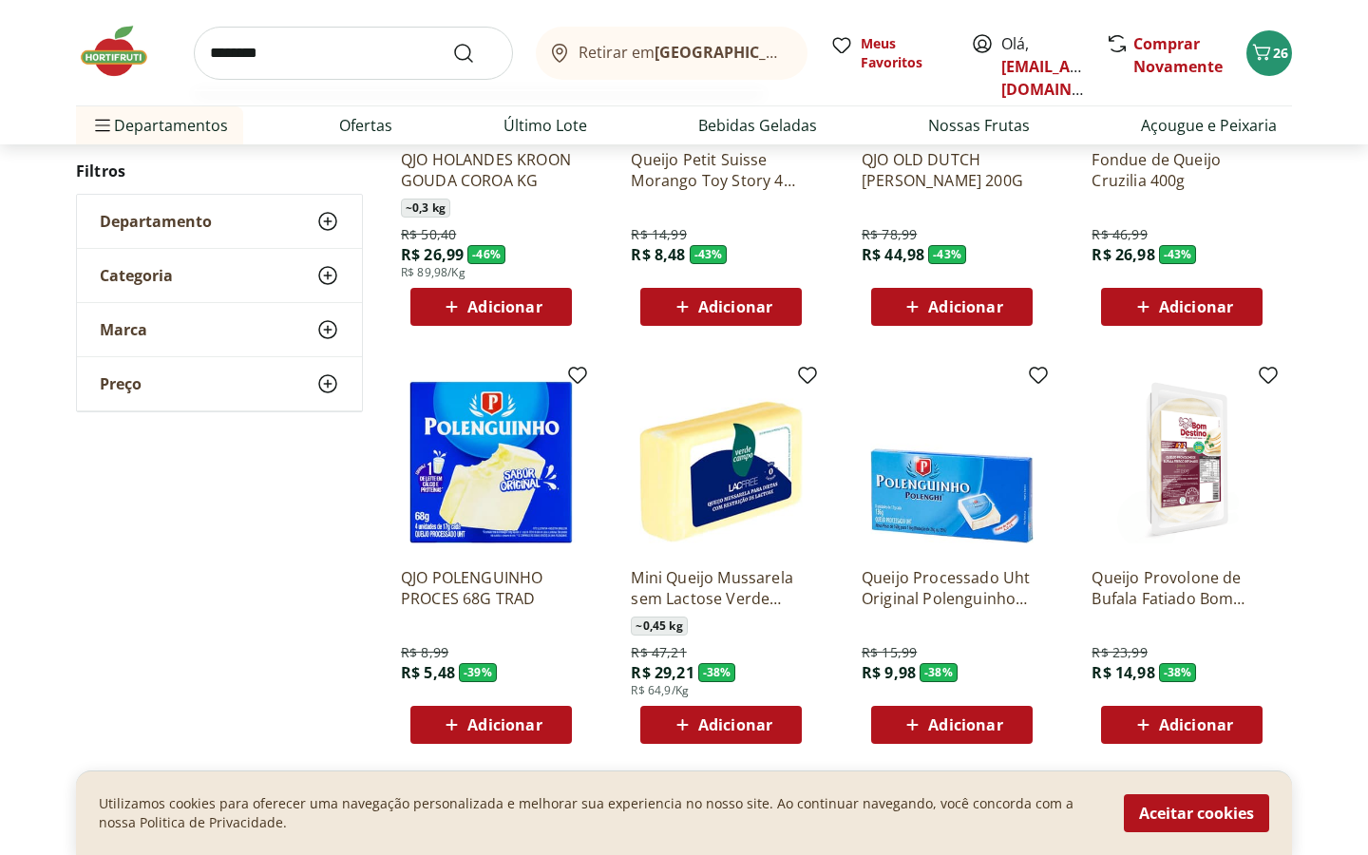
type input "********"
click at [452, 42] on button "Submit Search" at bounding box center [475, 53] width 46 height 23
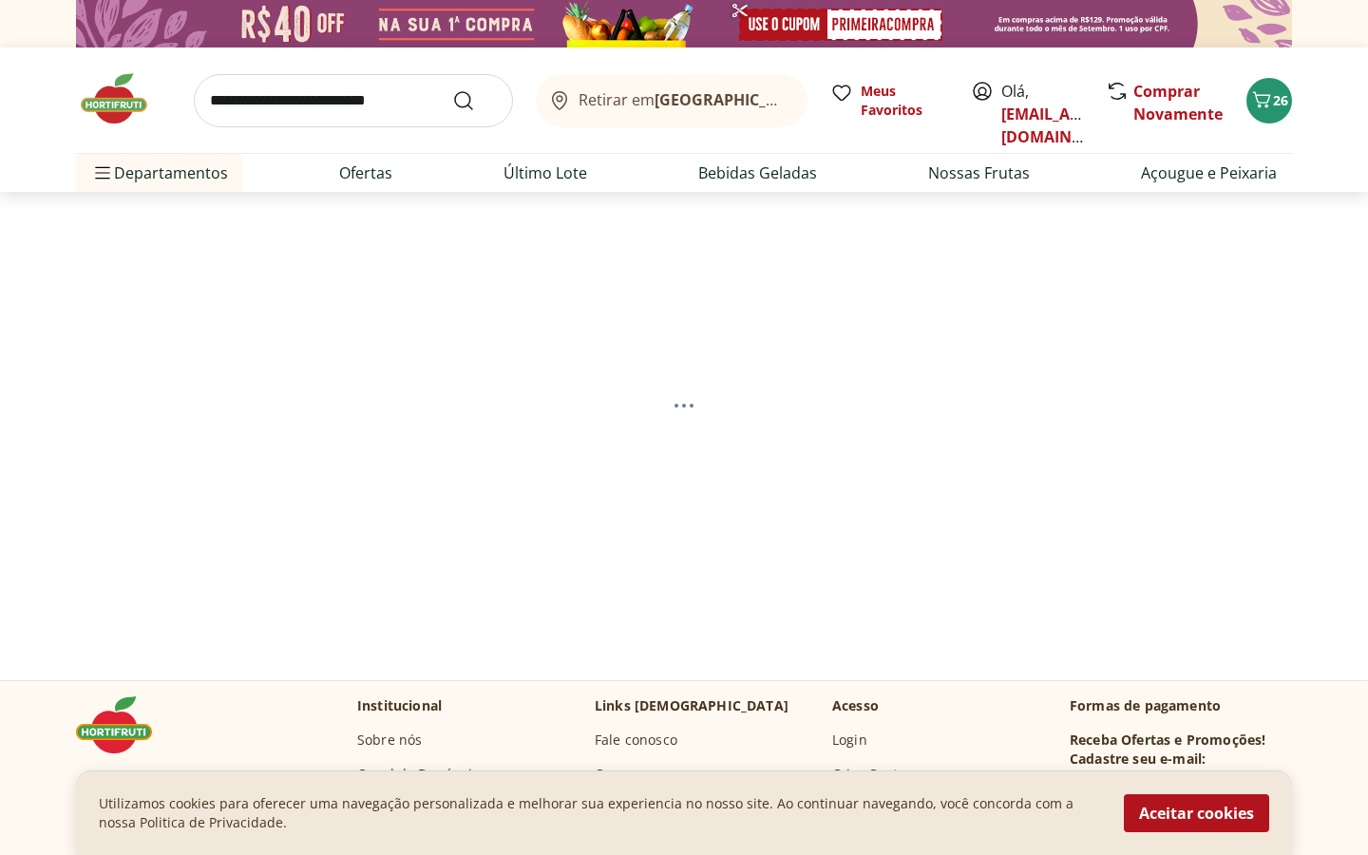
select select "**********"
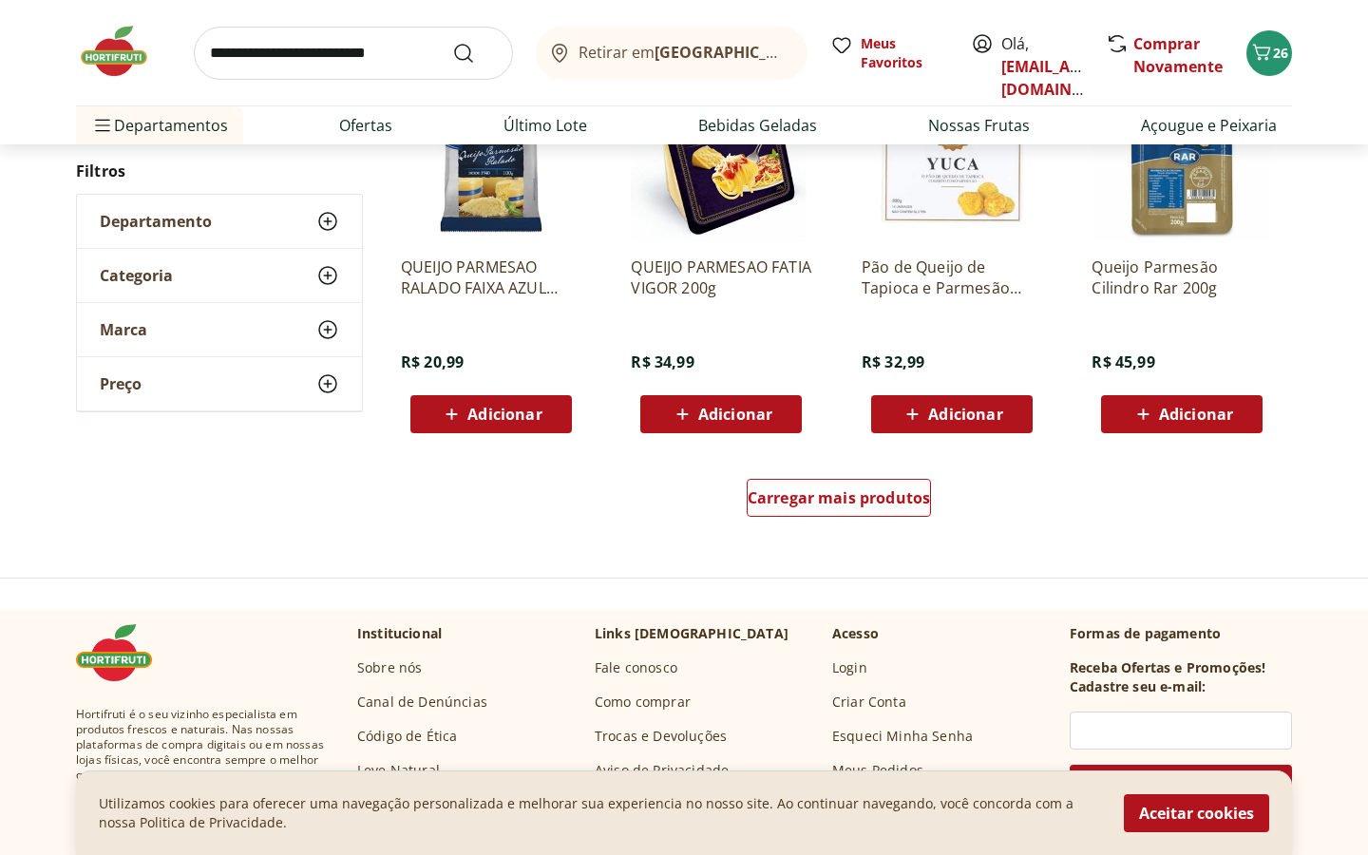
scroll to position [1214, 0]
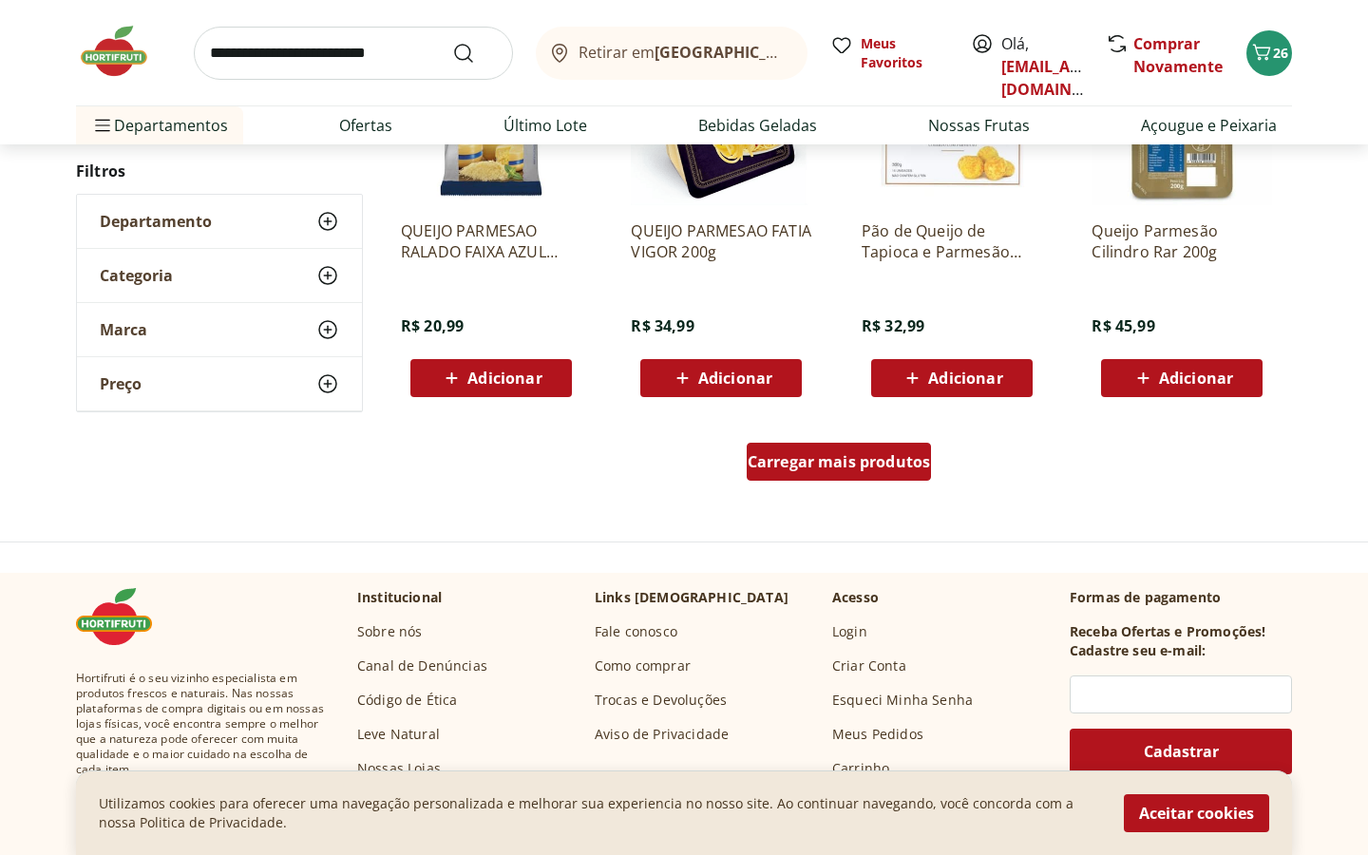
click at [859, 466] on span "Carregar mais produtos" at bounding box center [839, 461] width 183 height 15
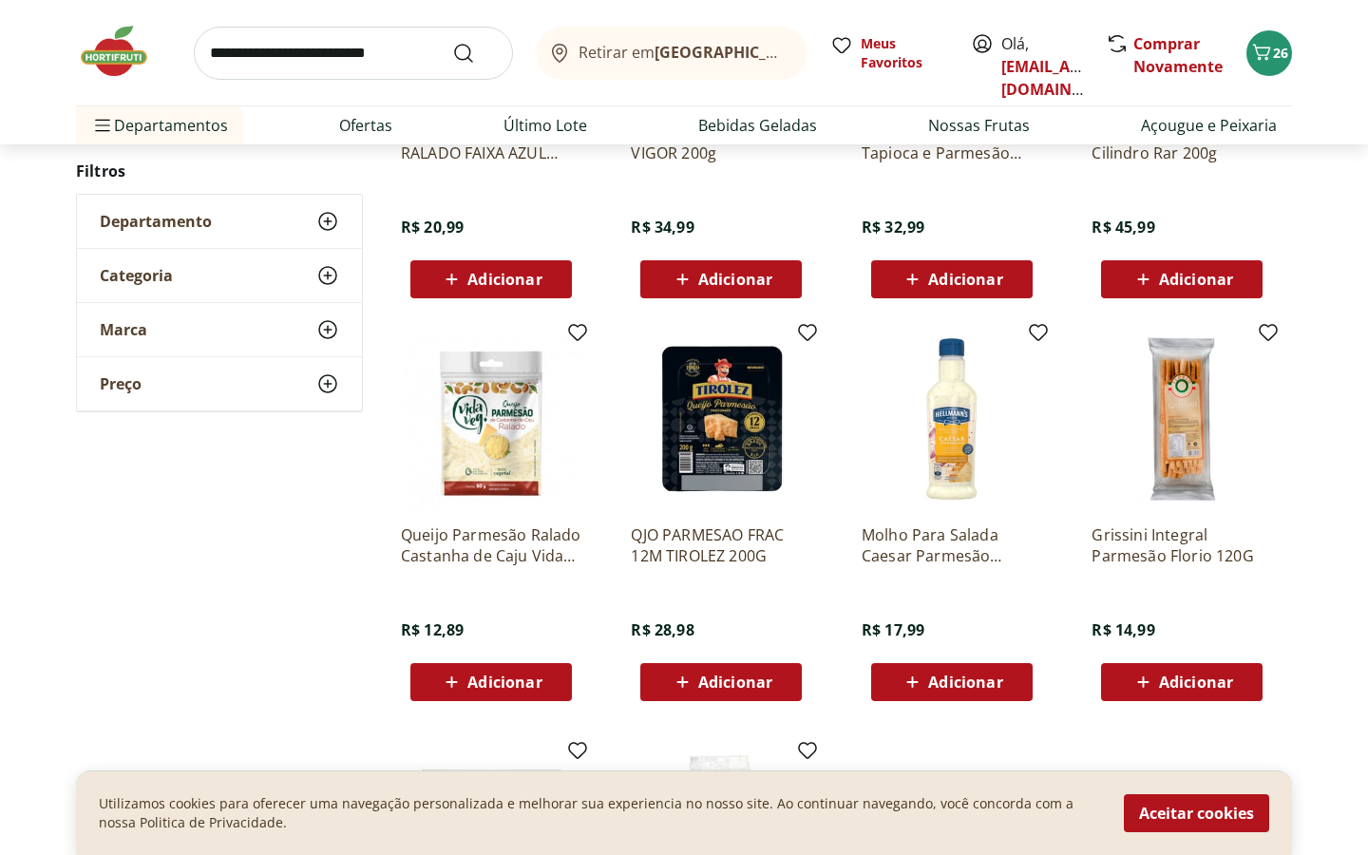
scroll to position [1315, 0]
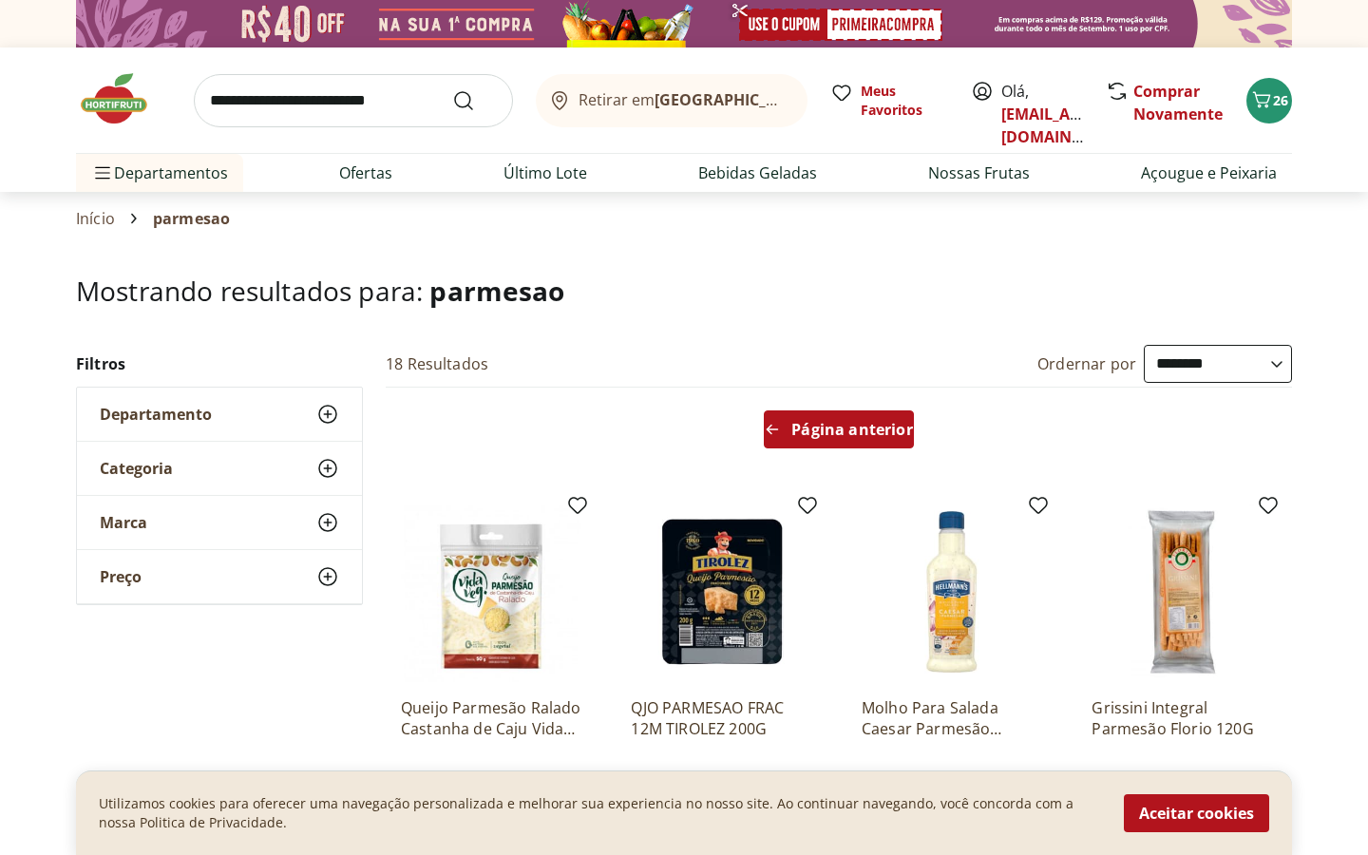
click at [872, 422] on span "Página anterior" at bounding box center [851, 429] width 121 height 15
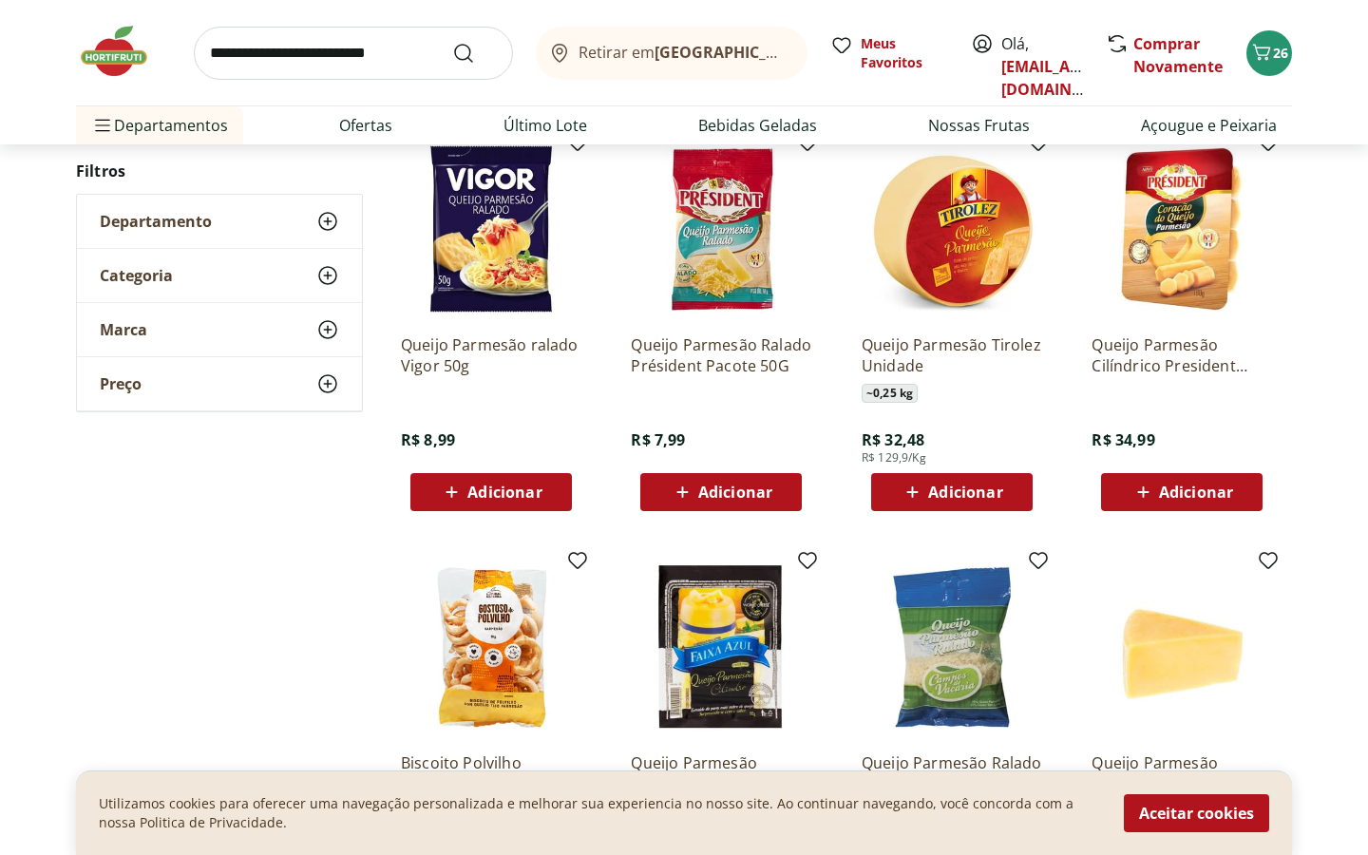
scroll to position [508, 0]
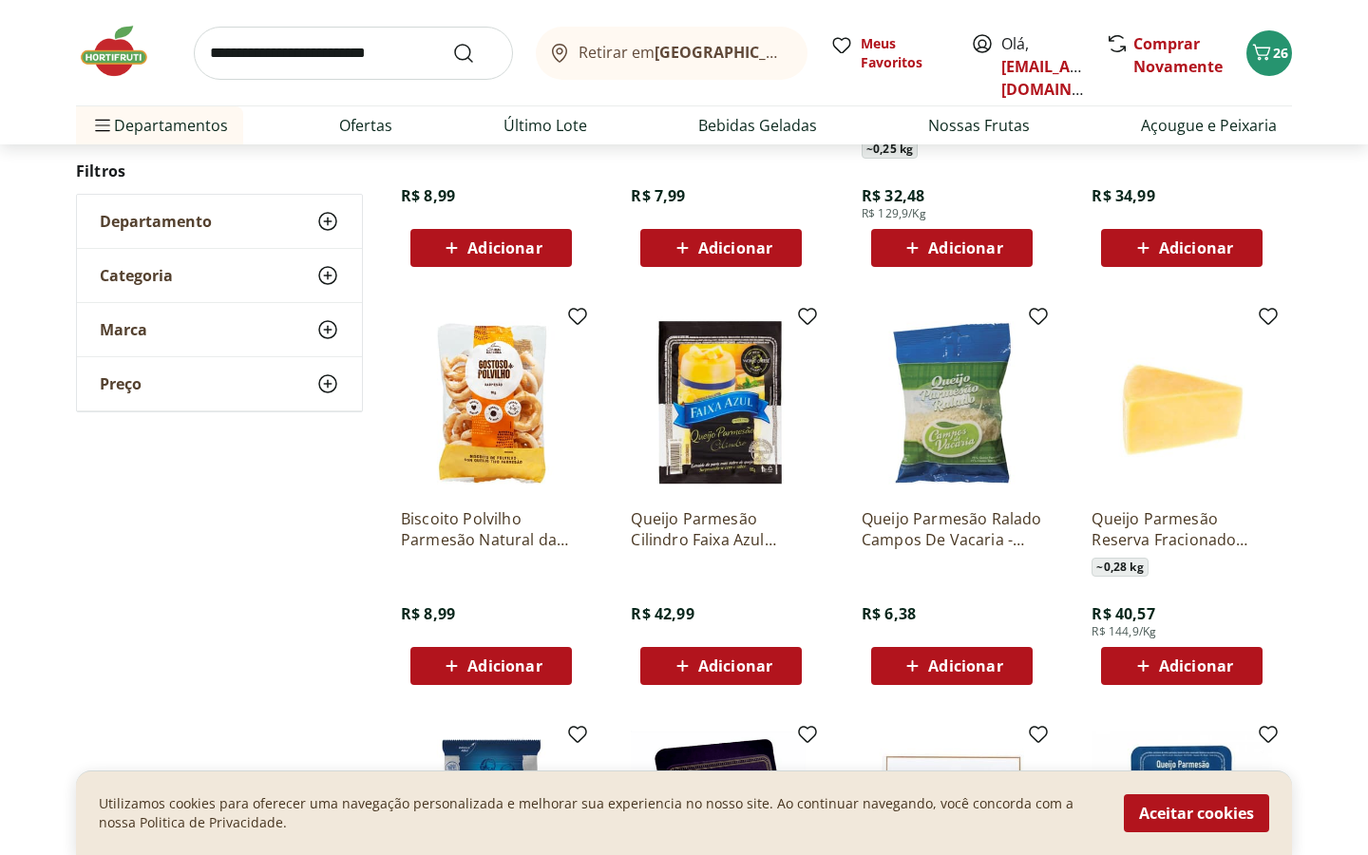
click at [356, 63] on input "search" at bounding box center [353, 53] width 319 height 53
type input "*********"
click at [452, 42] on button "Submit Search" at bounding box center [475, 53] width 46 height 23
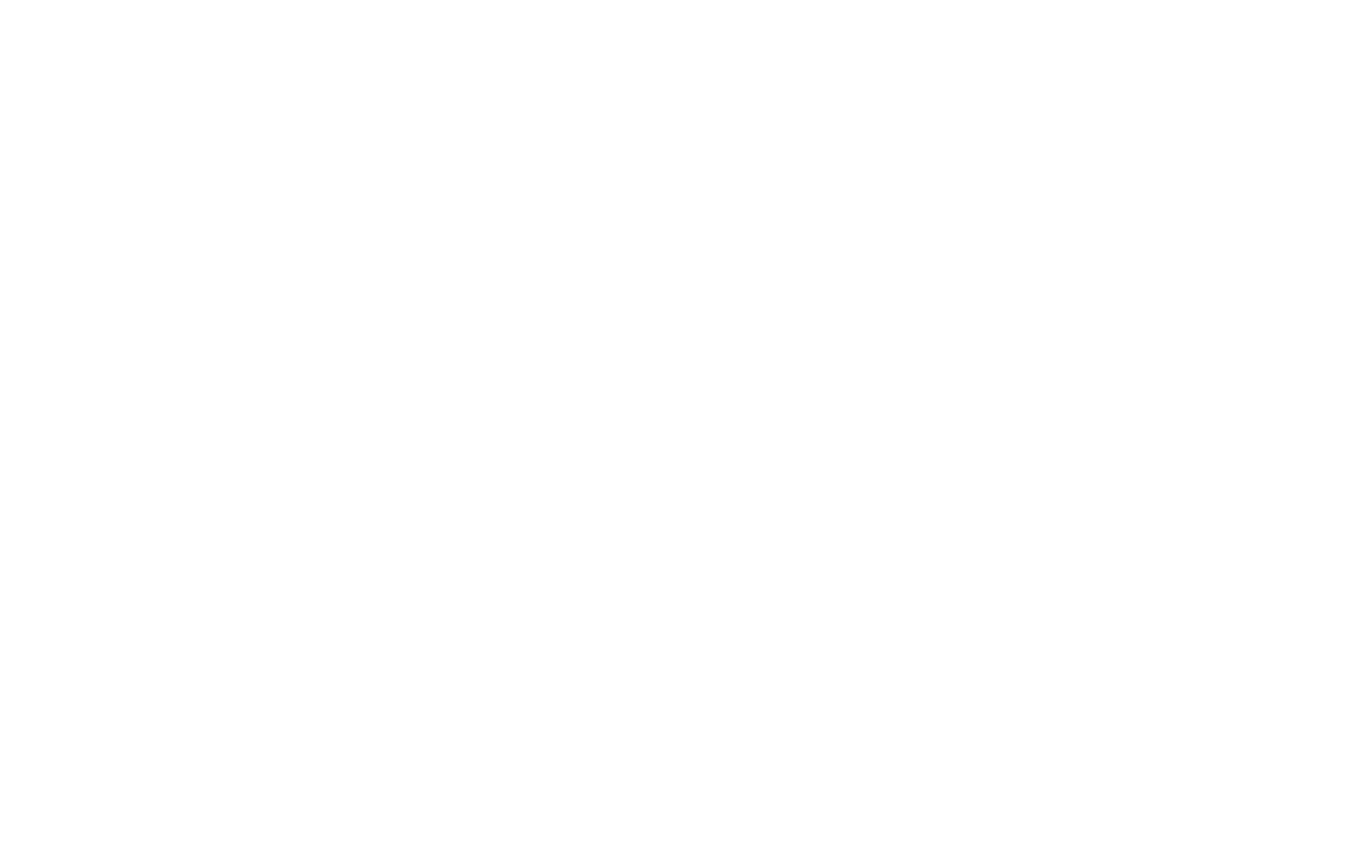
select select "**********"
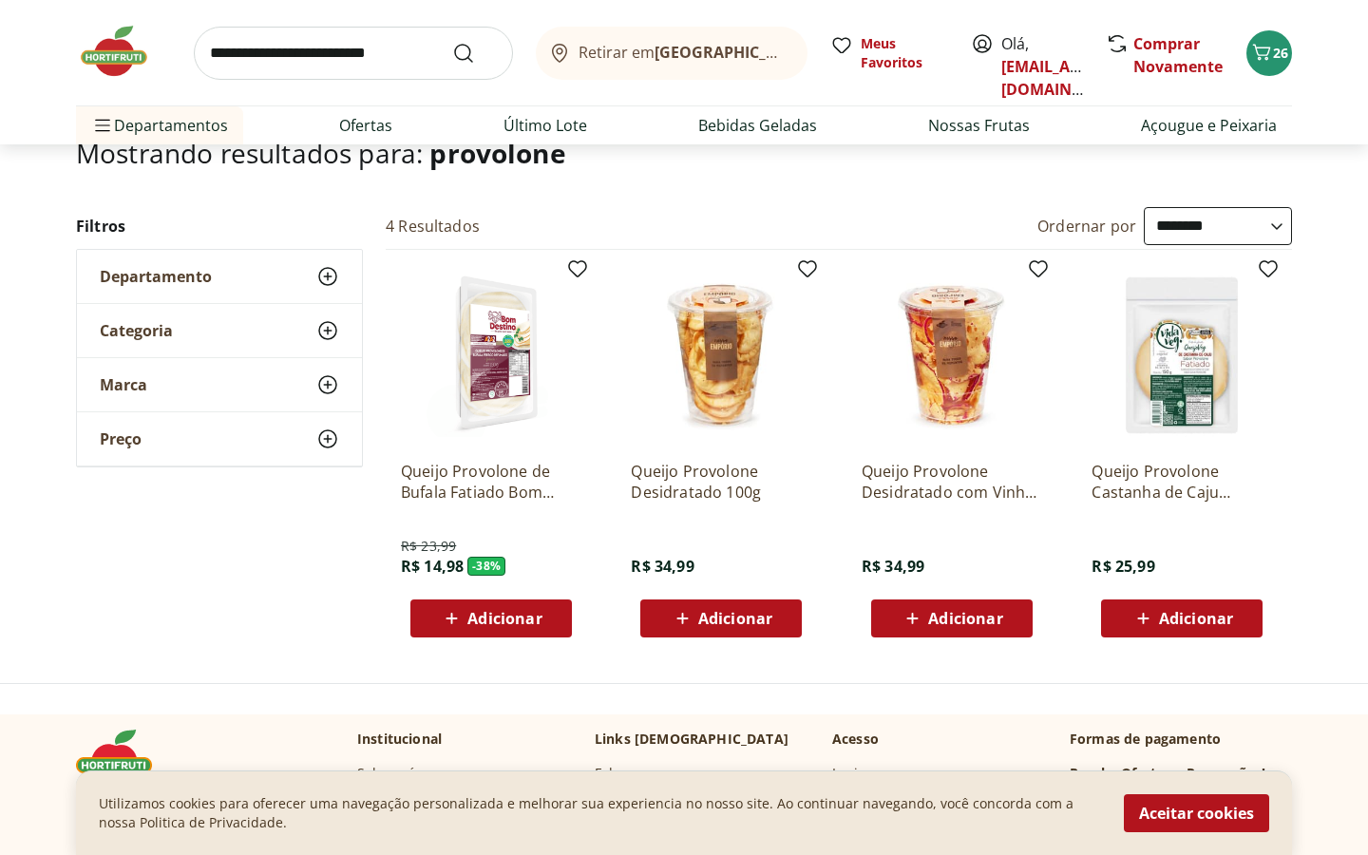
scroll to position [145, 0]
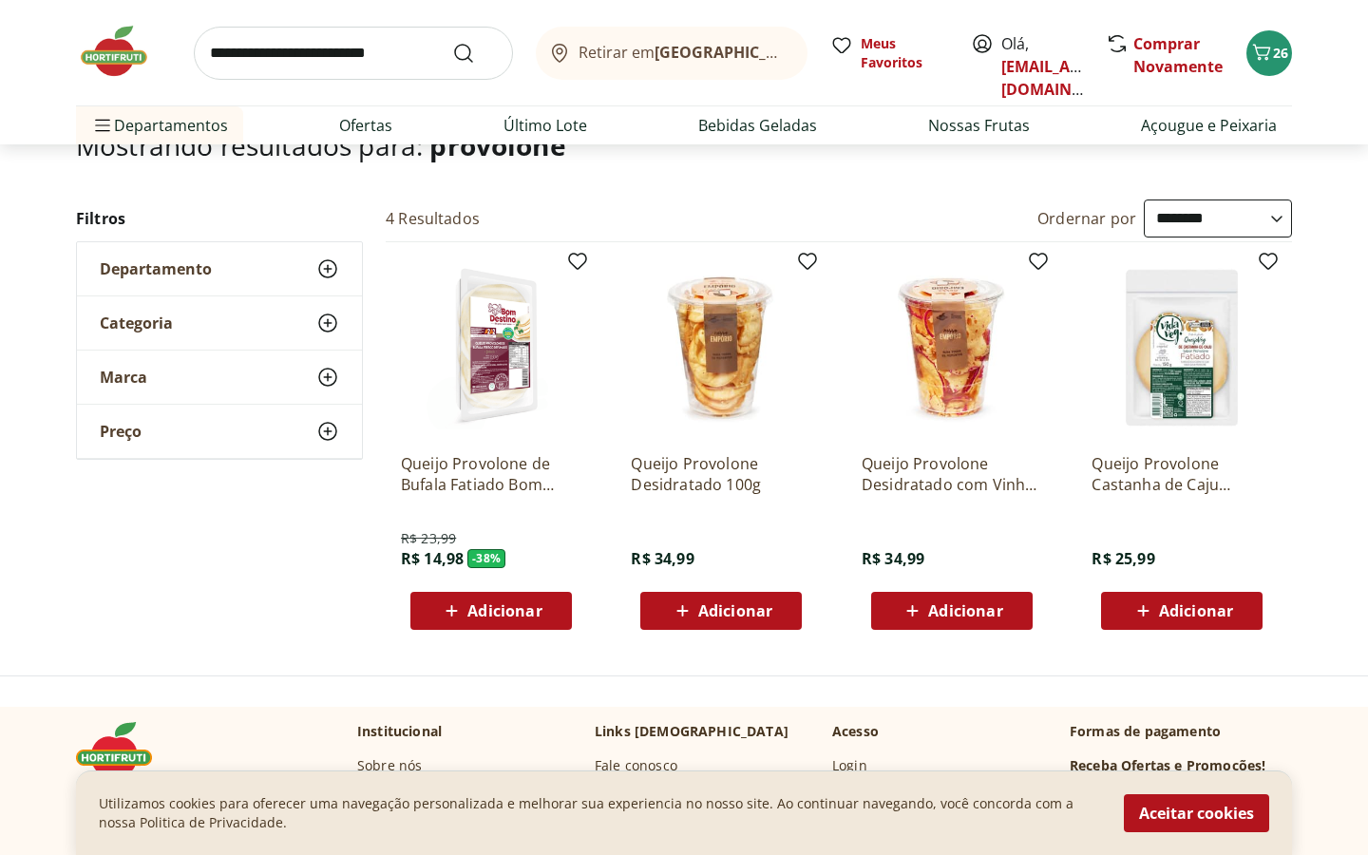
click at [510, 358] on img at bounding box center [491, 347] width 181 height 181
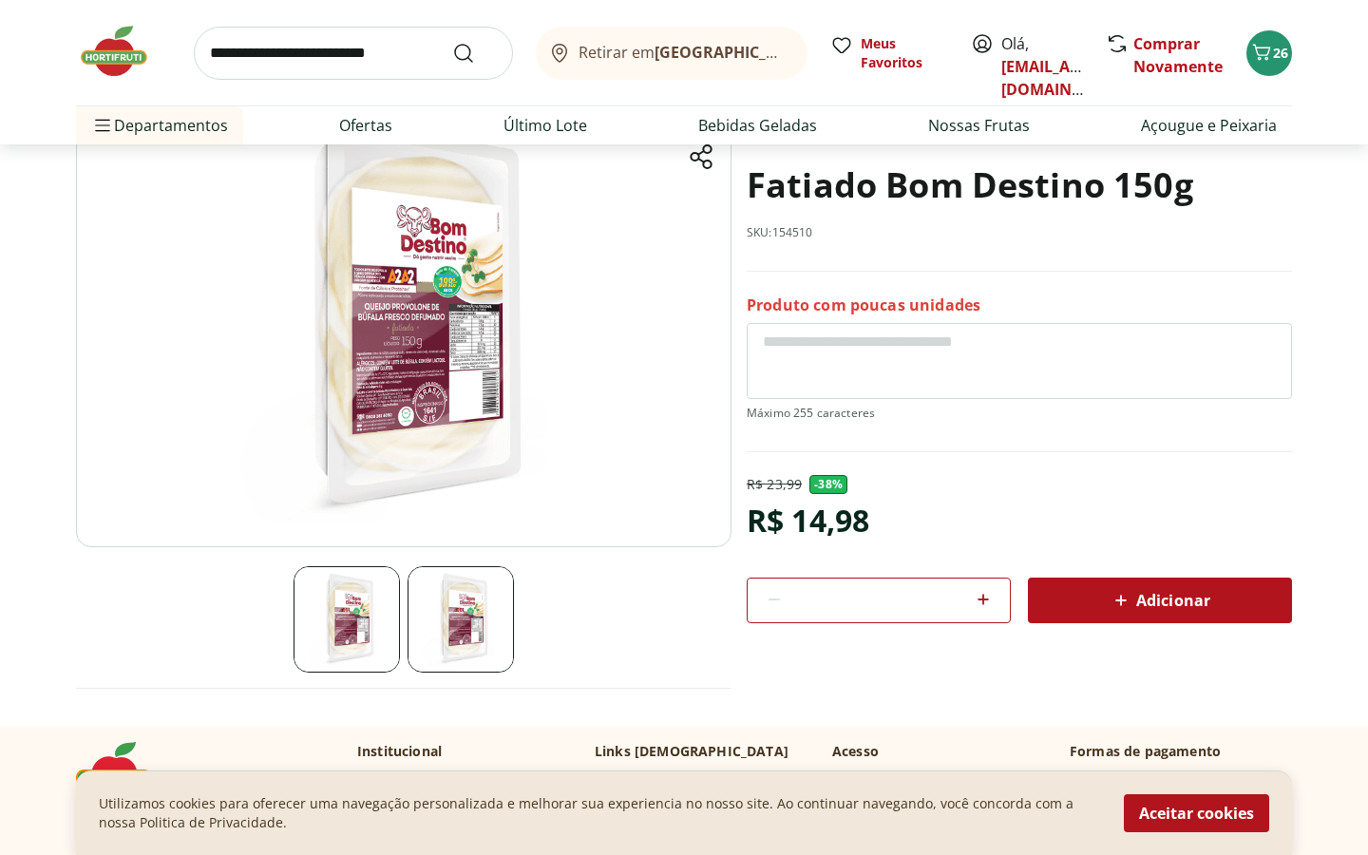
scroll to position [159, 0]
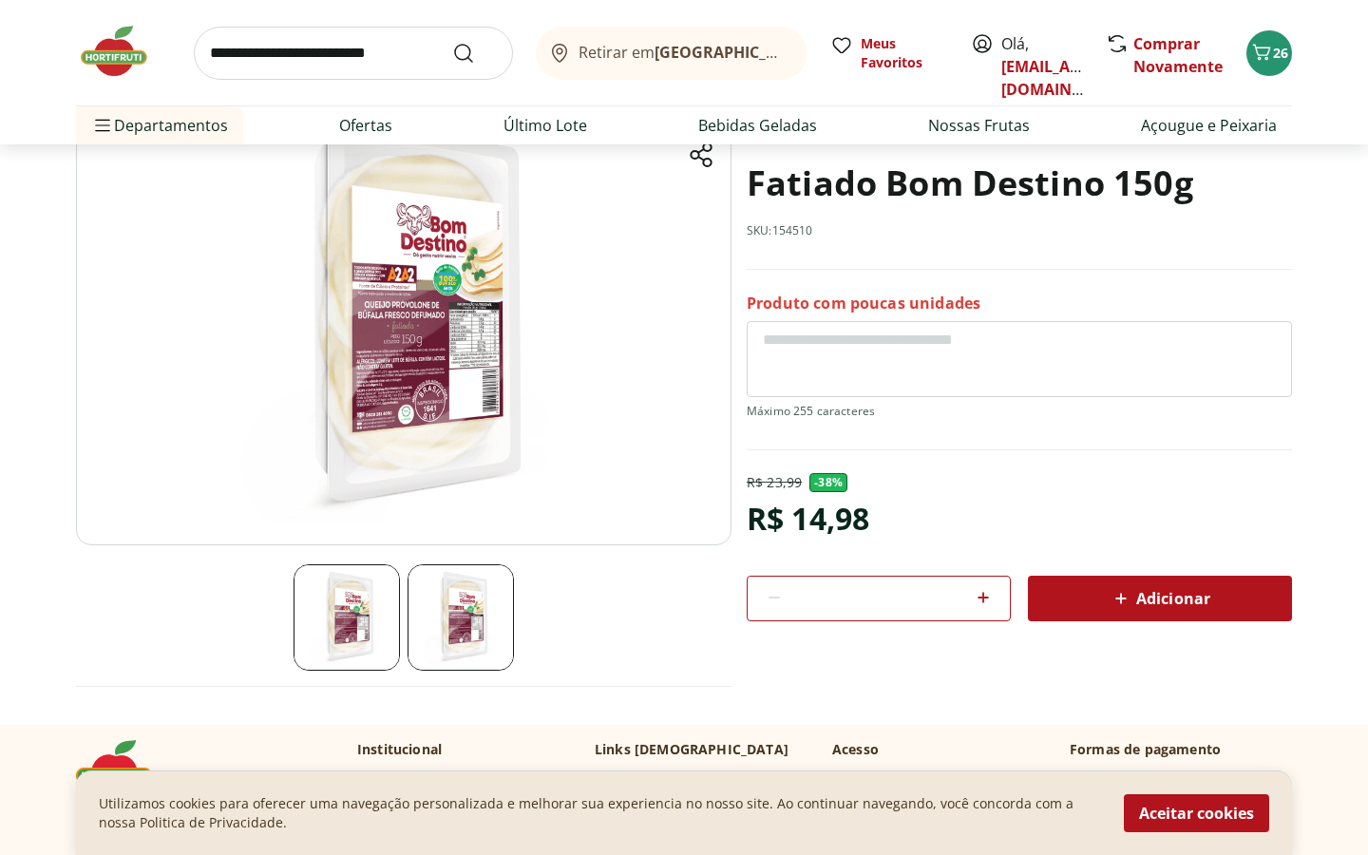
click at [440, 612] on img at bounding box center [461, 617] width 106 height 106
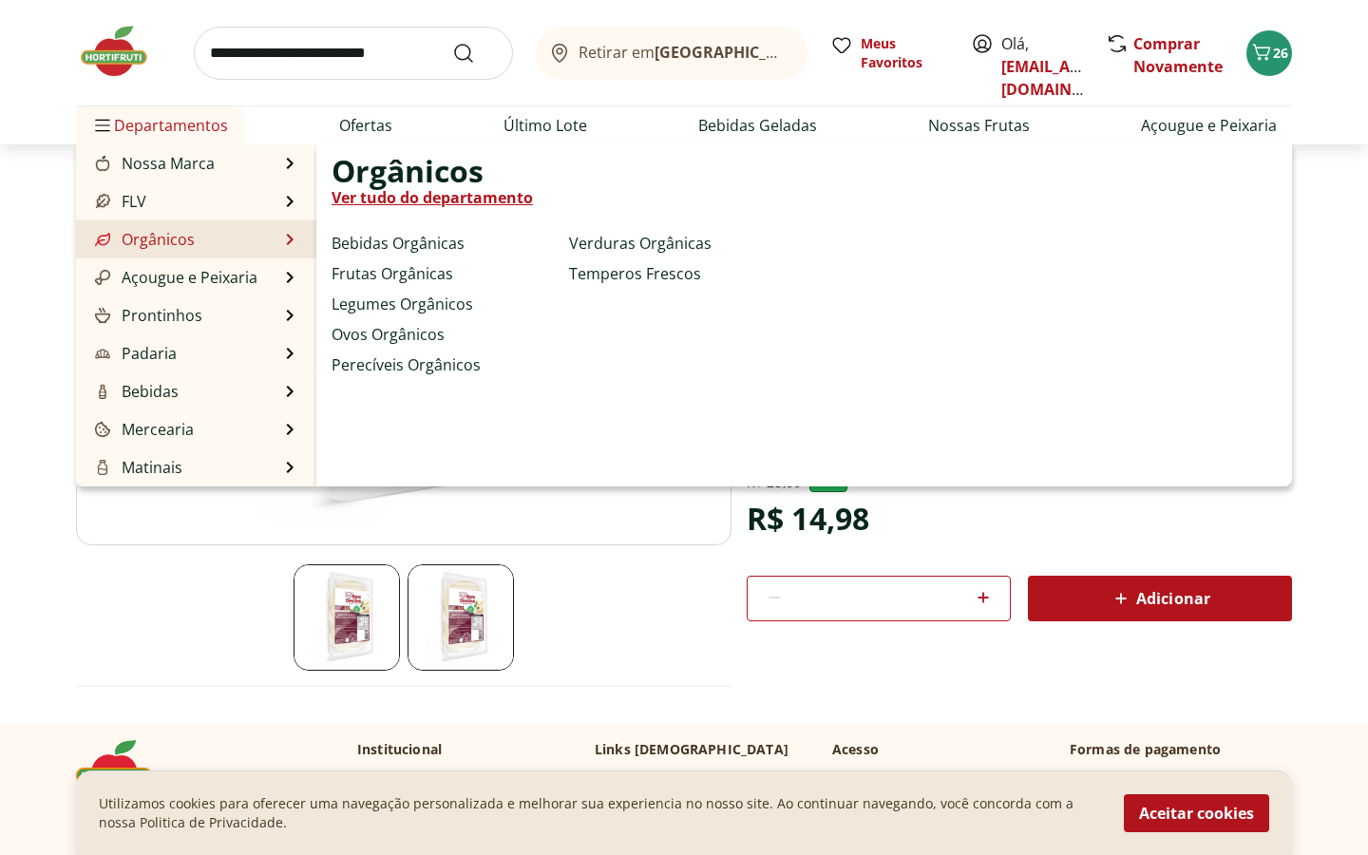
scroll to position [0, 0]
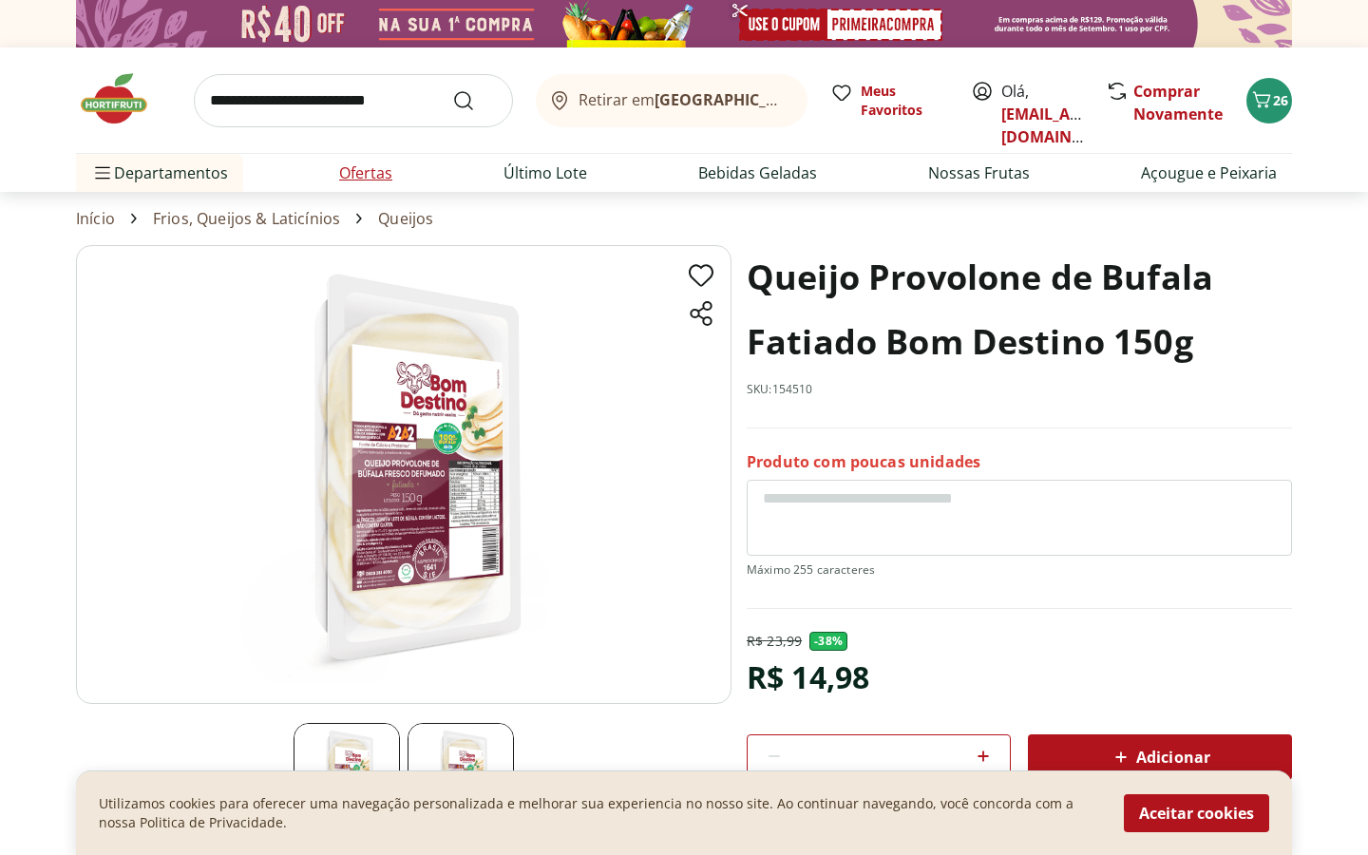
click at [381, 172] on link "Ofertas" at bounding box center [365, 173] width 53 height 23
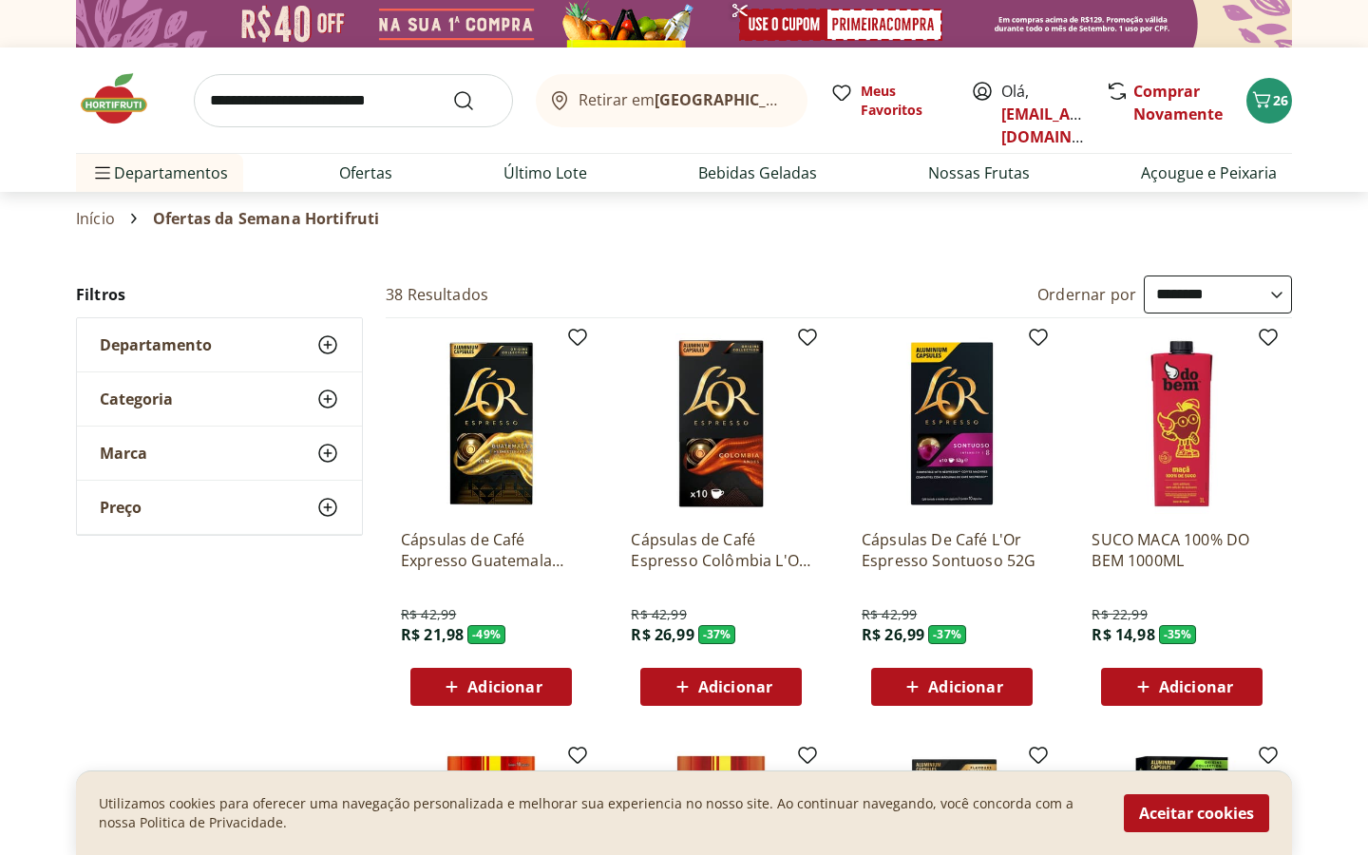
click at [1168, 283] on select "**********" at bounding box center [1218, 295] width 148 height 38
select select "*********"
click at [1144, 276] on select "**********" at bounding box center [1218, 295] width 148 height 38
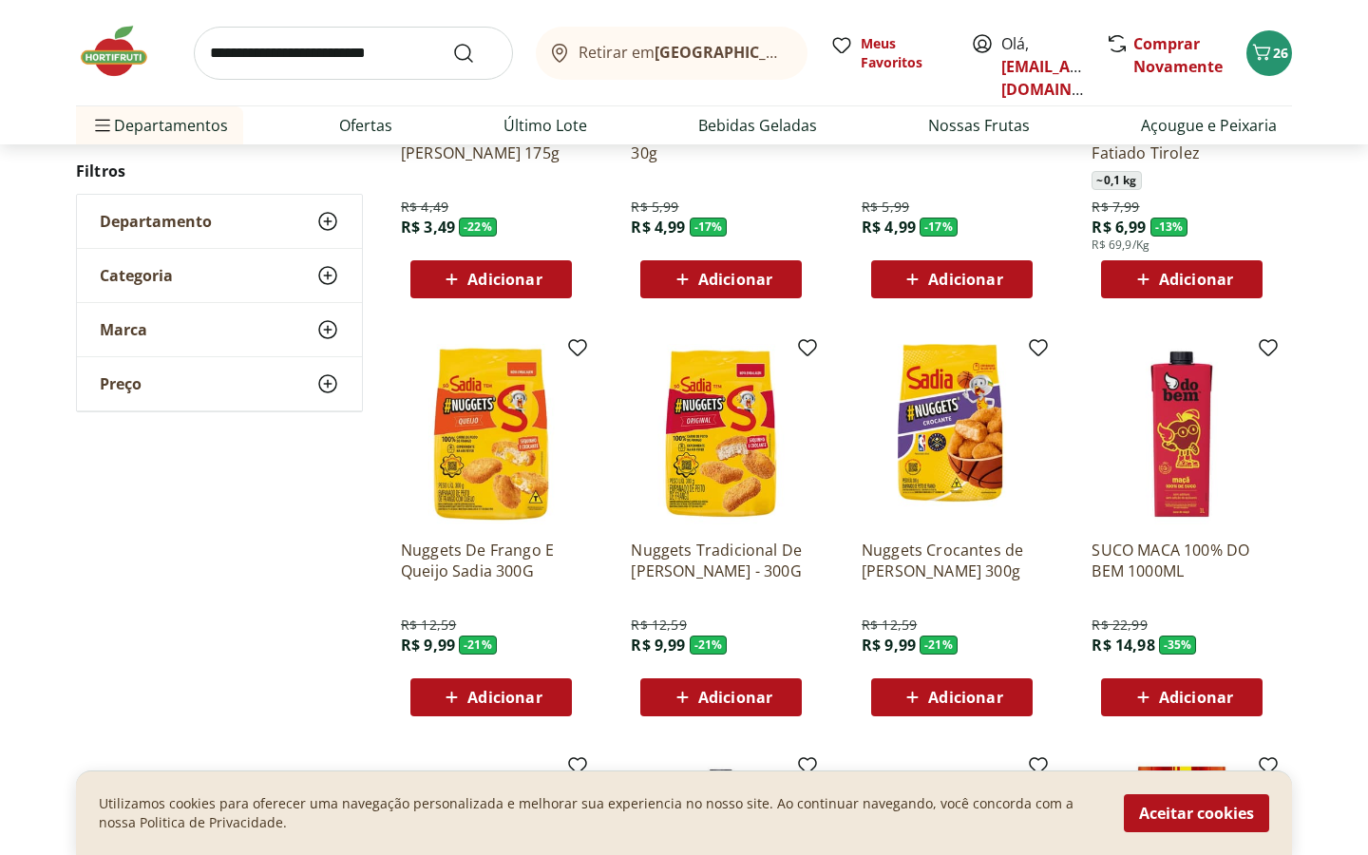
scroll to position [568, 0]
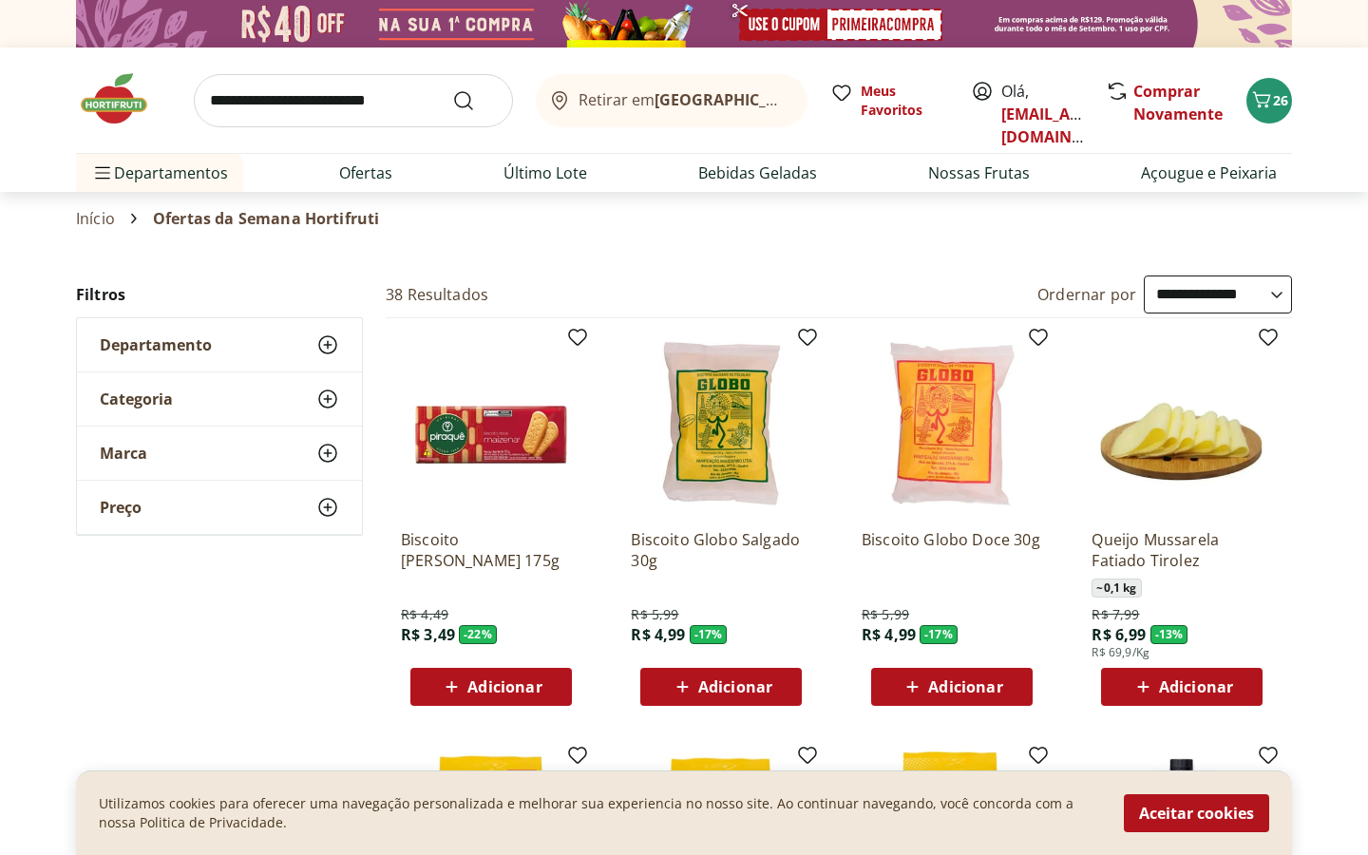
select select "*********"
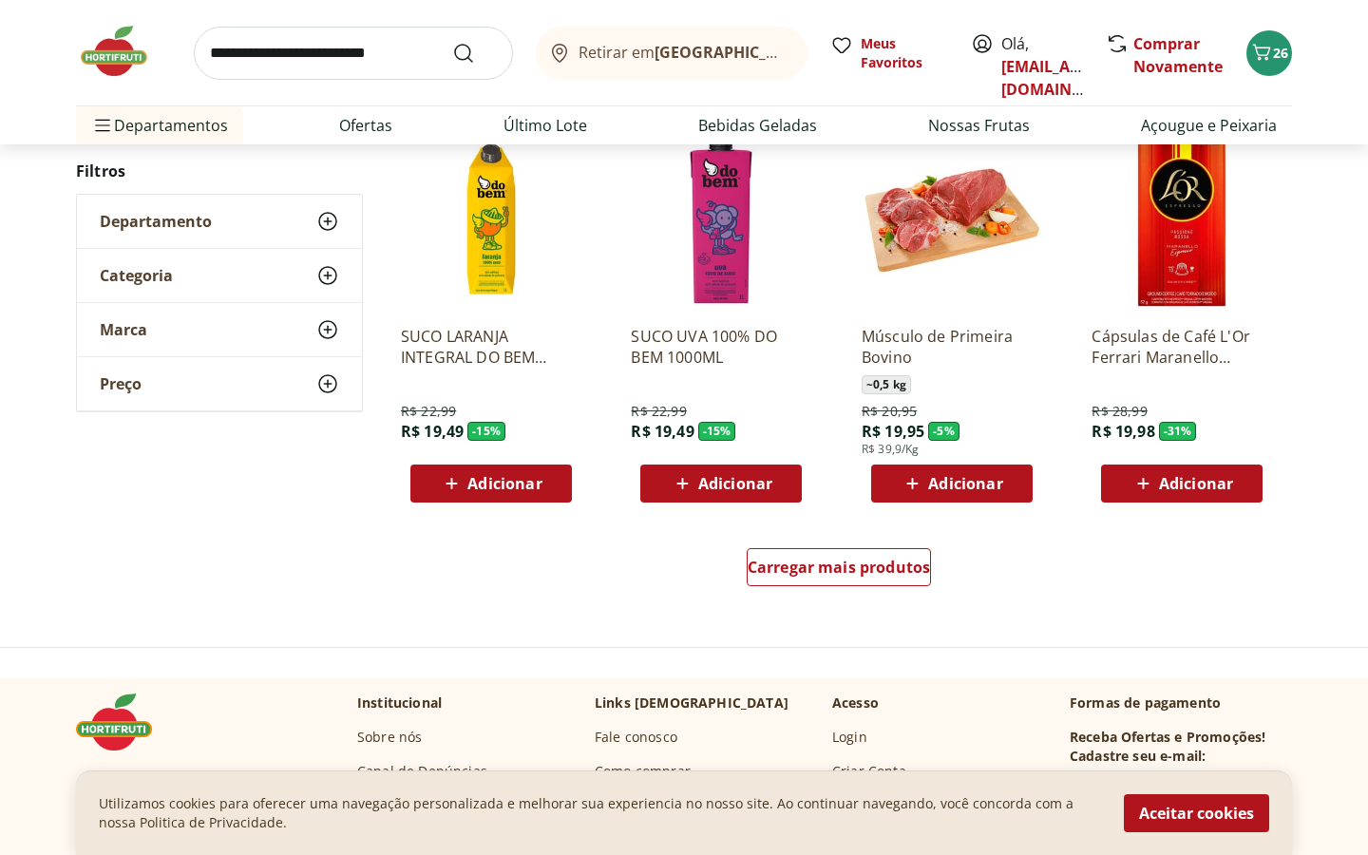
scroll to position [1033, 0]
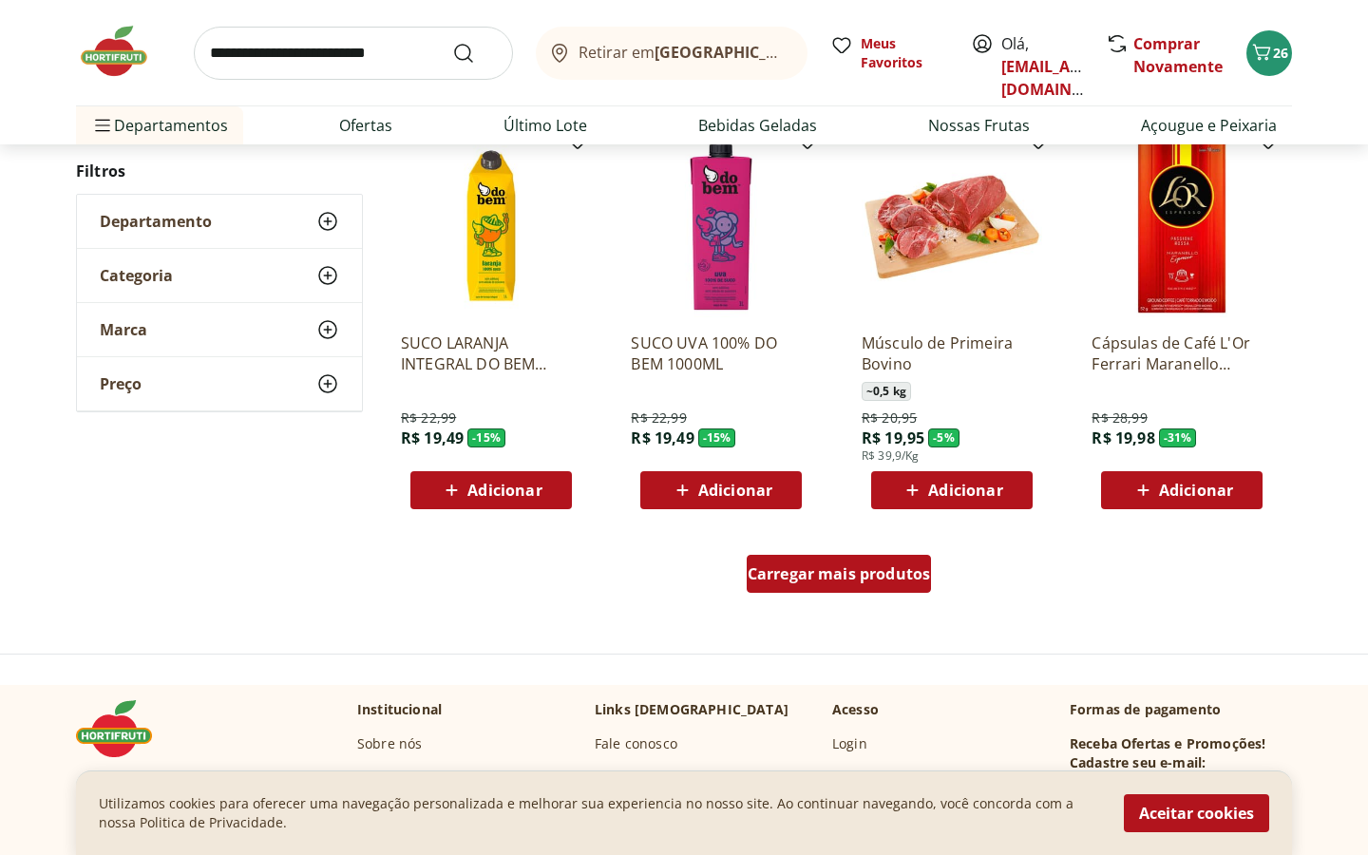
click at [802, 573] on span "Carregar mais produtos" at bounding box center [839, 573] width 183 height 15
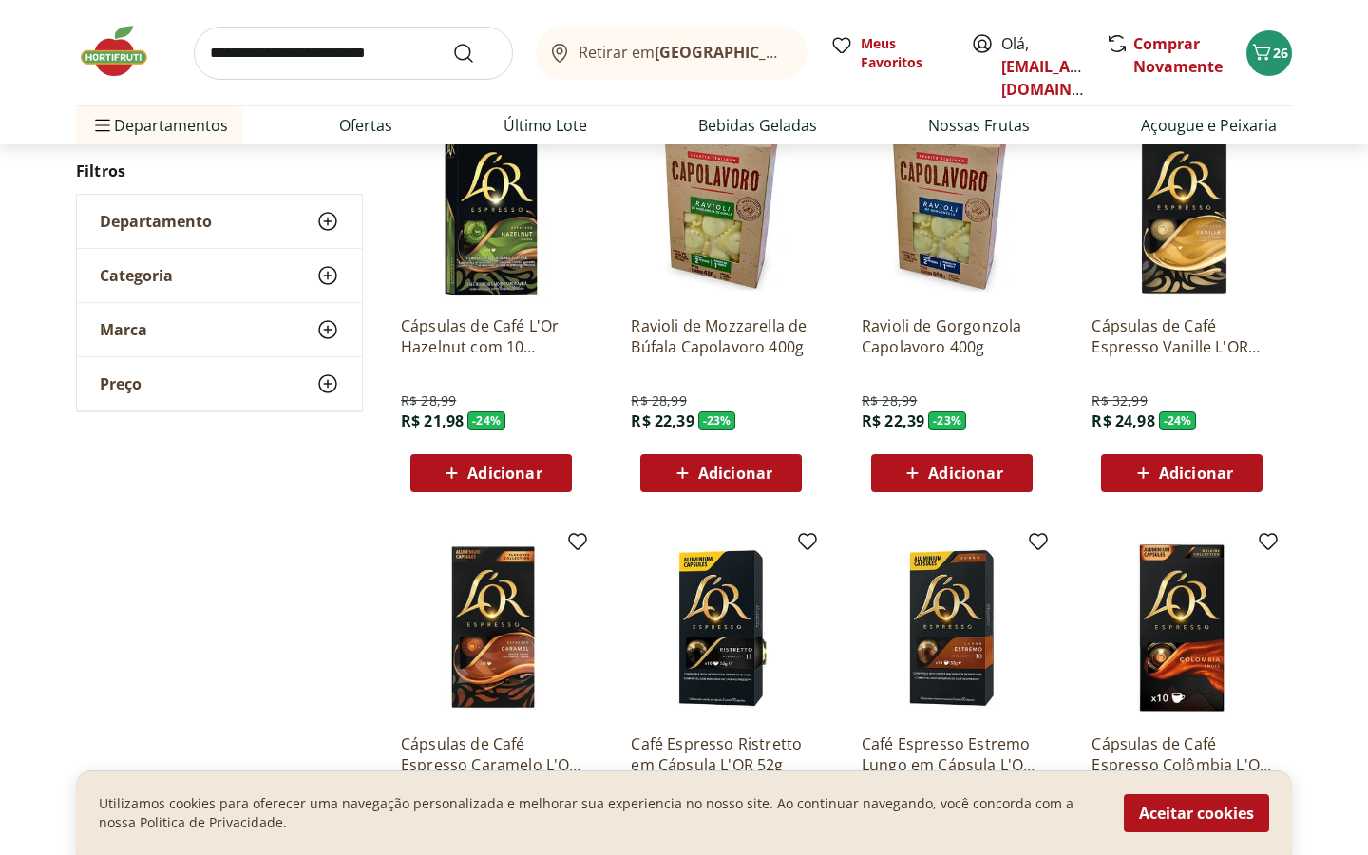
scroll to position [2328, 0]
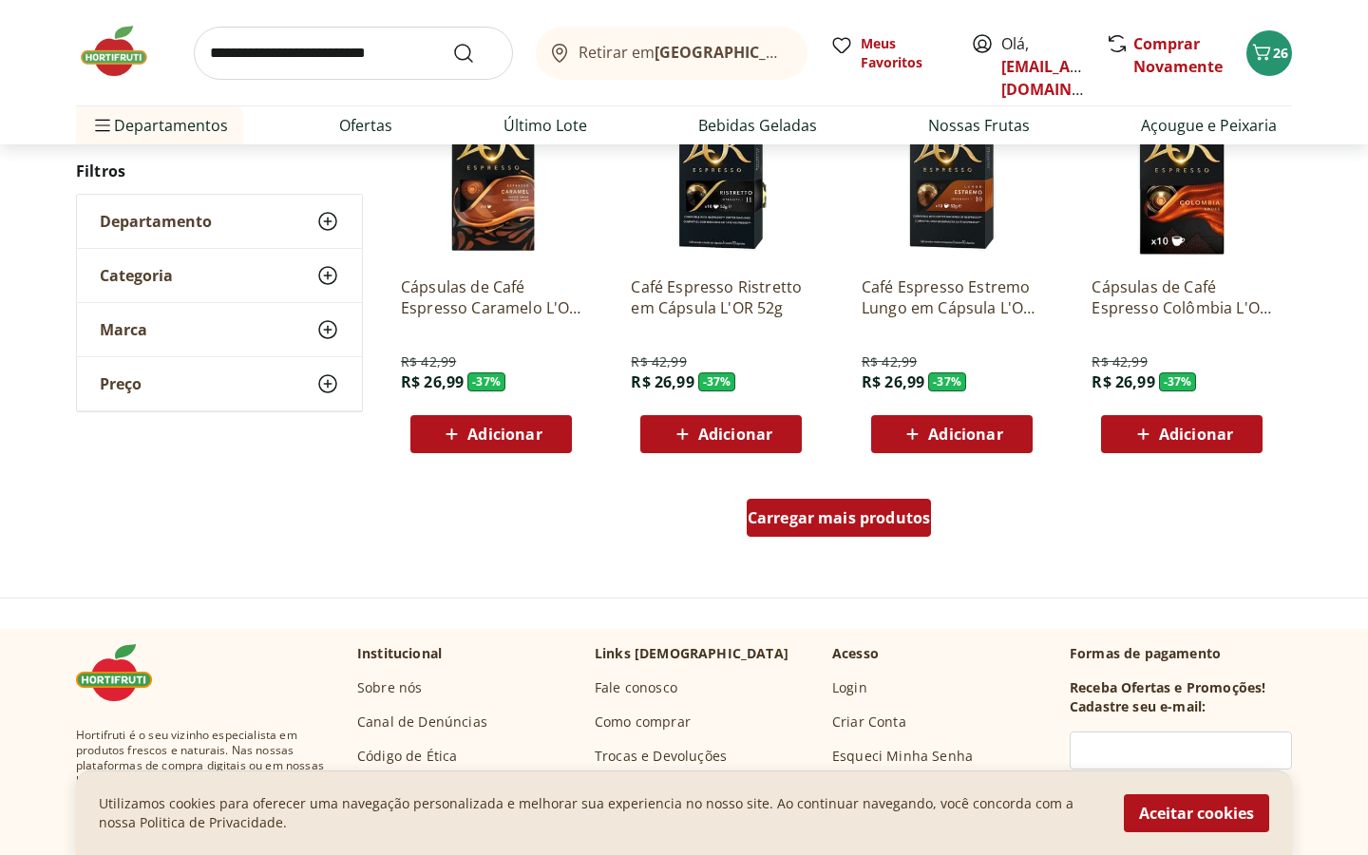
click at [834, 519] on span "Carregar mais produtos" at bounding box center [839, 517] width 183 height 15
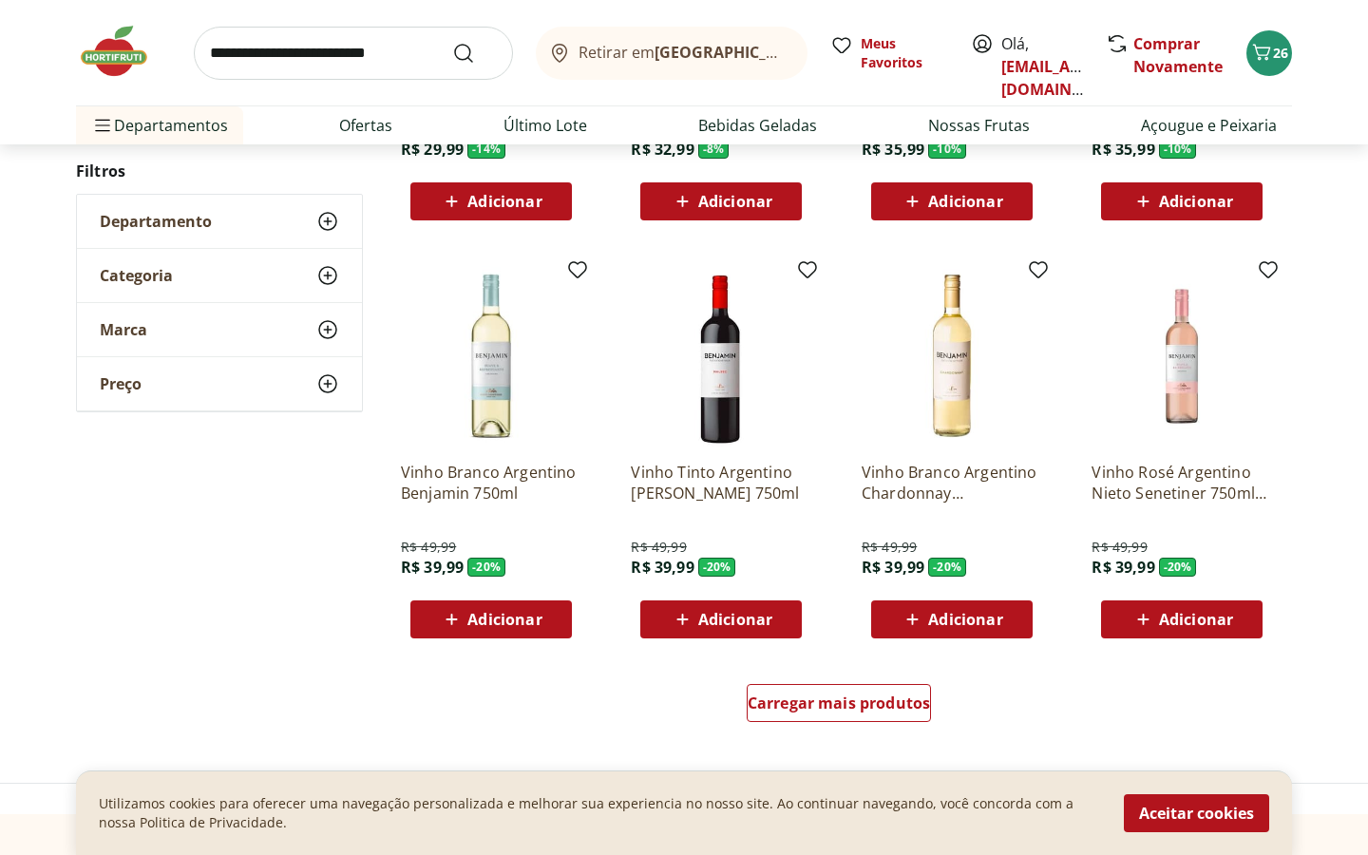
scroll to position [3383, 0]
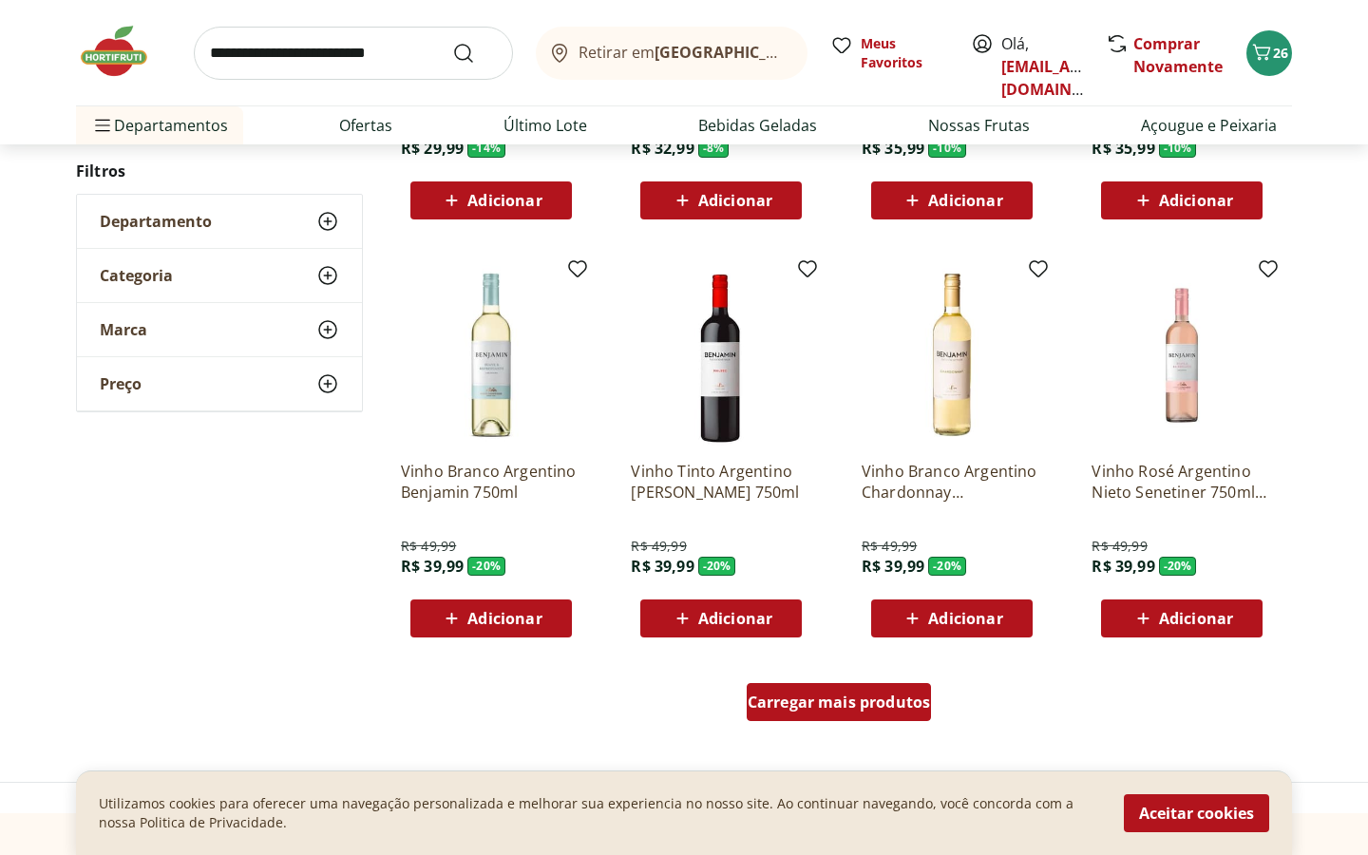
click at [830, 709] on span "Carregar mais produtos" at bounding box center [839, 702] width 183 height 15
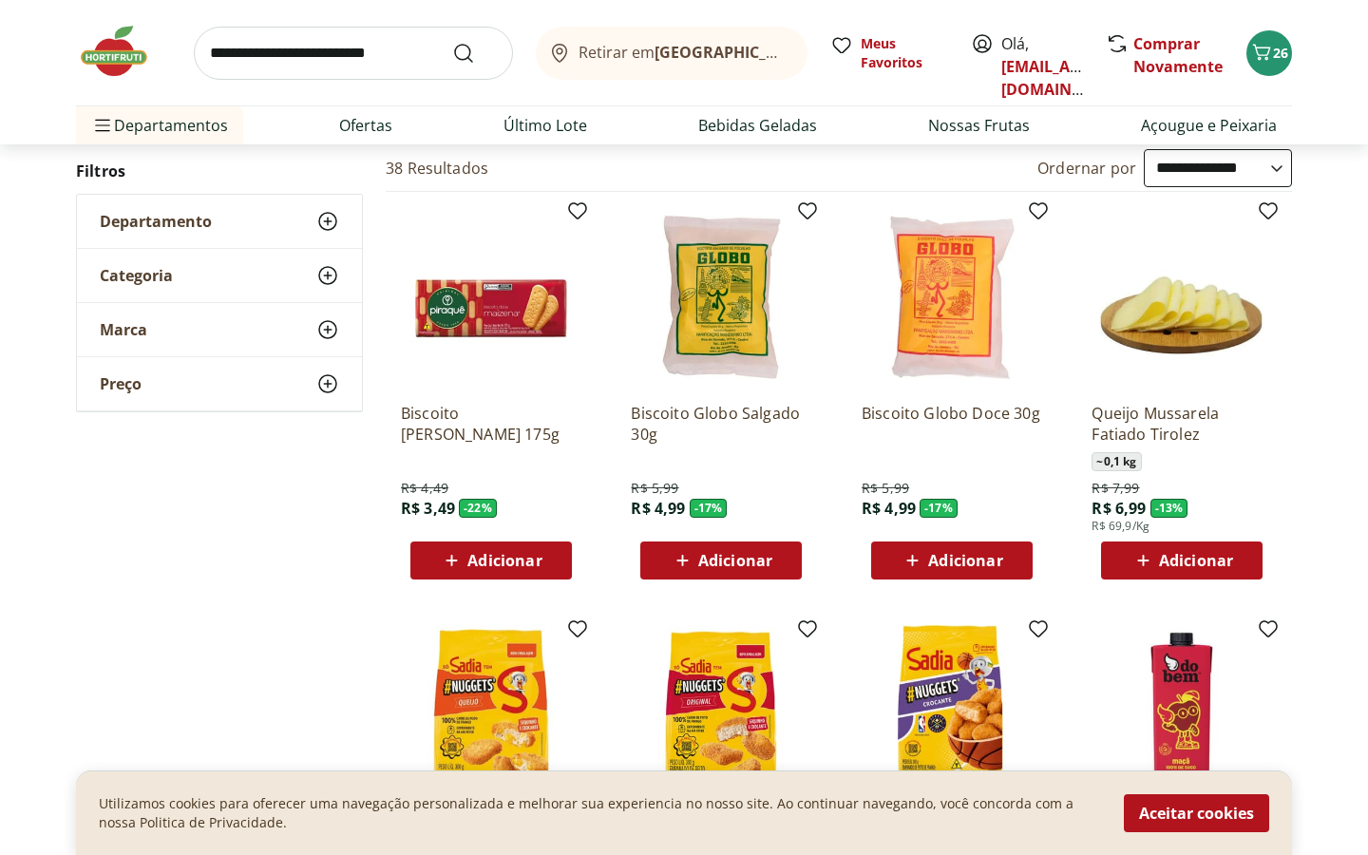
scroll to position [843, 0]
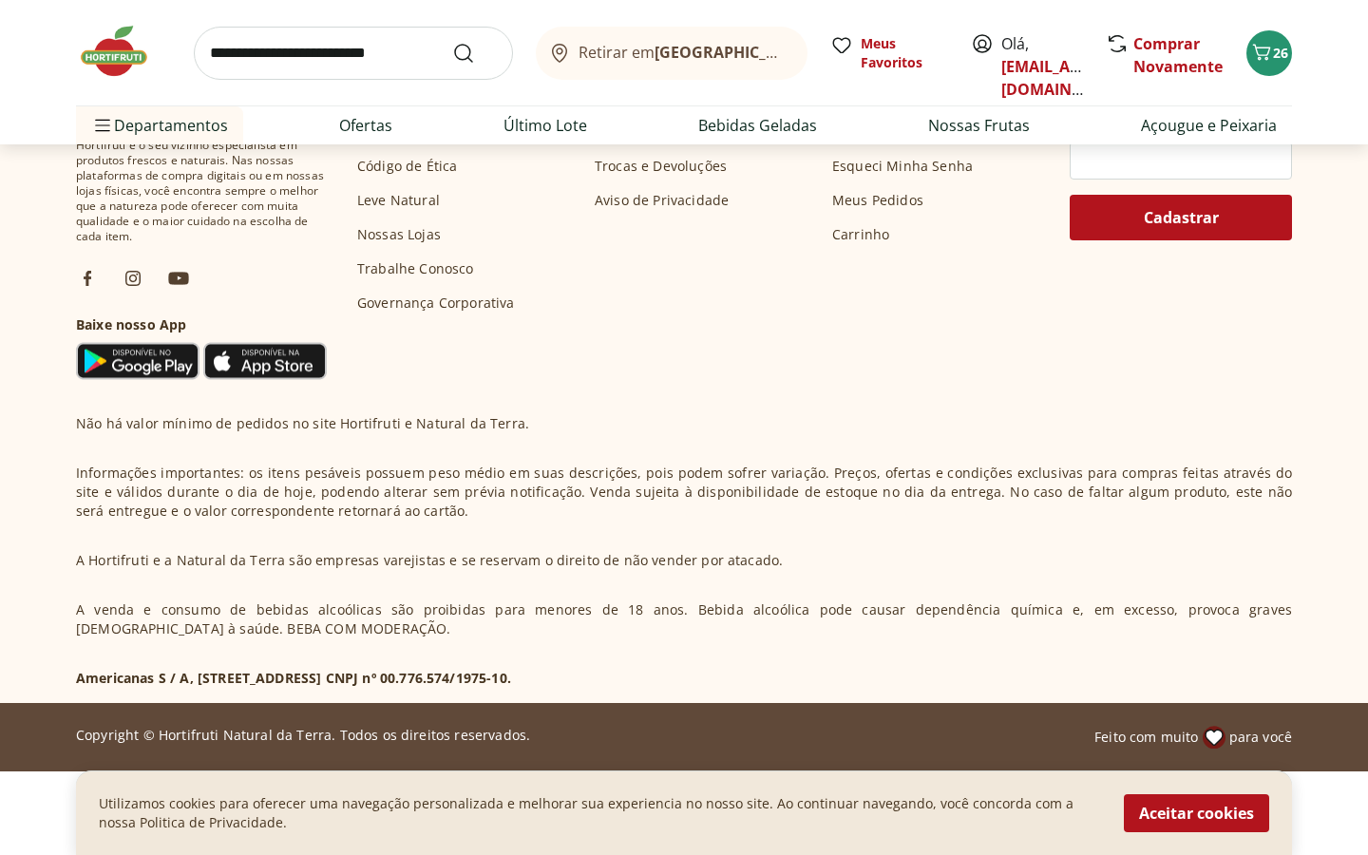
click at [131, 43] on img at bounding box center [123, 51] width 95 height 57
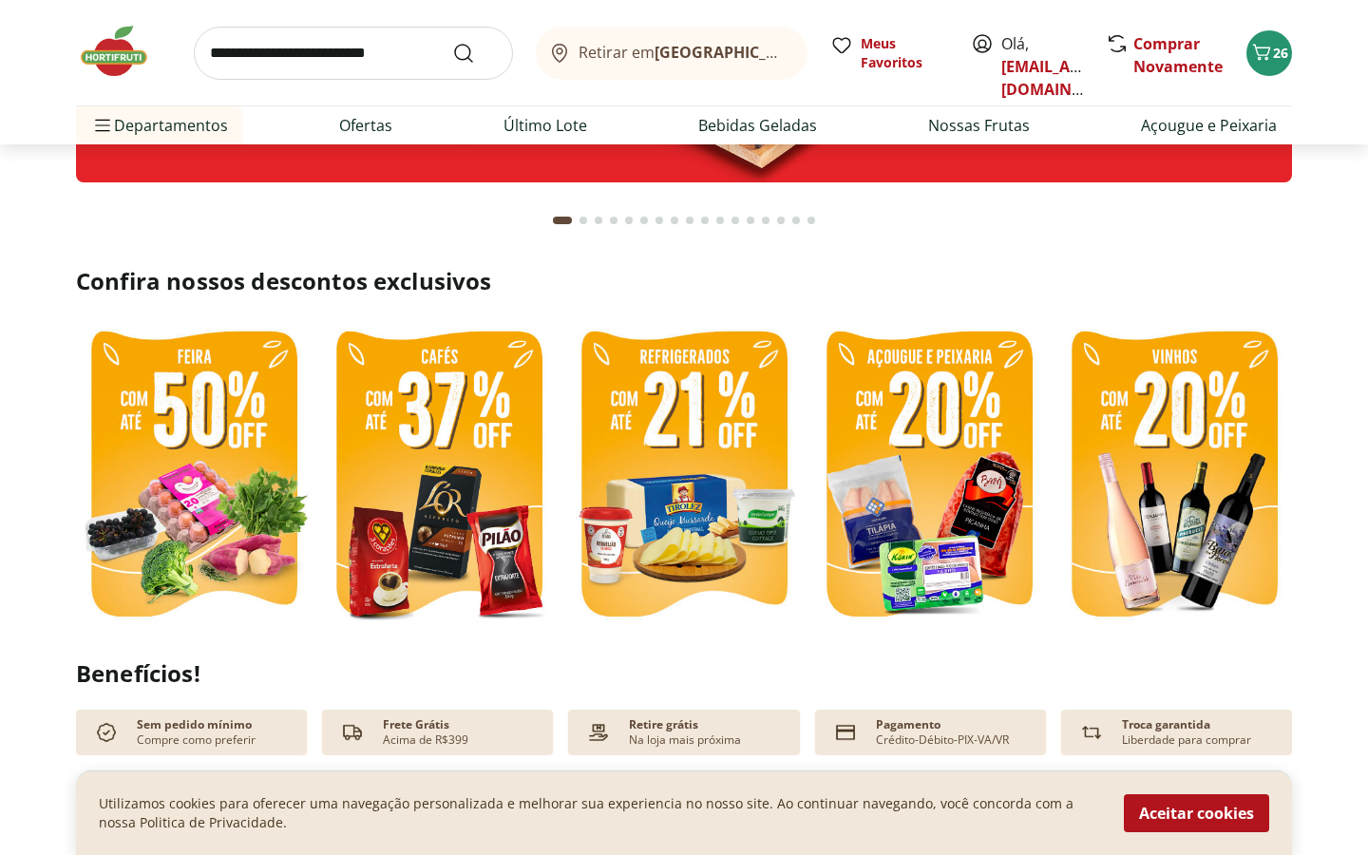
scroll to position [326, 0]
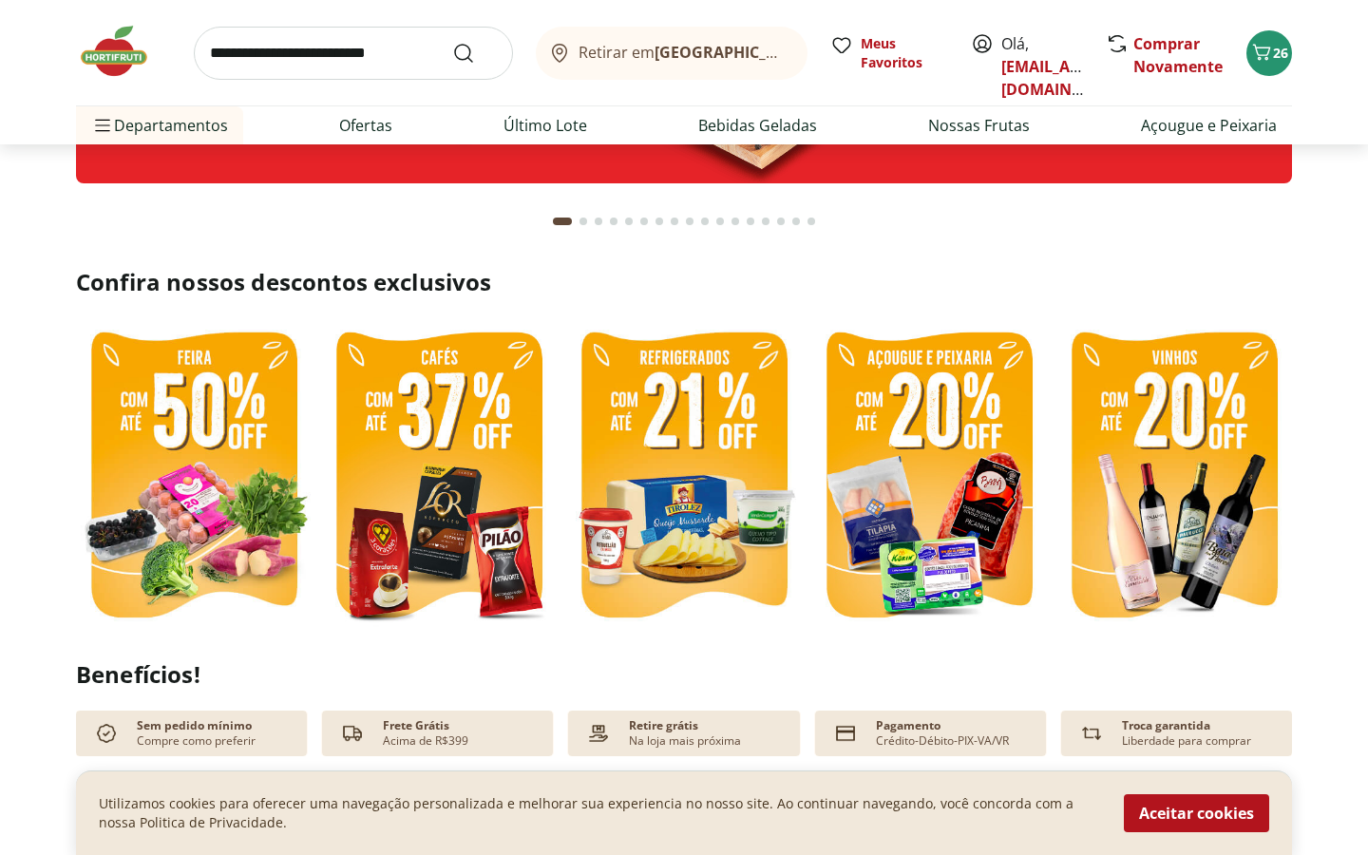
click at [741, 454] on img at bounding box center [684, 477] width 236 height 315
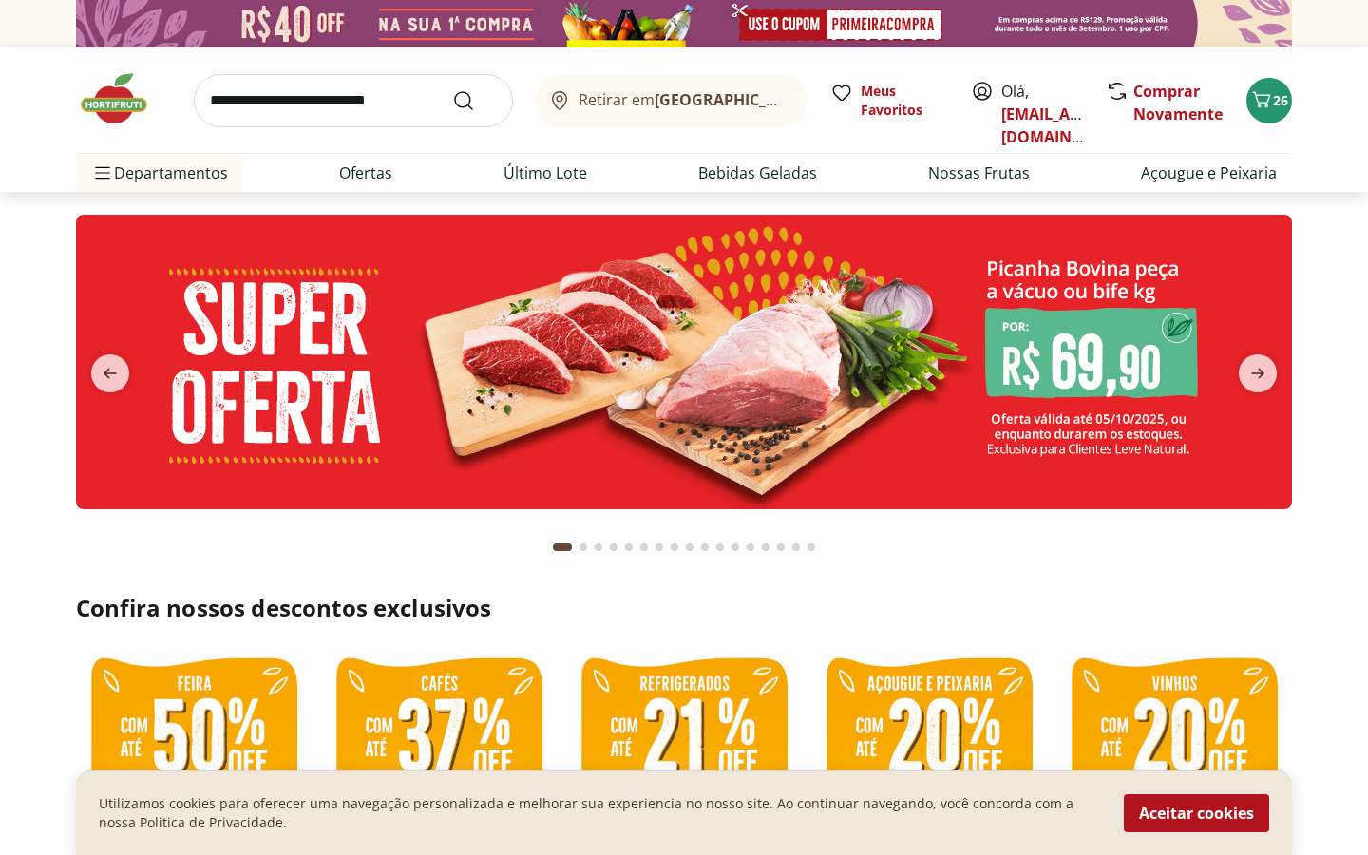
select select "**********"
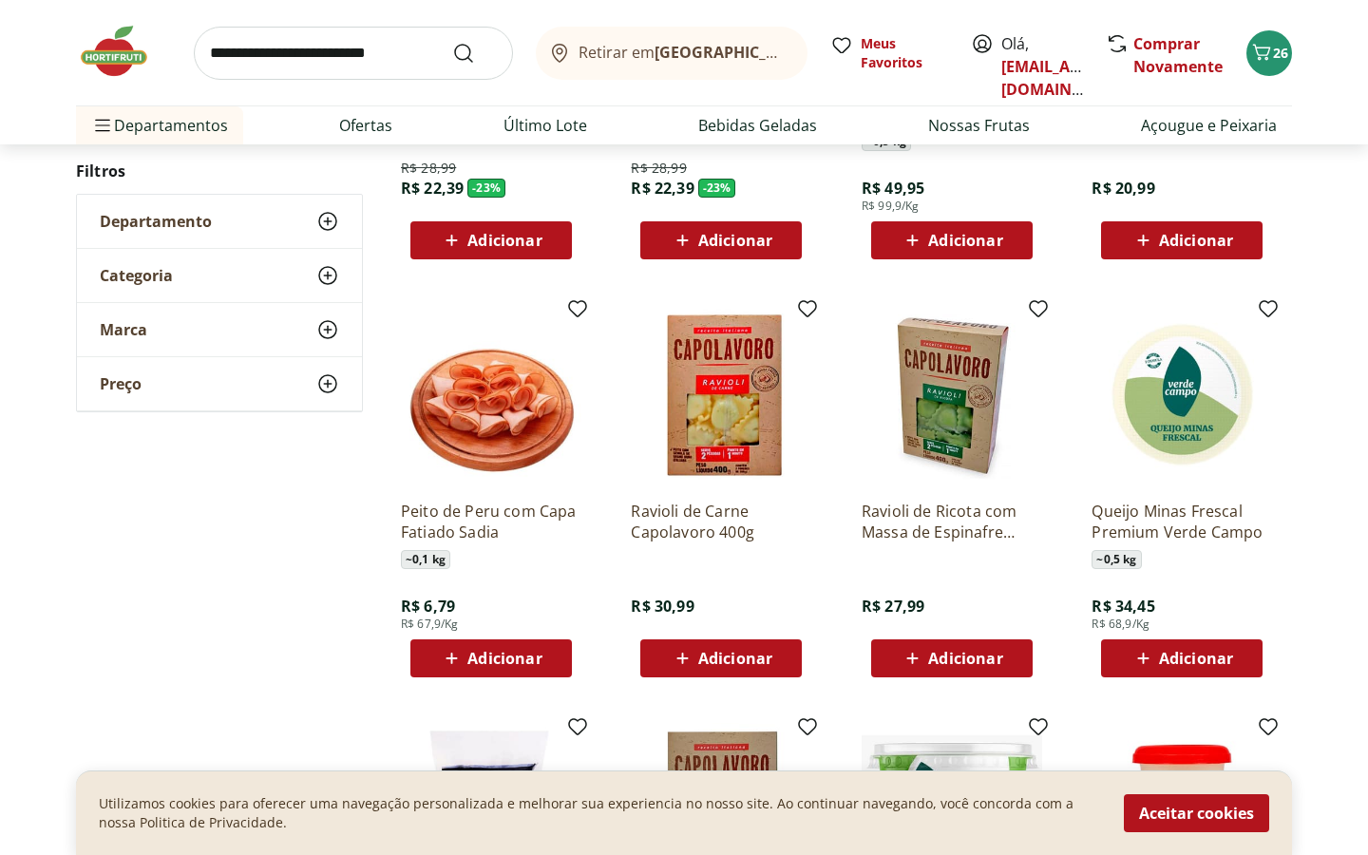
scroll to position [449, 0]
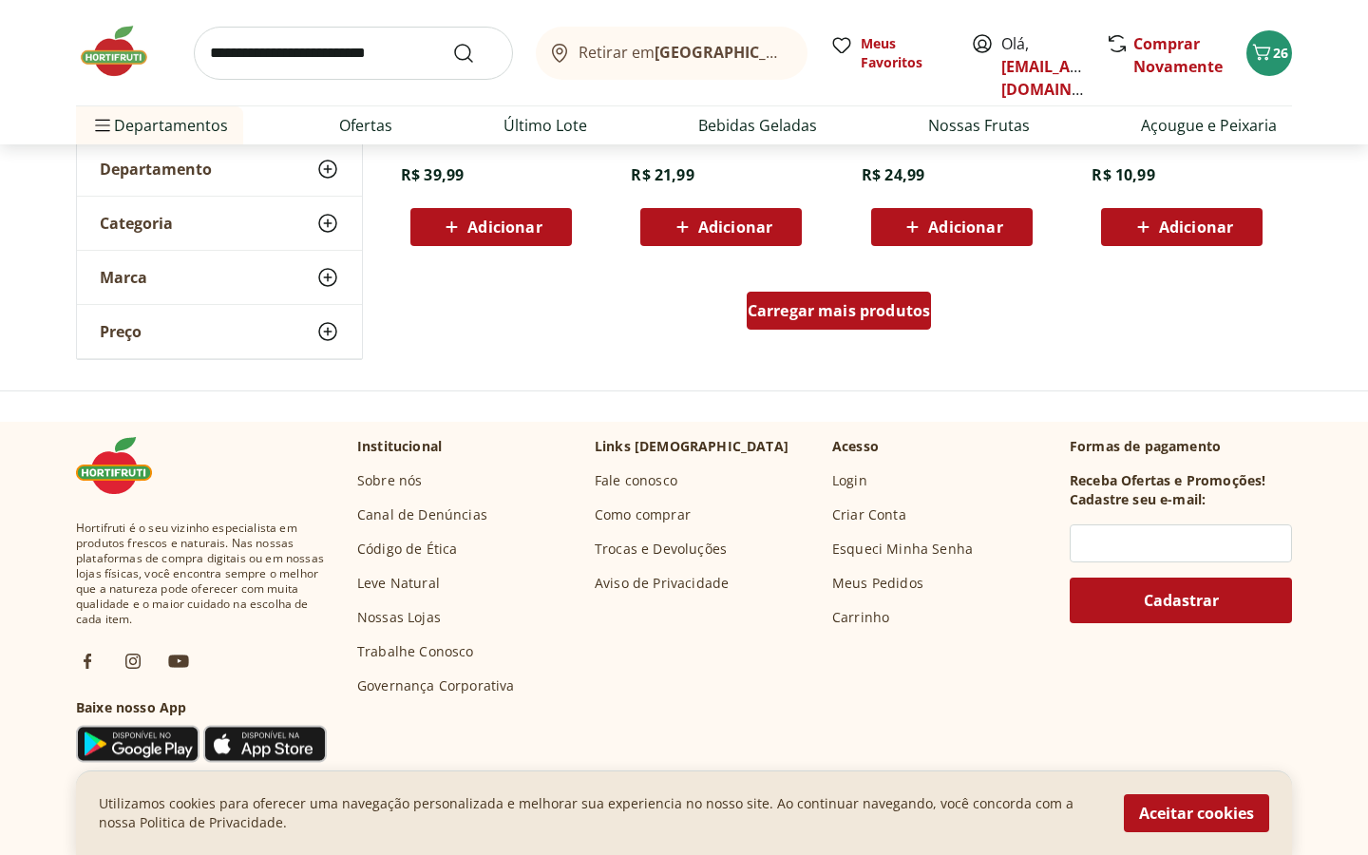
click at [834, 305] on span "Carregar mais produtos" at bounding box center [839, 310] width 183 height 15
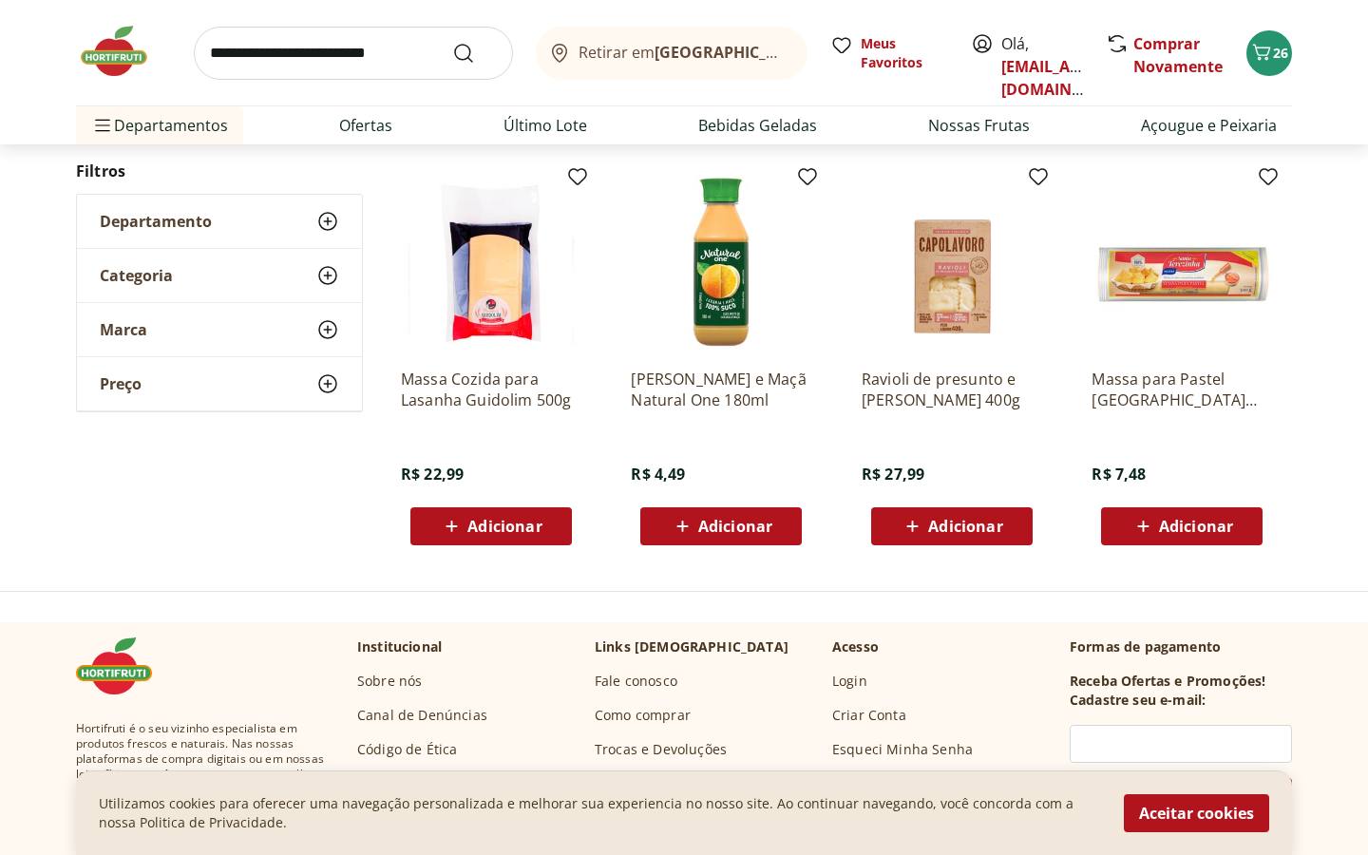
scroll to position [671, 0]
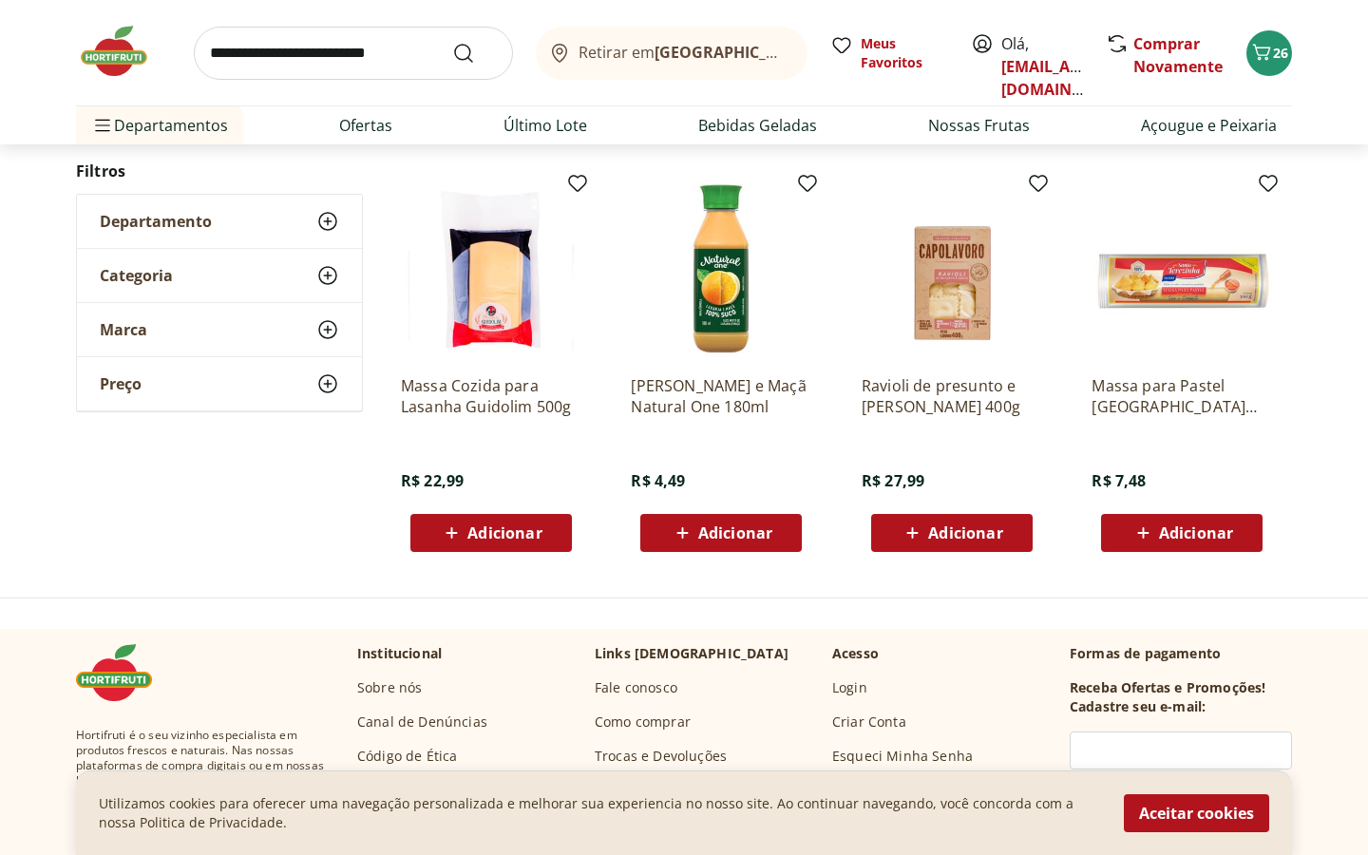
click at [276, 48] on input "search" at bounding box center [353, 53] width 319 height 53
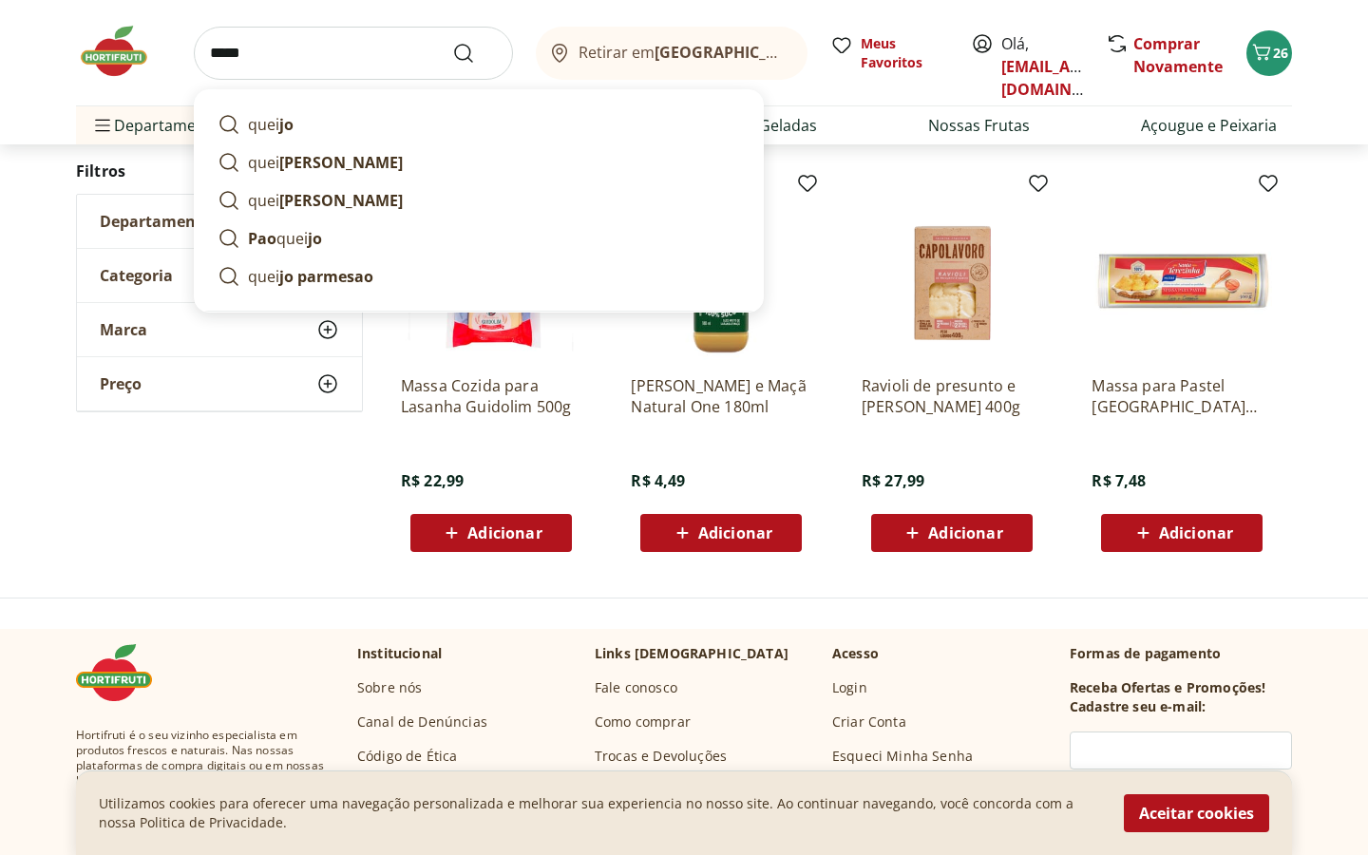
type input "******"
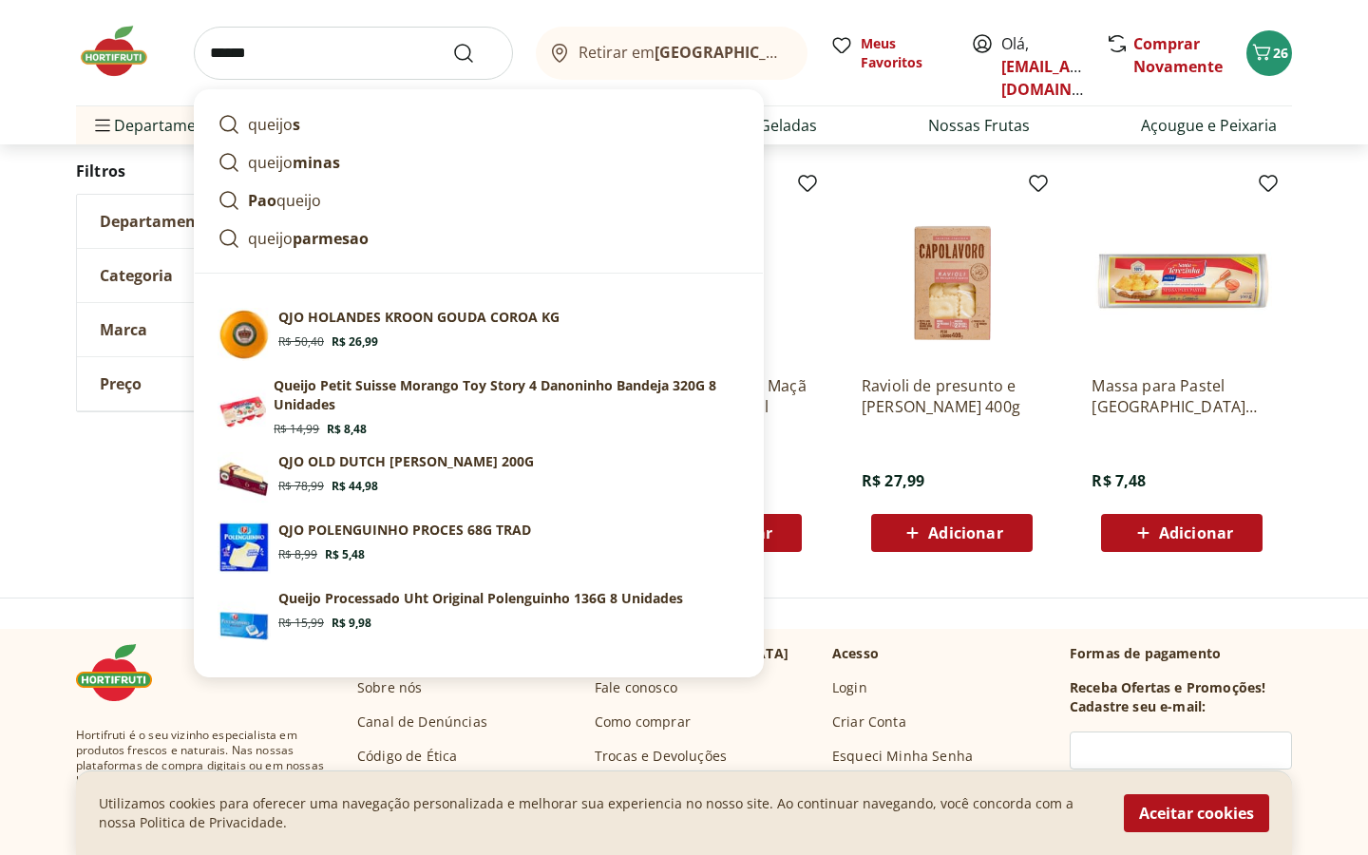
click button "Submit Search" at bounding box center [475, 53] width 46 height 23
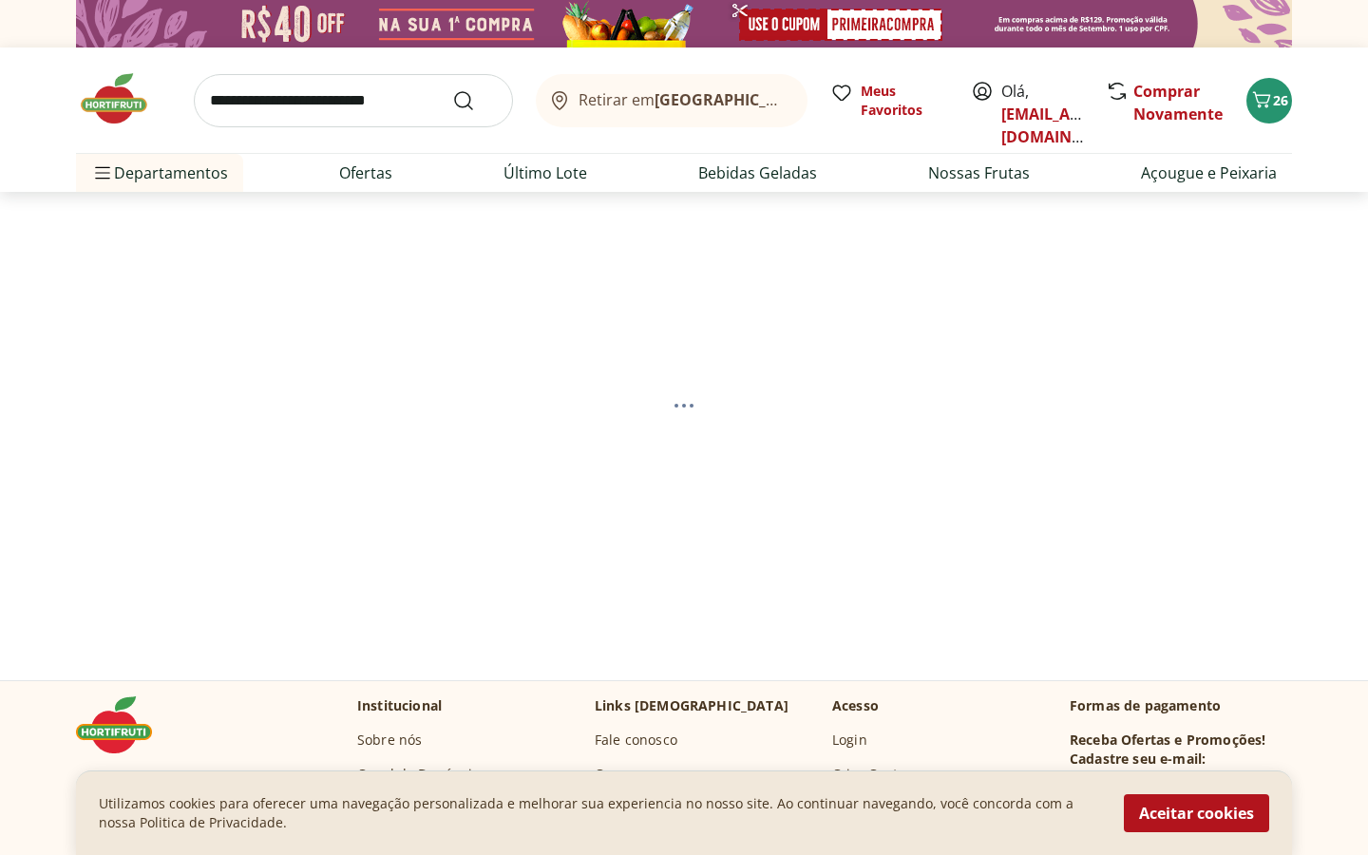
select select "**********"
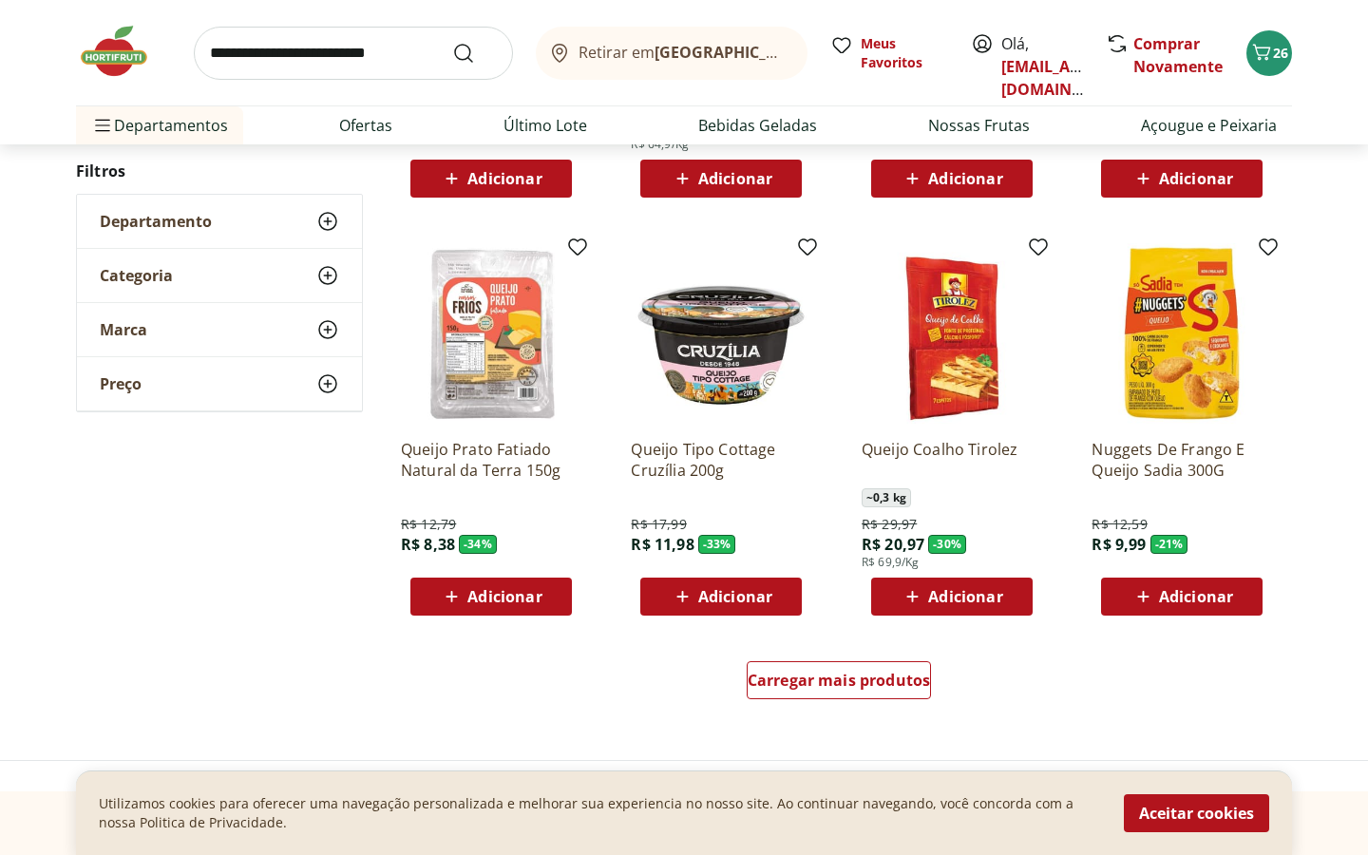
scroll to position [1023, 0]
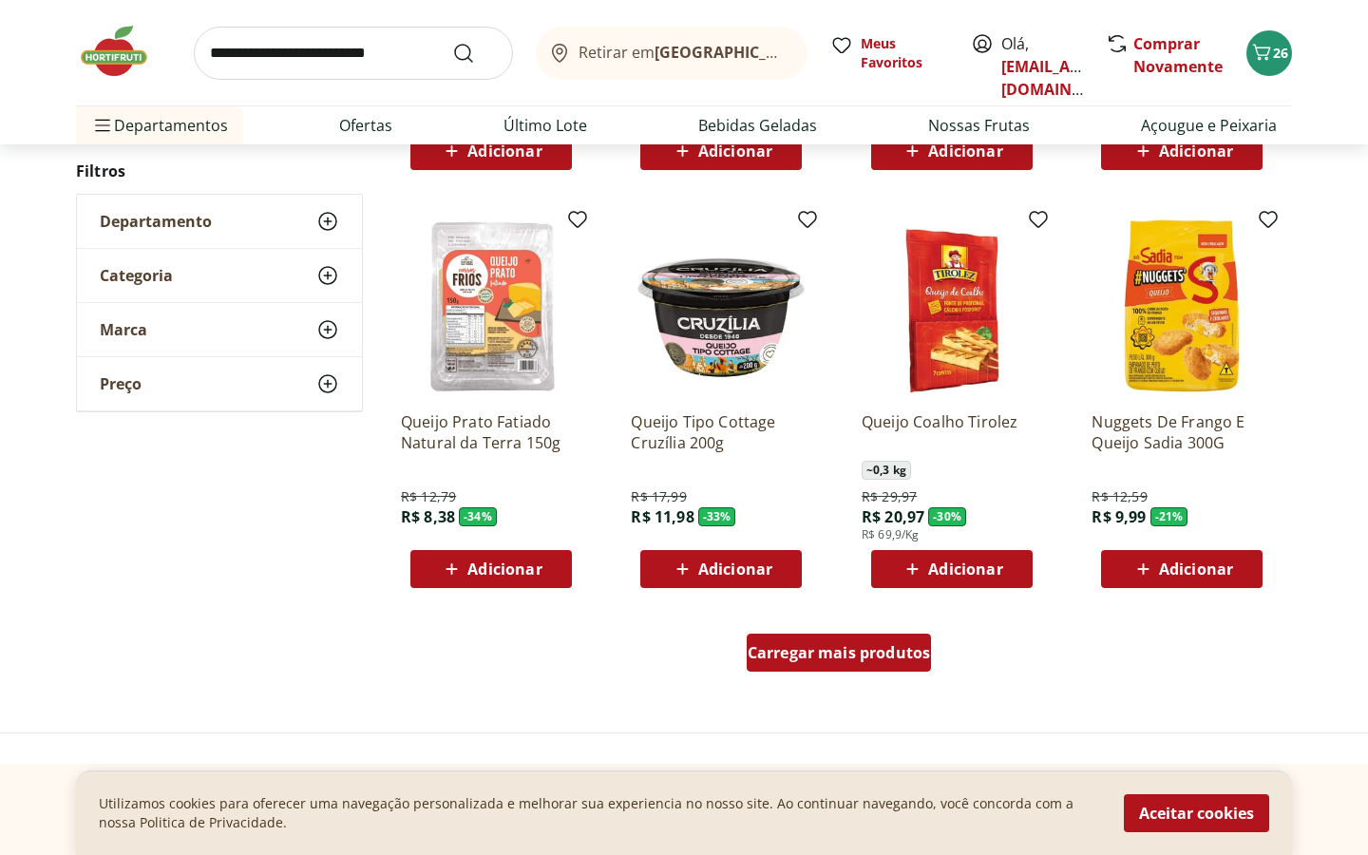
click at [834, 634] on div "Carregar mais produtos" at bounding box center [839, 653] width 185 height 38
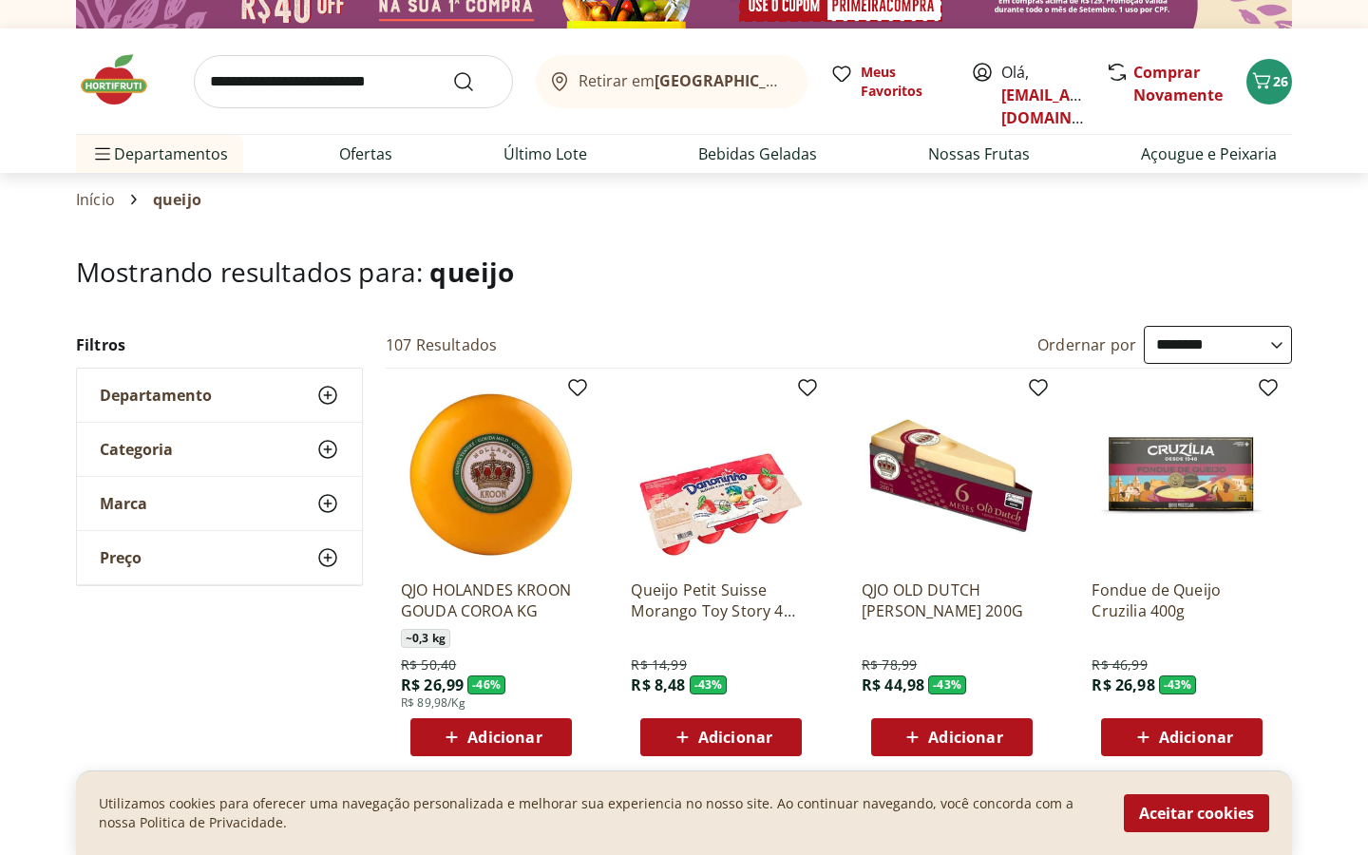
scroll to position [0, 0]
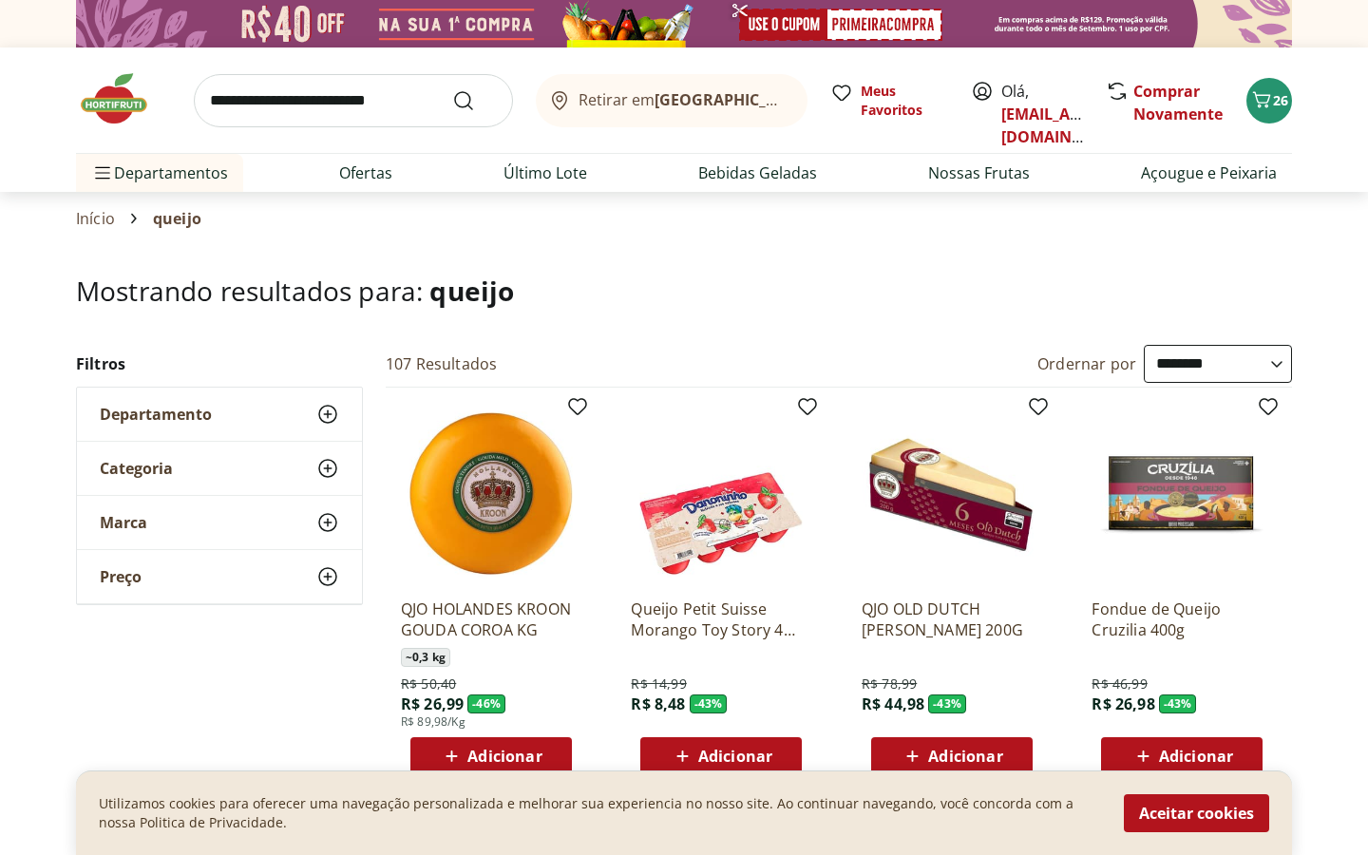
click at [1235, 353] on select "**********" at bounding box center [1218, 364] width 148 height 38
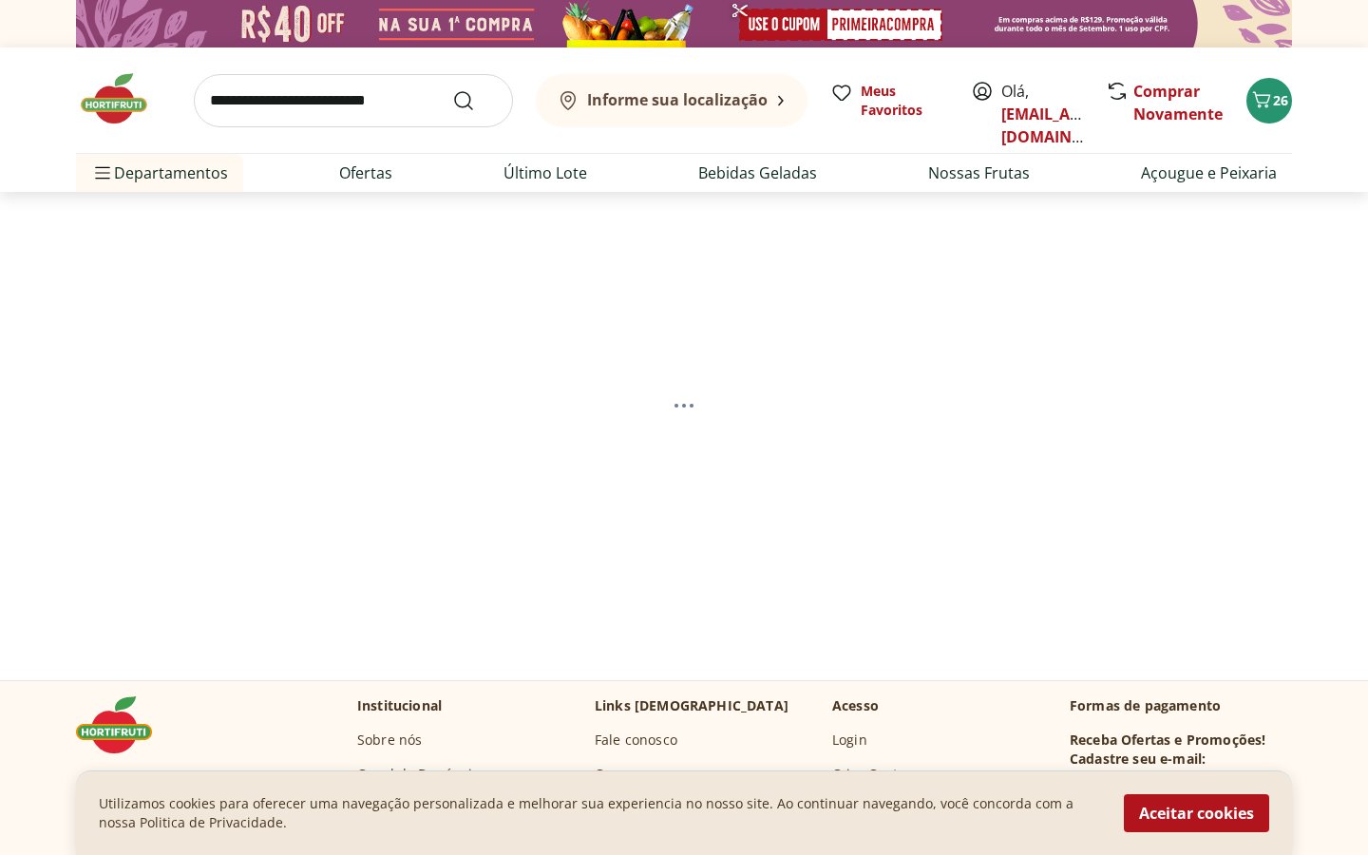
select select "*********"
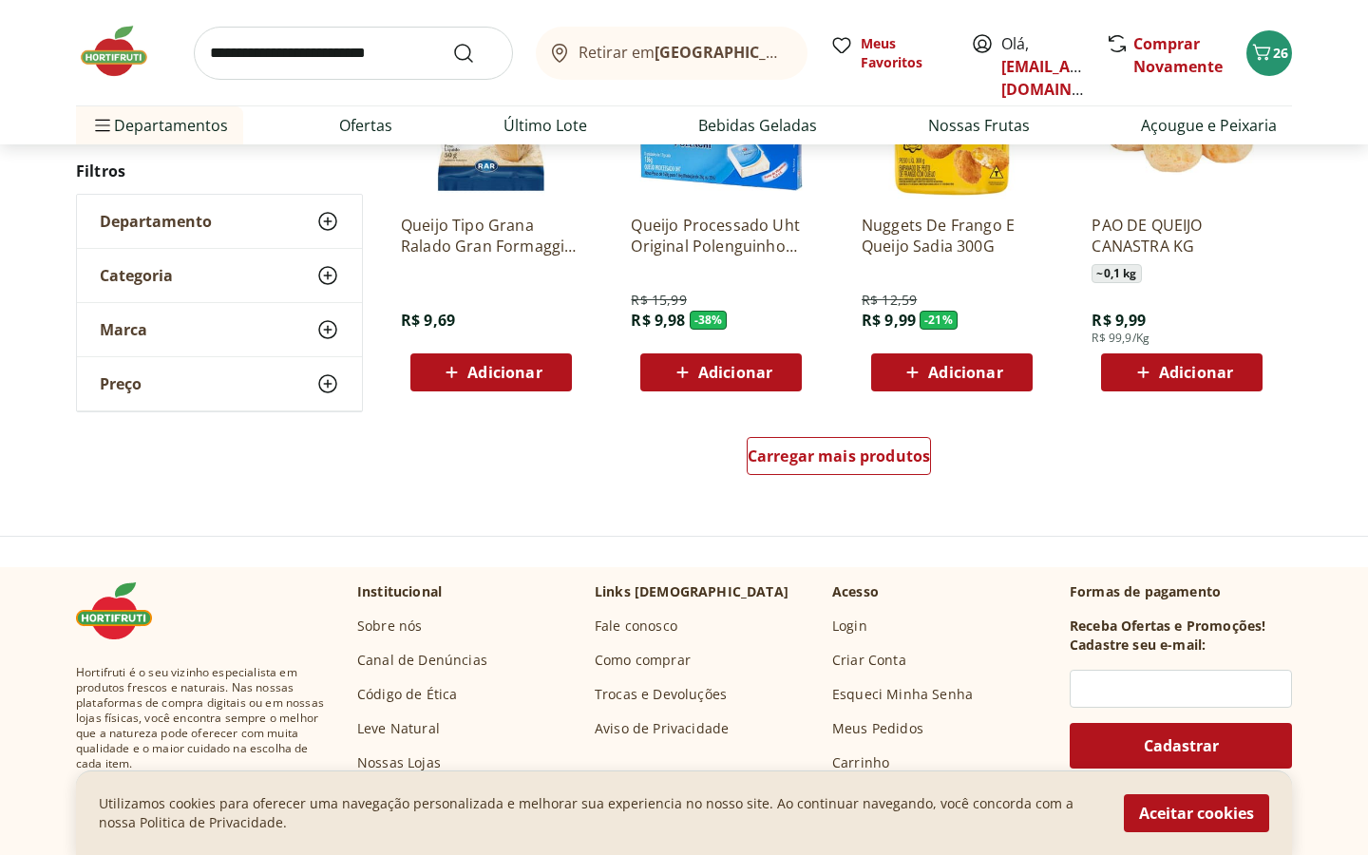
scroll to position [2511, 0]
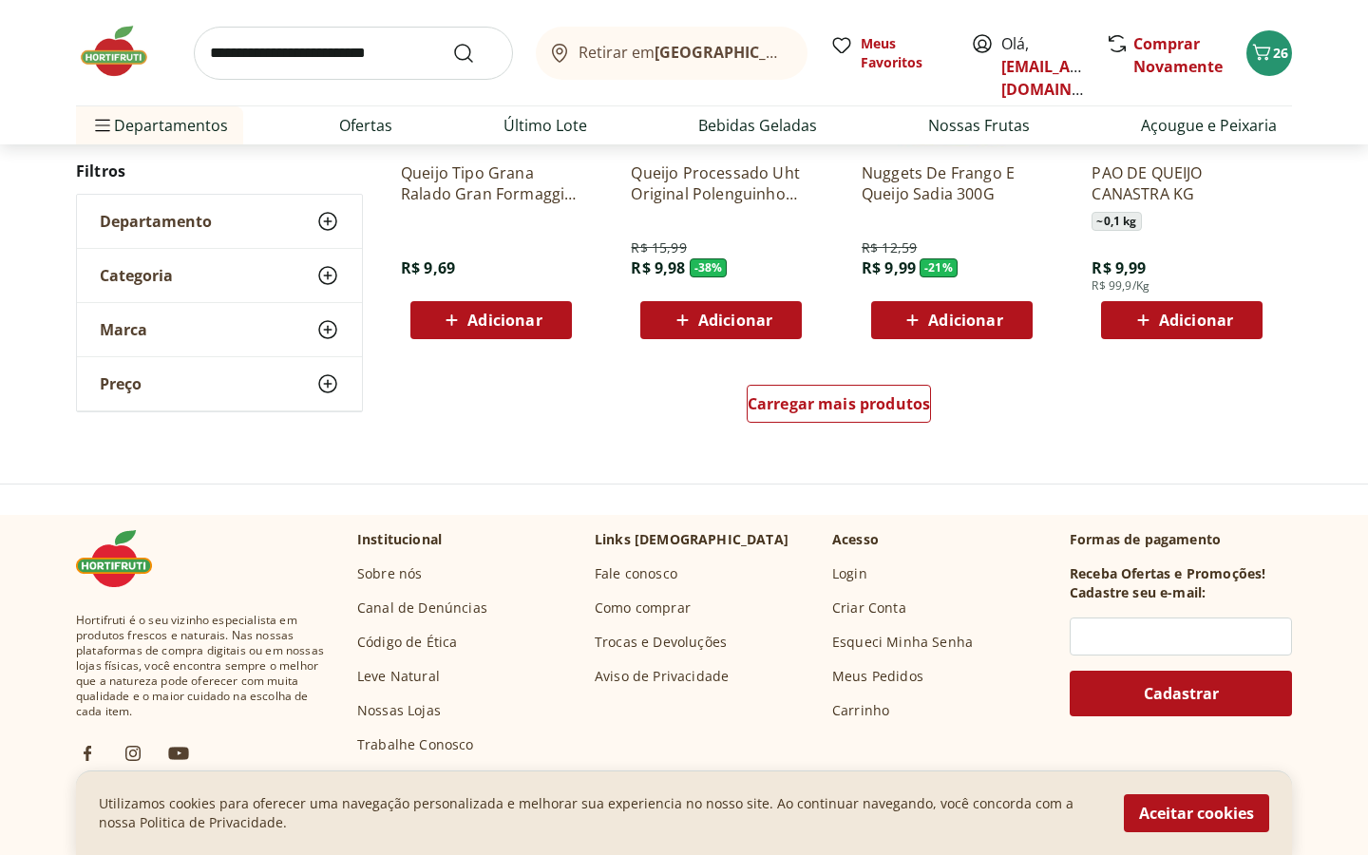
click at [822, 379] on div "Carregar mais produtos" at bounding box center [839, 407] width 922 height 91
click at [832, 391] on div "Carregar mais produtos" at bounding box center [839, 404] width 185 height 38
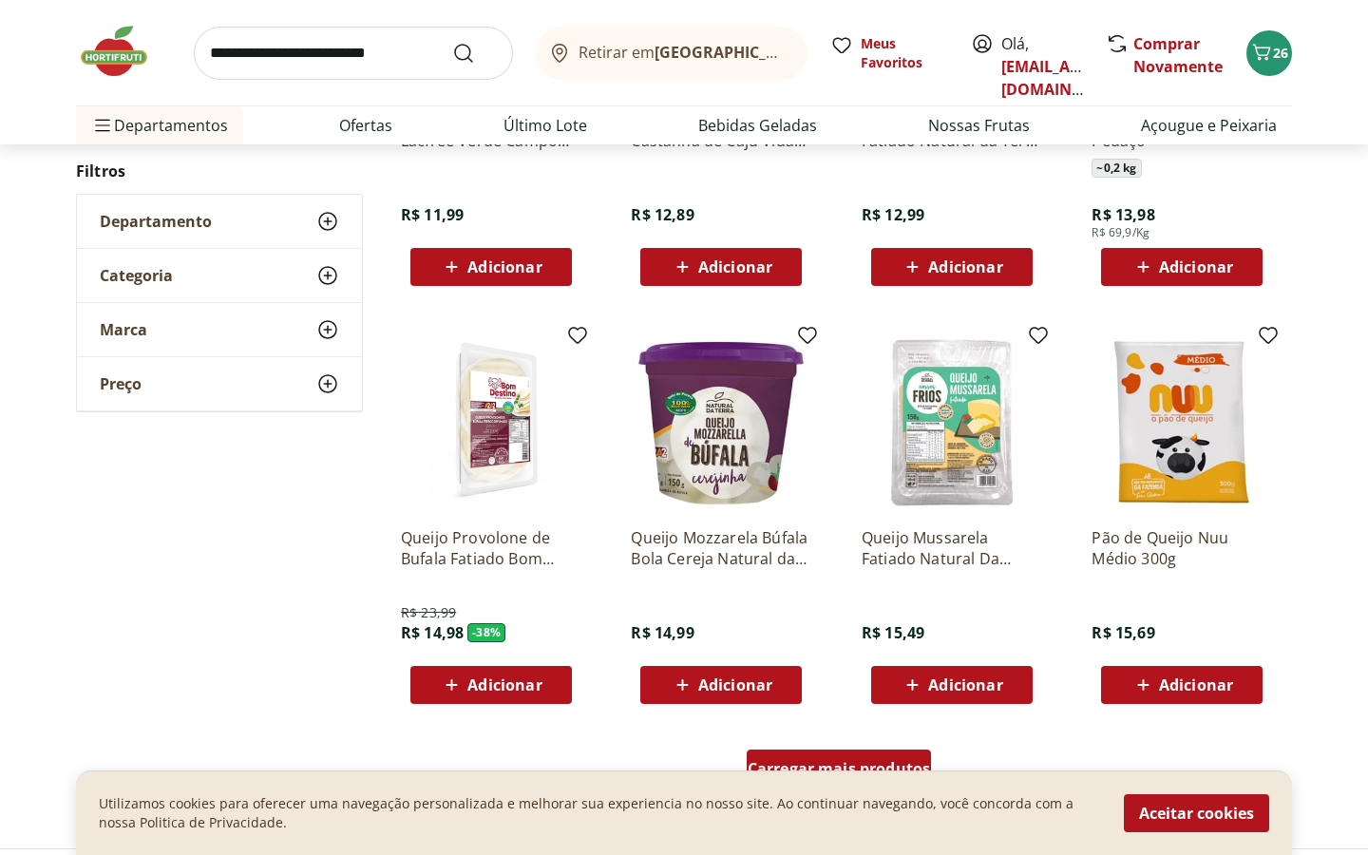
scroll to position [3392, 0]
